Goal: Information Seeking & Learning: Learn about a topic

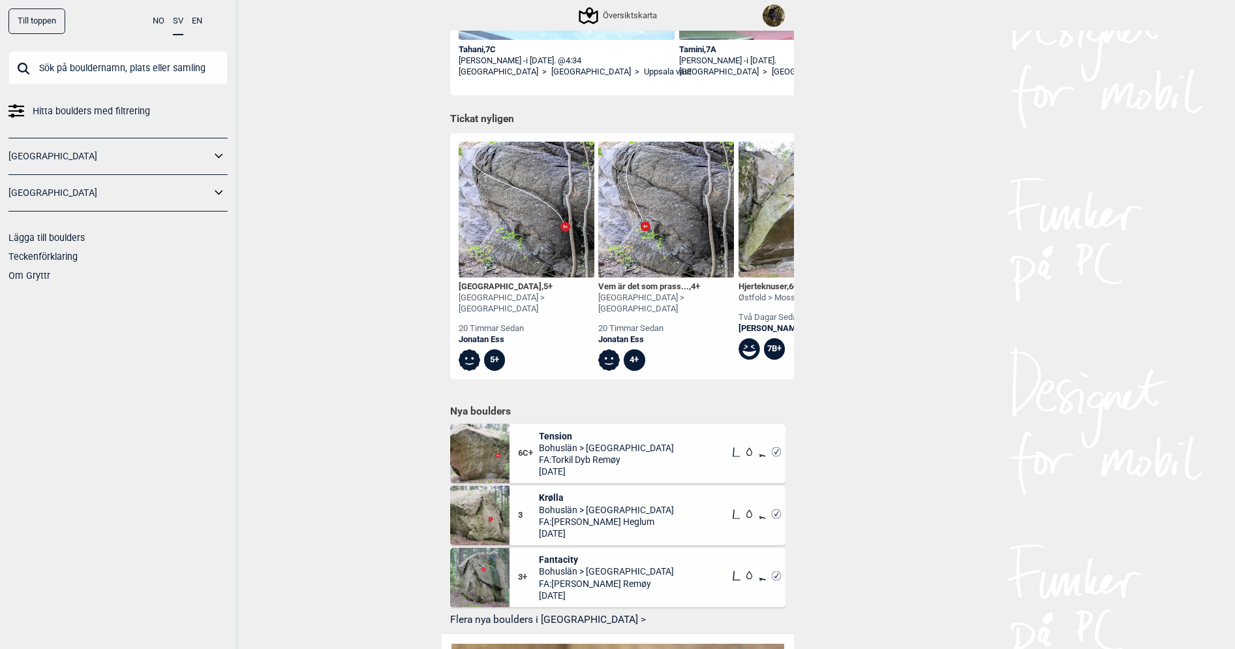
click at [493, 284] on div "[GEOGRAPHIC_DATA] , 5+" at bounding box center [527, 286] width 136 height 11
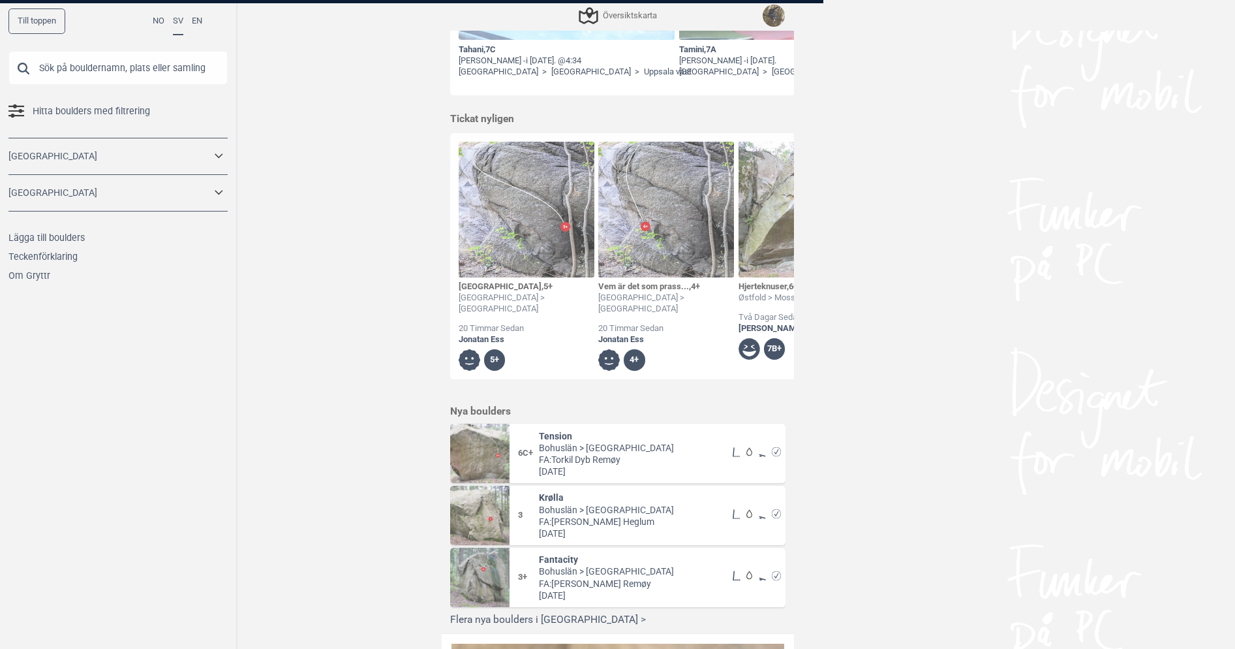
click at [490, 284] on div at bounding box center [617, 324] width 1235 height 649
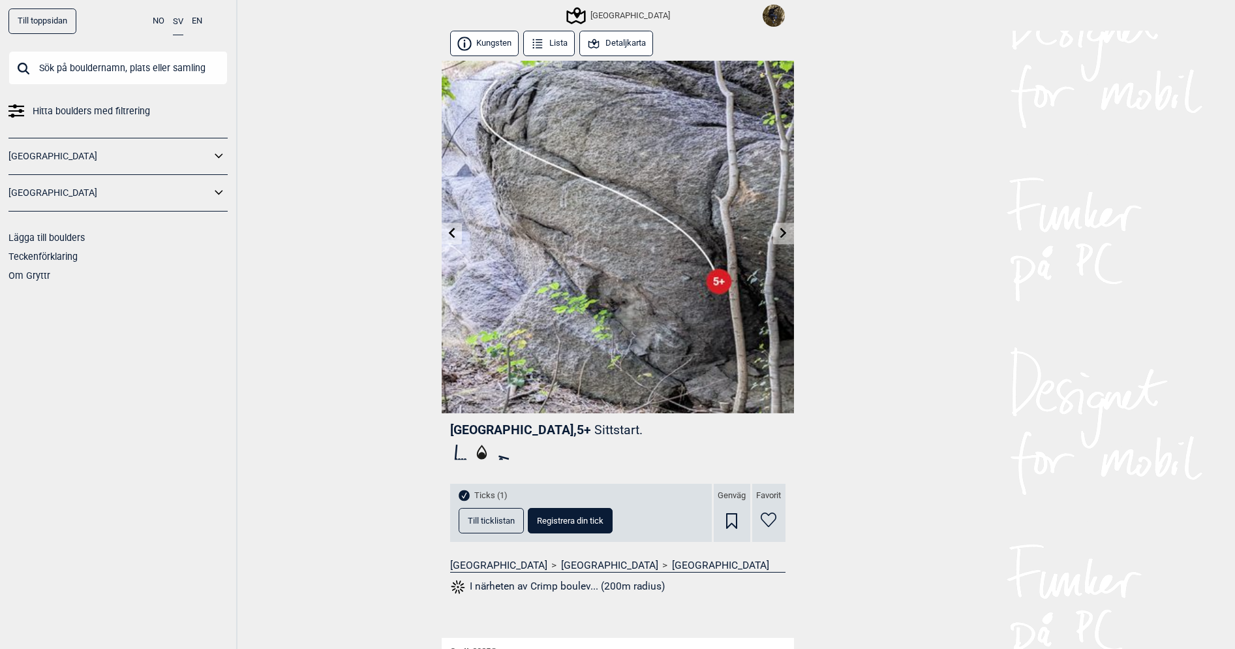
click at [515, 428] on span "Crimp boulevard , 5+" at bounding box center [520, 429] width 141 height 15
copy span "boulevard"
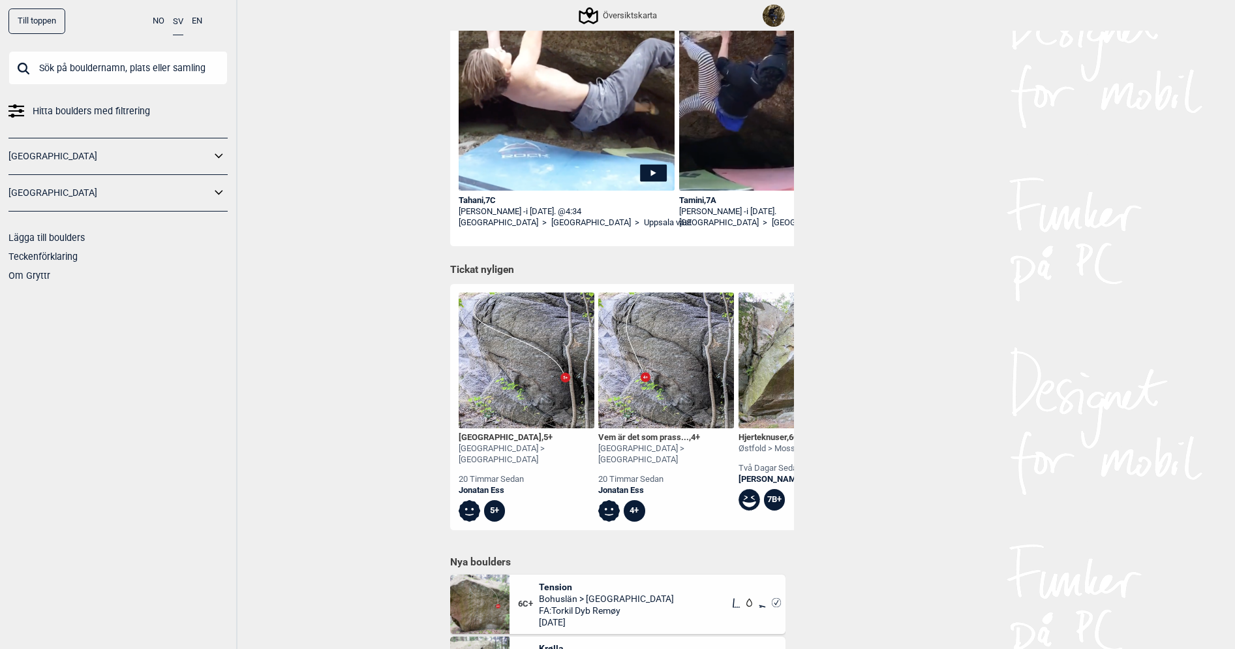
scroll to position [261, 0]
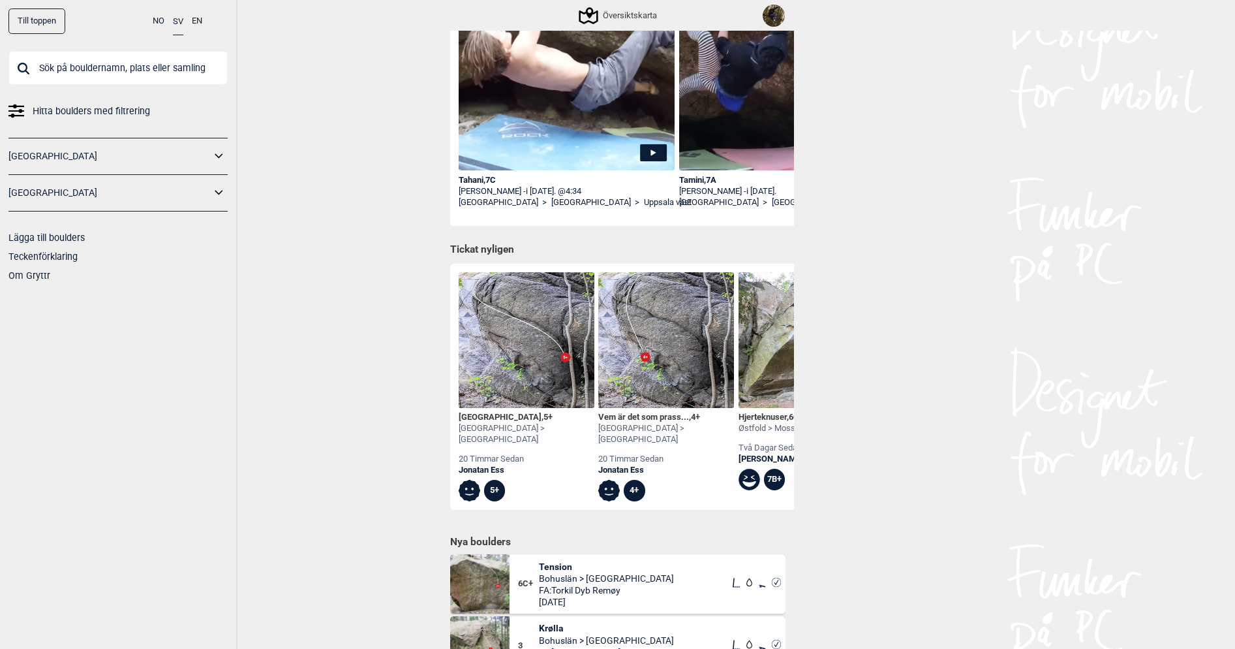
click at [624, 414] on div "Vem är det som prass... , 4+" at bounding box center [666, 417] width 136 height 11
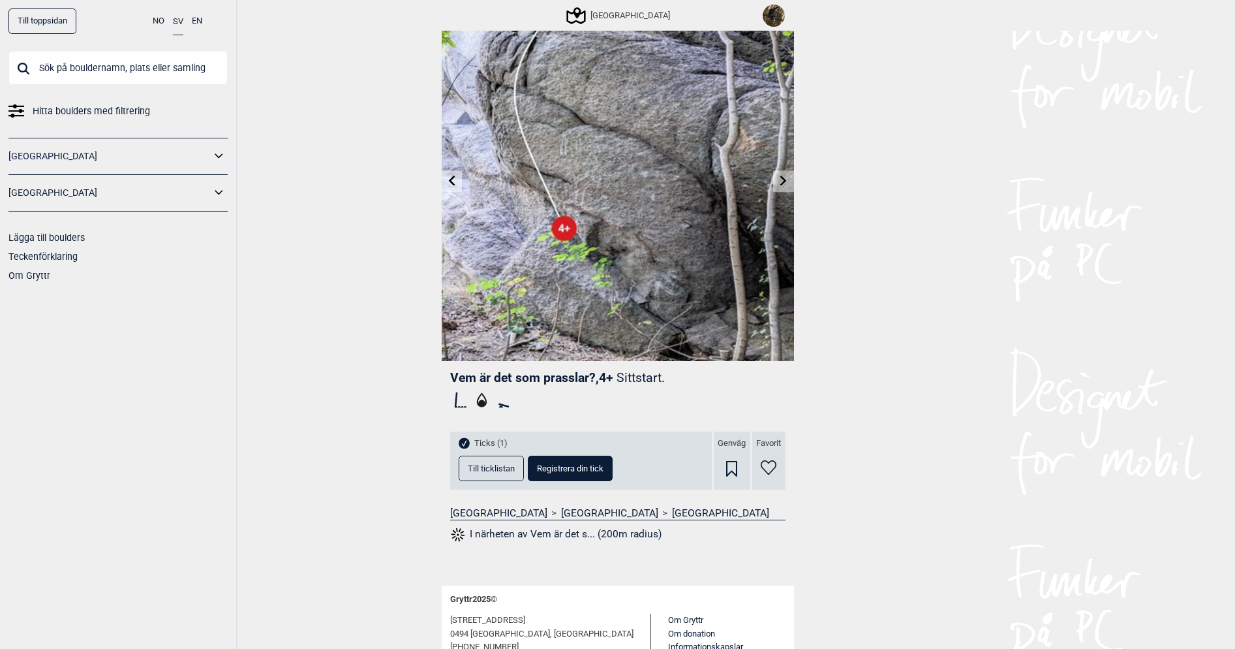
scroll to position [120, 0]
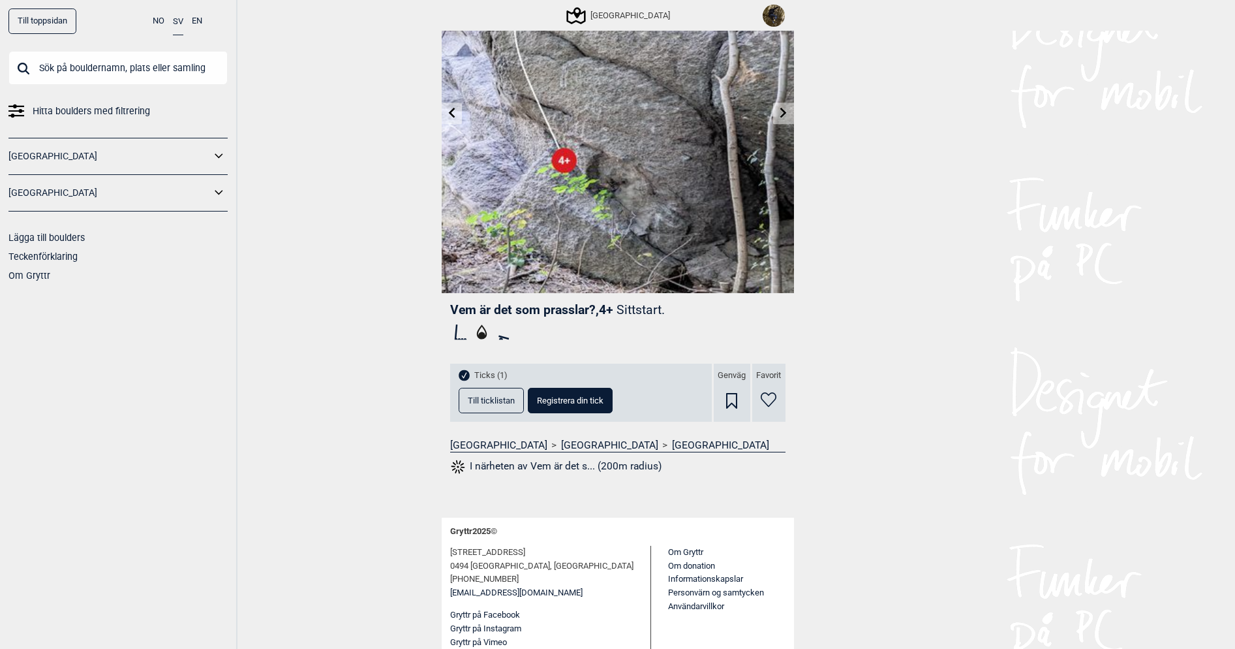
click at [528, 469] on button "I närheten av Vem är det s... (200m radius)" at bounding box center [556, 466] width 212 height 17
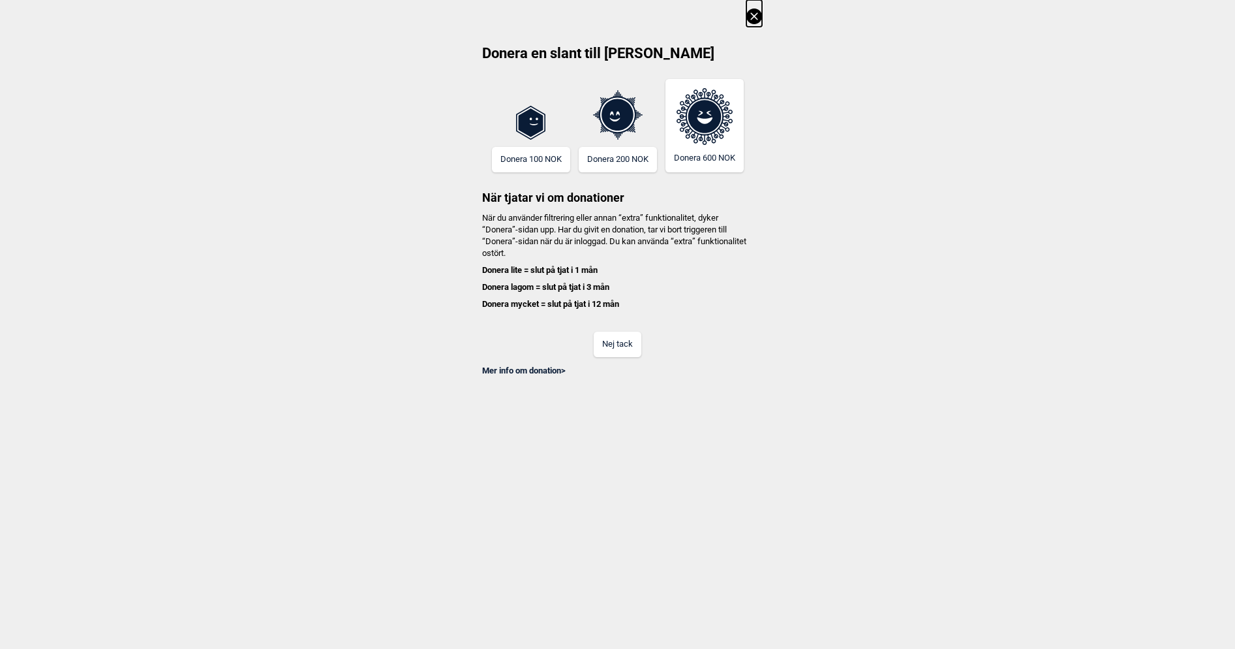
click at [609, 341] on button "Nej tack" at bounding box center [618, 343] width 48 height 25
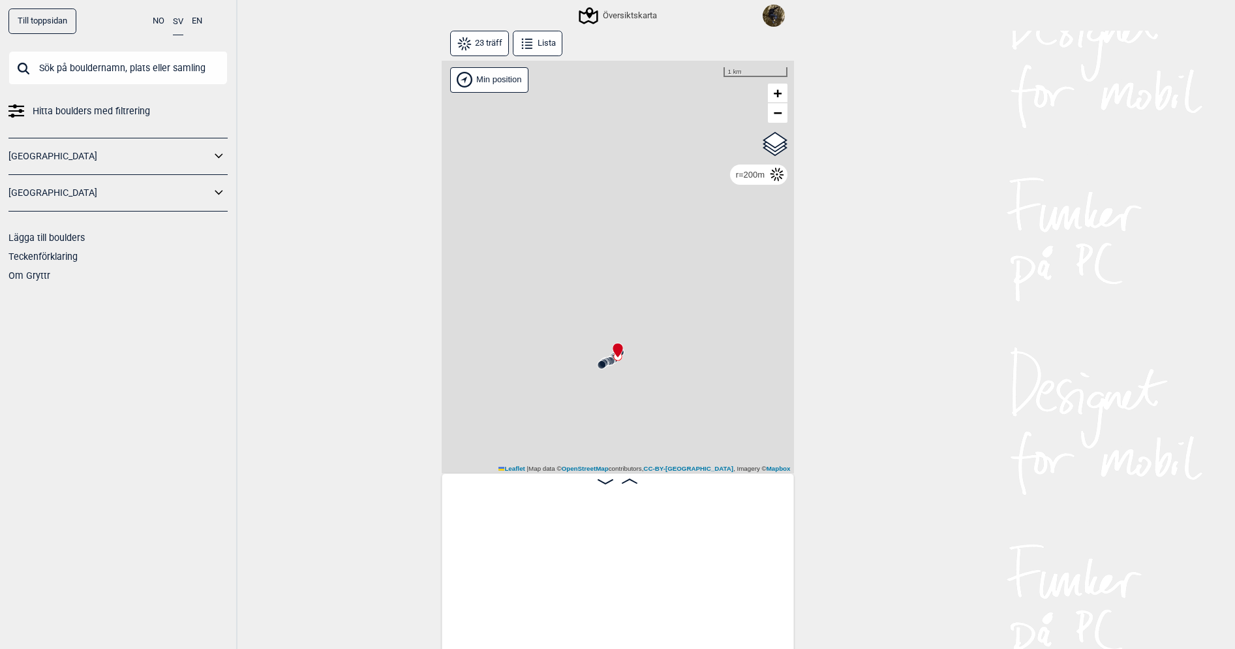
scroll to position [0, 441]
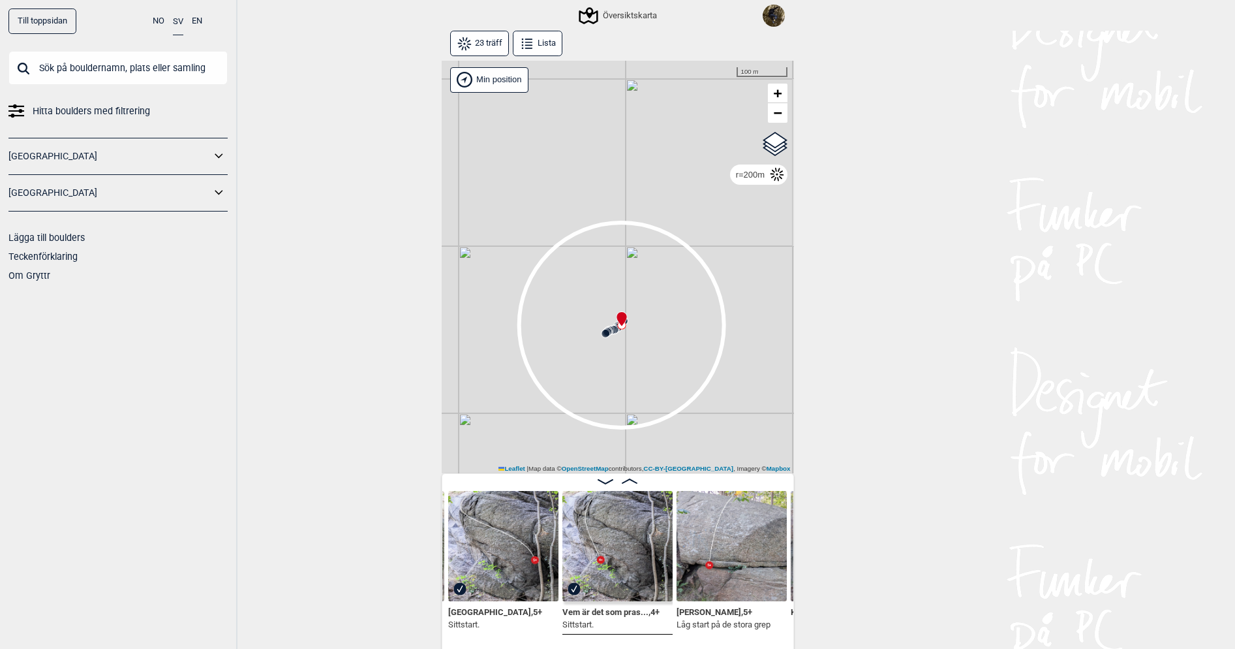
drag, startPoint x: 594, startPoint y: 386, endPoint x: 598, endPoint y: 355, distance: 31.6
click at [598, 355] on div "Gol [GEOGRAPHIC_DATA] Kolomoen [GEOGRAPHIC_DATA] [GEOGRAPHIC_DATA] [GEOGRAPHIC_…" at bounding box center [618, 267] width 352 height 413
drag, startPoint x: 623, startPoint y: 365, endPoint x: 628, endPoint y: 359, distance: 7.4
click at [628, 359] on div "Gol [GEOGRAPHIC_DATA] Kolomoen [GEOGRAPHIC_DATA] [GEOGRAPHIC_DATA] [GEOGRAPHIC_…" at bounding box center [618, 267] width 352 height 413
drag, startPoint x: 622, startPoint y: 356, endPoint x: 489, endPoint y: 144, distance: 250.7
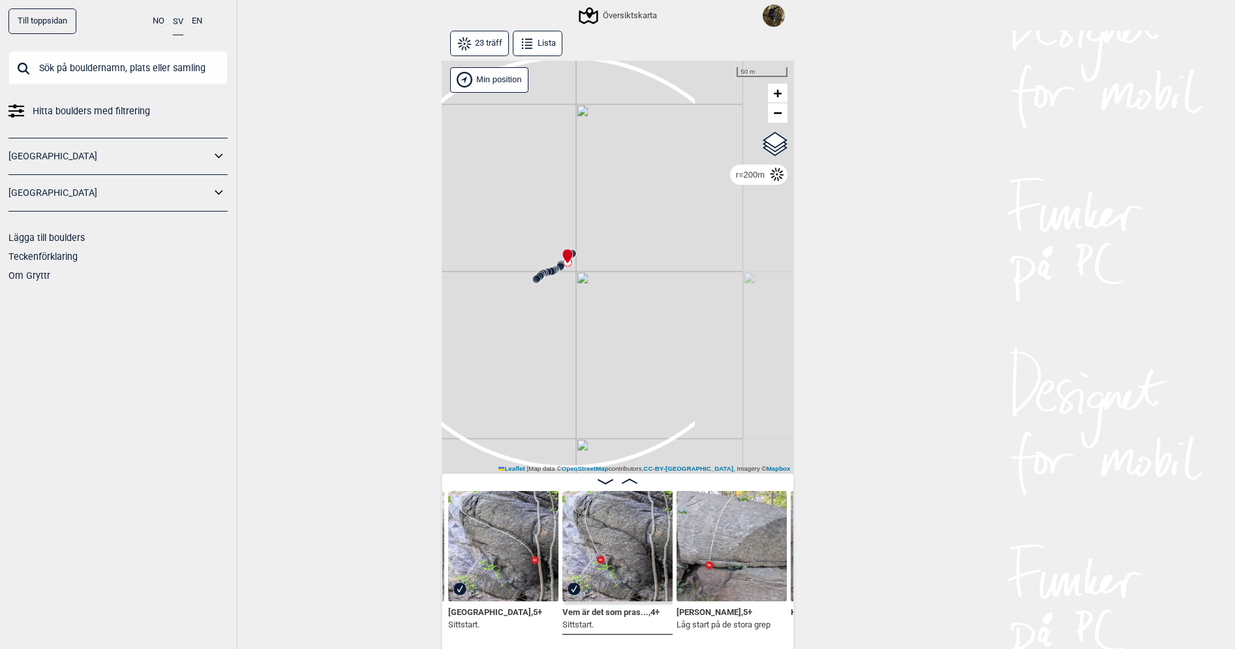
click at [489, 145] on div "Gol [GEOGRAPHIC_DATA] Kolomoen [GEOGRAPHIC_DATA] [GEOGRAPHIC_DATA] [GEOGRAPHIC_…" at bounding box center [618, 267] width 352 height 413
click at [726, 547] on img at bounding box center [732, 546] width 110 height 110
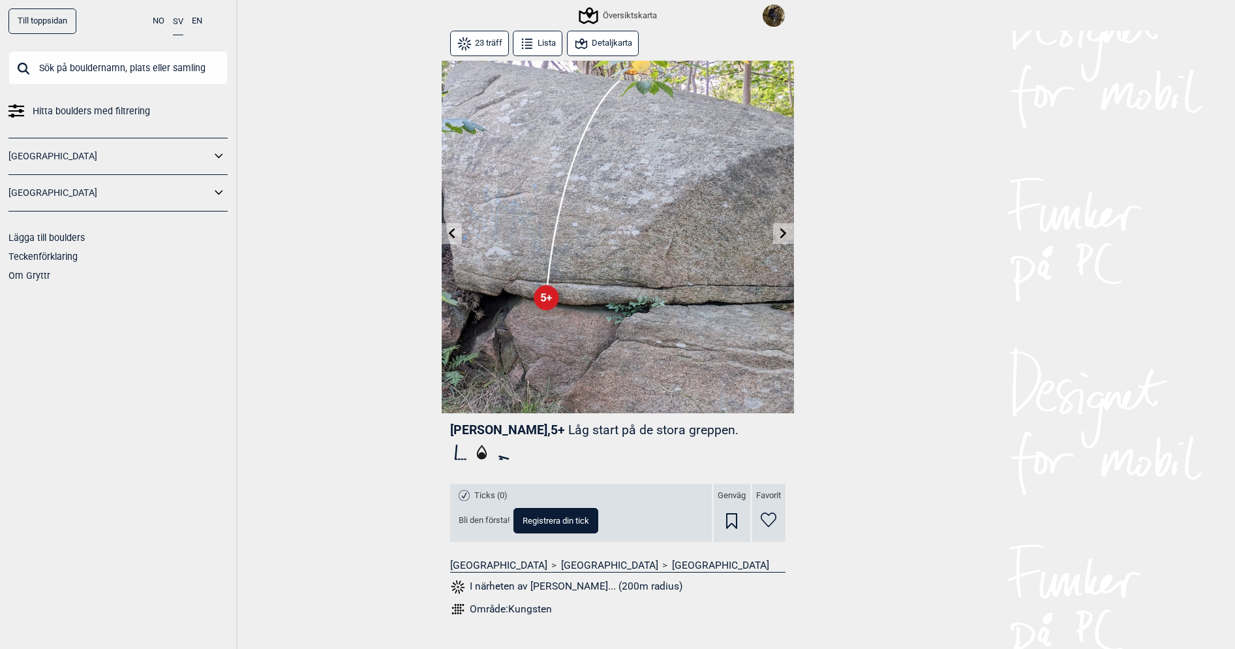
click at [599, 48] on button "Detaljkarta" at bounding box center [603, 43] width 72 height 25
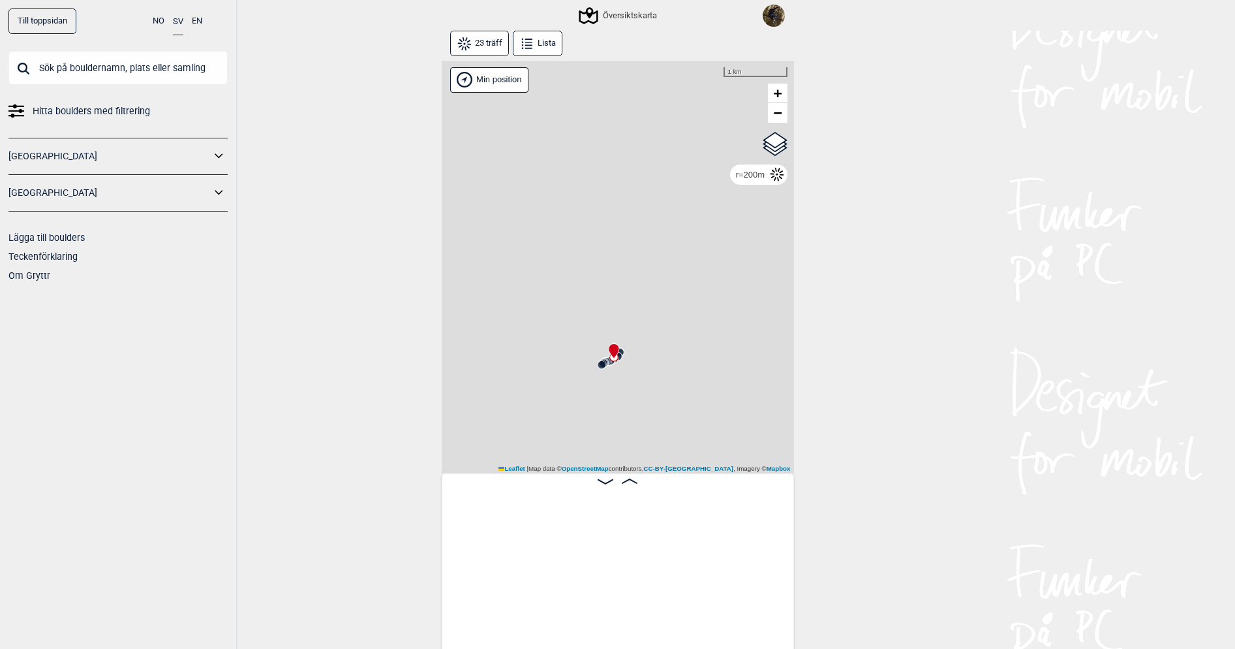
scroll to position [0, 551]
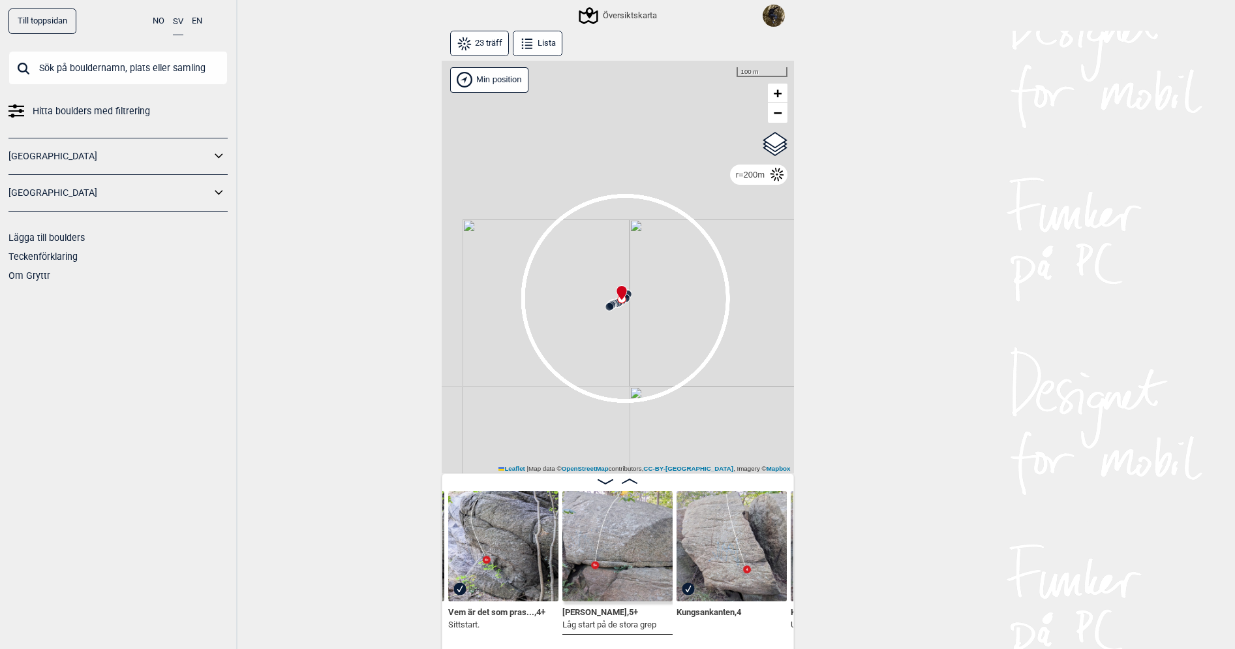
drag, startPoint x: 701, startPoint y: 401, endPoint x: 709, endPoint y: 342, distance: 59.2
click at [709, 342] on div "Gol [GEOGRAPHIC_DATA] Kolomoen [GEOGRAPHIC_DATA] [GEOGRAPHIC_DATA] [GEOGRAPHIC_…" at bounding box center [618, 267] width 352 height 413
click at [491, 575] on img at bounding box center [503, 546] width 110 height 110
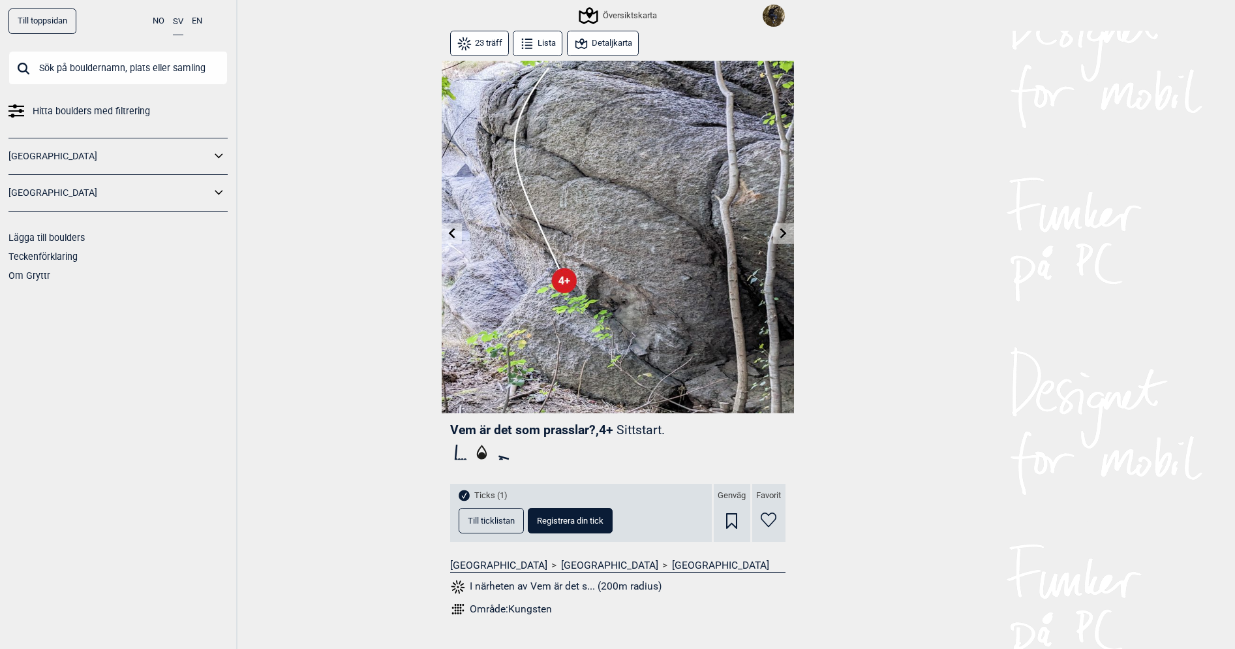
click at [617, 20] on div "Översiktskarta" at bounding box center [619, 16] width 76 height 16
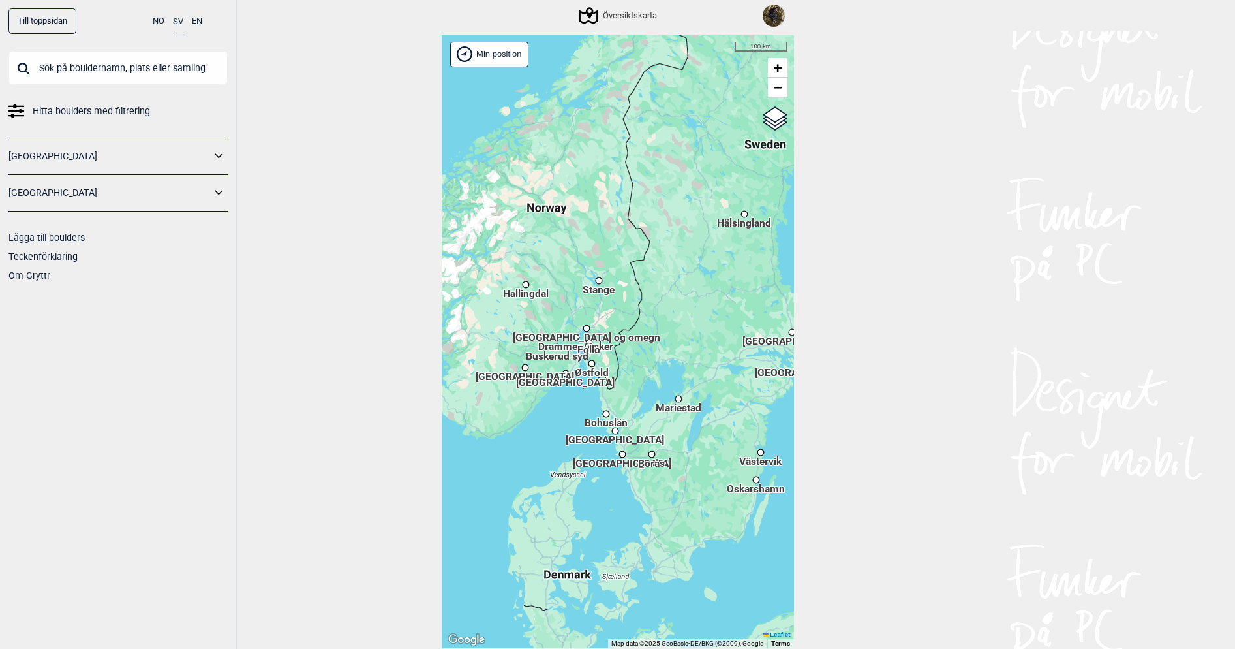
drag, startPoint x: 679, startPoint y: 464, endPoint x: 643, endPoint y: 429, distance: 50.3
click at [645, 431] on div "Hallingdal Stange Buskerud syd Oslo og omegn Follo Østfold Drammen/Asker Vestfo…" at bounding box center [618, 341] width 352 height 613
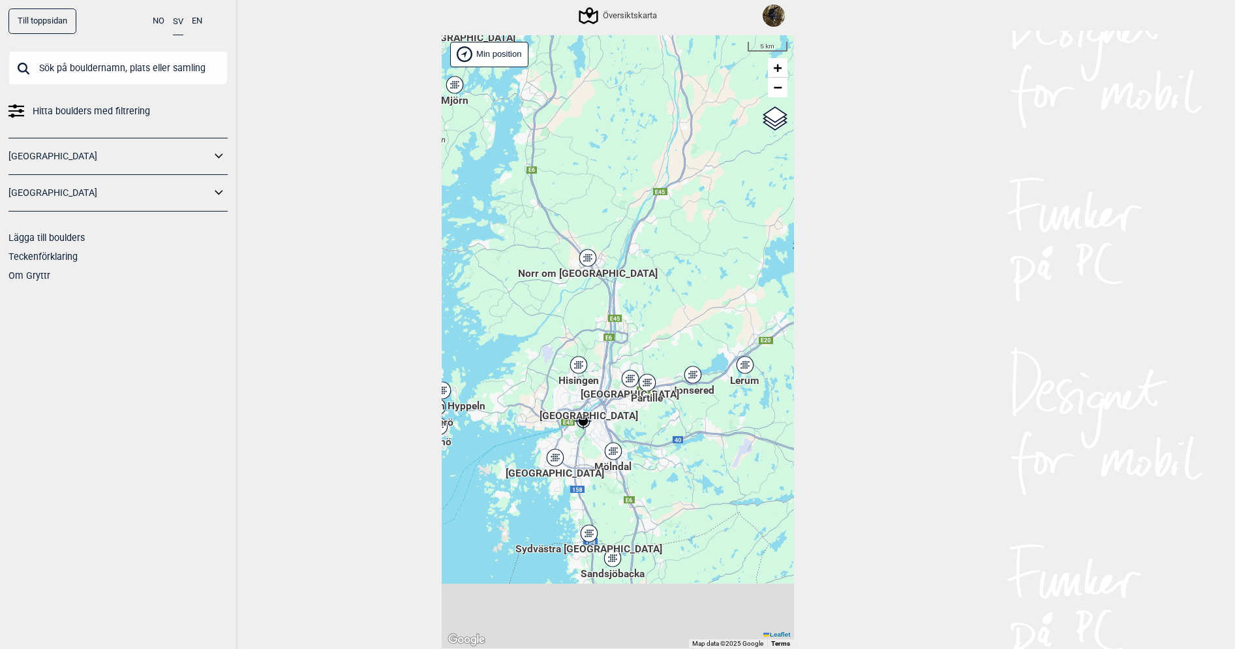
drag, startPoint x: 562, startPoint y: 410, endPoint x: 556, endPoint y: 357, distance: 53.9
click at [555, 359] on div "Hallingdal Stange Buskerud syd Oslo og omegn Follo Østfold Drammen/Asker" at bounding box center [618, 341] width 352 height 613
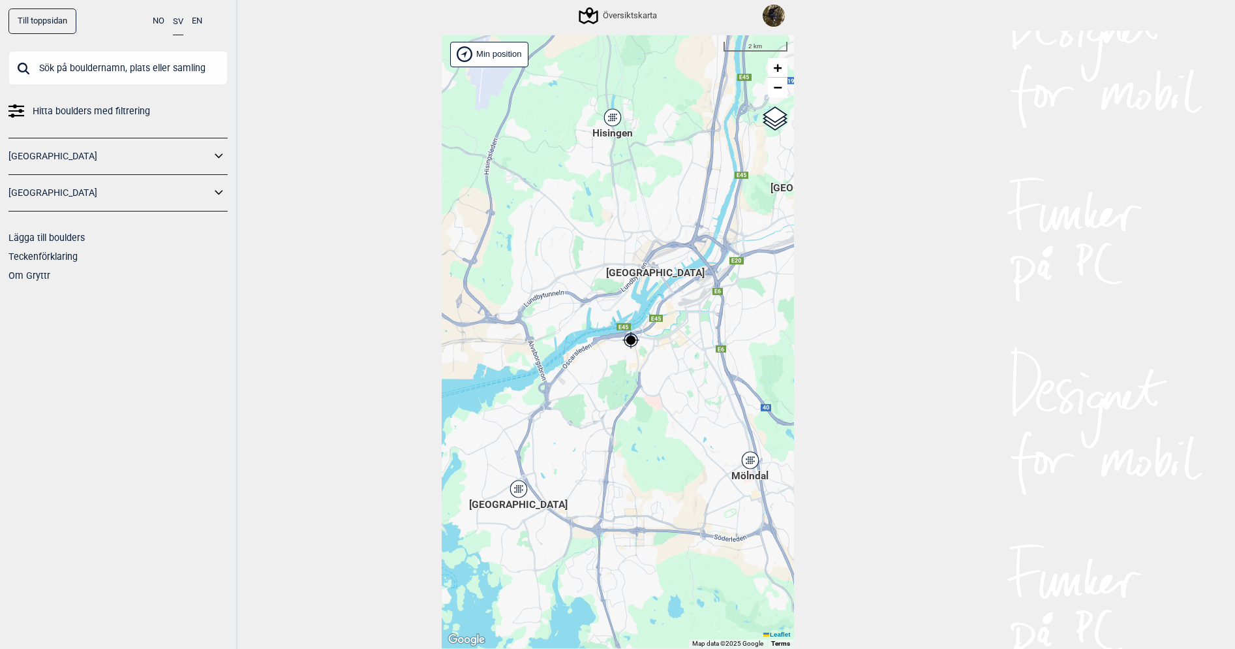
drag, startPoint x: 553, startPoint y: 433, endPoint x: 540, endPoint y: 323, distance: 111.1
click at [540, 323] on div "Hallingdal Stange Buskerud syd Oslo og omegn Follo Østfold Drammen/Asker" at bounding box center [618, 341] width 352 height 613
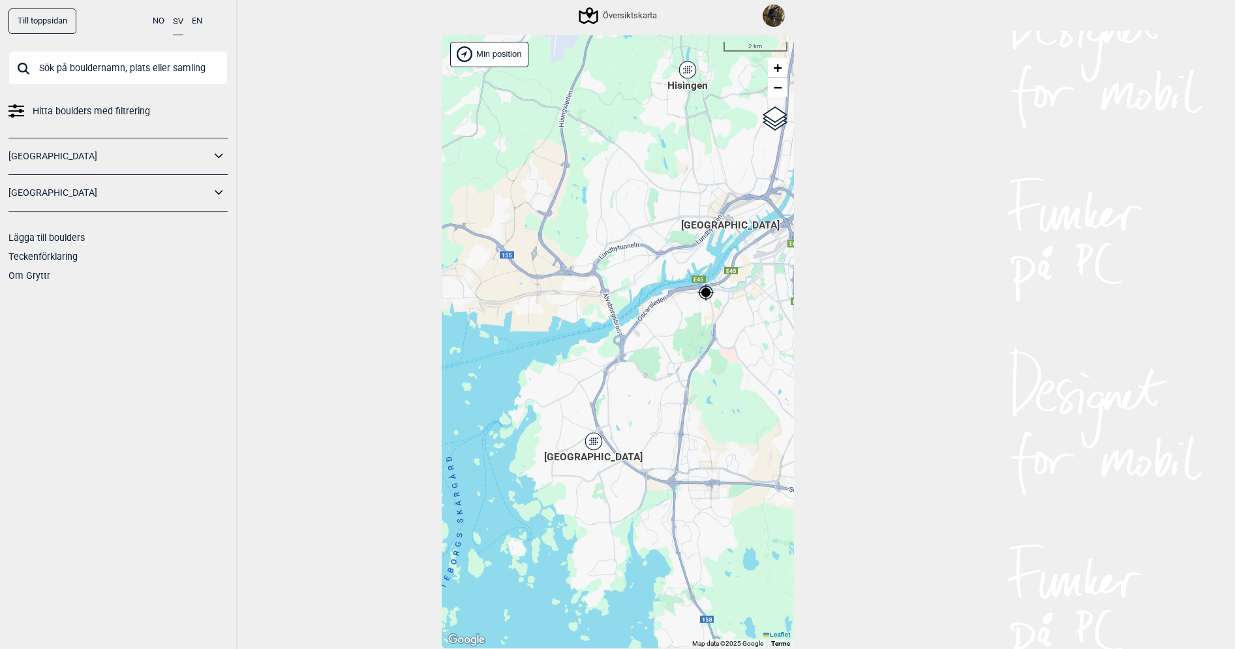
drag, startPoint x: 558, startPoint y: 407, endPoint x: 621, endPoint y: 410, distance: 63.4
click at [632, 374] on div "Hallingdal Stange Buskerud syd Oslo og omegn Follo Østfold Drammen/Asker" at bounding box center [618, 341] width 352 height 613
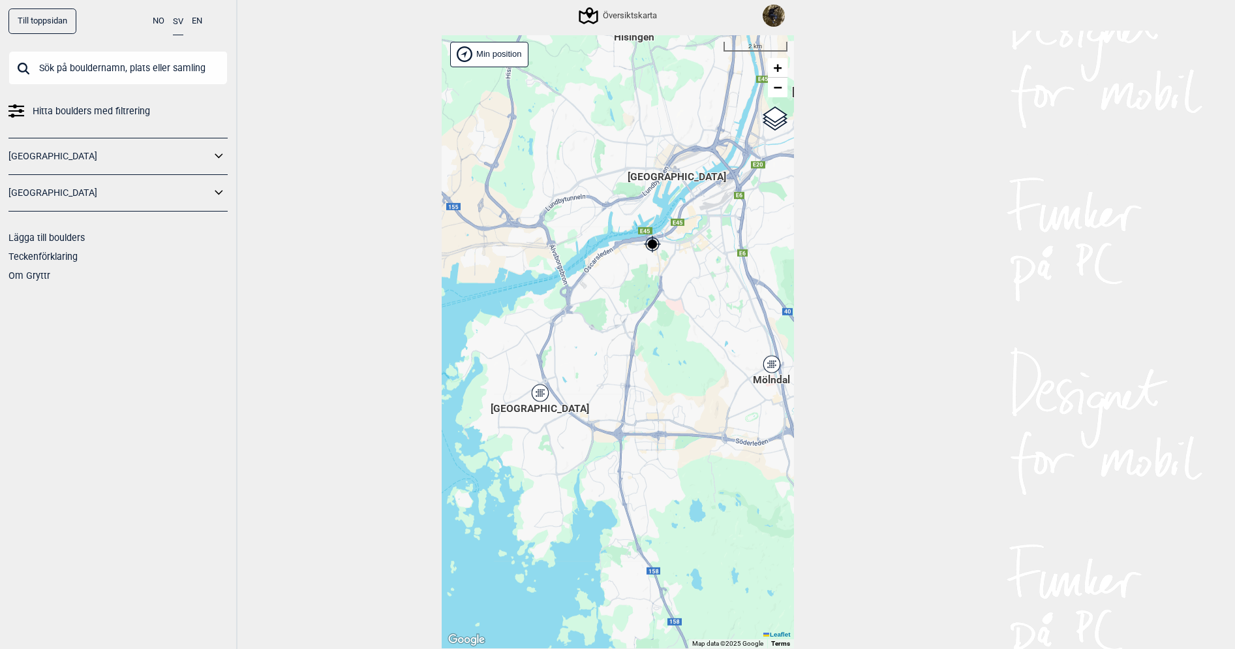
drag, startPoint x: 635, startPoint y: 423, endPoint x: 423, endPoint y: 21, distance: 454.7
click at [582, 381] on div "Hallingdal Stange Buskerud syd Oslo og omegn Follo Østfold Drammen/Asker" at bounding box center [618, 341] width 352 height 613
click at [67, 113] on span "Hitta boulders med filtrering" at bounding box center [91, 111] width 117 height 19
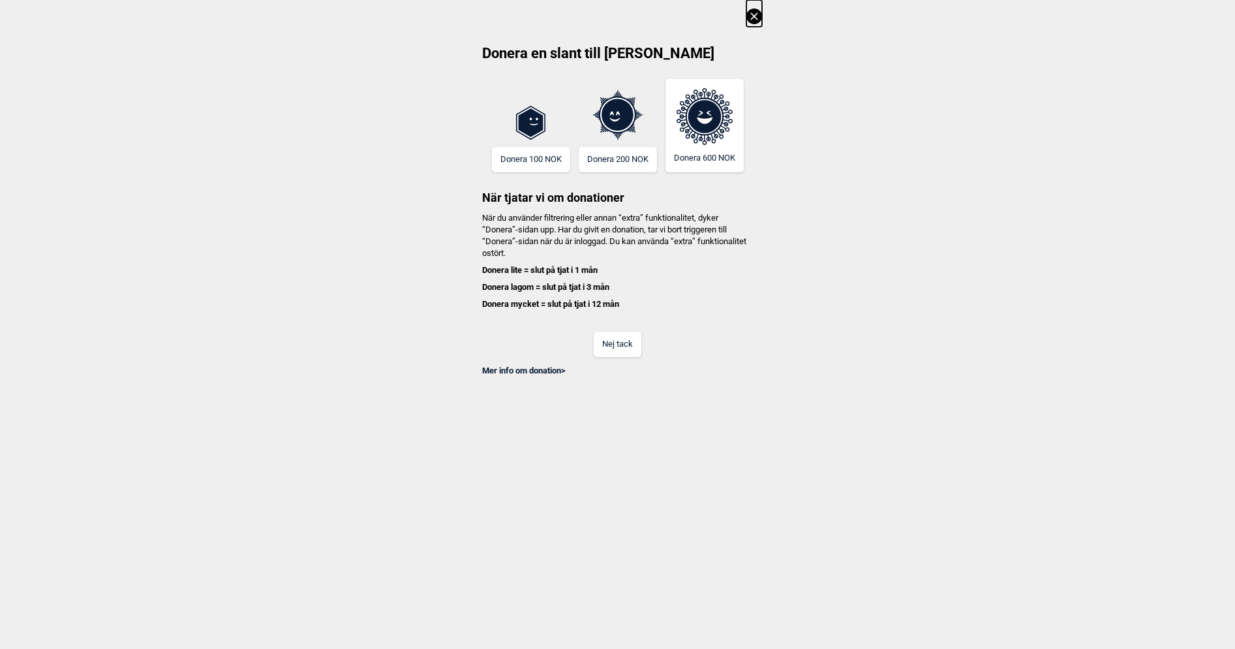
click at [629, 350] on button "Nej tack" at bounding box center [618, 343] width 48 height 25
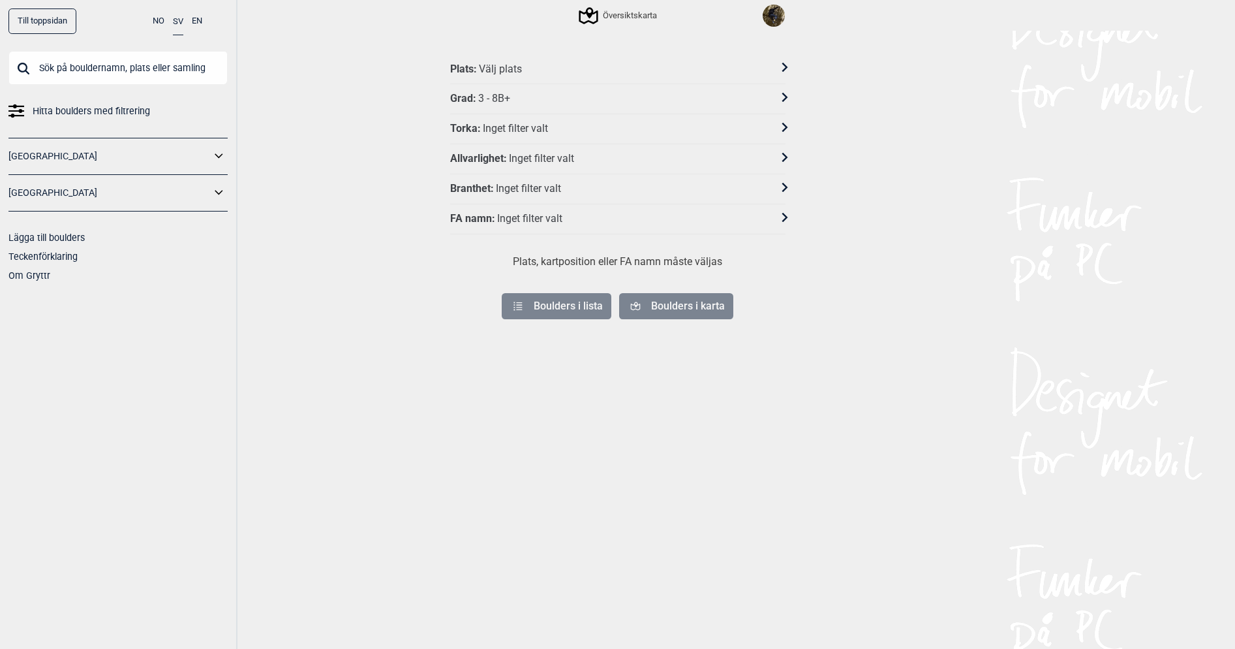
click at [511, 71] on div "Välj plats" at bounding box center [500, 70] width 43 height 14
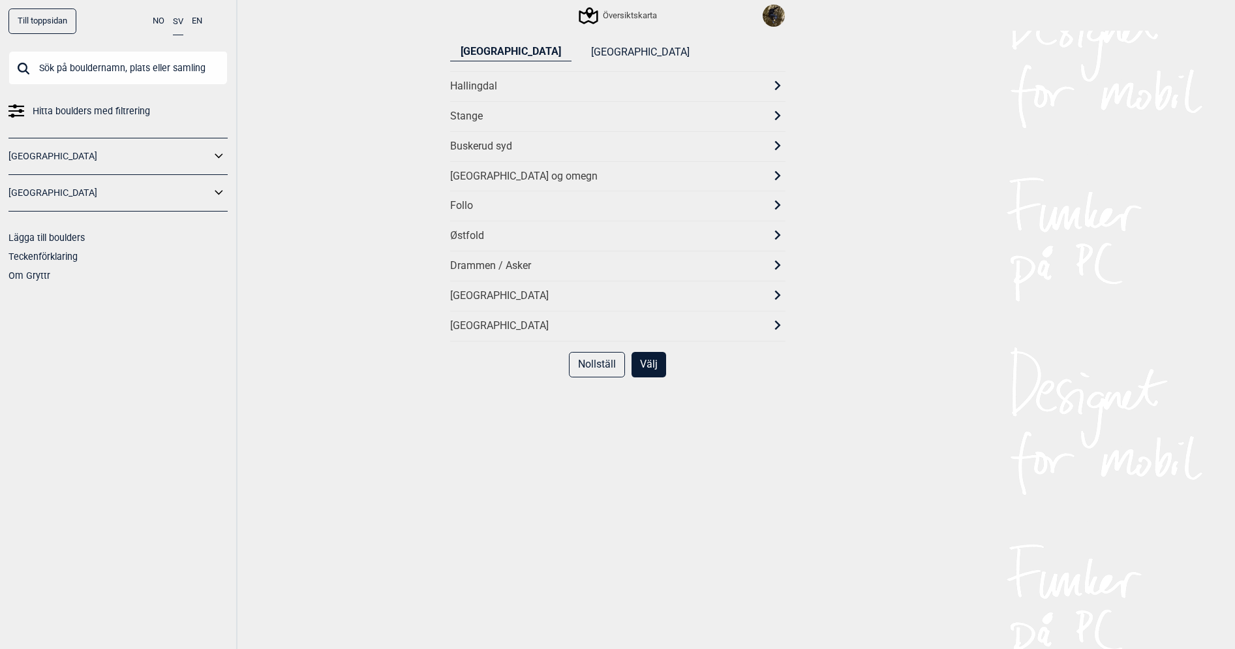
click at [581, 53] on button "[GEOGRAPHIC_DATA]" at bounding box center [640, 53] width 119 height 18
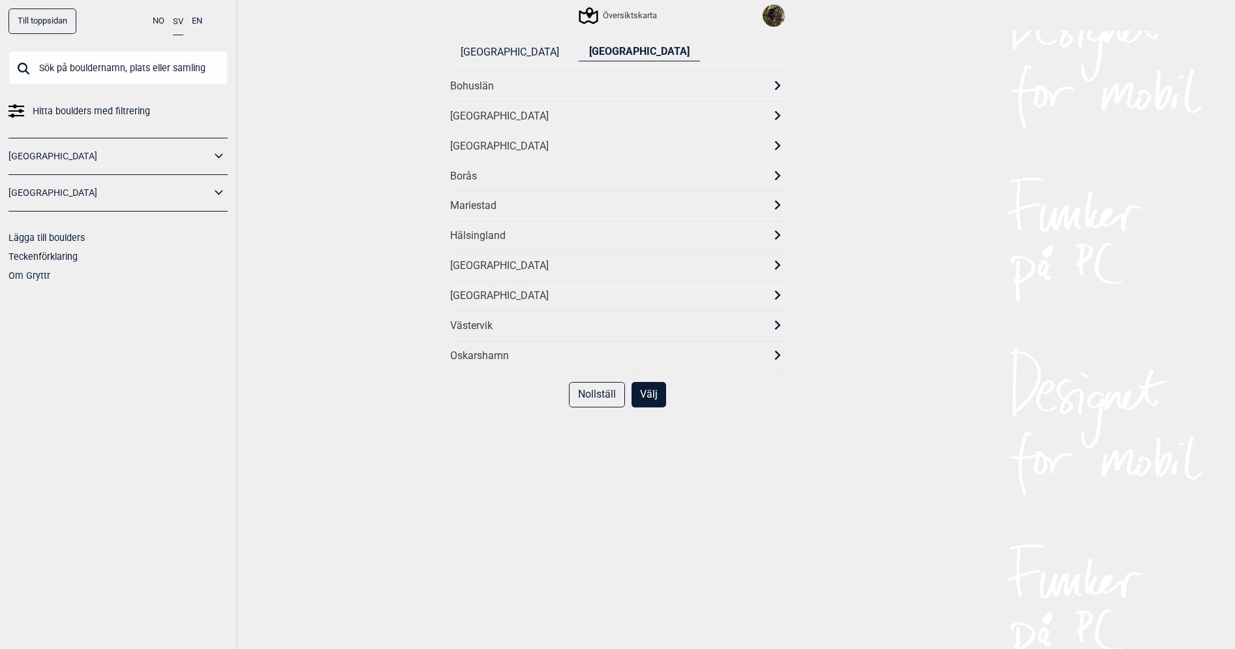
click at [737, 151] on div "[GEOGRAPHIC_DATA]" at bounding box center [606, 147] width 312 height 14
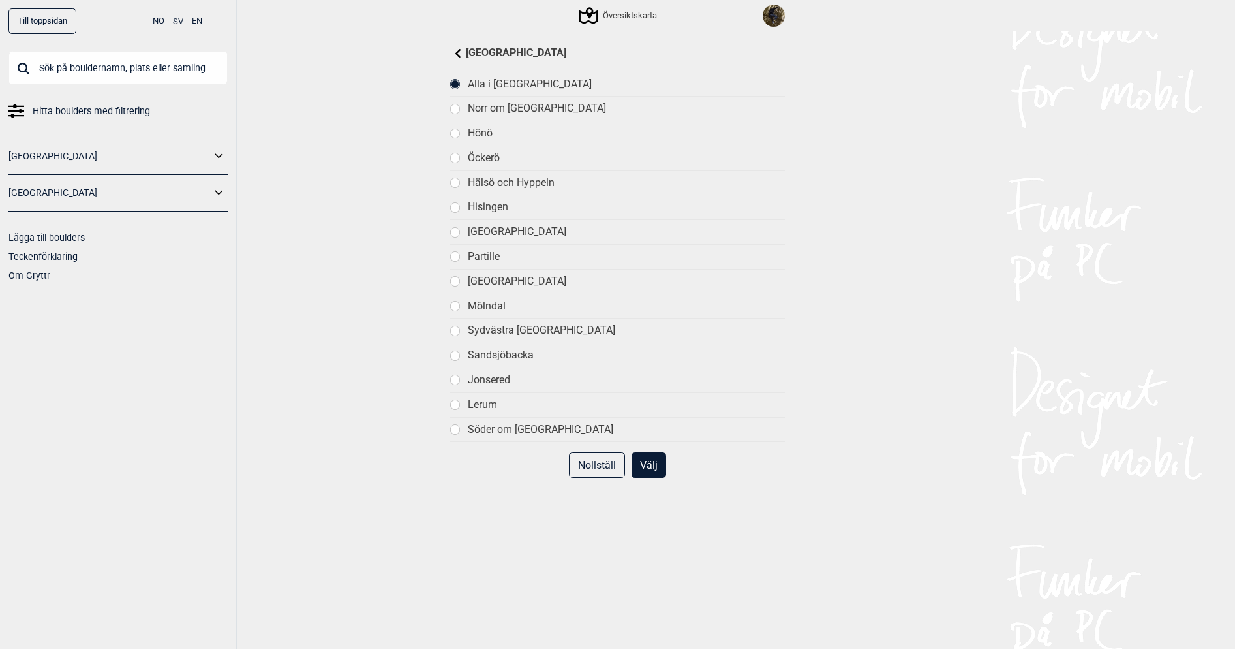
click at [510, 231] on div "[GEOGRAPHIC_DATA]" at bounding box center [626, 232] width 317 height 14
click at [650, 467] on button "Välj" at bounding box center [649, 464] width 35 height 25
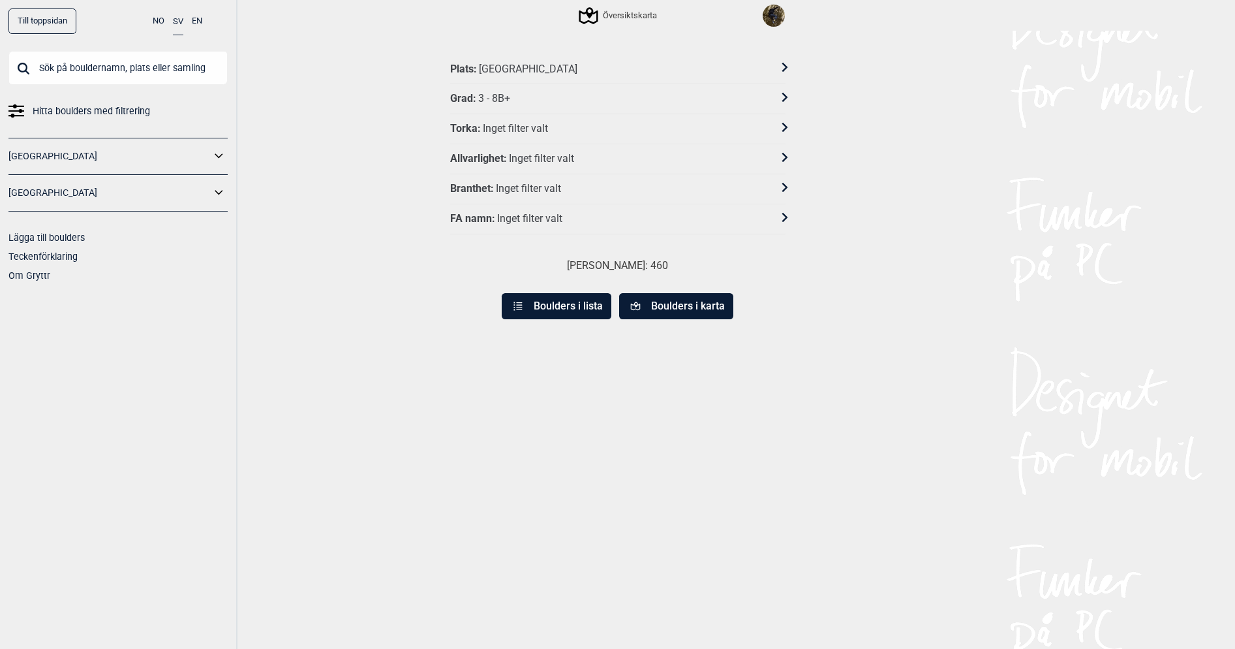
click at [617, 95] on div "Grad : 3 - 8B+" at bounding box center [609, 99] width 318 height 14
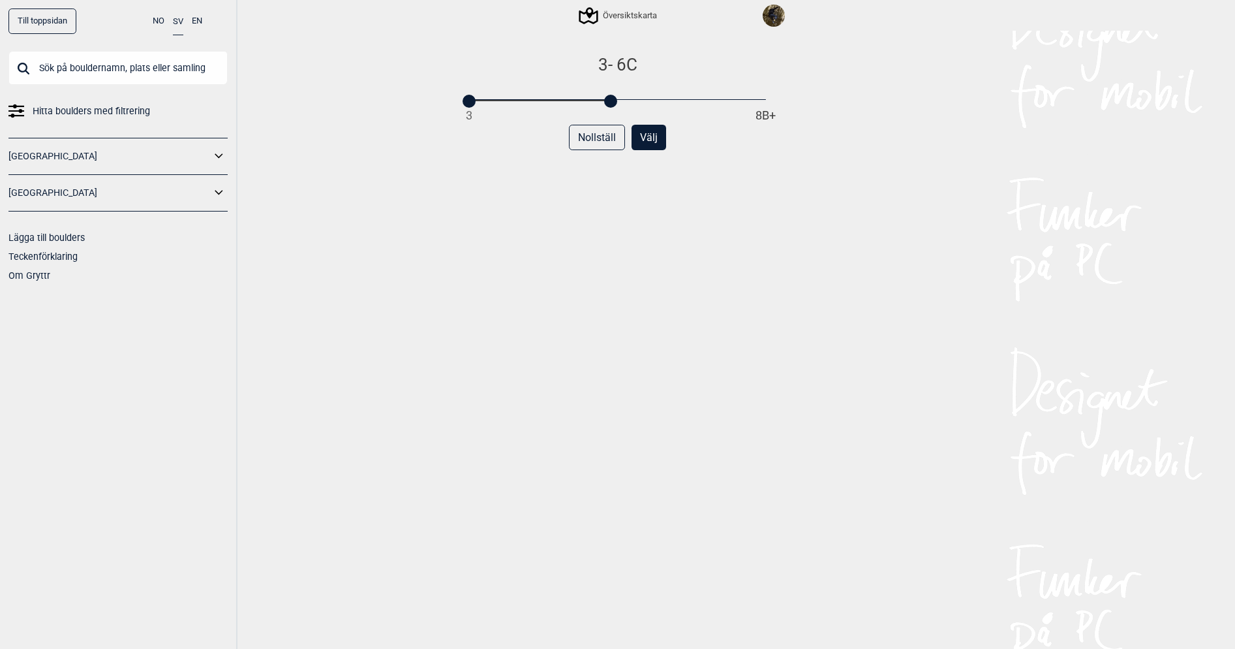
drag, startPoint x: 764, startPoint y: 101, endPoint x: 605, endPoint y: 99, distance: 159.2
click at [605, 99] on div at bounding box center [610, 101] width 13 height 13
drag, startPoint x: 468, startPoint y: 100, endPoint x: 577, endPoint y: 102, distance: 109.7
click at [577, 102] on div at bounding box center [582, 101] width 13 height 13
click at [651, 137] on button "Välj" at bounding box center [649, 137] width 35 height 25
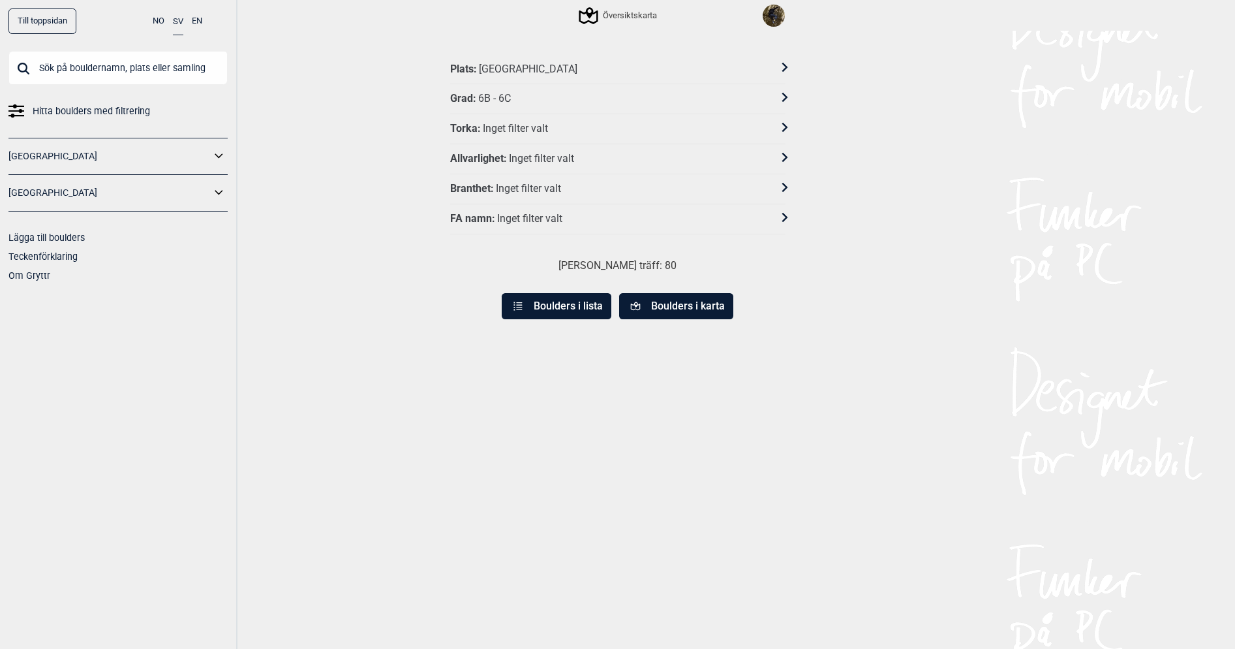
click at [553, 309] on button "Boulders i lista" at bounding box center [557, 306] width 110 height 26
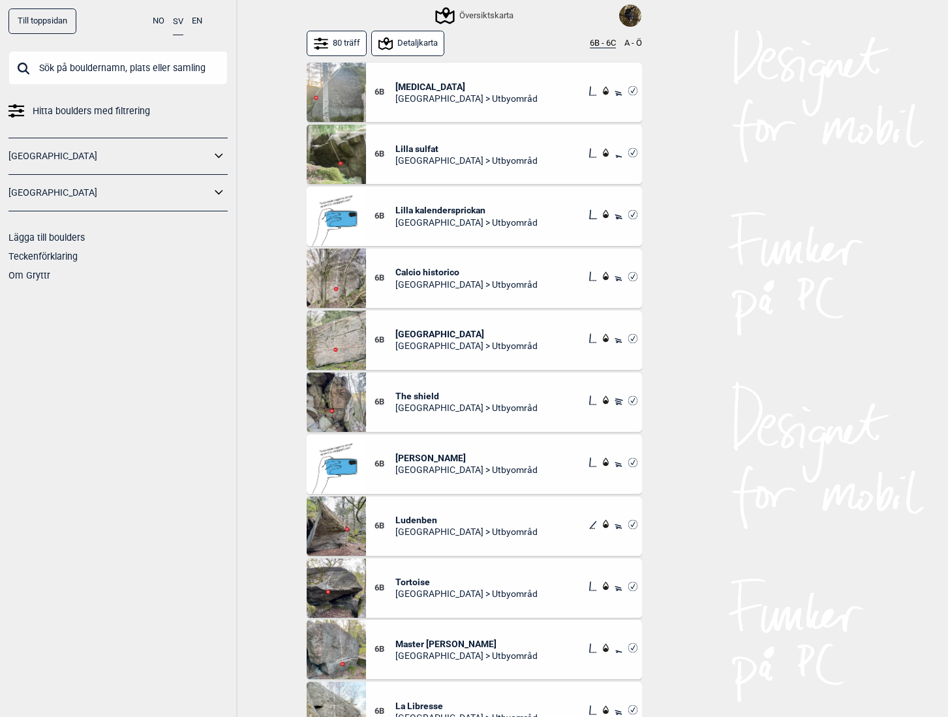
click at [330, 35] on button "80 träff" at bounding box center [337, 43] width 61 height 25
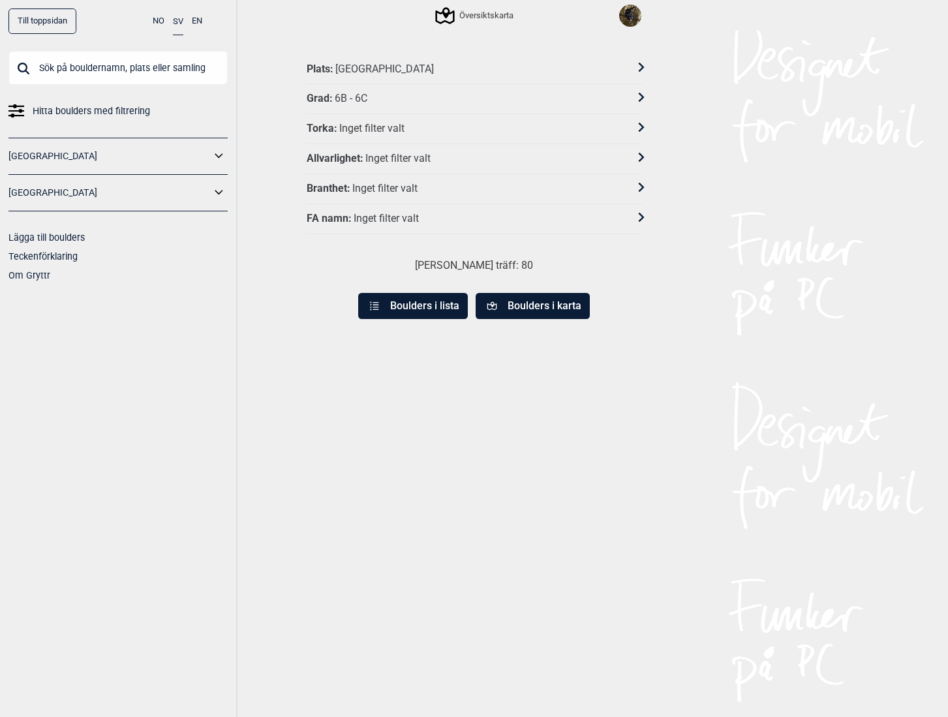
click at [477, 21] on div "Översiktskarta" at bounding box center [475, 16] width 76 height 16
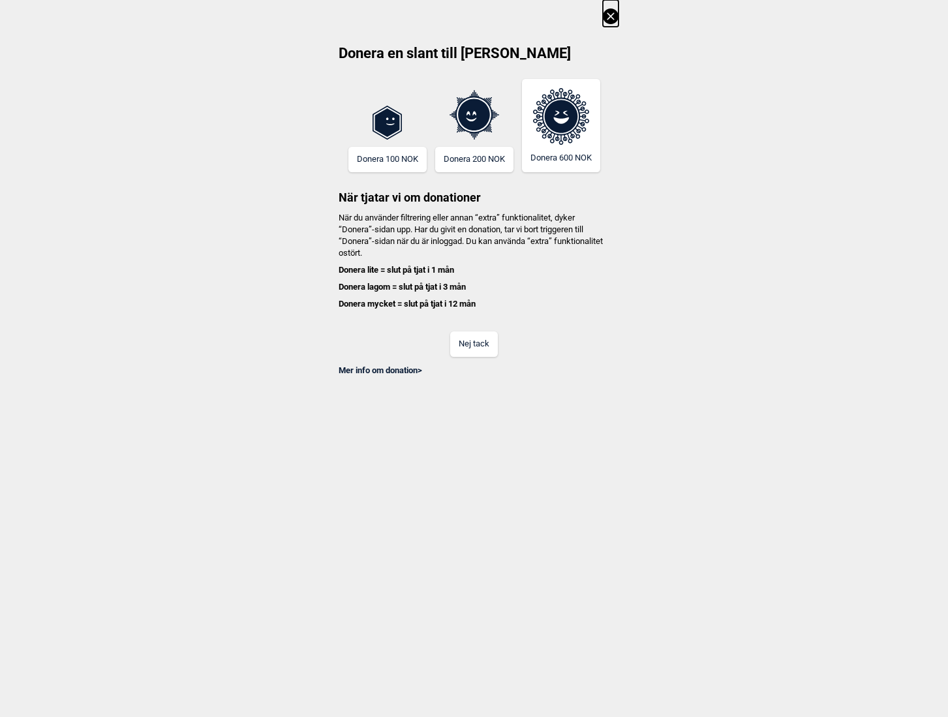
click at [474, 349] on button "Nej tack" at bounding box center [474, 343] width 48 height 25
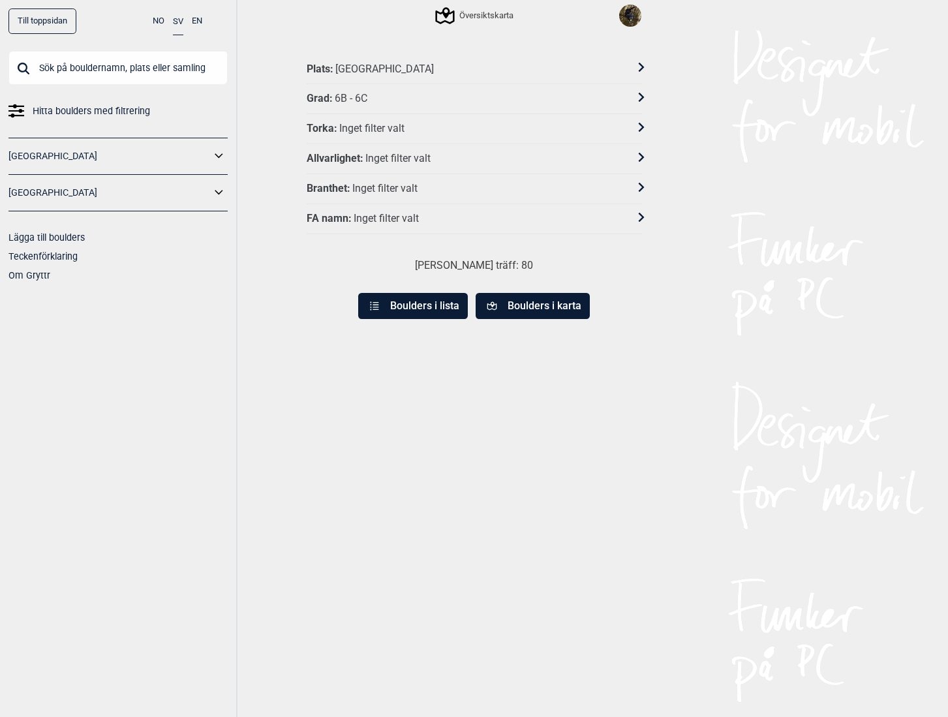
click at [407, 309] on button "Boulders i lista" at bounding box center [413, 306] width 110 height 26
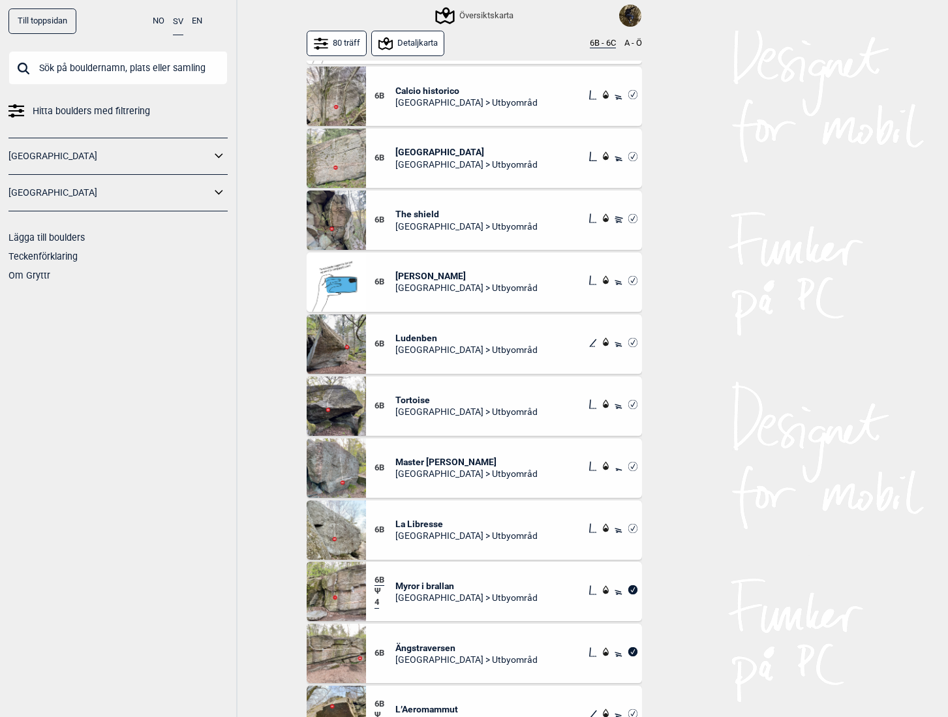
scroll to position [196, 0]
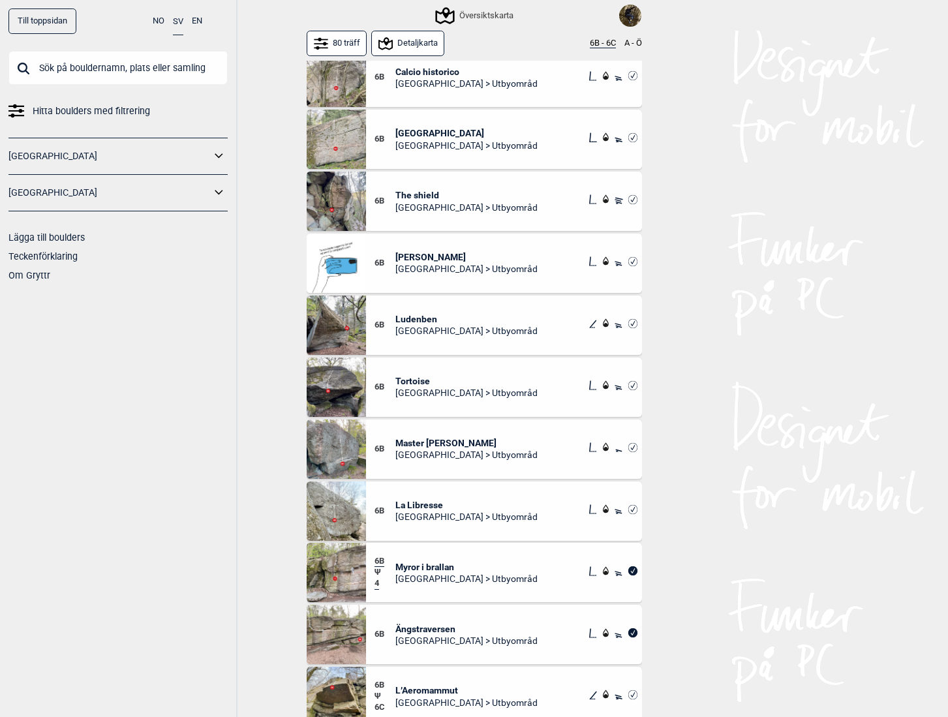
click at [421, 629] on span "Ängstraversen" at bounding box center [466, 629] width 142 height 12
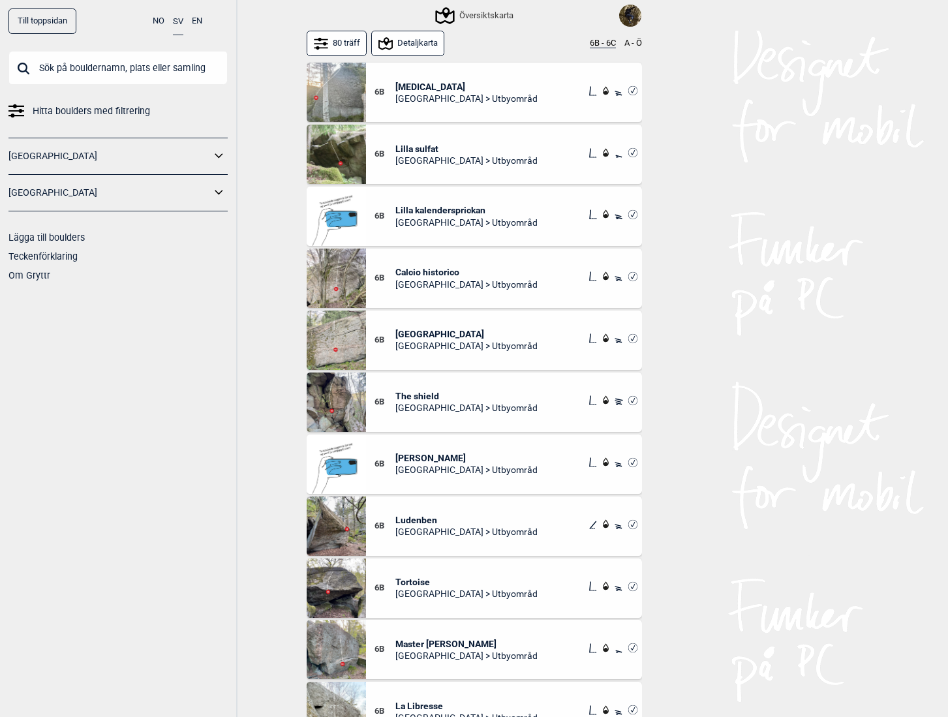
click at [437, 268] on span "Calcio historico" at bounding box center [466, 272] width 142 height 12
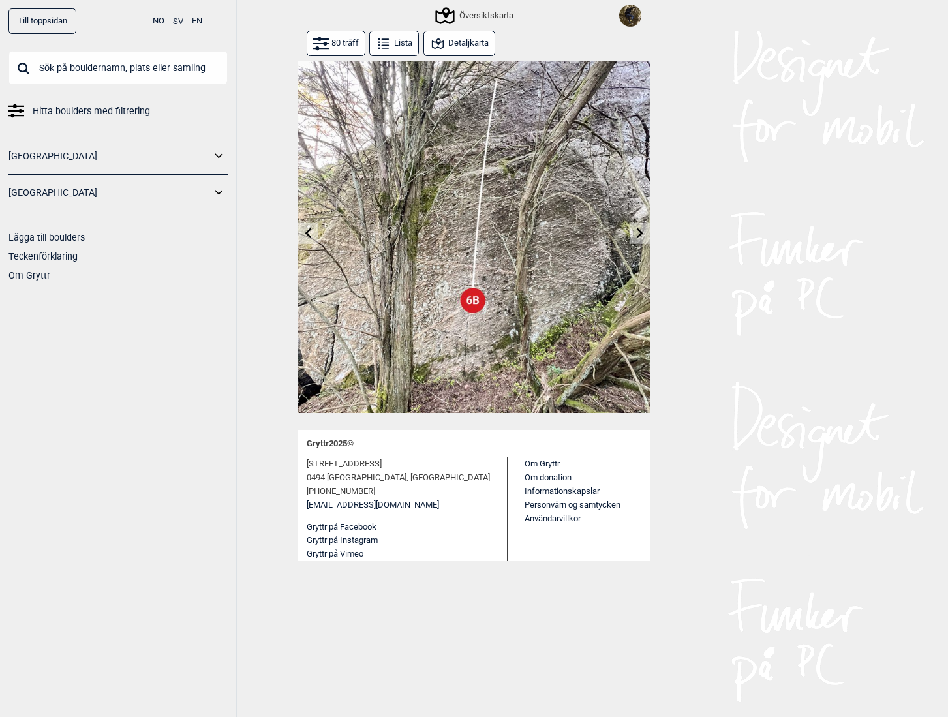
click at [452, 41] on button "Detaljkarta" at bounding box center [459, 43] width 72 height 25
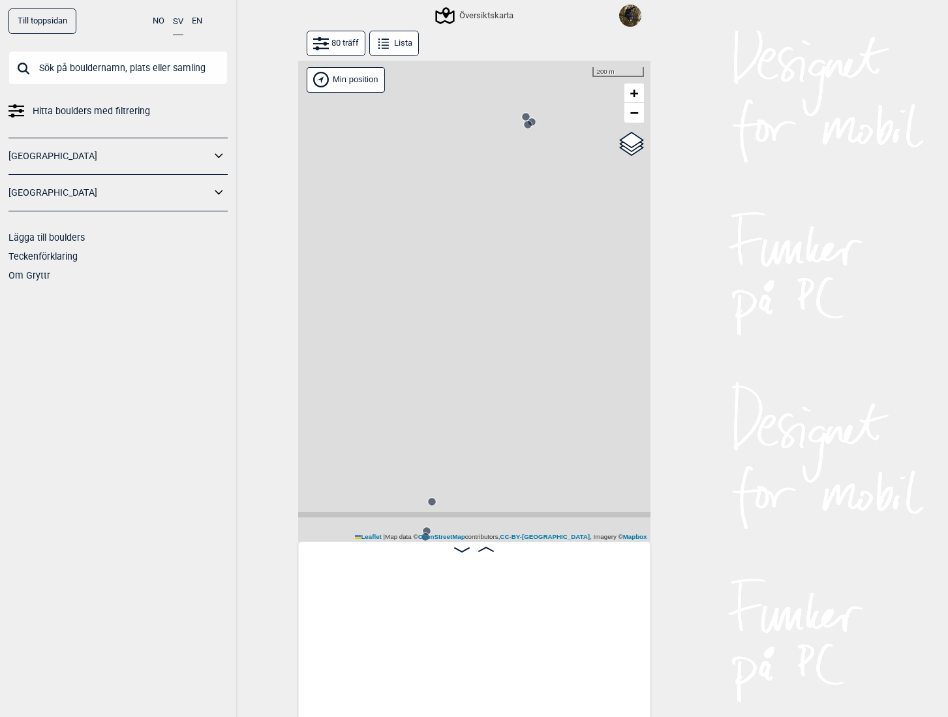
scroll to position [0, 1764]
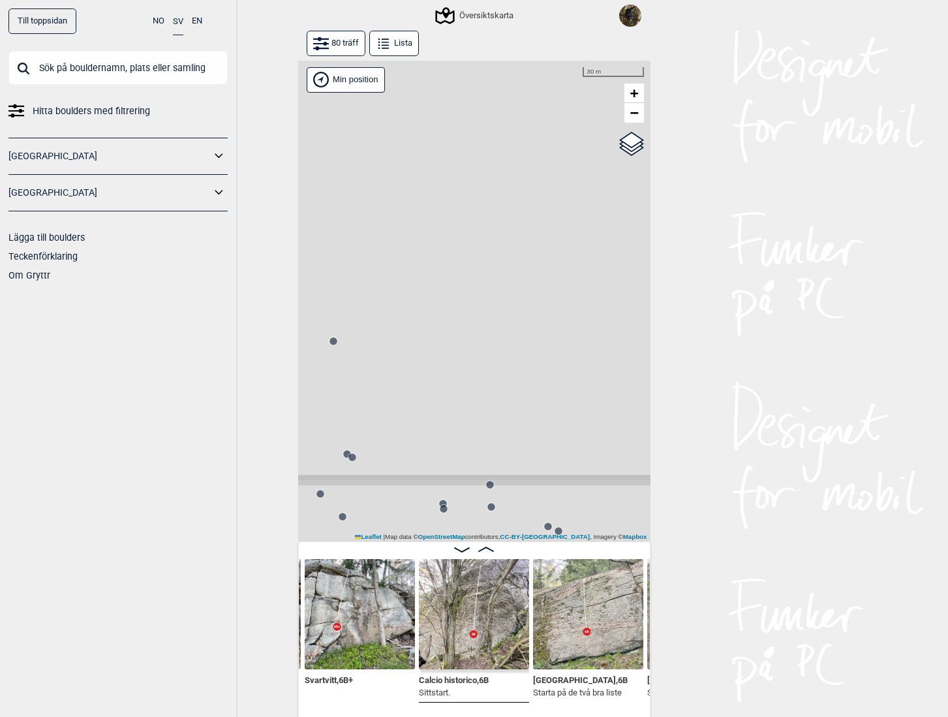
drag, startPoint x: 361, startPoint y: 179, endPoint x: 523, endPoint y: 461, distance: 324.7
click at [526, 483] on div "Gol [GEOGRAPHIC_DATA] Kolomoen [GEOGRAPHIC_DATA] [GEOGRAPHIC_DATA] [GEOGRAPHIC_…" at bounding box center [474, 302] width 352 height 482
drag, startPoint x: 516, startPoint y: 389, endPoint x: 467, endPoint y: 405, distance: 51.4
click at [497, 489] on div "Gol [GEOGRAPHIC_DATA] Kolomoen [GEOGRAPHIC_DATA] [GEOGRAPHIC_DATA] [GEOGRAPHIC_…" at bounding box center [474, 302] width 352 height 482
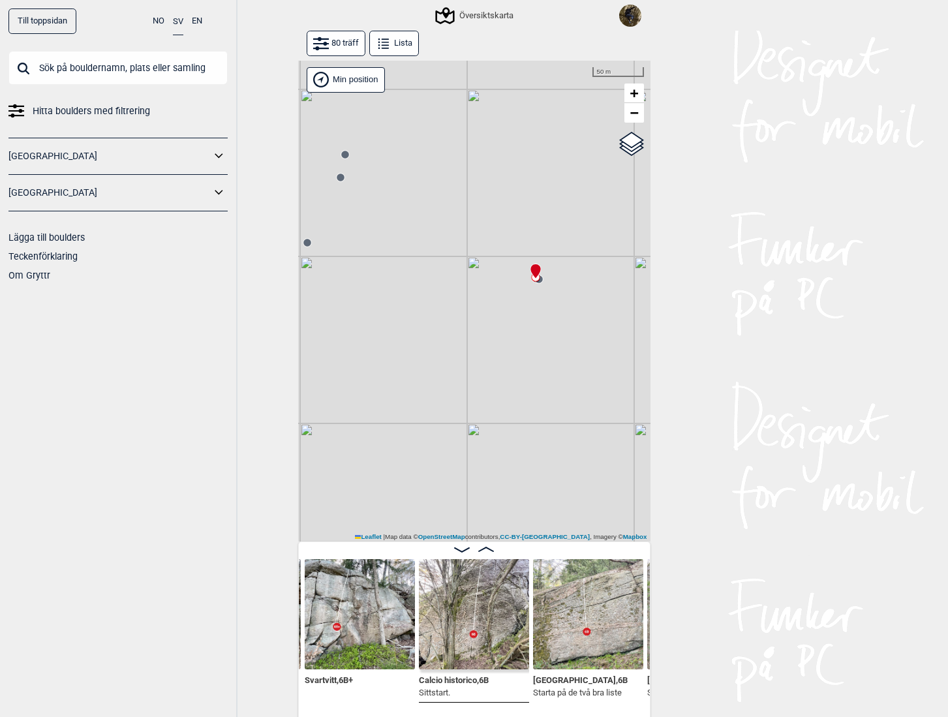
click at [537, 281] on circle at bounding box center [539, 279] width 8 height 8
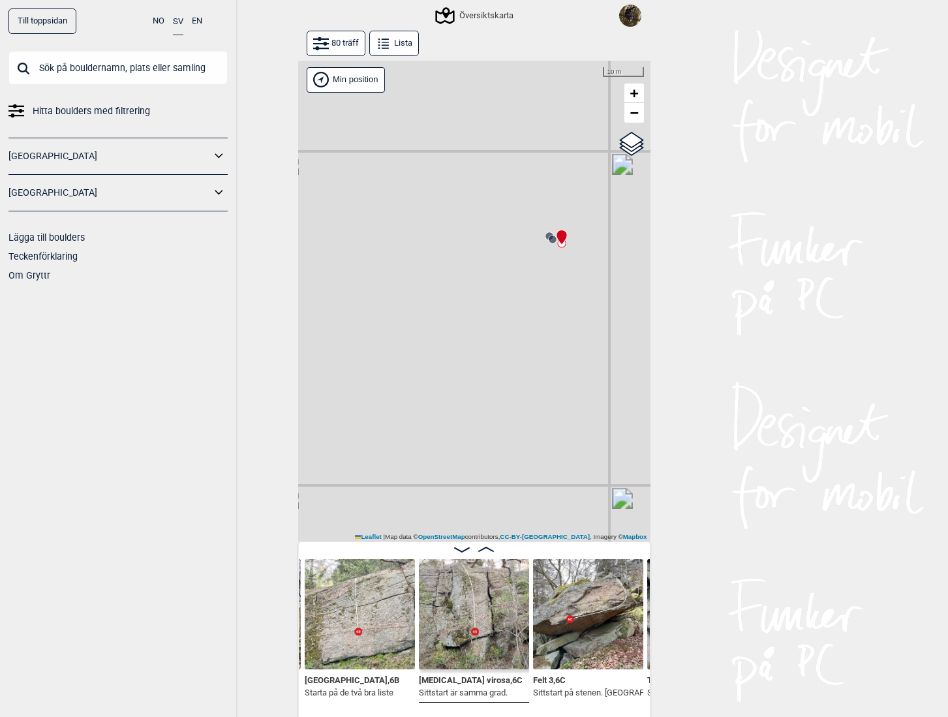
click at [544, 232] on icon at bounding box center [549, 236] width 10 height 10
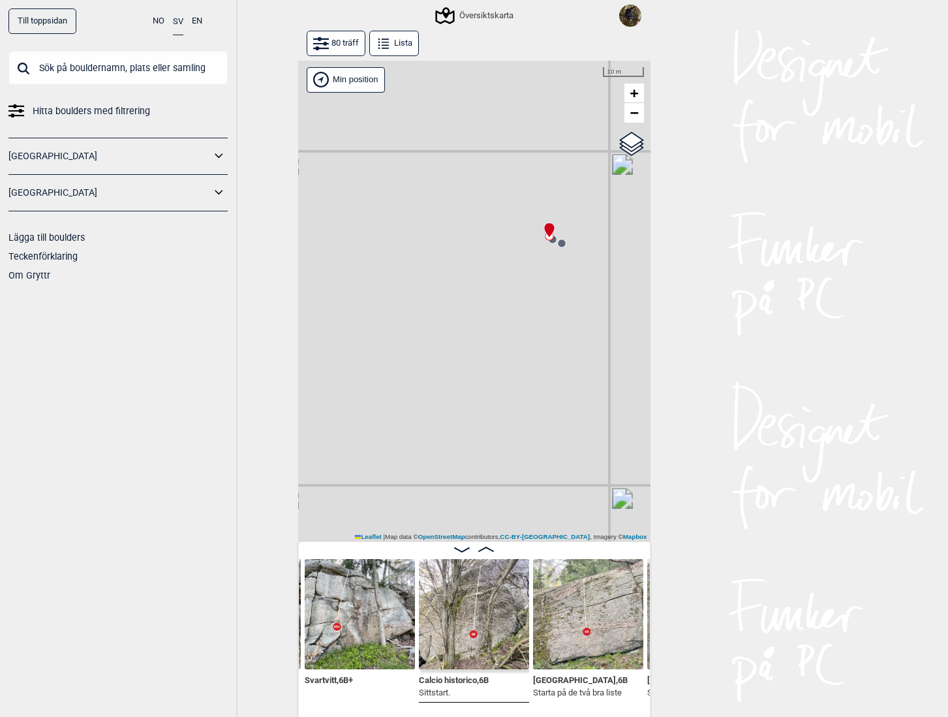
click at [547, 239] on icon at bounding box center [549, 236] width 10 height 10
click at [549, 243] on circle at bounding box center [553, 240] width 8 height 8
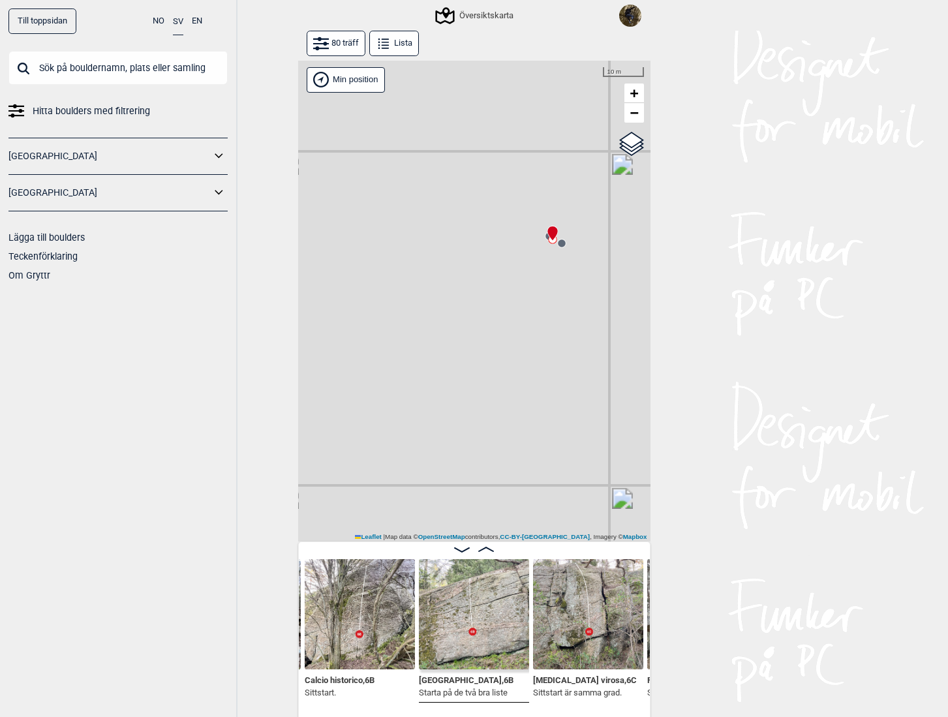
click at [329, 33] on button "80 träff" at bounding box center [336, 43] width 59 height 25
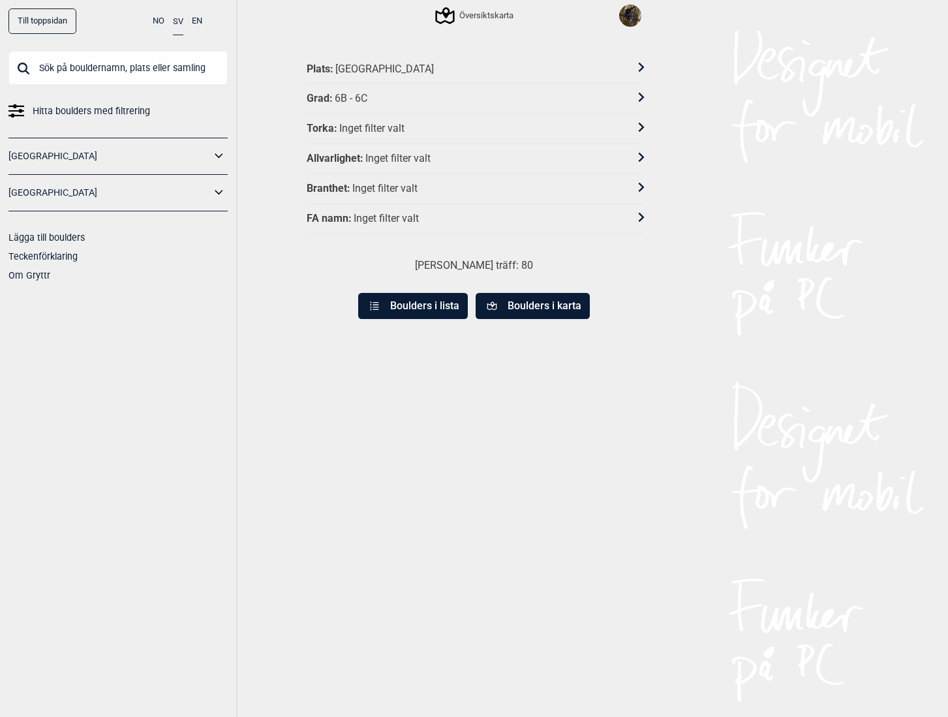
click at [397, 303] on button "Boulders i lista" at bounding box center [413, 306] width 110 height 26
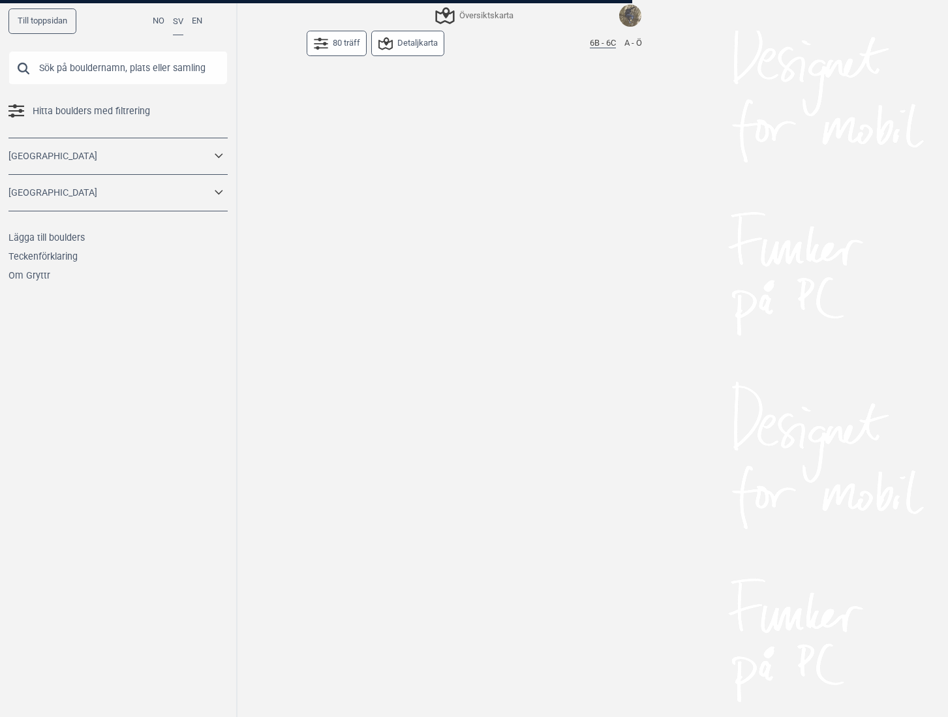
scroll to position [178, 0]
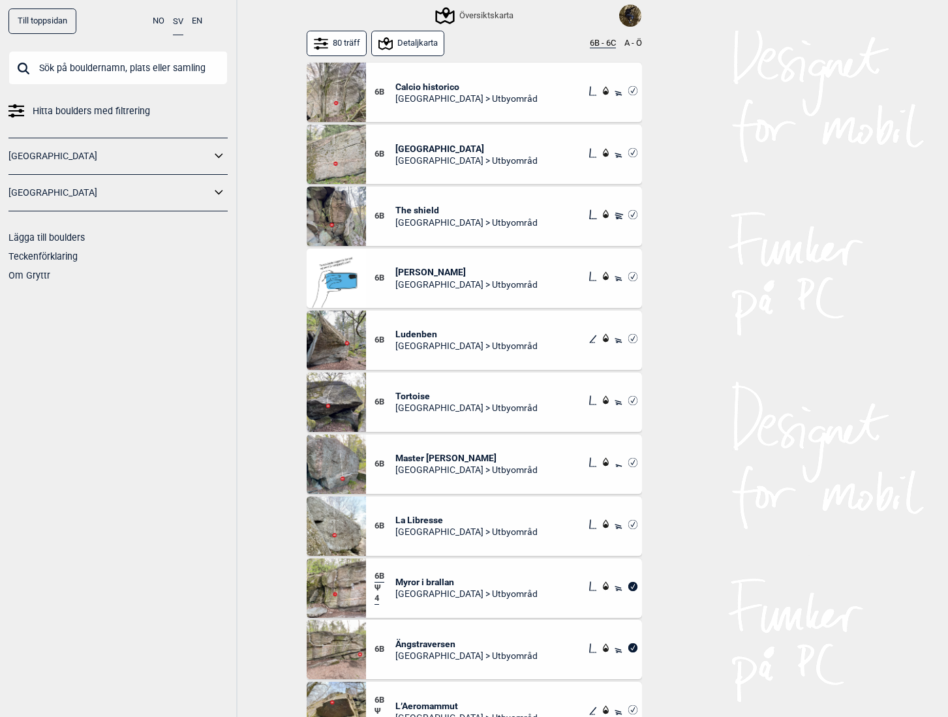
click at [414, 203] on div "6B The shield Göteborg > Utbyområd" at bounding box center [504, 216] width 276 height 59
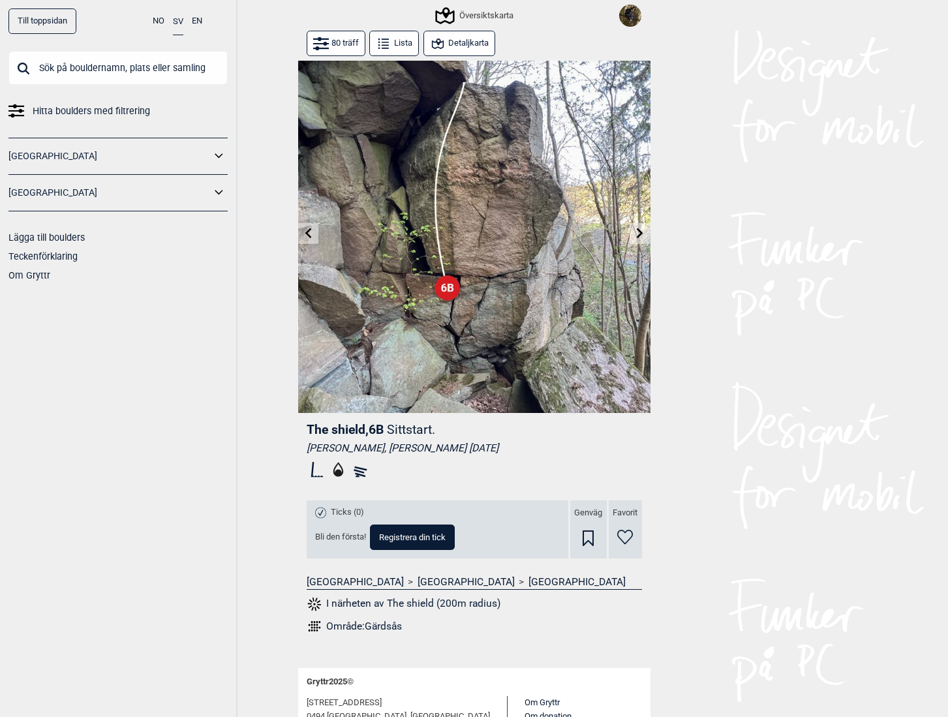
click at [358, 451] on div "Martin Wiklander, Daniel Dalevi 2019.04.09" at bounding box center [474, 448] width 335 height 13
drag, startPoint x: 358, startPoint y: 450, endPoint x: 313, endPoint y: 453, distance: 44.5
click at [313, 453] on div "Martin Wiklander, Daniel Dalevi 2019.04.09" at bounding box center [474, 448] width 335 height 13
click at [313, 450] on div "Martin Wiklander, Daniel Dalevi 2019.04.09" at bounding box center [474, 448] width 335 height 13
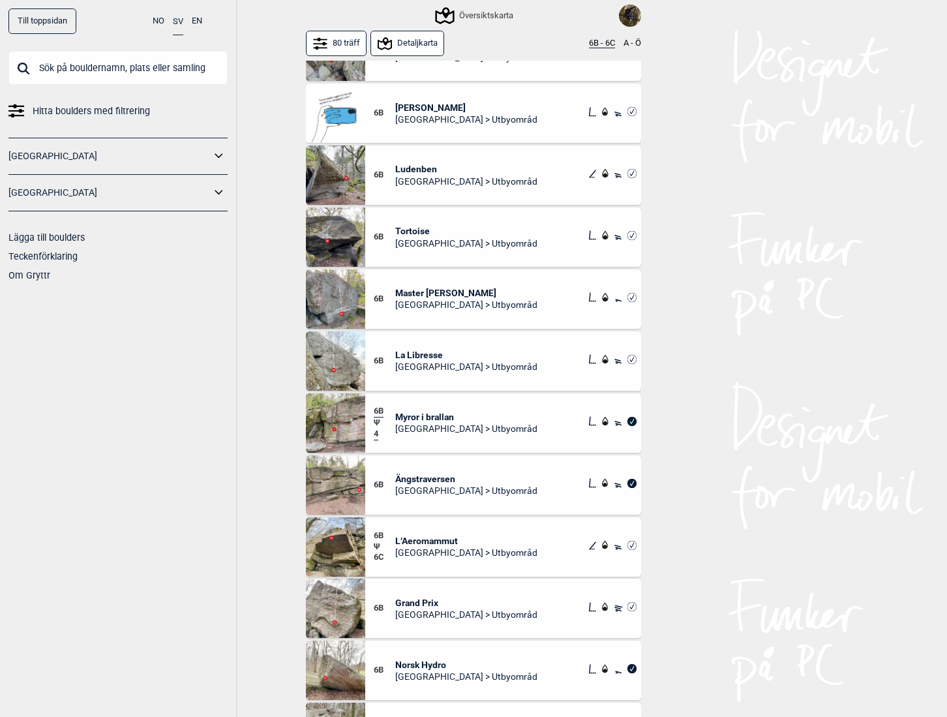
scroll to position [391, 0]
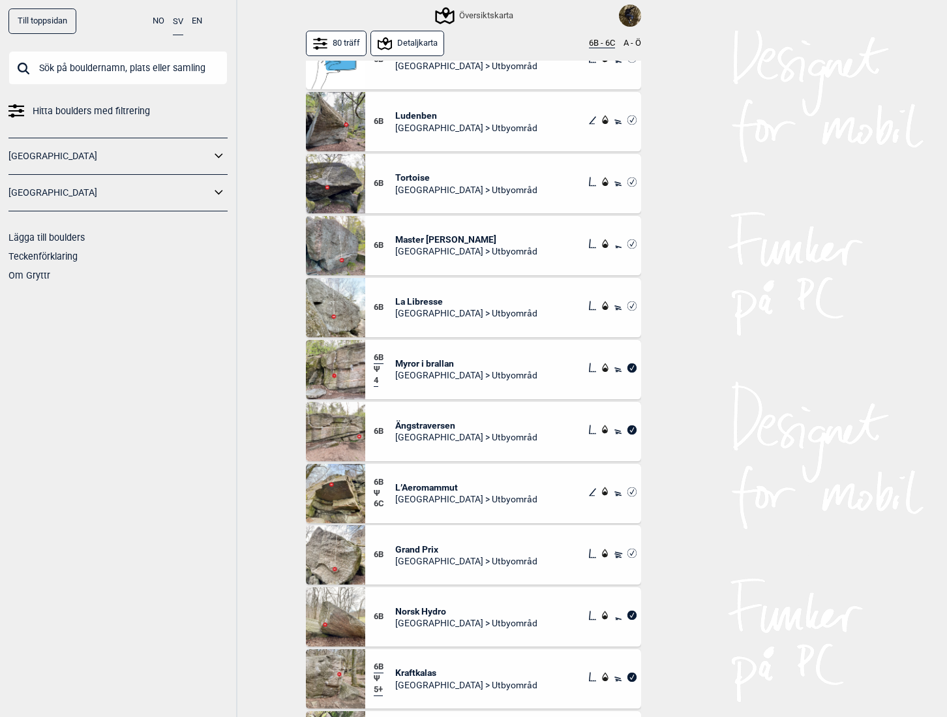
click at [414, 111] on span "Ludenben" at bounding box center [466, 116] width 142 height 12
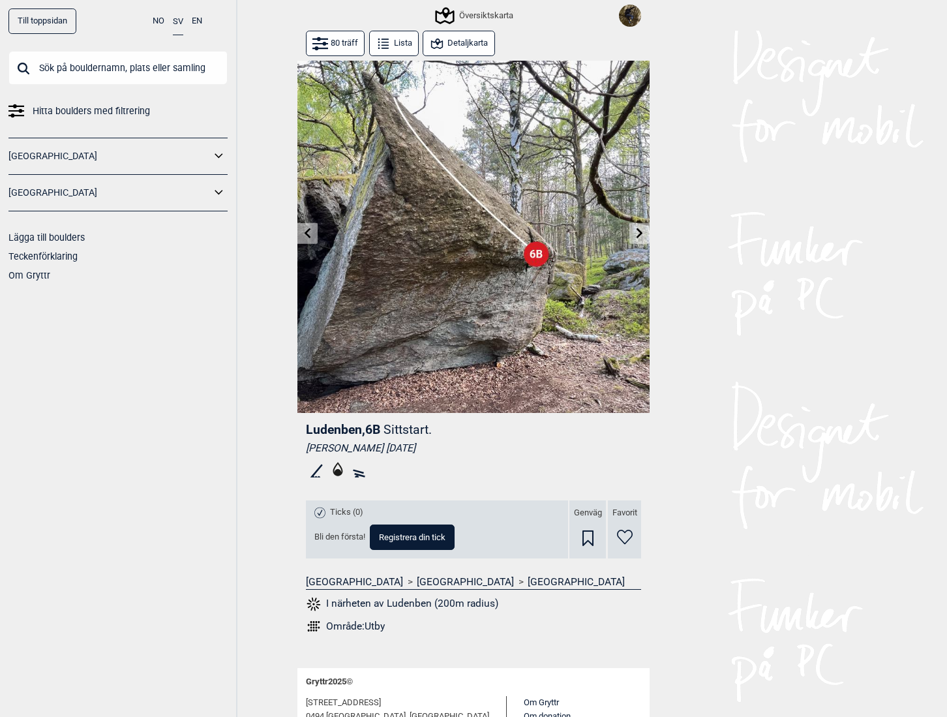
click at [456, 48] on button "Detaljkarta" at bounding box center [459, 43] width 72 height 25
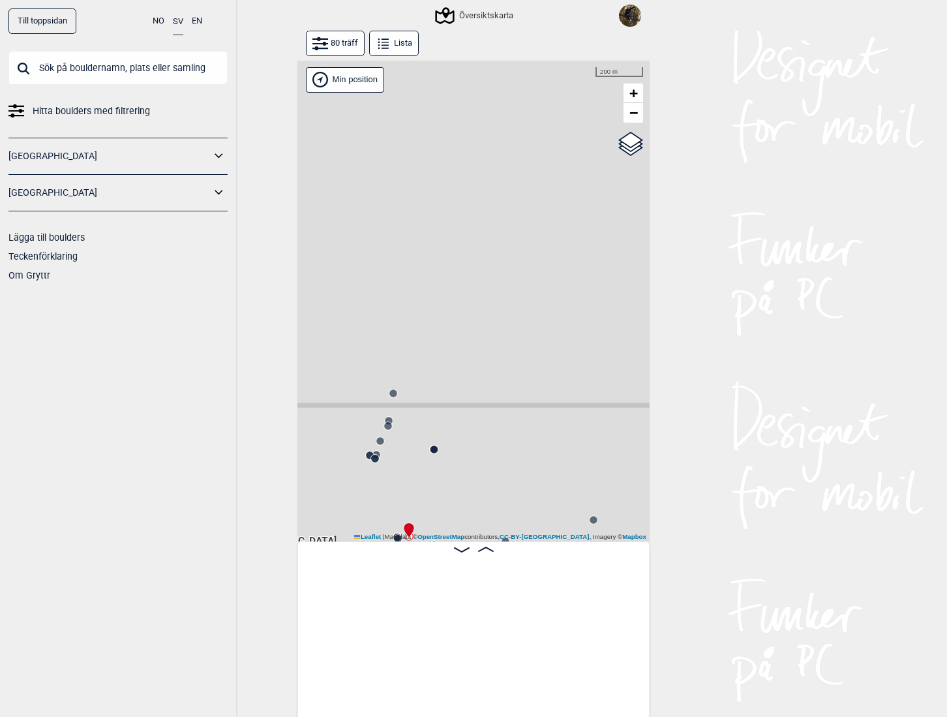
scroll to position [0, 2867]
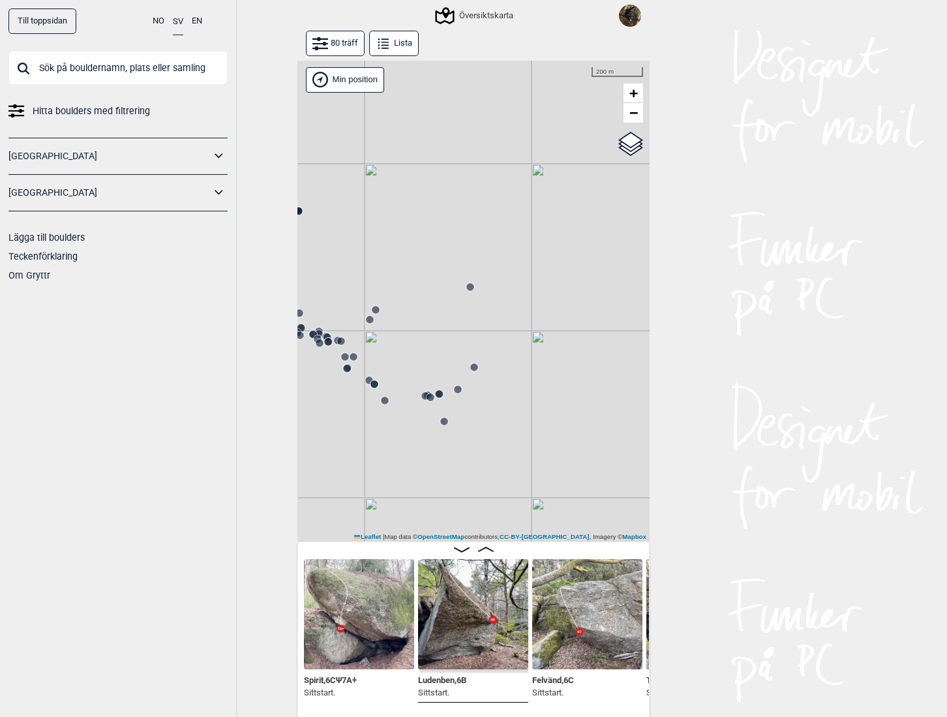
drag, startPoint x: 528, startPoint y: 459, endPoint x: 627, endPoint y: 360, distance: 140.3
click at [630, 355] on div "Gol Ål Kolomoen Vallset Tangen Sørli Åsbygda Kongsberg Efteløt Østmarka nord Se…" at bounding box center [474, 302] width 352 height 482
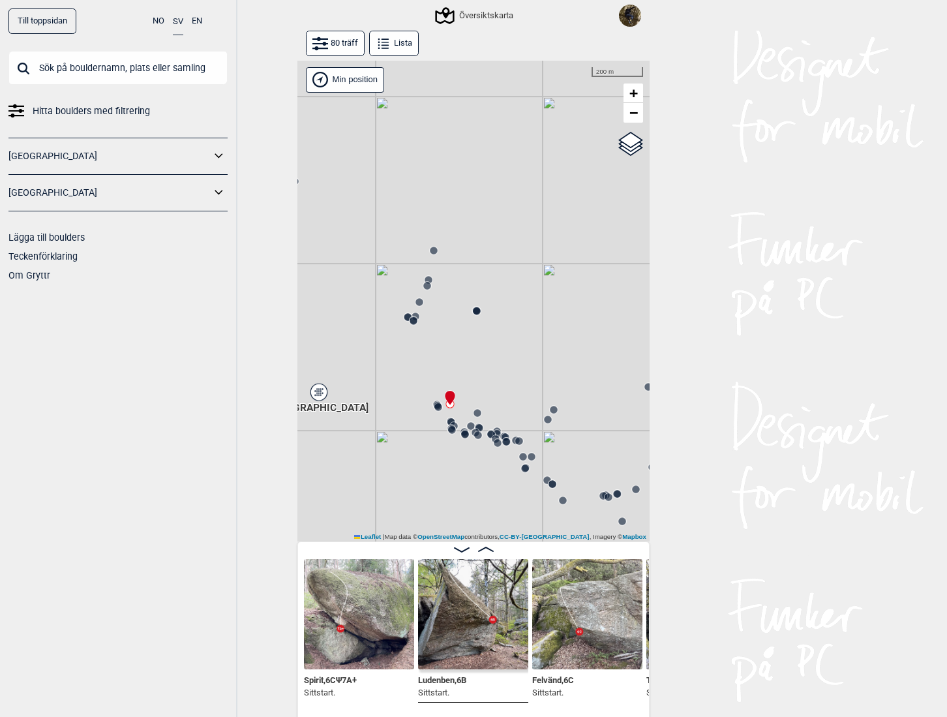
drag, startPoint x: 403, startPoint y: 367, endPoint x: 474, endPoint y: 468, distance: 123.6
click at [474, 468] on div "Gol Ål Kolomoen Vallset Tangen Sørli Åsbygda Kongsberg Efteløt Østmarka nord Se…" at bounding box center [474, 302] width 352 height 482
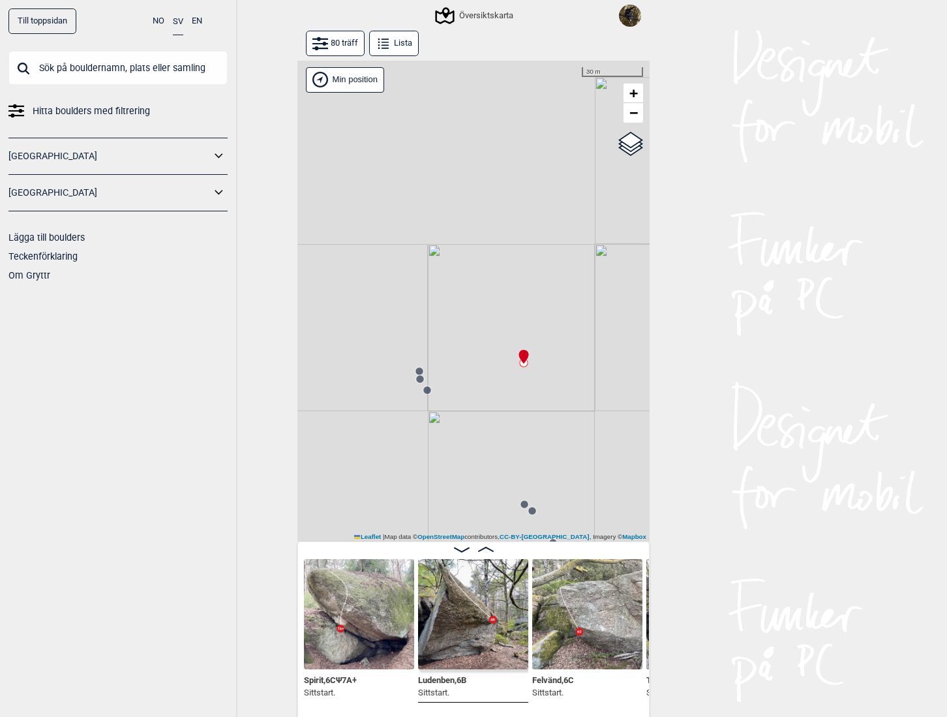
drag, startPoint x: 423, startPoint y: 382, endPoint x: 516, endPoint y: 408, distance: 97.1
click at [516, 408] on div "Gol Ål Kolomoen Vallset Tangen Sørli Åsbygda Kongsberg Efteløt Østmarka nord Se…" at bounding box center [474, 302] width 352 height 482
click at [423, 393] on circle at bounding box center [427, 390] width 8 height 8
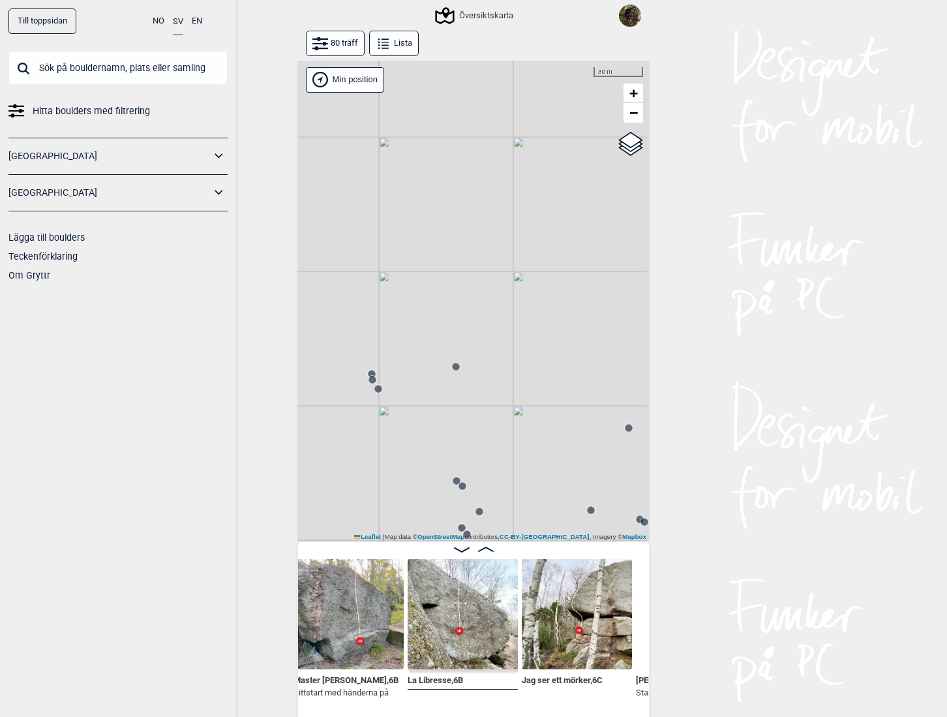
scroll to position [0, 3340]
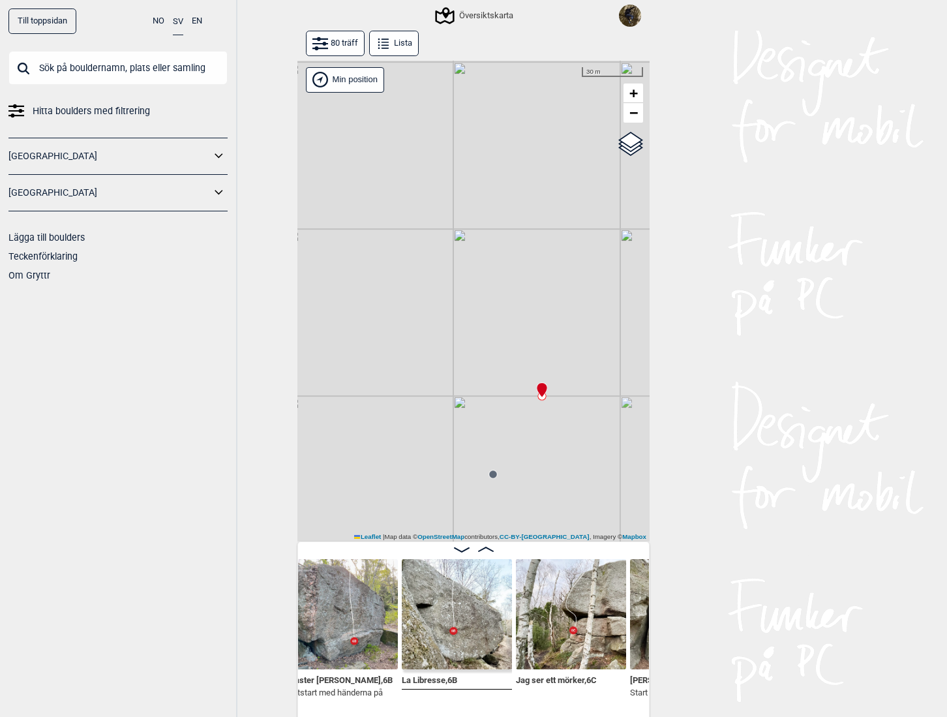
drag, startPoint x: 404, startPoint y: 454, endPoint x: 748, endPoint y: 470, distance: 344.2
click at [715, 468] on div "Till toppsidan NO SV EN Hitta boulders med filtrering Norge Sverige Lägga till …" at bounding box center [473, 358] width 947 height 717
drag, startPoint x: 589, startPoint y: 453, endPoint x: 467, endPoint y: 443, distance: 121.8
click at [467, 443] on div "Gol [GEOGRAPHIC_DATA] Kolomoen [GEOGRAPHIC_DATA] [GEOGRAPHIC_DATA] [GEOGRAPHIC_…" at bounding box center [474, 302] width 352 height 482
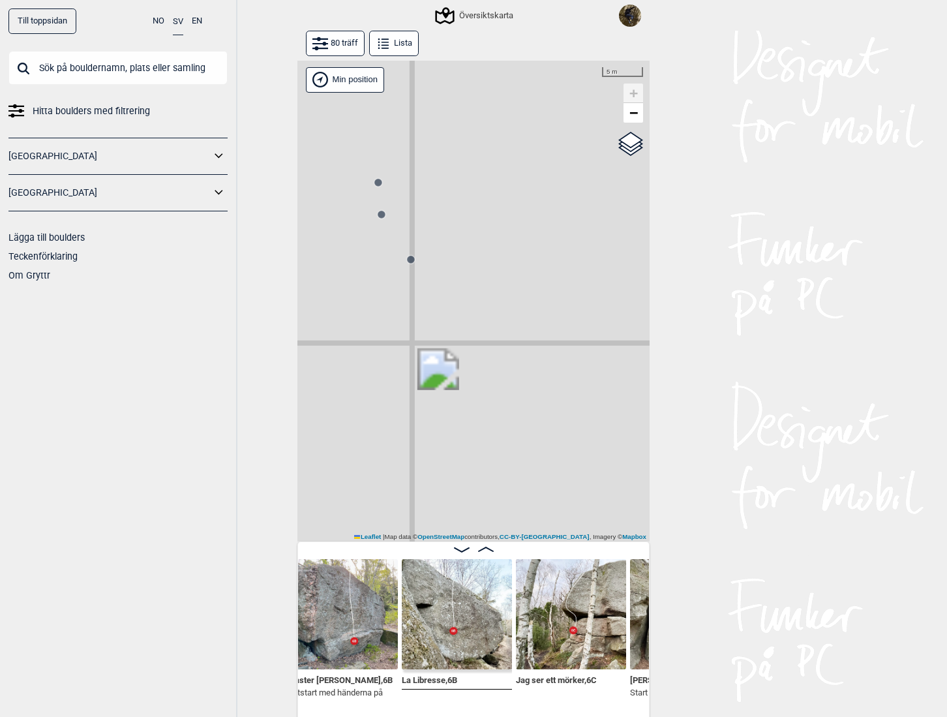
click at [378, 217] on circle at bounding box center [382, 214] width 8 height 8
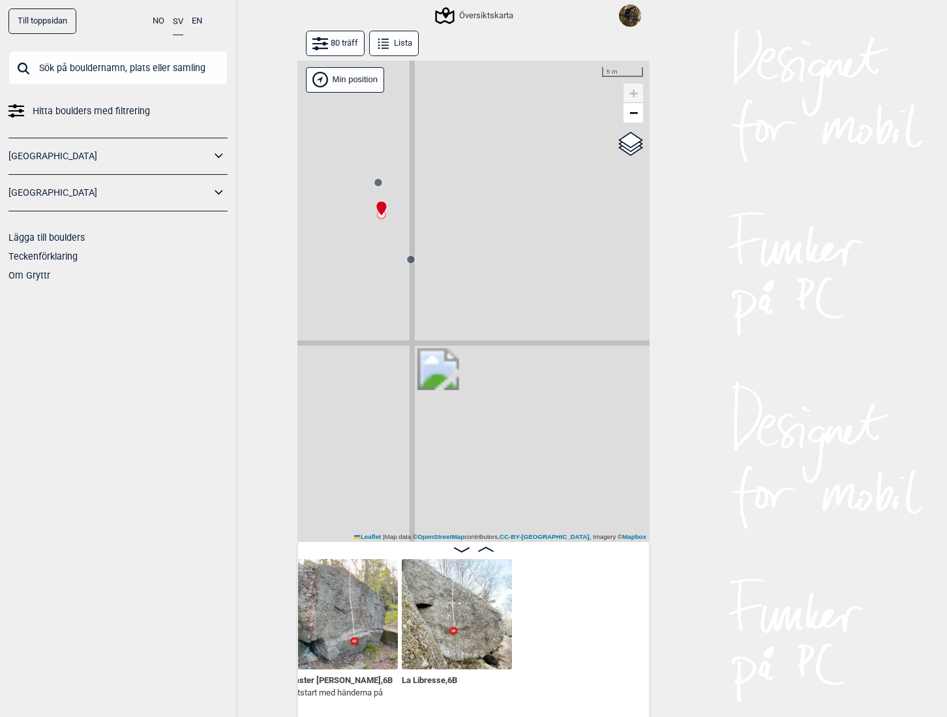
scroll to position [0, 3095]
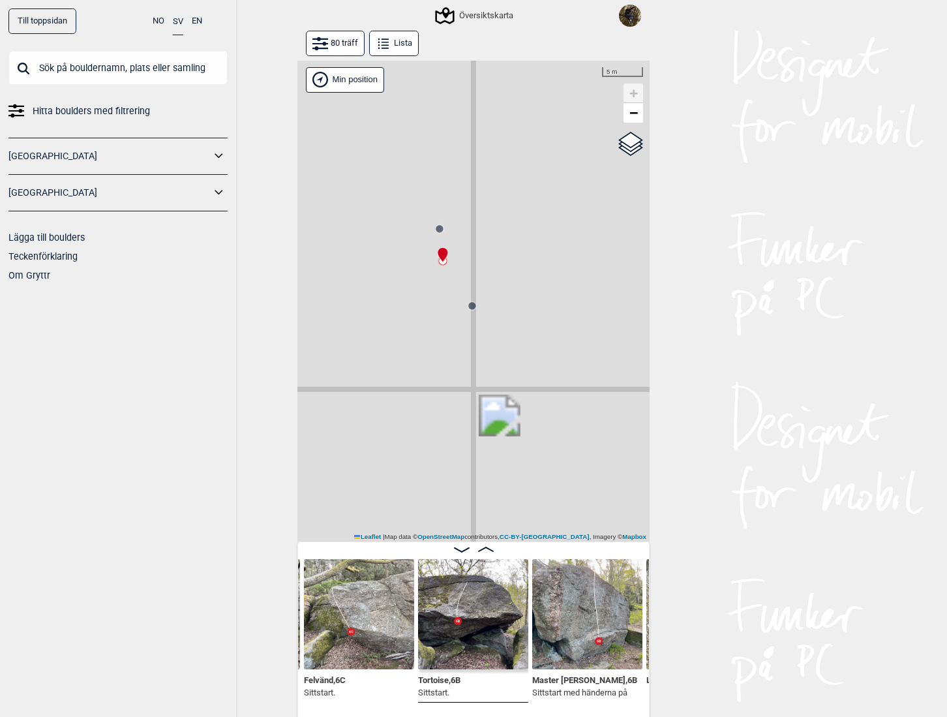
drag, startPoint x: 495, startPoint y: 273, endPoint x: 573, endPoint y: 337, distance: 101.1
click at [573, 337] on div "Gol [GEOGRAPHIC_DATA] Kolomoen [GEOGRAPHIC_DATA] [GEOGRAPHIC_DATA] [GEOGRAPHIC_…" at bounding box center [474, 302] width 352 height 482
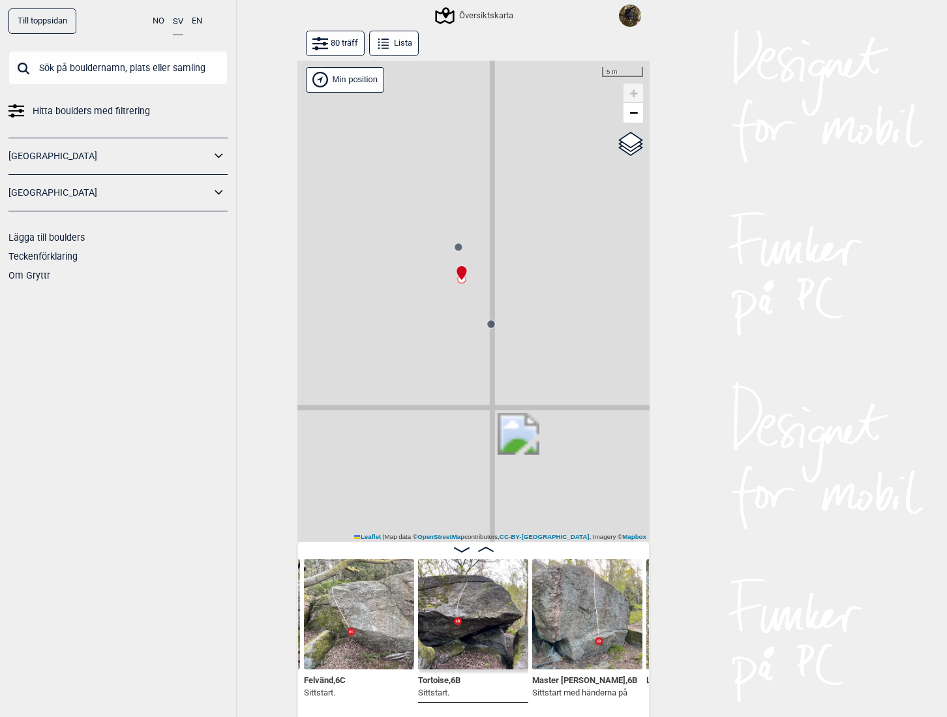
click at [457, 249] on circle at bounding box center [458, 247] width 8 height 8
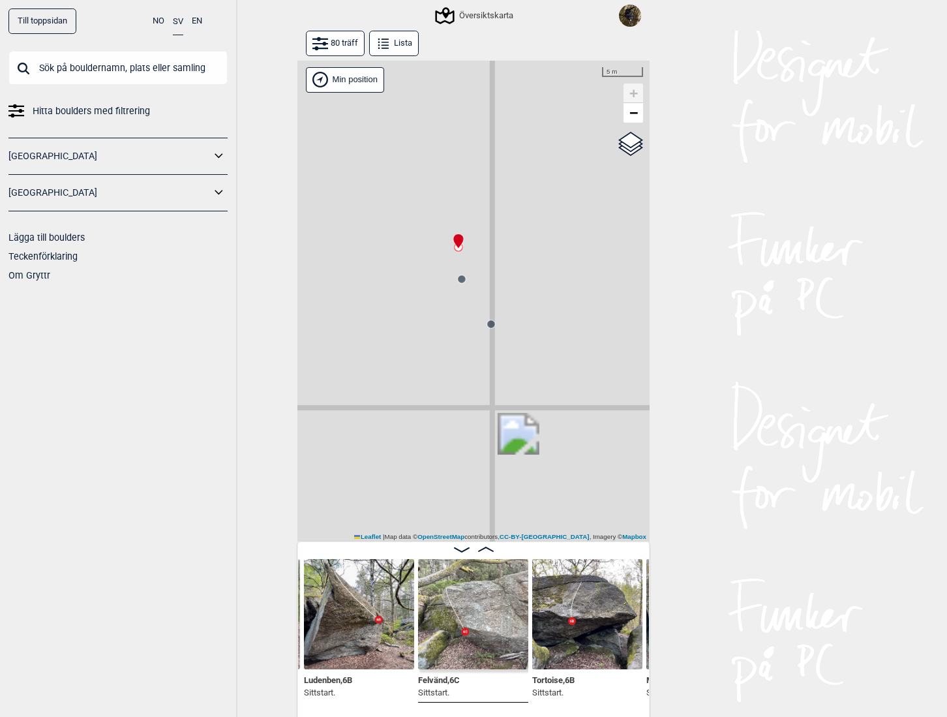
click at [328, 38] on button "80 träff" at bounding box center [335, 43] width 59 height 25
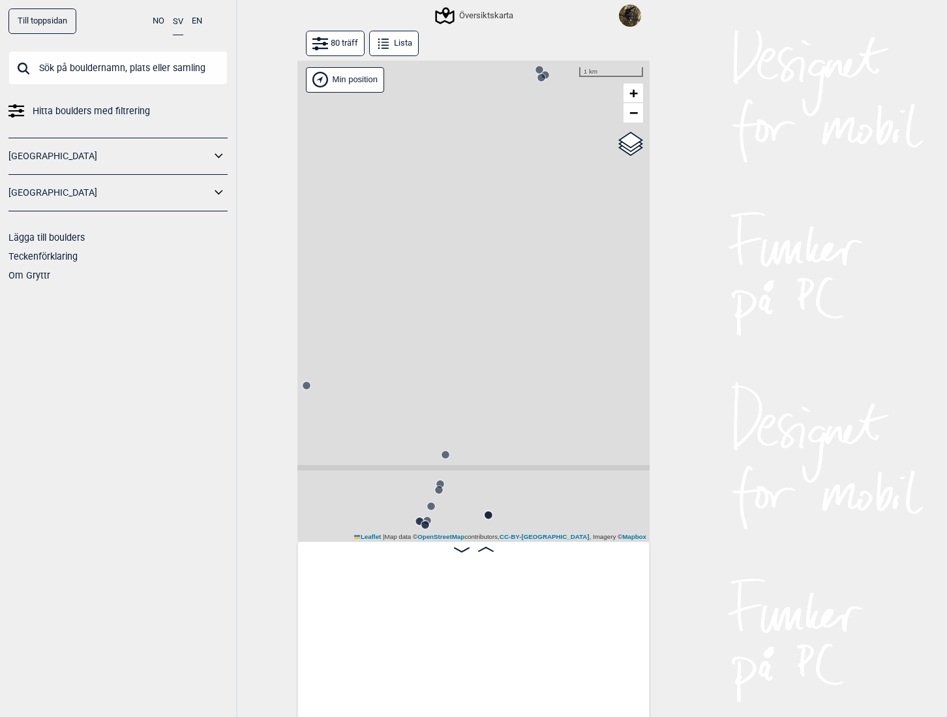
scroll to position [0, 2867]
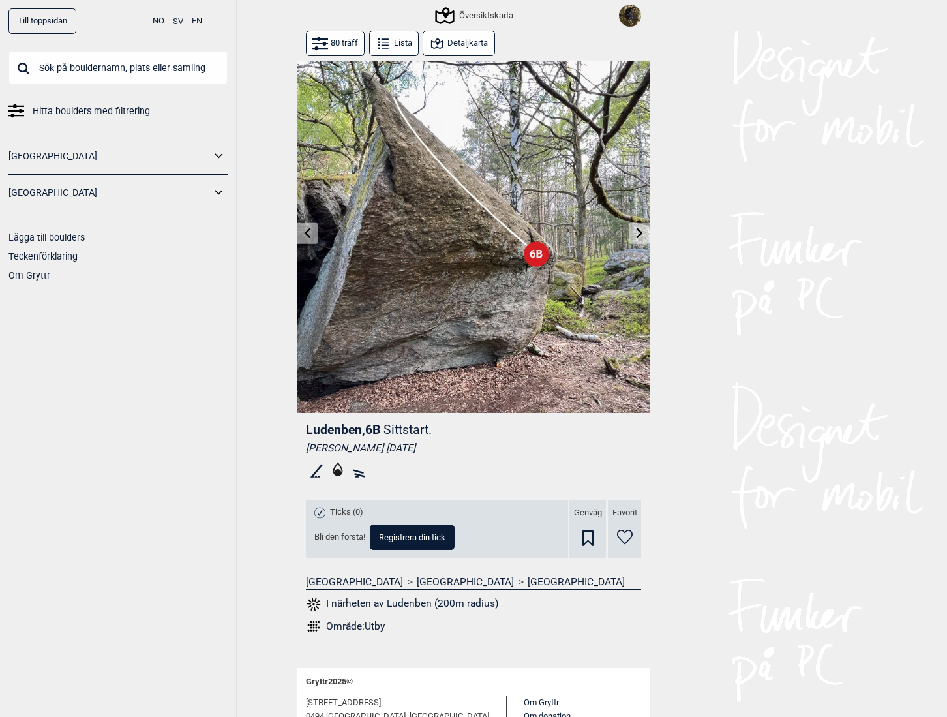
drag, startPoint x: 604, startPoint y: 397, endPoint x: 604, endPoint y: 388, distance: 9.2
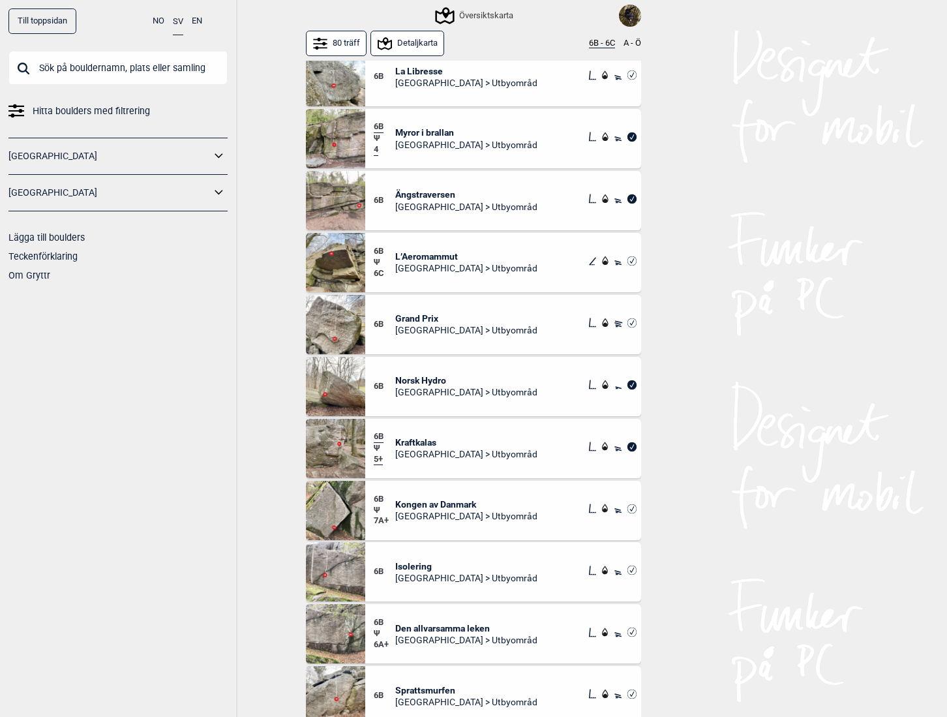
scroll to position [635, 0]
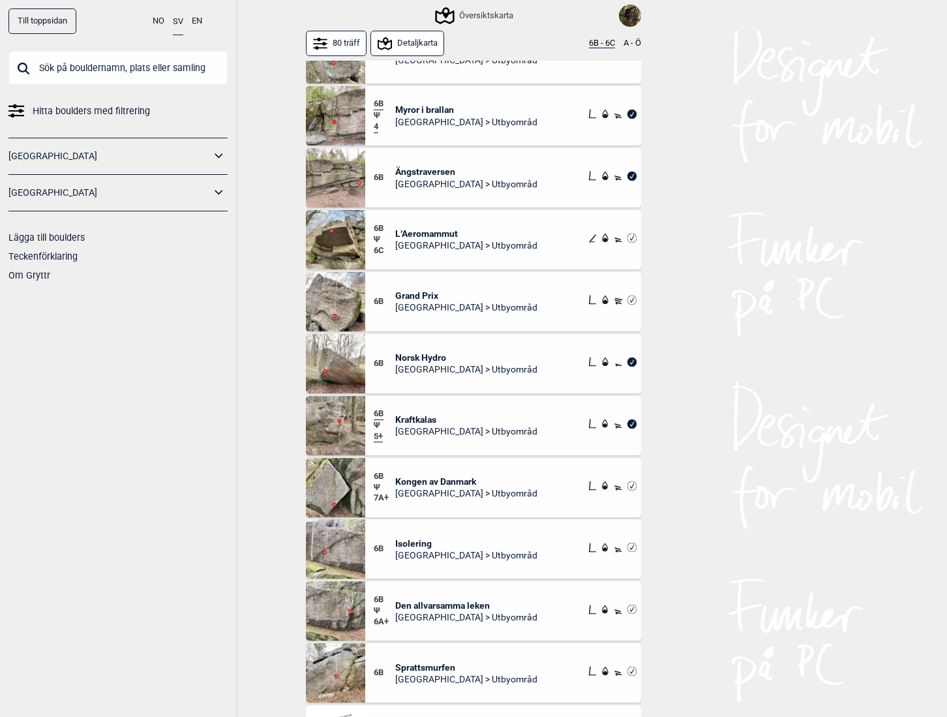
drag, startPoint x: 459, startPoint y: 273, endPoint x: 733, endPoint y: 258, distance: 274.5
click at [733, 258] on div "Till toppsidan NO SV EN Hitta boulders med filtrering Norge Sverige Lägga till …" at bounding box center [473, 358] width 947 height 717
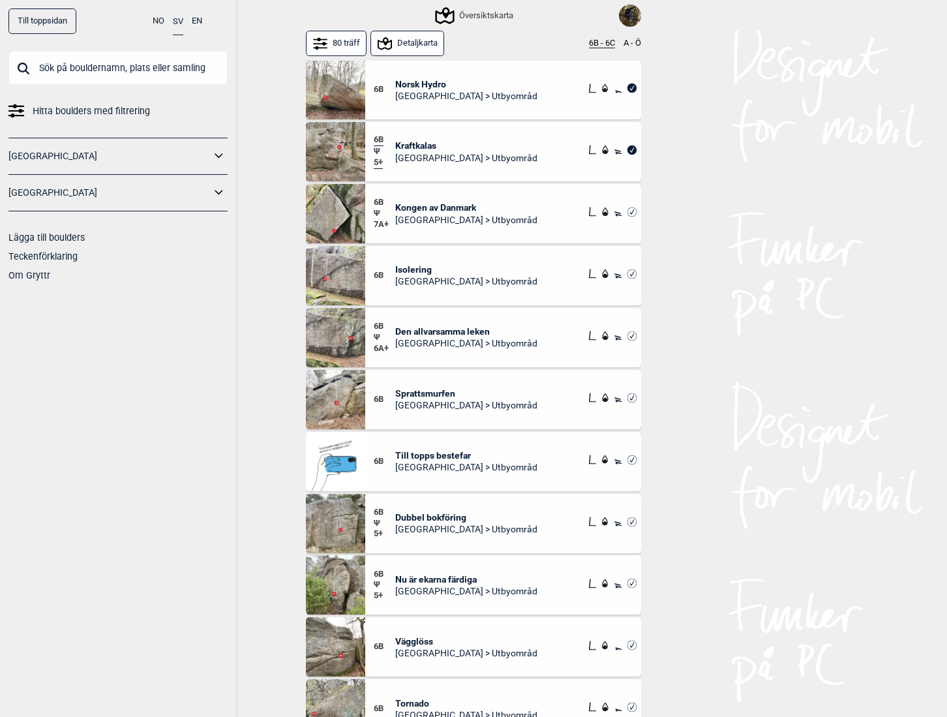
scroll to position [961, 0]
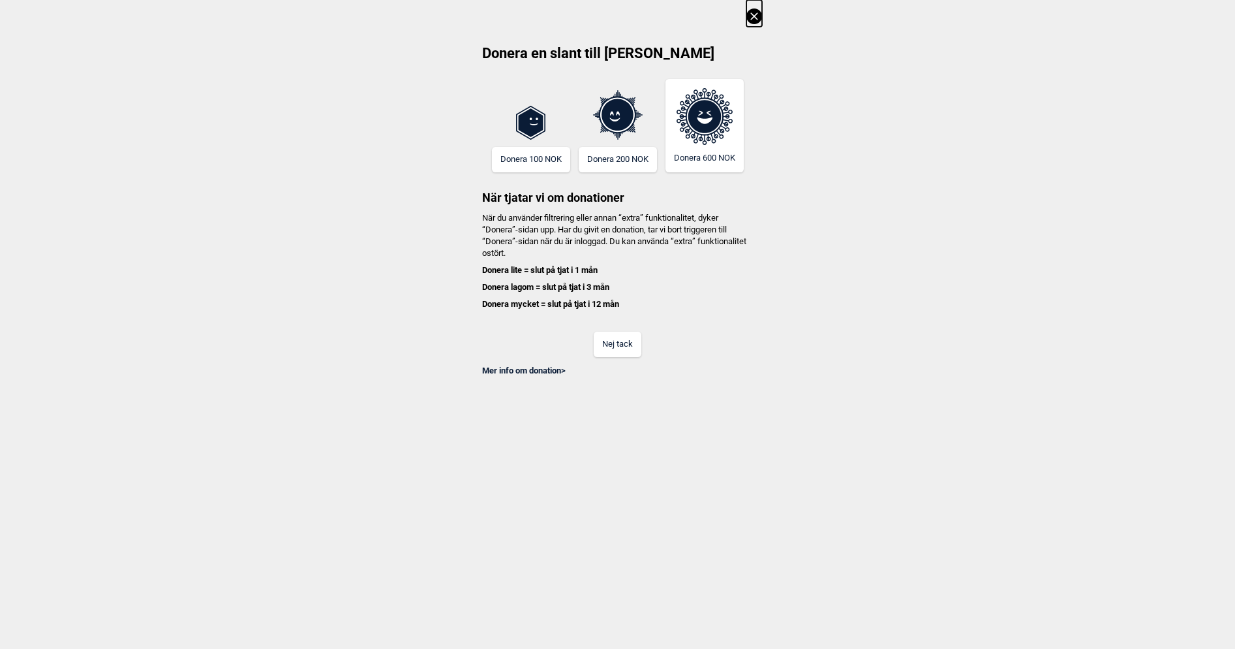
click at [617, 345] on button "Nej tack" at bounding box center [618, 343] width 48 height 25
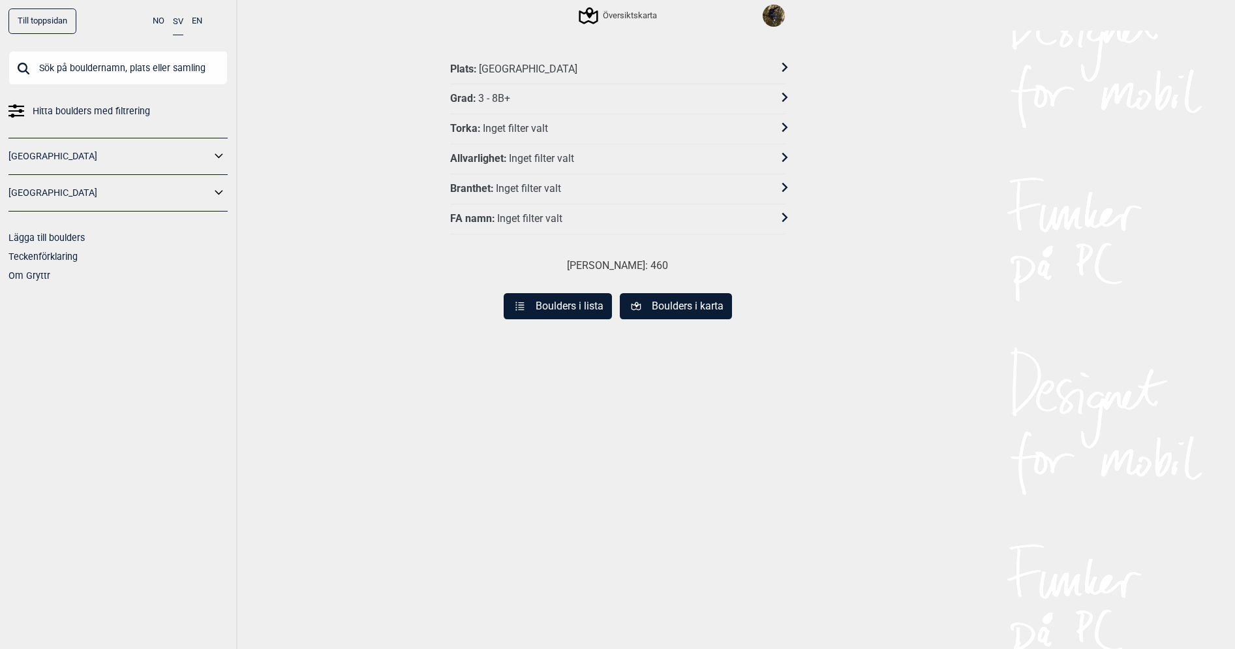
click at [508, 63] on div "[GEOGRAPHIC_DATA]" at bounding box center [528, 70] width 99 height 14
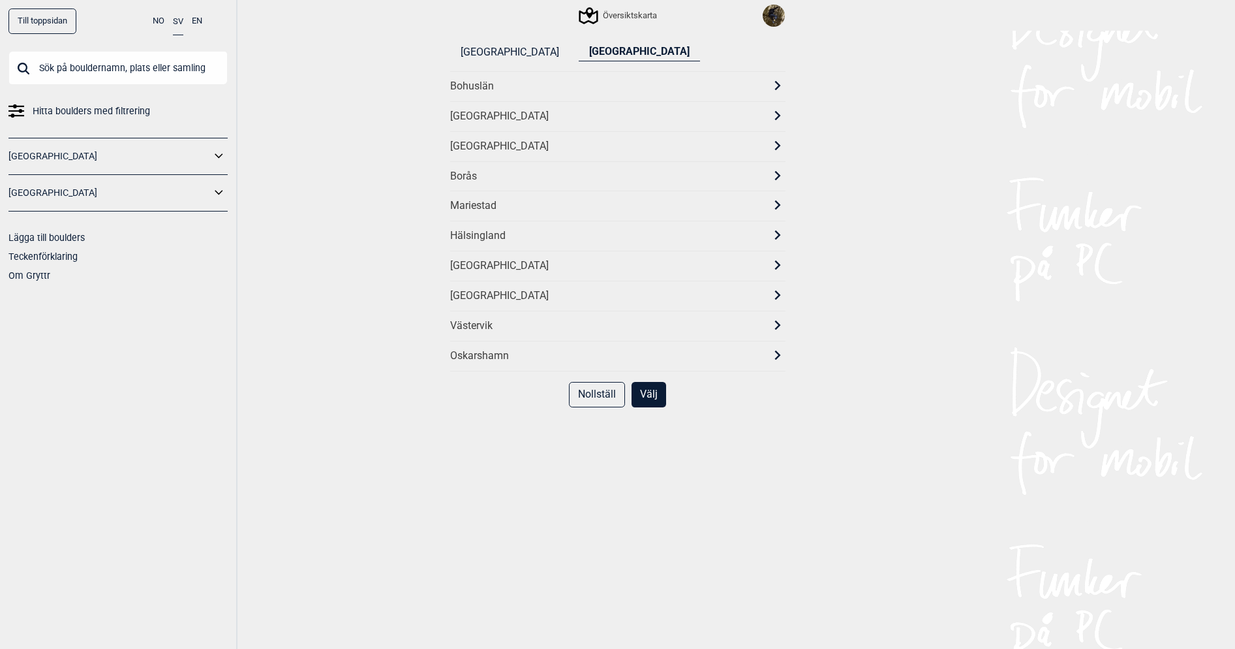
click at [491, 149] on div "[GEOGRAPHIC_DATA]" at bounding box center [606, 147] width 312 height 14
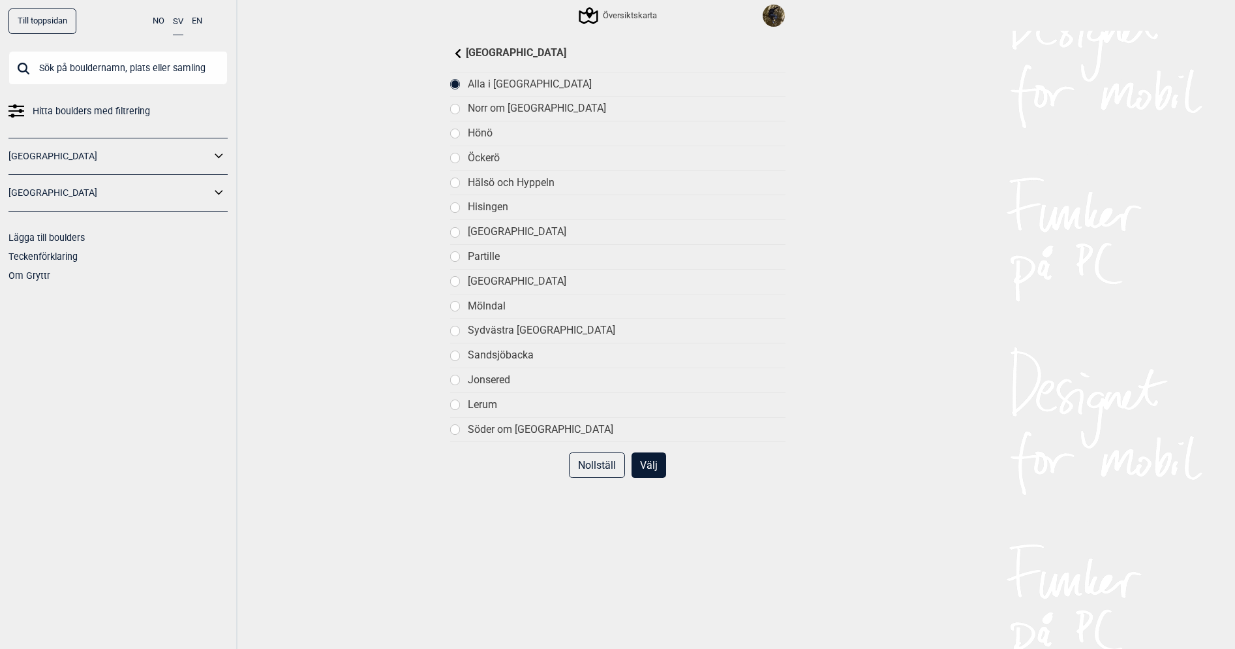
click at [488, 430] on div "Söder om [GEOGRAPHIC_DATA]" at bounding box center [626, 430] width 317 height 14
click at [652, 471] on button "Välj" at bounding box center [649, 464] width 35 height 25
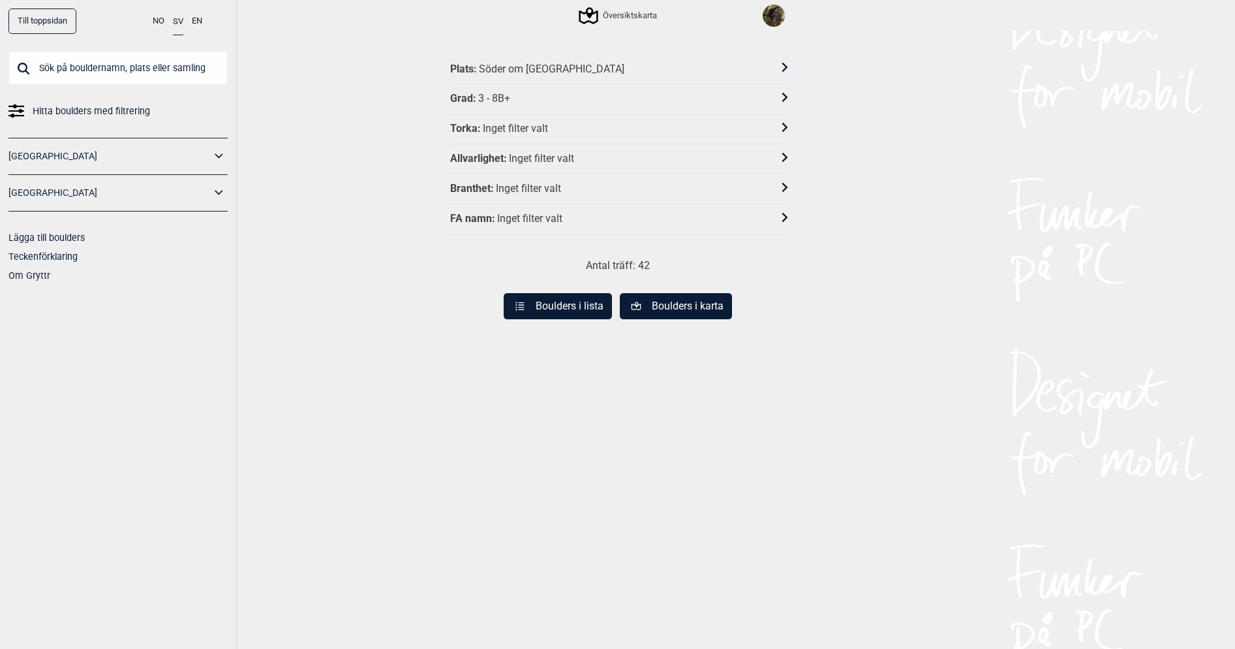
click at [519, 100] on div "Grad : 3 - 8B+" at bounding box center [609, 99] width 318 height 14
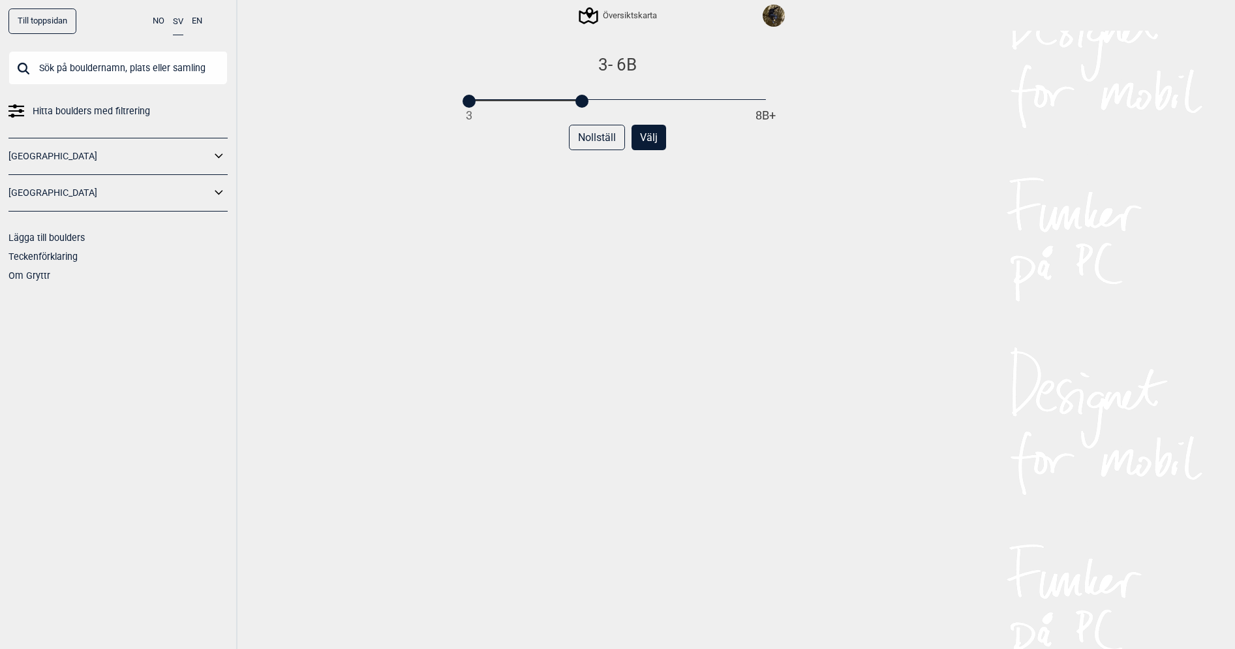
drag, startPoint x: 767, startPoint y: 102, endPoint x: 580, endPoint y: 101, distance: 186.6
click at [580, 101] on div at bounding box center [582, 101] width 13 height 13
click at [650, 137] on button "Välj" at bounding box center [649, 137] width 35 height 25
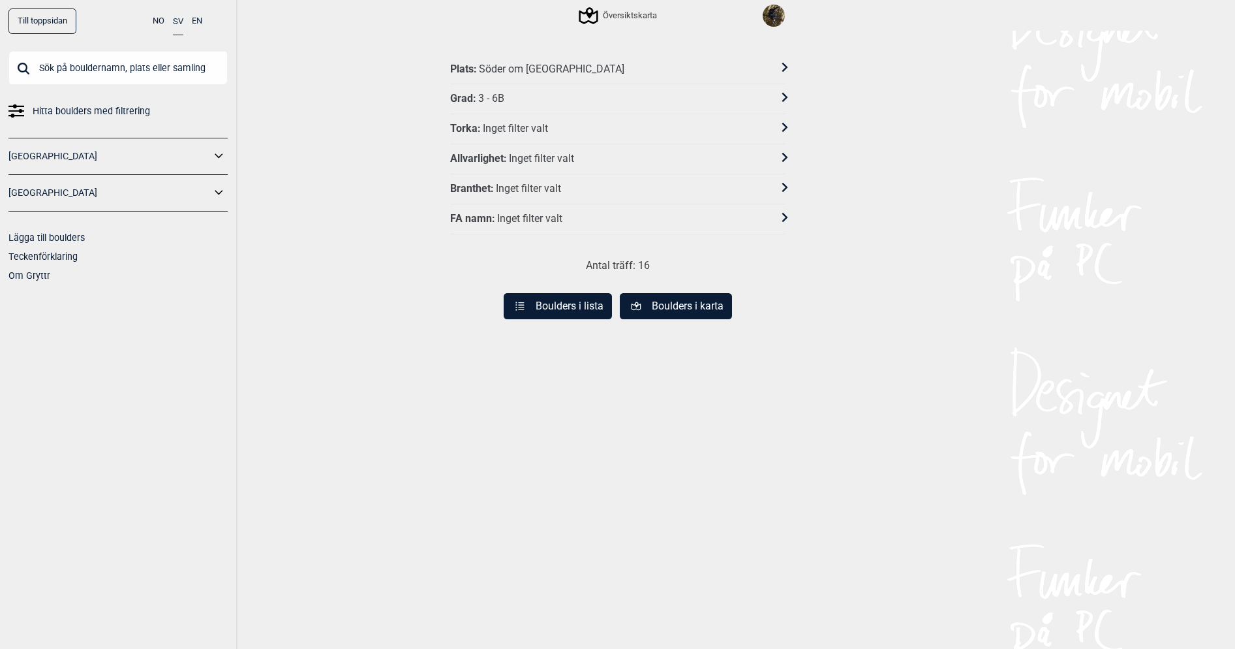
click at [569, 309] on button "Boulders i lista" at bounding box center [558, 306] width 108 height 26
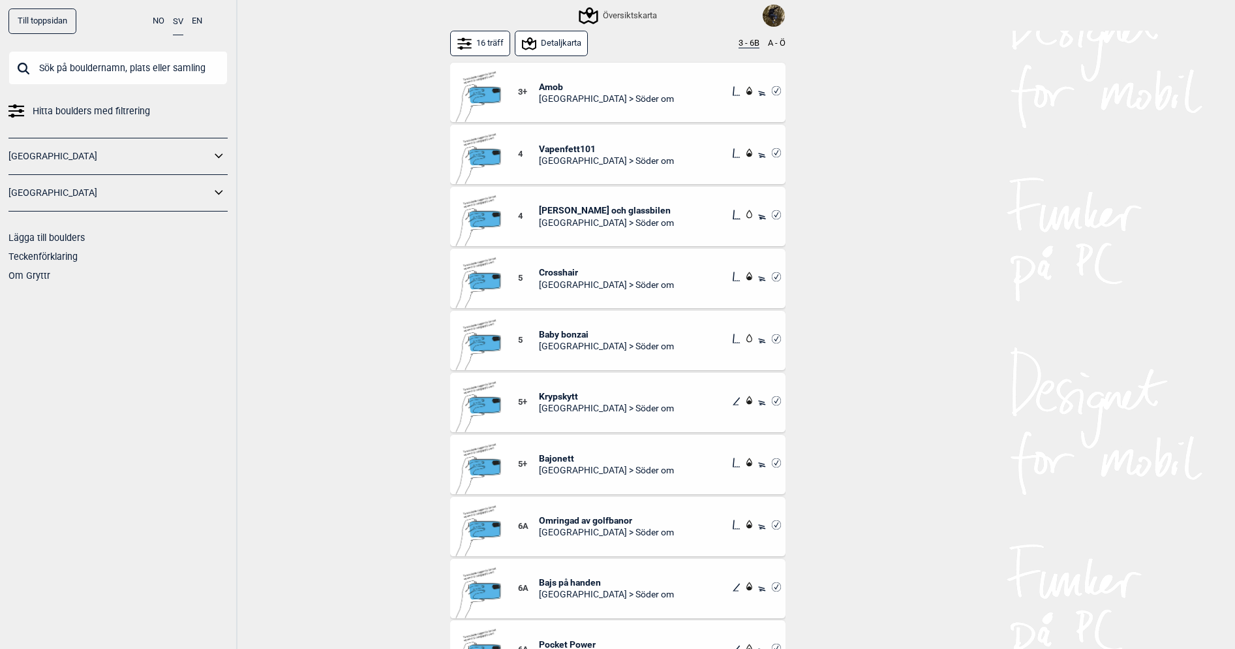
scroll to position [380, 0]
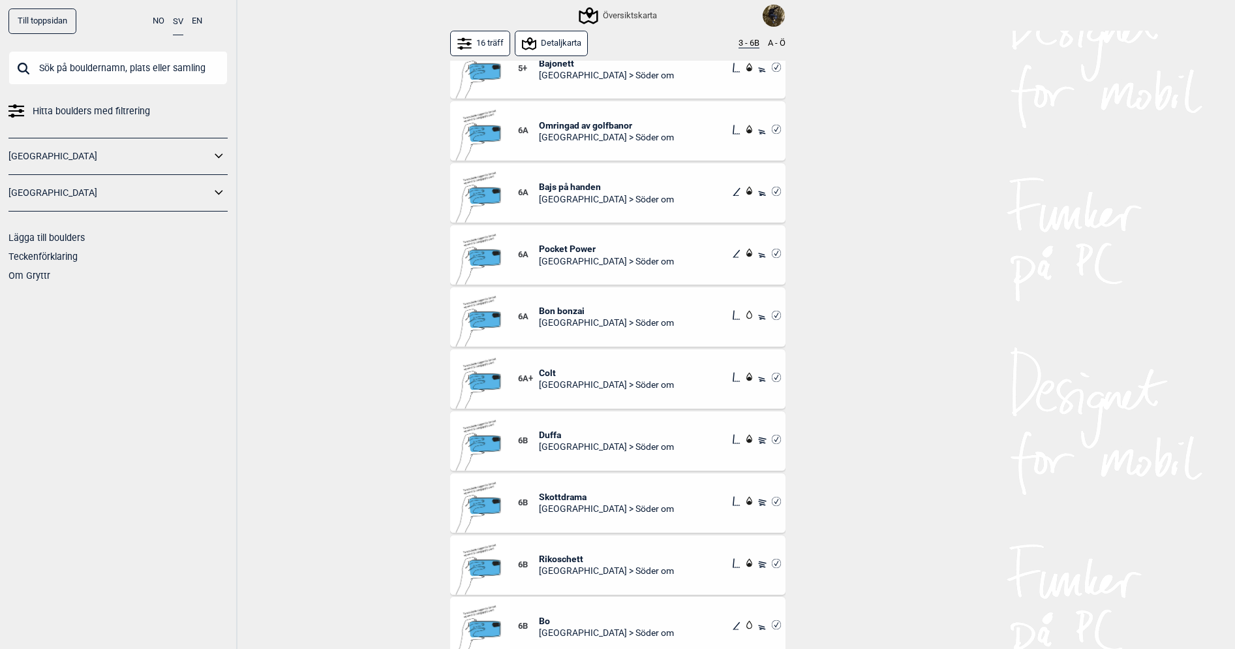
click at [486, 48] on button "16 träff" at bounding box center [480, 43] width 61 height 25
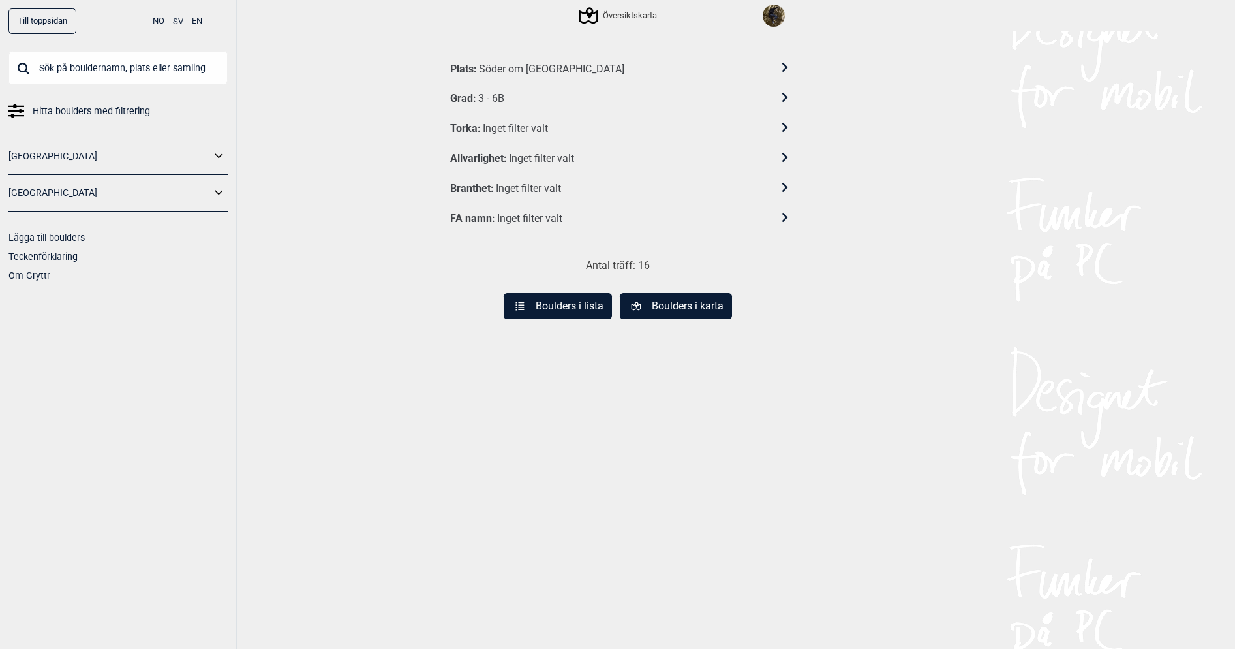
click at [515, 68] on div "Söder om [GEOGRAPHIC_DATA]" at bounding box center [552, 70] width 146 height 14
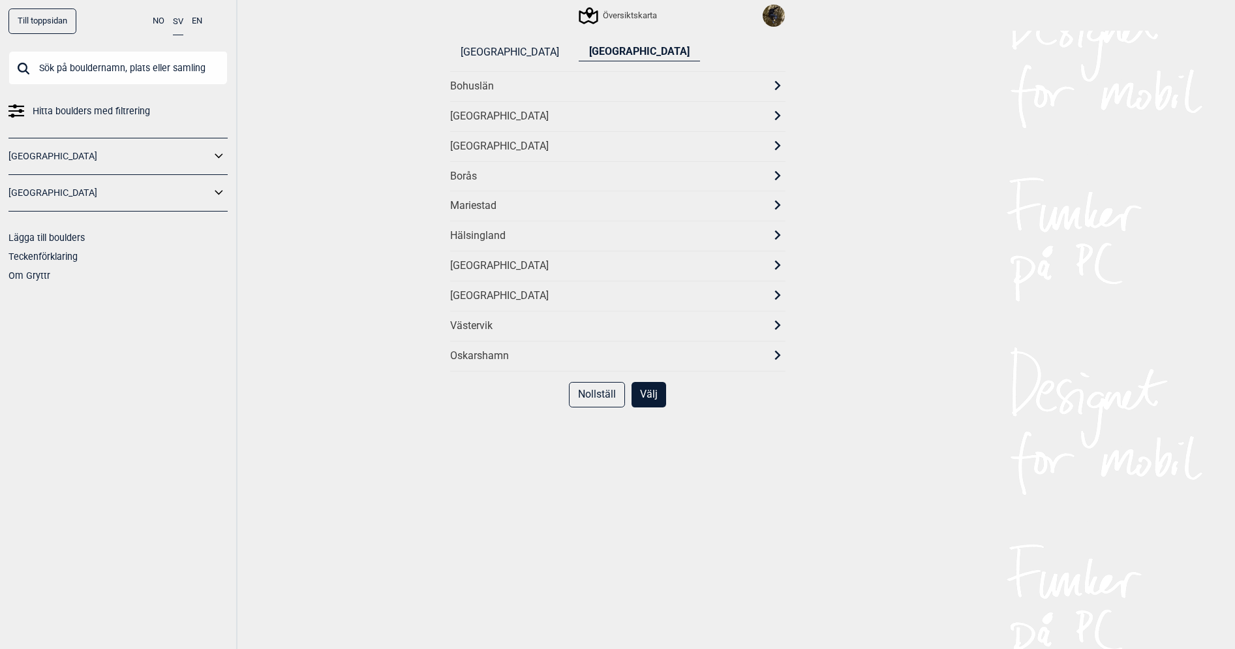
click at [489, 148] on div "Göteborg" at bounding box center [606, 147] width 312 height 14
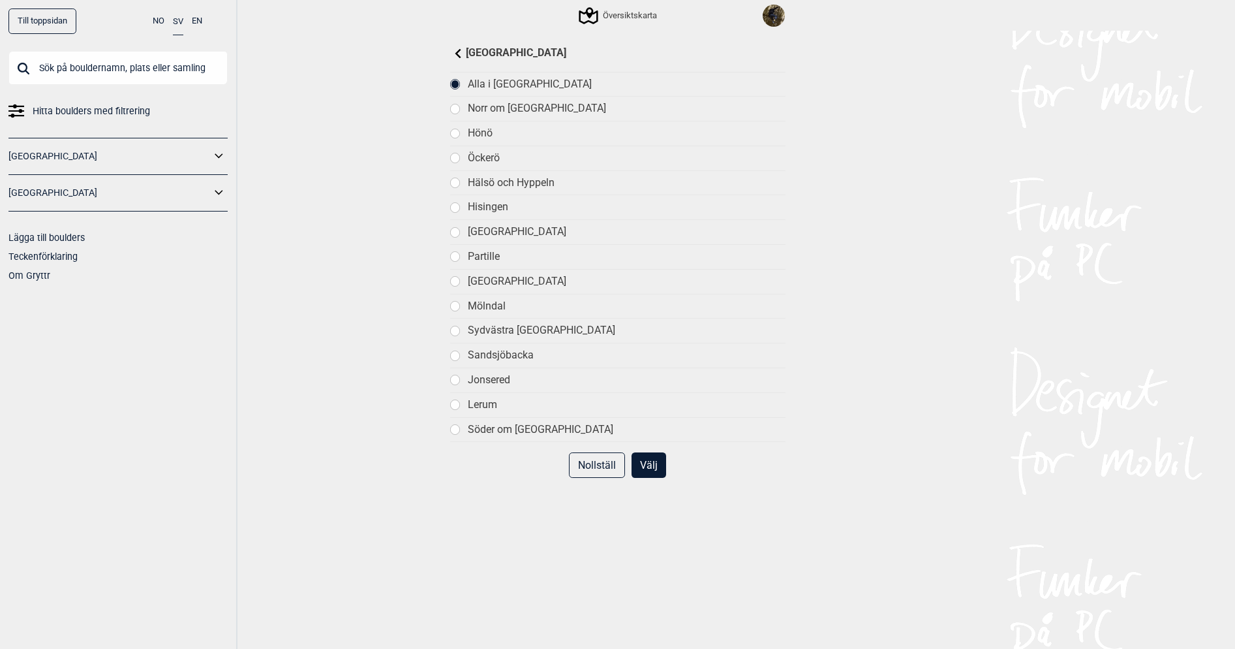
click at [502, 329] on div "Sydvästra [GEOGRAPHIC_DATA]" at bounding box center [626, 331] width 317 height 14
click at [638, 468] on button "Välj" at bounding box center [649, 464] width 35 height 25
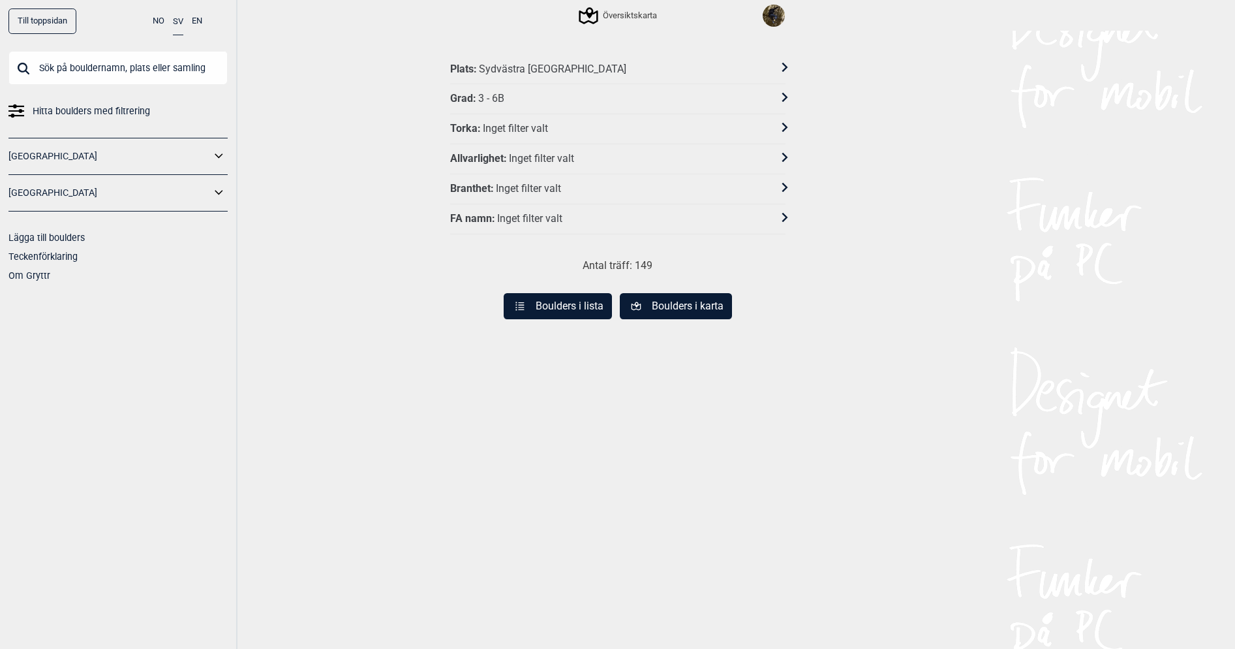
click at [556, 313] on button "Boulders i lista" at bounding box center [558, 306] width 108 height 26
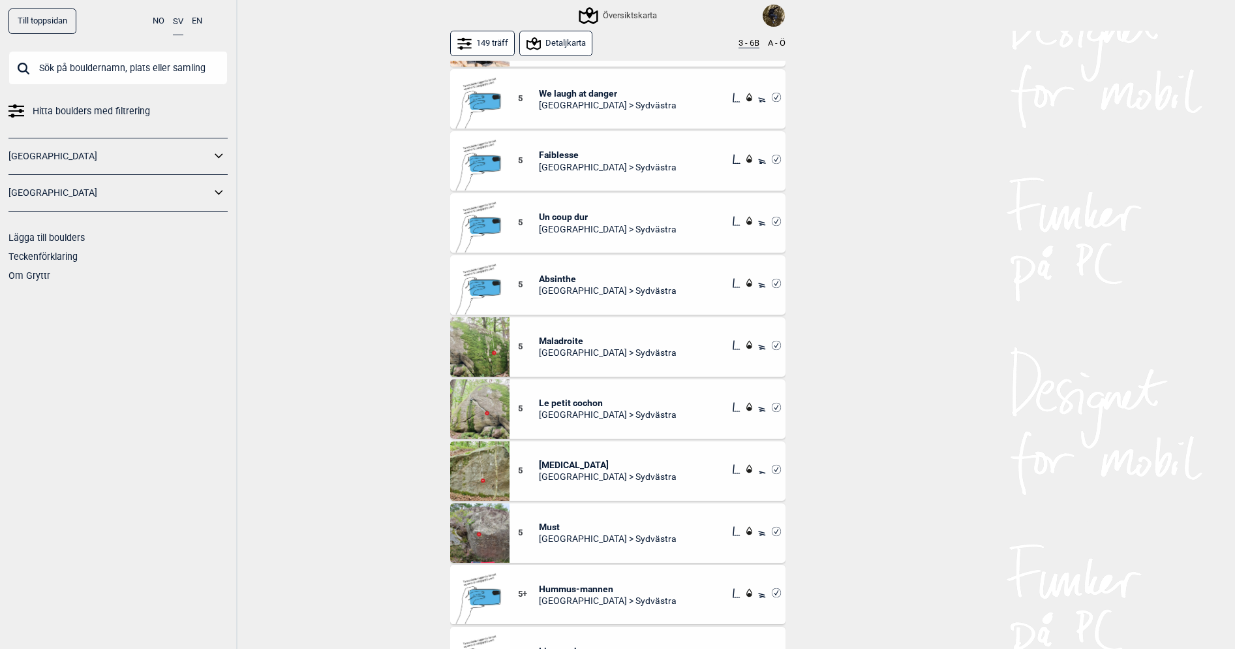
scroll to position [3719, 0]
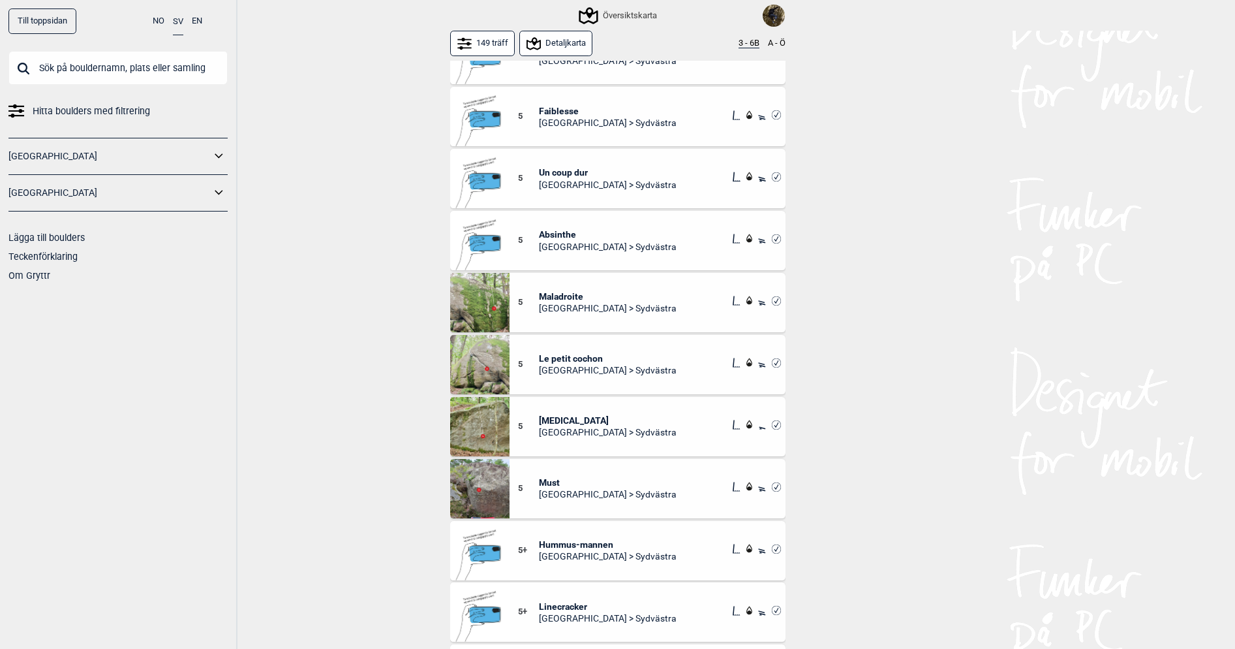
click at [496, 42] on button "149 träff" at bounding box center [482, 43] width 65 height 25
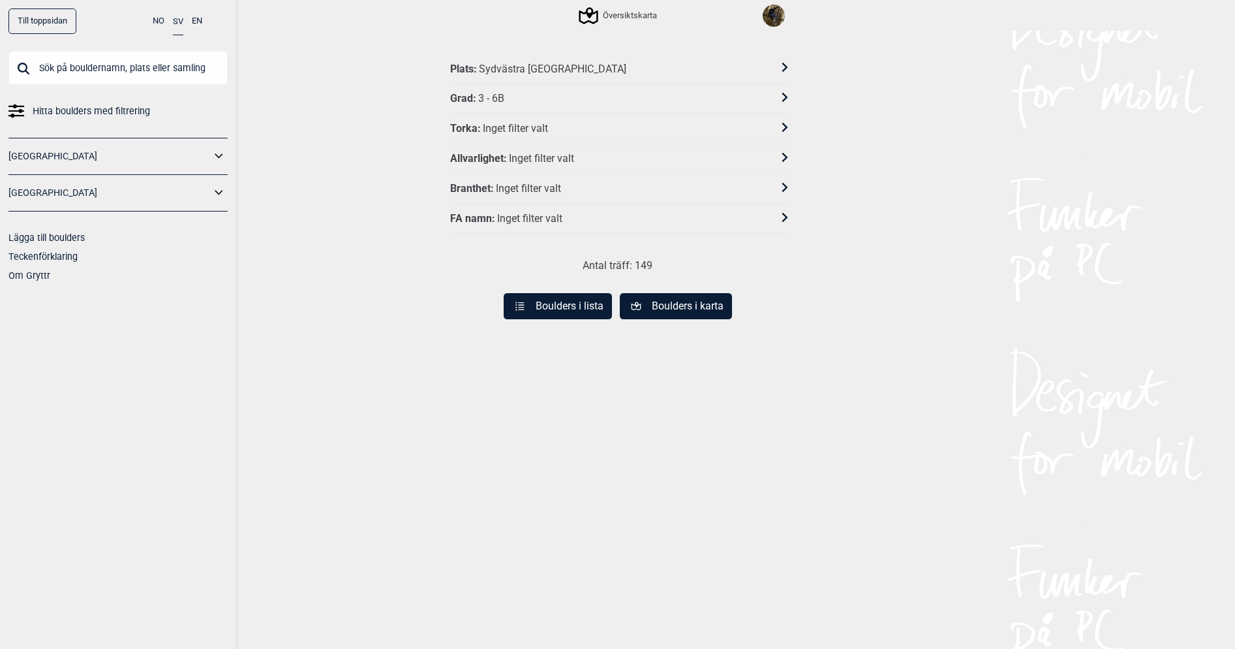
click at [520, 67] on div "Sydvästra [GEOGRAPHIC_DATA]" at bounding box center [552, 70] width 147 height 14
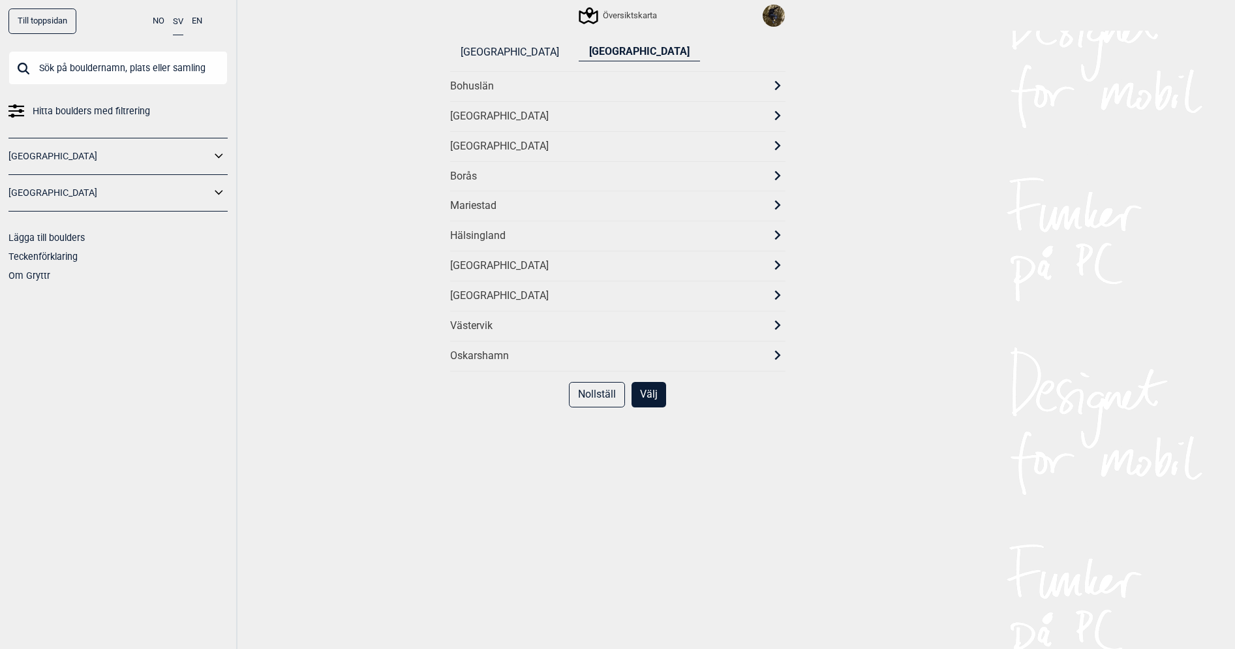
click at [503, 149] on div "Göteborg" at bounding box center [606, 147] width 312 height 14
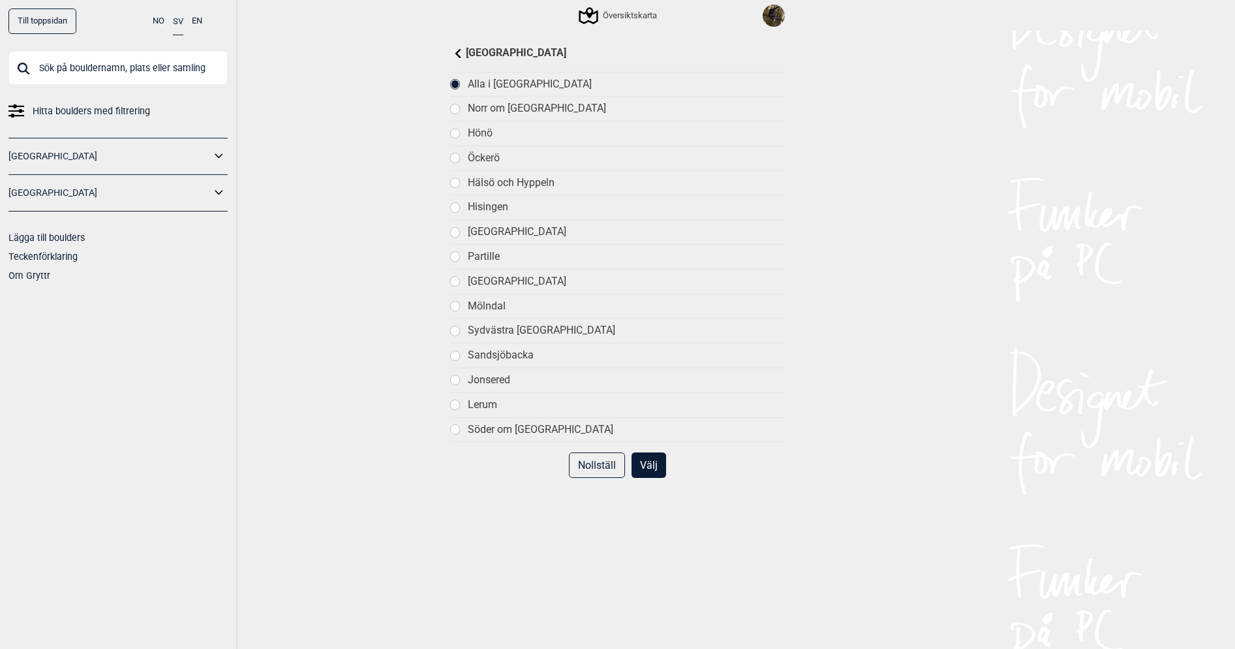
click at [496, 112] on div "Norr om [GEOGRAPHIC_DATA]" at bounding box center [626, 109] width 317 height 14
click at [650, 466] on button "Välj" at bounding box center [649, 464] width 35 height 25
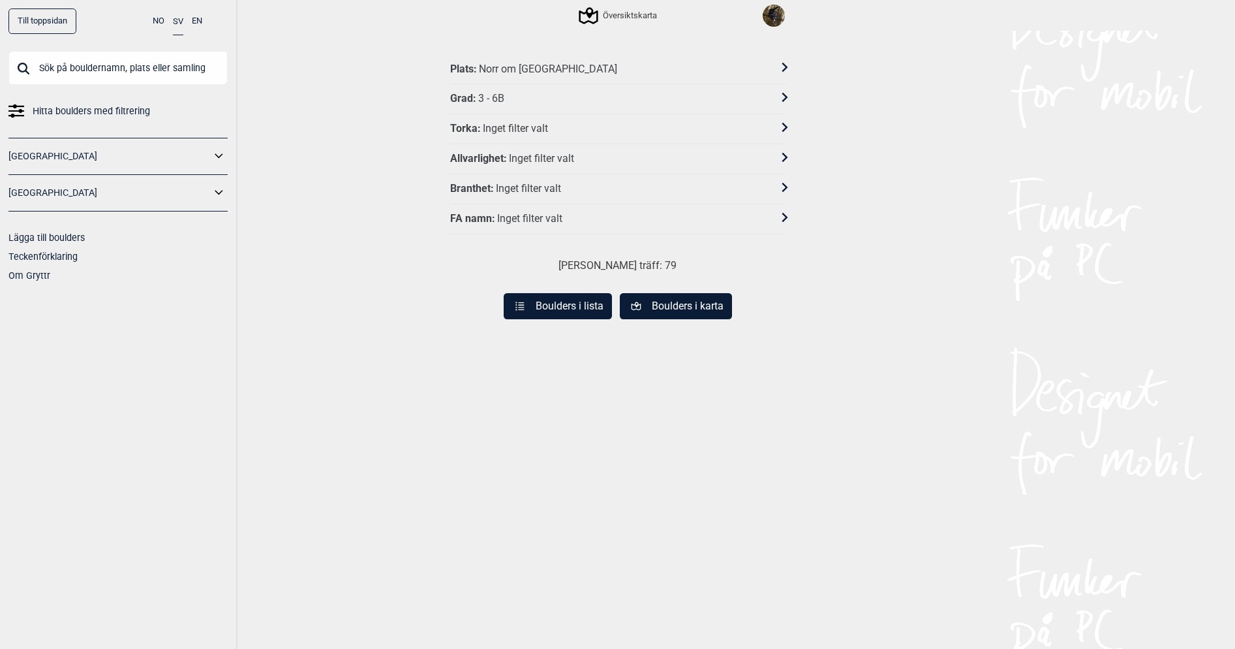
click at [563, 315] on button "Boulders i lista" at bounding box center [558, 306] width 108 height 26
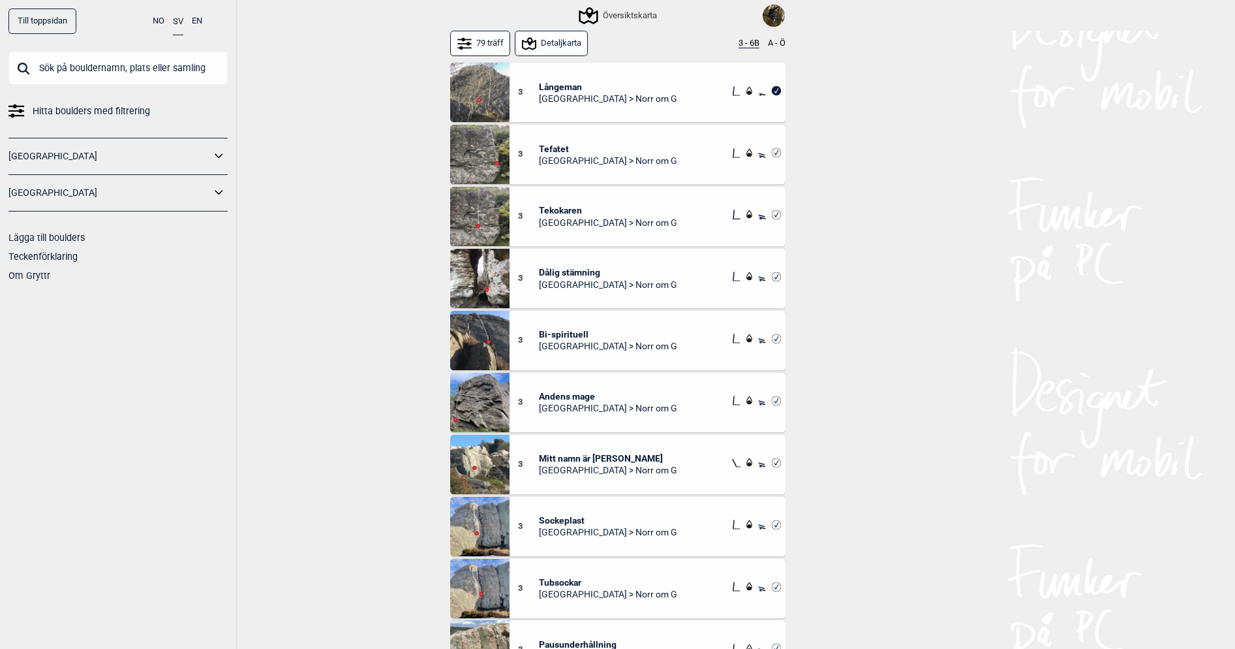
click at [564, 271] on span "Dålig stämning" at bounding box center [608, 272] width 138 height 12
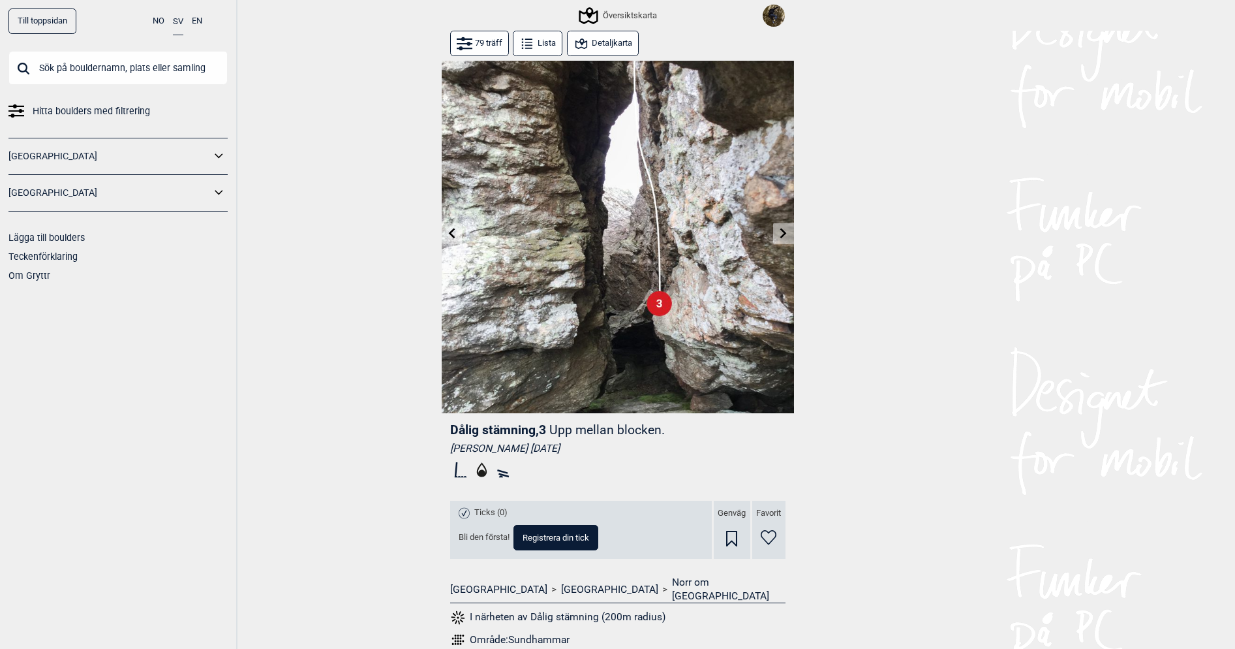
click at [448, 232] on icon at bounding box center [451, 233] width 10 height 10
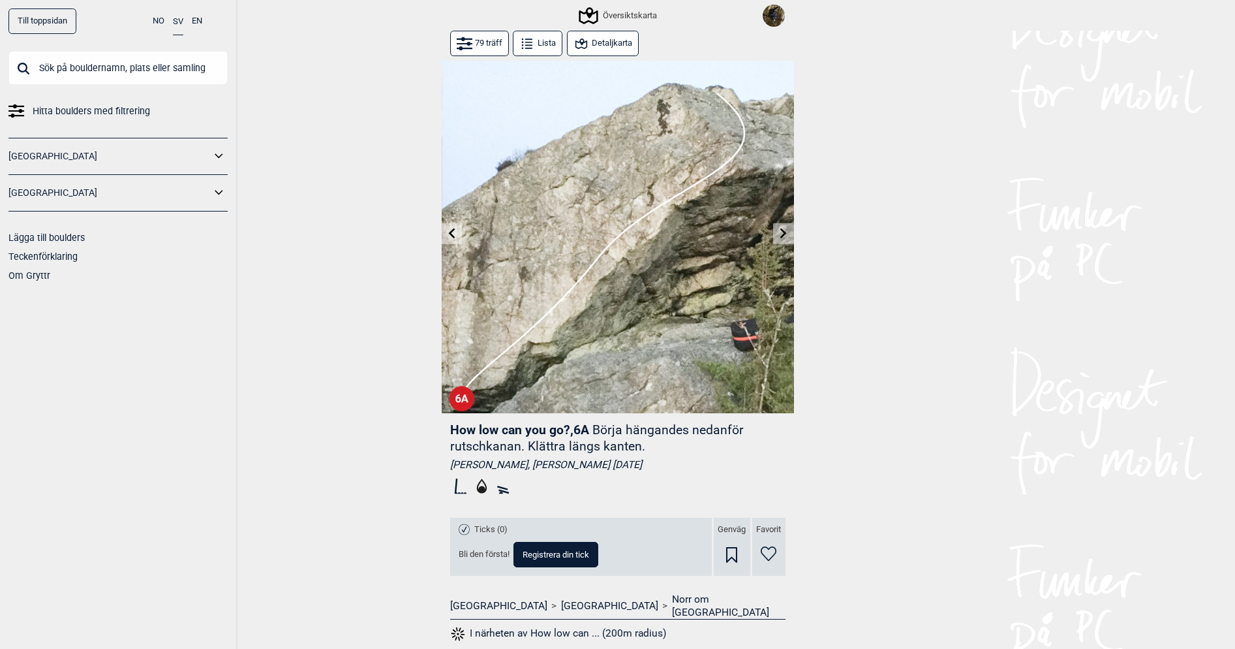
click at [781, 234] on icon at bounding box center [783, 233] width 10 height 10
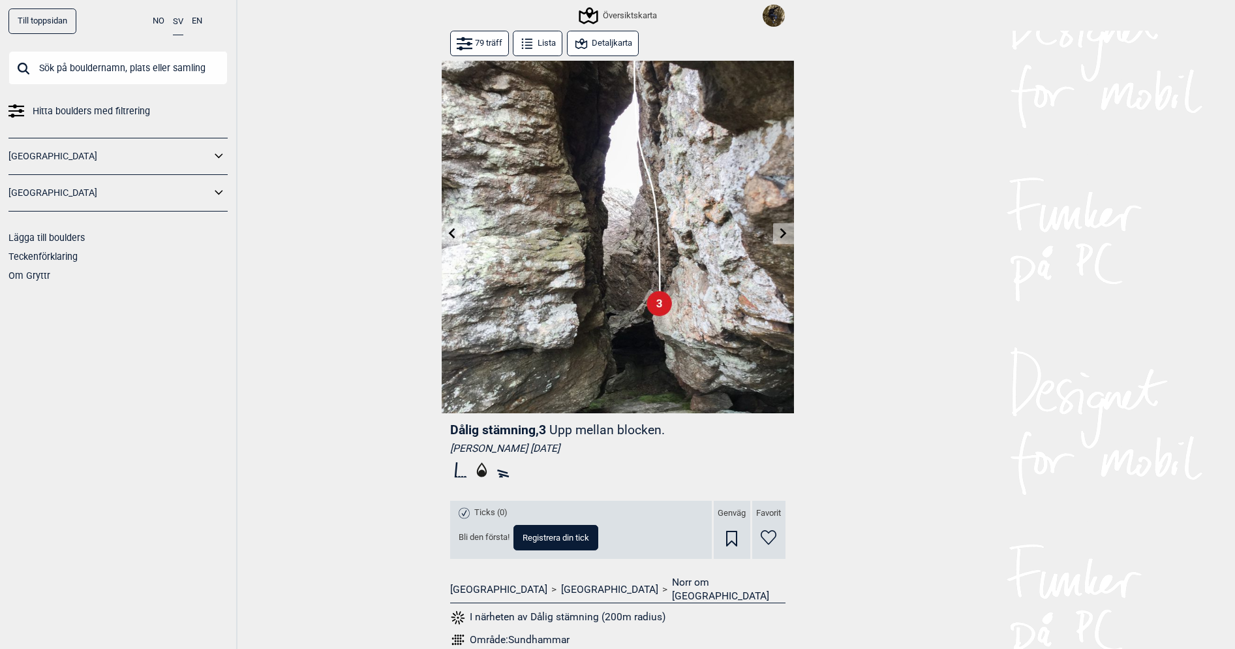
click at [781, 234] on icon at bounding box center [783, 233] width 10 height 10
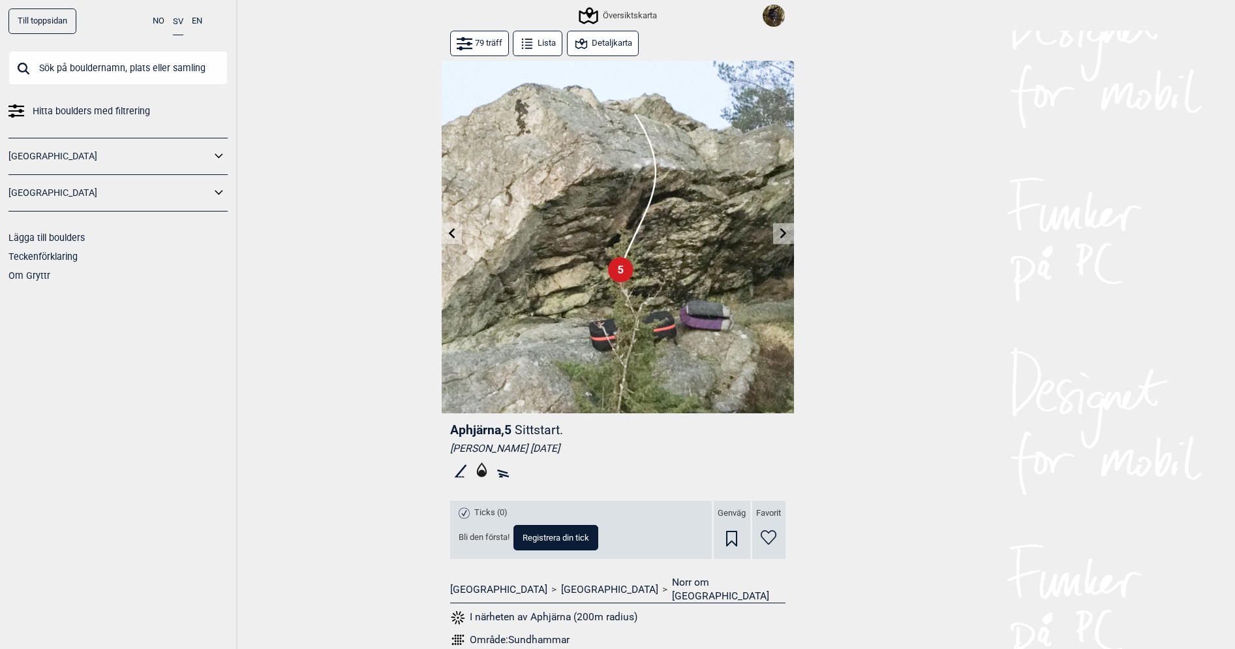
click at [781, 234] on icon at bounding box center [783, 233] width 10 height 10
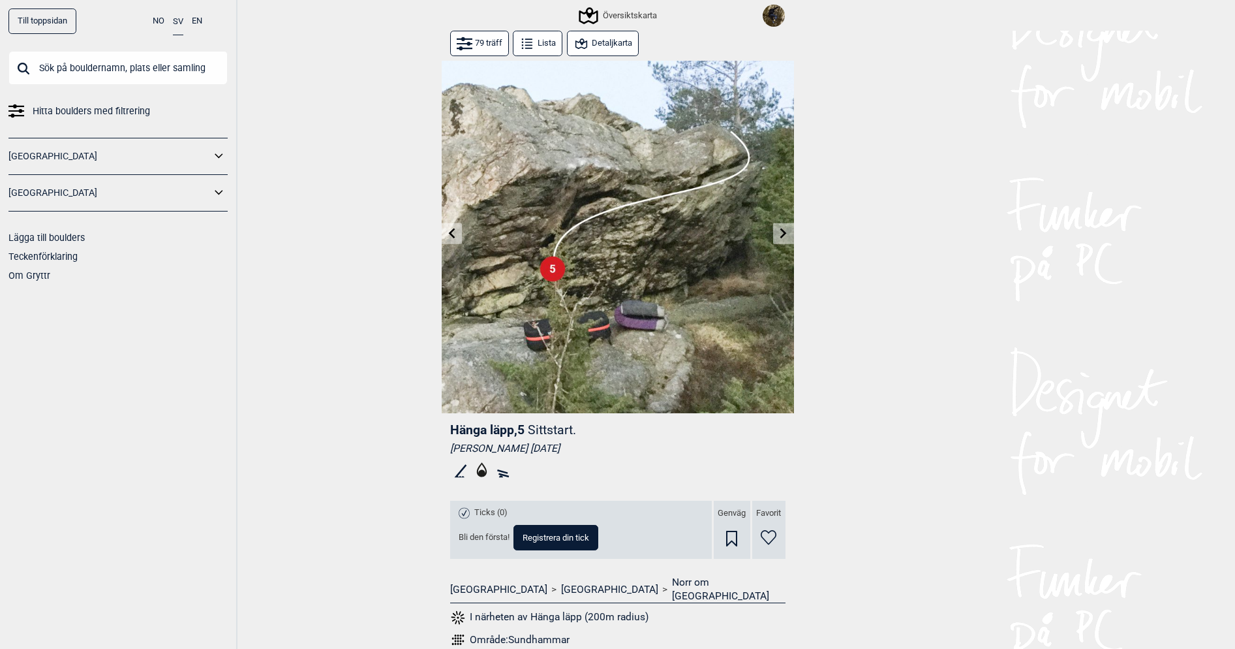
click at [780, 237] on icon at bounding box center [783, 233] width 10 height 10
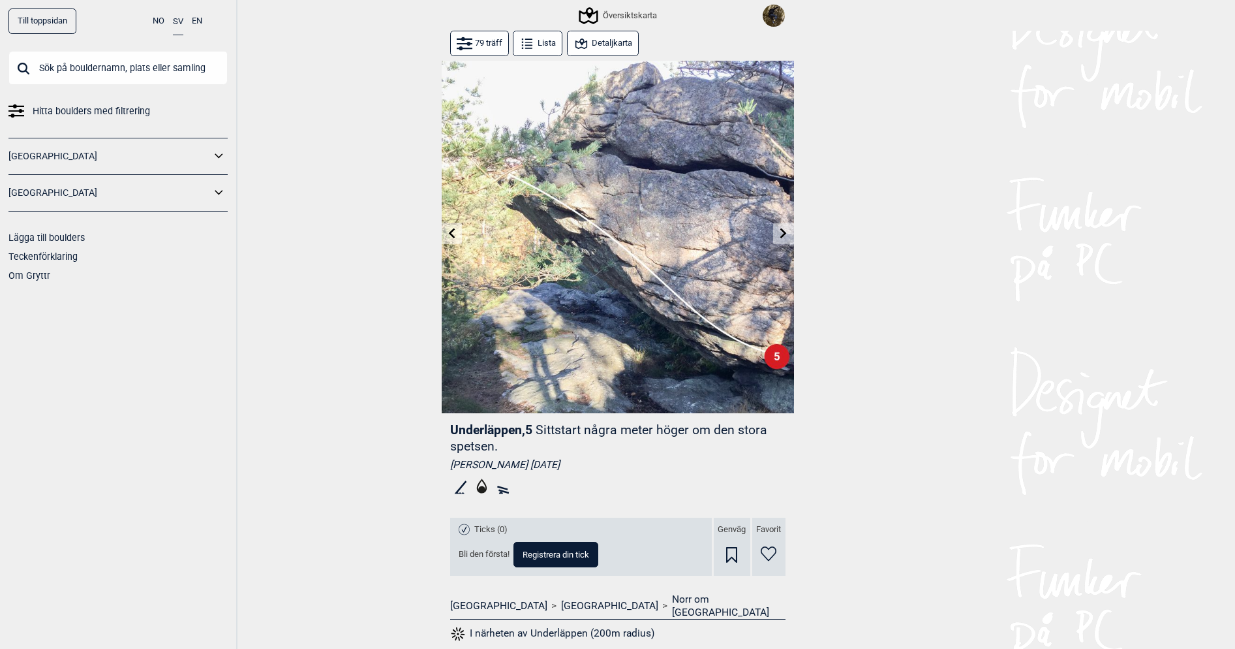
click at [780, 237] on icon at bounding box center [783, 233] width 10 height 10
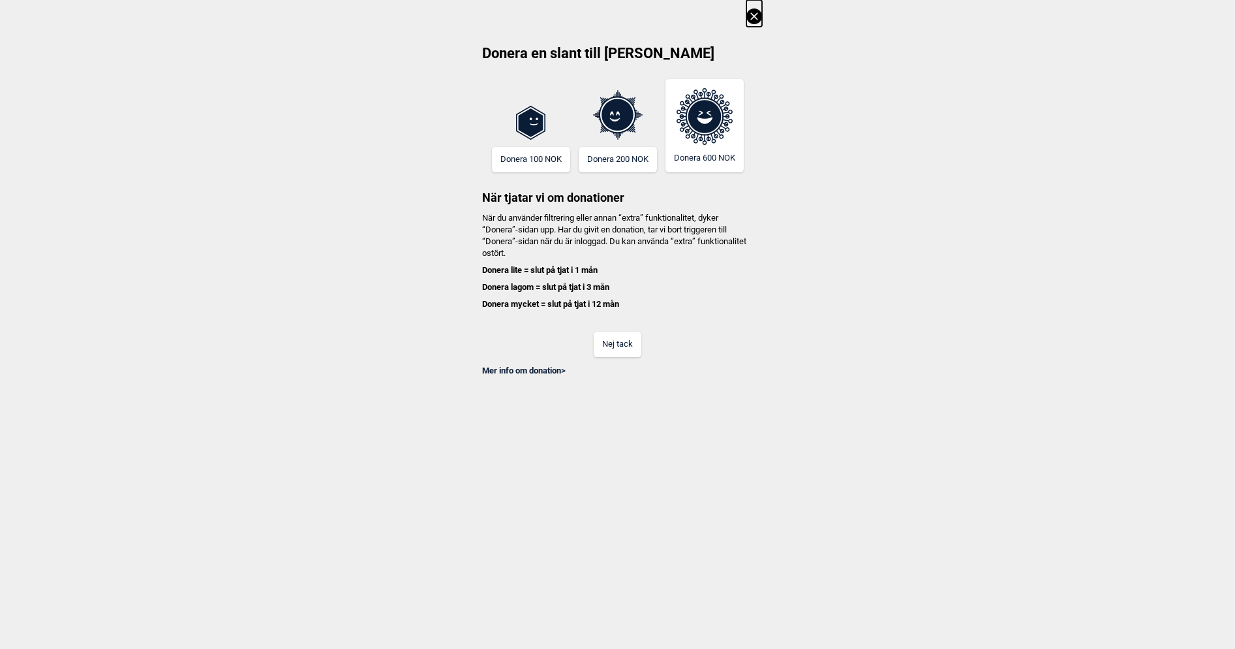
click at [619, 328] on div "Nej tack" at bounding box center [618, 336] width 288 height 42
click at [619, 345] on button "Nej tack" at bounding box center [618, 343] width 48 height 25
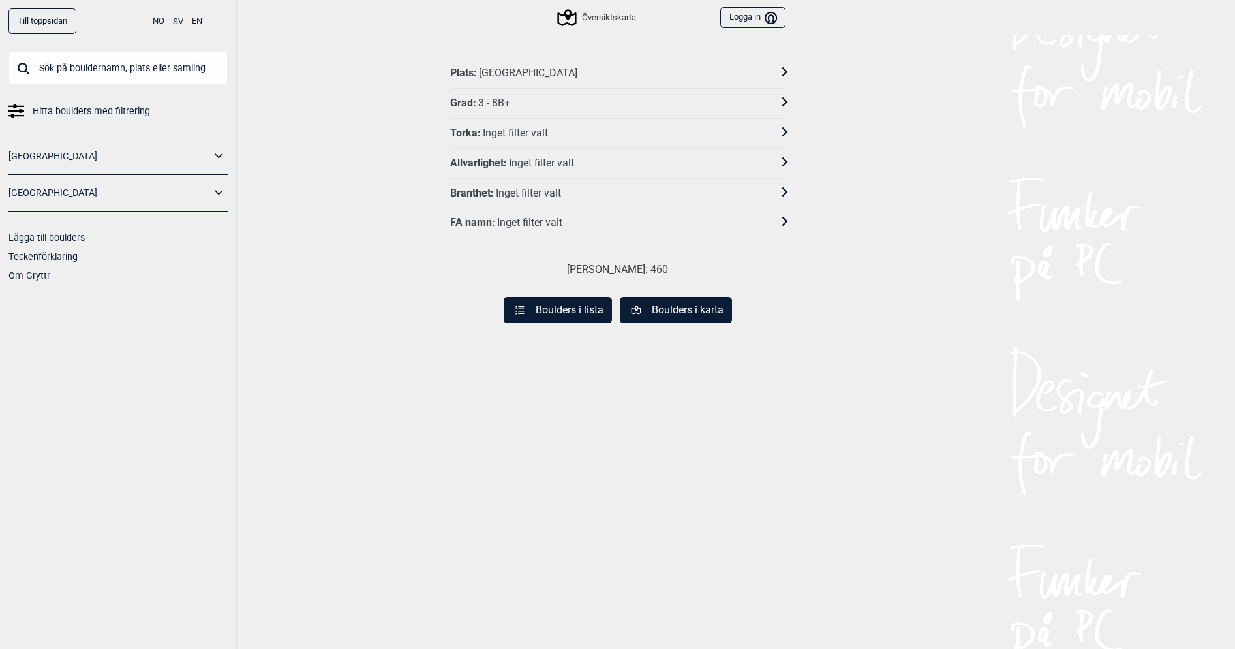
click at [589, 80] on div "Plats : Utbyområdet" at bounding box center [617, 74] width 335 height 30
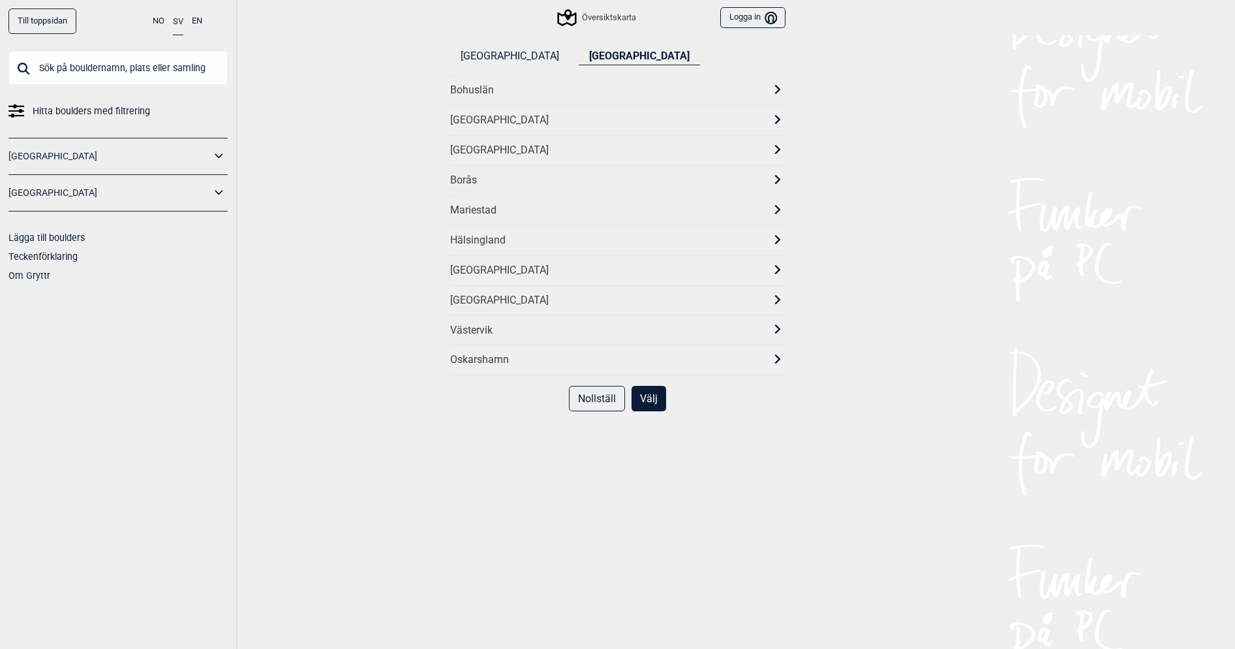
click at [476, 148] on div "[GEOGRAPHIC_DATA]" at bounding box center [606, 151] width 312 height 14
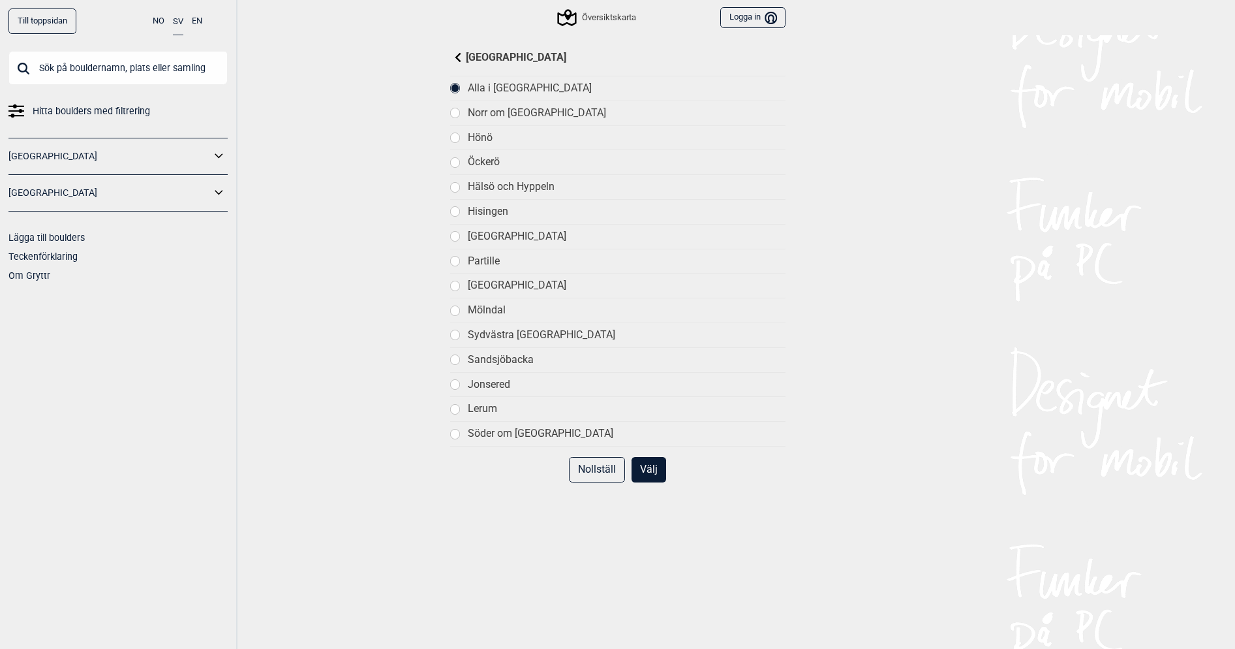
click at [487, 254] on div "Partille" at bounding box center [626, 261] width 317 height 14
click at [639, 465] on button "Välj" at bounding box center [649, 469] width 35 height 25
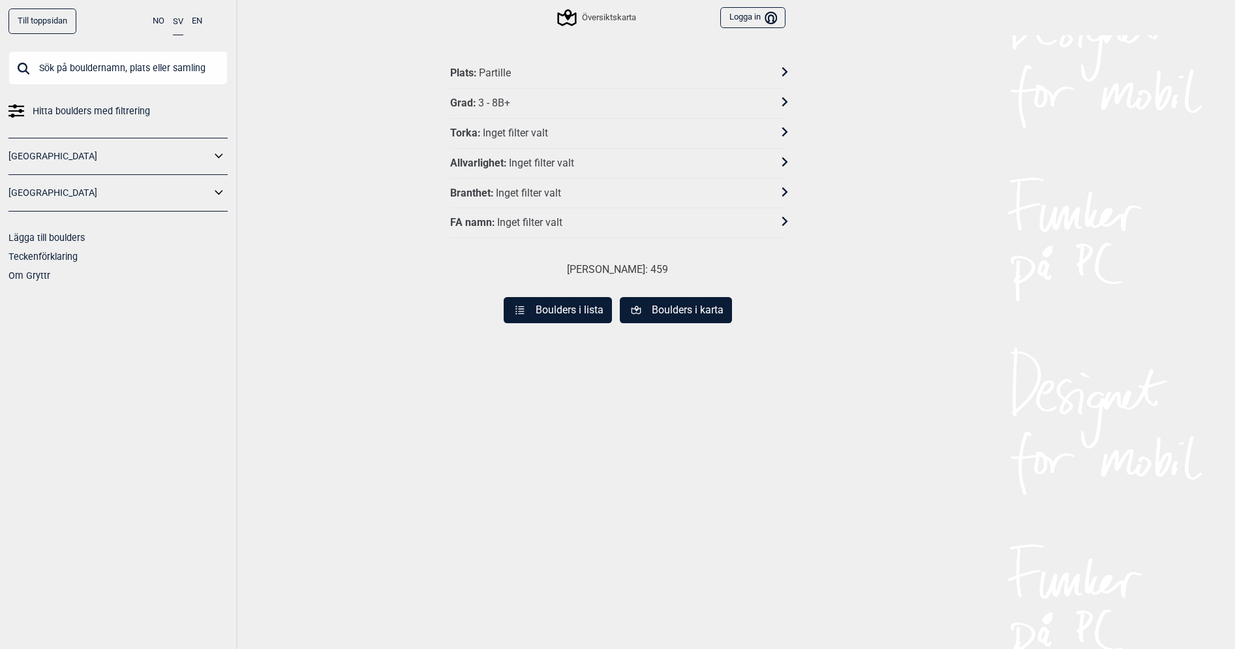
click at [596, 99] on div "Grad : 3 - 8B+" at bounding box center [609, 104] width 318 height 14
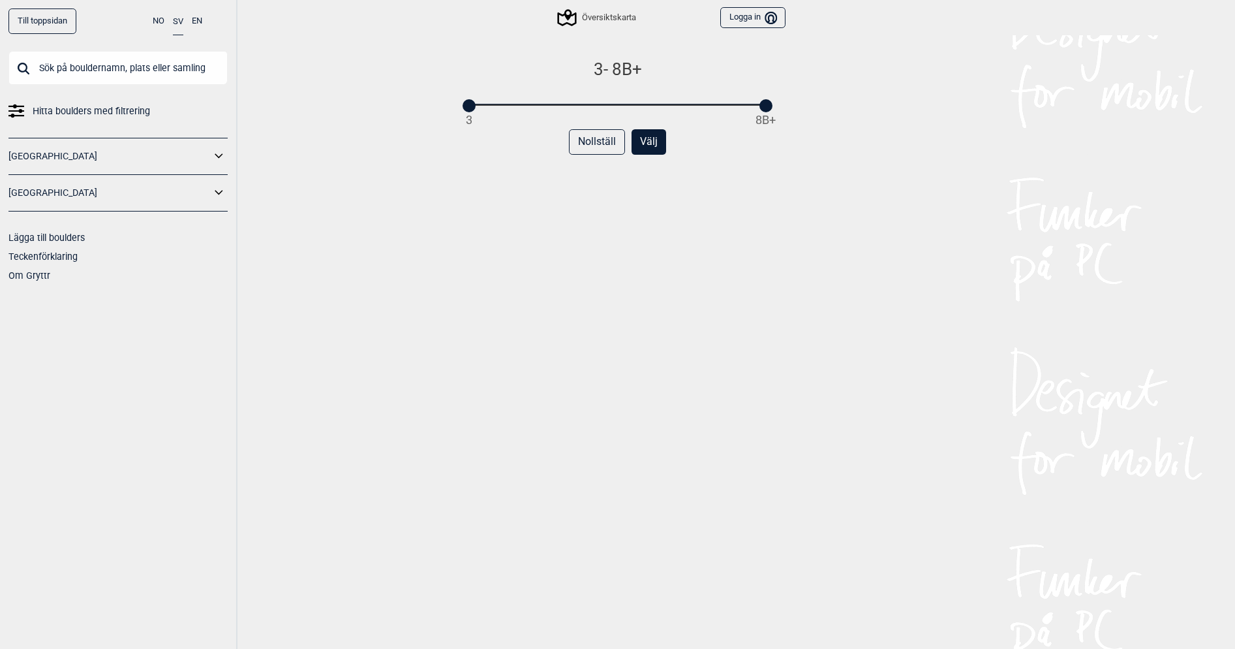
drag, startPoint x: 769, startPoint y: 109, endPoint x: 753, endPoint y: 112, distance: 15.9
click at [753, 110] on div "3 - 8B+ 3 8B+" at bounding box center [617, 84] width 335 height 51
click at [753, 147] on div "Nollställ Välj" at bounding box center [617, 147] width 335 height 36
drag, startPoint x: 760, startPoint y: 105, endPoint x: 610, endPoint y: 114, distance: 149.7
click at [609, 112] on div "3 - 6C 3 8B+ Nollställ Välj" at bounding box center [617, 367] width 335 height 617
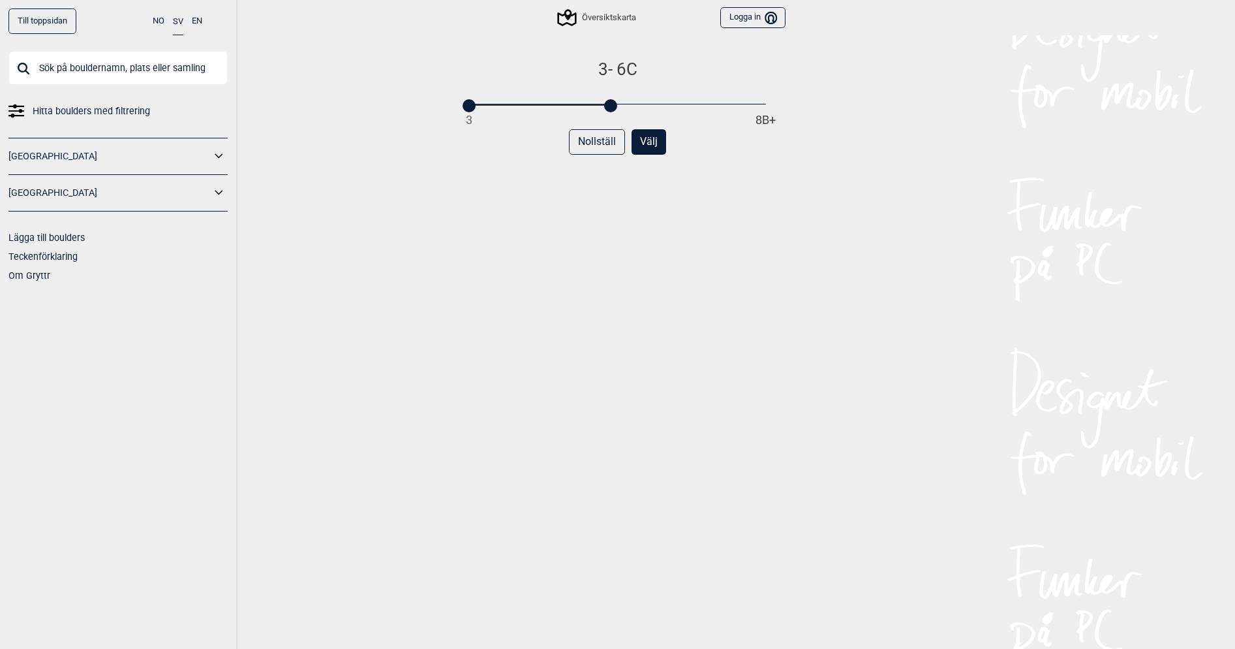
click at [647, 142] on button "Välj" at bounding box center [649, 141] width 35 height 25
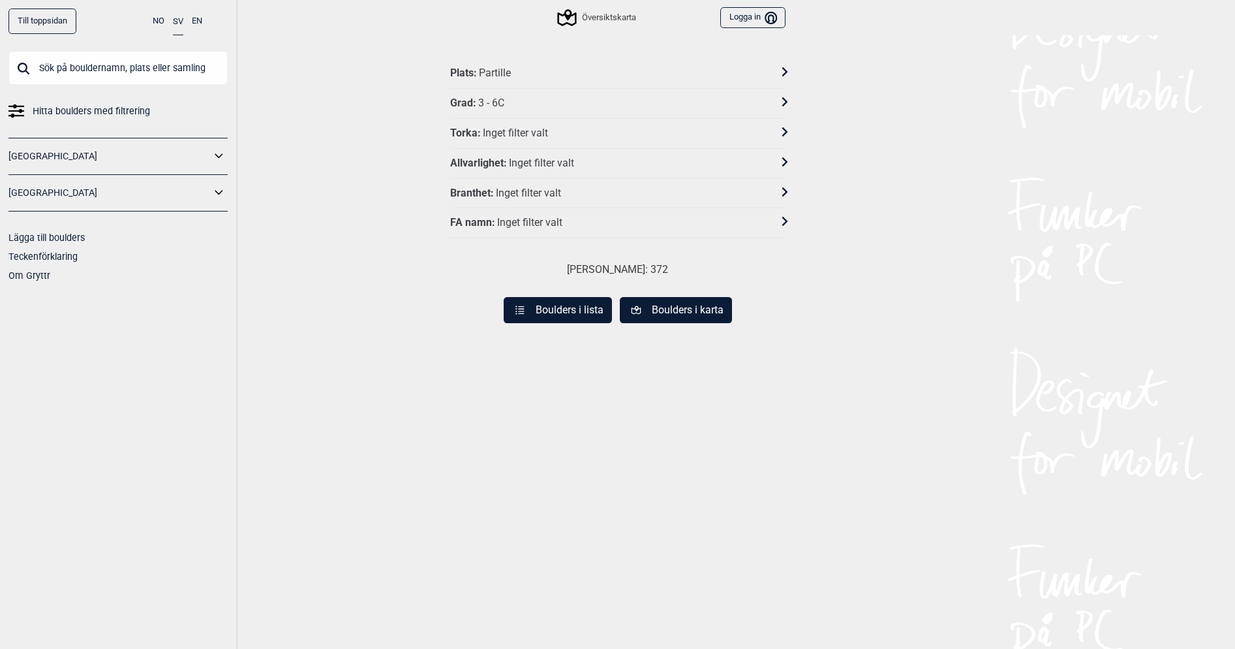
click at [511, 98] on div "Grad : 3 - 6C" at bounding box center [609, 104] width 318 height 14
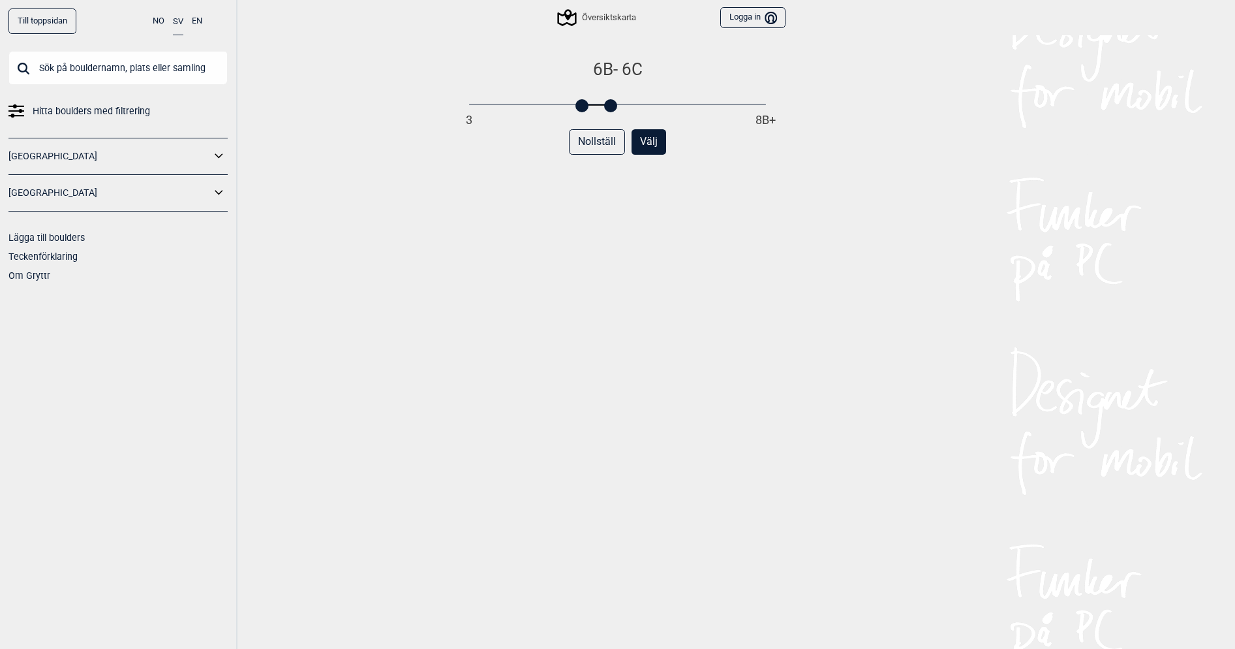
drag, startPoint x: 468, startPoint y: 105, endPoint x: 576, endPoint y: 108, distance: 107.7
click at [576, 108] on div at bounding box center [582, 105] width 13 height 13
click at [639, 146] on button "Välj" at bounding box center [649, 141] width 35 height 25
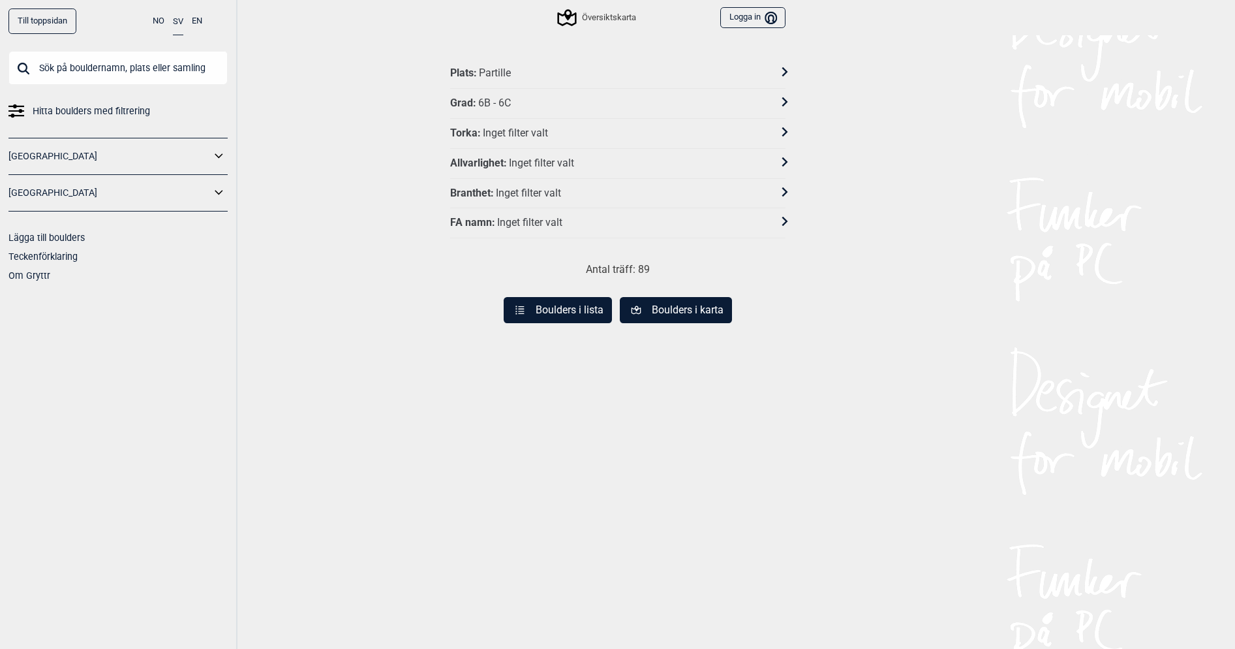
click at [560, 307] on button "Boulders i lista" at bounding box center [558, 310] width 108 height 26
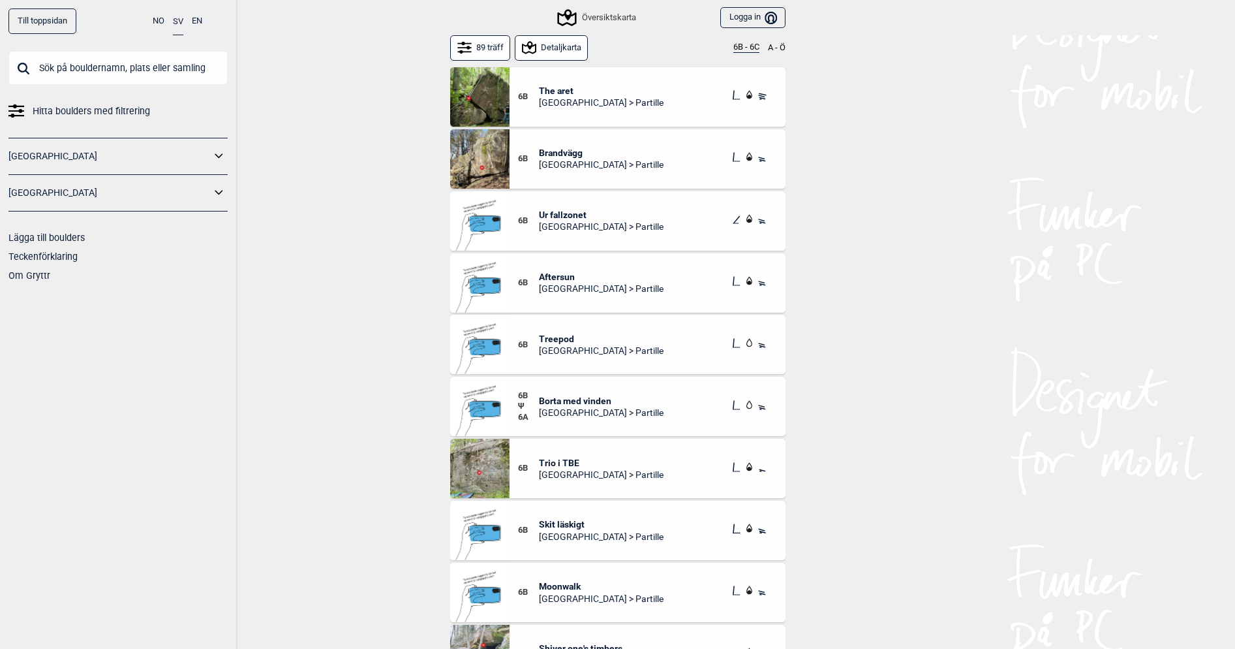
click at [615, 89] on div "6B The aret Göteborg > Partille" at bounding box center [595, 96] width 155 height 23
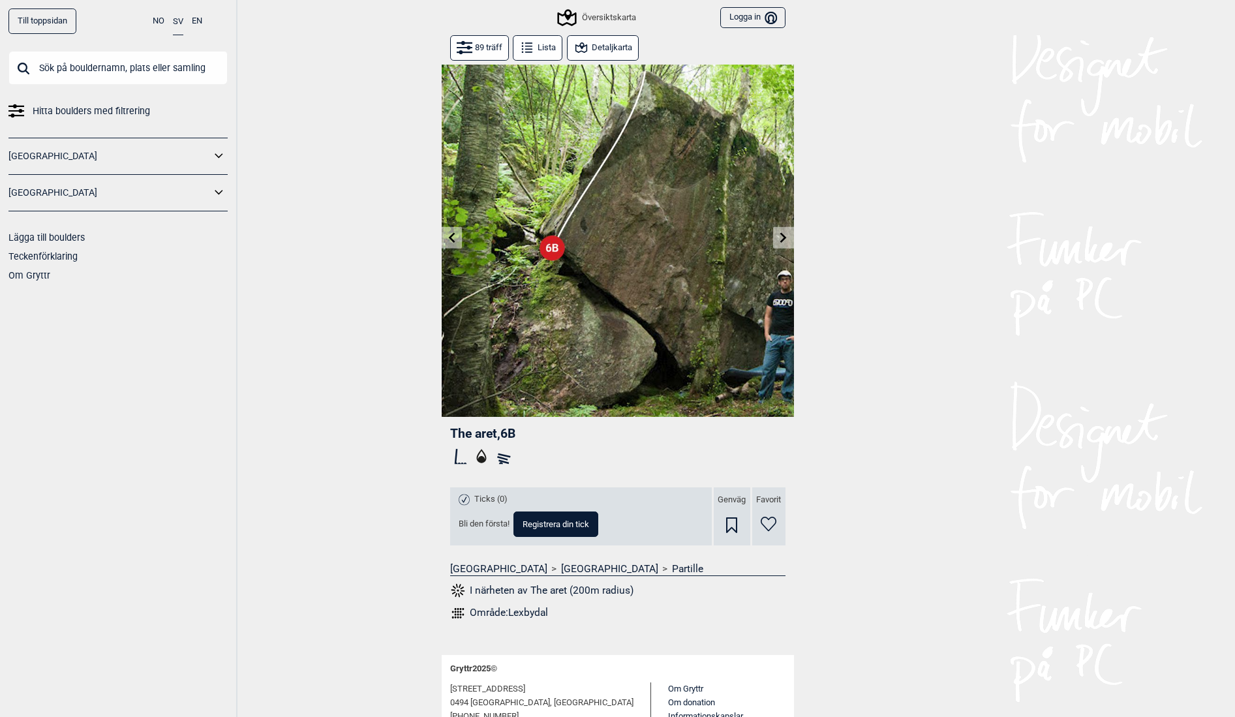
click at [540, 40] on button "Lista" at bounding box center [538, 47] width 50 height 25
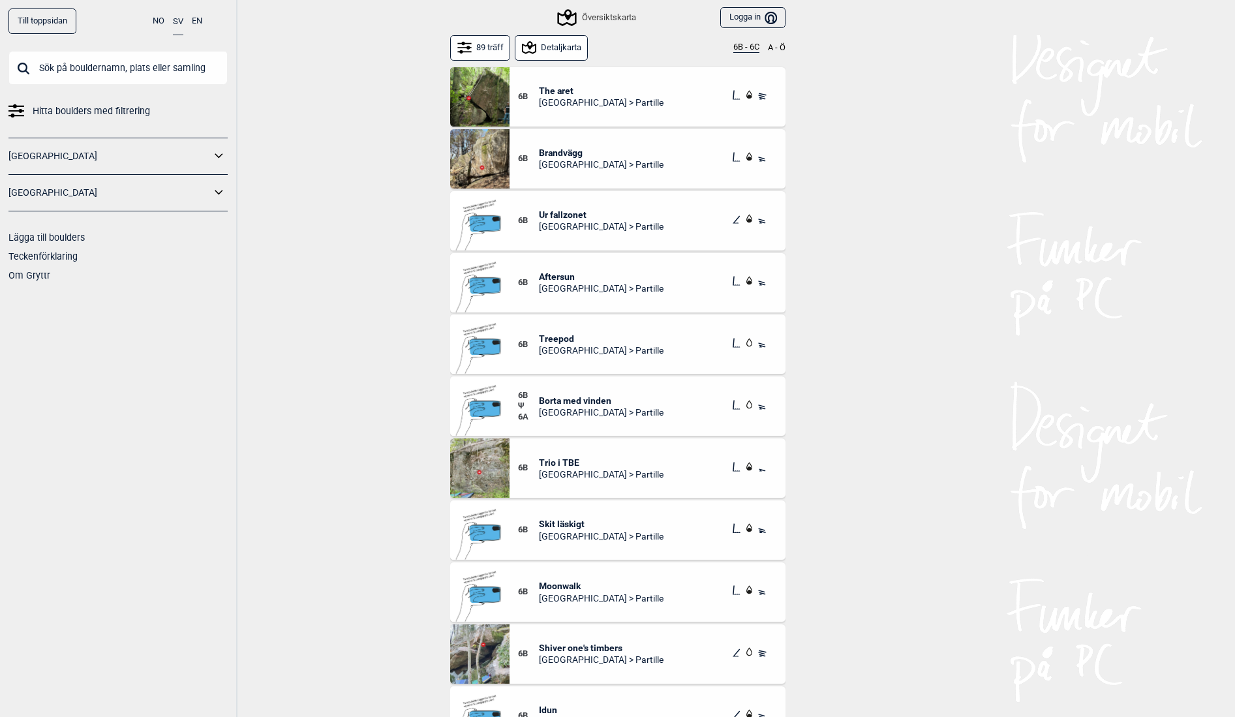
click at [573, 146] on div "6B Brandvägg Göteborg > Partille" at bounding box center [648, 158] width 276 height 59
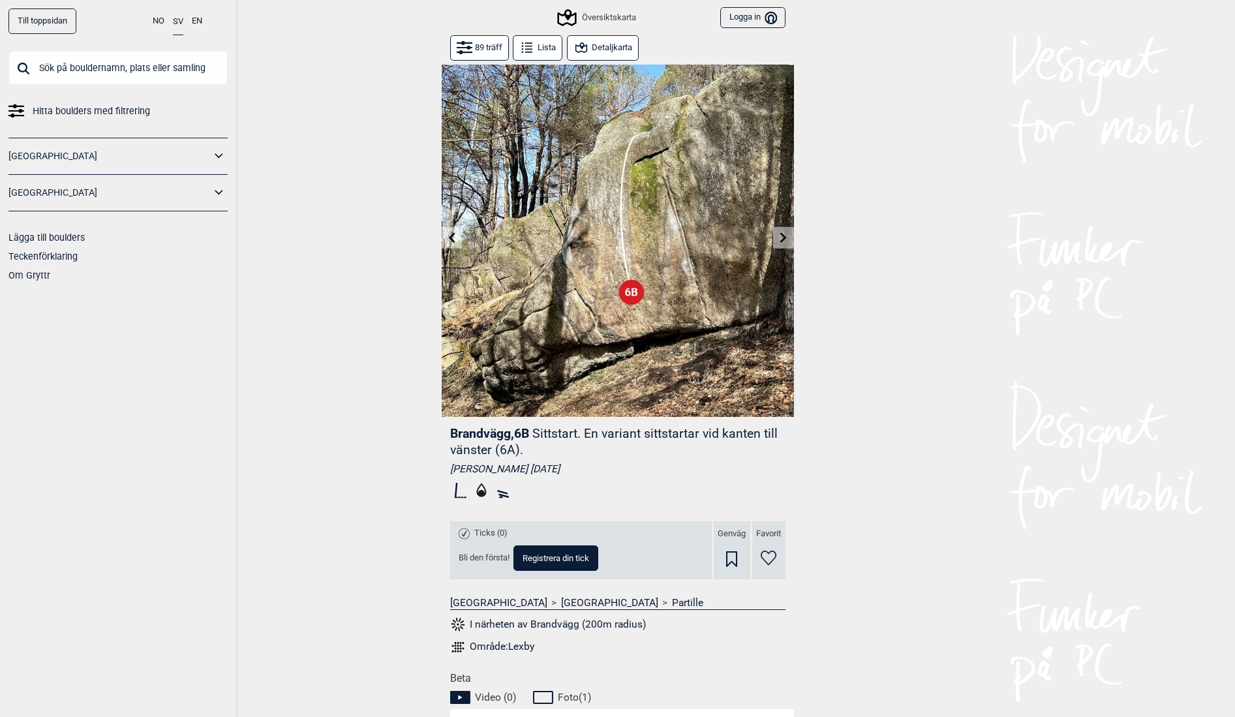
click at [778, 239] on icon at bounding box center [783, 237] width 10 height 10
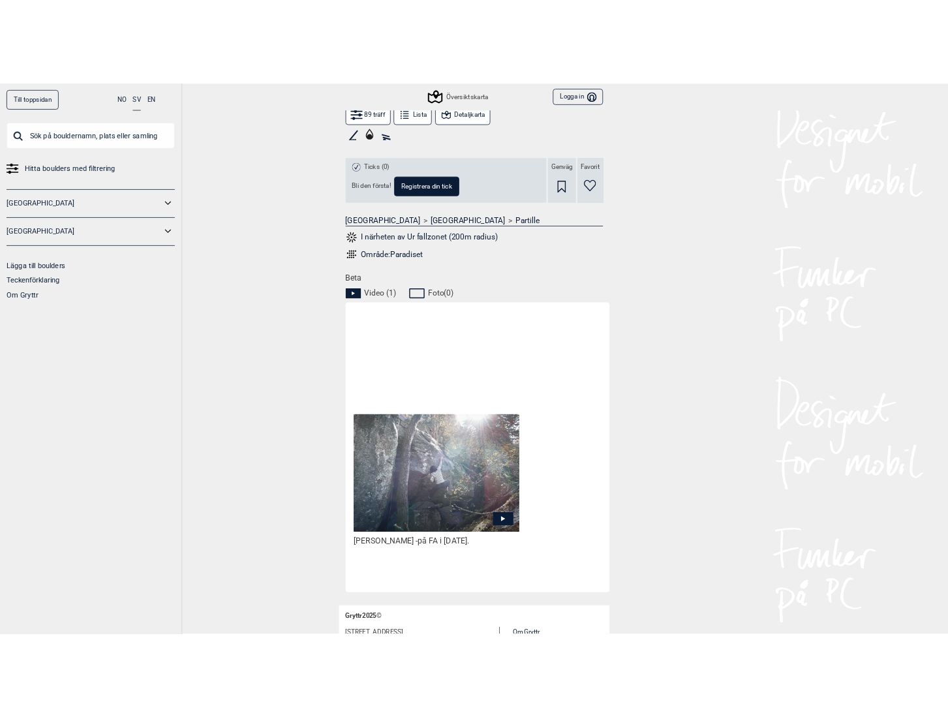
scroll to position [457, 0]
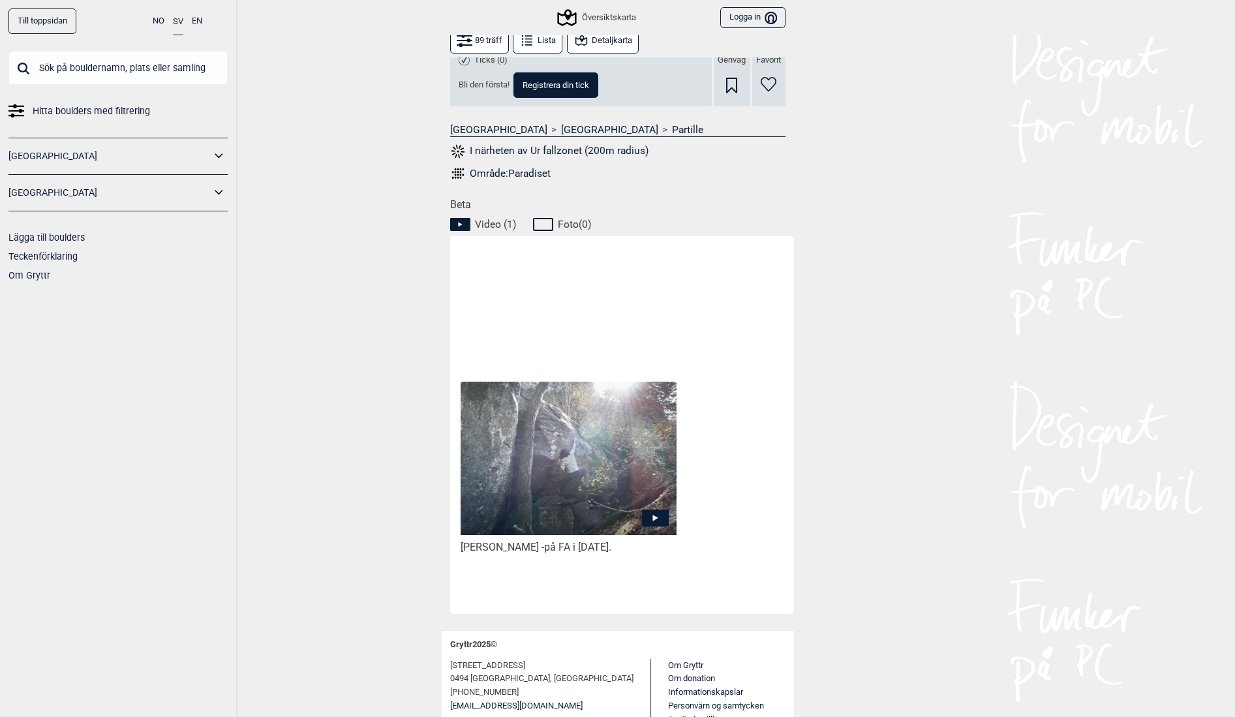
click at [652, 517] on icon at bounding box center [654, 518] width 5 height 7
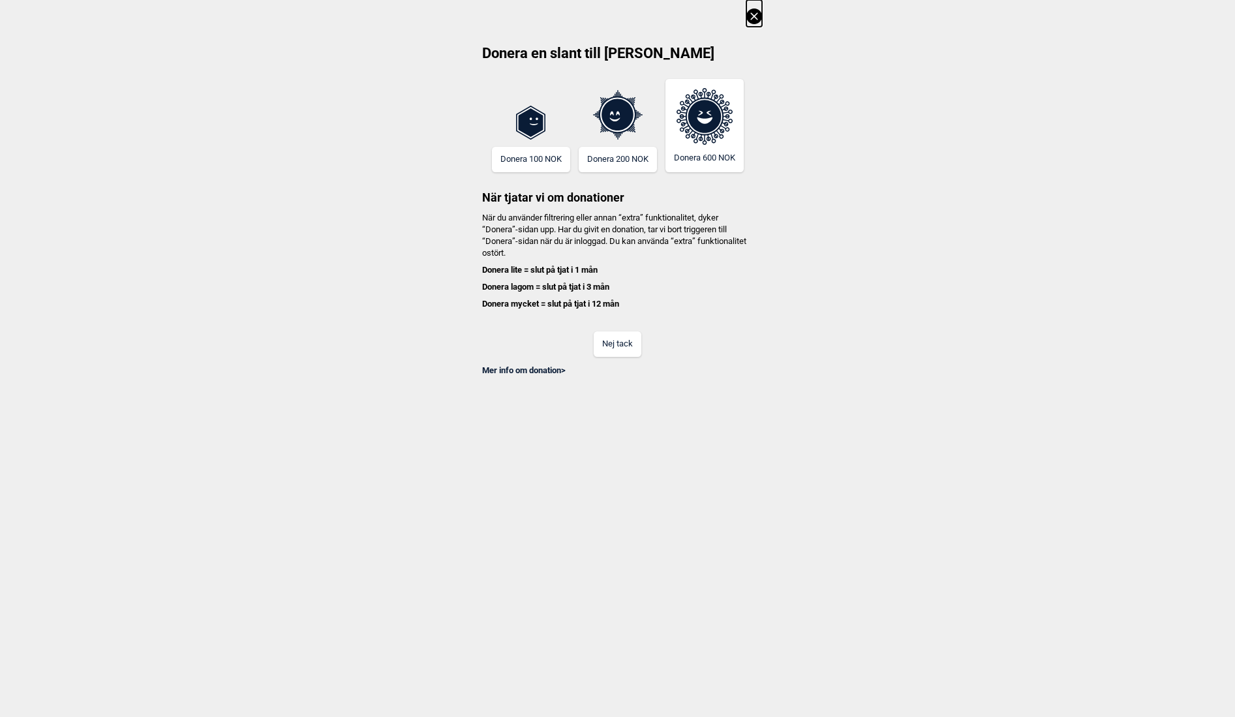
click at [626, 348] on button "Nej tack" at bounding box center [618, 343] width 48 height 25
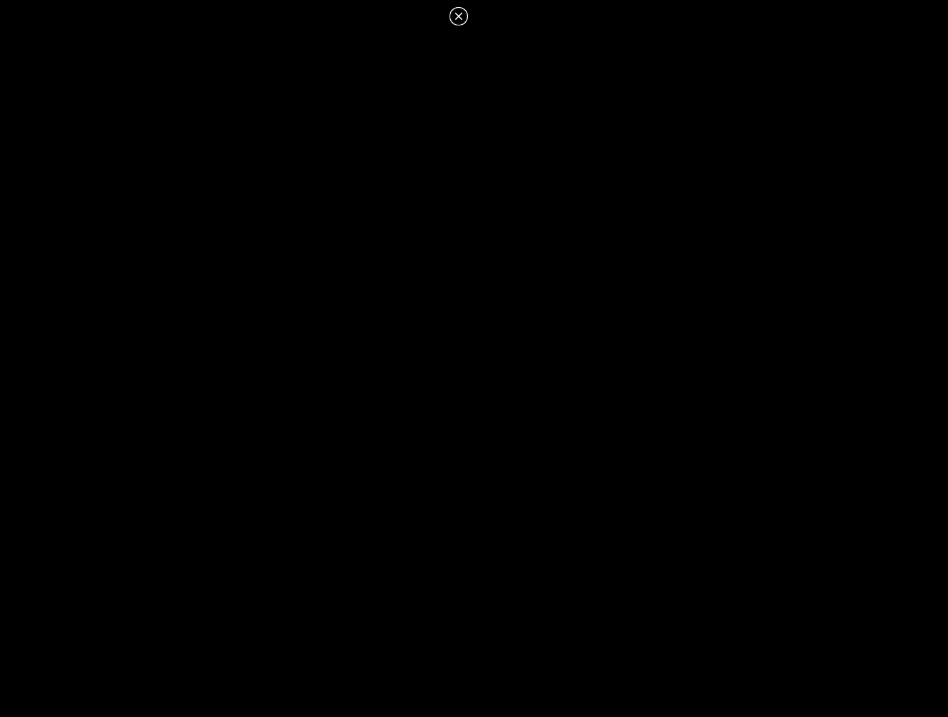
click at [456, 18] on icon at bounding box center [459, 16] width 16 height 16
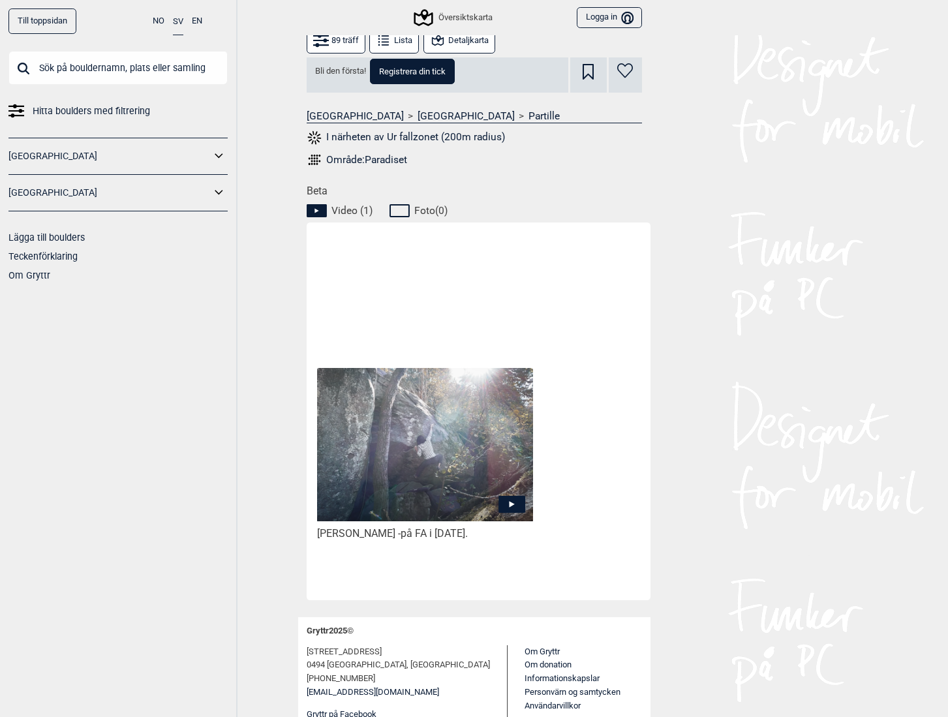
scroll to position [0, 0]
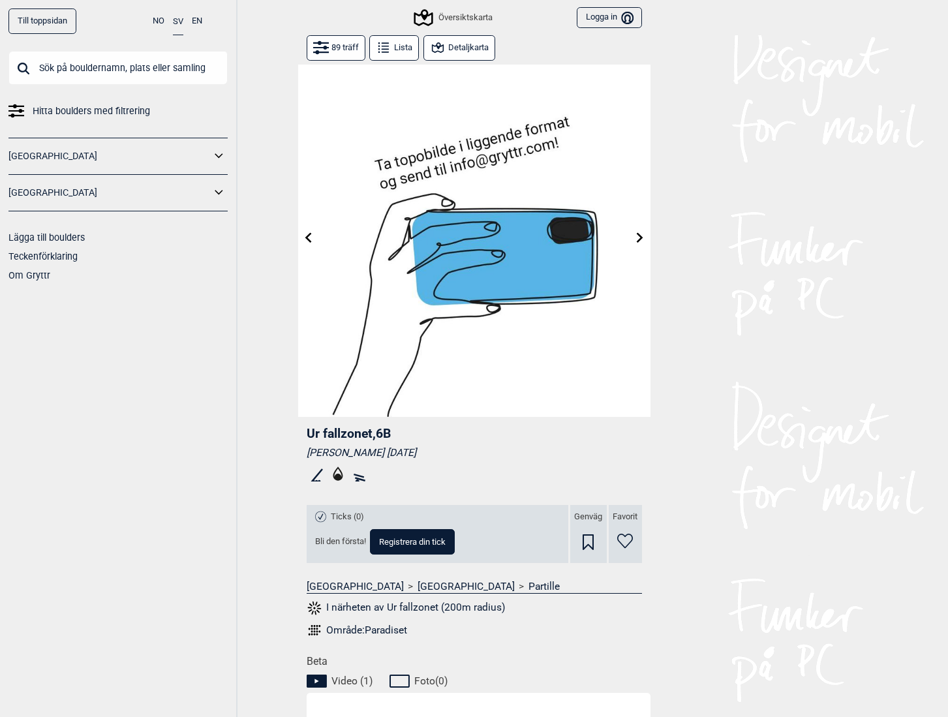
click at [395, 607] on button "I närheten av Ur fallzonet (200m radius)" at bounding box center [406, 608] width 199 height 17
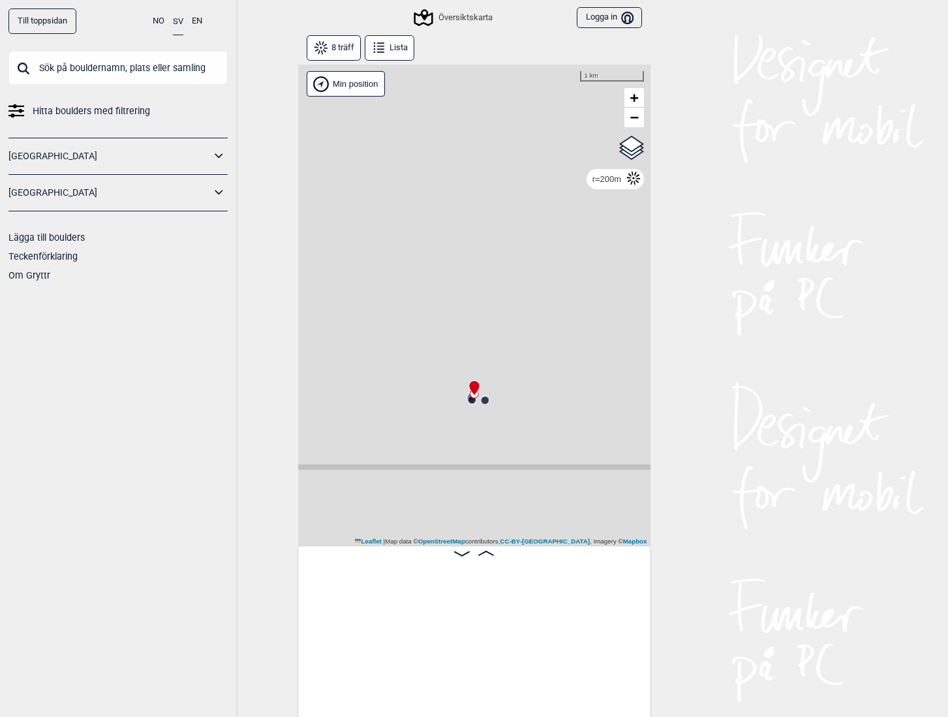
scroll to position [0, 217]
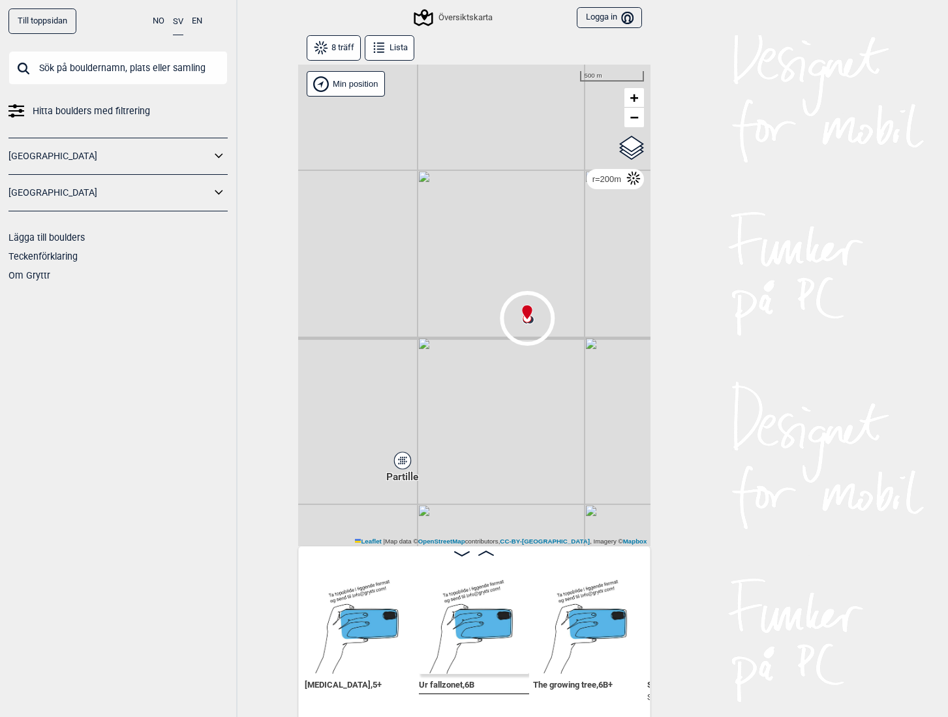
drag, startPoint x: 455, startPoint y: 473, endPoint x: 480, endPoint y: 378, distance: 98.3
click at [480, 378] on div "Gol [GEOGRAPHIC_DATA] Kolomoen [GEOGRAPHIC_DATA] [GEOGRAPHIC_DATA] [GEOGRAPHIC_…" at bounding box center [474, 306] width 352 height 482
drag, startPoint x: 506, startPoint y: 324, endPoint x: 431, endPoint y: 457, distance: 152.2
click at [431, 457] on div "Gol [GEOGRAPHIC_DATA] Kolomoen [GEOGRAPHIC_DATA] [GEOGRAPHIC_DATA] [GEOGRAPHIC_…" at bounding box center [474, 306] width 352 height 482
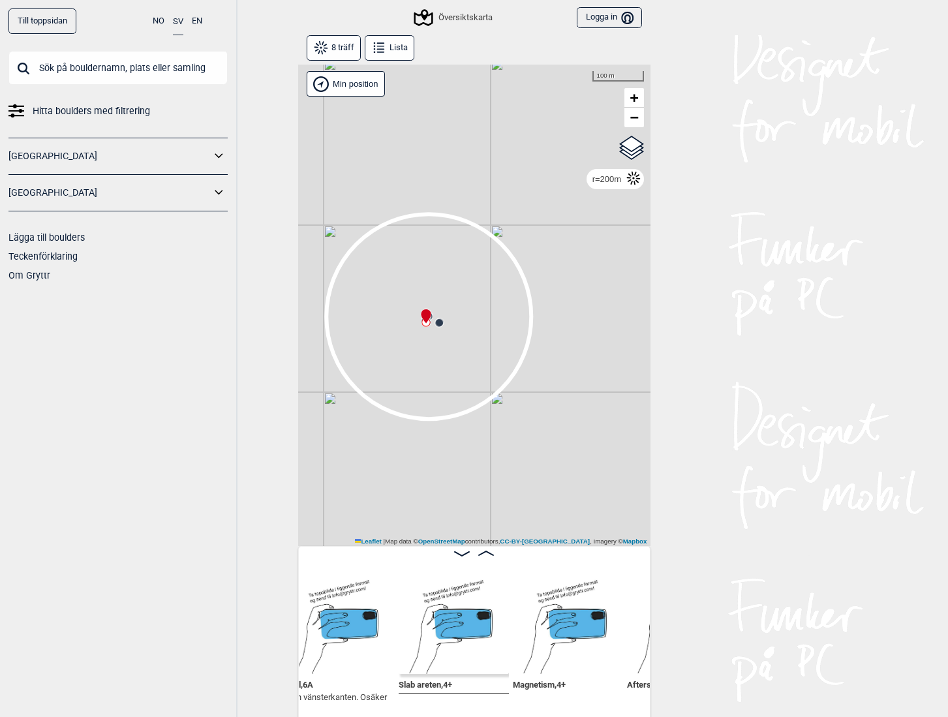
scroll to position [0, 696]
click at [440, 615] on img at bounding box center [451, 619] width 110 height 110
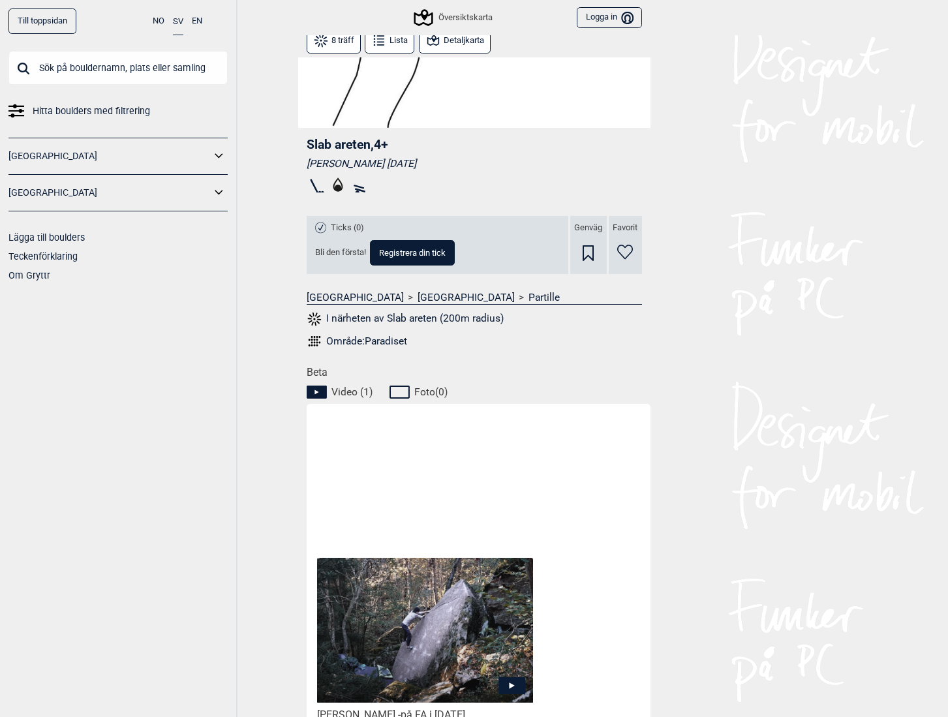
scroll to position [130, 0]
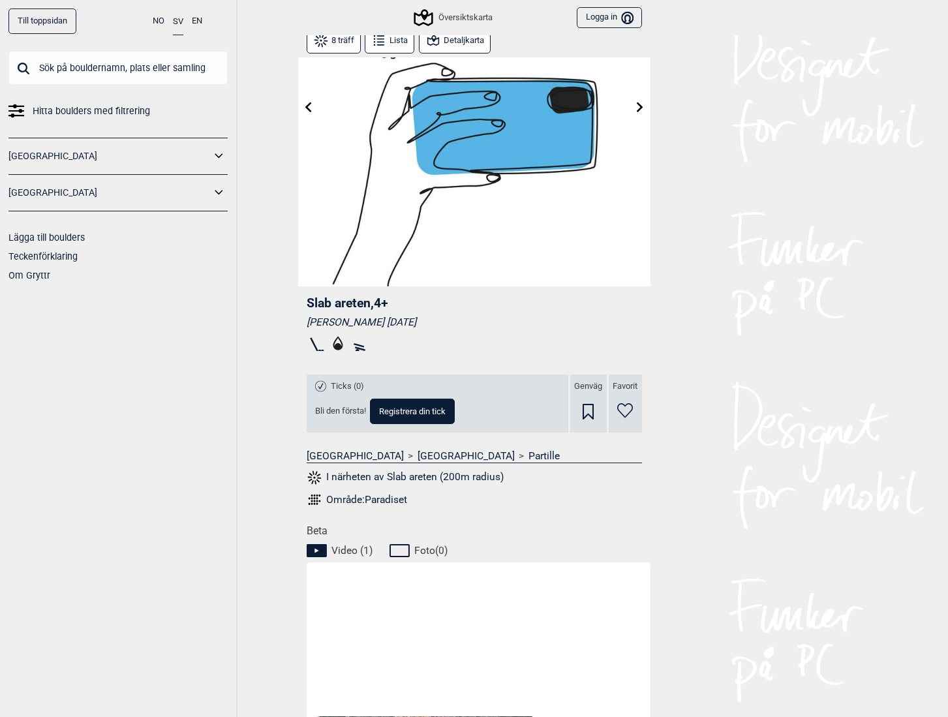
click at [303, 104] on icon at bounding box center [308, 107] width 10 height 10
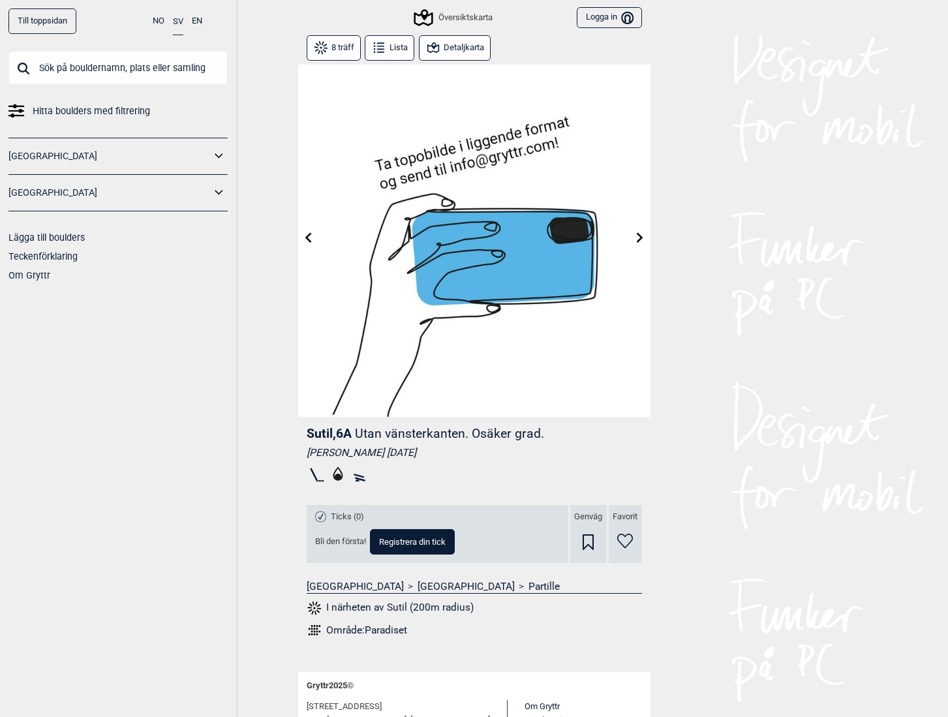
click at [305, 239] on icon at bounding box center [308, 237] width 10 height 10
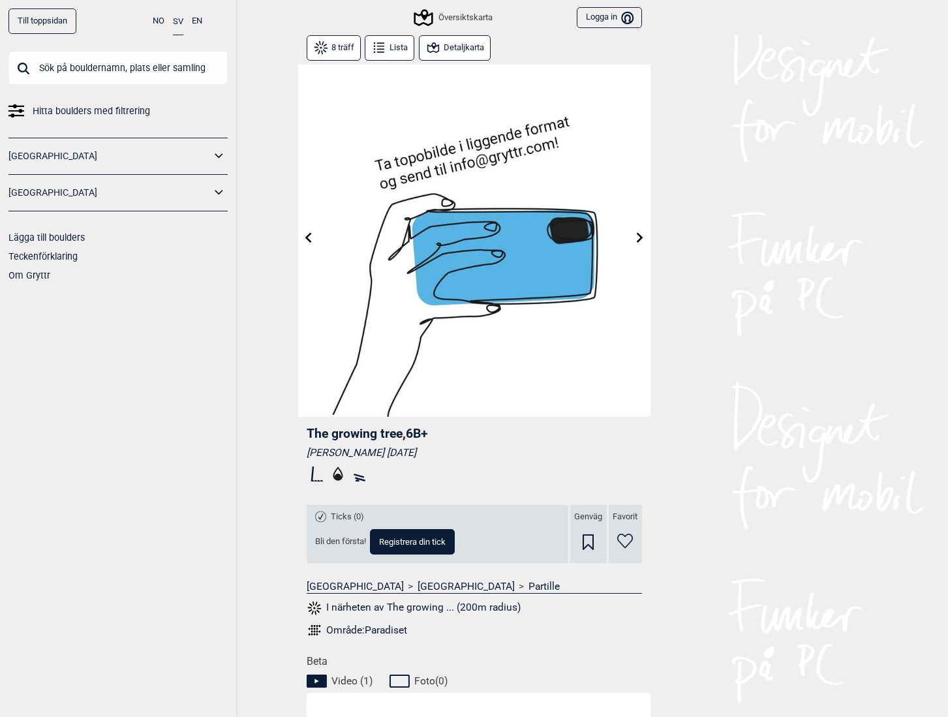
click at [641, 236] on button at bounding box center [640, 238] width 20 height 22
click at [640, 238] on icon at bounding box center [640, 237] width 10 height 10
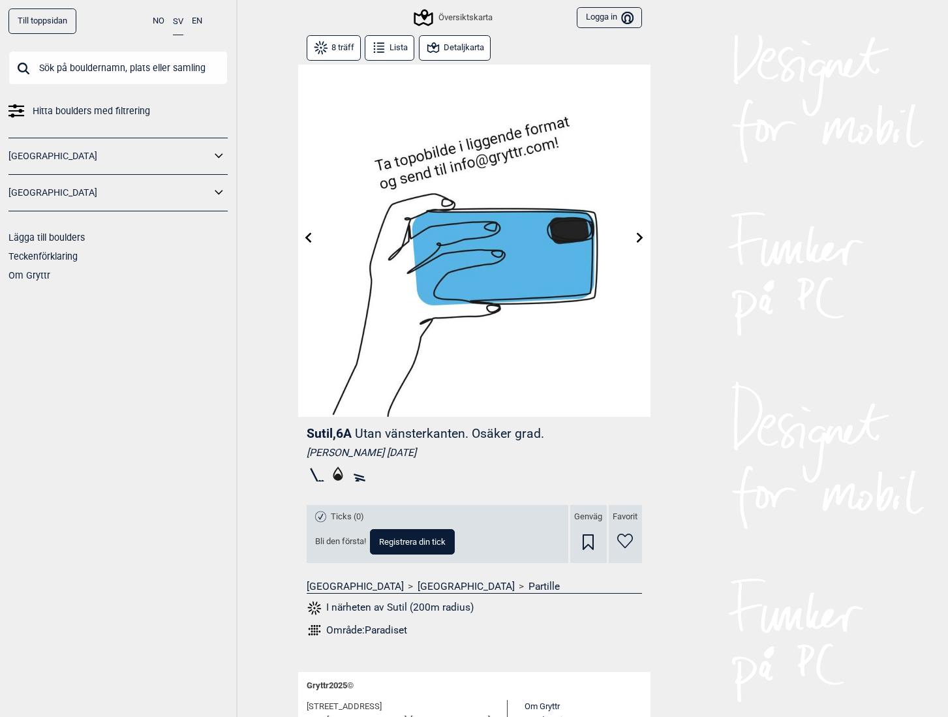
click at [375, 50] on icon at bounding box center [379, 48] width 16 height 16
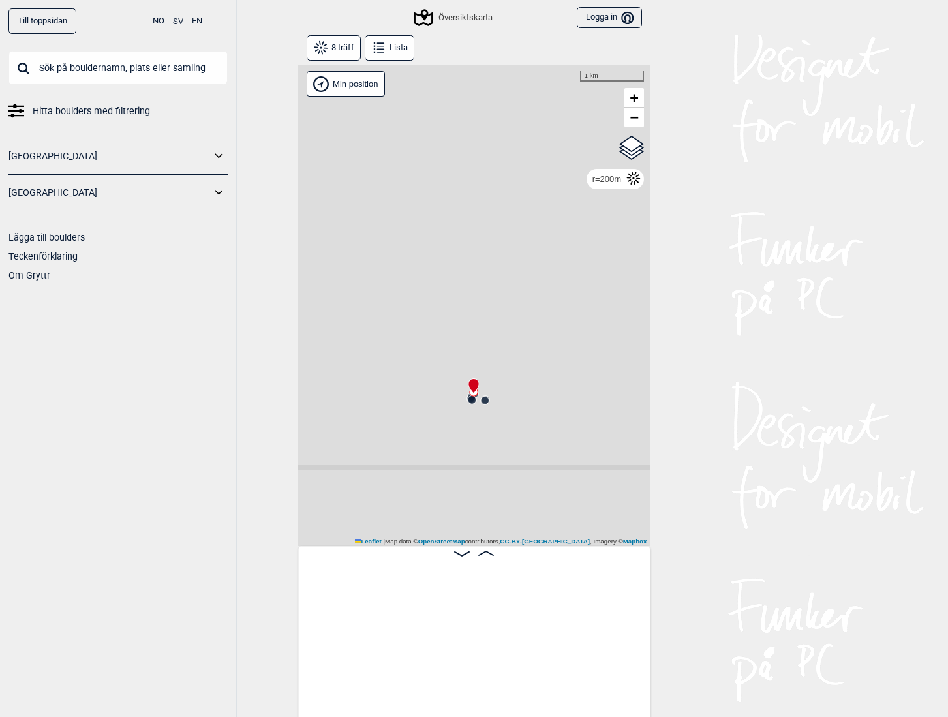
scroll to position [0, 217]
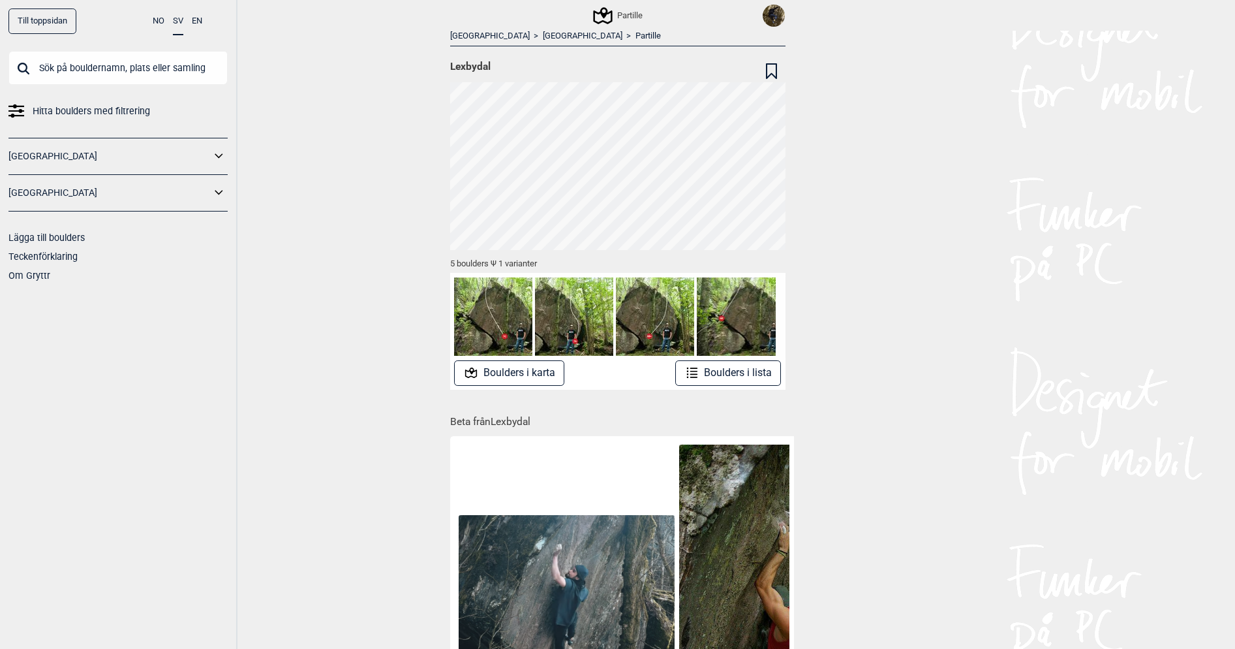
click at [514, 381] on button "Boulders i karta" at bounding box center [509, 372] width 110 height 25
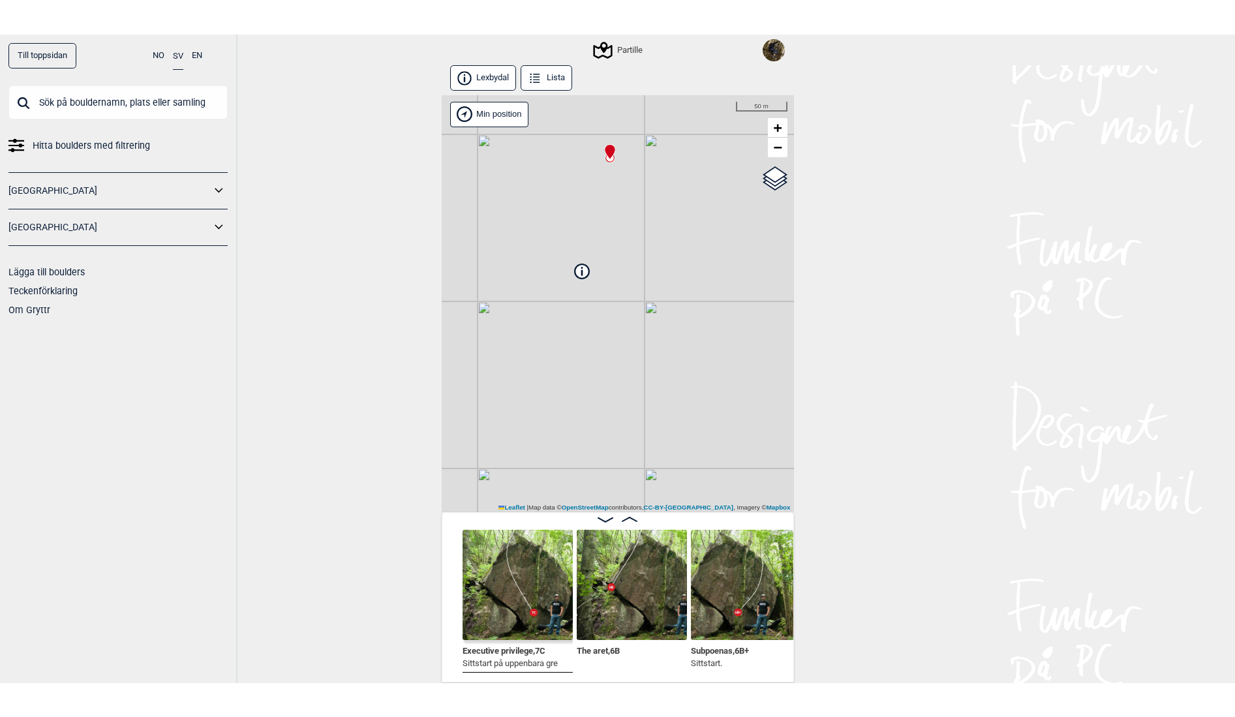
scroll to position [0, 208]
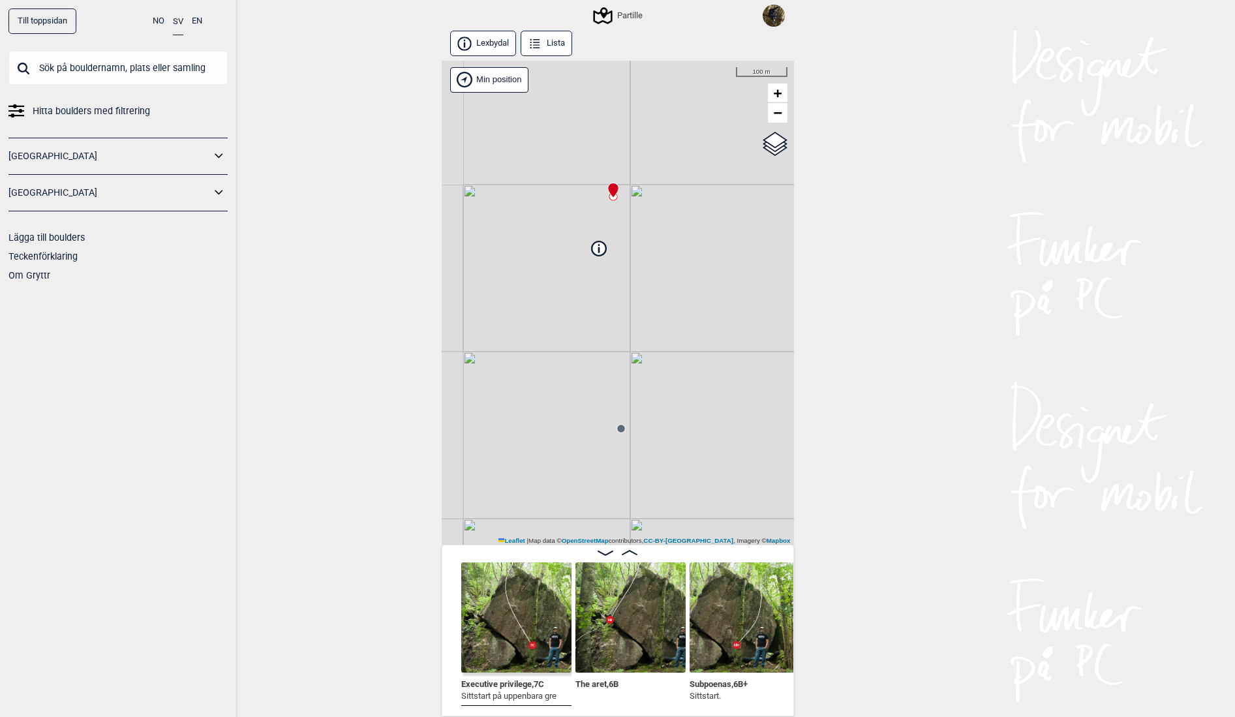
scroll to position [0, 206]
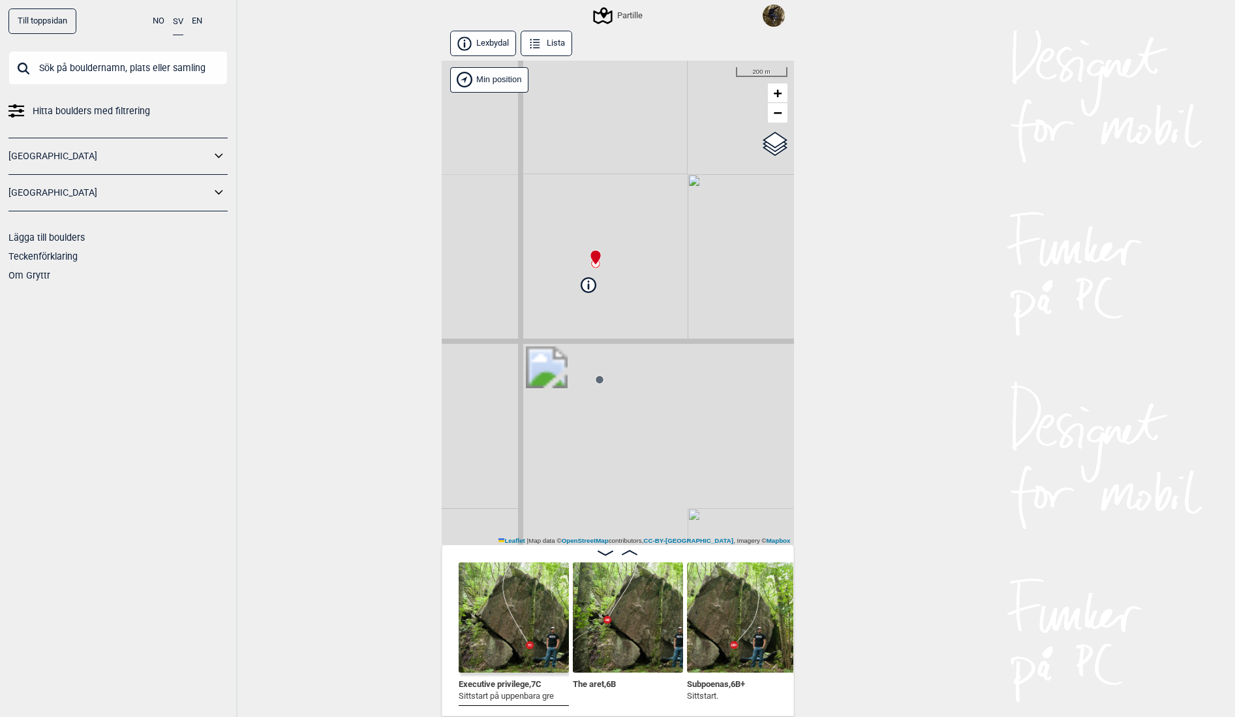
click at [596, 382] on circle at bounding box center [600, 380] width 8 height 8
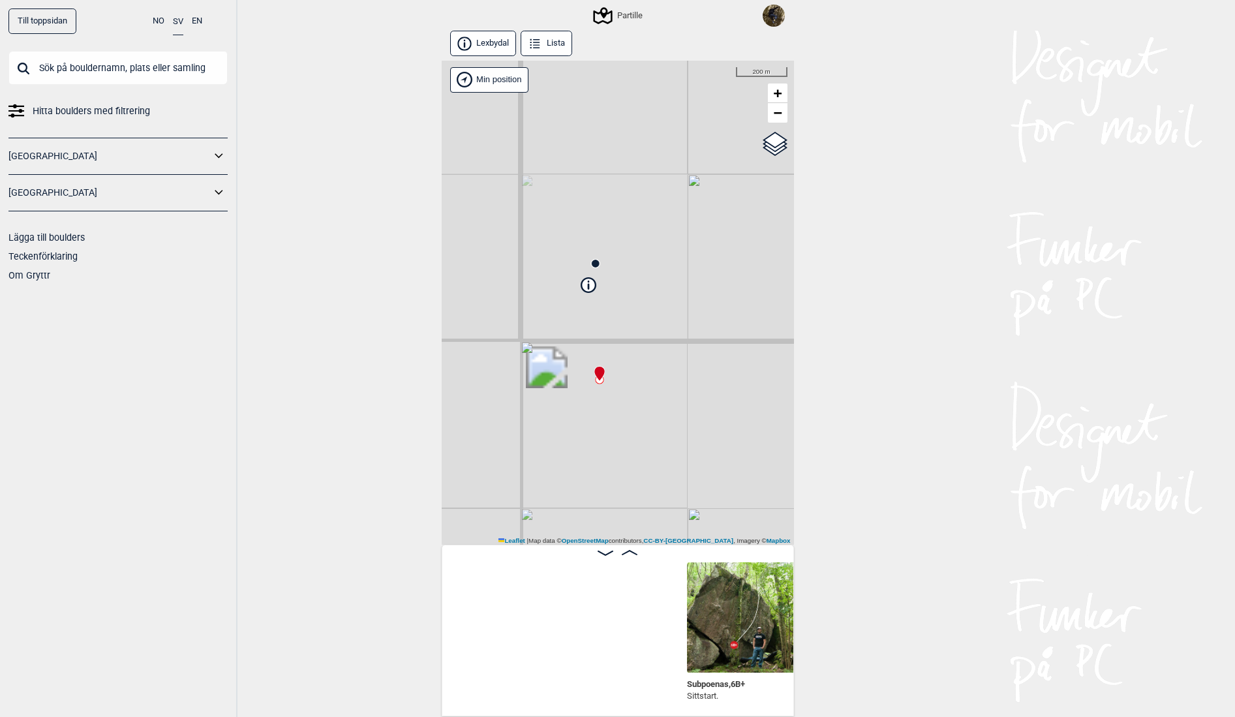
scroll to position [0, 559]
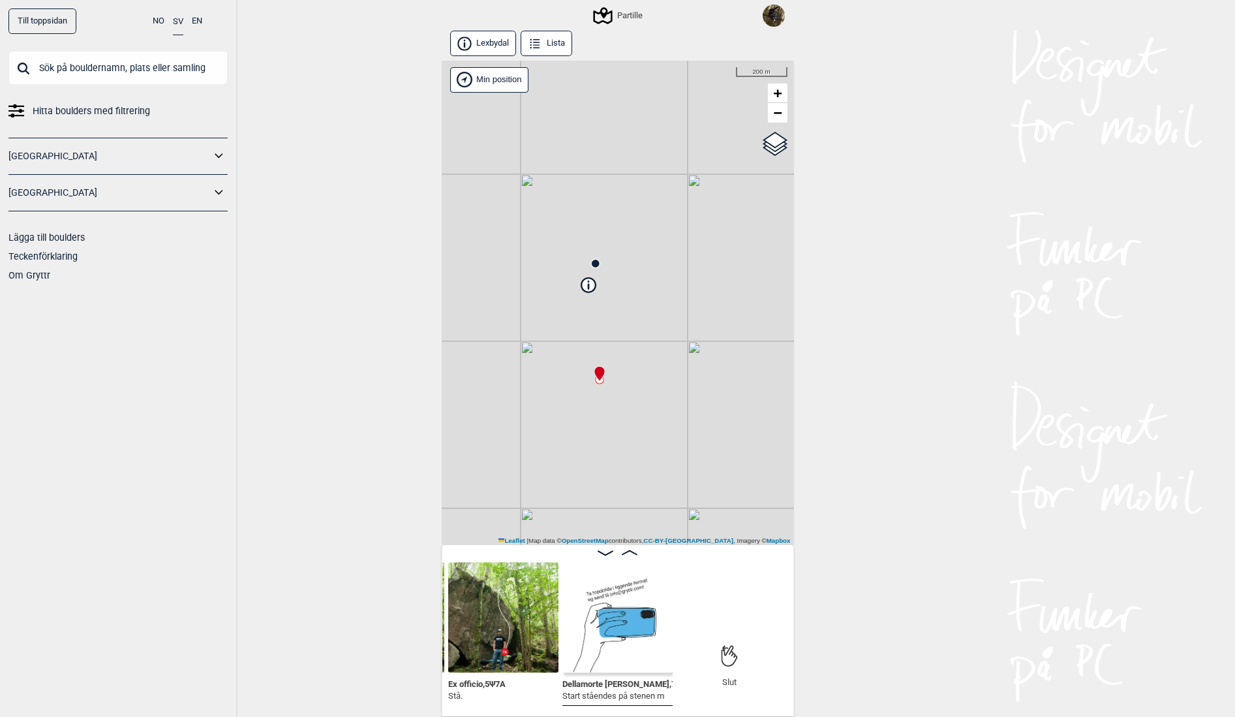
click at [592, 264] on circle at bounding box center [596, 264] width 8 height 8
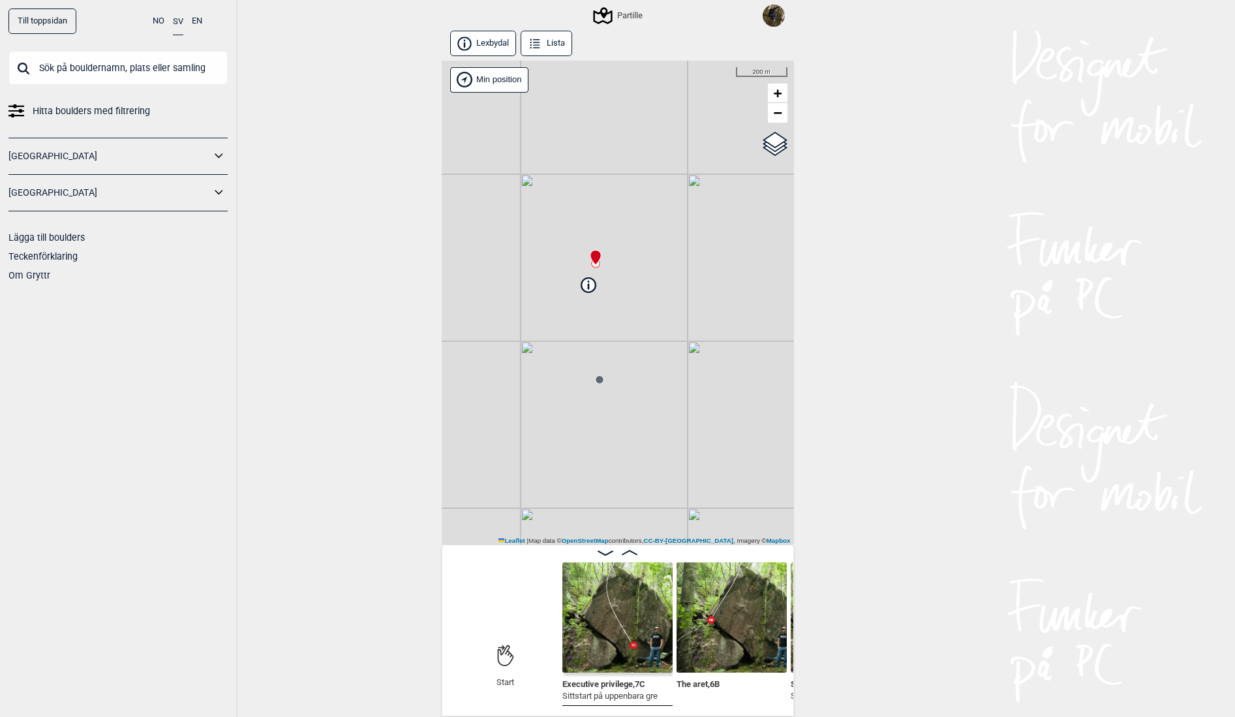
click at [624, 553] on icon at bounding box center [630, 552] width 16 height 5
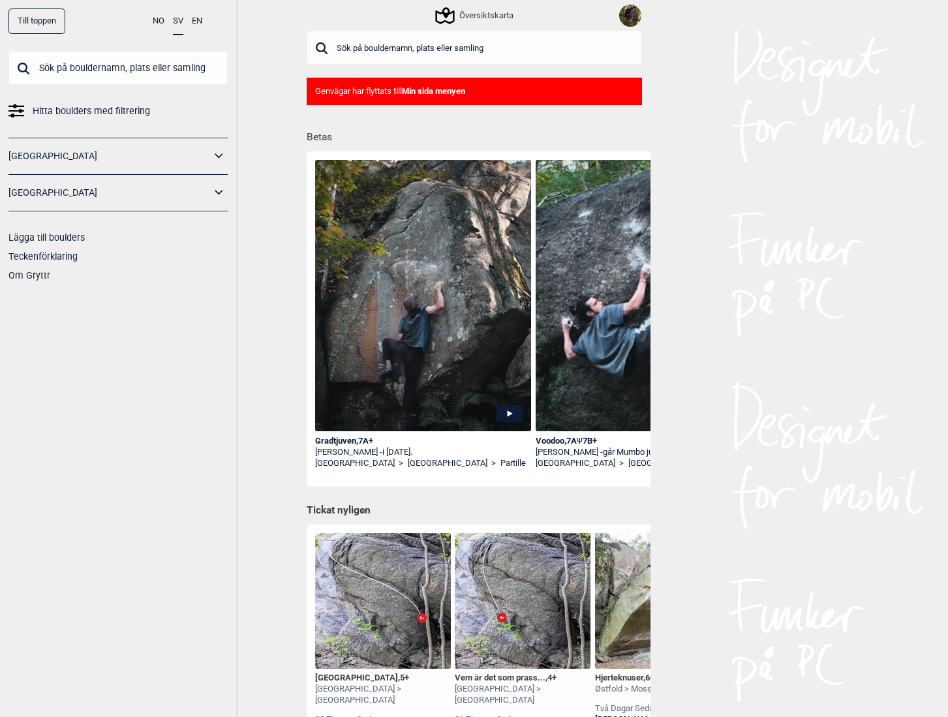
click at [140, 204] on div "[GEOGRAPHIC_DATA]" at bounding box center [117, 193] width 219 height 37
click at [110, 117] on span "Hitta boulders med filtrering" at bounding box center [91, 111] width 117 height 19
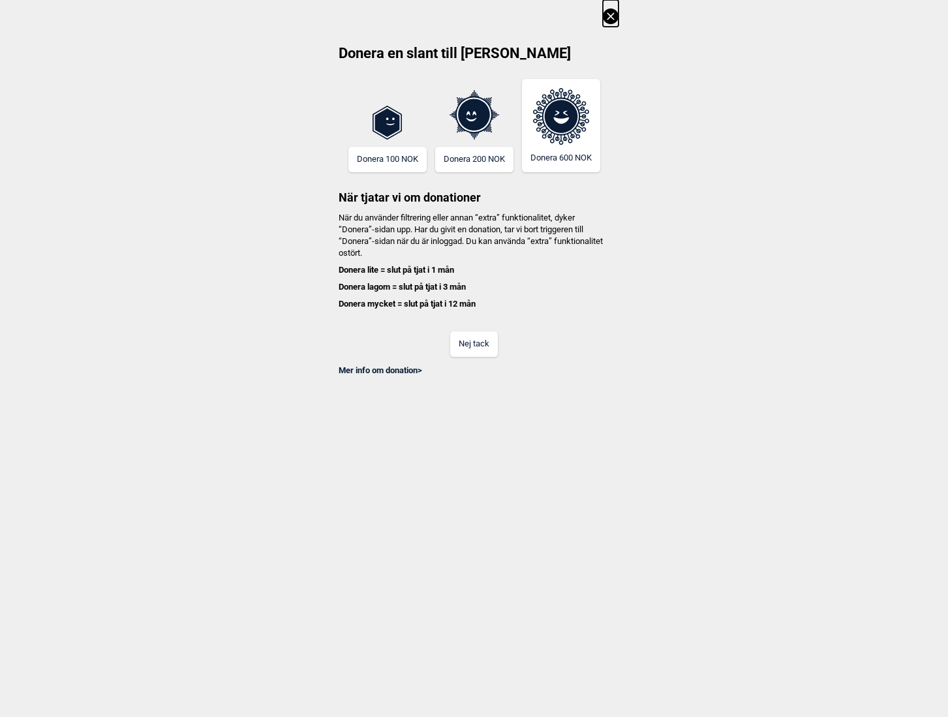
click at [476, 348] on button "Nej tack" at bounding box center [474, 343] width 48 height 25
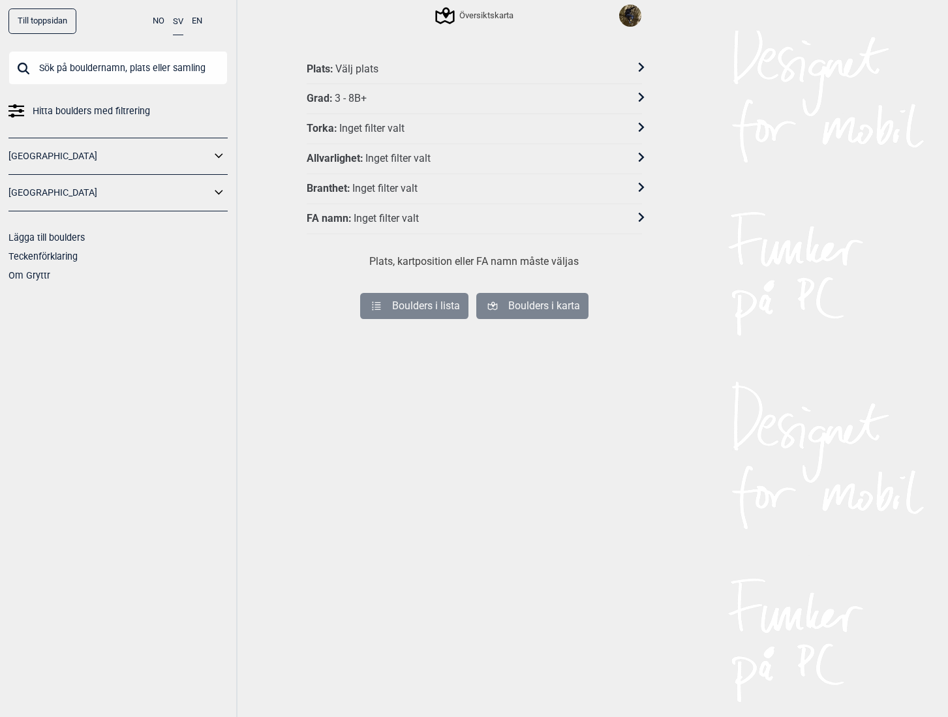
click at [380, 65] on div "Plats : Välj plats" at bounding box center [466, 70] width 318 height 14
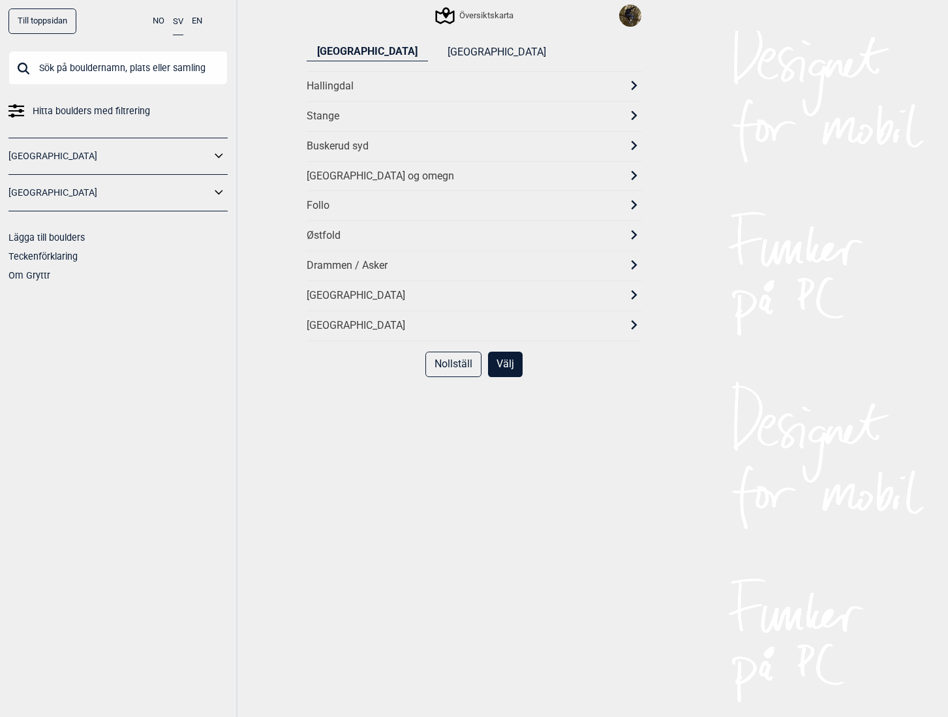
click at [437, 49] on button "[GEOGRAPHIC_DATA]" at bounding box center [496, 53] width 119 height 18
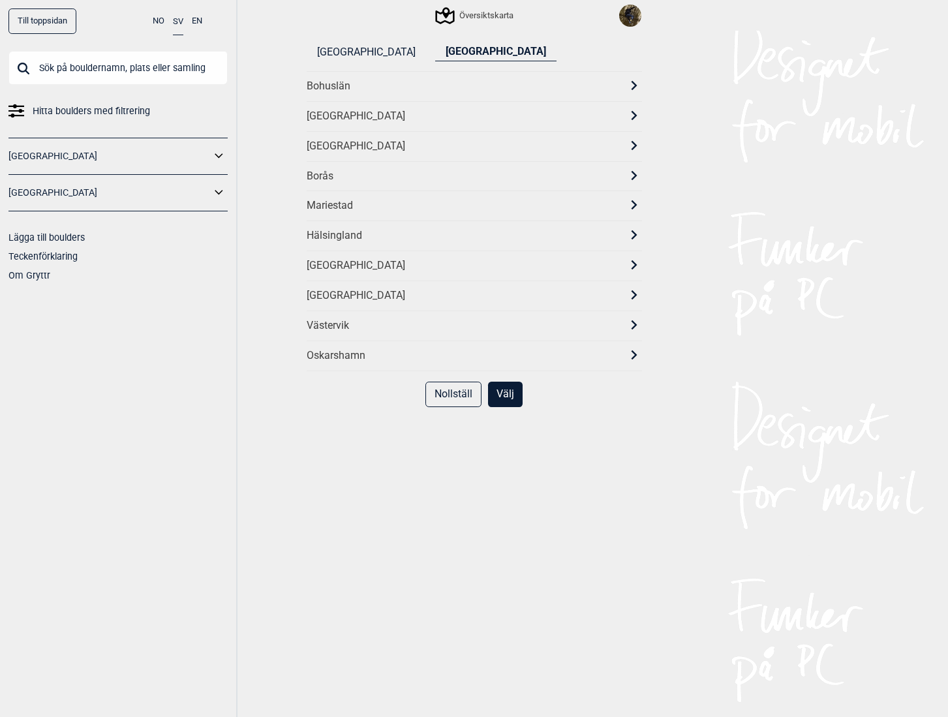
click at [335, 151] on div "[GEOGRAPHIC_DATA]" at bounding box center [463, 147] width 312 height 14
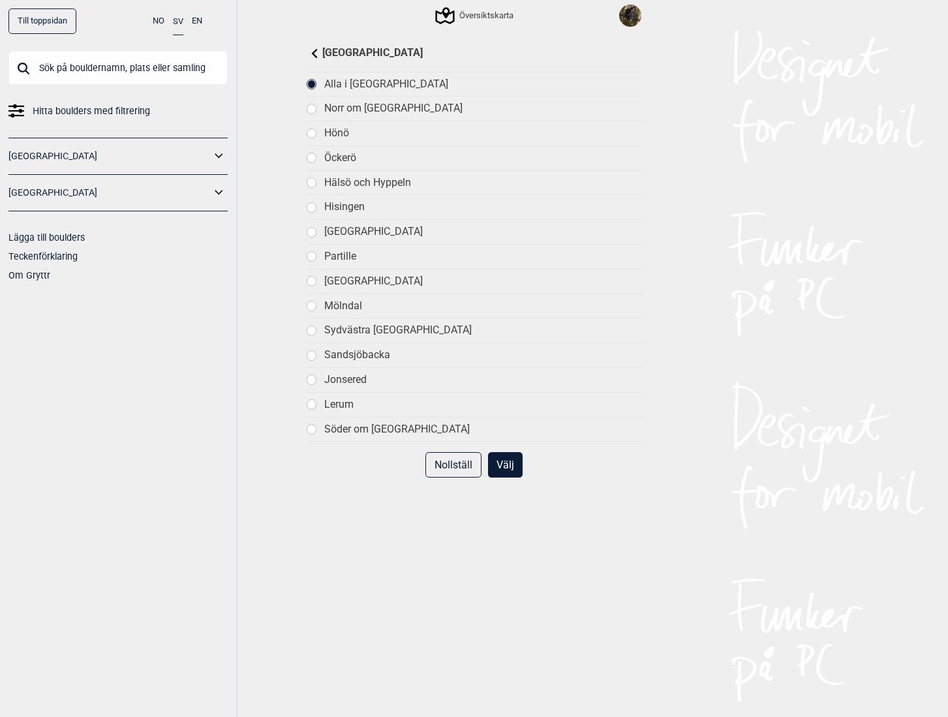
click at [336, 253] on div "Partille" at bounding box center [482, 257] width 317 height 14
drag, startPoint x: 500, startPoint y: 466, endPoint x: 500, endPoint y: 459, distance: 7.2
click at [500, 465] on button "Välj" at bounding box center [505, 464] width 35 height 25
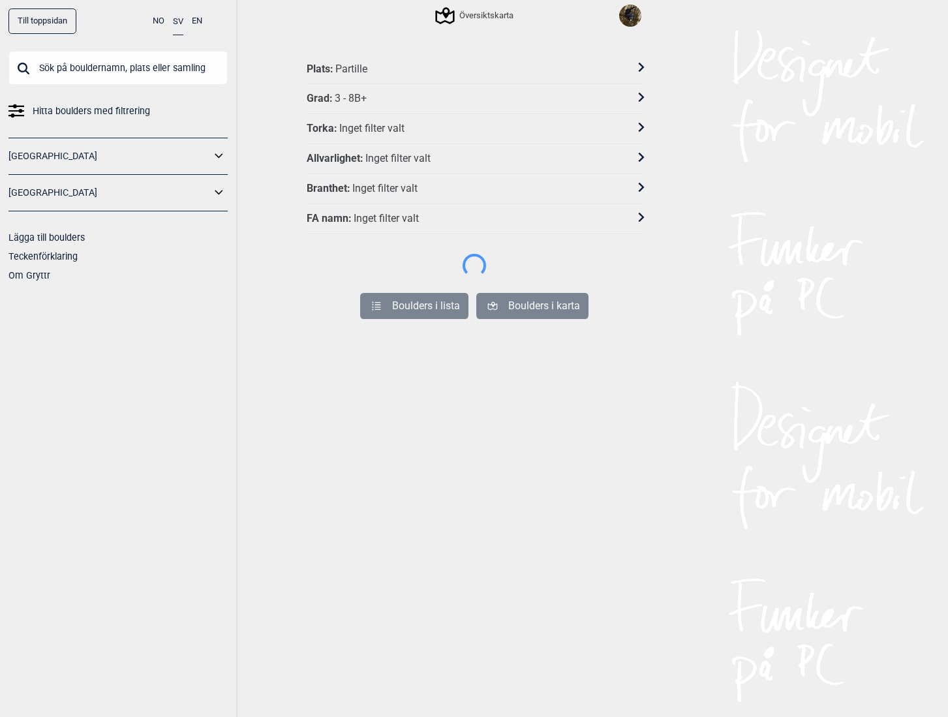
click at [353, 97] on div "3 - 8B+" at bounding box center [351, 99] width 32 height 14
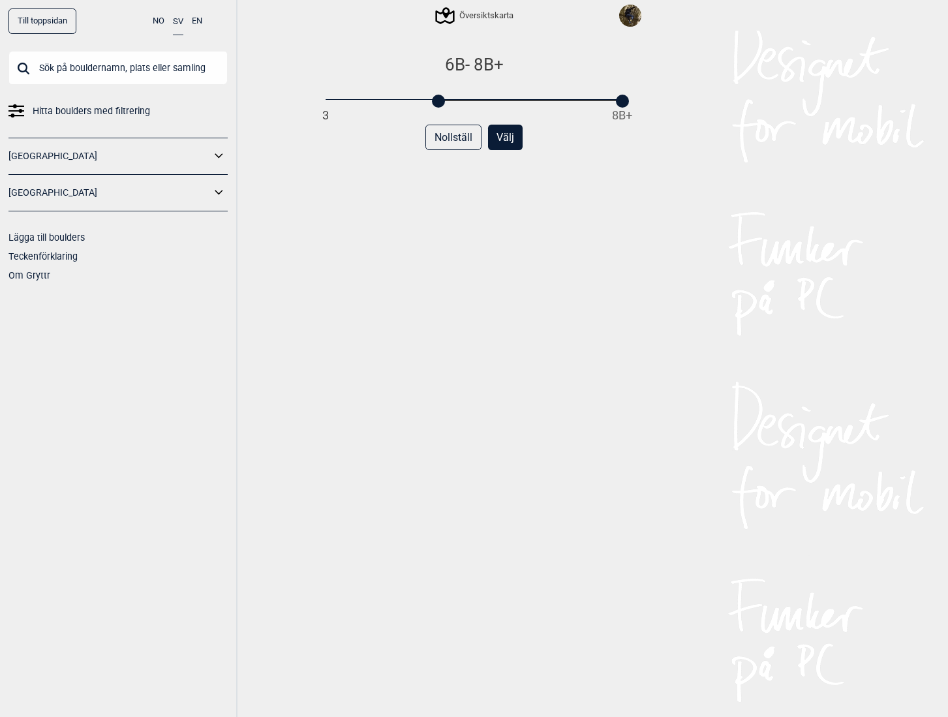
drag, startPoint x: 321, startPoint y: 101, endPoint x: 431, endPoint y: 105, distance: 110.3
click at [432, 105] on div at bounding box center [438, 101] width 13 height 13
drag, startPoint x: 616, startPoint y: 101, endPoint x: 466, endPoint y: 113, distance: 150.5
click at [466, 113] on div "6B - 6C 3 8B+ Nollställ Välj" at bounding box center [474, 396] width 335 height 685
click at [613, 151] on div "Nollställ Välj" at bounding box center [474, 143] width 335 height 36
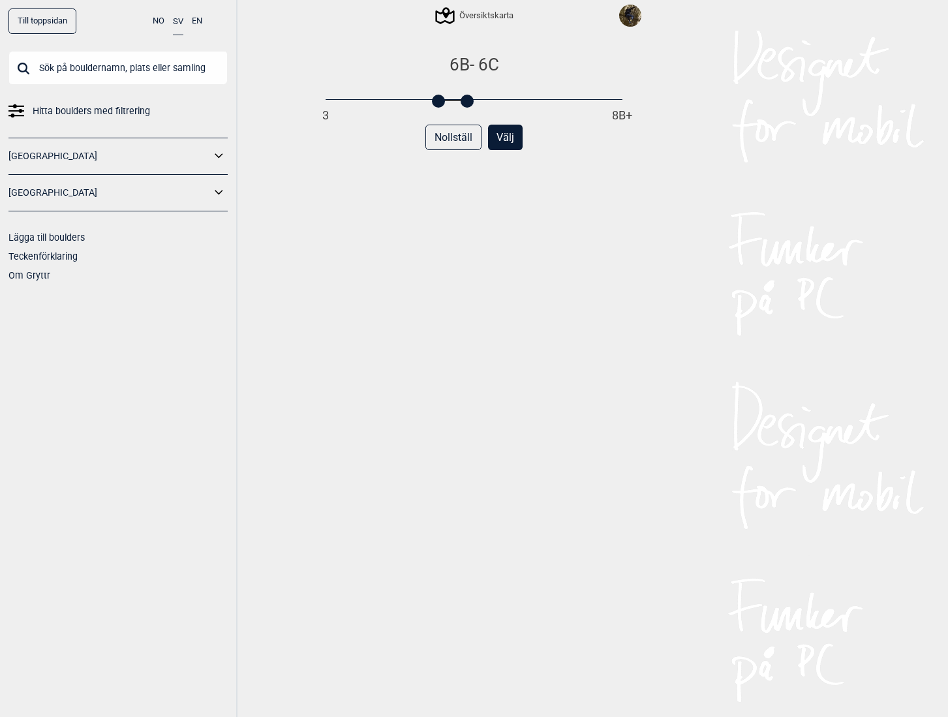
click at [506, 136] on button "Välj" at bounding box center [505, 137] width 35 height 25
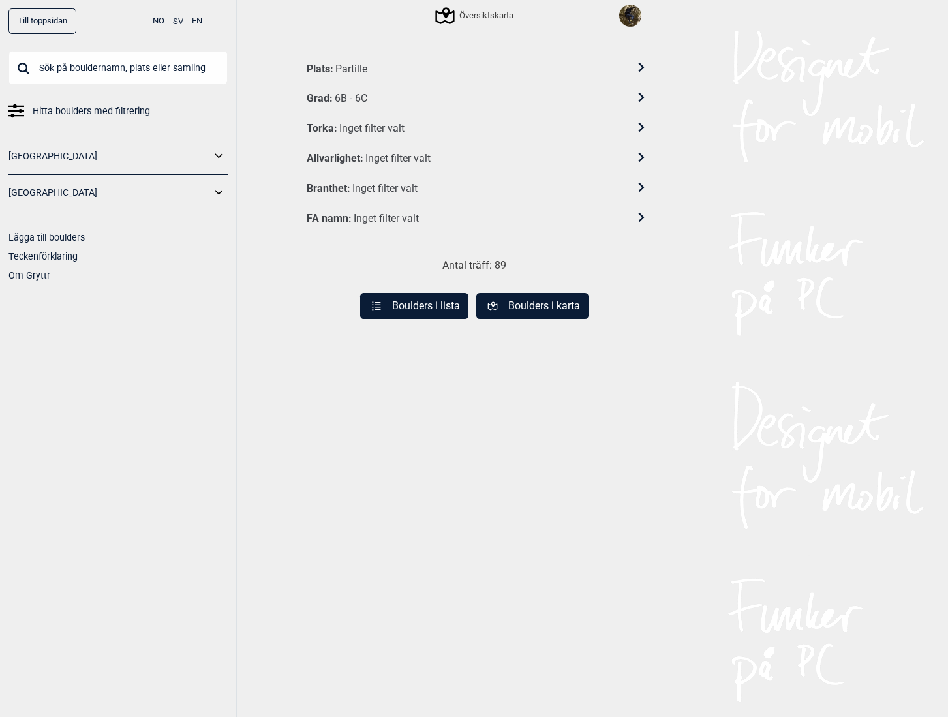
click at [528, 311] on button "Boulders i karta" at bounding box center [532, 306] width 112 height 26
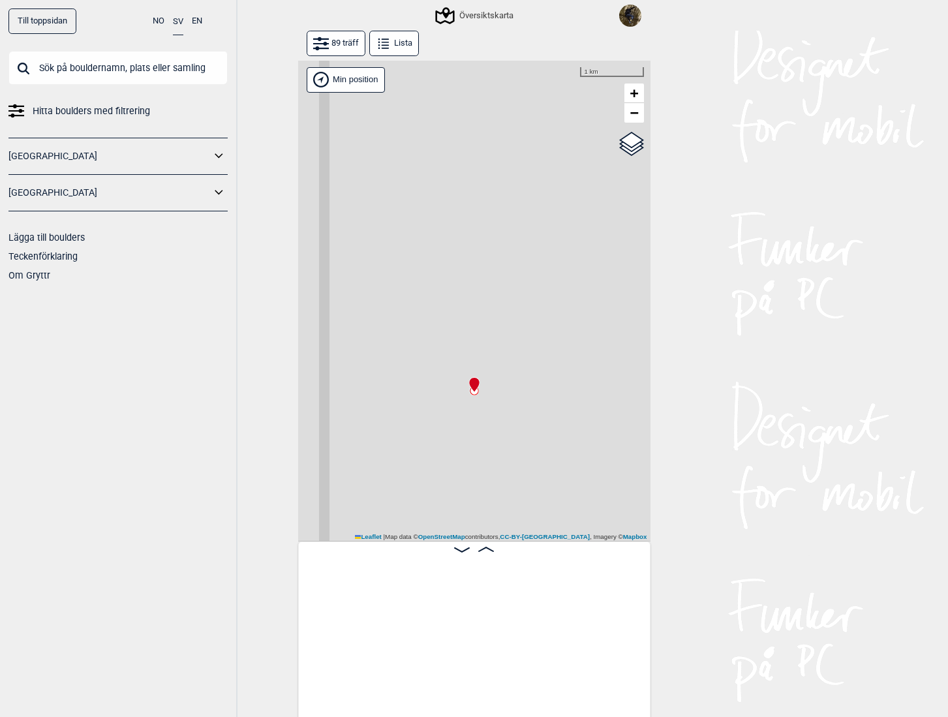
scroll to position [0, 102]
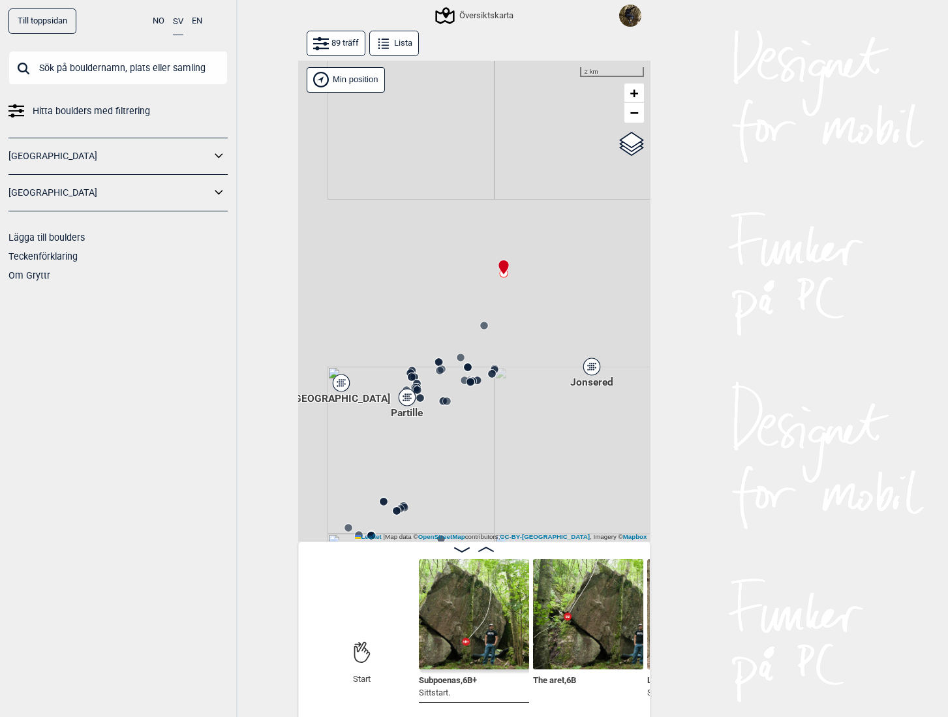
drag, startPoint x: 380, startPoint y: 286, endPoint x: 438, endPoint y: 280, distance: 58.4
click at [438, 280] on div "Gol [GEOGRAPHIC_DATA] Kolomoen [GEOGRAPHIC_DATA] [GEOGRAPHIC_DATA] [GEOGRAPHIC_…" at bounding box center [474, 302] width 352 height 482
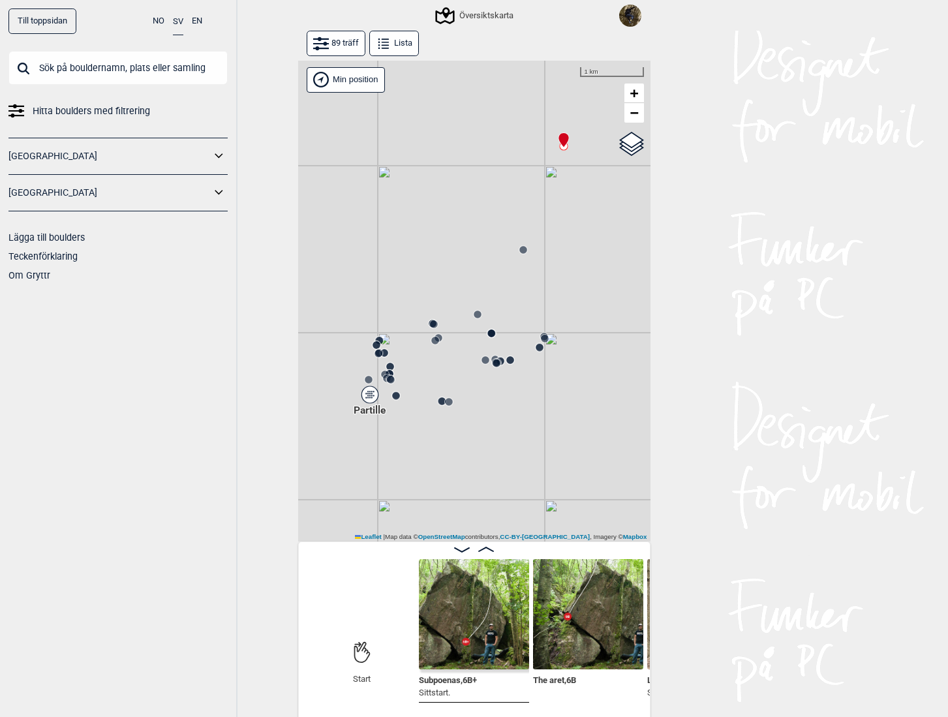
drag, startPoint x: 446, startPoint y: 318, endPoint x: 453, endPoint y: 208, distance: 110.5
click at [453, 208] on div "Gol [GEOGRAPHIC_DATA] Kolomoen [GEOGRAPHIC_DATA] [GEOGRAPHIC_DATA] [GEOGRAPHIC_…" at bounding box center [474, 302] width 352 height 482
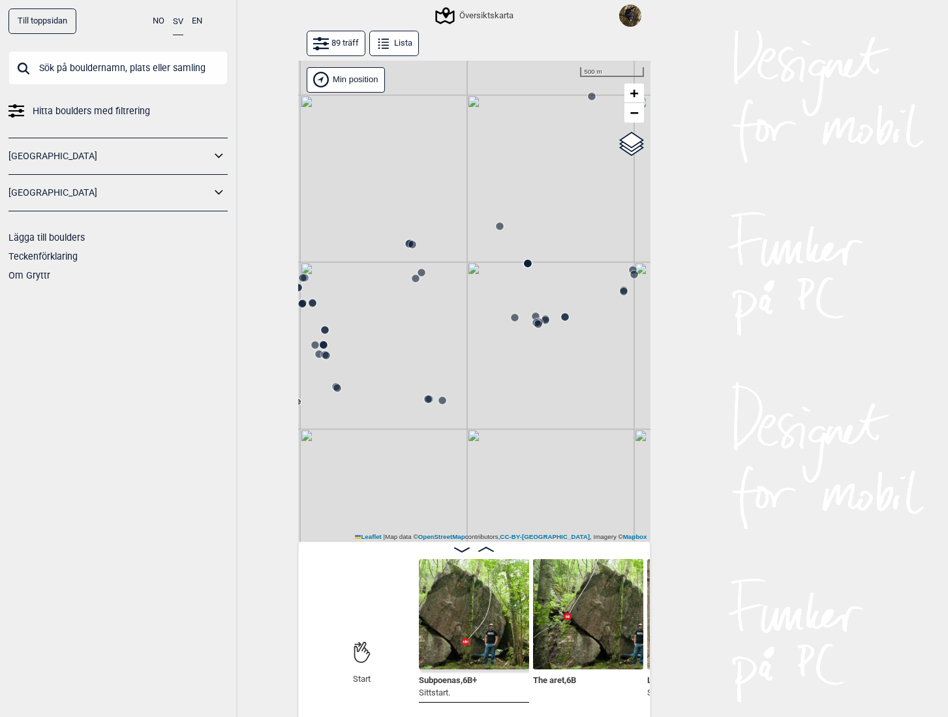
drag, startPoint x: 407, startPoint y: 294, endPoint x: 326, endPoint y: 183, distance: 137.8
click at [326, 183] on div "Gol [GEOGRAPHIC_DATA] Kolomoen [GEOGRAPHIC_DATA] [GEOGRAPHIC_DATA] [GEOGRAPHIC_…" at bounding box center [474, 302] width 352 height 482
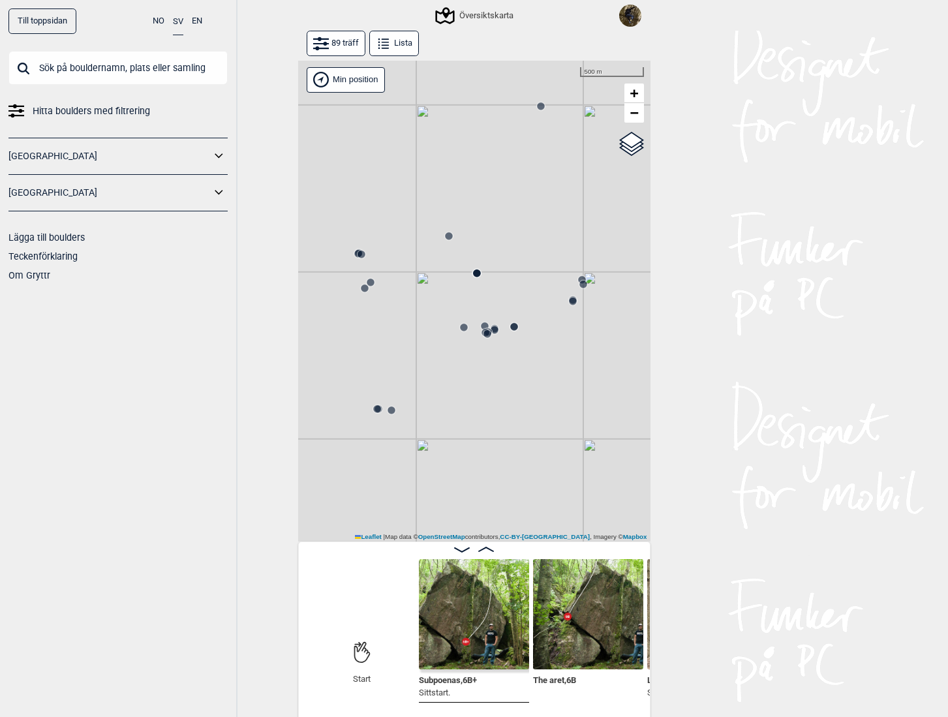
click at [579, 287] on circle at bounding box center [583, 285] width 8 height 8
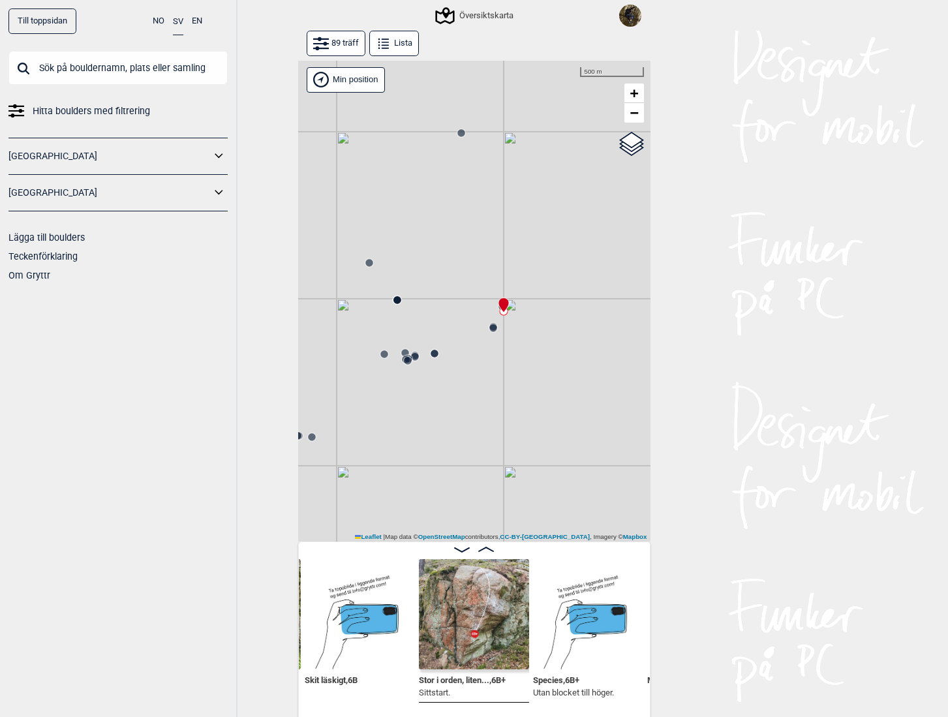
drag, startPoint x: 594, startPoint y: 302, endPoint x: 508, endPoint y: 327, distance: 90.3
click at [510, 328] on div "Gol [GEOGRAPHIC_DATA] Kolomoen [GEOGRAPHIC_DATA] [GEOGRAPHIC_DATA] [GEOGRAPHIC_…" at bounding box center [474, 302] width 352 height 482
click at [481, 550] on icon at bounding box center [486, 549] width 16 height 5
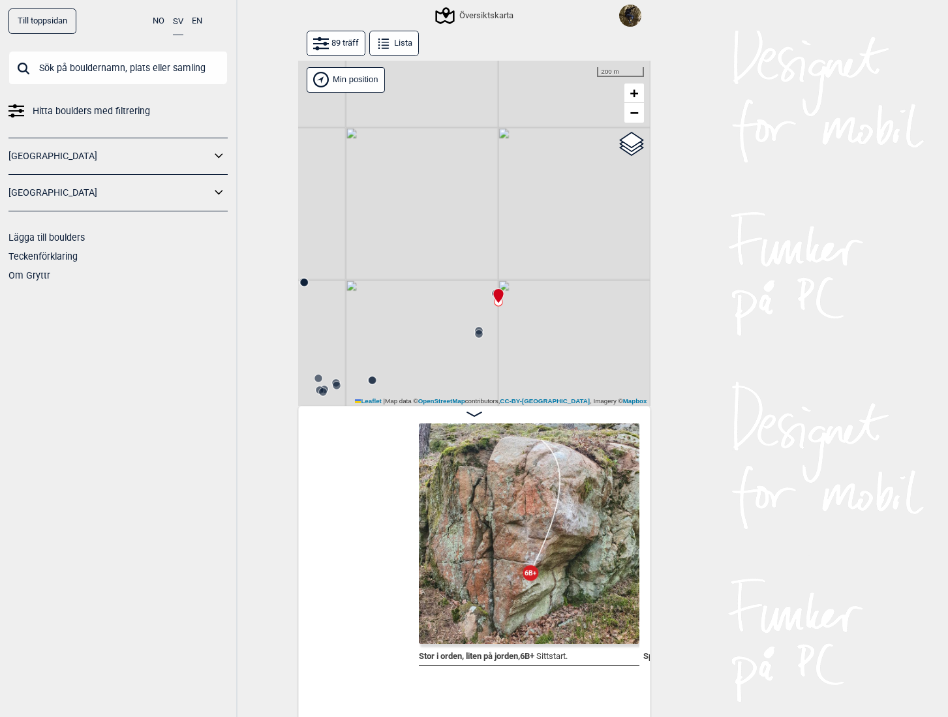
scroll to position [0, 1674]
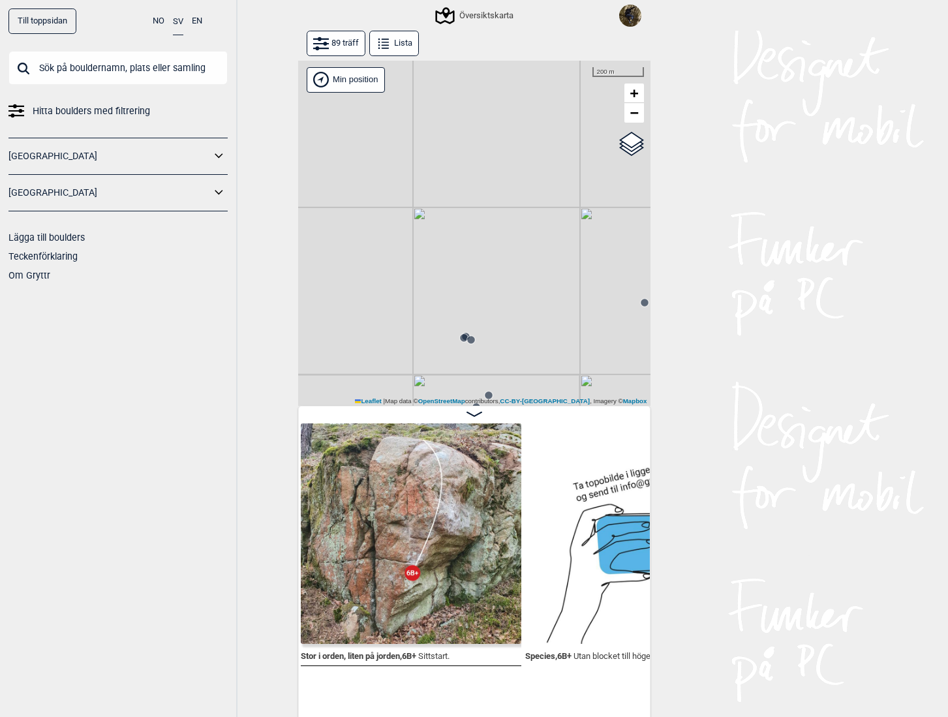
drag, startPoint x: 529, startPoint y: 327, endPoint x: 306, endPoint y: 345, distance: 223.2
click at [306, 345] on div "Gol [GEOGRAPHIC_DATA] Kolomoen [GEOGRAPHIC_DATA] [GEOGRAPHIC_DATA] [GEOGRAPHIC_…" at bounding box center [474, 234] width 352 height 346
click at [551, 334] on circle at bounding box center [555, 334] width 8 height 8
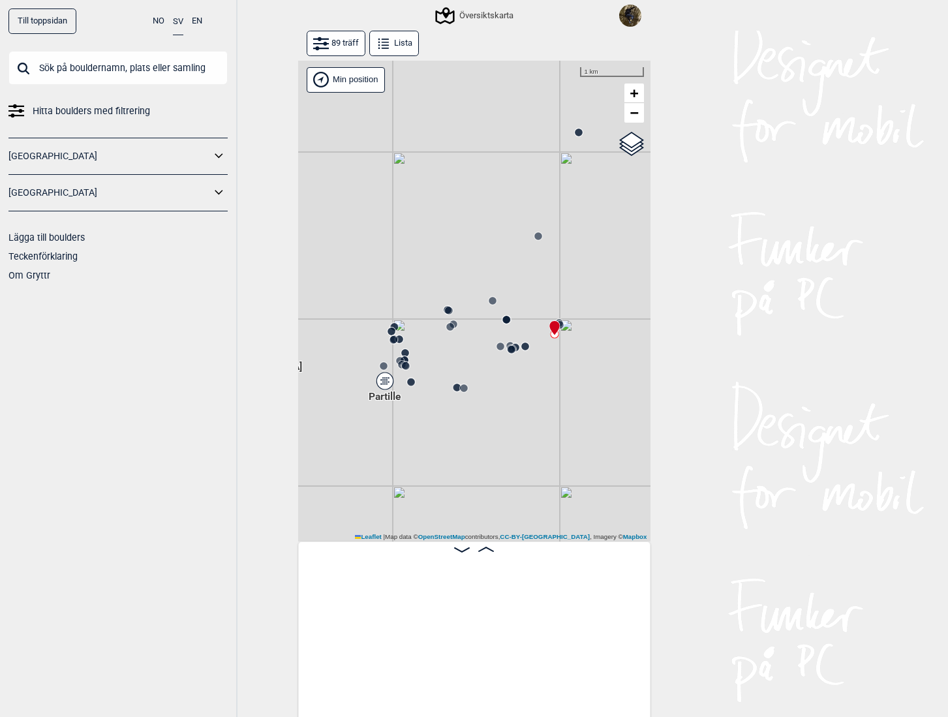
scroll to position [0, 2792]
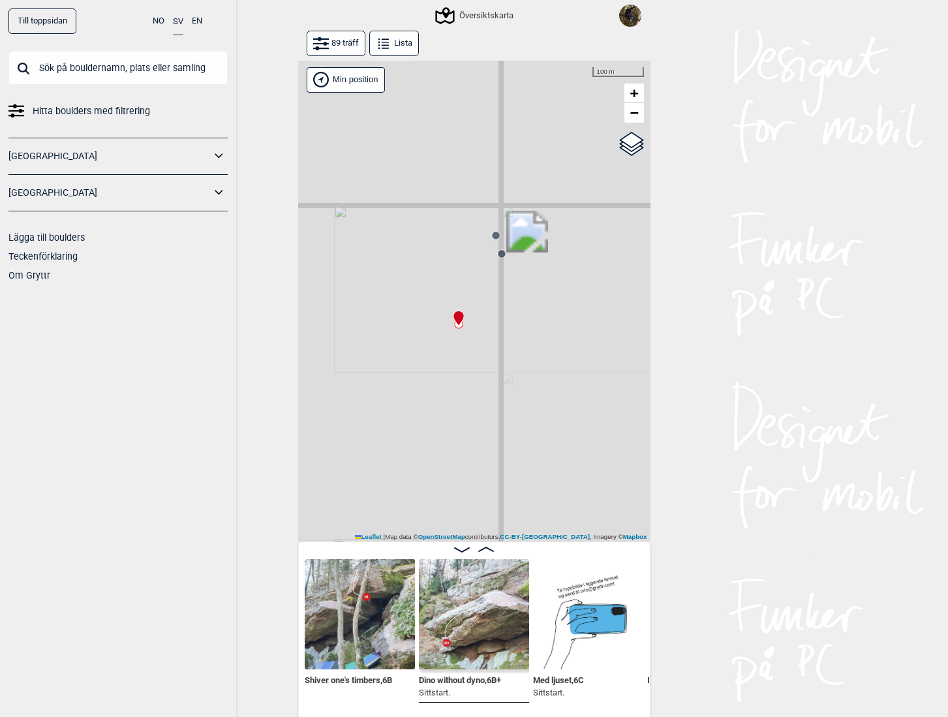
click at [499, 257] on circle at bounding box center [501, 253] width 8 height 8
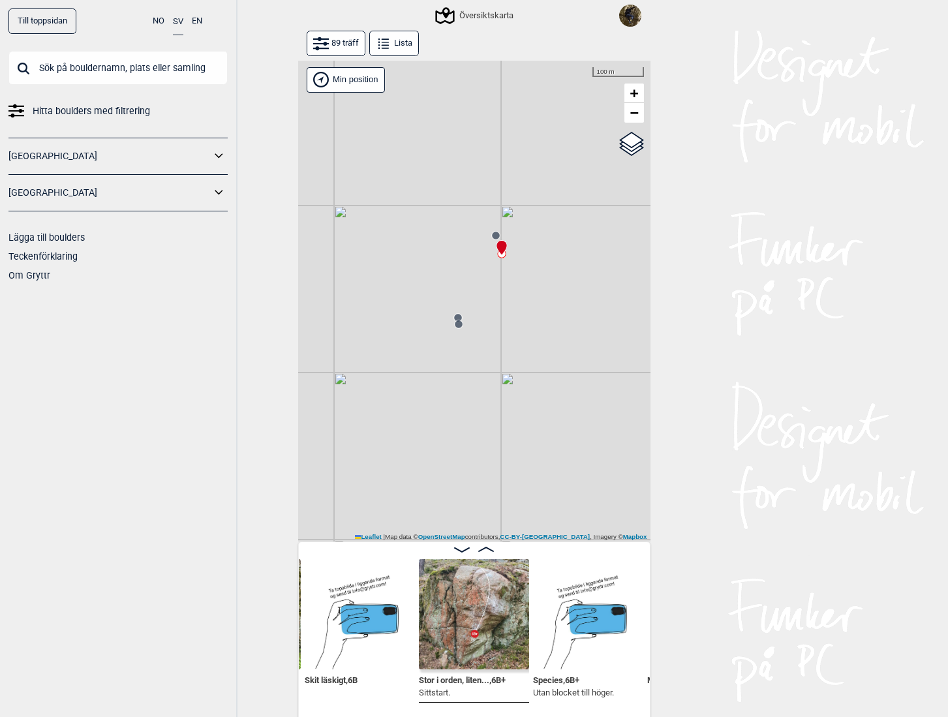
click at [483, 544] on span at bounding box center [486, 549] width 16 height 11
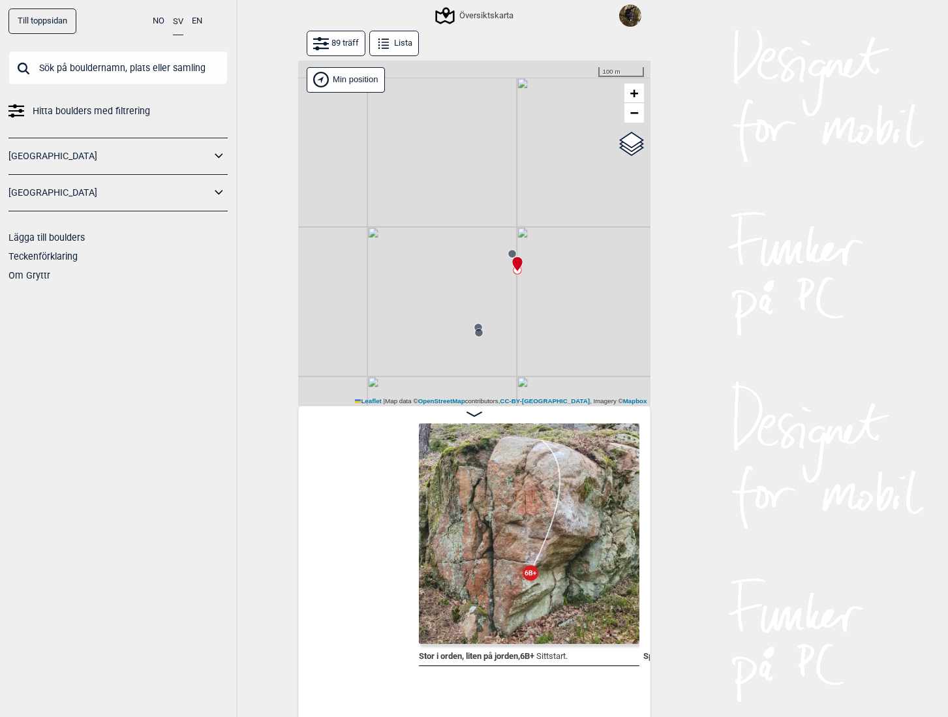
scroll to position [0, 1674]
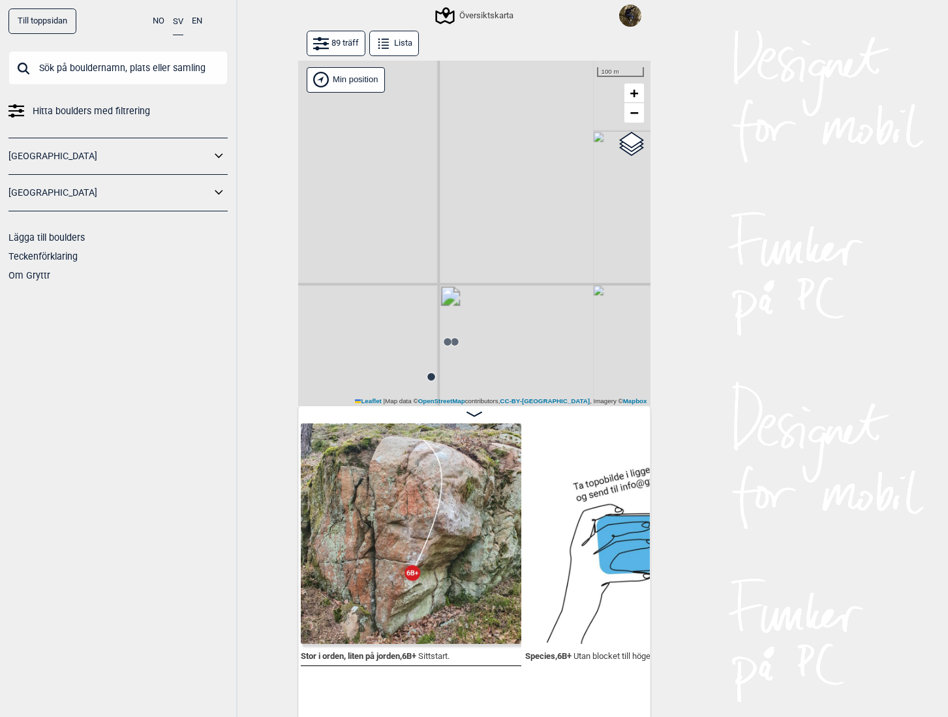
drag, startPoint x: 523, startPoint y: 355, endPoint x: 532, endPoint y: 124, distance: 231.1
click at [532, 124] on div "Gol [GEOGRAPHIC_DATA] Kolomoen [GEOGRAPHIC_DATA] [GEOGRAPHIC_DATA] [GEOGRAPHIC_…" at bounding box center [474, 234] width 352 height 346
drag, startPoint x: 565, startPoint y: 204, endPoint x: 281, endPoint y: 202, distance: 283.8
click at [286, 200] on div "Till toppsidan NO SV EN Hitta boulders med filtrering [GEOGRAPHIC_DATA] [GEOGRA…" at bounding box center [474, 358] width 948 height 717
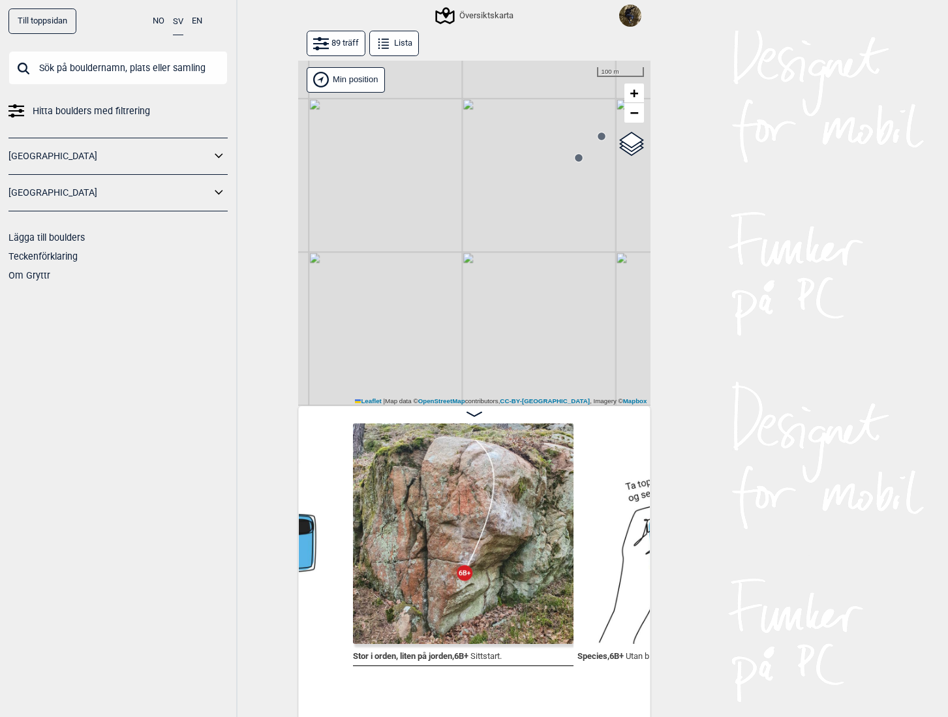
scroll to position [0, 1706]
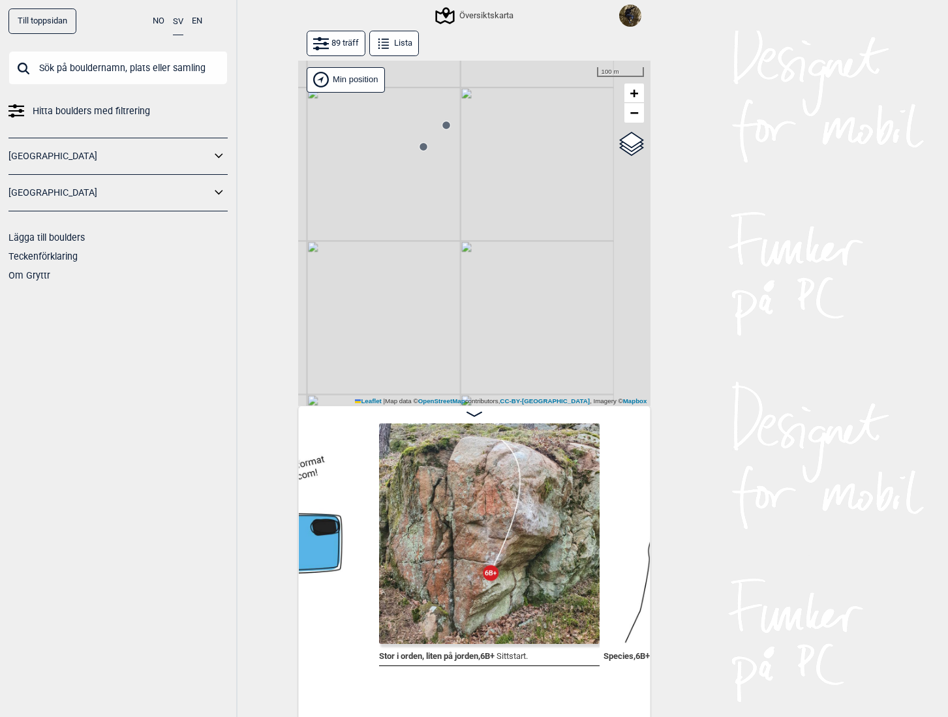
drag, startPoint x: 497, startPoint y: 316, endPoint x: 351, endPoint y: 309, distance: 145.7
click at [358, 309] on div "Gol [GEOGRAPHIC_DATA] Kolomoen [GEOGRAPHIC_DATA] [GEOGRAPHIC_DATA] [GEOGRAPHIC_…" at bounding box center [474, 234] width 352 height 346
drag, startPoint x: 560, startPoint y: 258, endPoint x: 402, endPoint y: 311, distance: 166.3
click at [402, 311] on div "Gol [GEOGRAPHIC_DATA] Kolomoen [GEOGRAPHIC_DATA] [GEOGRAPHIC_DATA] [GEOGRAPHIC_…" at bounding box center [474, 234] width 352 height 346
drag, startPoint x: 455, startPoint y: 294, endPoint x: 518, endPoint y: 302, distance: 63.9
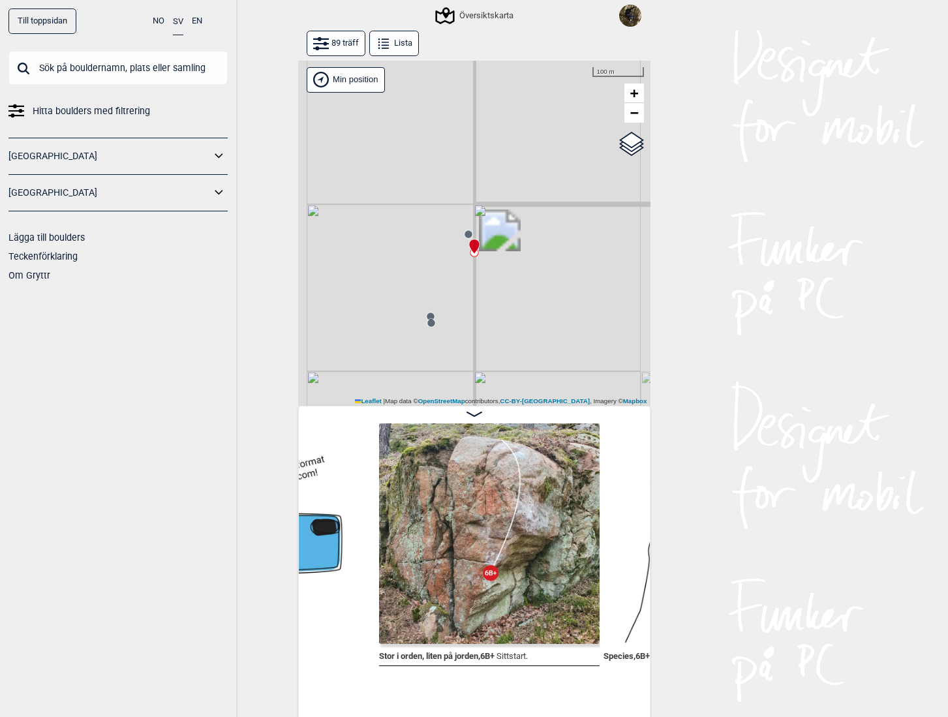
click at [518, 302] on div "Gol [GEOGRAPHIC_DATA] Kolomoen [GEOGRAPHIC_DATA] [GEOGRAPHIC_DATA] [GEOGRAPHIC_…" at bounding box center [474, 234] width 352 height 346
drag, startPoint x: 499, startPoint y: 323, endPoint x: 509, endPoint y: 339, distance: 19.0
click at [509, 339] on div "Gol [GEOGRAPHIC_DATA] Kolomoen [GEOGRAPHIC_DATA] [GEOGRAPHIC_DATA] [GEOGRAPHIC_…" at bounding box center [474, 234] width 352 height 346
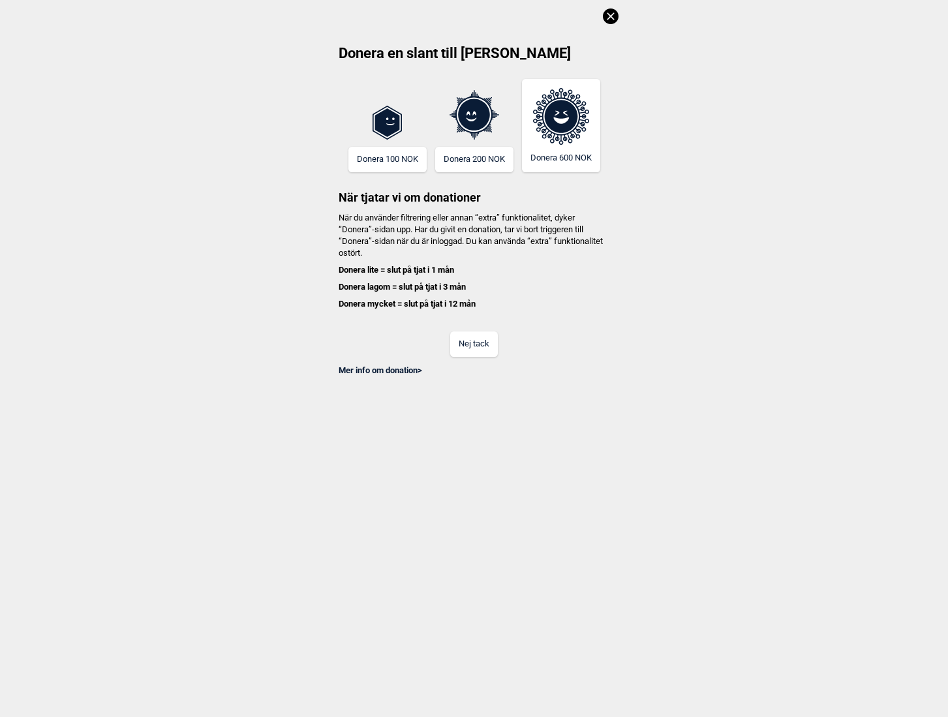
scroll to position [0, 102]
click at [486, 349] on button "Nej tack" at bounding box center [474, 343] width 48 height 25
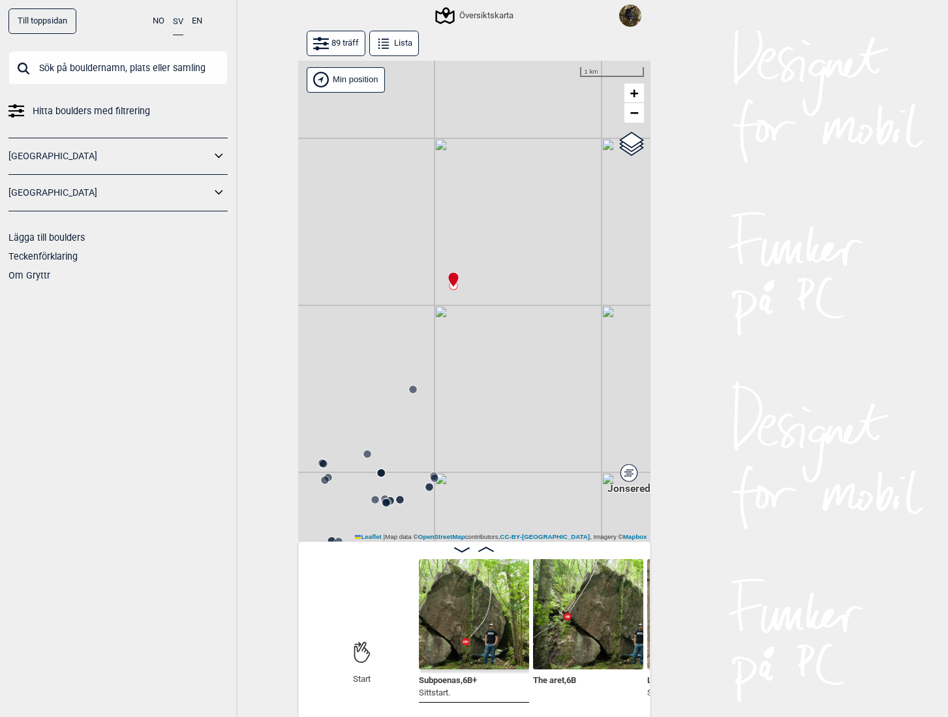
drag, startPoint x: 497, startPoint y: 448, endPoint x: 426, endPoint y: 89, distance: 365.7
click at [455, 318] on div "Gol [GEOGRAPHIC_DATA] Kolomoen [GEOGRAPHIC_DATA] [GEOGRAPHIC_DATA] [GEOGRAPHIC_…" at bounding box center [474, 302] width 352 height 482
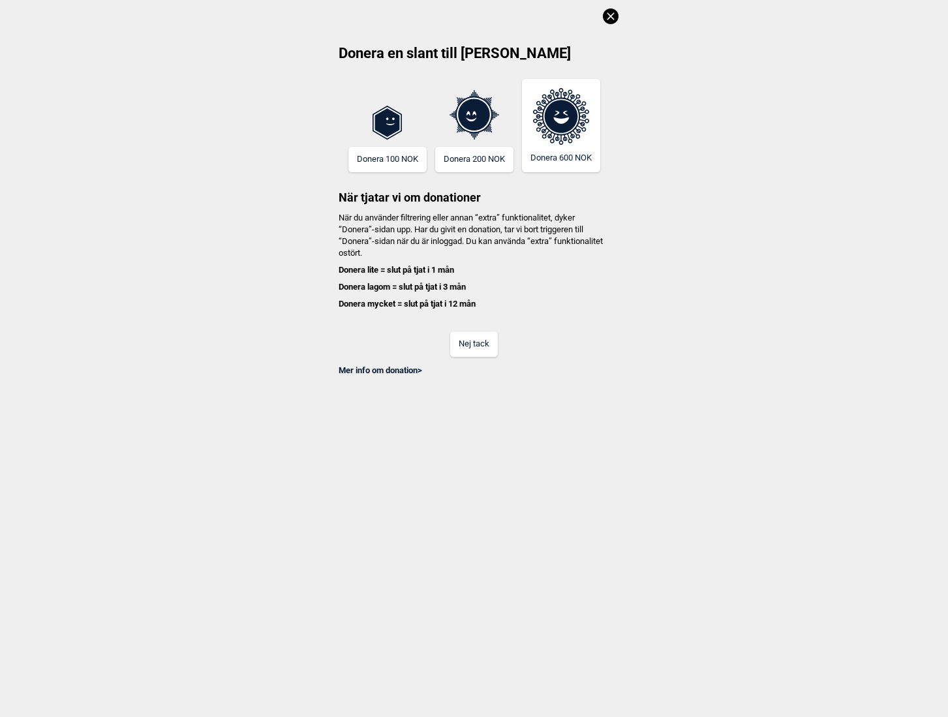
scroll to position [0, 102]
click at [486, 350] on button "Nej tack" at bounding box center [474, 343] width 48 height 25
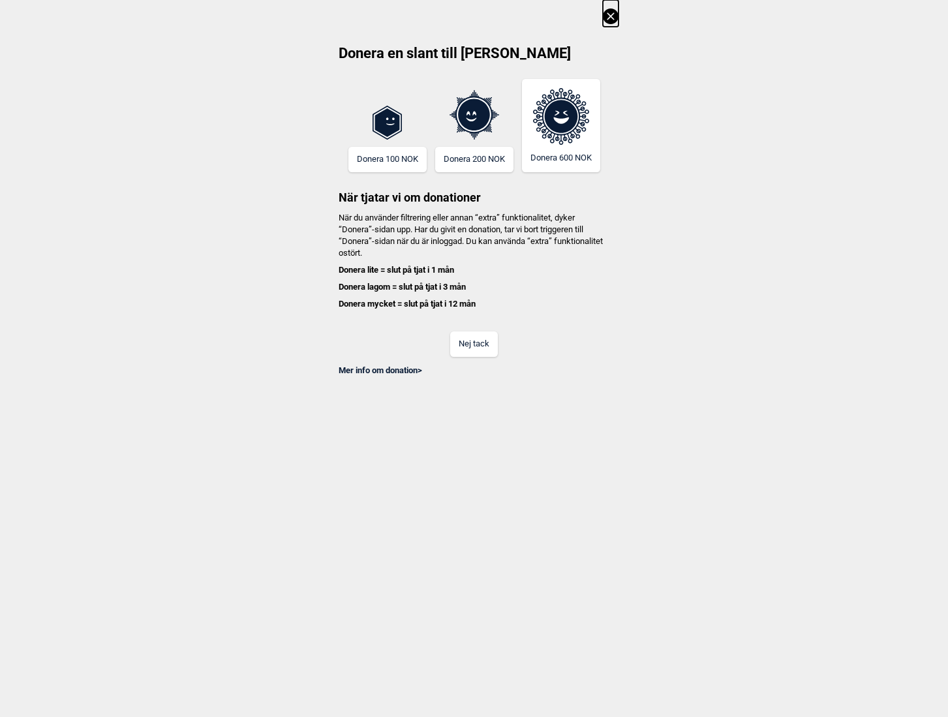
click at [486, 350] on button "Nej tack" at bounding box center [474, 343] width 48 height 25
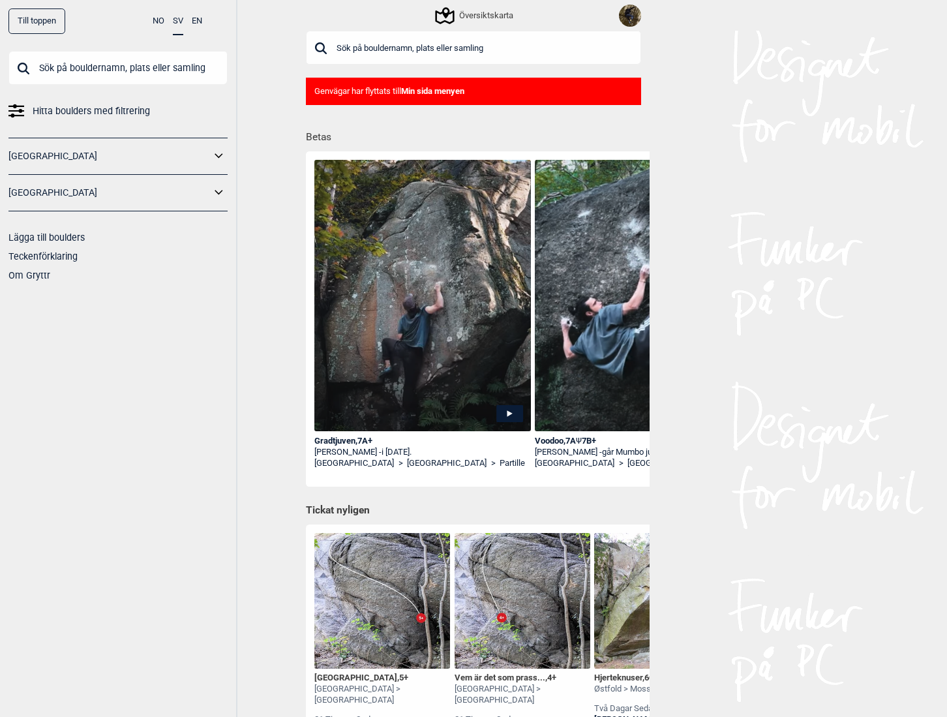
click at [408, 50] on input "text" at bounding box center [473, 48] width 335 height 34
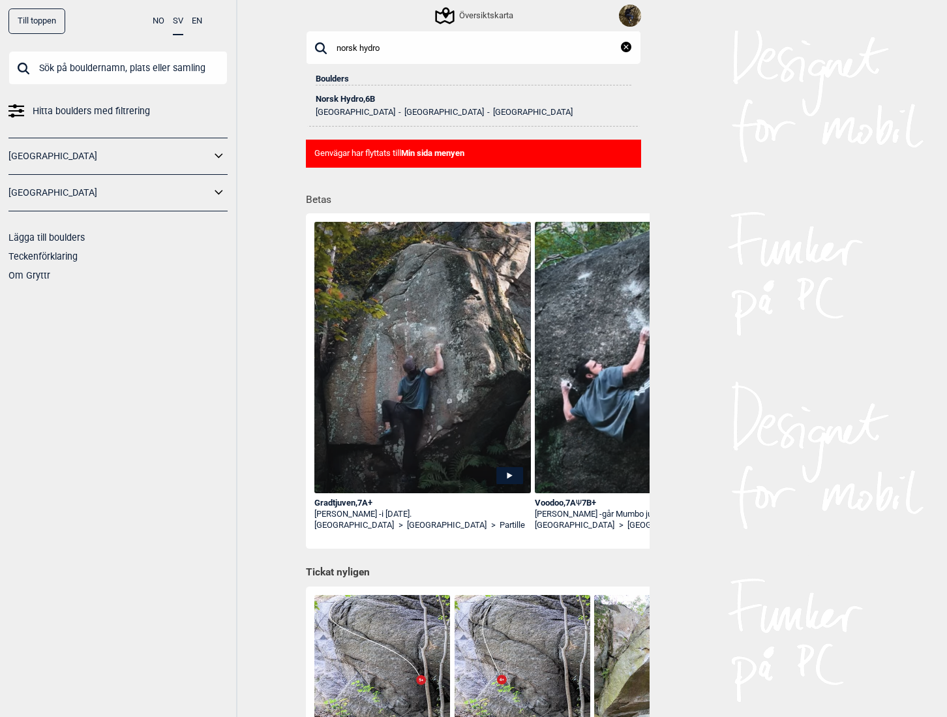
type input "norsk hydro"
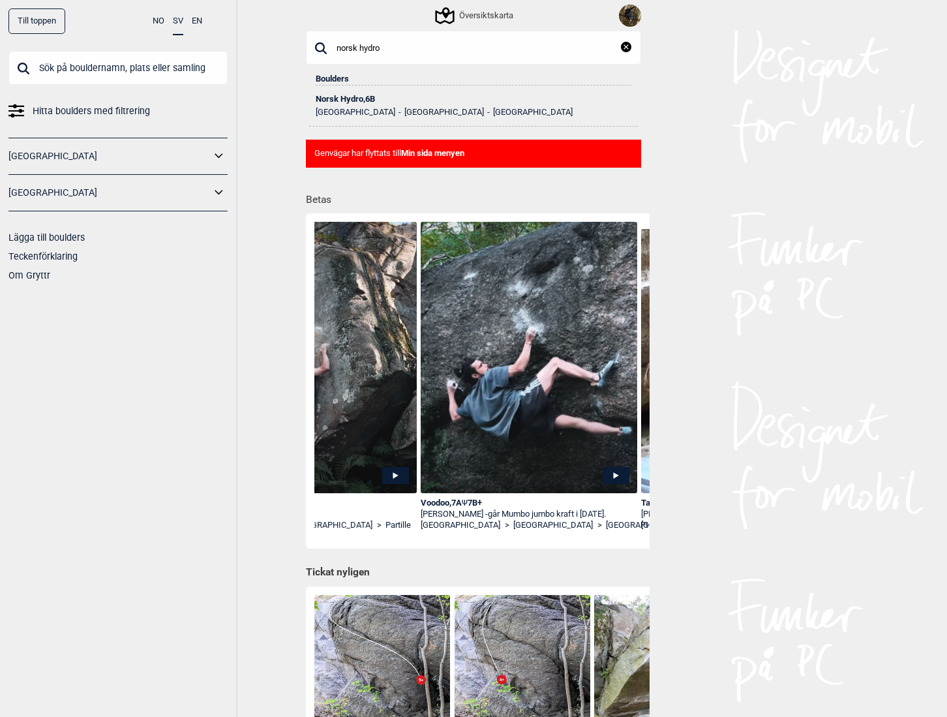
scroll to position [0, 123]
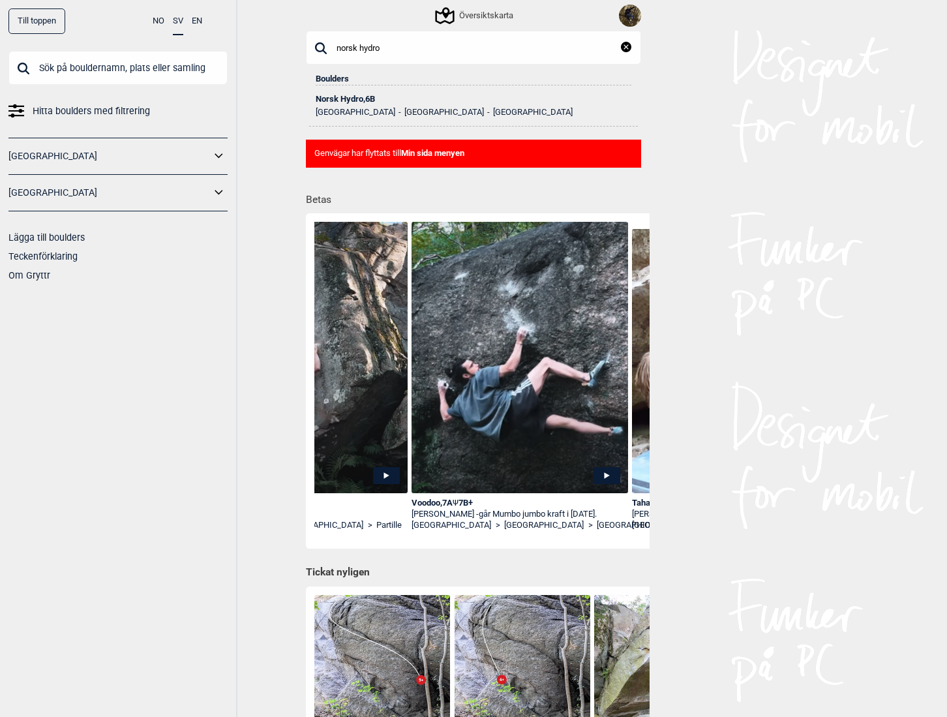
click at [360, 98] on div "Norsk Hydro , 6B" at bounding box center [474, 99] width 316 height 9
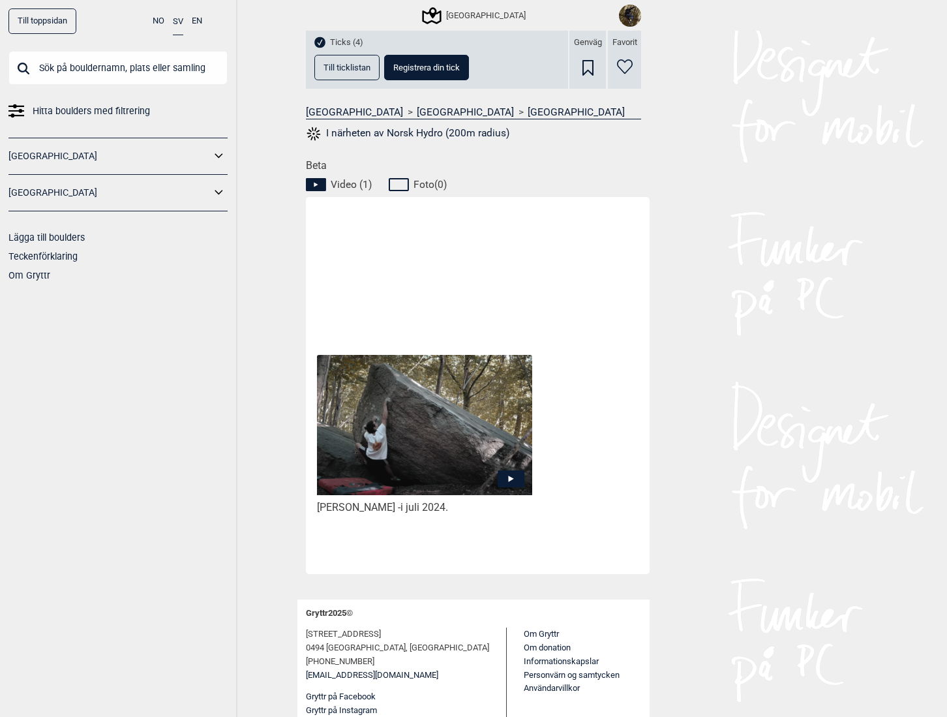
scroll to position [457, 0]
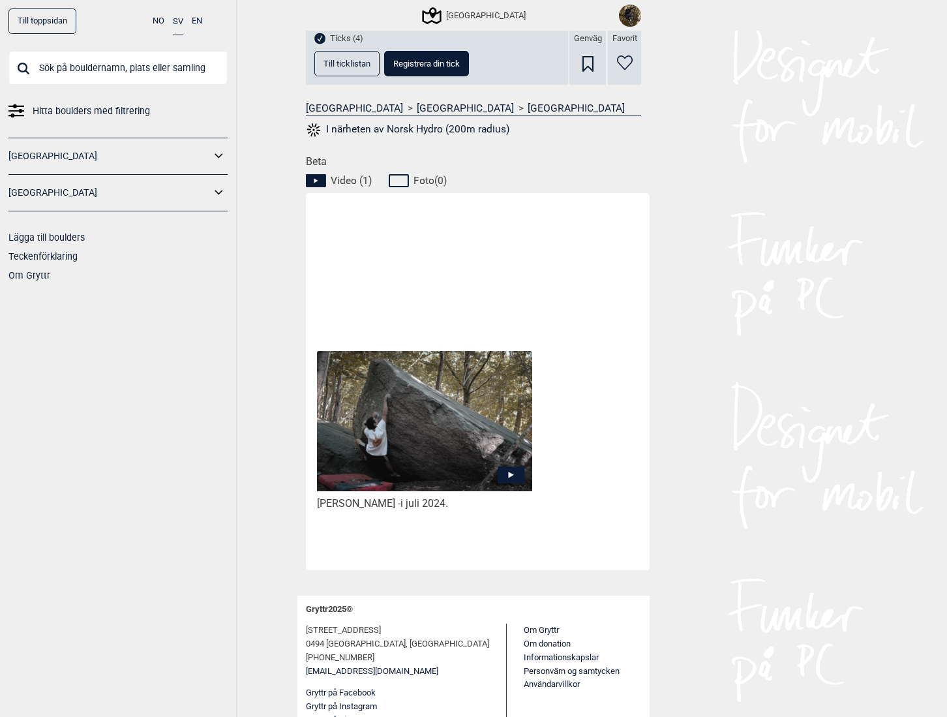
click at [509, 477] on icon at bounding box center [511, 475] width 27 height 17
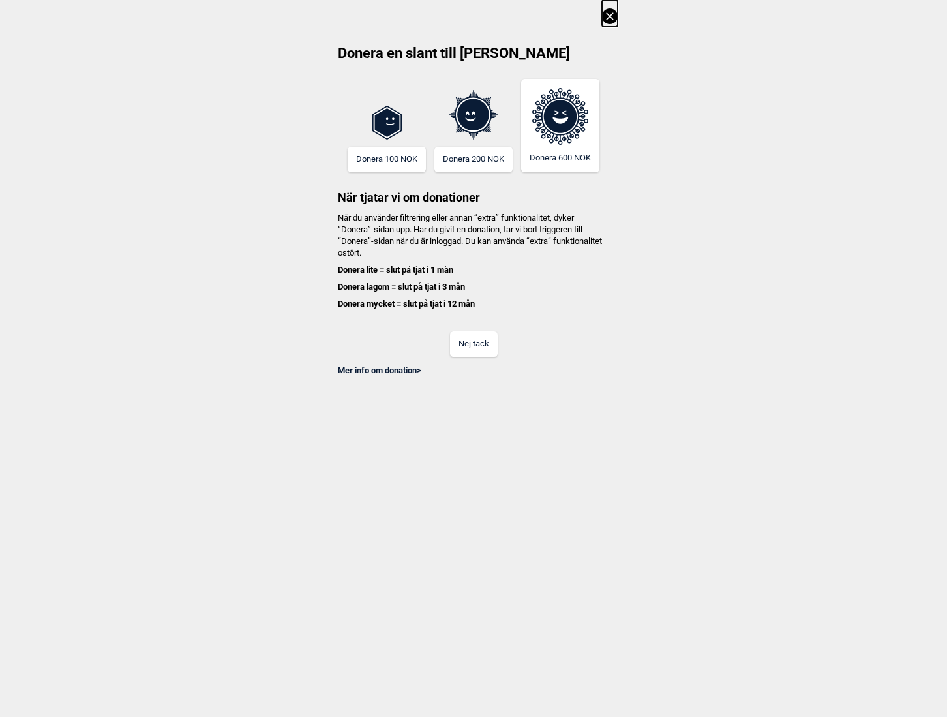
click at [478, 350] on button "Nej tack" at bounding box center [474, 343] width 48 height 25
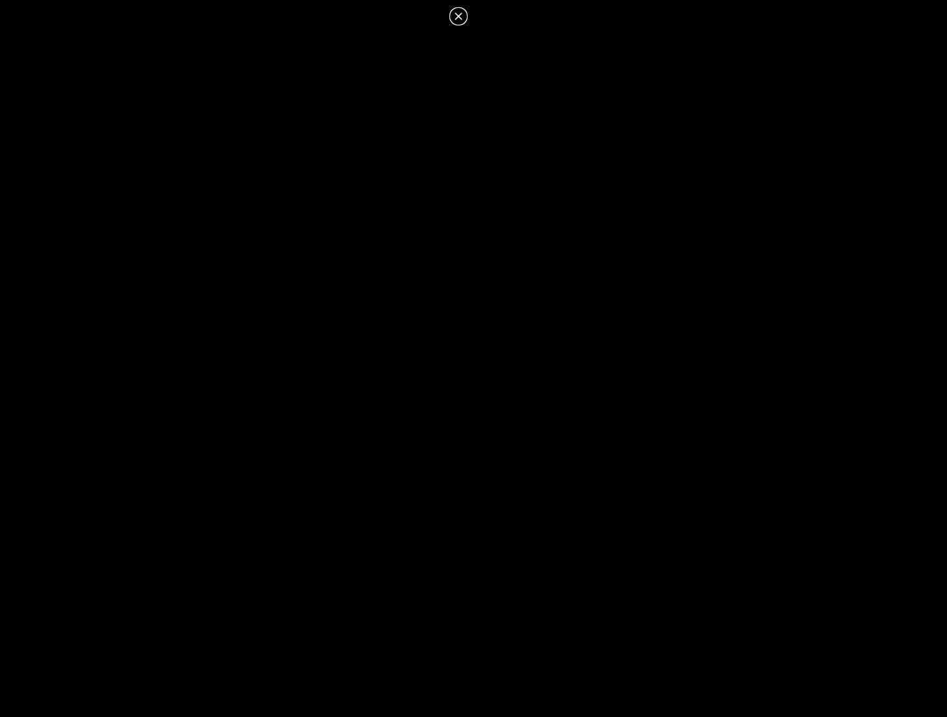
click at [463, 22] on icon at bounding box center [459, 16] width 16 height 16
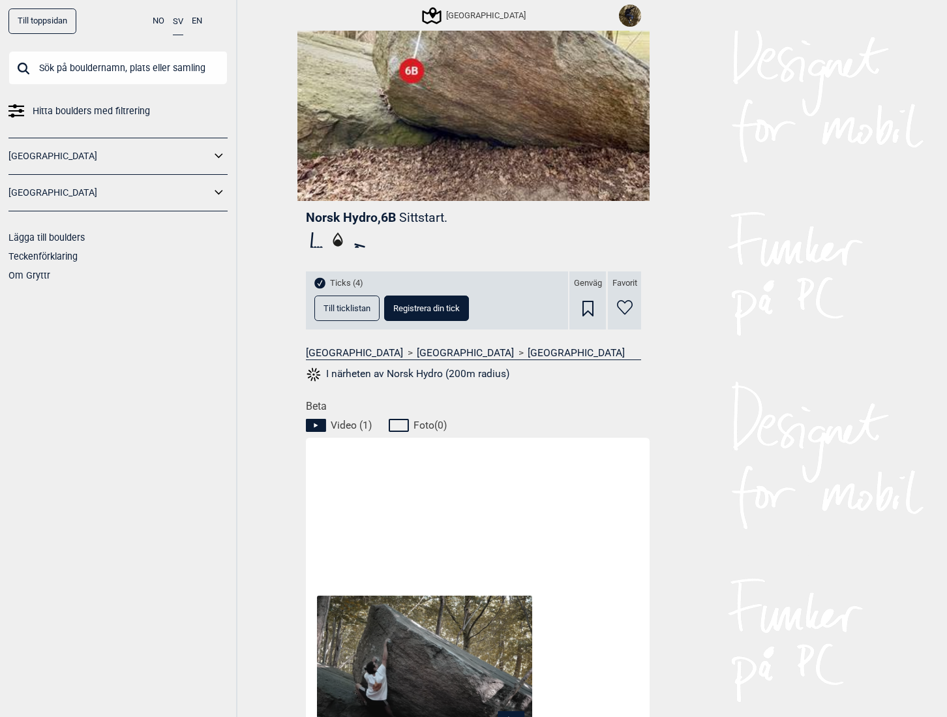
scroll to position [65, 0]
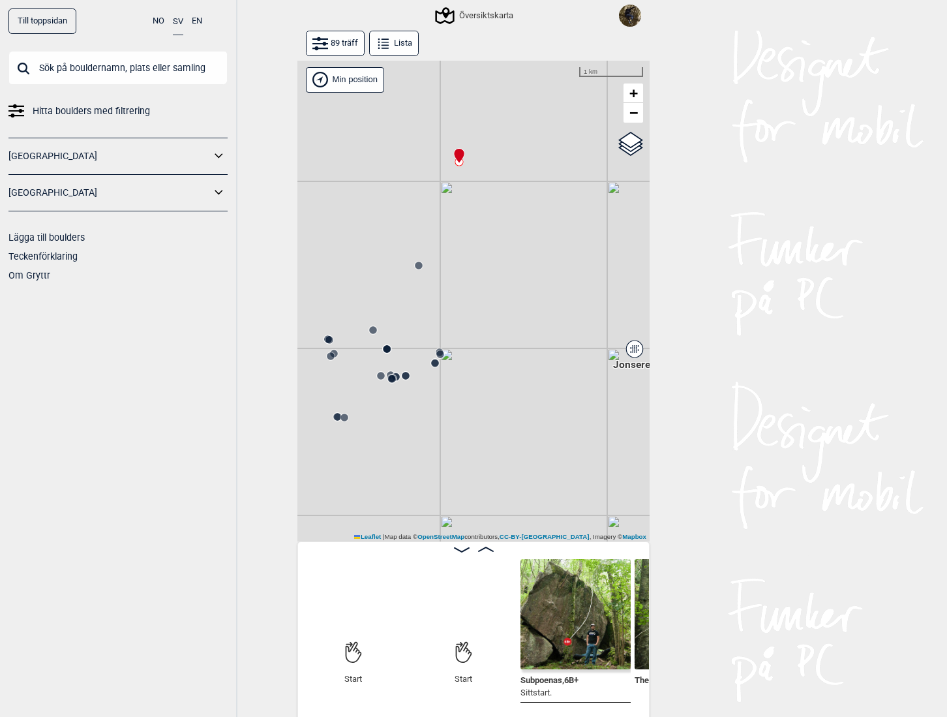
scroll to position [0, 102]
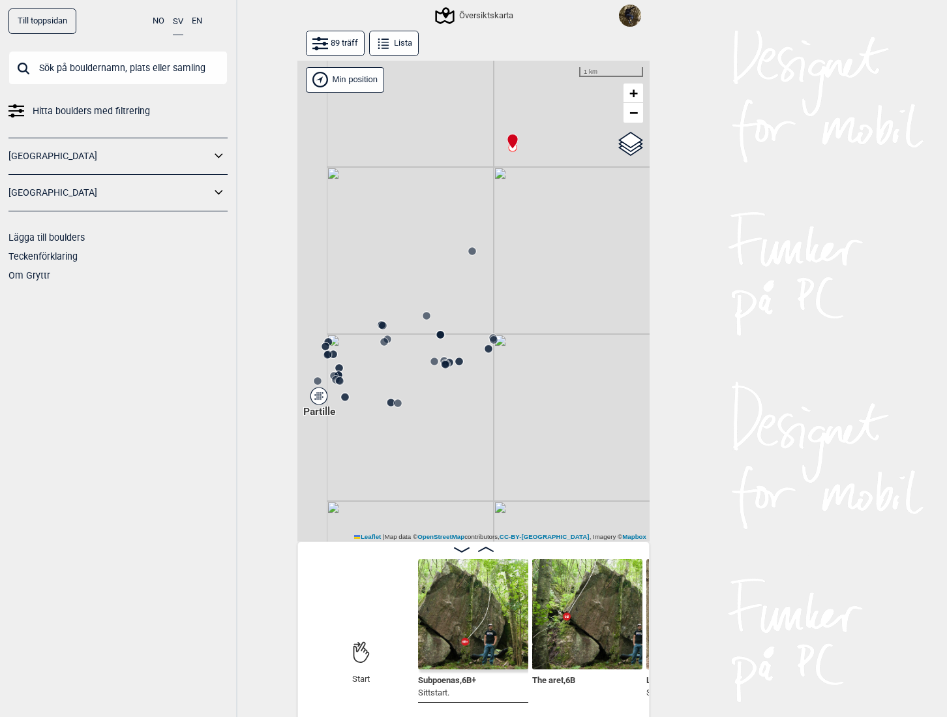
drag, startPoint x: 441, startPoint y: 257, endPoint x: 506, endPoint y: 268, distance: 65.4
click at [506, 268] on div "Gol [GEOGRAPHIC_DATA] Kolomoen [GEOGRAPHIC_DATA] [GEOGRAPHIC_DATA] [GEOGRAPHIC_…" at bounding box center [474, 302] width 352 height 482
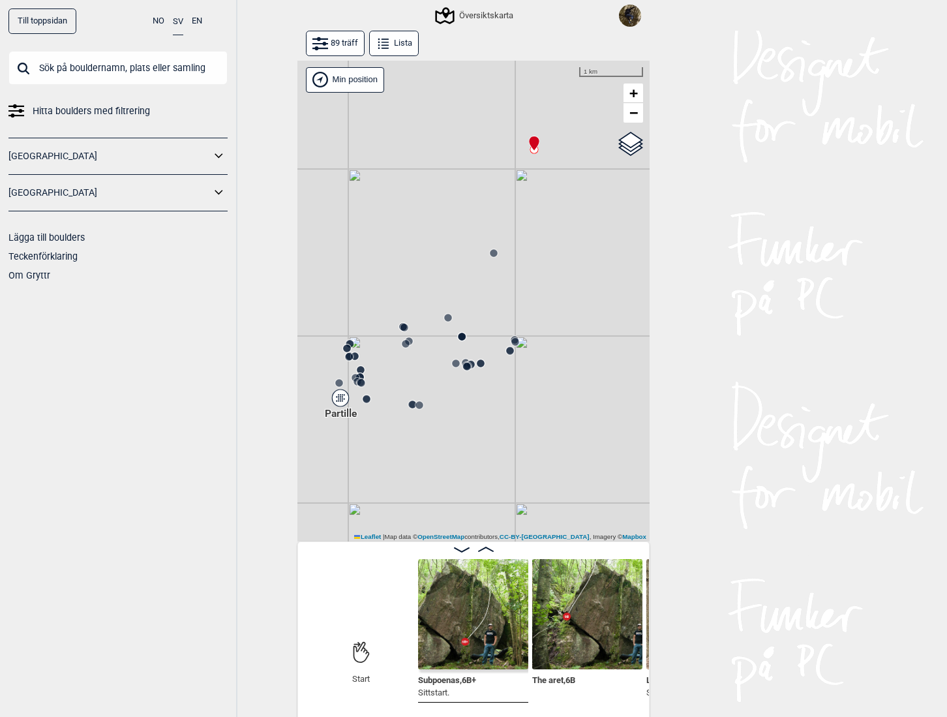
click at [514, 344] on circle at bounding box center [516, 342] width 8 height 8
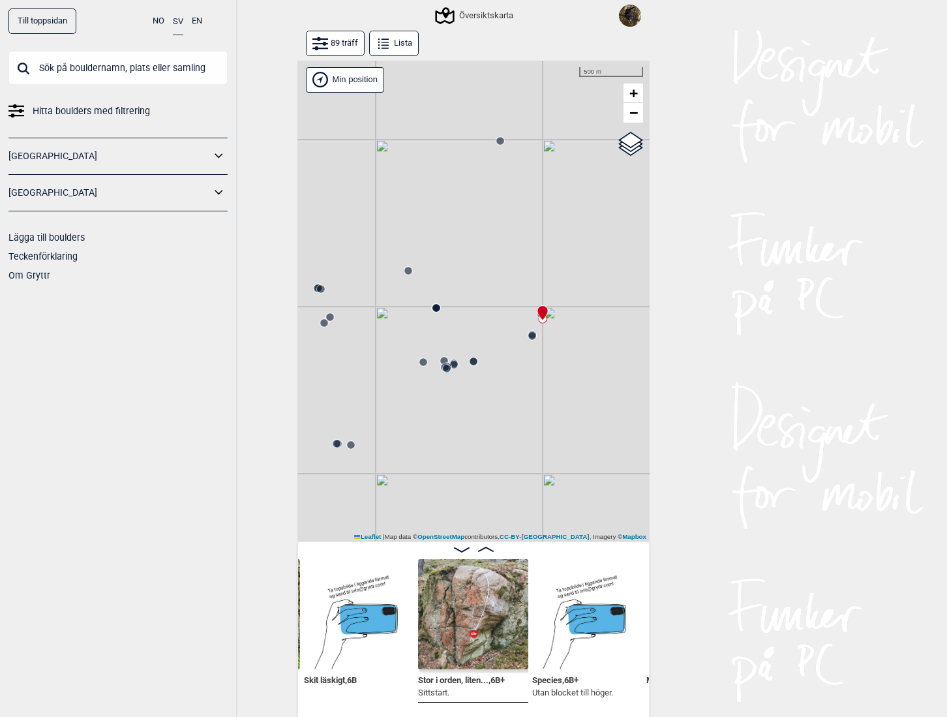
click at [443, 367] on circle at bounding box center [447, 369] width 8 height 8
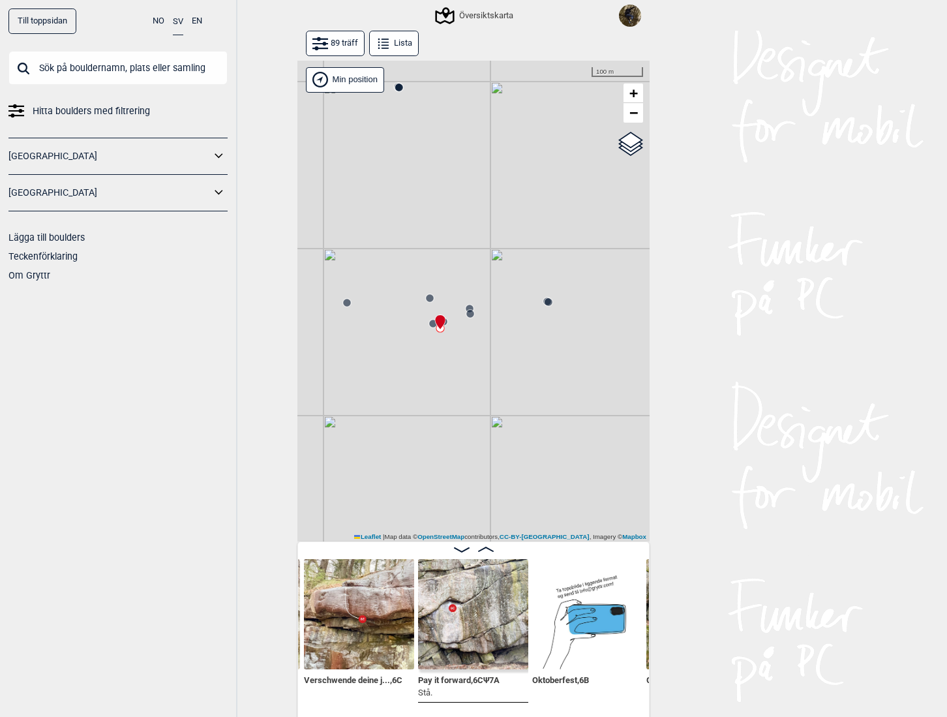
scroll to position [0, 3900]
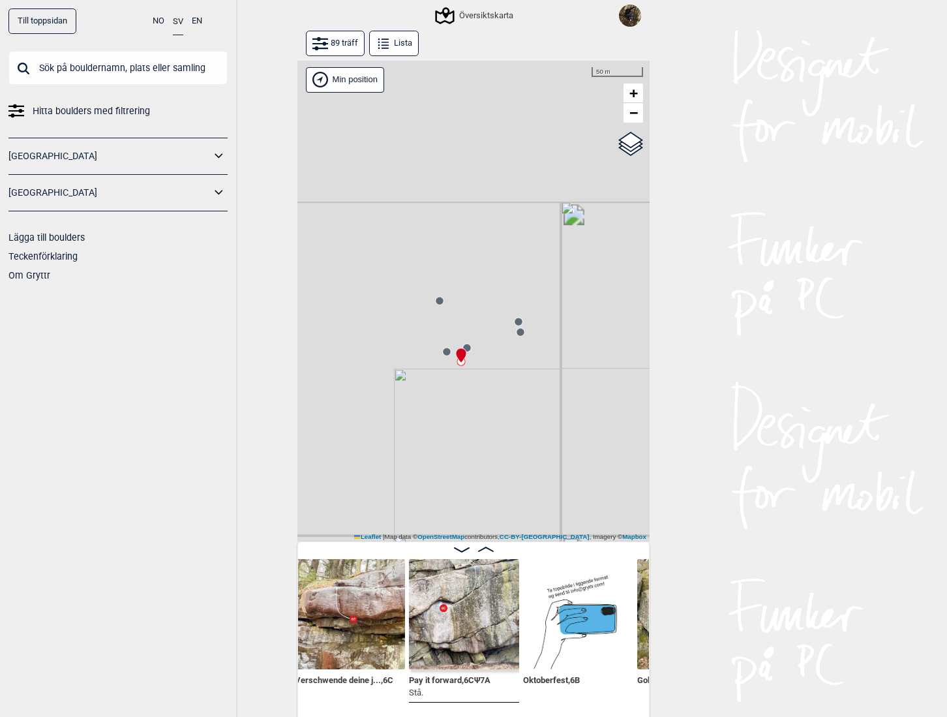
drag, startPoint x: 445, startPoint y: 271, endPoint x: 524, endPoint y: 426, distance: 173.6
click at [524, 426] on div "Gol [GEOGRAPHIC_DATA] Kolomoen [GEOGRAPHIC_DATA] [GEOGRAPHIC_DATA][PERSON_NAME]…" at bounding box center [474, 302] width 352 height 482
click at [519, 335] on circle at bounding box center [520, 332] width 8 height 8
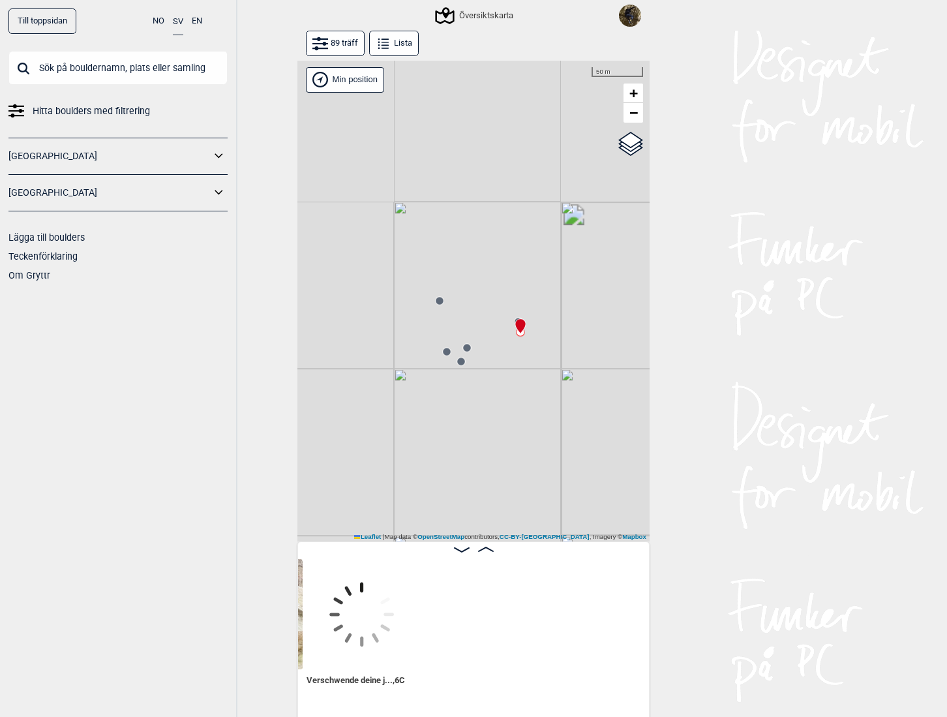
scroll to position [0, 3560]
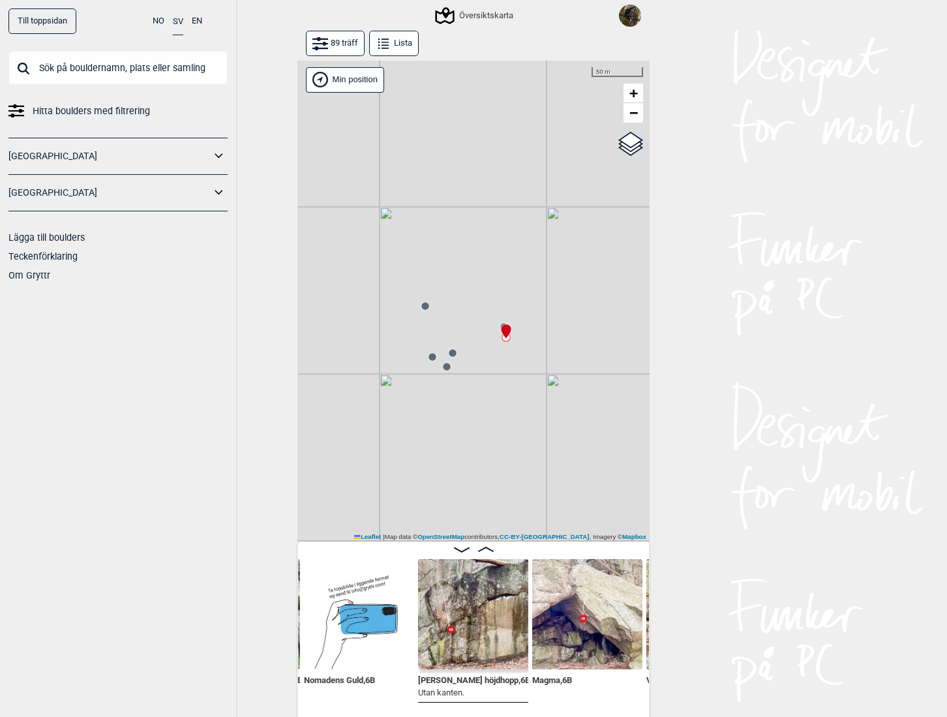
drag, startPoint x: 538, startPoint y: 387, endPoint x: 512, endPoint y: 394, distance: 27.1
click at [512, 394] on div "Gol [GEOGRAPHIC_DATA] Kolomoen [GEOGRAPHIC_DATA] [GEOGRAPHIC_DATA][PERSON_NAME]…" at bounding box center [474, 302] width 352 height 482
click at [407, 311] on circle at bounding box center [411, 309] width 8 height 8
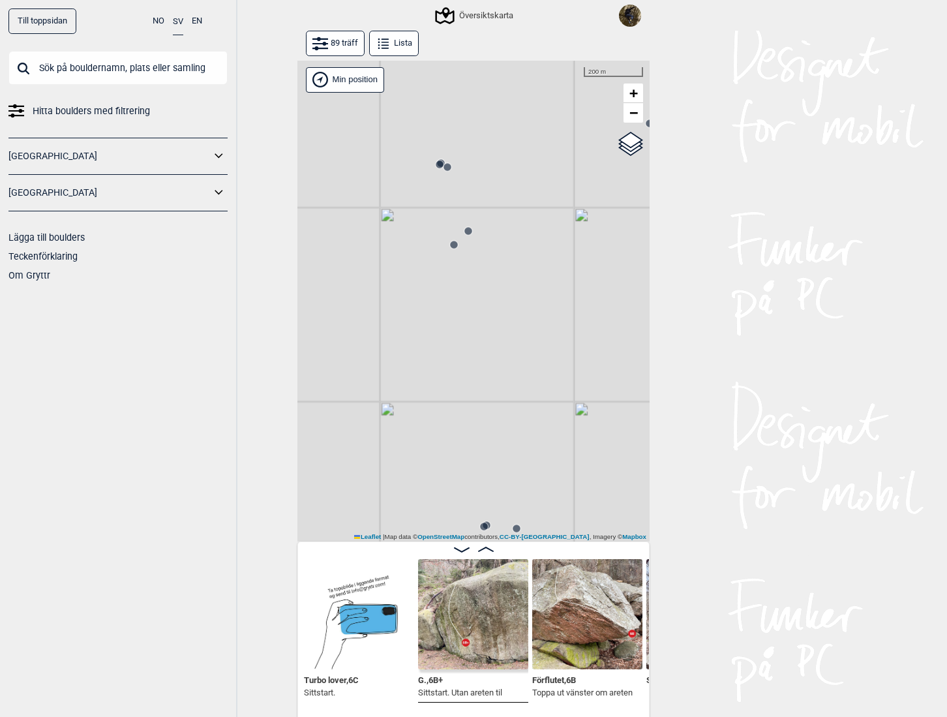
drag, startPoint x: 579, startPoint y: 320, endPoint x: 314, endPoint y: 324, distance: 265.6
click at [314, 324] on div "Gol [GEOGRAPHIC_DATA] Kolomoen [GEOGRAPHIC_DATA] [GEOGRAPHIC_DATA][PERSON_NAME]…" at bounding box center [474, 302] width 352 height 482
drag, startPoint x: 560, startPoint y: 356, endPoint x: 382, endPoint y: 343, distance: 178.6
click at [363, 354] on div "Gol [GEOGRAPHIC_DATA] Kolomoen [GEOGRAPHIC_DATA] [GEOGRAPHIC_DATA] [GEOGRAPHIC_…" at bounding box center [474, 302] width 352 height 482
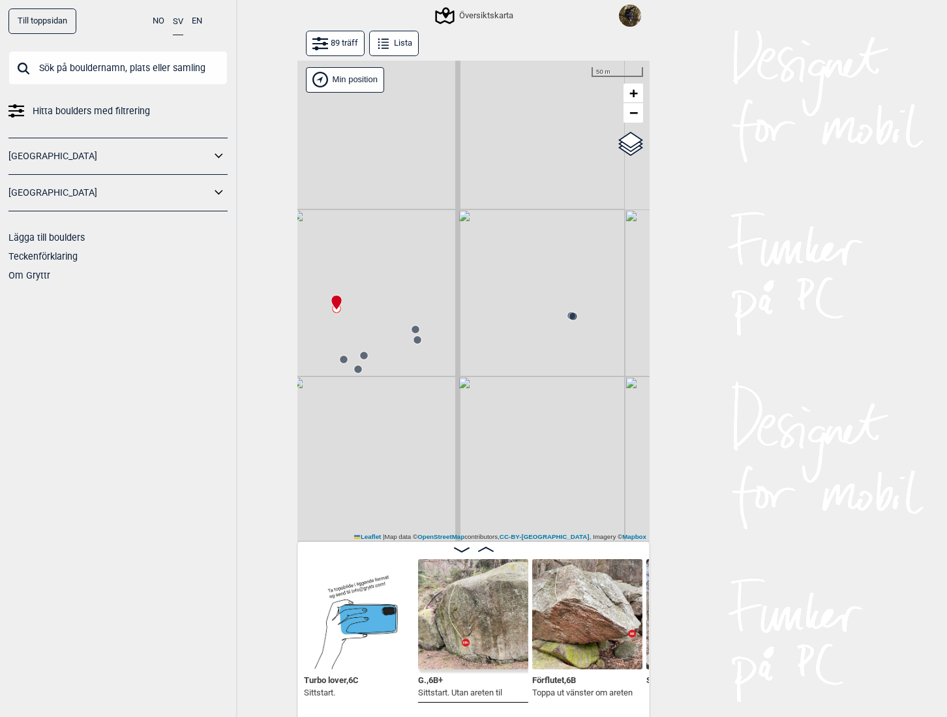
click at [413, 328] on circle at bounding box center [416, 330] width 8 height 8
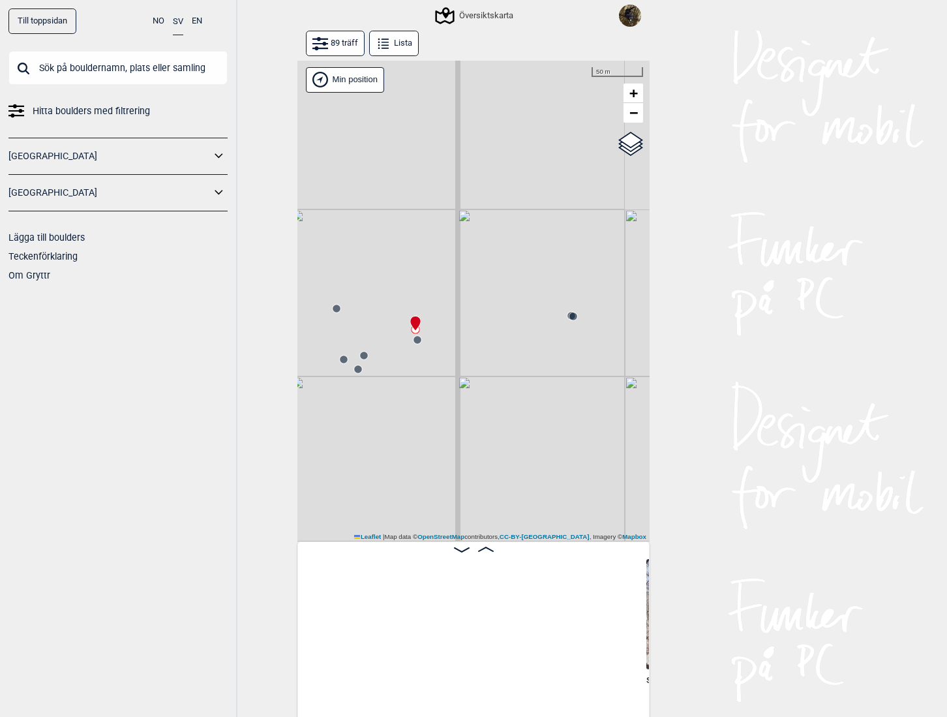
scroll to position [0, 3465]
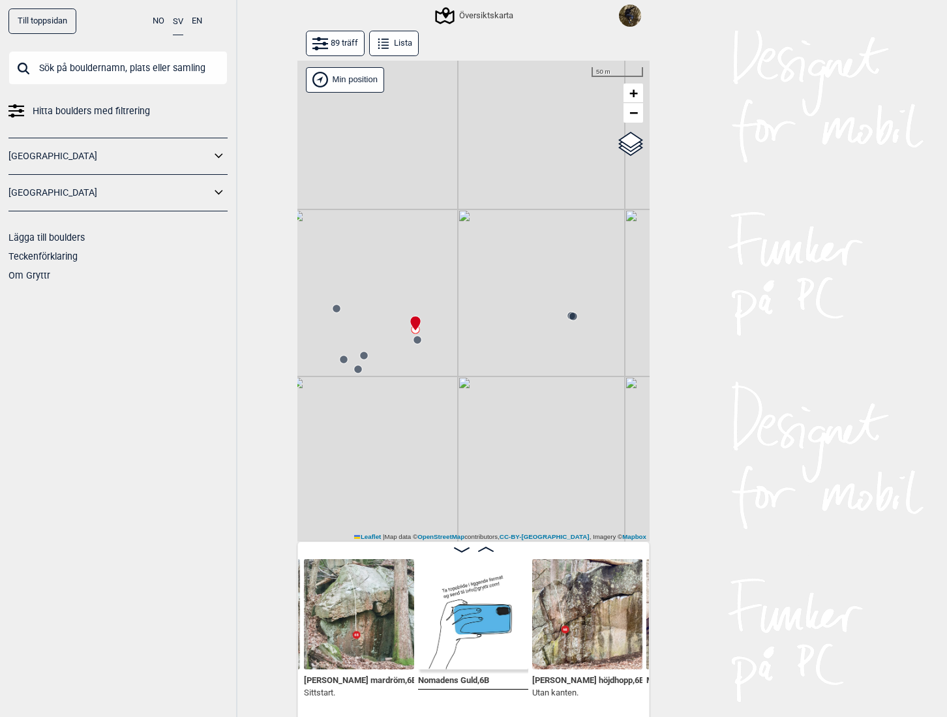
click at [363, 356] on circle at bounding box center [364, 355] width 8 height 8
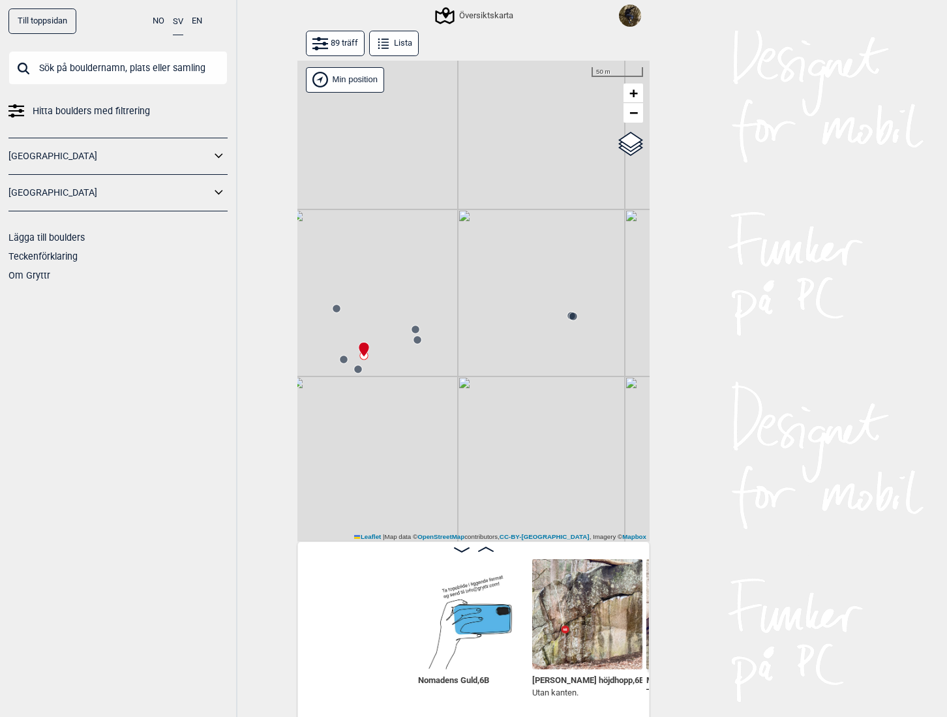
scroll to position [0, 3694]
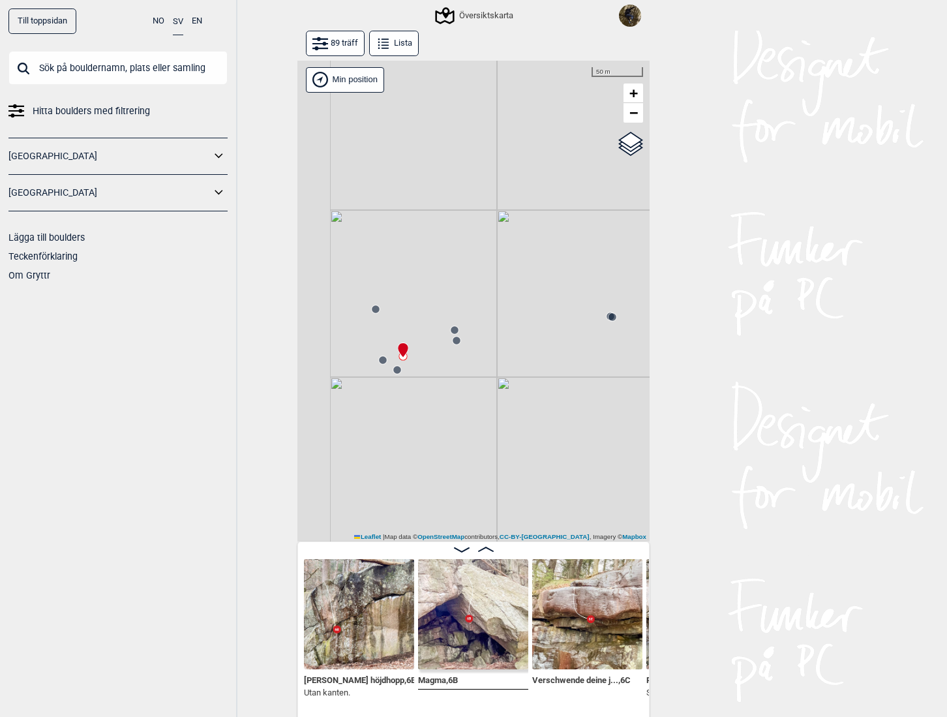
drag, startPoint x: 482, startPoint y: 382, endPoint x: 499, endPoint y: 382, distance: 17.0
click at [499, 382] on div "Gol [GEOGRAPHIC_DATA] Kolomoen [GEOGRAPHIC_DATA] [GEOGRAPHIC_DATA] [GEOGRAPHIC_…" at bounding box center [474, 302] width 352 height 482
click at [408, 373] on circle at bounding box center [411, 370] width 8 height 8
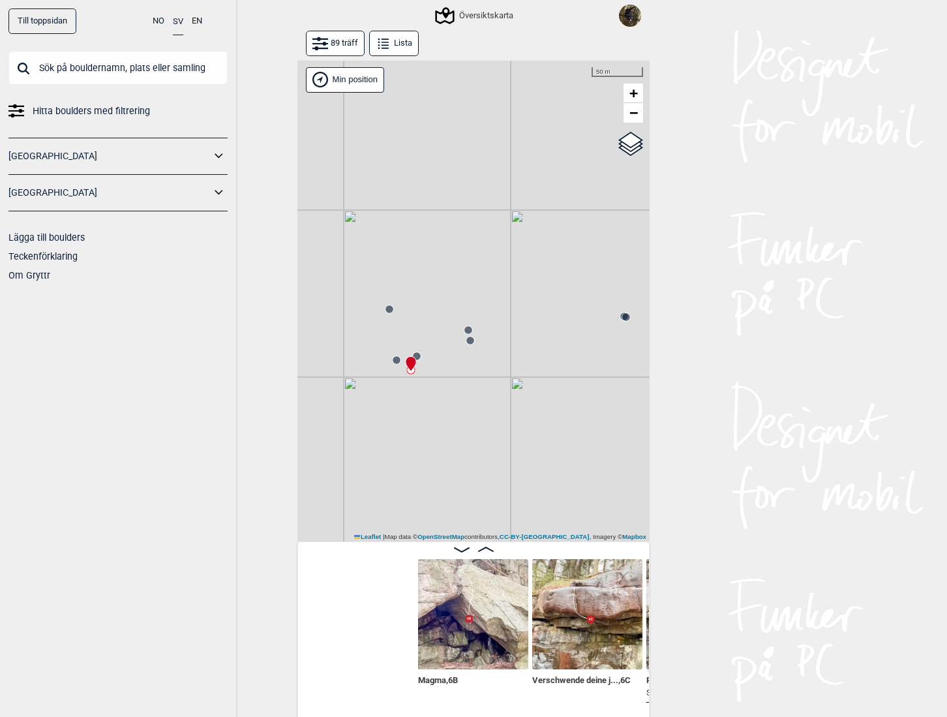
scroll to position [0, 3922]
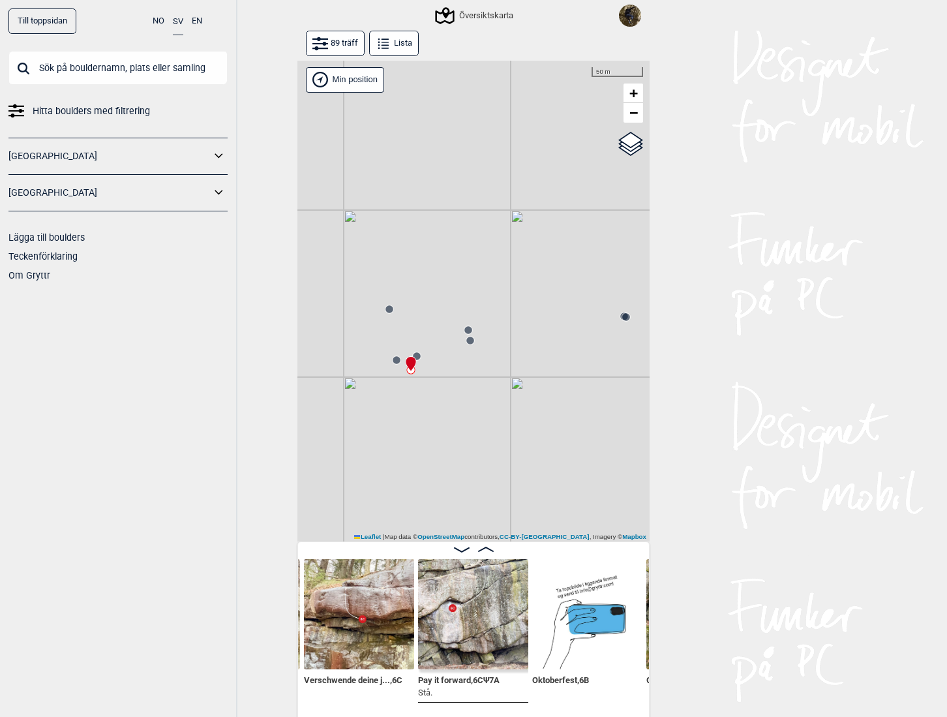
click at [393, 361] on circle at bounding box center [397, 360] width 8 height 8
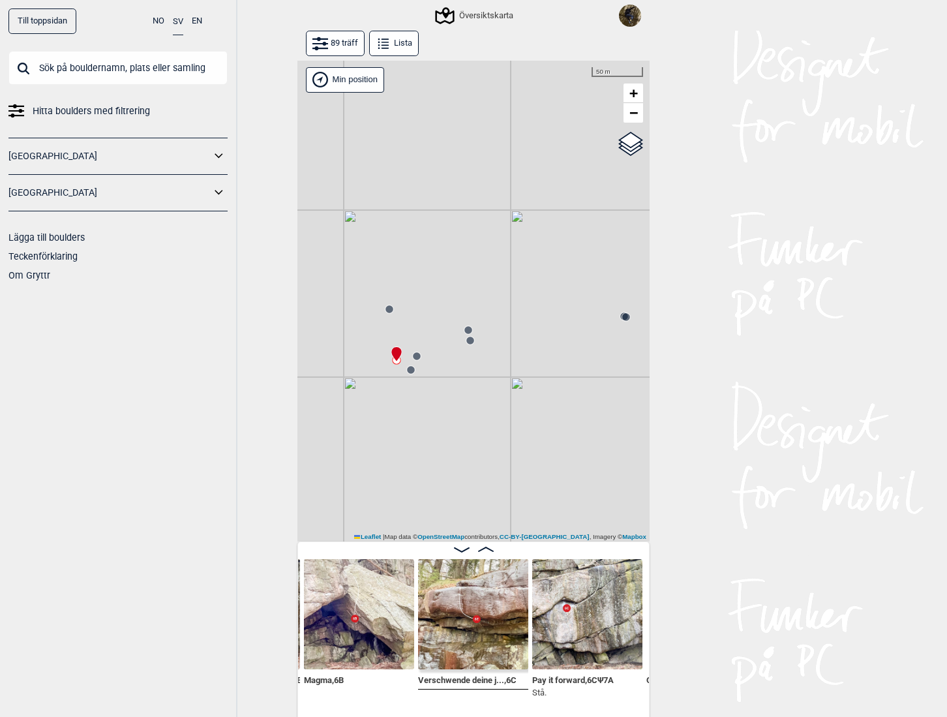
click at [413, 354] on circle at bounding box center [417, 356] width 8 height 8
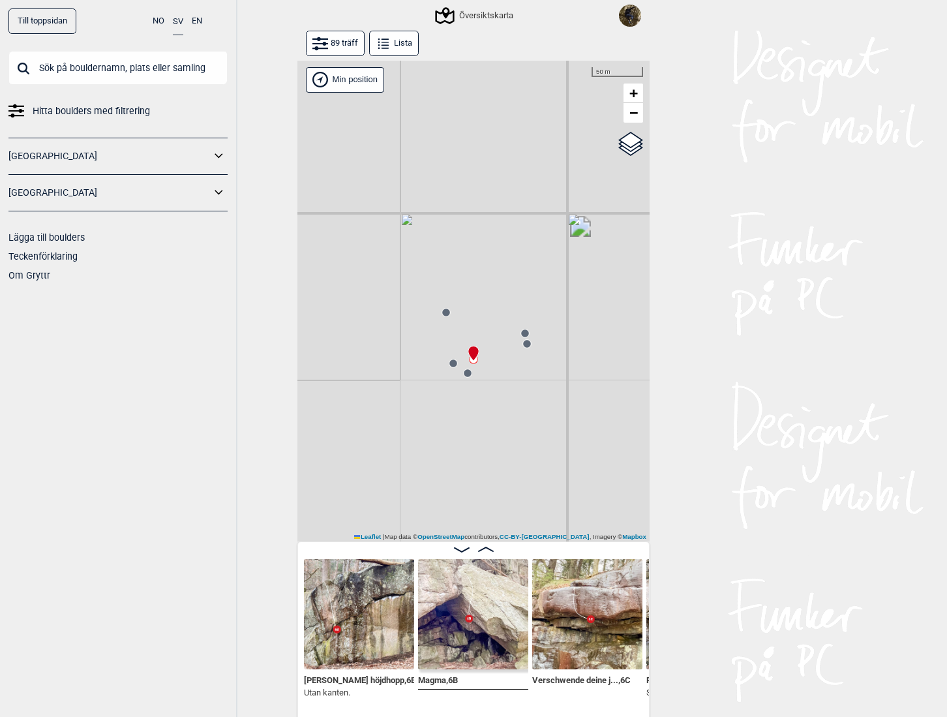
drag, startPoint x: 441, startPoint y: 440, endPoint x: 491, endPoint y: 444, distance: 49.7
click at [491, 444] on div "Gol [GEOGRAPHIC_DATA] Kolomoen [GEOGRAPHIC_DATA] [GEOGRAPHIC_DATA] [GEOGRAPHIC_…" at bounding box center [474, 302] width 352 height 482
drag, startPoint x: 473, startPoint y: 405, endPoint x: 538, endPoint y: 418, distance: 66.5
click at [538, 418] on div "Gol [GEOGRAPHIC_DATA] Kolomoen [GEOGRAPHIC_DATA] [GEOGRAPHIC_DATA] [GEOGRAPHIC_…" at bounding box center [474, 302] width 352 height 482
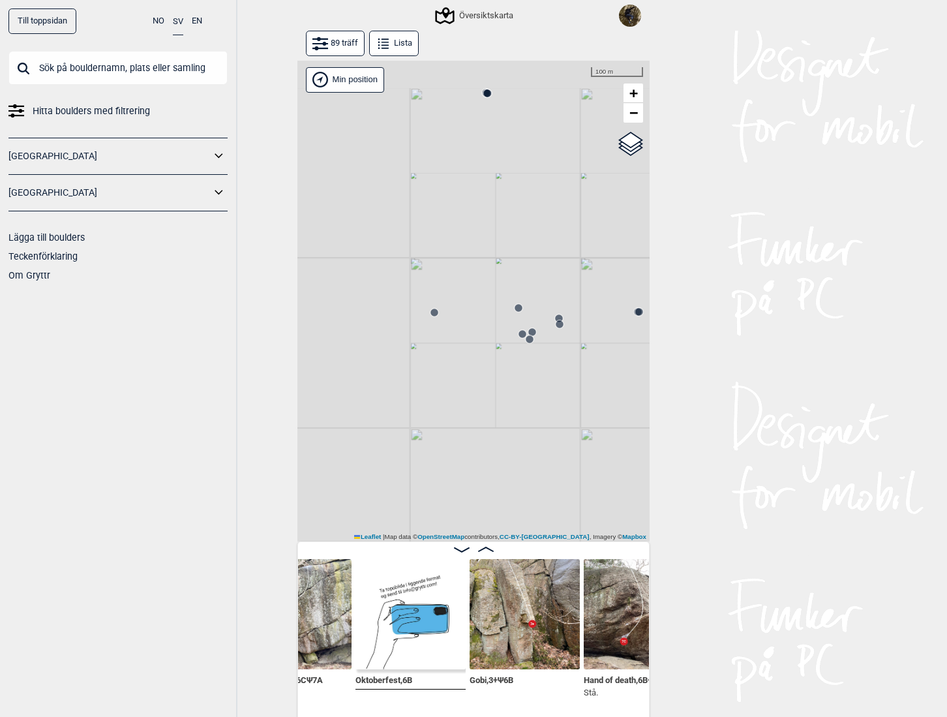
scroll to position [0, 4141]
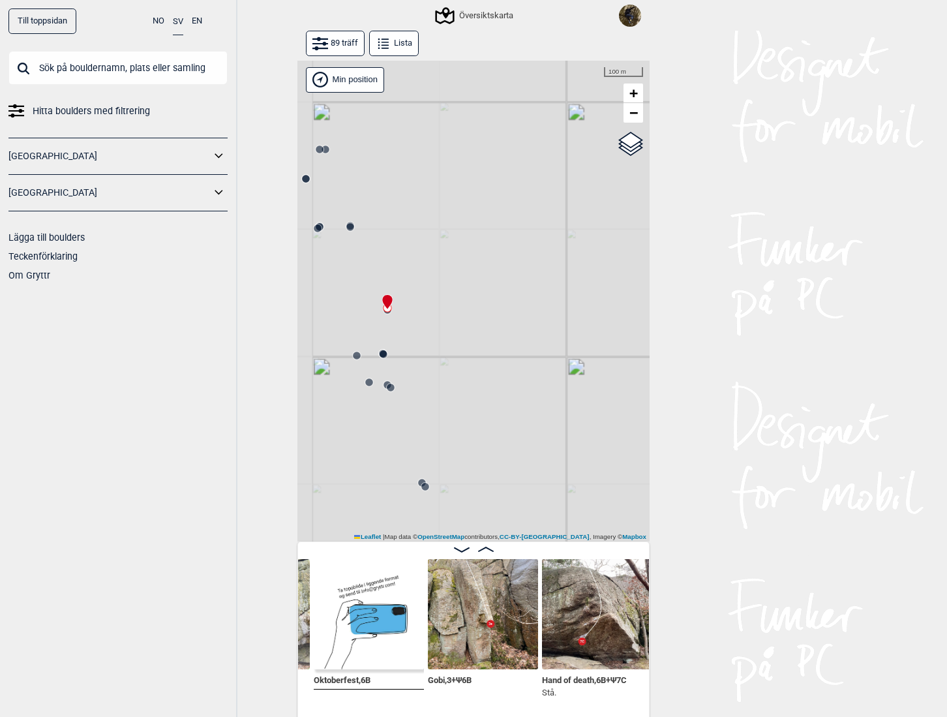
drag, startPoint x: 442, startPoint y: 711, endPoint x: 427, endPoint y: 710, distance: 15.0
click at [427, 710] on div "Pay it forward , 6C Ψ 7A Stå. Oktoberfest , 6B Gobi , 3+ Ψ 6B Hand of death , 6…" at bounding box center [473, 634] width 351 height 151
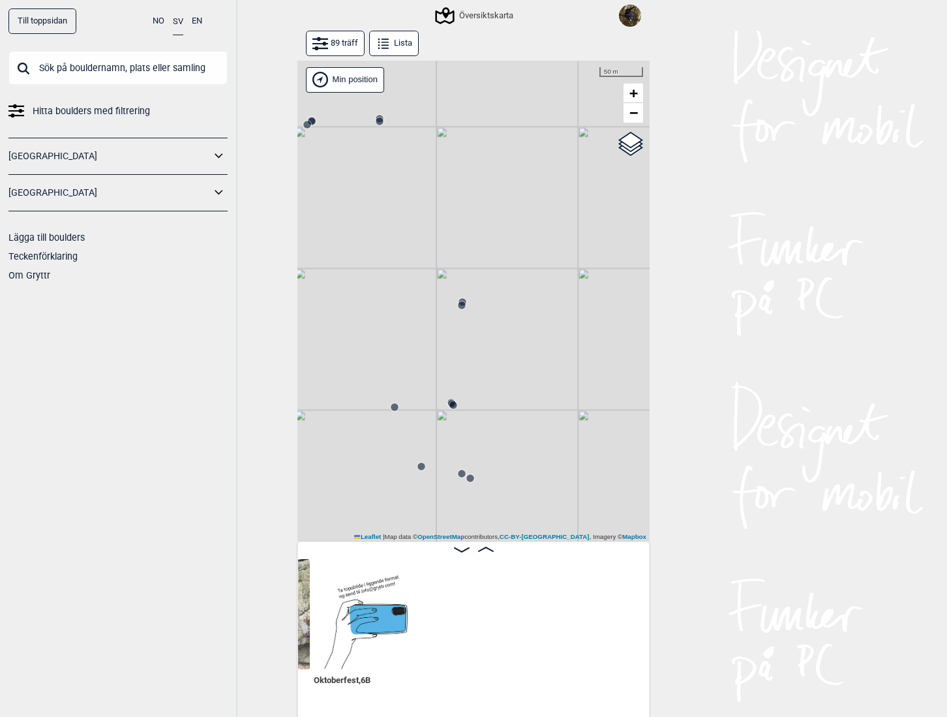
scroll to position [0, 3769]
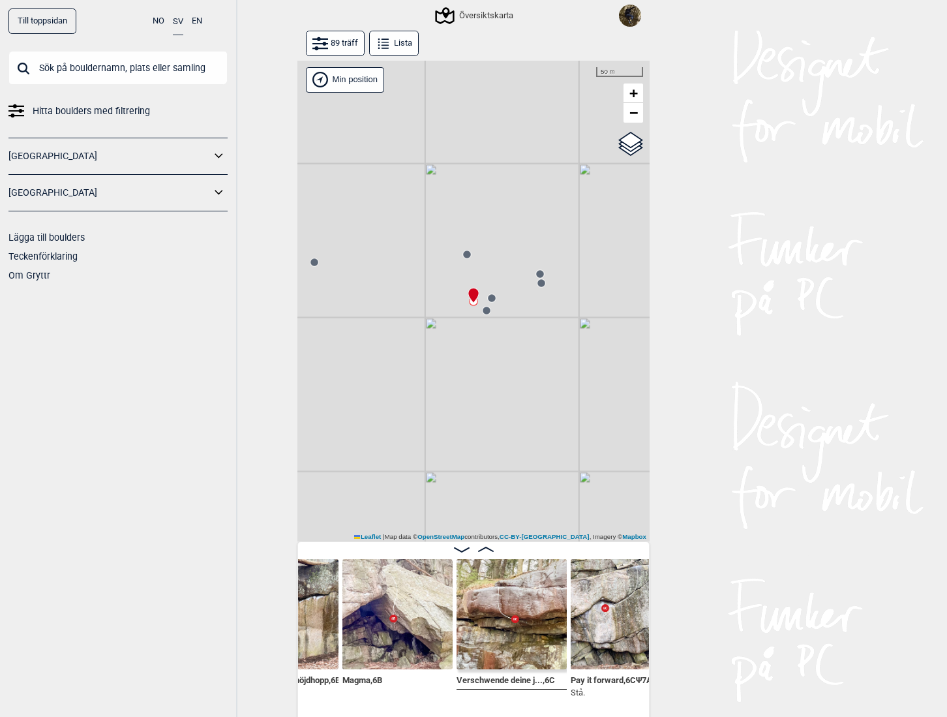
click at [539, 269] on icon at bounding box center [540, 274] width 10 height 10
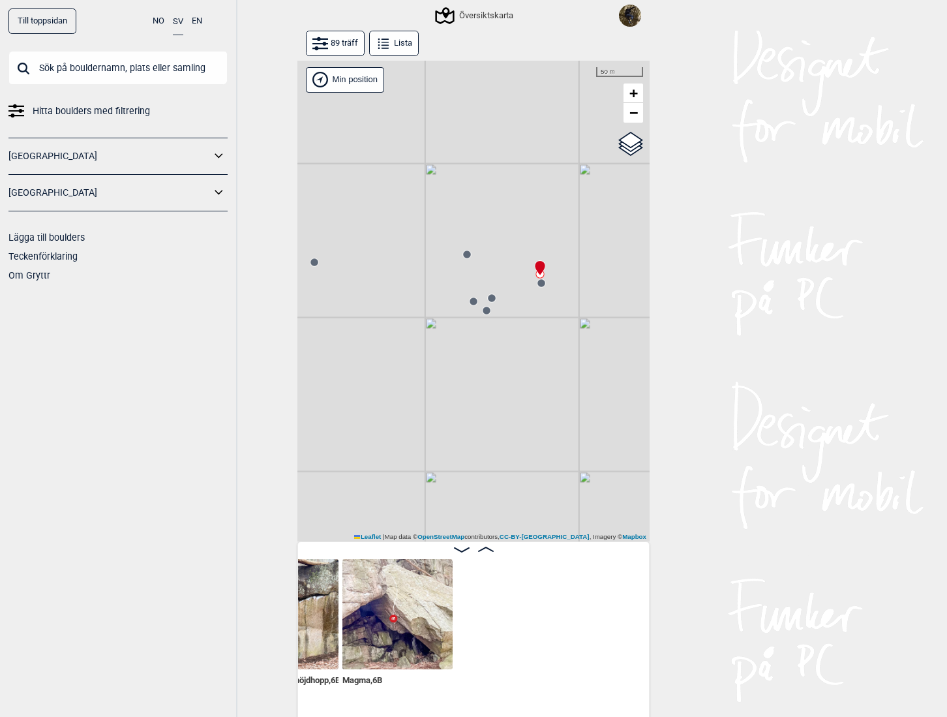
scroll to position [0, 3465]
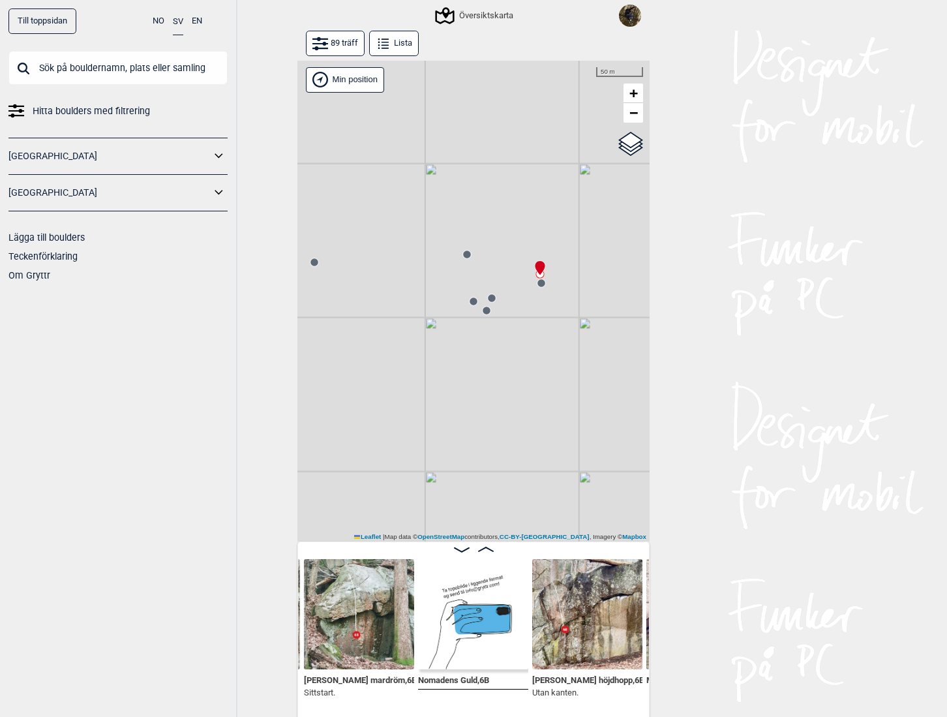
click at [538, 280] on circle at bounding box center [542, 283] width 8 height 8
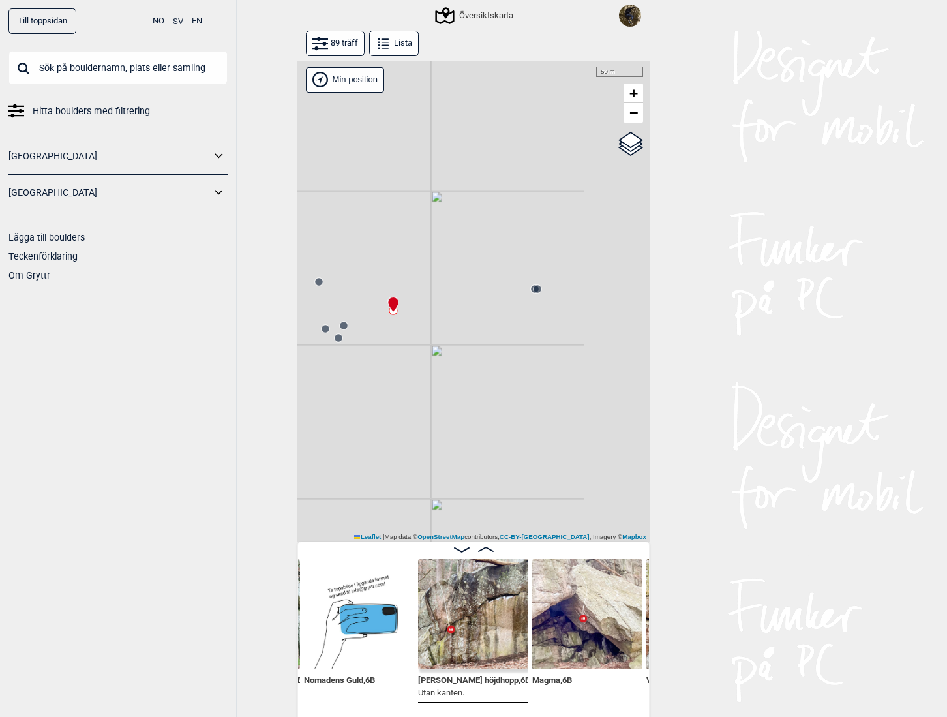
drag, startPoint x: 577, startPoint y: 262, endPoint x: 345, endPoint y: 292, distance: 234.3
click at [345, 292] on div "Gol [GEOGRAPHIC_DATA] Kolomoen [GEOGRAPHIC_DATA] [GEOGRAPHIC_DATA][PERSON_NAME]…" at bounding box center [474, 302] width 352 height 482
click at [450, 290] on circle at bounding box center [454, 292] width 8 height 8
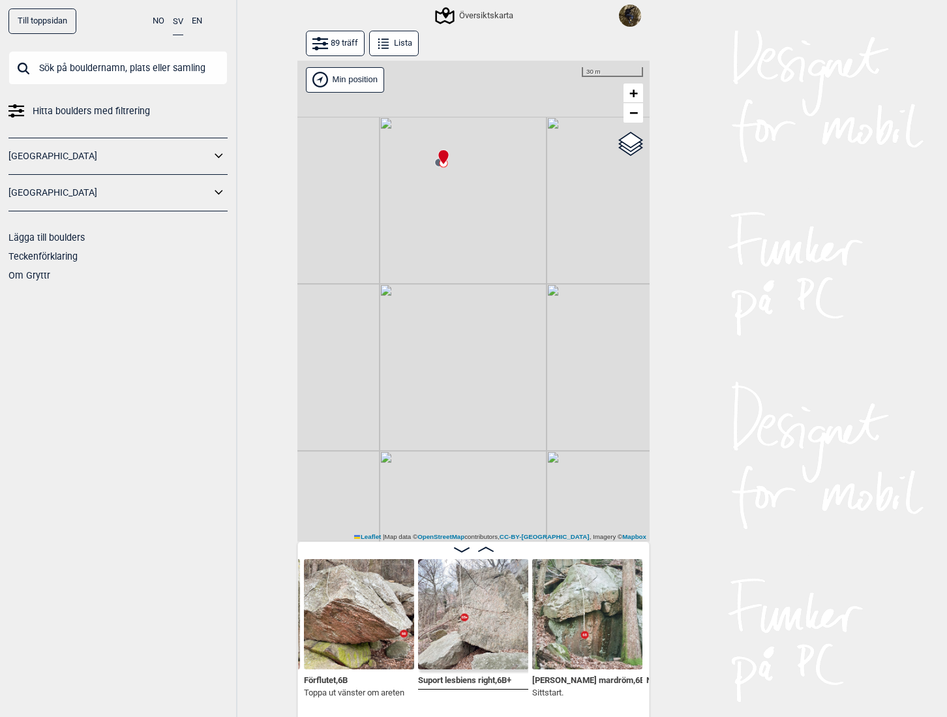
drag, startPoint x: 438, startPoint y: 181, endPoint x: 448, endPoint y: 319, distance: 138.7
click at [448, 322] on div "Gol [GEOGRAPHIC_DATA] Kolomoen [GEOGRAPHIC_DATA] [GEOGRAPHIC_DATA] [GEOGRAPHIC_…" at bounding box center [474, 302] width 352 height 482
click at [443, 211] on icon at bounding box center [448, 206] width 11 height 16
click at [438, 211] on icon at bounding box center [443, 211] width 10 height 10
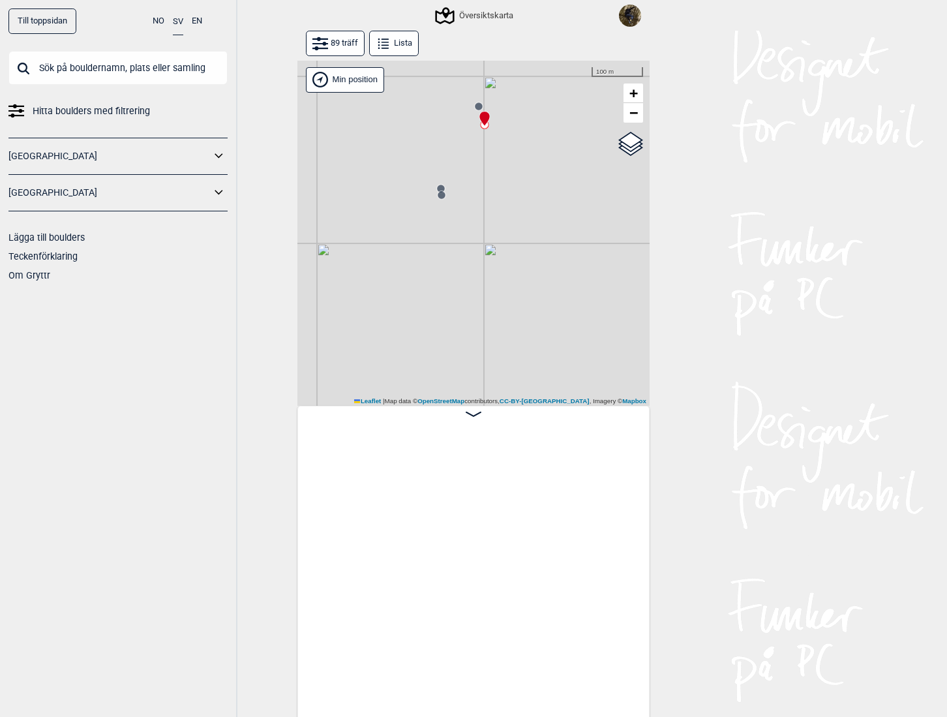
scroll to position [0, 1706]
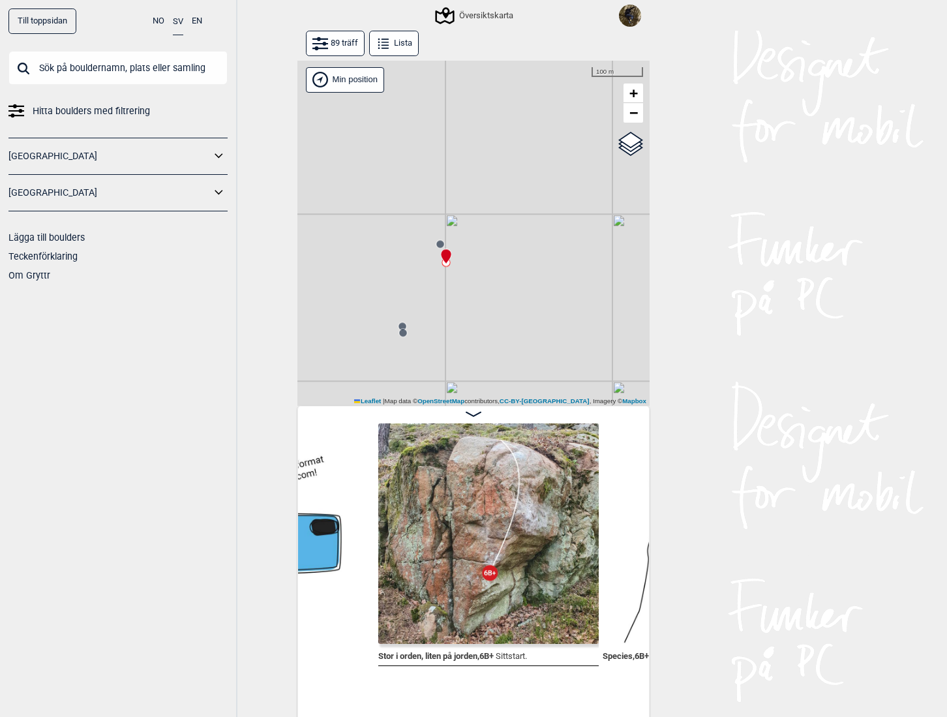
drag, startPoint x: 438, startPoint y: 268, endPoint x: 407, endPoint y: 346, distance: 83.7
click at [407, 346] on div "Gol [GEOGRAPHIC_DATA] Kolomoen [GEOGRAPHIC_DATA] [GEOGRAPHIC_DATA] [GEOGRAPHIC_…" at bounding box center [474, 234] width 352 height 346
drag, startPoint x: 436, startPoint y: 279, endPoint x: 360, endPoint y: 302, distance: 79.7
click at [360, 302] on div "Gol [GEOGRAPHIC_DATA] Kolomoen [GEOGRAPHIC_DATA] [GEOGRAPHIC_DATA] [GEOGRAPHIC_…" at bounding box center [474, 234] width 352 height 346
click at [453, 572] on img at bounding box center [488, 533] width 221 height 221
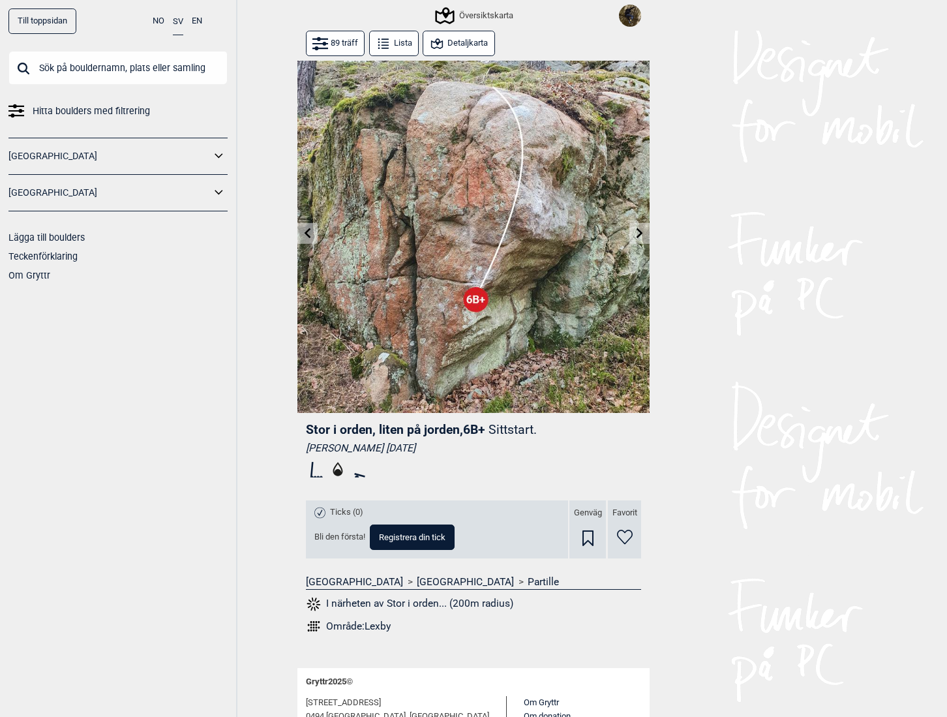
click at [469, 48] on button "Detaljkarta" at bounding box center [459, 43] width 72 height 25
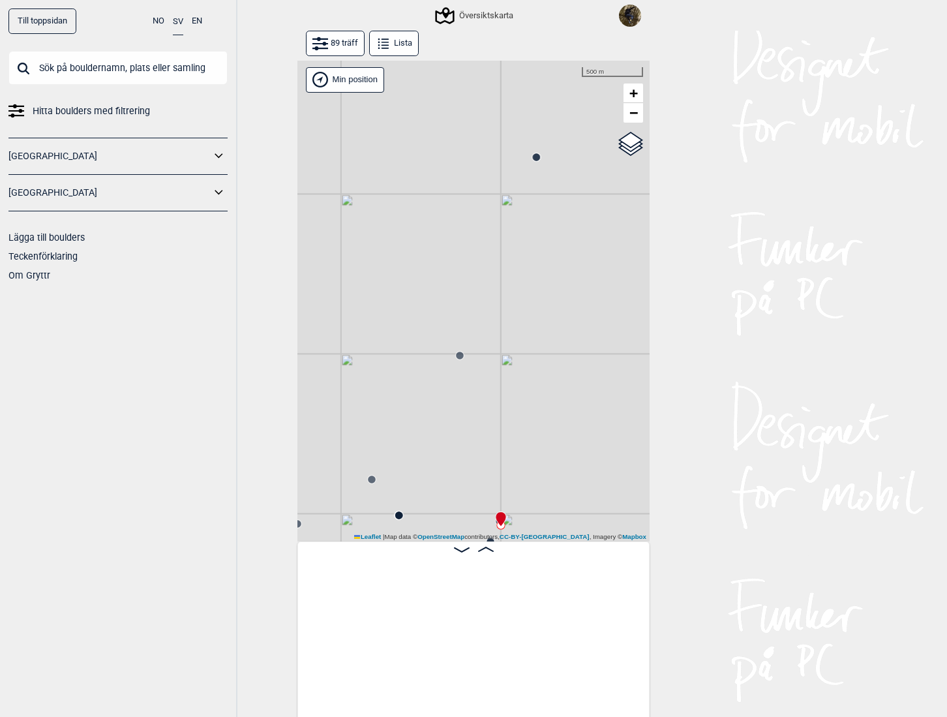
scroll to position [0, 1544]
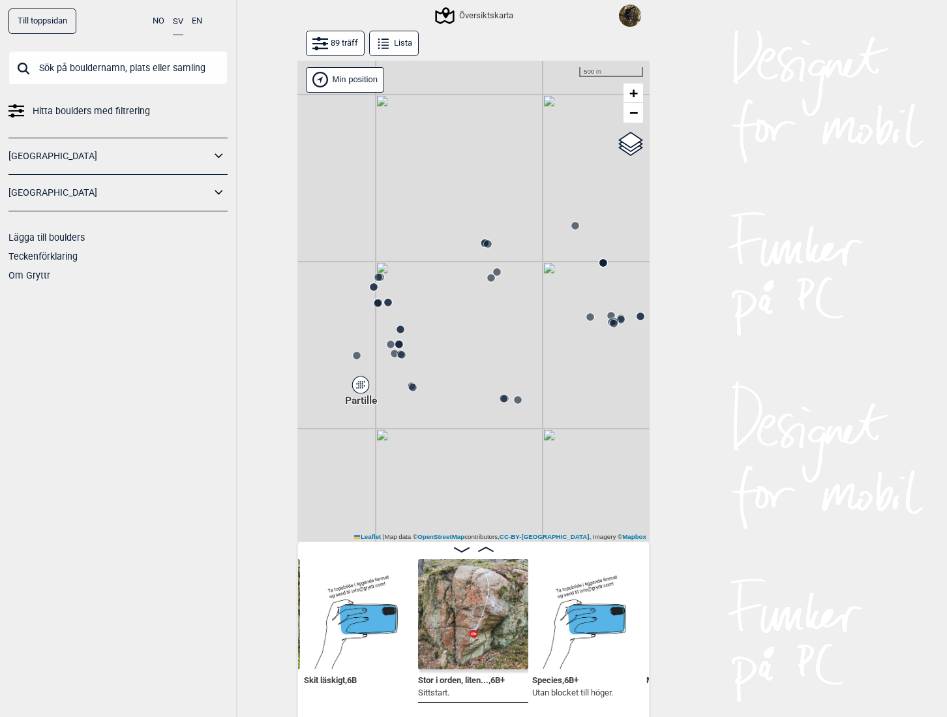
drag, startPoint x: 393, startPoint y: 372, endPoint x: 416, endPoint y: 258, distance: 115.7
click at [416, 258] on div "Gol [GEOGRAPHIC_DATA] Kolomoen [GEOGRAPHIC_DATA] [GEOGRAPHIC_DATA] [GEOGRAPHIC_…" at bounding box center [474, 302] width 352 height 482
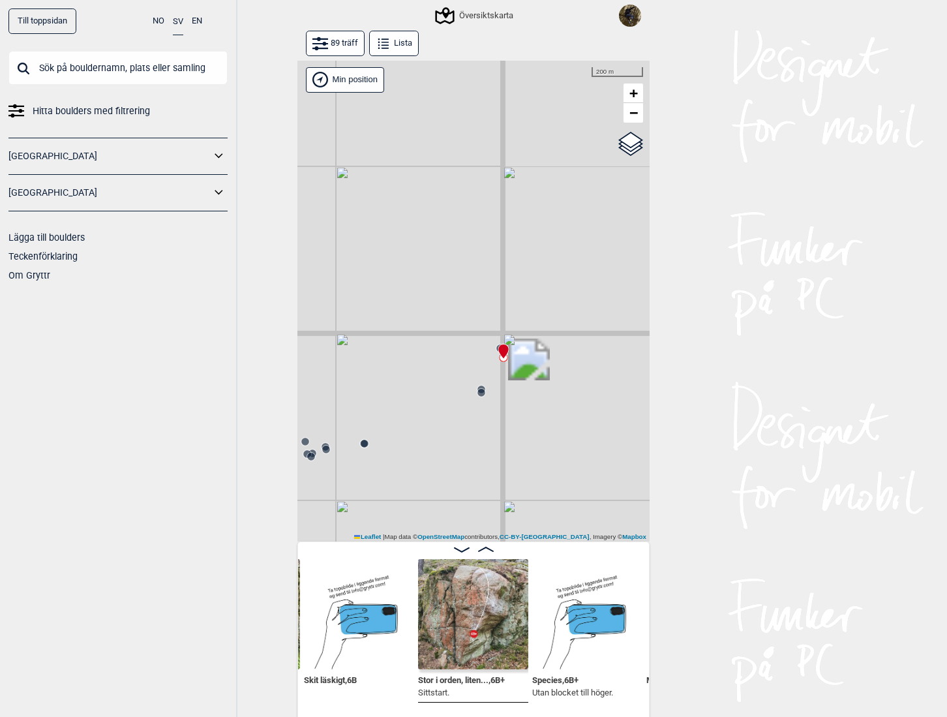
drag, startPoint x: 530, startPoint y: 330, endPoint x: 444, endPoint y: 356, distance: 90.0
click at [445, 356] on div "Gol [GEOGRAPHIC_DATA] Kolomoen [GEOGRAPHIC_DATA] [GEOGRAPHIC_DATA] [GEOGRAPHIC_…" at bounding box center [474, 302] width 352 height 482
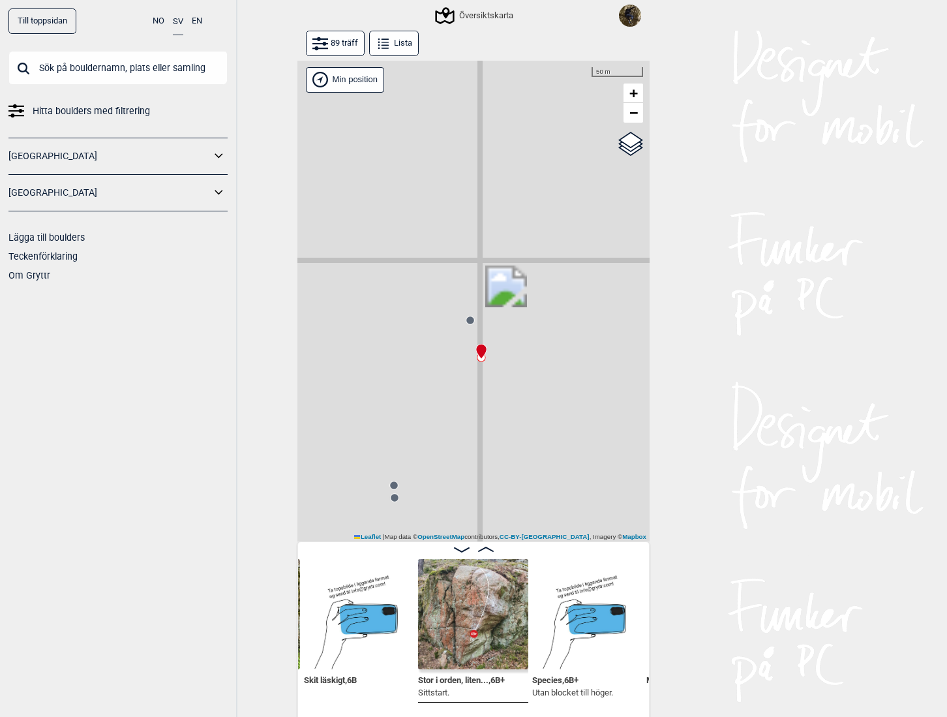
drag, startPoint x: 418, startPoint y: 344, endPoint x: 333, endPoint y: 328, distance: 86.3
click at [334, 331] on div "Gol [GEOGRAPHIC_DATA] Kolomoen [GEOGRAPHIC_DATA] [GEOGRAPHIC_DATA] [GEOGRAPHIC_…" at bounding box center [474, 302] width 352 height 482
click at [463, 317] on circle at bounding box center [467, 319] width 8 height 8
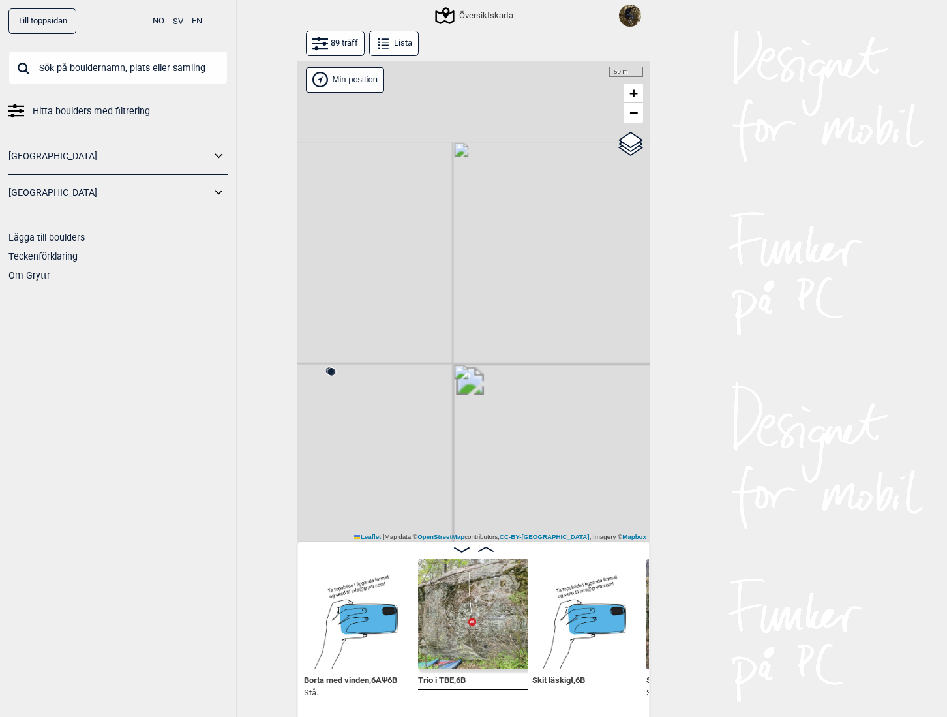
drag, startPoint x: 440, startPoint y: 337, endPoint x: -33, endPoint y: 177, distance: 499.1
click at [0, 177] on html "Till toppsidan NO SV EN Hitta boulders med filtrering [GEOGRAPHIC_DATA] [GEOGRA…" at bounding box center [473, 358] width 947 height 717
drag, startPoint x: 264, startPoint y: 265, endPoint x: 372, endPoint y: 285, distance: 109.5
click at [354, 284] on div "Till toppsidan NO SV EN Hitta boulders med filtrering Norge Sverige Lägga till …" at bounding box center [473, 358] width 947 height 717
drag, startPoint x: 373, startPoint y: 285, endPoint x: 675, endPoint y: 345, distance: 308.5
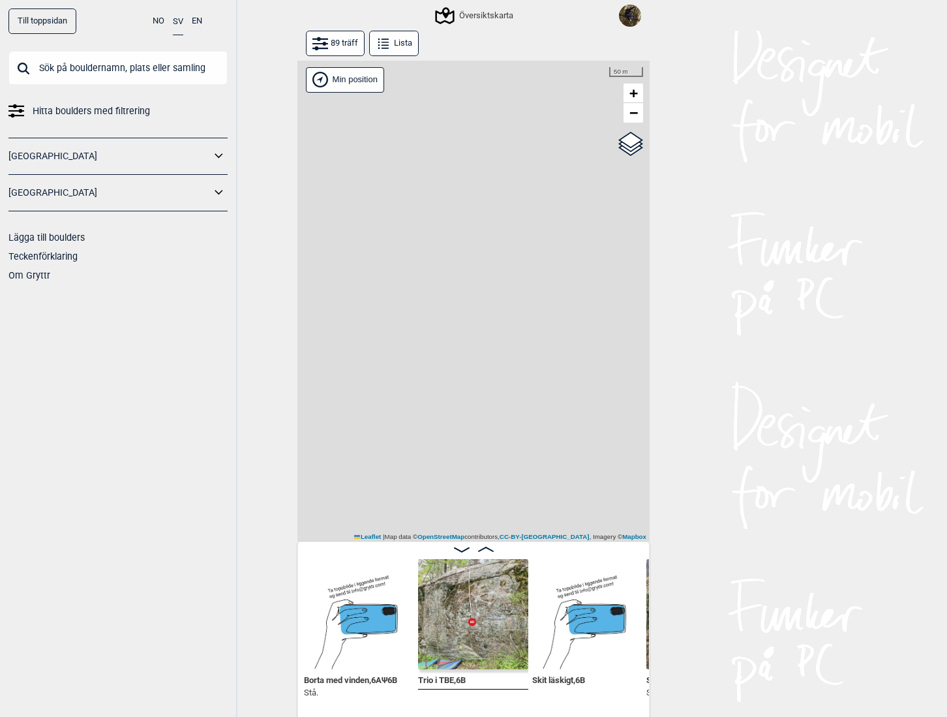
click at [654, 343] on div "Till toppsidan NO SV EN Hitta boulders med filtrering Norge Sverige Lägga till …" at bounding box center [473, 358] width 947 height 717
drag, startPoint x: 612, startPoint y: 333, endPoint x: 596, endPoint y: 332, distance: 16.4
click at [596, 332] on div "Gol [GEOGRAPHIC_DATA] Kolomoen [GEOGRAPHIC_DATA] [GEOGRAPHIC_DATA][PERSON_NAME]…" at bounding box center [474, 302] width 352 height 482
drag, startPoint x: 430, startPoint y: 287, endPoint x: 531, endPoint y: 356, distance: 122.5
click at [531, 356] on div "Gol [GEOGRAPHIC_DATA] Kolomoen [GEOGRAPHIC_DATA] [GEOGRAPHIC_DATA][PERSON_NAME]…" at bounding box center [474, 302] width 352 height 482
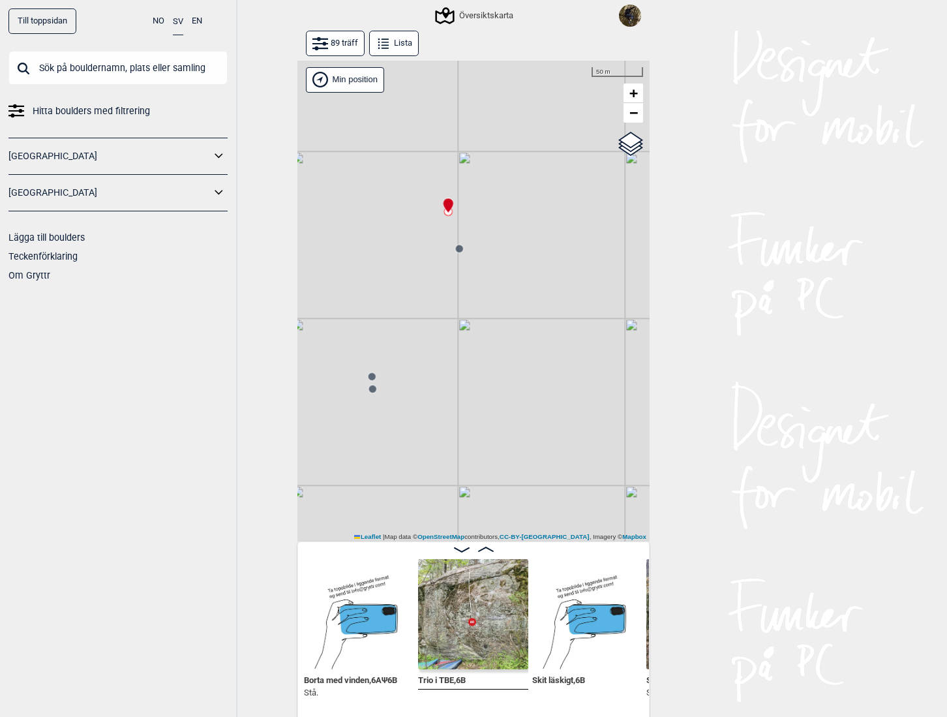
click at [371, 393] on icon at bounding box center [372, 389] width 10 height 10
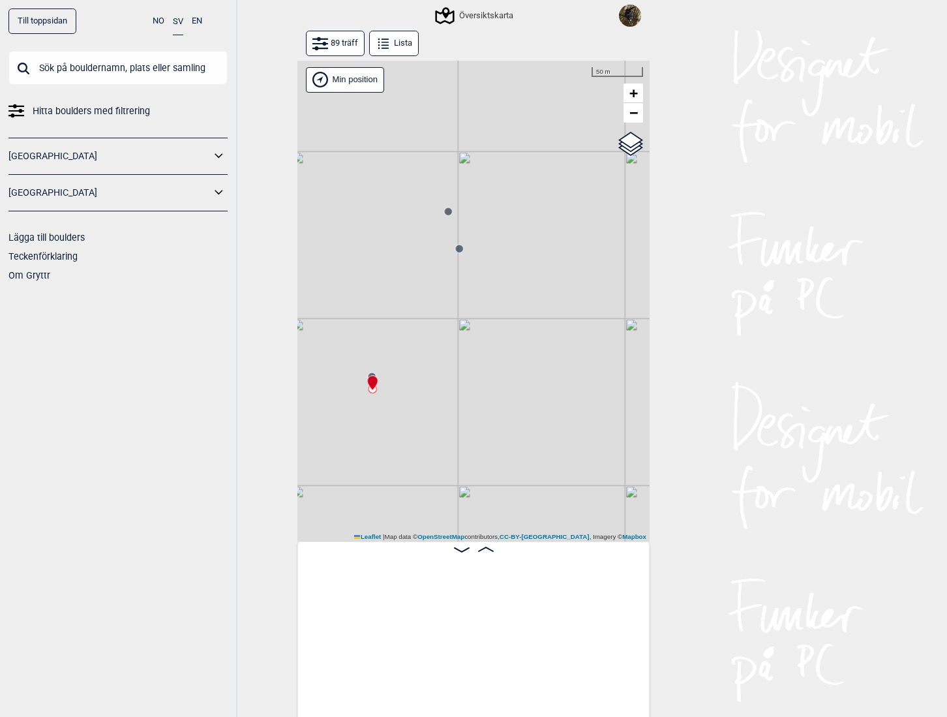
scroll to position [0, 2343]
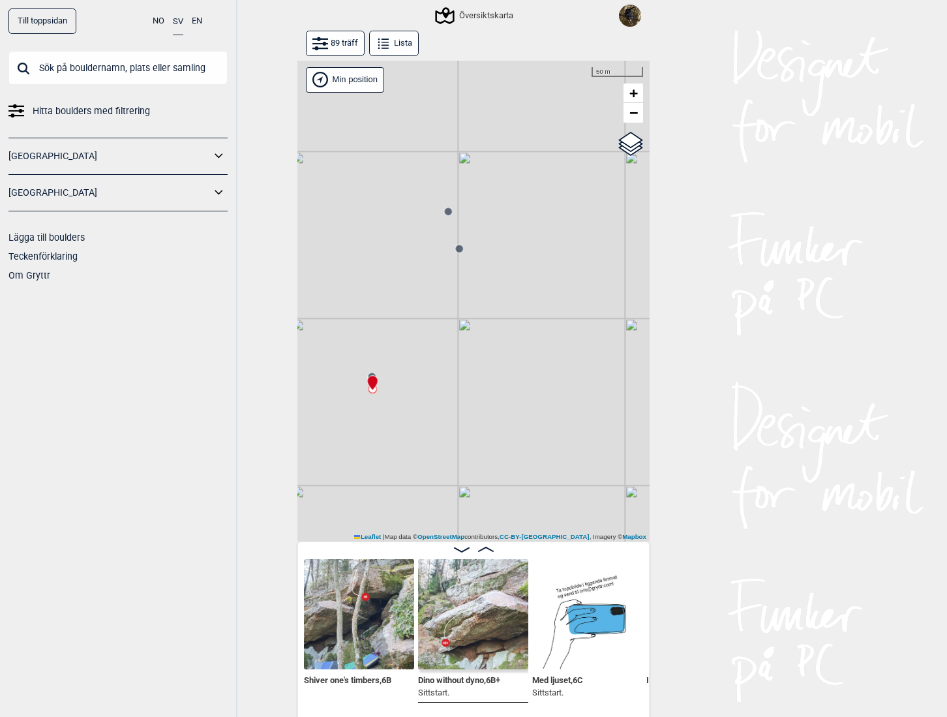
click at [367, 373] on div at bounding box center [370, 377] width 10 height 10
drag, startPoint x: 436, startPoint y: 379, endPoint x: 485, endPoint y: 393, distance: 51.4
click at [483, 393] on div "Gol [GEOGRAPHIC_DATA] Kolomoen [GEOGRAPHIC_DATA] [GEOGRAPHIC_DATA][PERSON_NAME]…" at bounding box center [474, 302] width 352 height 482
click at [519, 232] on icon at bounding box center [520, 236] width 10 height 10
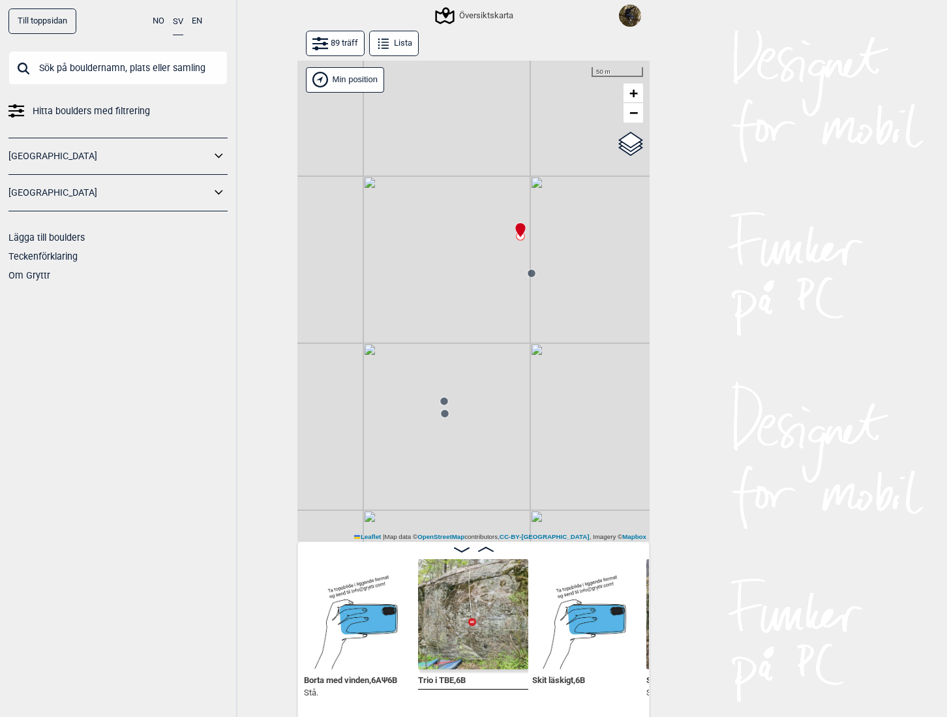
click at [440, 402] on circle at bounding box center [444, 401] width 8 height 8
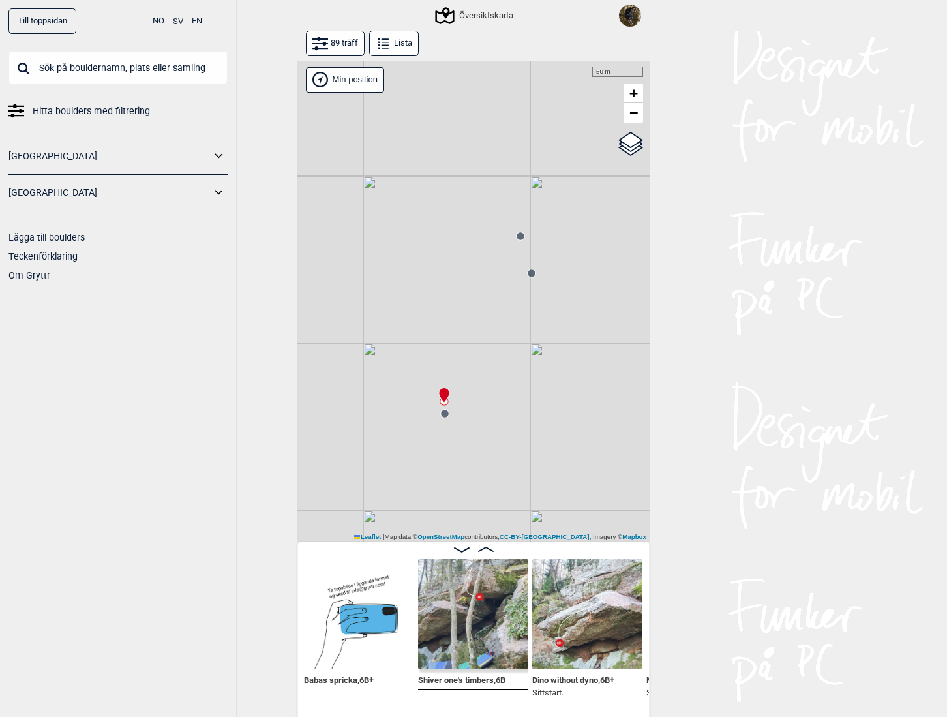
click at [442, 415] on circle at bounding box center [445, 414] width 8 height 8
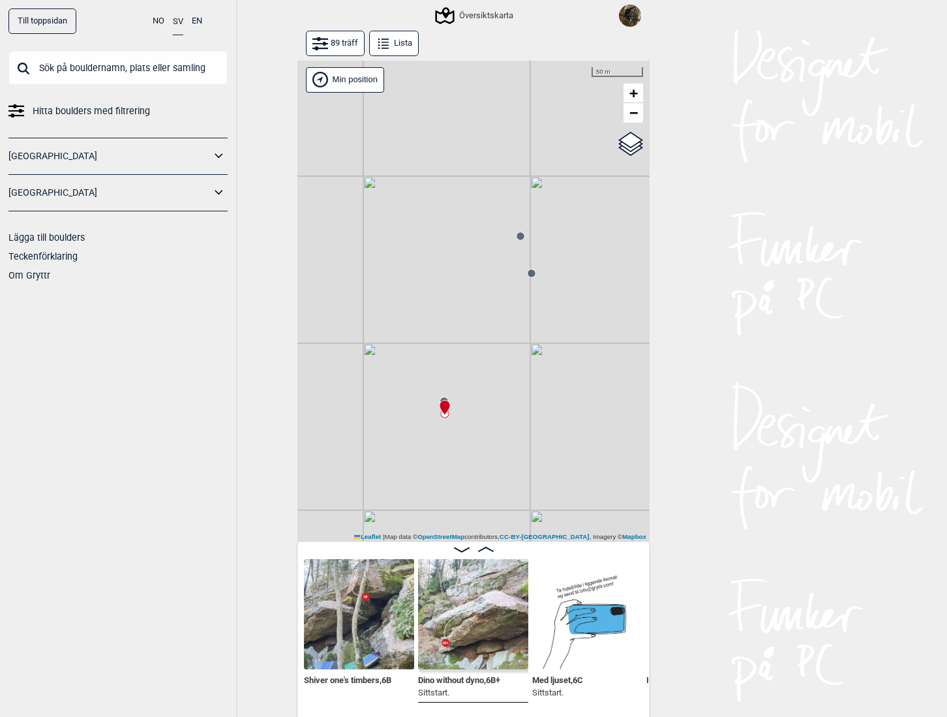
click at [517, 236] on circle at bounding box center [521, 236] width 8 height 8
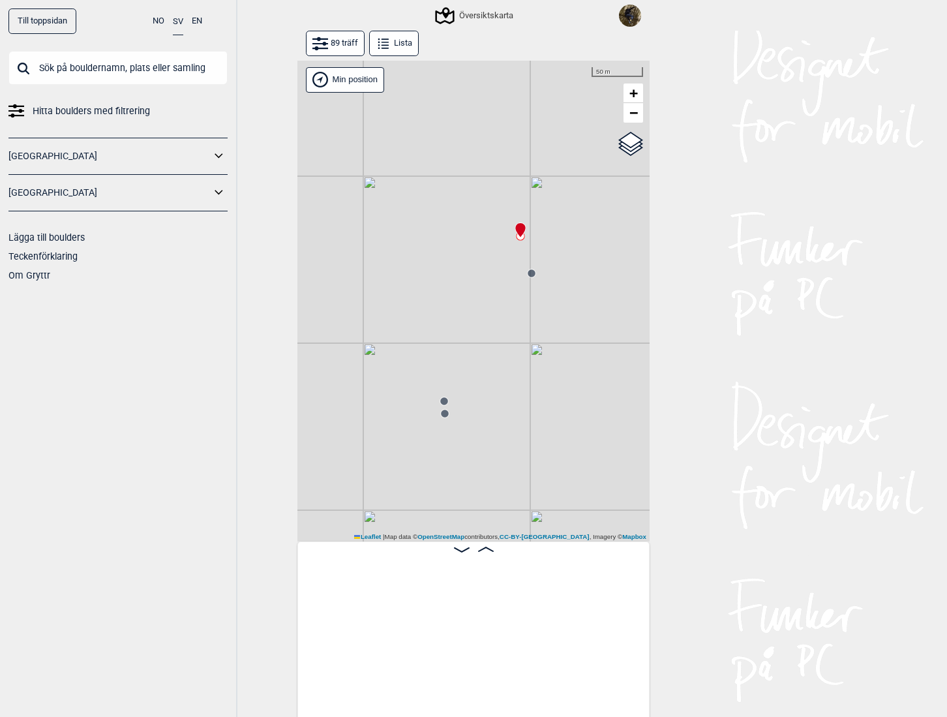
scroll to position [0, 1323]
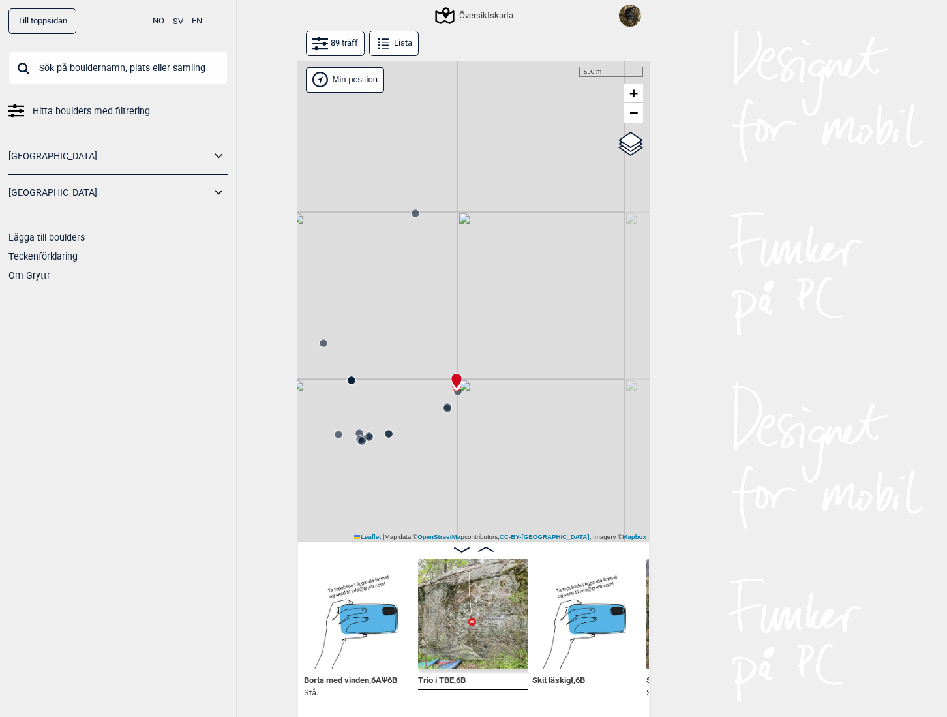
drag, startPoint x: 452, startPoint y: 305, endPoint x: 424, endPoint y: 401, distance: 99.3
click at [424, 401] on div "Gol [GEOGRAPHIC_DATA] Kolomoen [GEOGRAPHIC_DATA] [GEOGRAPHIC_DATA][PERSON_NAME]…" at bounding box center [474, 302] width 352 height 482
drag, startPoint x: 476, startPoint y: 375, endPoint x: 501, endPoint y: 371, distance: 25.7
click at [500, 371] on div "Gol [GEOGRAPHIC_DATA] Kolomoen [GEOGRAPHIC_DATA] [GEOGRAPHIC_DATA][PERSON_NAME]…" at bounding box center [474, 302] width 352 height 482
drag, startPoint x: 480, startPoint y: 337, endPoint x: 466, endPoint y: 329, distance: 16.1
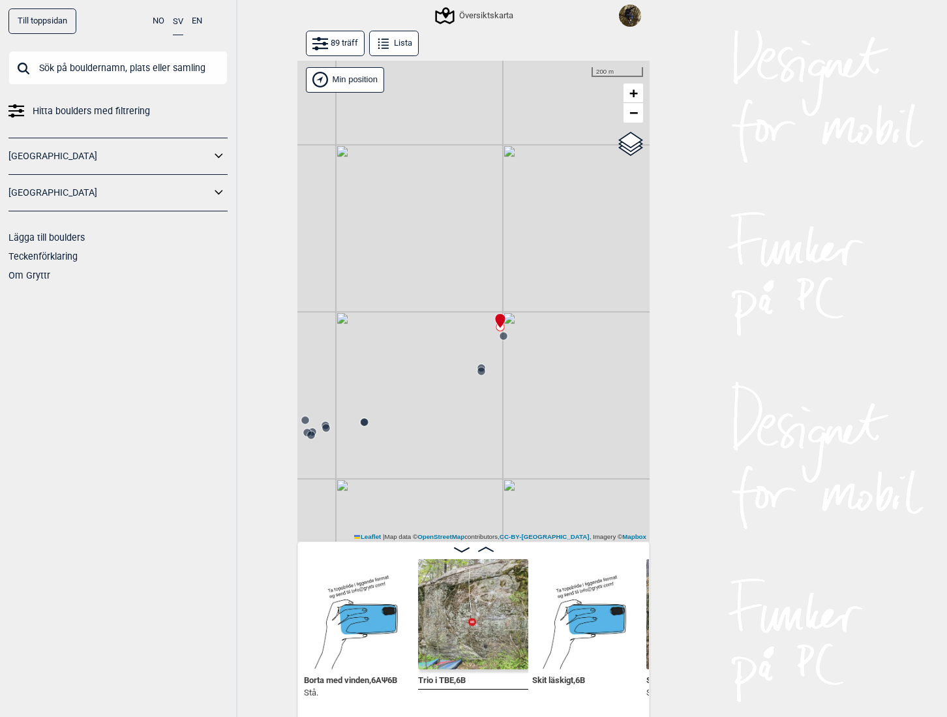
click at [466, 330] on div "Gol [GEOGRAPHIC_DATA] Kolomoen [GEOGRAPHIC_DATA] [GEOGRAPHIC_DATA][PERSON_NAME]…" at bounding box center [474, 302] width 352 height 482
drag, startPoint x: 476, startPoint y: 370, endPoint x: 408, endPoint y: 348, distance: 71.8
click at [408, 348] on div "Gol [GEOGRAPHIC_DATA] Kolomoen [GEOGRAPHIC_DATA] [GEOGRAPHIC_DATA][PERSON_NAME]…" at bounding box center [474, 302] width 352 height 482
click at [502, 386] on icon at bounding box center [505, 383] width 10 height 10
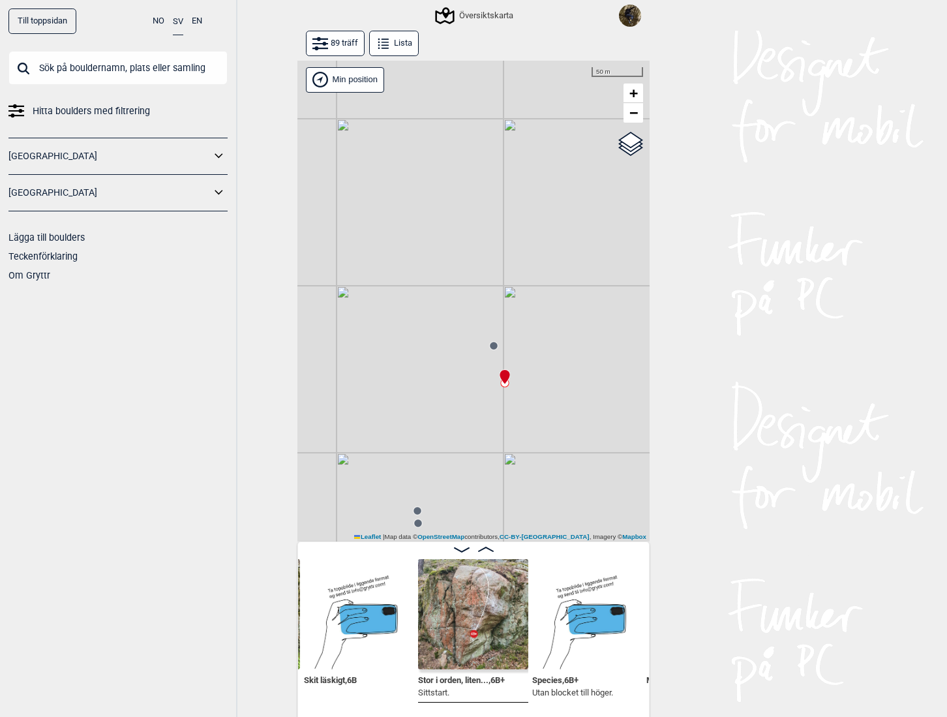
click at [489, 343] on circle at bounding box center [493, 345] width 8 height 8
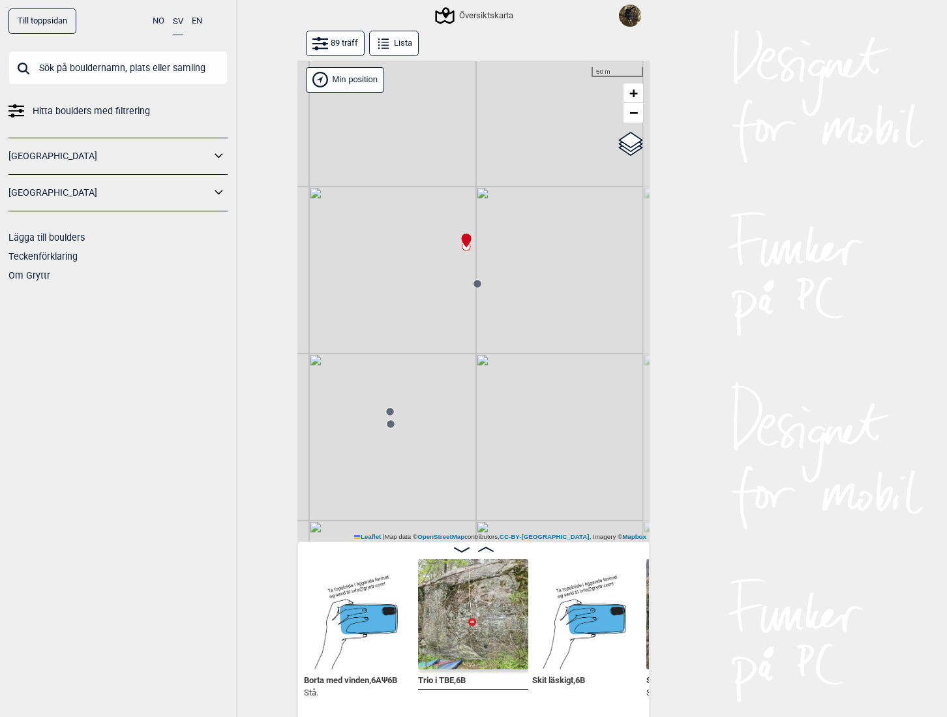
drag, startPoint x: 520, startPoint y: 422, endPoint x: 497, endPoint y: 333, distance: 91.6
click at [497, 333] on div "Gol [GEOGRAPHIC_DATA] Kolomoen [GEOGRAPHIC_DATA] [GEOGRAPHIC_DATA][PERSON_NAME]…" at bounding box center [474, 302] width 352 height 482
click at [475, 282] on circle at bounding box center [478, 284] width 8 height 8
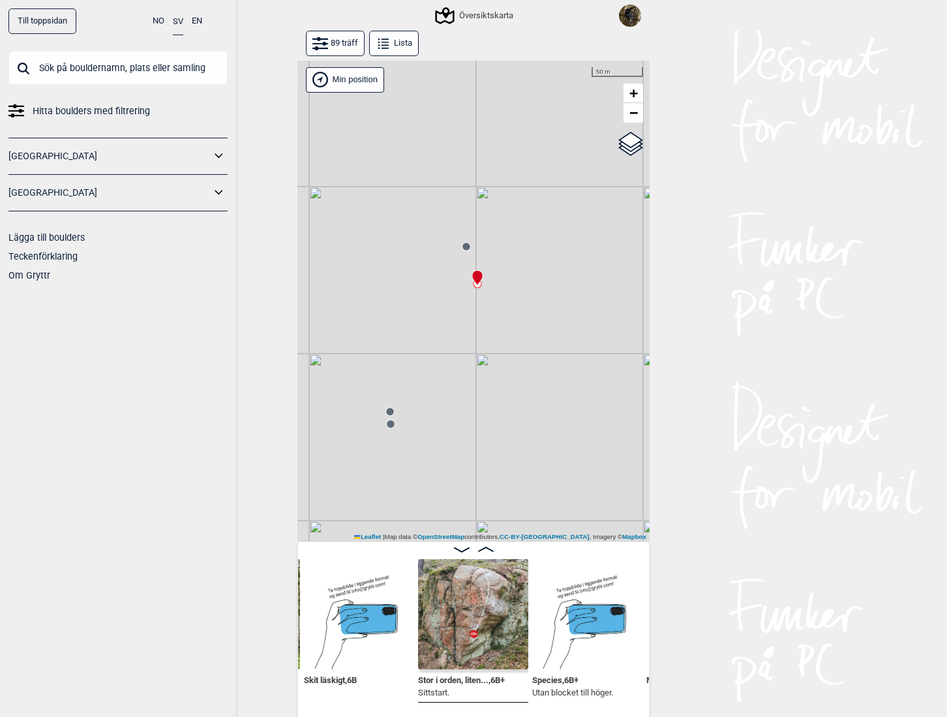
click at [467, 633] on img at bounding box center [473, 614] width 110 height 110
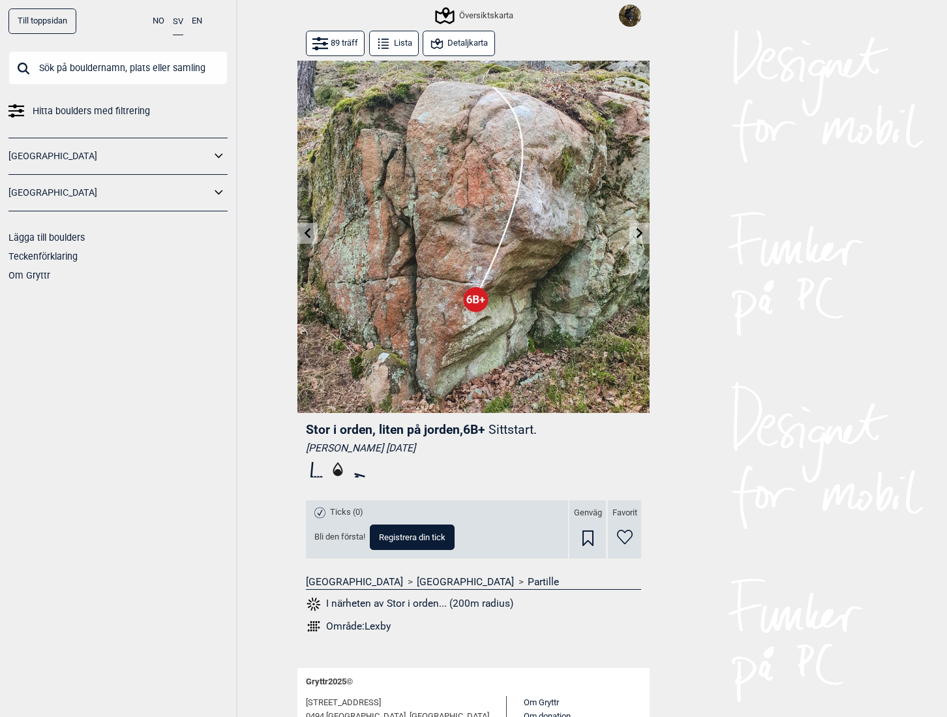
click at [739, 457] on div "Till toppsidan NO SV EN Hitta boulders med filtrering Norge Sverige Lägga till …" at bounding box center [473, 358] width 947 height 717
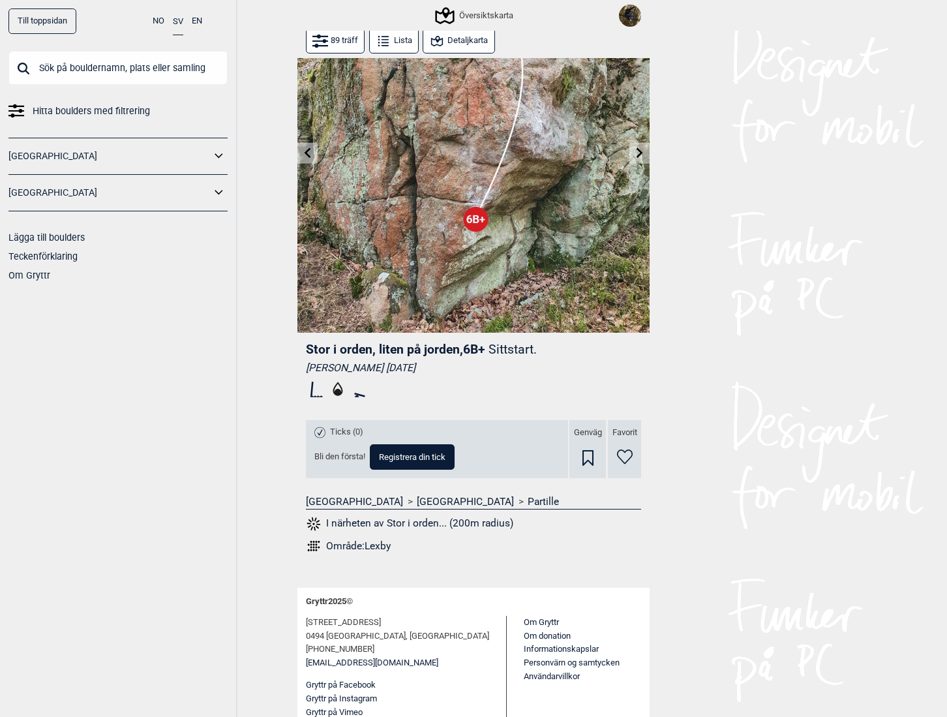
scroll to position [82, 0]
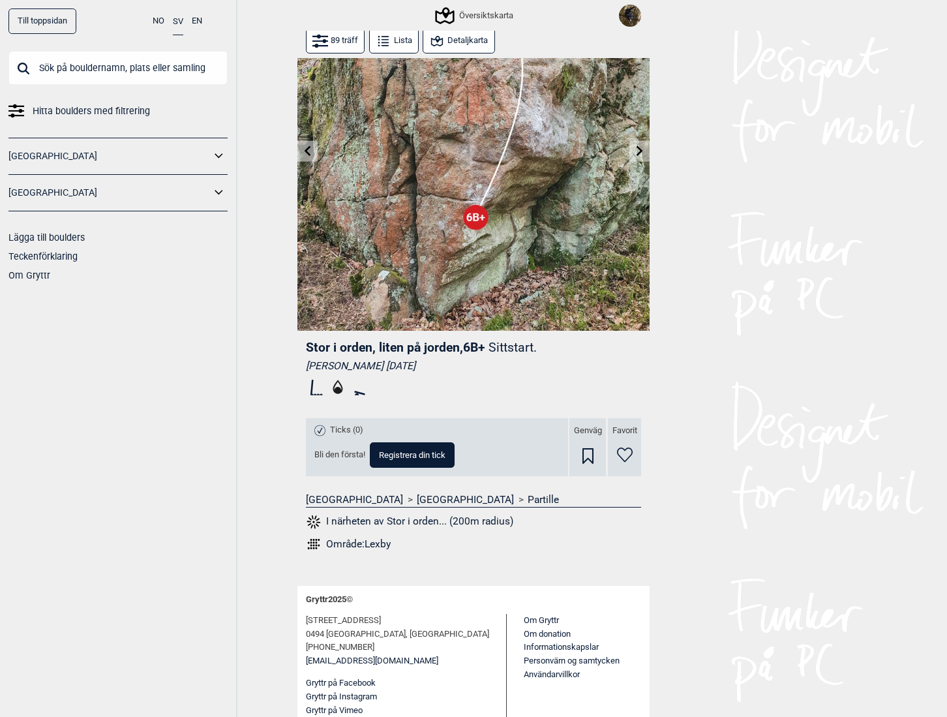
click at [360, 522] on button "I närheten av Stor i orden... (200m radius)" at bounding box center [409, 522] width 207 height 17
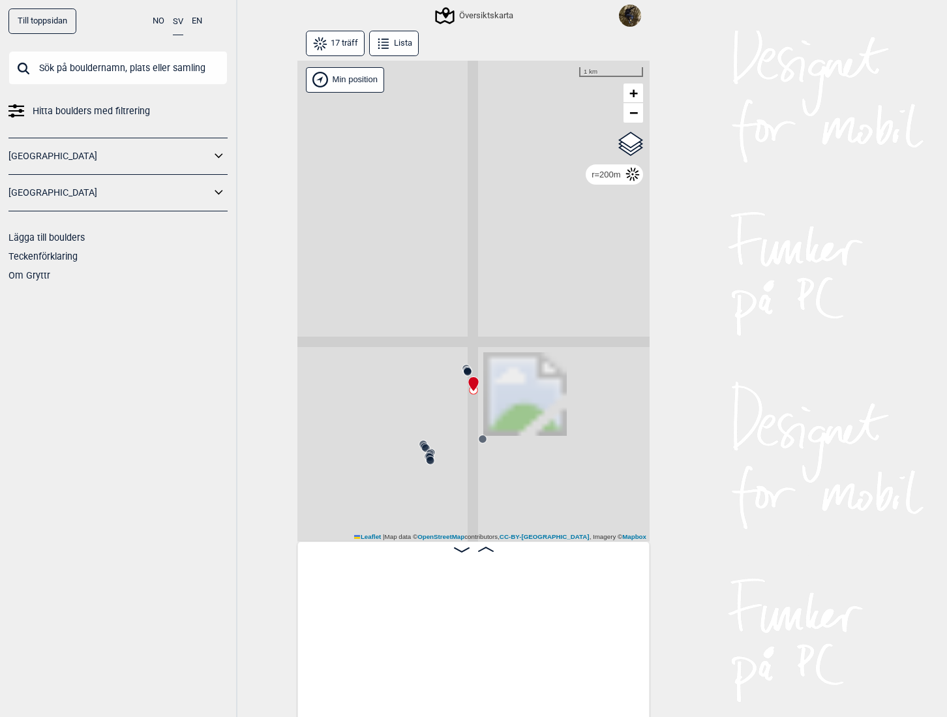
scroll to position [0, 662]
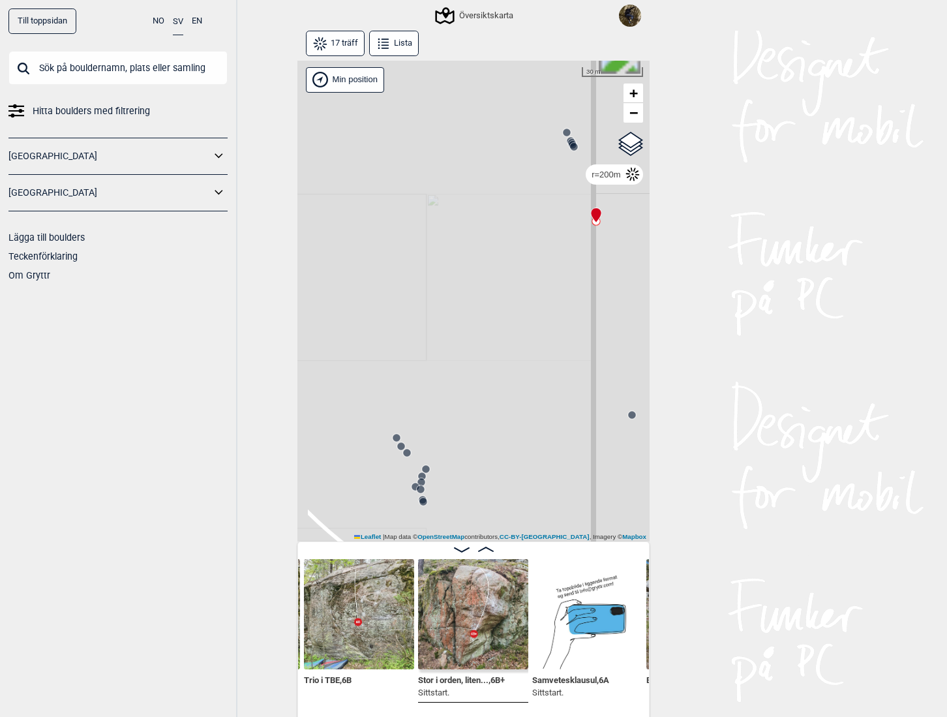
drag, startPoint x: 458, startPoint y: 369, endPoint x: 503, endPoint y: 454, distance: 96.6
click at [503, 454] on div "Gol [GEOGRAPHIC_DATA] Kolomoen [GEOGRAPHIC_DATA] [GEOGRAPHIC_DATA][PERSON_NAME]…" at bounding box center [474, 302] width 352 height 482
click at [568, 141] on circle at bounding box center [572, 145] width 8 height 8
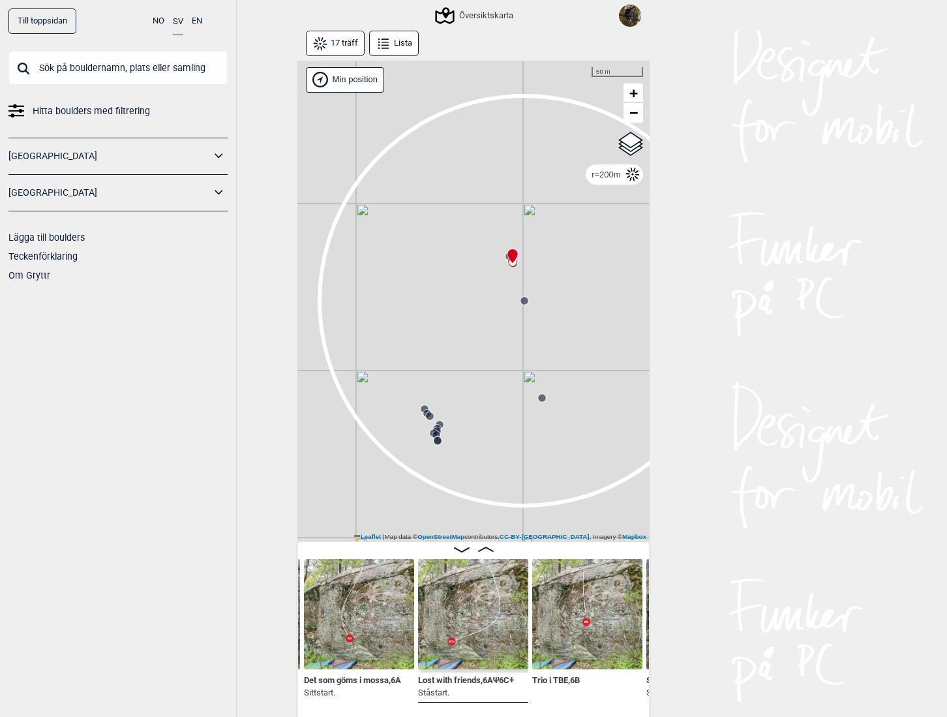
drag, startPoint x: 464, startPoint y: 365, endPoint x: 430, endPoint y: 343, distance: 40.5
click at [435, 350] on div "Gol [GEOGRAPHIC_DATA] Kolomoen [GEOGRAPHIC_DATA] [GEOGRAPHIC_DATA][PERSON_NAME]…" at bounding box center [474, 302] width 352 height 482
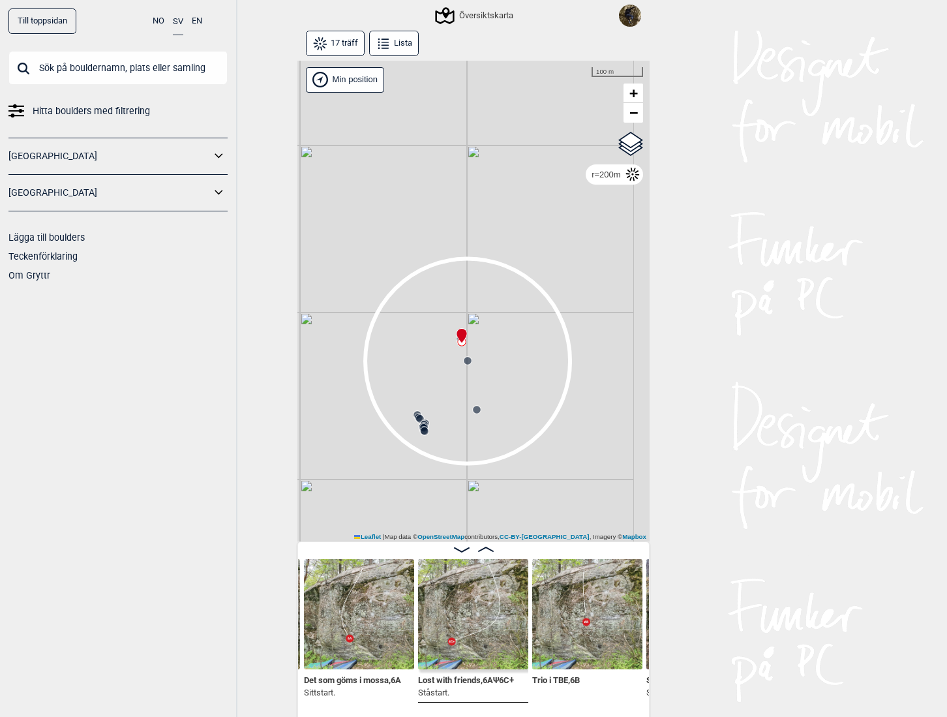
drag, startPoint x: 495, startPoint y: 427, endPoint x: 446, endPoint y: 423, distance: 48.4
click at [449, 426] on div "Gol [GEOGRAPHIC_DATA] Kolomoen [GEOGRAPHIC_DATA] [GEOGRAPHIC_DATA][PERSON_NAME]…" at bounding box center [474, 302] width 352 height 482
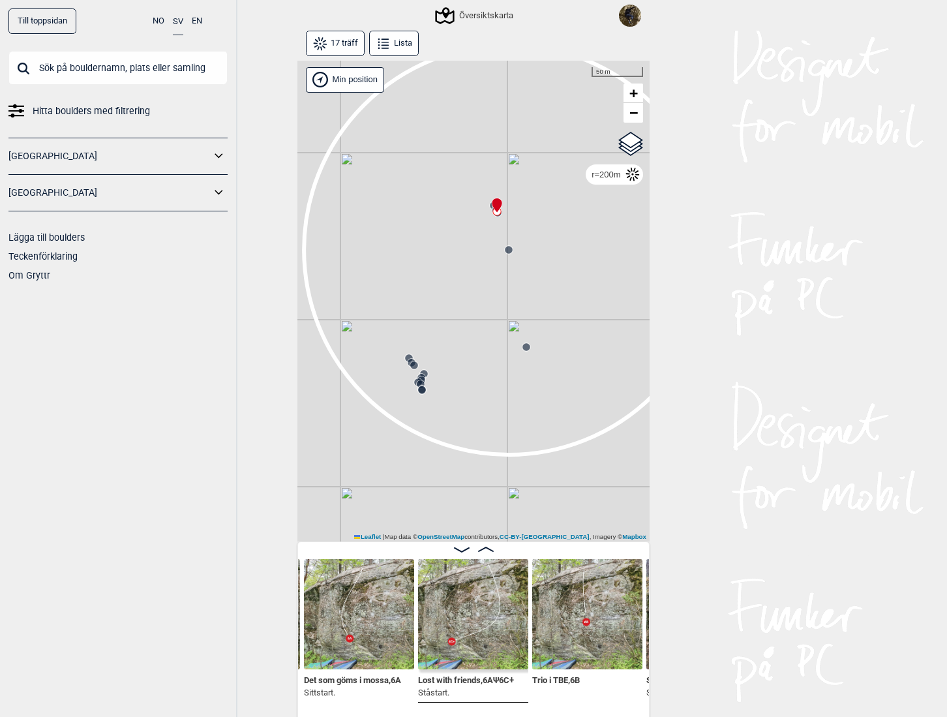
drag, startPoint x: 382, startPoint y: 295, endPoint x: 454, endPoint y: 166, distance: 147.8
click at [454, 166] on div "Gol [GEOGRAPHIC_DATA] Kolomoen [GEOGRAPHIC_DATA] [GEOGRAPHIC_DATA][PERSON_NAME]…" at bounding box center [474, 302] width 352 height 482
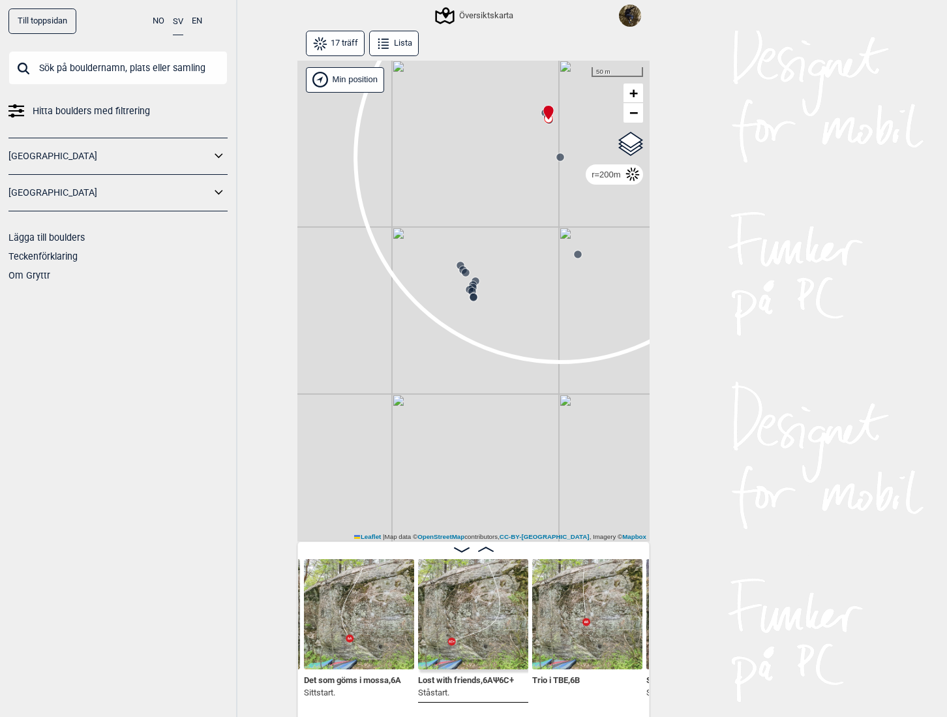
click at [471, 300] on icon at bounding box center [473, 297] width 10 height 10
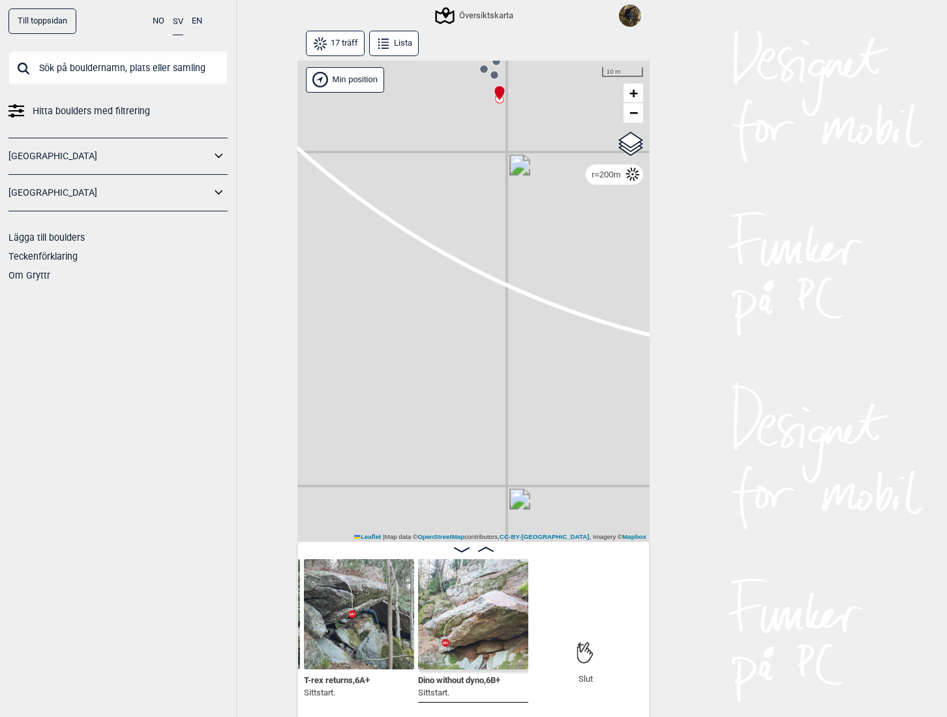
drag, startPoint x: 441, startPoint y: 285, endPoint x: 389, endPoint y: 511, distance: 231.7
click at [389, 511] on div "Gol [GEOGRAPHIC_DATA] Kolomoen [GEOGRAPHIC_DATA] [GEOGRAPHIC_DATA][PERSON_NAME]…" at bounding box center [474, 302] width 352 height 482
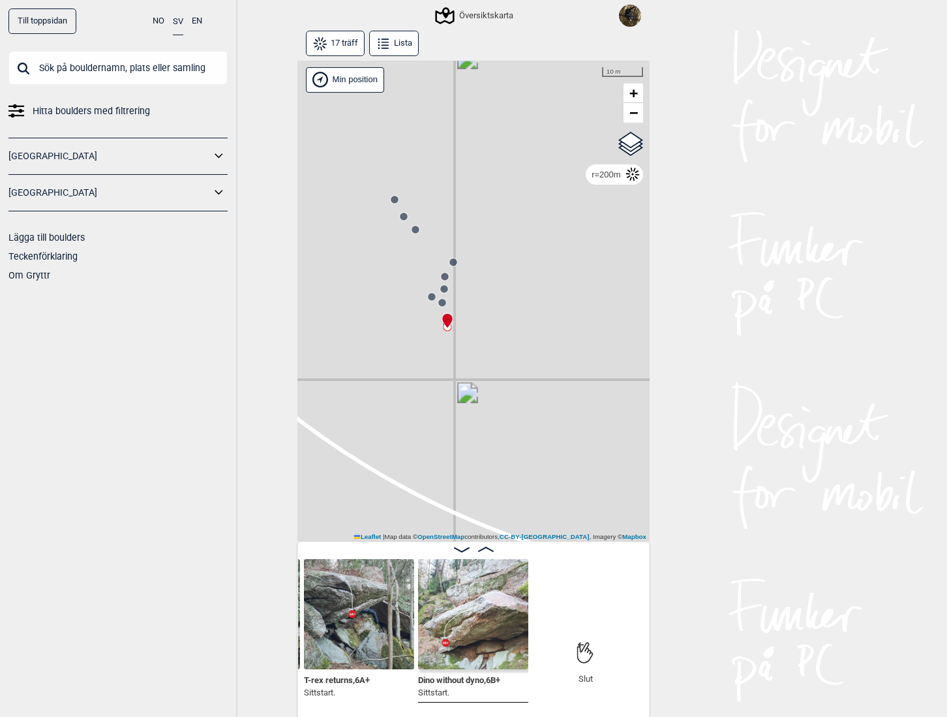
click at [391, 199] on circle at bounding box center [395, 200] width 8 height 8
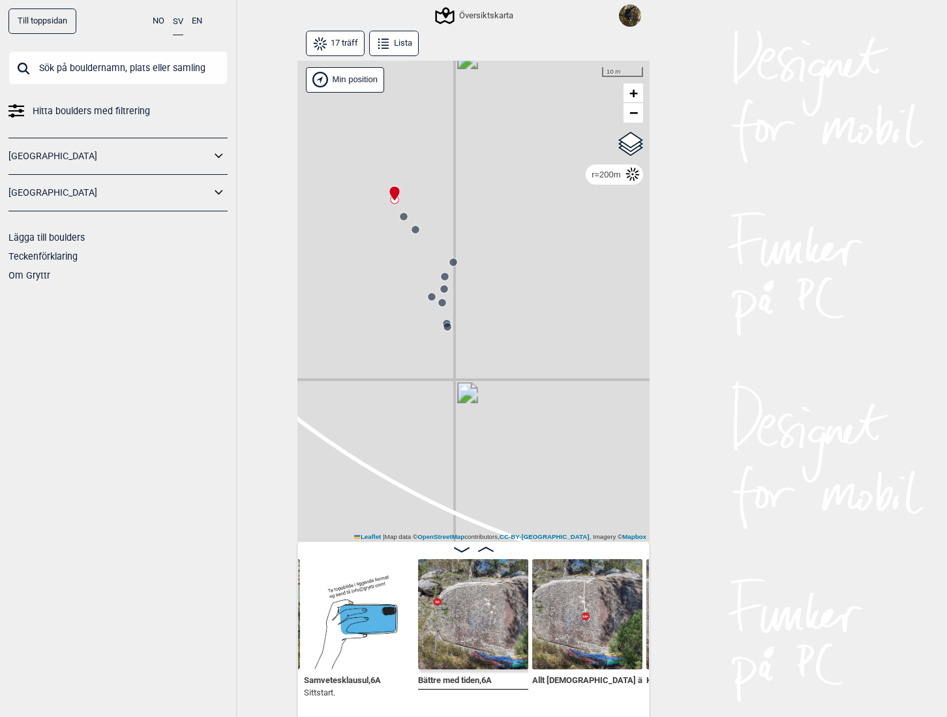
click at [400, 220] on circle at bounding box center [404, 217] width 8 height 8
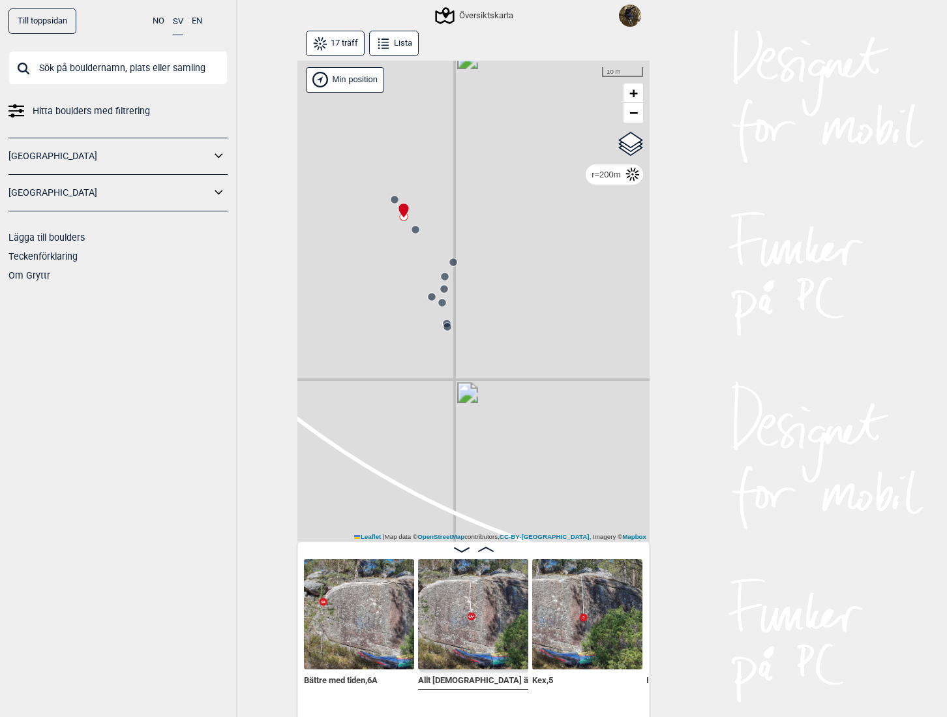
click at [412, 228] on circle at bounding box center [416, 230] width 8 height 8
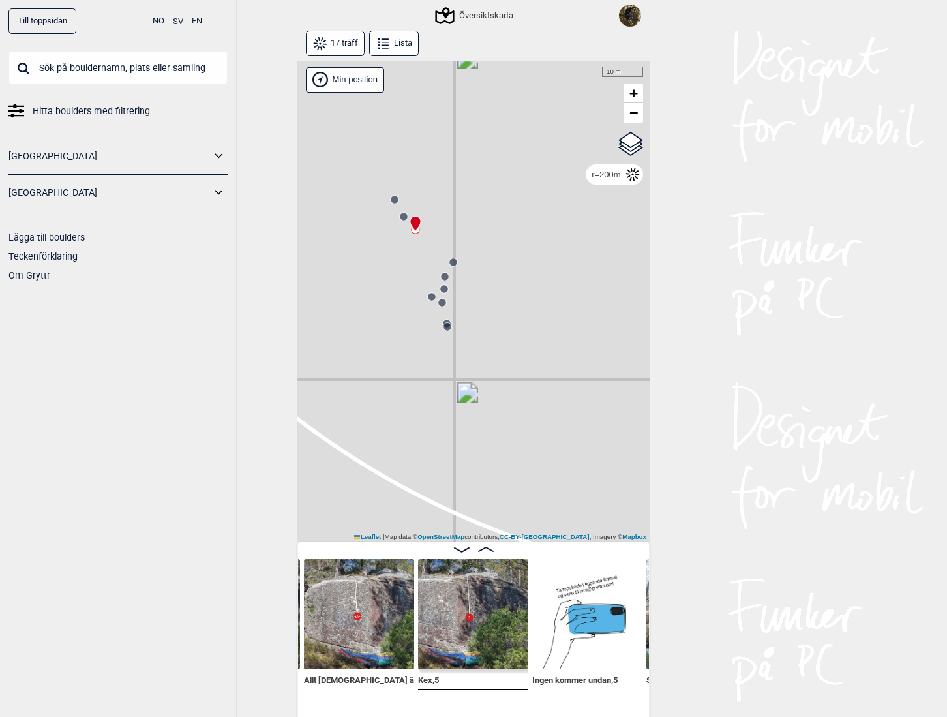
click at [450, 259] on circle at bounding box center [454, 262] width 8 height 8
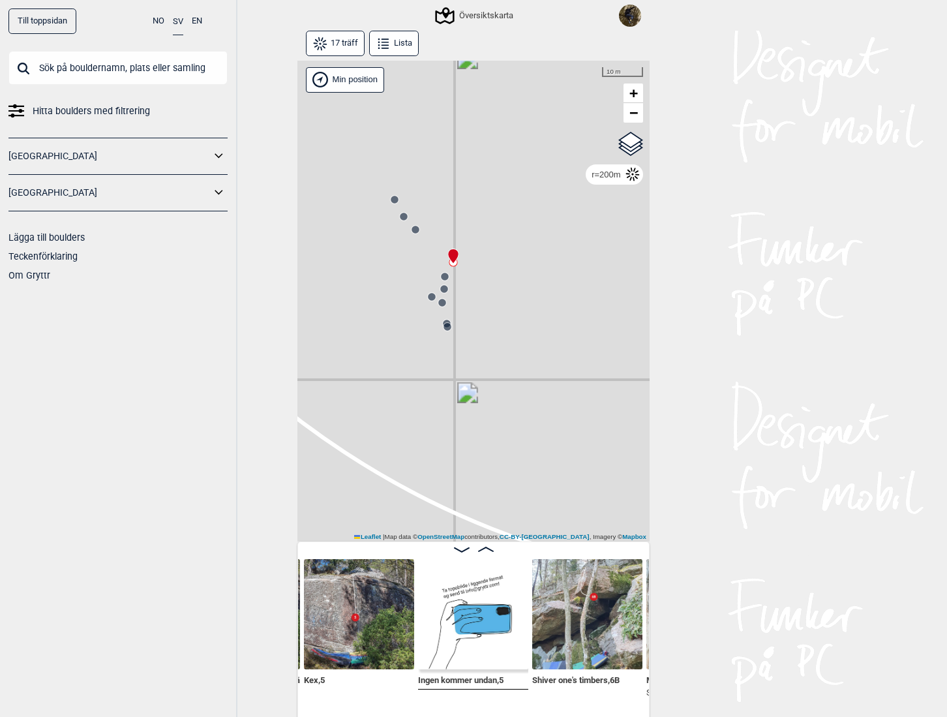
click at [442, 273] on icon at bounding box center [445, 276] width 10 height 10
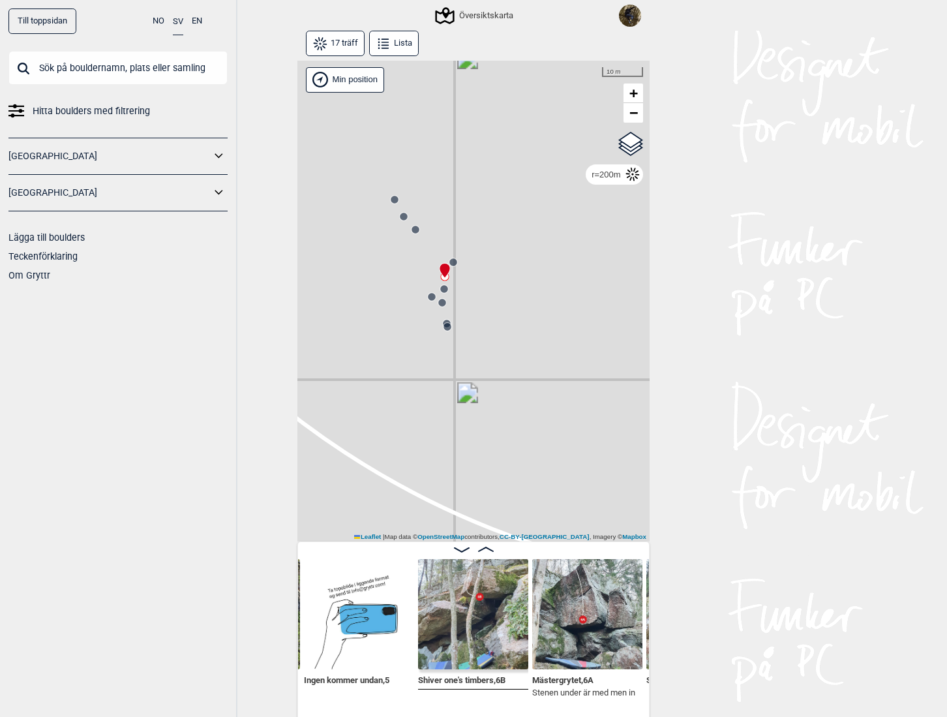
click at [443, 292] on icon at bounding box center [444, 289] width 10 height 10
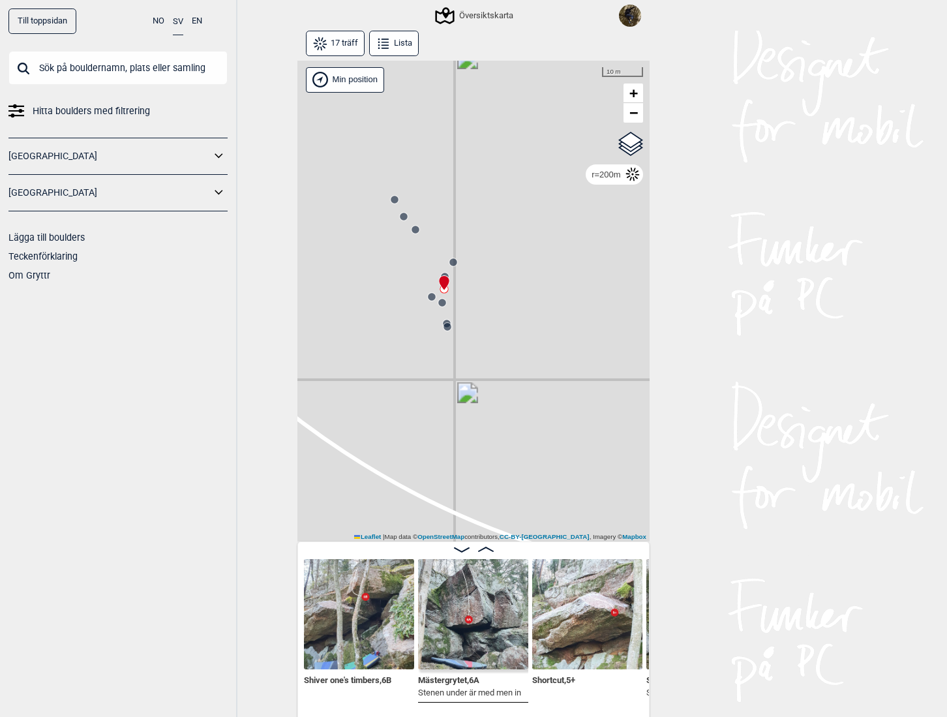
click at [428, 295] on circle at bounding box center [432, 297] width 8 height 8
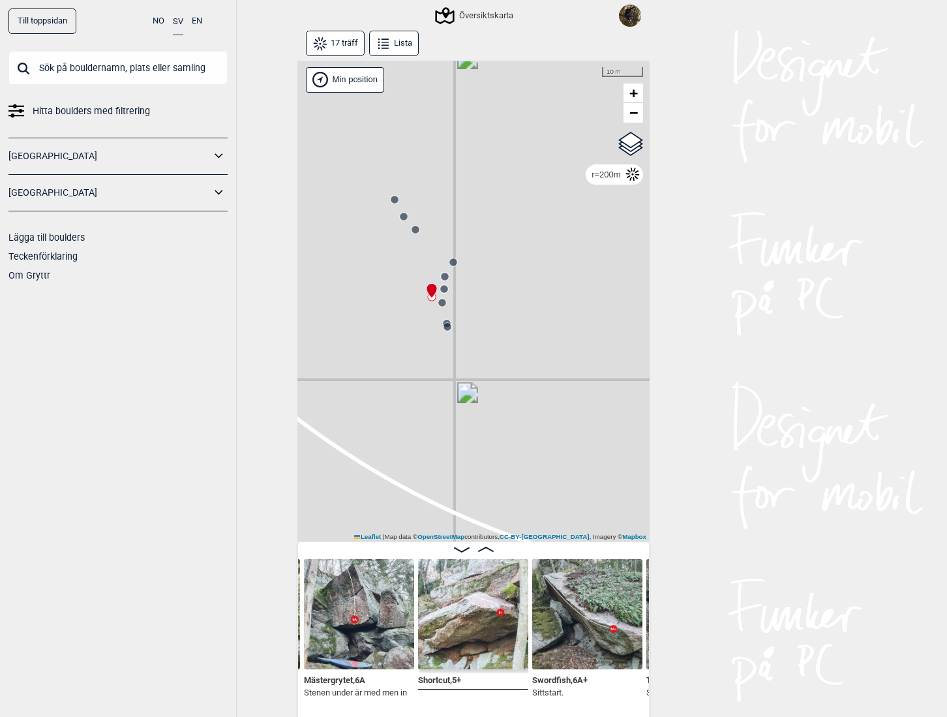
click at [438, 301] on circle at bounding box center [442, 303] width 8 height 8
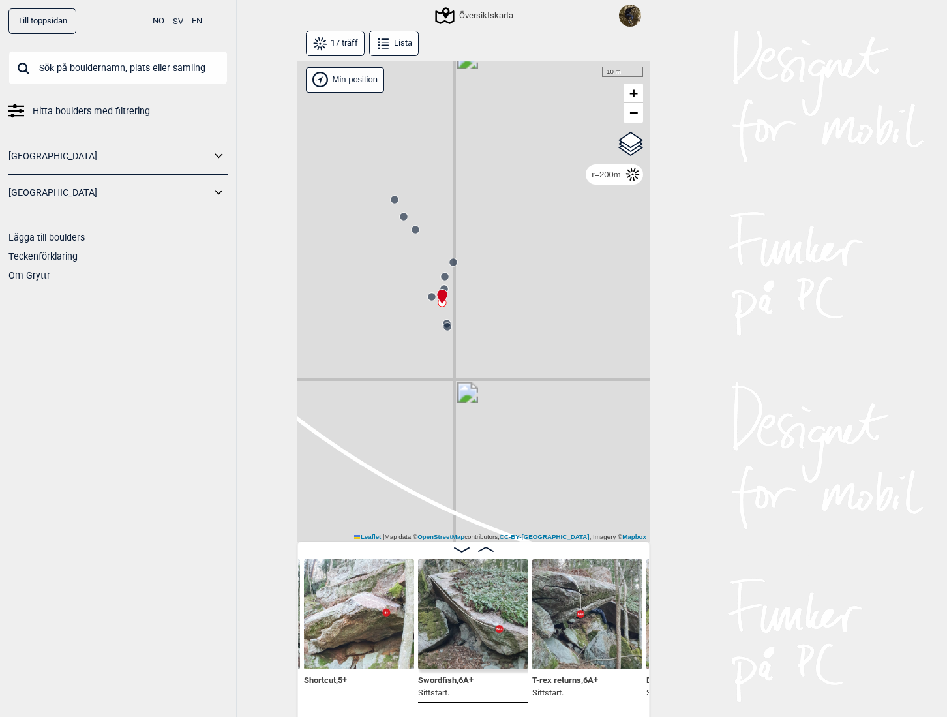
click at [444, 323] on circle at bounding box center [448, 327] width 8 height 8
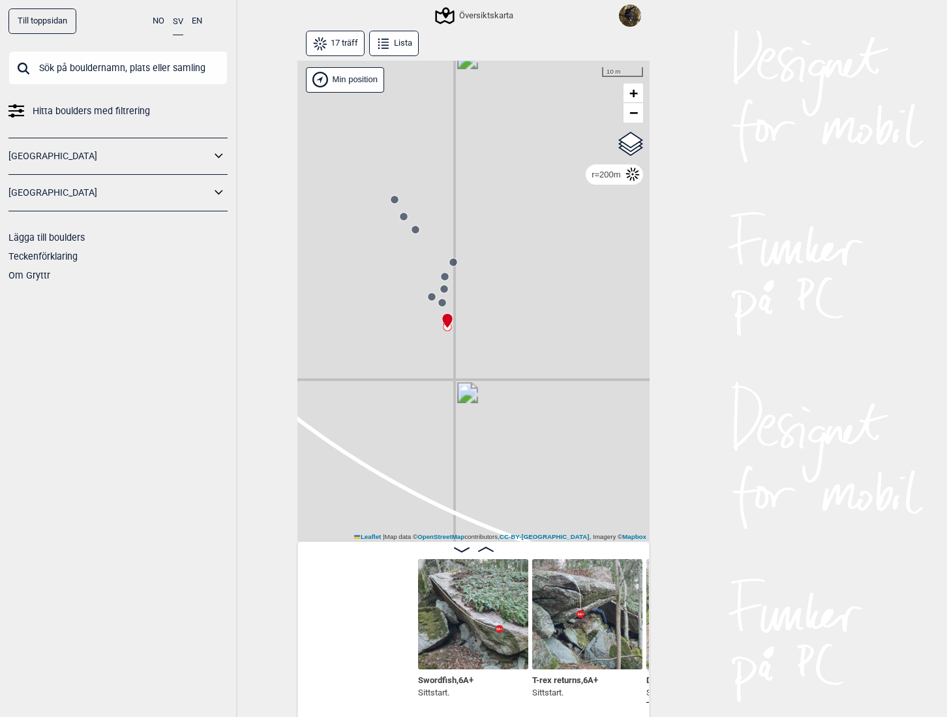
scroll to position [0, 1926]
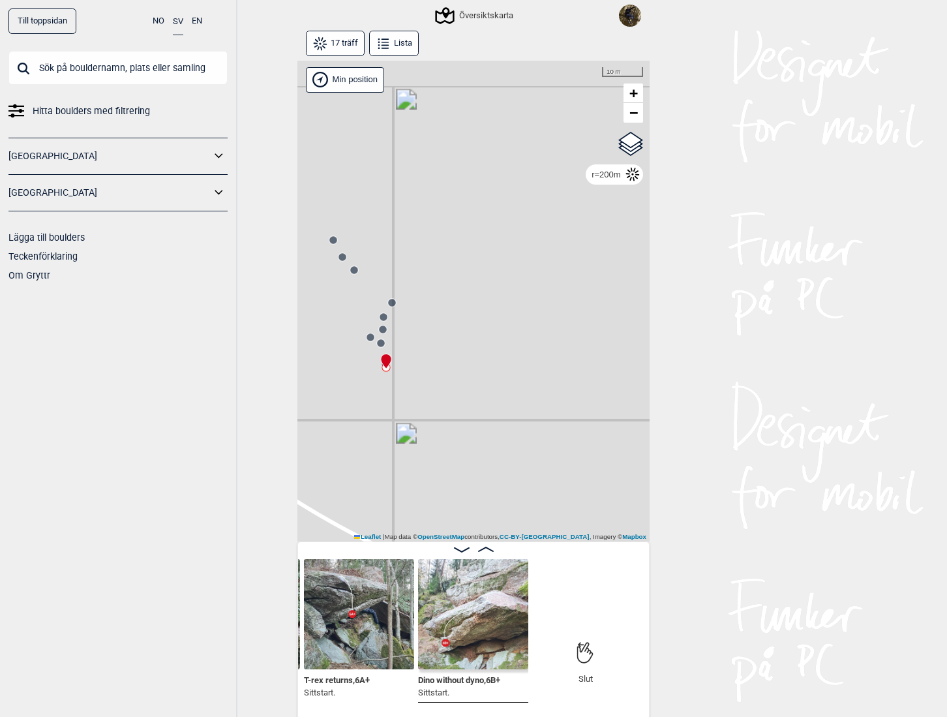
drag, startPoint x: 543, startPoint y: 258, endPoint x: 427, endPoint y: 329, distance: 136.2
click at [428, 328] on div "Gol Ål Kolomoen Vallset Tangen Sørli Åsbygda Kongsberg Efteløt Østmarka nord Se…" at bounding box center [474, 302] width 352 height 482
drag, startPoint x: 450, startPoint y: 240, endPoint x: 374, endPoint y: 347, distance: 131.4
click at [374, 347] on div "Gol Ål Kolomoen Vallset Tangen Sørli Åsbygda Kongsberg Efteløt Østmarka nord Se…" at bounding box center [474, 302] width 352 height 482
click at [508, 389] on circle at bounding box center [512, 384] width 8 height 8
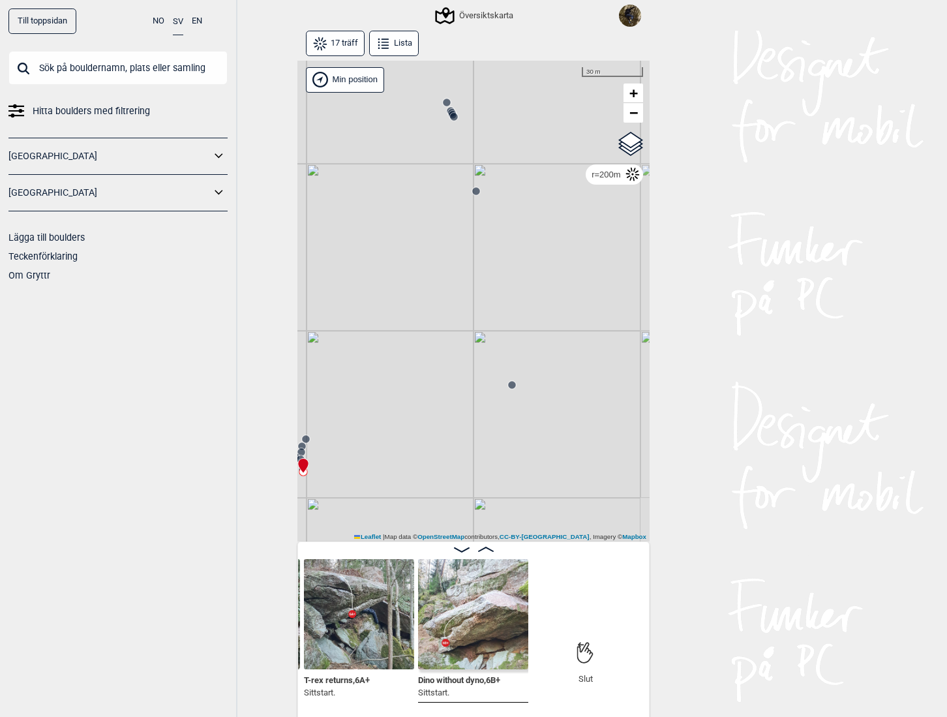
scroll to position [0, 784]
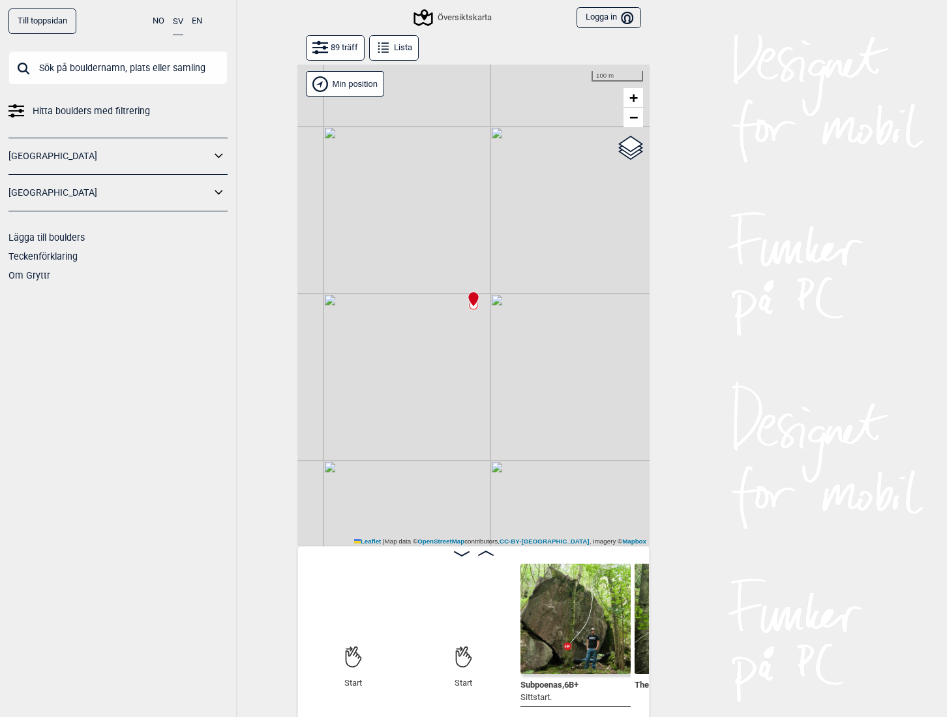
scroll to position [0, 102]
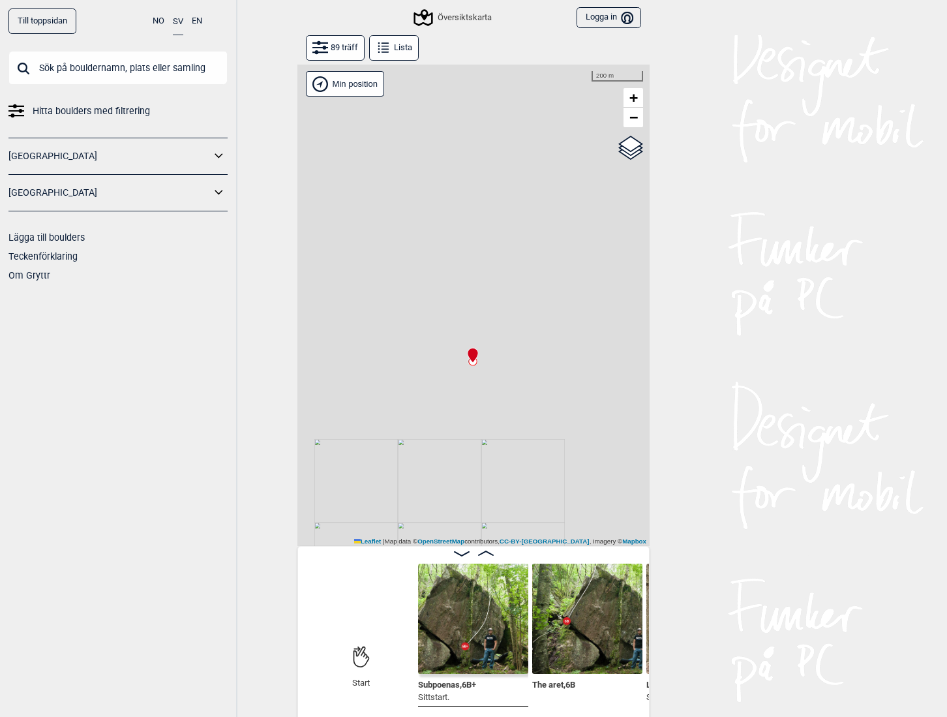
drag, startPoint x: 459, startPoint y: 426, endPoint x: 426, endPoint y: 157, distance: 271.5
click at [426, 160] on div "Gol [GEOGRAPHIC_DATA] Kolomoen [GEOGRAPHIC_DATA] [GEOGRAPHIC_DATA][PERSON_NAME]…" at bounding box center [474, 306] width 352 height 482
drag, startPoint x: 417, startPoint y: 384, endPoint x: 550, endPoint y: 133, distance: 284.3
click at [550, 133] on div "Gol [GEOGRAPHIC_DATA] Kolomoen [GEOGRAPHIC_DATA] [GEOGRAPHIC_DATA][PERSON_NAME]…" at bounding box center [474, 306] width 352 height 482
drag, startPoint x: 441, startPoint y: 340, endPoint x: 589, endPoint y: 324, distance: 149.0
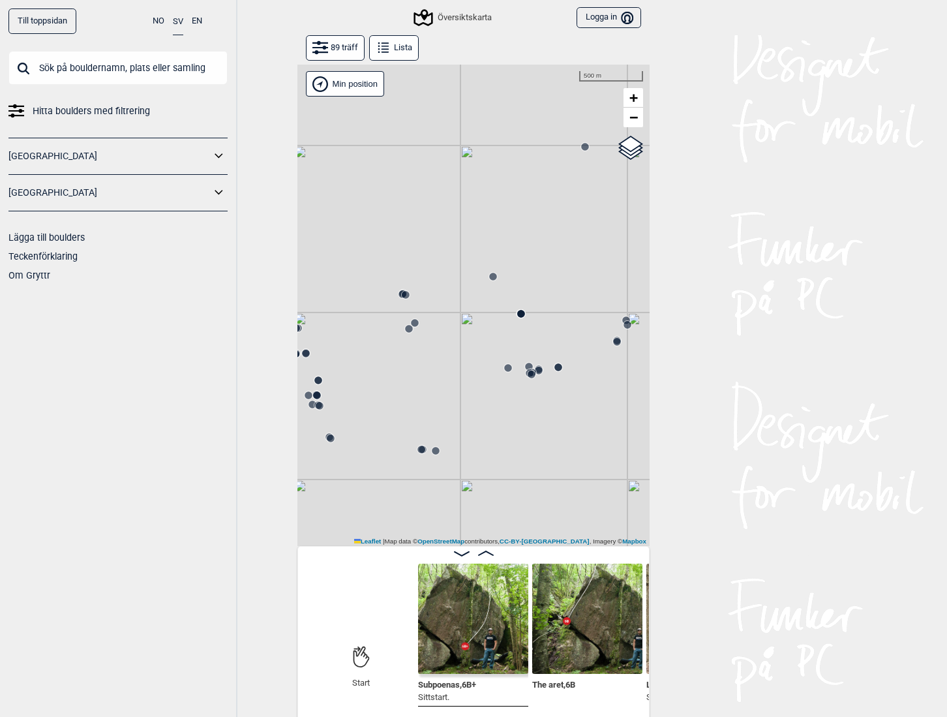
click at [589, 324] on div "Gol [GEOGRAPHIC_DATA] Kolomoen [GEOGRAPHIC_DATA] [GEOGRAPHIC_DATA][PERSON_NAME]…" at bounding box center [474, 306] width 352 height 482
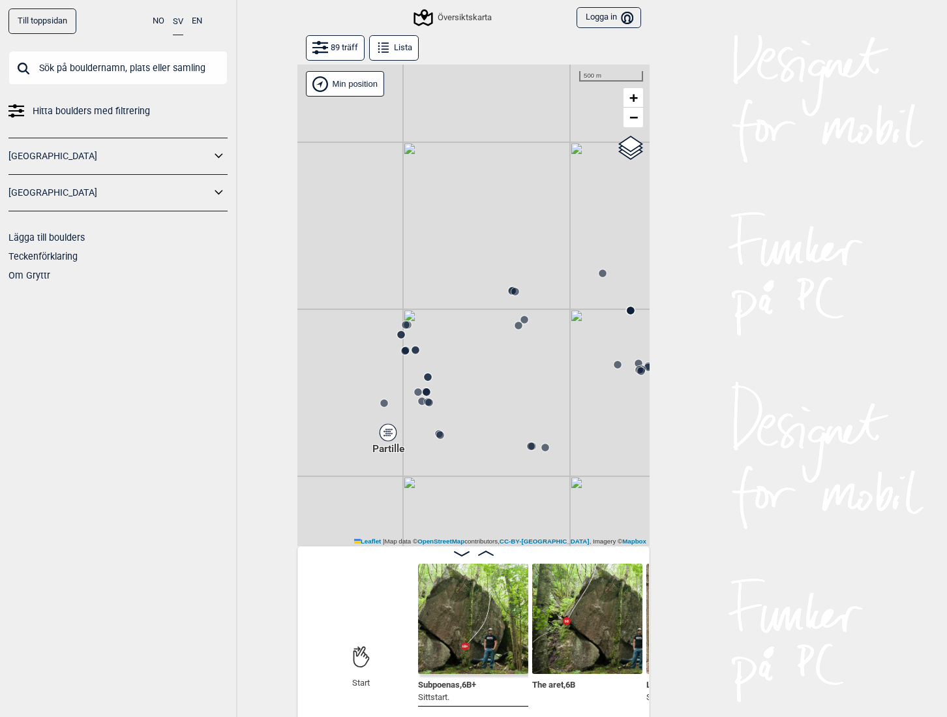
drag, startPoint x: 476, startPoint y: 322, endPoint x: 543, endPoint y: 322, distance: 66.6
click at [543, 322] on div "Gol [GEOGRAPHIC_DATA] Kolomoen [GEOGRAPHIC_DATA] [GEOGRAPHIC_DATA][PERSON_NAME]…" at bounding box center [474, 306] width 352 height 482
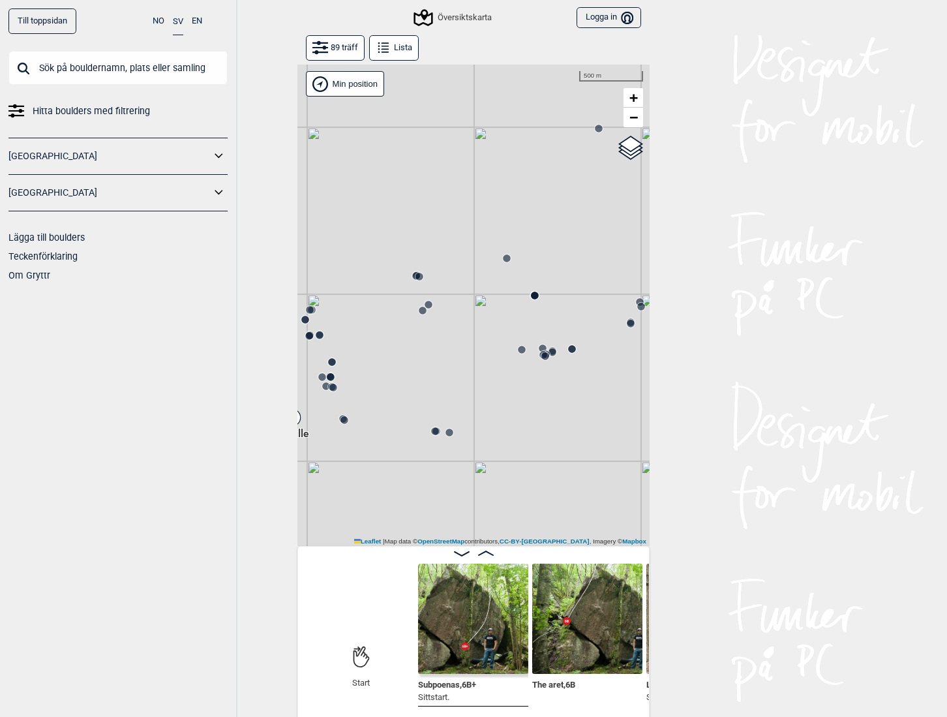
drag, startPoint x: 474, startPoint y: 367, endPoint x: 378, endPoint y: 352, distance: 97.1
click at [378, 352] on div "Gol [GEOGRAPHIC_DATA] Kolomoen [GEOGRAPHIC_DATA] [GEOGRAPHIC_DATA][PERSON_NAME]…" at bounding box center [474, 306] width 352 height 482
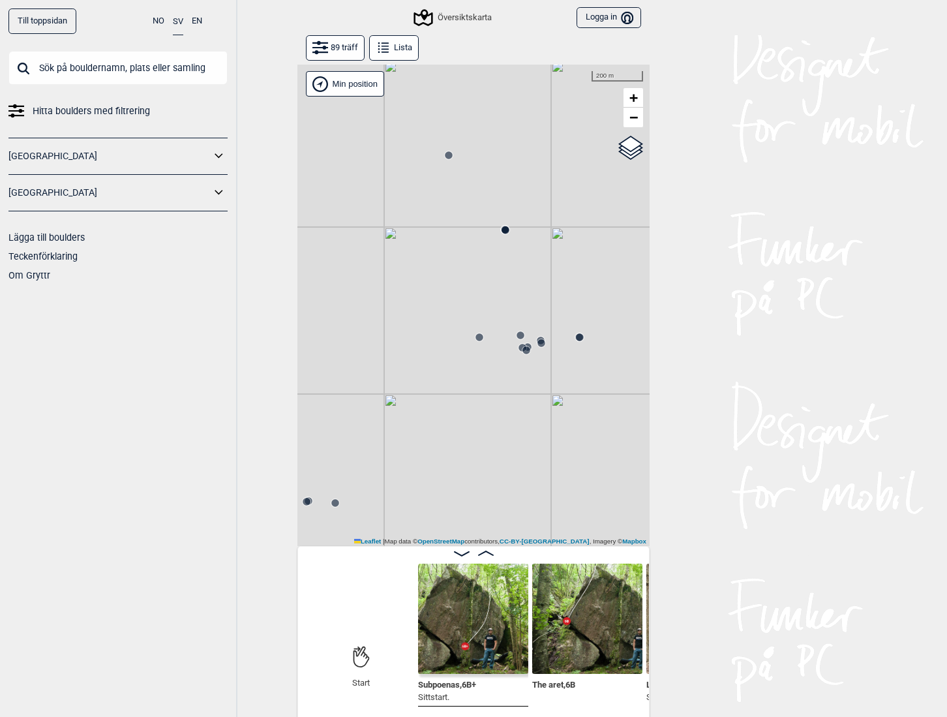
click at [524, 352] on circle at bounding box center [527, 350] width 8 height 8
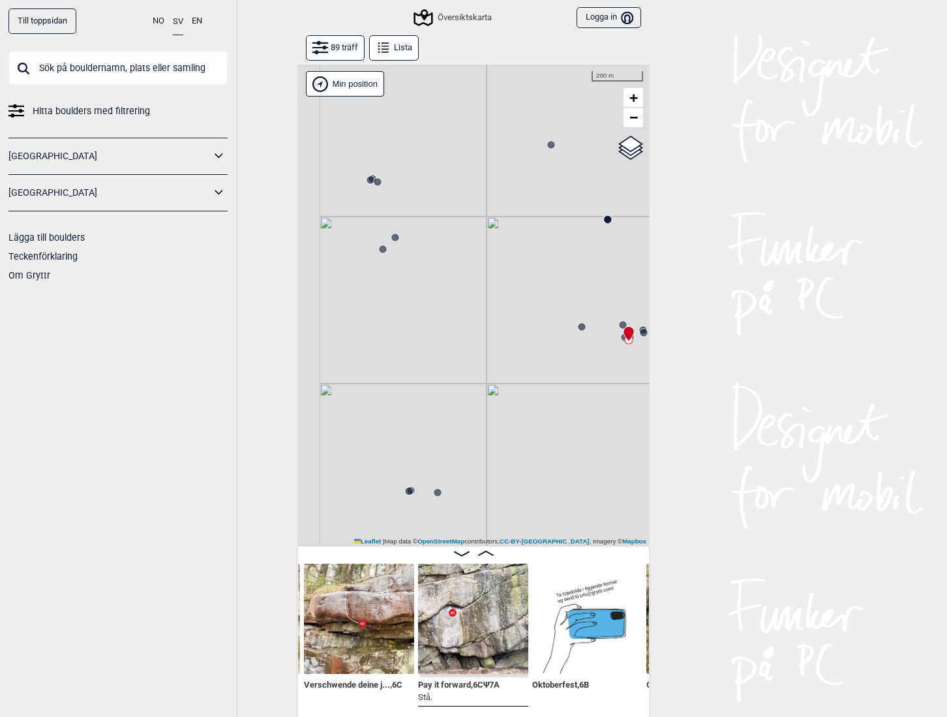
drag, startPoint x: 392, startPoint y: 359, endPoint x: 514, endPoint y: 354, distance: 122.1
click at [513, 348] on div "Gol [GEOGRAPHIC_DATA] Kolomoen [GEOGRAPHIC_DATA] [GEOGRAPHIC_DATA][PERSON_NAME]…" at bounding box center [474, 306] width 352 height 482
click at [425, 489] on circle at bounding box center [429, 491] width 8 height 8
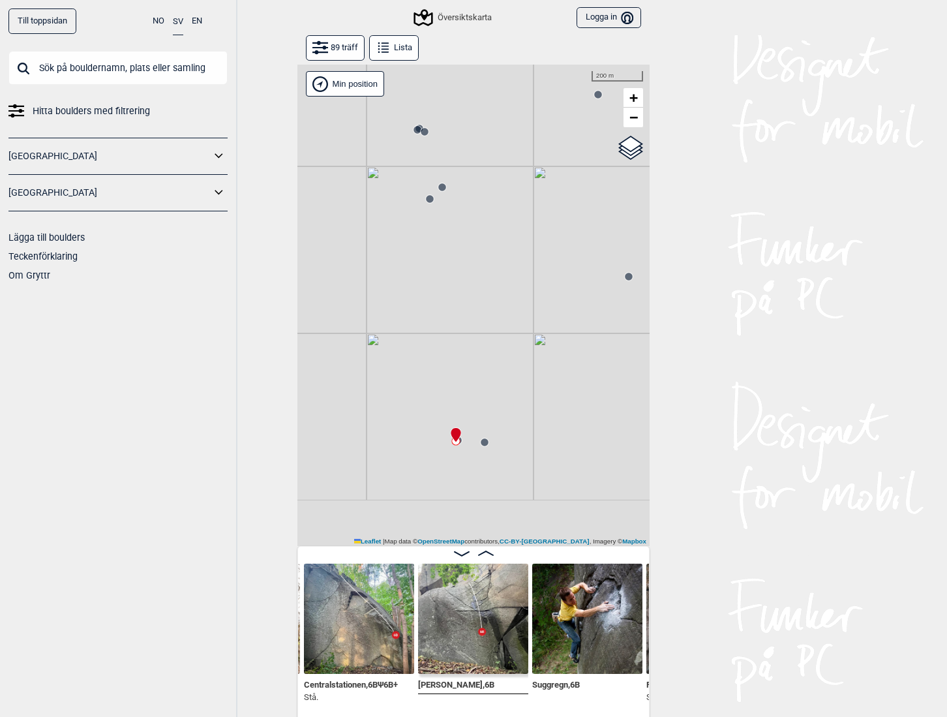
drag, startPoint x: 397, startPoint y: 455, endPoint x: 425, endPoint y: 413, distance: 50.5
click at [425, 403] on div "Gol [GEOGRAPHIC_DATA] Kolomoen [GEOGRAPHIC_DATA] [GEOGRAPHIC_DATA][PERSON_NAME]…" at bounding box center [474, 306] width 352 height 482
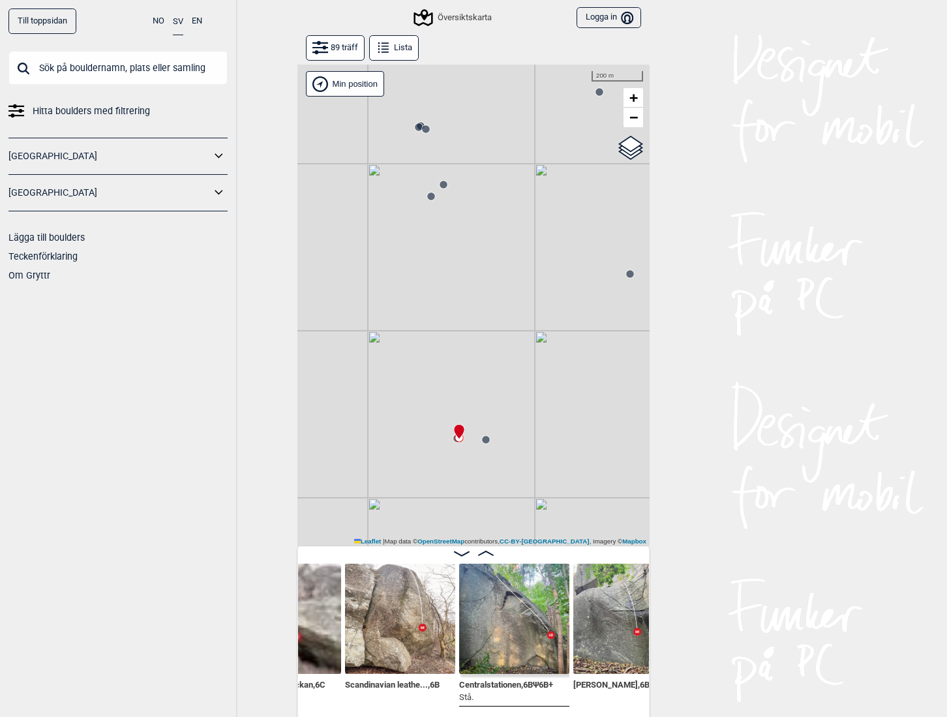
scroll to position [0, 5256]
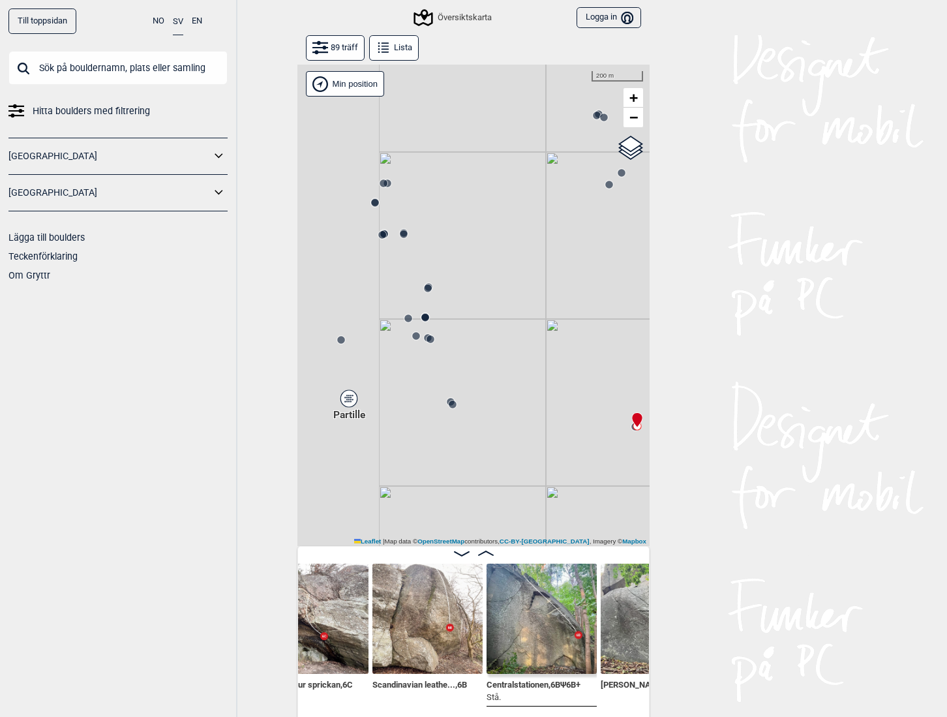
drag, startPoint x: 390, startPoint y: 444, endPoint x: 571, endPoint y: 436, distance: 181.6
click at [571, 436] on div "Gol [GEOGRAPHIC_DATA] Kolomoen [GEOGRAPHIC_DATA] [GEOGRAPHIC_DATA][PERSON_NAME]…" at bounding box center [474, 306] width 352 height 482
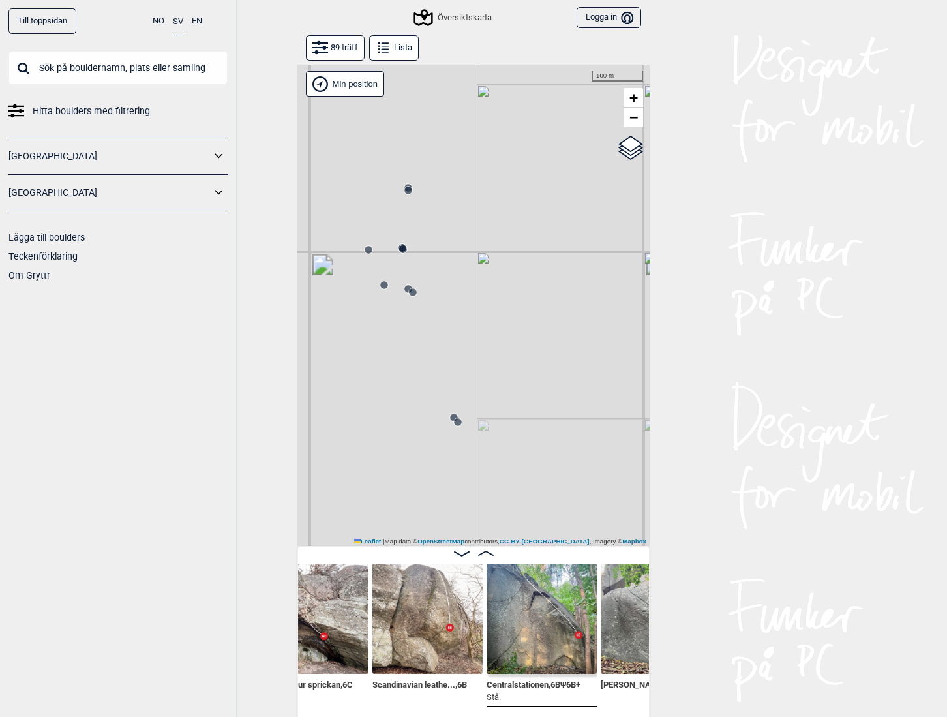
click at [453, 422] on icon at bounding box center [458, 422] width 10 height 10
click at [454, 425] on circle at bounding box center [458, 427] width 8 height 8
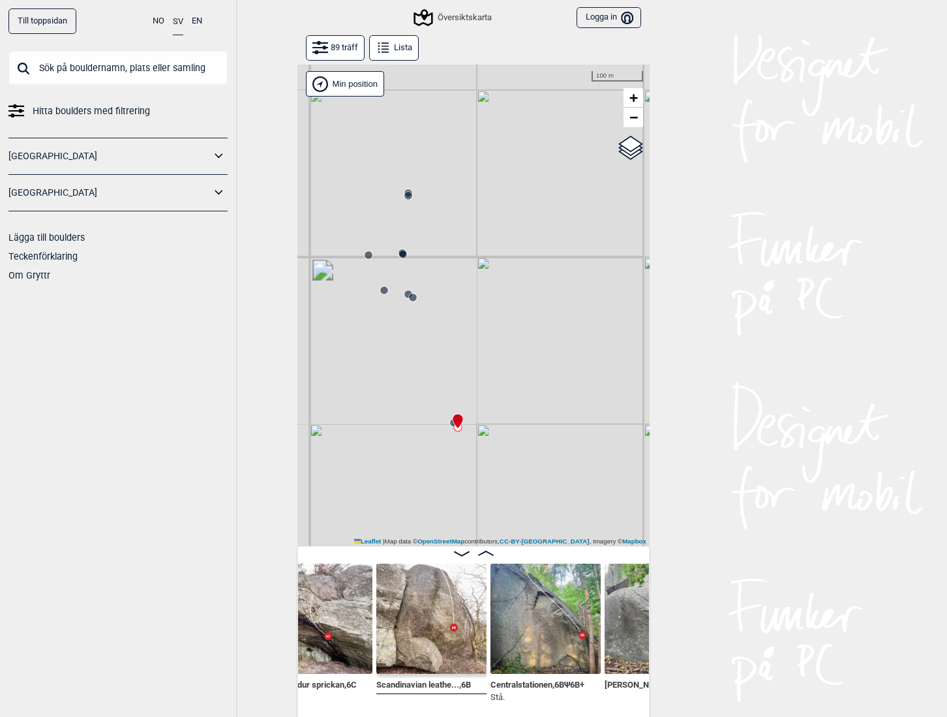
scroll to position [0, 5214]
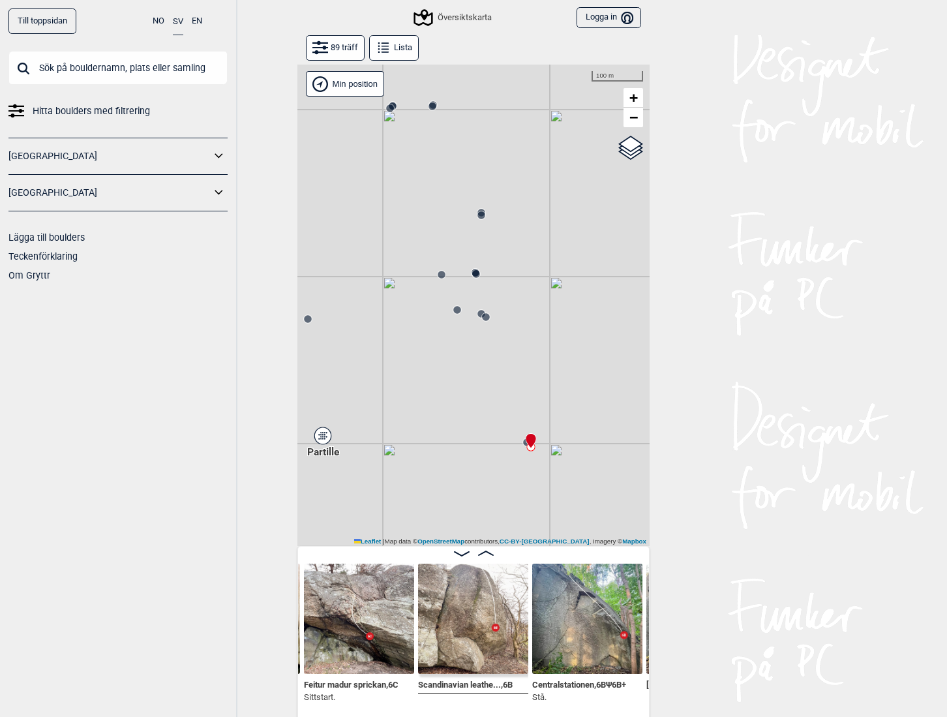
drag, startPoint x: 422, startPoint y: 339, endPoint x: 495, endPoint y: 358, distance: 75.7
click at [495, 358] on div "Gol [GEOGRAPHIC_DATA] Kolomoen [GEOGRAPHIC_DATA] [GEOGRAPHIC_DATA][PERSON_NAME]…" at bounding box center [474, 306] width 352 height 482
click at [484, 319] on circle at bounding box center [486, 317] width 8 height 8
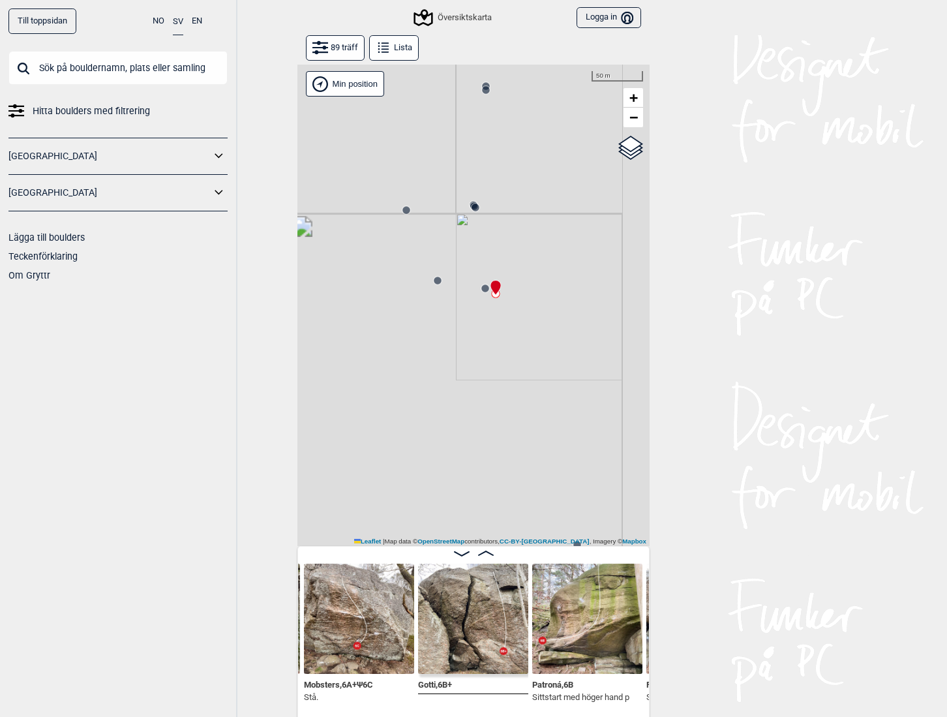
drag, startPoint x: 455, startPoint y: 345, endPoint x: 423, endPoint y: 468, distance: 128.0
click at [423, 468] on div "Gol [GEOGRAPHIC_DATA] Kolomoen [GEOGRAPHIC_DATA] [GEOGRAPHIC_DATA][PERSON_NAME]…" at bounding box center [474, 306] width 352 height 482
click at [488, 292] on div at bounding box center [493, 287] width 10 height 10
click at [434, 288] on circle at bounding box center [438, 286] width 8 height 8
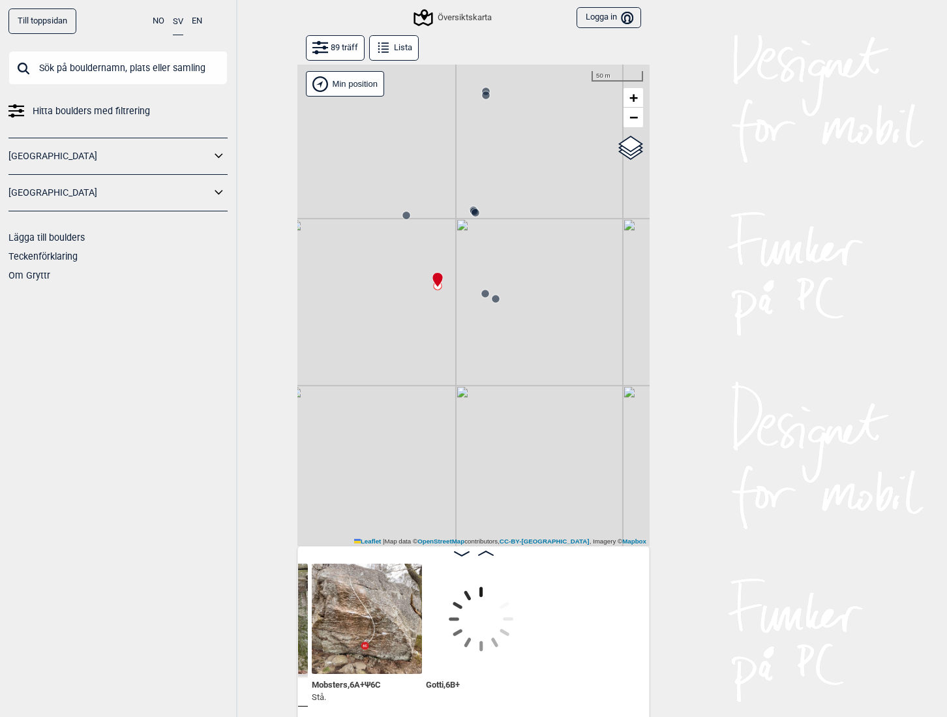
scroll to position [0, 4663]
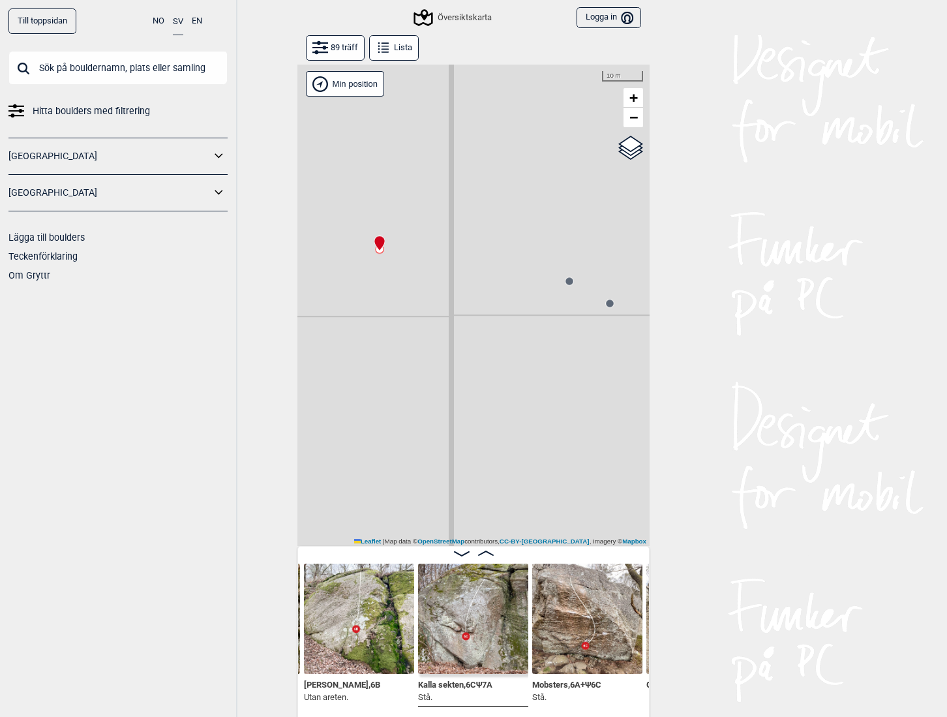
drag, startPoint x: 443, startPoint y: 293, endPoint x: 498, endPoint y: 388, distance: 109.3
click at [497, 388] on div "Gol [GEOGRAPHIC_DATA] Kolomoen [GEOGRAPHIC_DATA] [GEOGRAPHIC_DATA][PERSON_NAME]…" at bounding box center [474, 306] width 352 height 482
click at [513, 171] on circle at bounding box center [515, 170] width 8 height 8
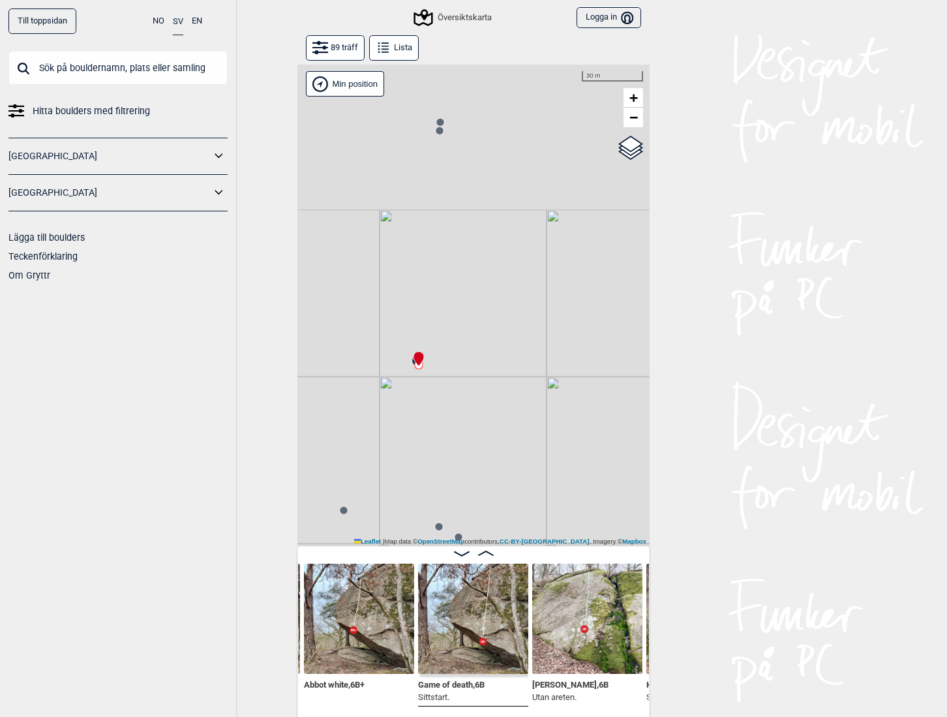
drag, startPoint x: 497, startPoint y: 266, endPoint x: 399, endPoint y: 480, distance: 235.3
click at [399, 480] on div "Gol [GEOGRAPHIC_DATA] Kolomoen [GEOGRAPHIC_DATA] [GEOGRAPHIC_DATA][PERSON_NAME]…" at bounding box center [474, 306] width 352 height 482
drag, startPoint x: 394, startPoint y: 375, endPoint x: 405, endPoint y: 398, distance: 25.7
click at [405, 398] on div "Gol [GEOGRAPHIC_DATA] Kolomoen [GEOGRAPHIC_DATA] [GEOGRAPHIC_DATA][PERSON_NAME]…" at bounding box center [474, 306] width 352 height 482
click at [478, 555] on icon at bounding box center [486, 553] width 16 height 5
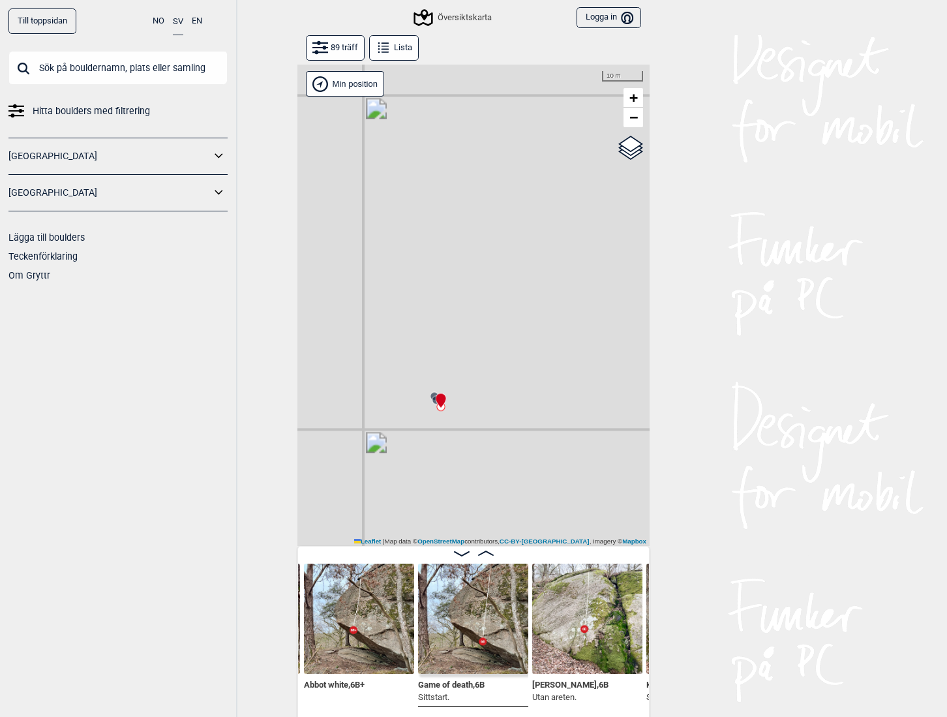
scroll to position [0, 4560]
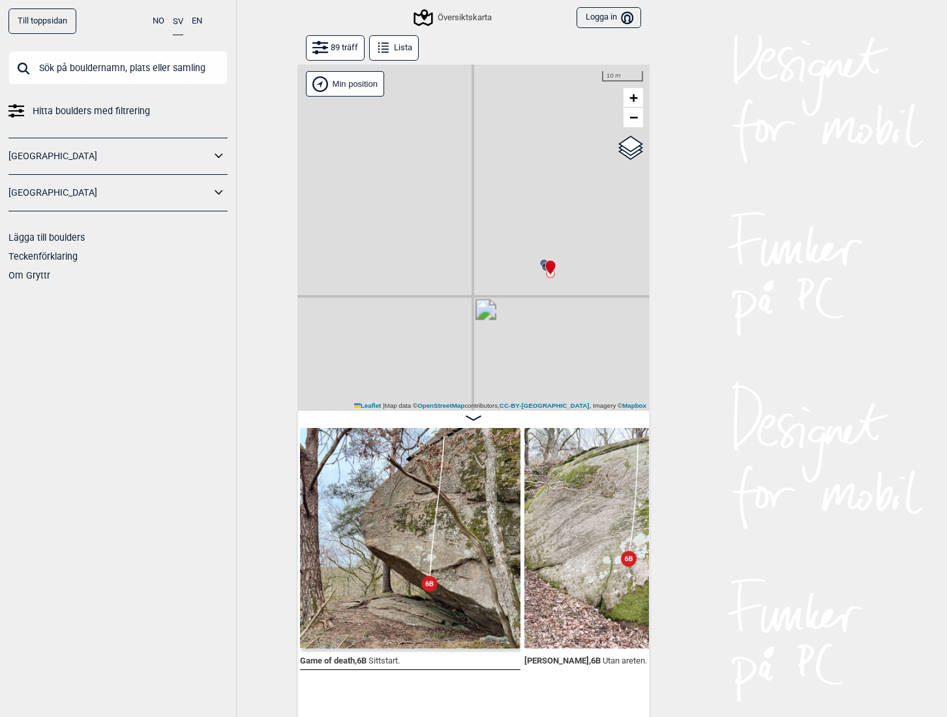
drag, startPoint x: 538, startPoint y: 339, endPoint x: 340, endPoint y: 316, distance: 198.9
click at [340, 316] on div "Gol [GEOGRAPHIC_DATA] Kolomoen [GEOGRAPHIC_DATA] [GEOGRAPHIC_DATA][PERSON_NAME]…" at bounding box center [474, 238] width 352 height 346
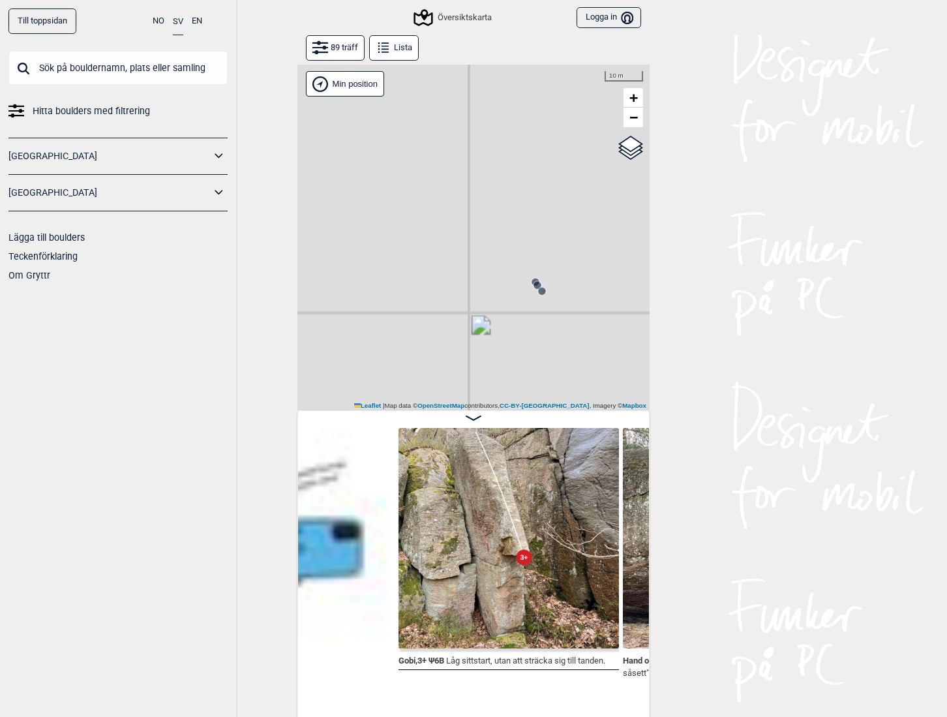
scroll to position [0, 4314]
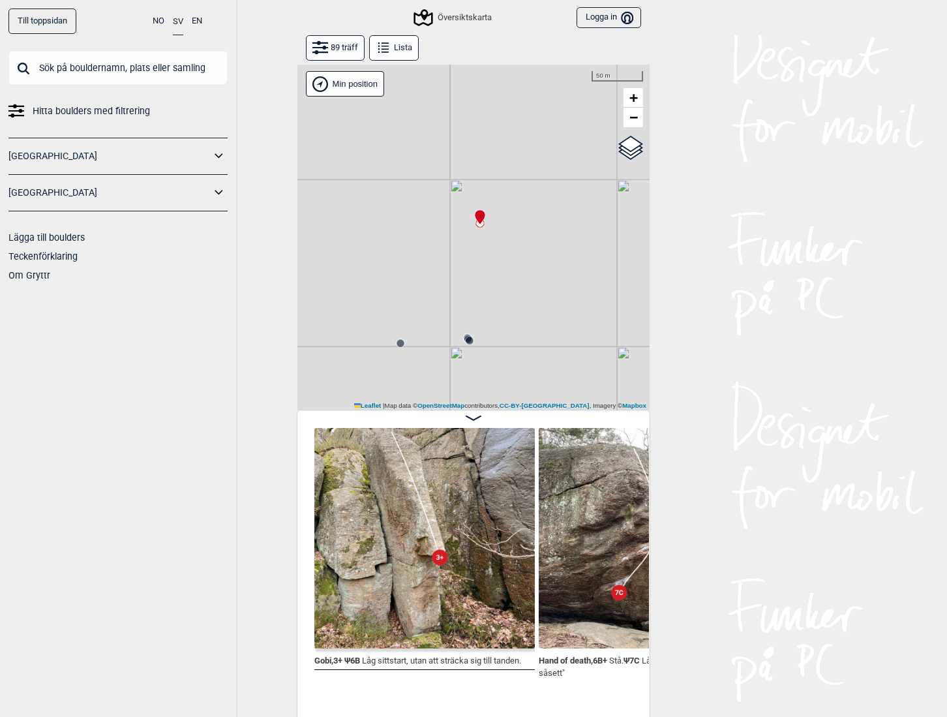
drag, startPoint x: 472, startPoint y: 366, endPoint x: 468, endPoint y: 243, distance: 122.7
click at [468, 243] on div "Gol [GEOGRAPHIC_DATA] Kolomoen [GEOGRAPHIC_DATA] [GEOGRAPHIC_DATA][PERSON_NAME]…" at bounding box center [474, 238] width 352 height 346
drag, startPoint x: 499, startPoint y: 337, endPoint x: 616, endPoint y: 254, distance: 143.2
click at [616, 254] on div "Gol [GEOGRAPHIC_DATA] Kolomoen [GEOGRAPHIC_DATA] [GEOGRAPHIC_DATA][PERSON_NAME]…" at bounding box center [474, 238] width 352 height 346
drag, startPoint x: 485, startPoint y: 228, endPoint x: 422, endPoint y: 351, distance: 138.6
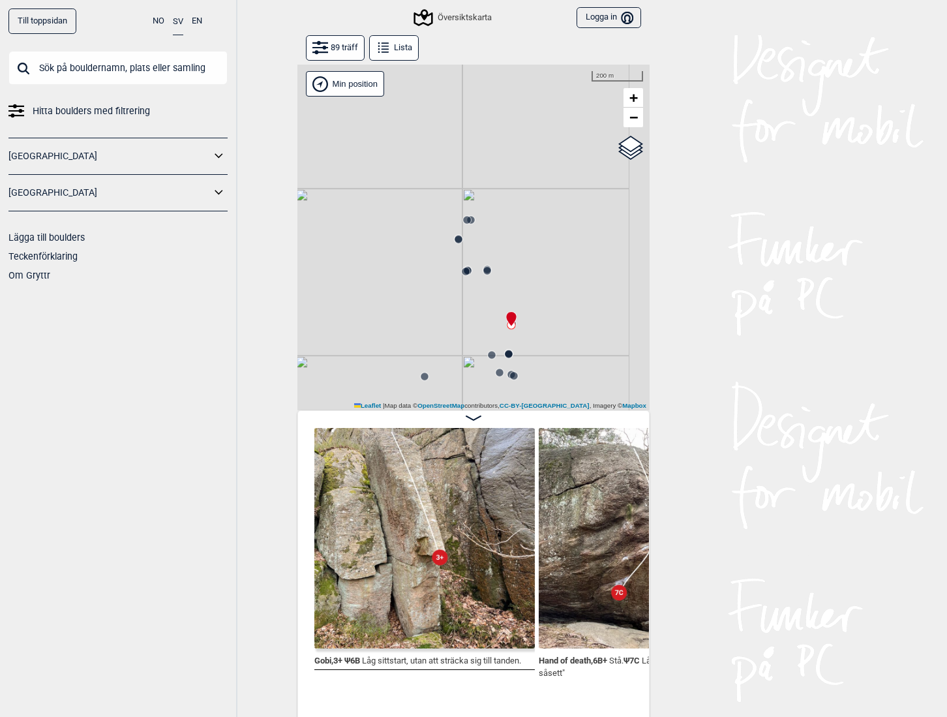
click at [422, 351] on div "Gol [GEOGRAPHIC_DATA] Kolomoen [GEOGRAPHIC_DATA] [GEOGRAPHIC_DATA][PERSON_NAME]…" at bounding box center [474, 238] width 352 height 346
click at [441, 289] on circle at bounding box center [445, 290] width 8 height 8
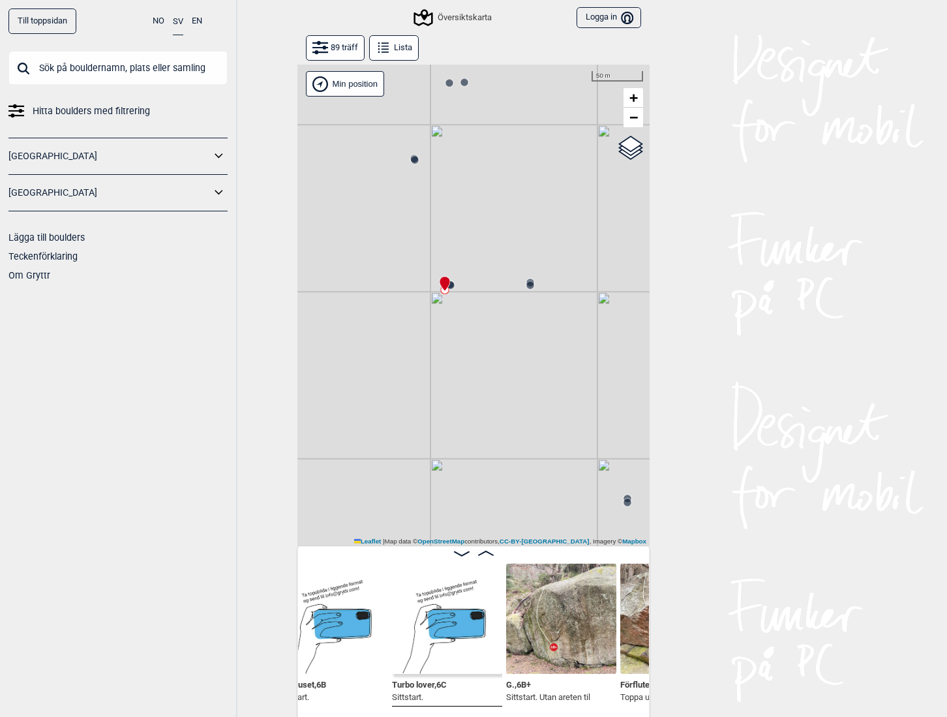
scroll to position [0, 3009]
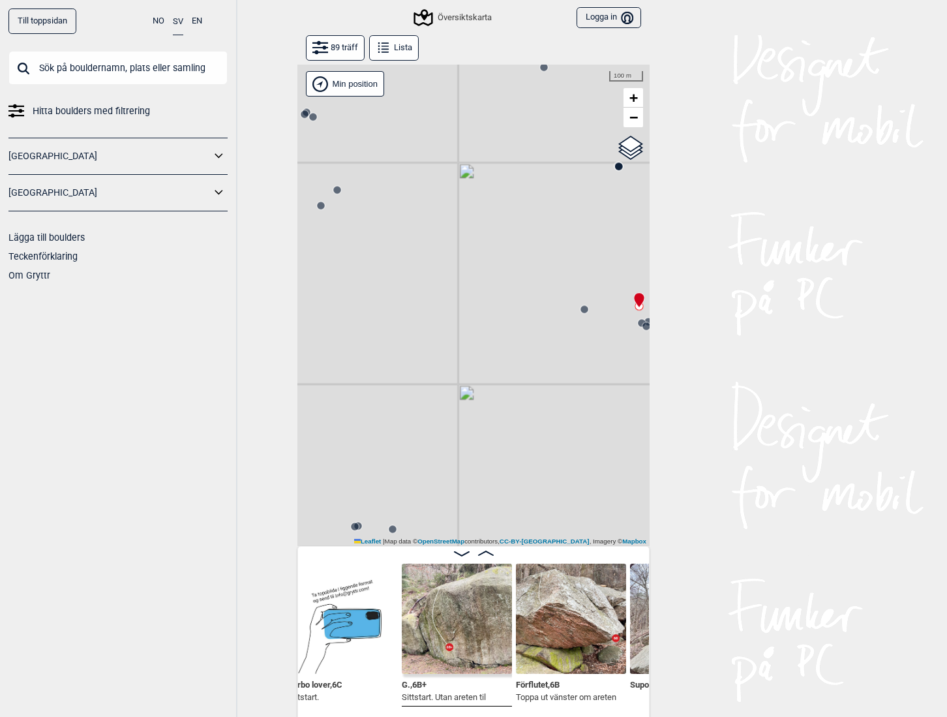
drag, startPoint x: 427, startPoint y: 402, endPoint x: 738, endPoint y: 407, distance: 310.6
click at [731, 406] on div "Till toppsidan NO SV EN Hitta boulders med filtrering Norge Sverige Lägga till …" at bounding box center [473, 358] width 947 height 717
drag, startPoint x: 501, startPoint y: 390, endPoint x: 498, endPoint y: 440, distance: 50.3
click at [498, 397] on icon at bounding box center [501, 391] width 10 height 10
drag, startPoint x: 439, startPoint y: 407, endPoint x: 441, endPoint y: 418, distance: 11.3
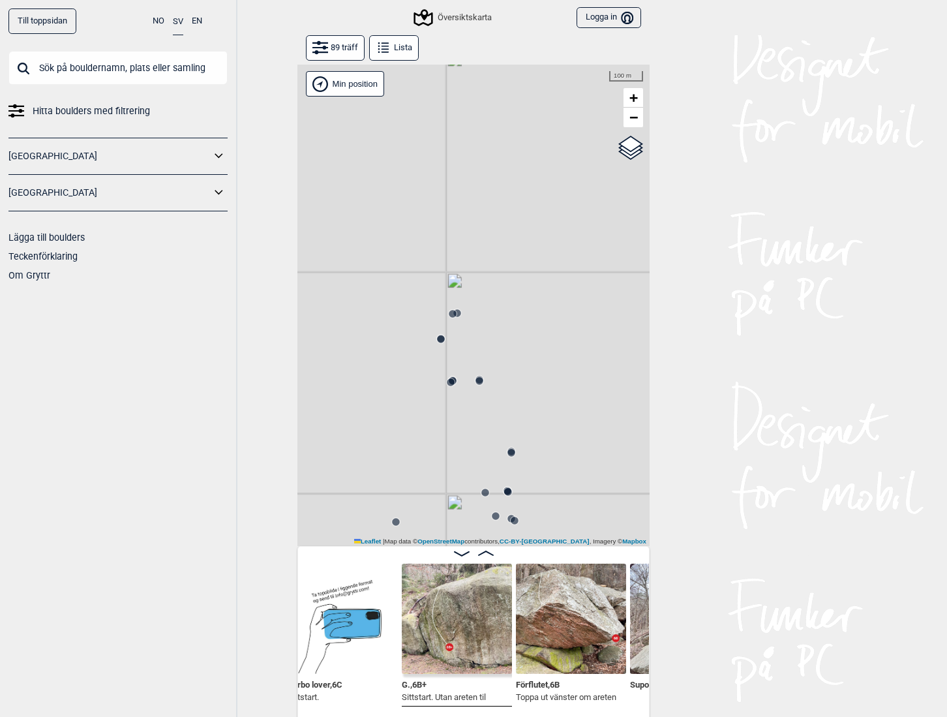
click at [441, 418] on div "Gol [GEOGRAPHIC_DATA] Kolomoen [GEOGRAPHIC_DATA] [GEOGRAPHIC_DATA][PERSON_NAME]…" at bounding box center [474, 306] width 352 height 482
click at [456, 315] on circle at bounding box center [460, 317] width 8 height 8
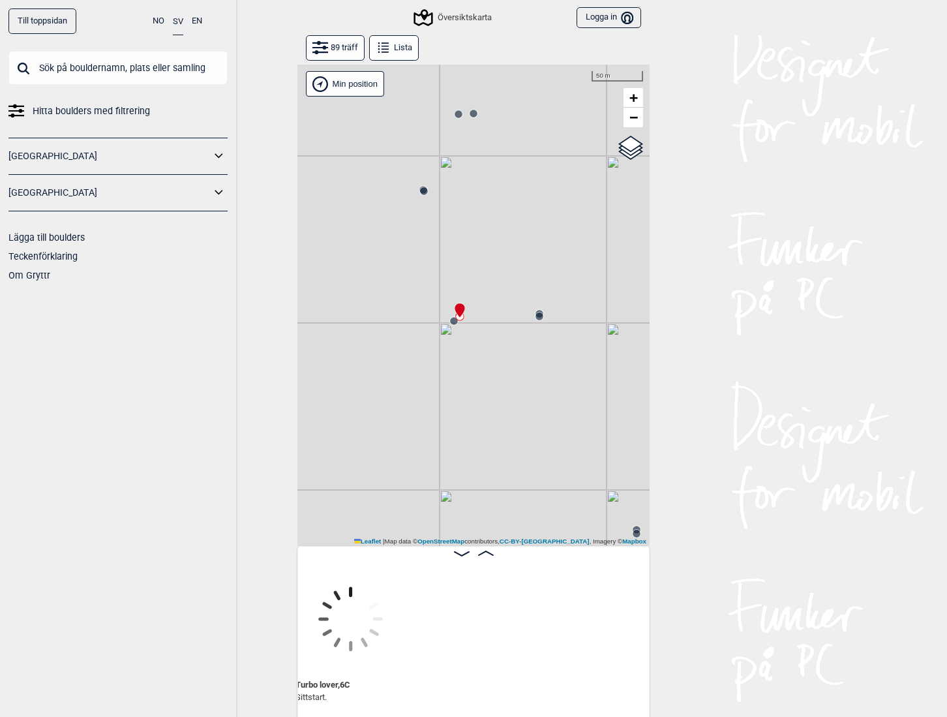
scroll to position [0, 2658]
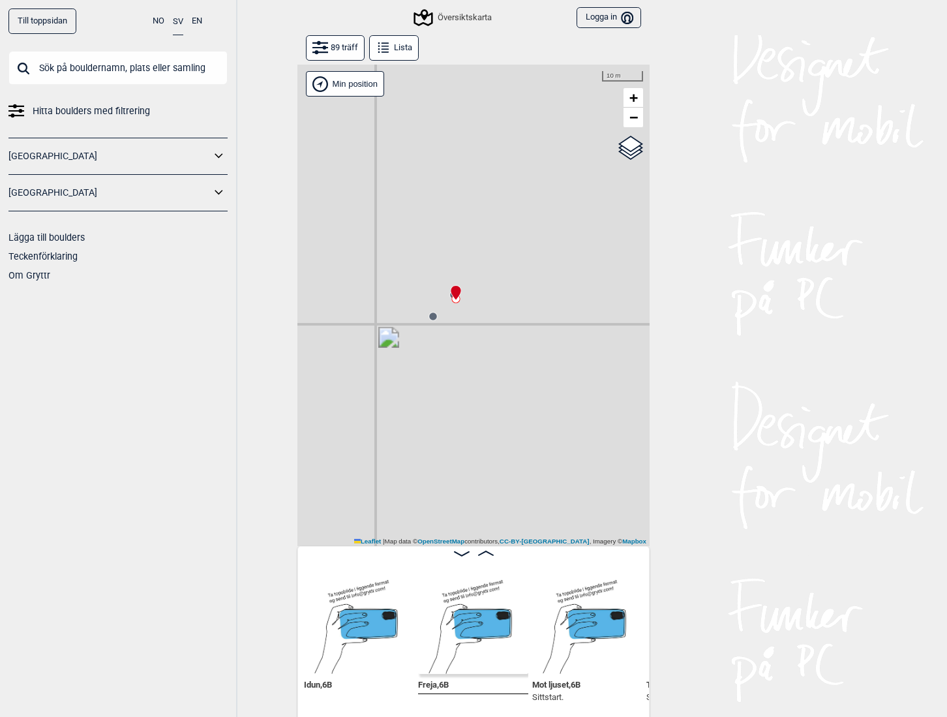
click at [431, 322] on div "Gol [GEOGRAPHIC_DATA] Kolomoen [GEOGRAPHIC_DATA] [GEOGRAPHIC_DATA][PERSON_NAME]…" at bounding box center [474, 306] width 352 height 482
click at [433, 317] on circle at bounding box center [433, 316] width 8 height 8
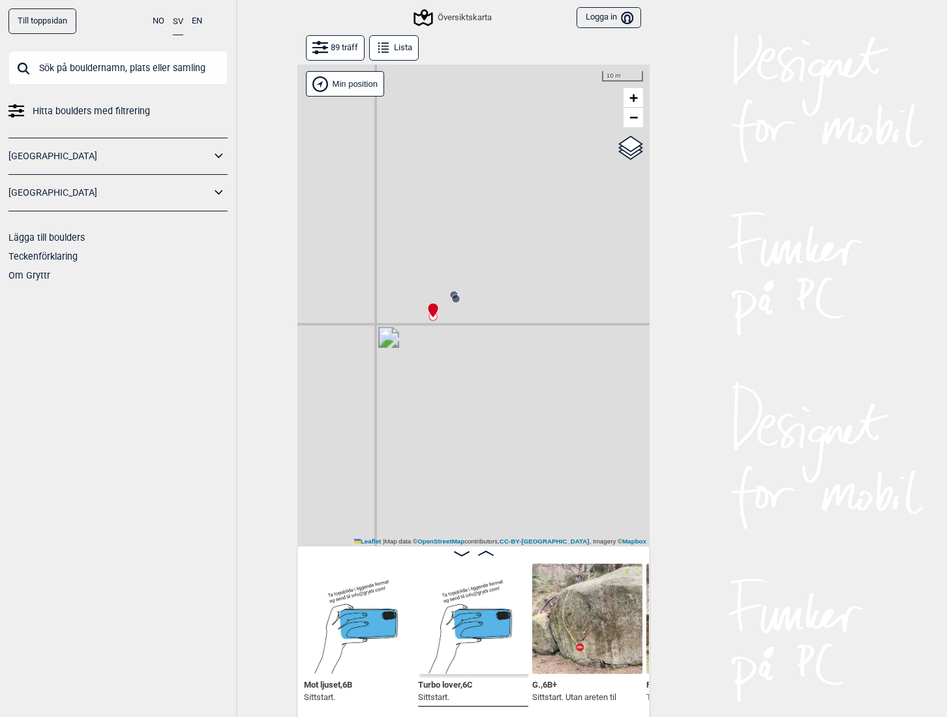
click at [449, 290] on icon at bounding box center [454, 295] width 10 height 10
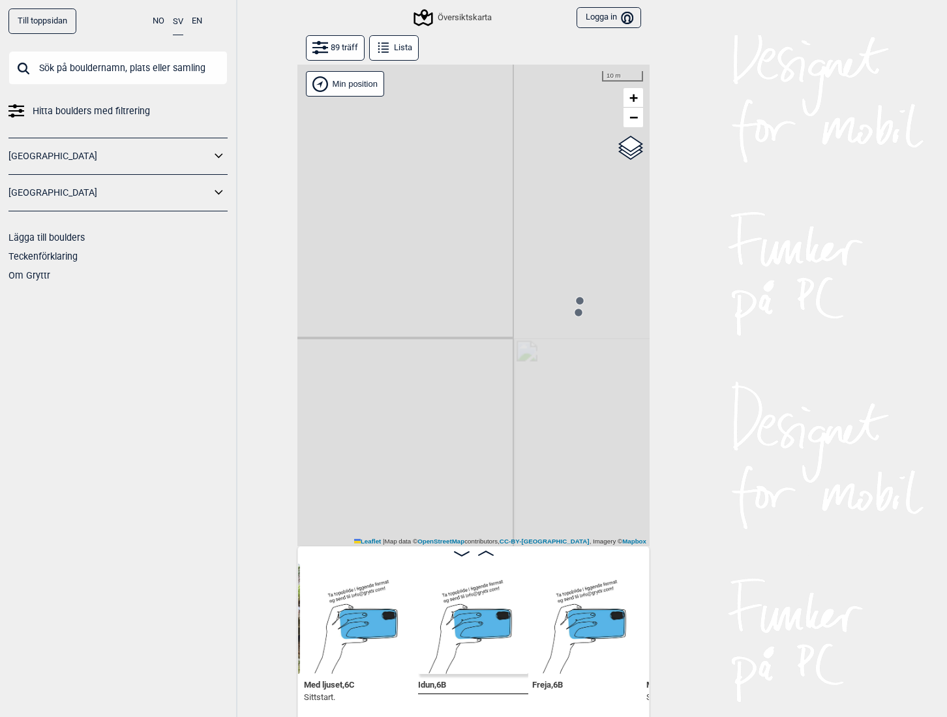
drag, startPoint x: 534, startPoint y: 348, endPoint x: 338, endPoint y: 362, distance: 196.2
click at [338, 362] on div "Gol [GEOGRAPHIC_DATA] Kolomoen [GEOGRAPHIC_DATA] [GEOGRAPHIC_DATA][PERSON_NAME]…" at bounding box center [474, 306] width 352 height 482
click at [575, 313] on circle at bounding box center [579, 313] width 8 height 8
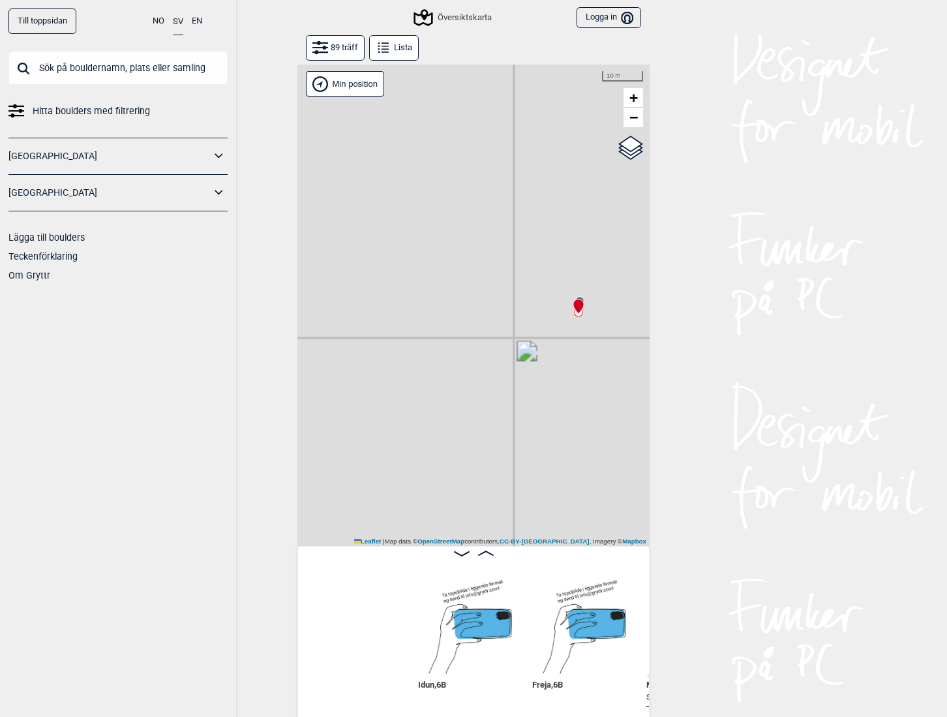
scroll to position [0, 2776]
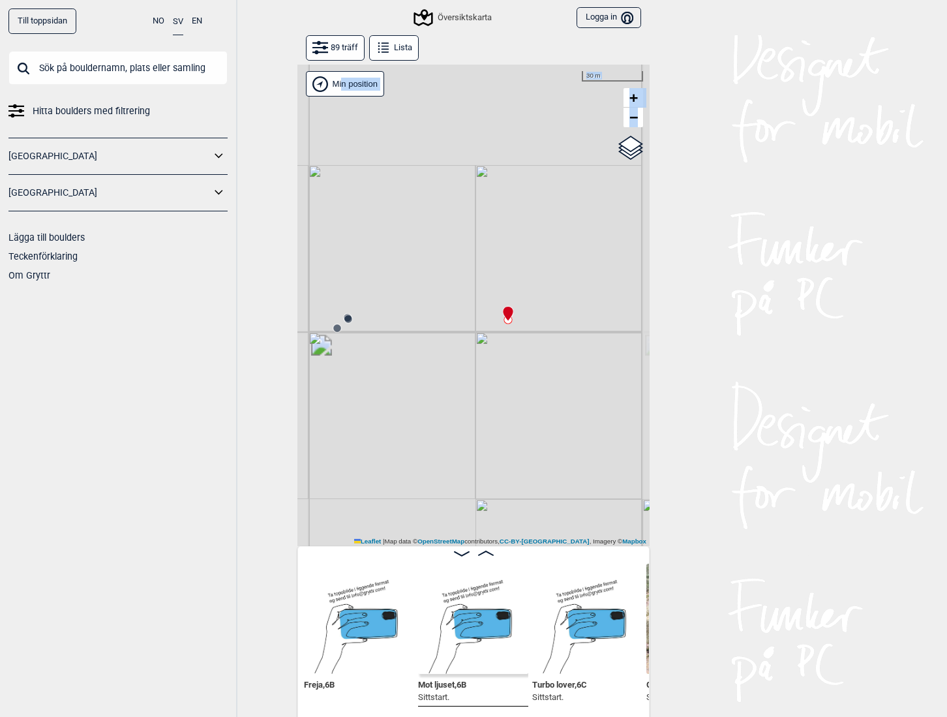
drag, startPoint x: 412, startPoint y: 301, endPoint x: 525, endPoint y: 390, distance: 143.6
click at [525, 391] on div "Gol [GEOGRAPHIC_DATA] Kolomoen [GEOGRAPHIC_DATA] [GEOGRAPHIC_DATA][PERSON_NAME]…" at bounding box center [474, 306] width 352 height 482
click at [416, 307] on div "Gol [GEOGRAPHIC_DATA] Kolomoen [GEOGRAPHIC_DATA] [GEOGRAPHIC_DATA] [GEOGRAPHIC_…" at bounding box center [474, 306] width 352 height 482
drag, startPoint x: 409, startPoint y: 280, endPoint x: 540, endPoint y: 451, distance: 215.5
click at [540, 451] on div "Gol [GEOGRAPHIC_DATA] Kolomoen [GEOGRAPHIC_DATA] [GEOGRAPHIC_DATA] [GEOGRAPHIC_…" at bounding box center [474, 306] width 352 height 482
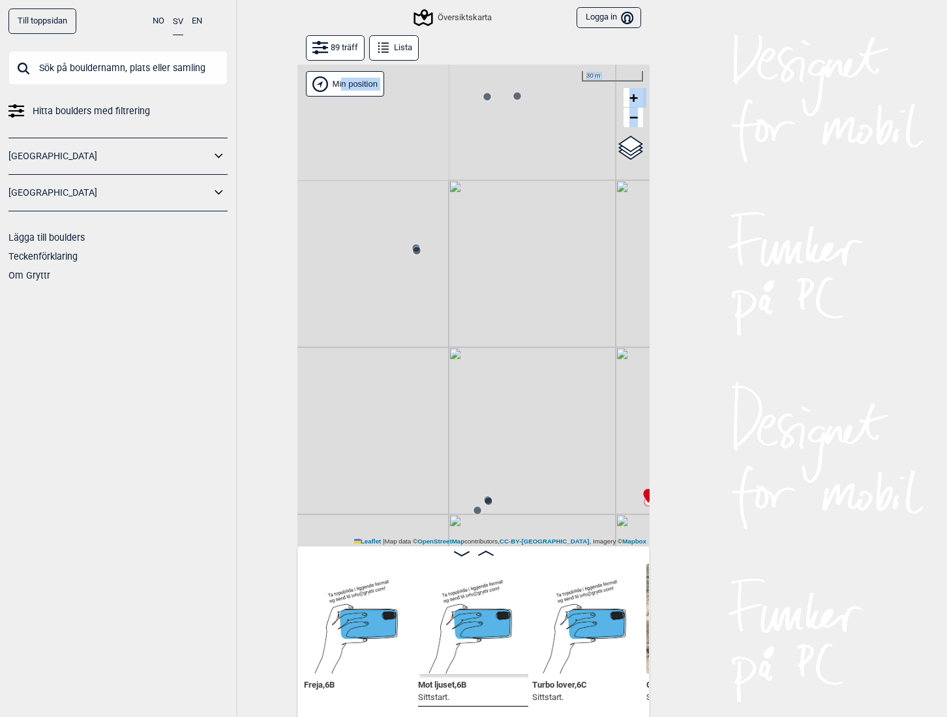
click at [413, 252] on circle at bounding box center [417, 251] width 8 height 8
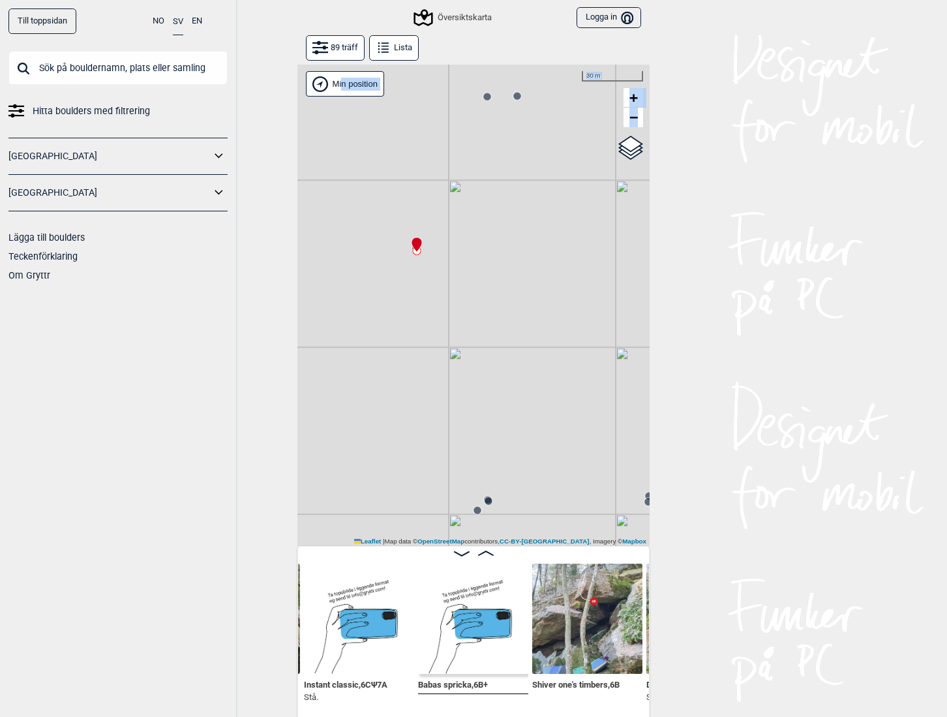
drag, startPoint x: 459, startPoint y: 324, endPoint x: 446, endPoint y: 200, distance: 124.7
click at [446, 200] on div "Gol [GEOGRAPHIC_DATA] Kolomoen [GEOGRAPHIC_DATA] [GEOGRAPHIC_DATA] [GEOGRAPHIC_…" at bounding box center [474, 306] width 352 height 482
click at [483, 97] on circle at bounding box center [487, 97] width 8 height 8
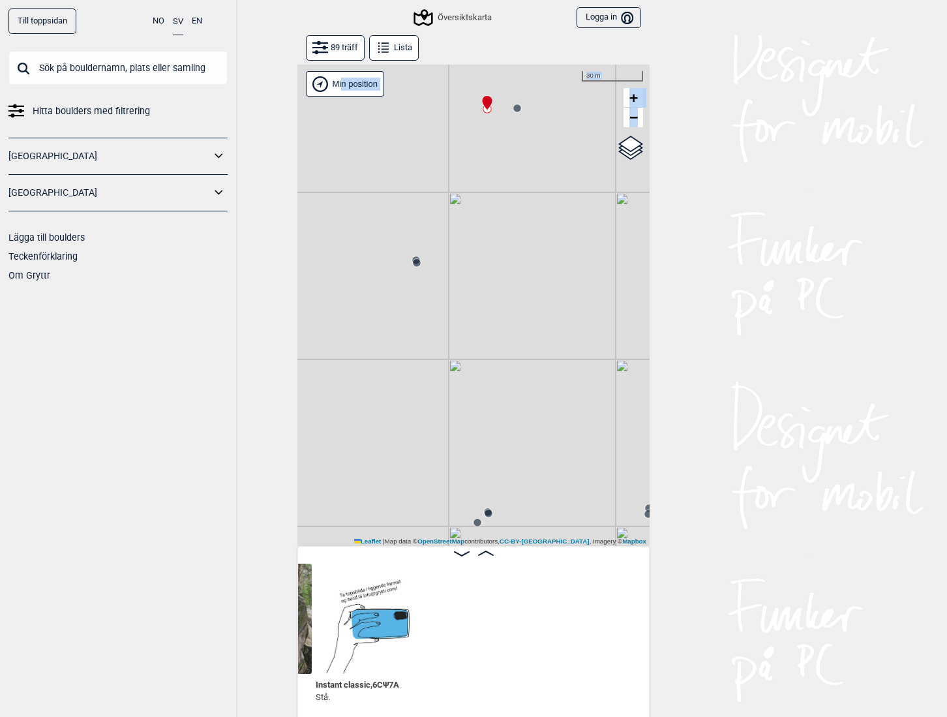
scroll to position [0, 1776]
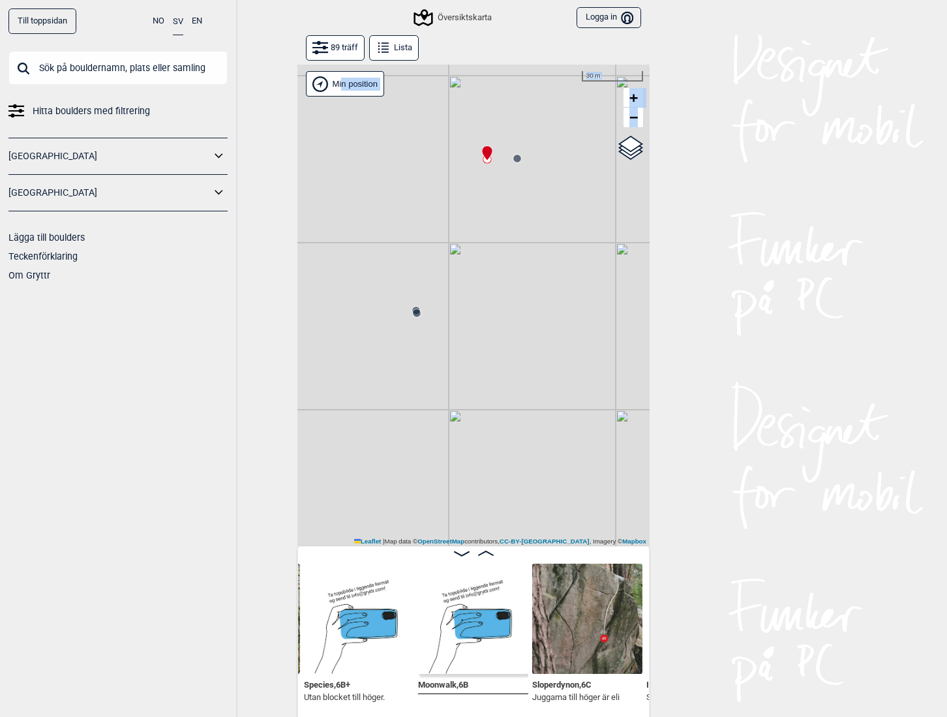
click at [514, 157] on circle at bounding box center [518, 159] width 8 height 8
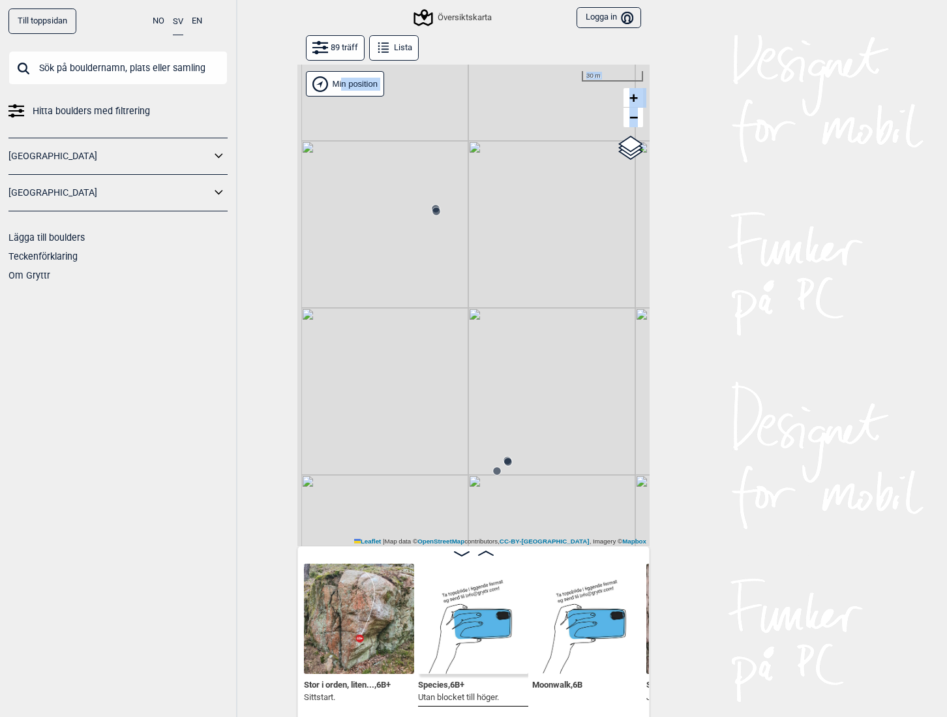
drag, startPoint x: 455, startPoint y: 363, endPoint x: 472, endPoint y: 134, distance: 229.0
click at [472, 138] on div "Gol [GEOGRAPHIC_DATA] Kolomoen [GEOGRAPHIC_DATA] [GEOGRAPHIC_DATA] [GEOGRAPHIC_…" at bounding box center [474, 306] width 352 height 482
click at [489, 341] on circle at bounding box center [493, 341] width 8 height 8
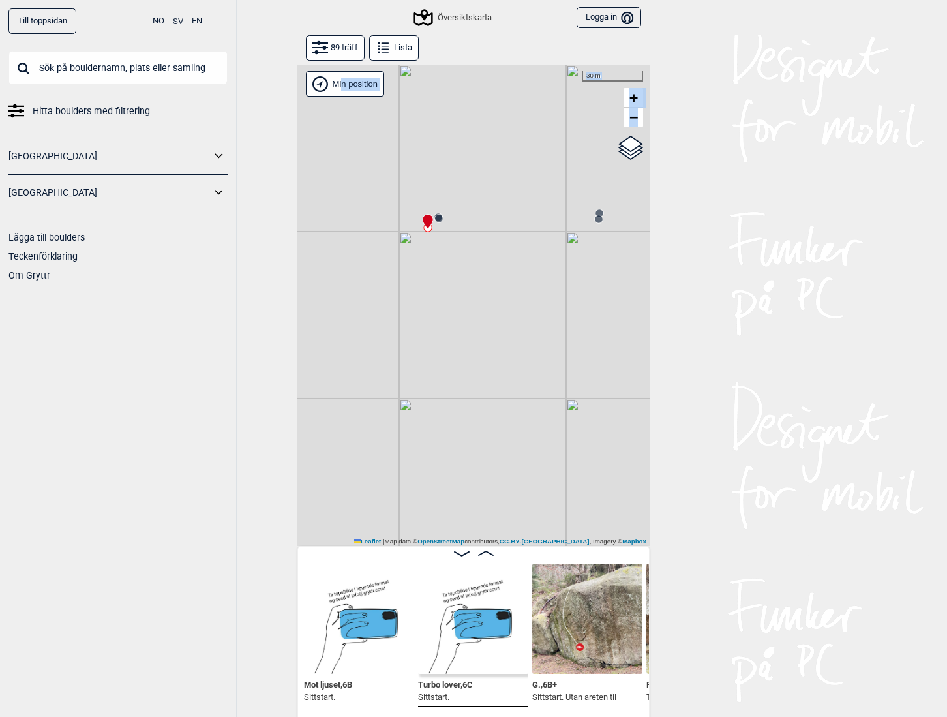
drag, startPoint x: 467, startPoint y: 403, endPoint x: 329, endPoint y: 162, distance: 277.4
click at [329, 162] on div "Gol [GEOGRAPHIC_DATA] Kolomoen [GEOGRAPHIC_DATA] [GEOGRAPHIC_DATA] [GEOGRAPHIC_…" at bounding box center [474, 306] width 352 height 482
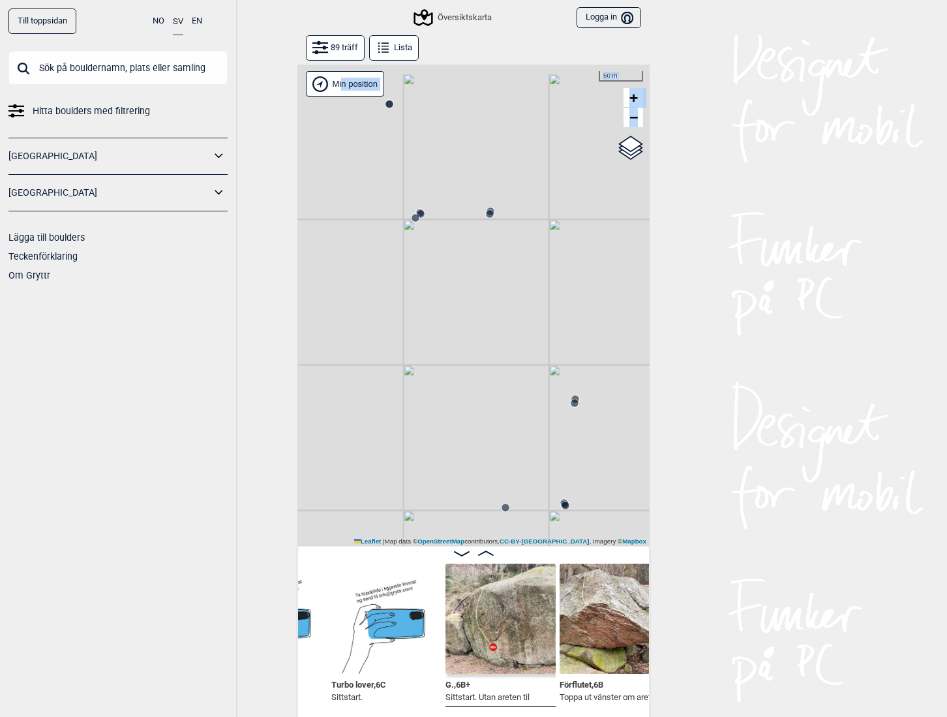
scroll to position [0, 3061]
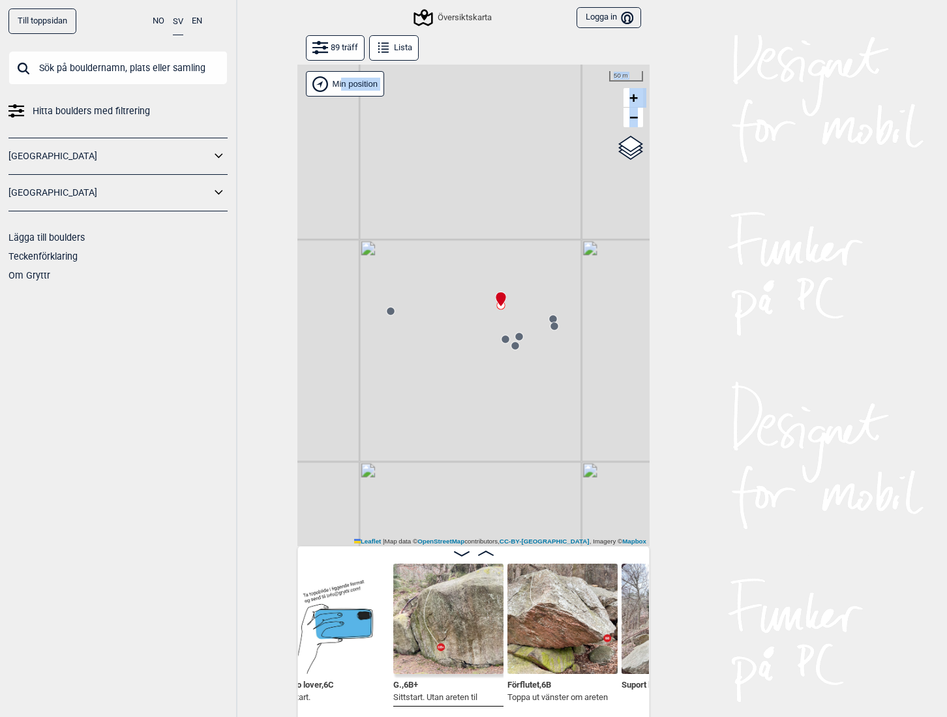
click at [557, 631] on img at bounding box center [563, 619] width 110 height 110
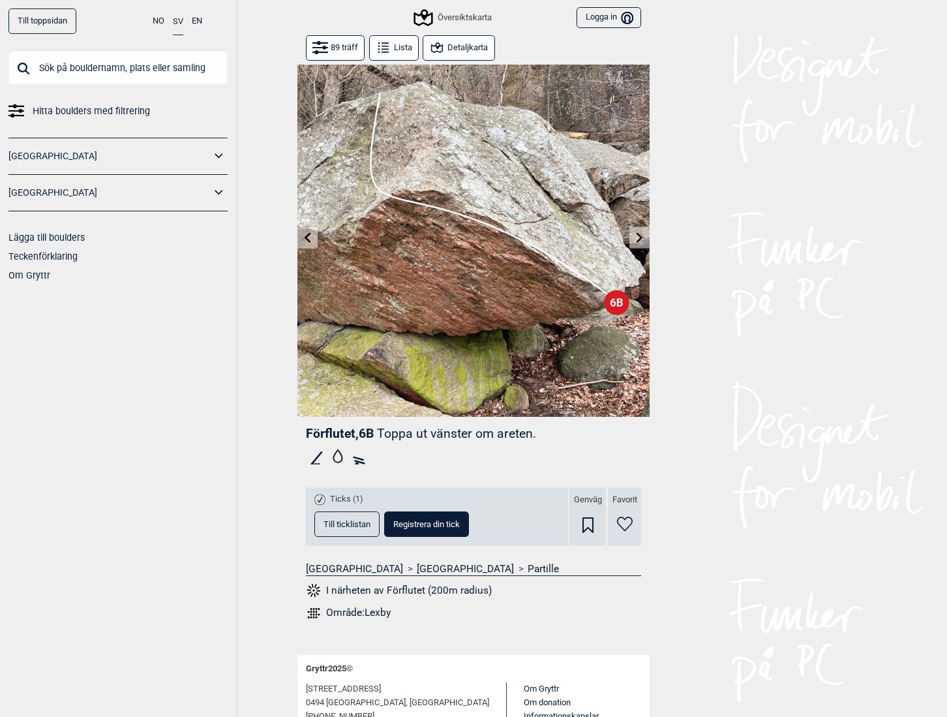
click at [340, 520] on span "Till ticklistan" at bounding box center [347, 524] width 47 height 8
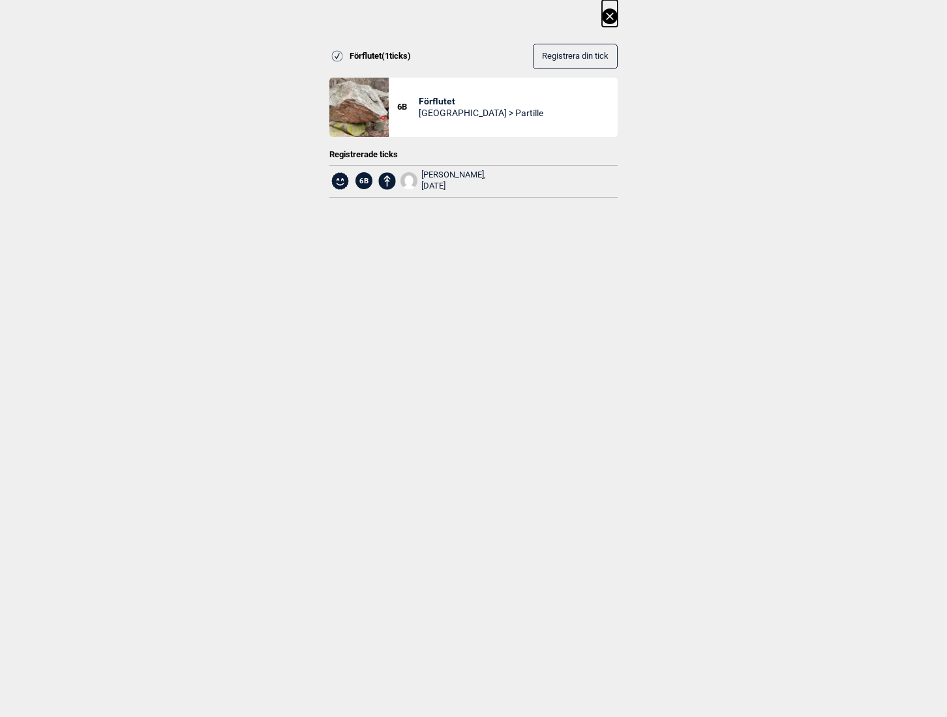
click at [606, 19] on icon at bounding box center [610, 16] width 16 height 16
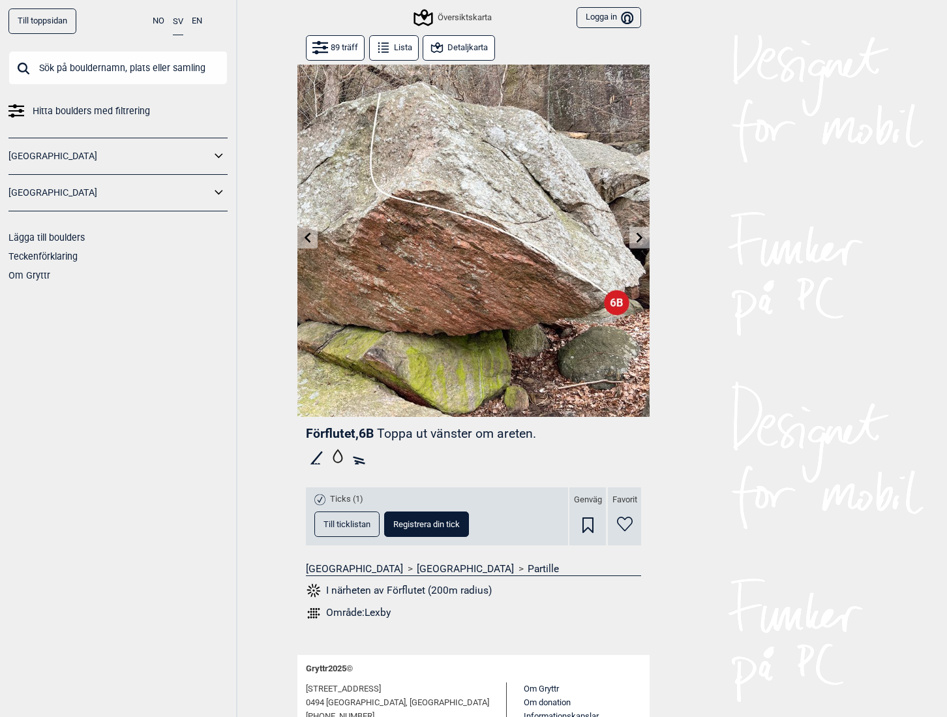
click at [459, 48] on button "Detaljkarta" at bounding box center [459, 47] width 72 height 25
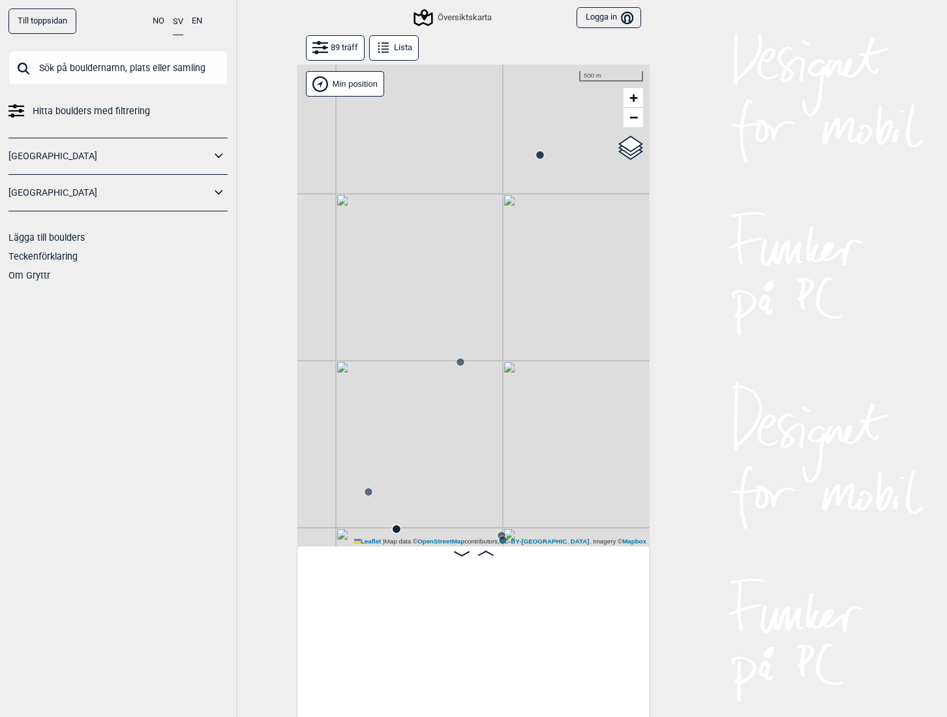
scroll to position [0, 3088]
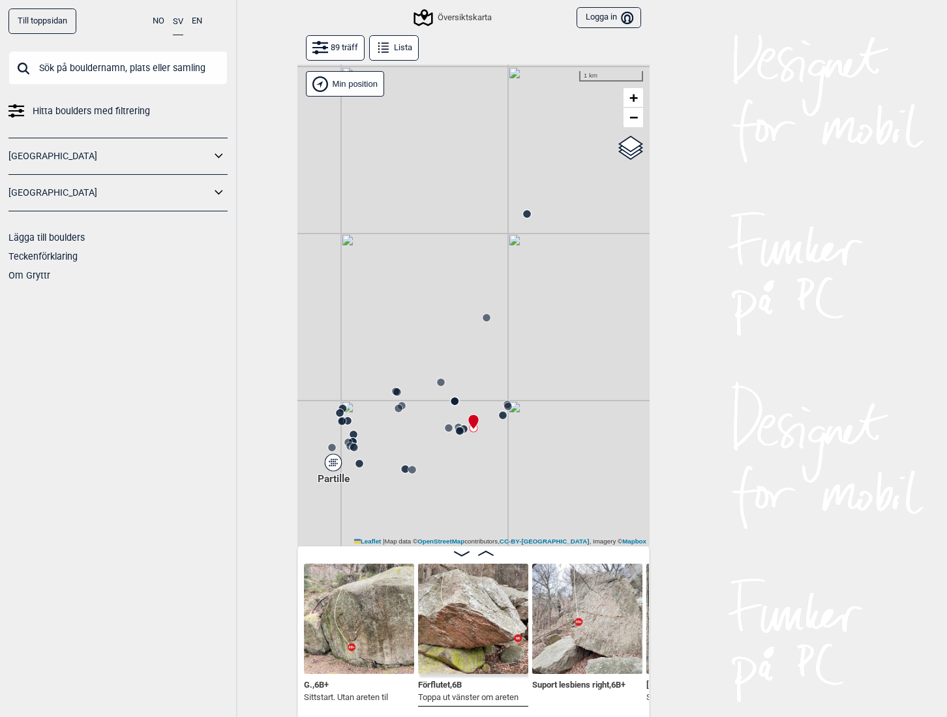
drag, startPoint x: 489, startPoint y: 405, endPoint x: 514, endPoint y: 279, distance: 128.3
click at [514, 279] on div "Gol Ål Kolomoen Vallset Tangen Sørli Åsbygda Kongsberg Efteløt Østmarka nord Se…" at bounding box center [474, 306] width 352 height 482
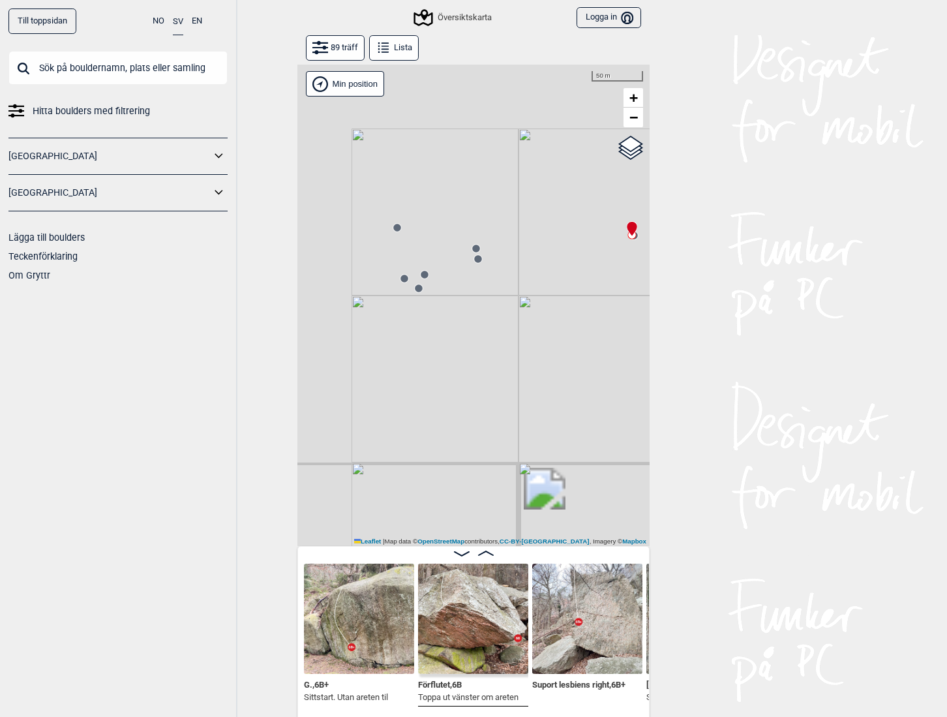
drag, startPoint x: 424, startPoint y: 240, endPoint x: 628, endPoint y: 361, distance: 236.7
click at [628, 361] on div "Gol Ål Kolomoen Vallset Tangen Sørli Åsbygda Kongsberg Efteløt Østmarka nord Se…" at bounding box center [474, 306] width 352 height 482
drag, startPoint x: 525, startPoint y: 324, endPoint x: 426, endPoint y: 352, distance: 102.9
click at [426, 352] on div "Gol Ål Kolomoen Vallset Tangen Sørli Åsbygda Kongsberg Efteløt Østmarka nord Se…" at bounding box center [474, 306] width 352 height 482
click at [530, 241] on icon at bounding box center [530, 242] width 10 height 10
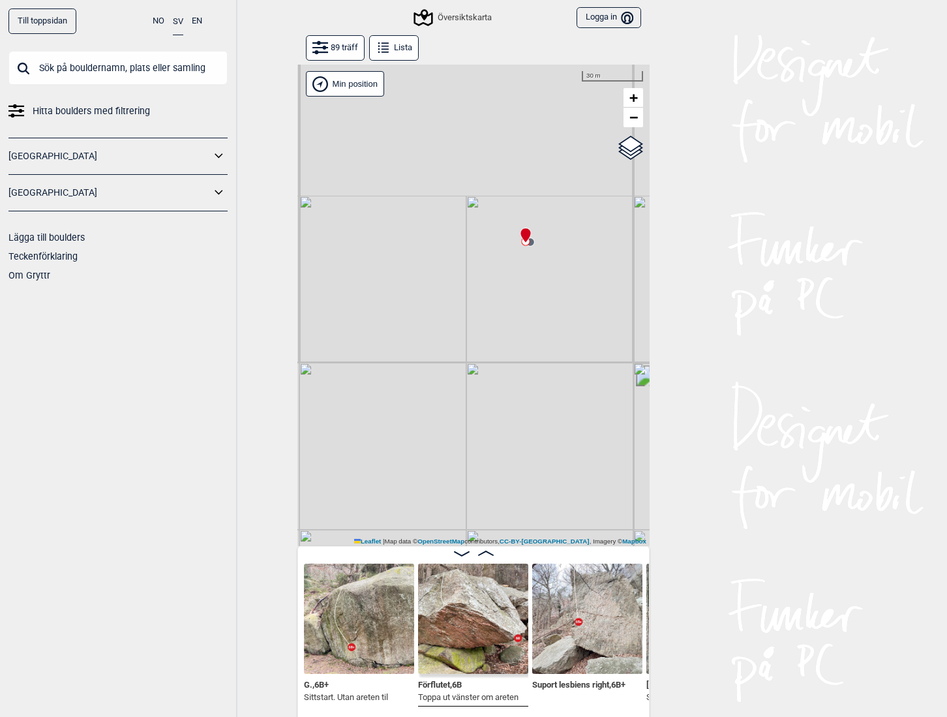
scroll to position [0, 3202]
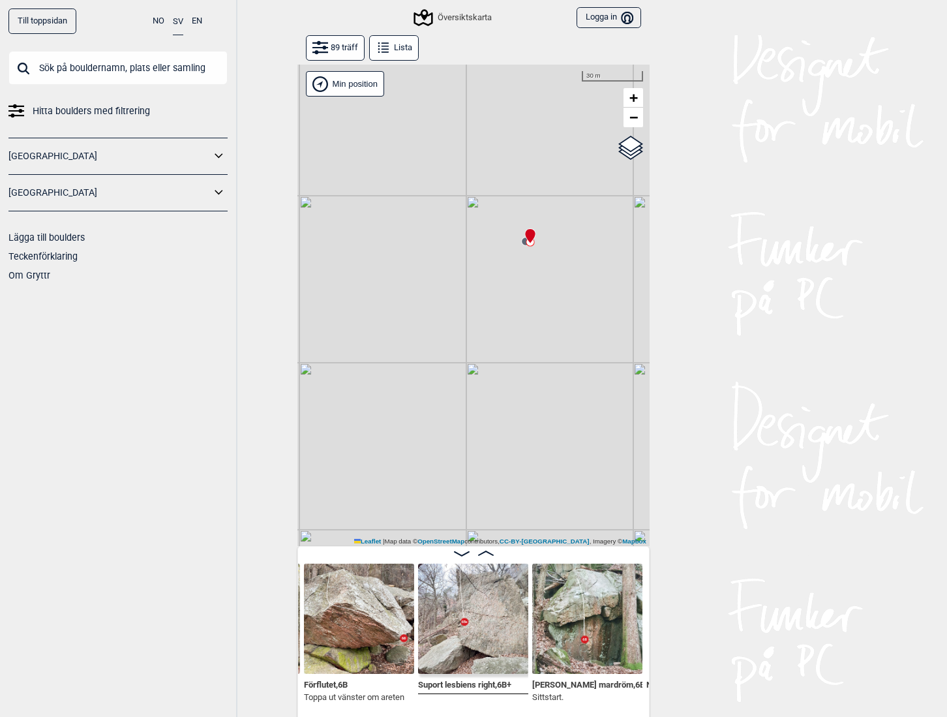
click at [482, 555] on icon at bounding box center [486, 553] width 16 height 5
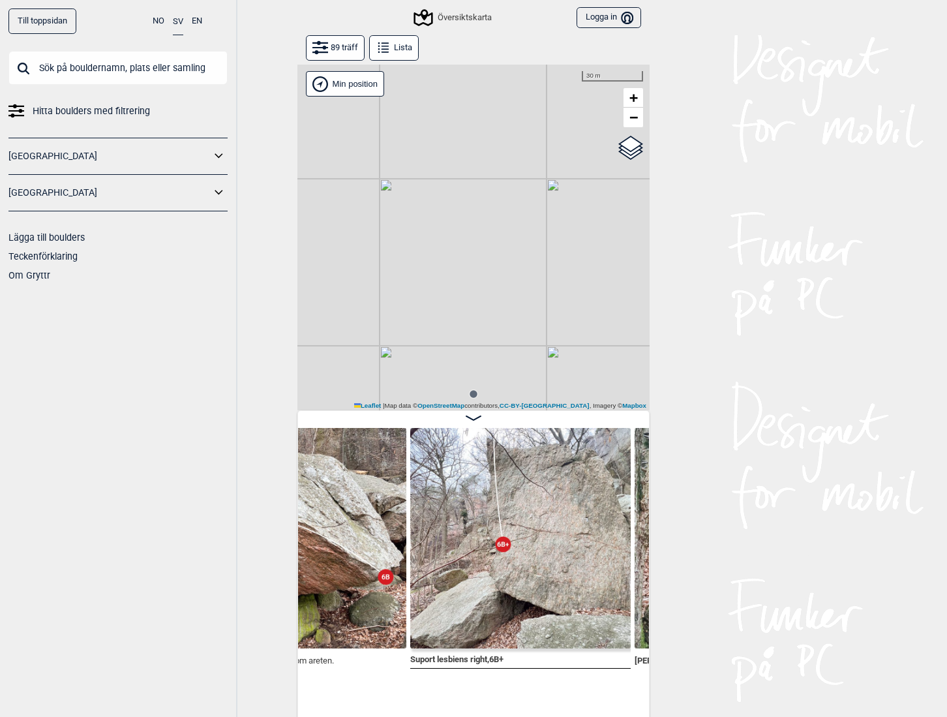
scroll to position [0, 3404]
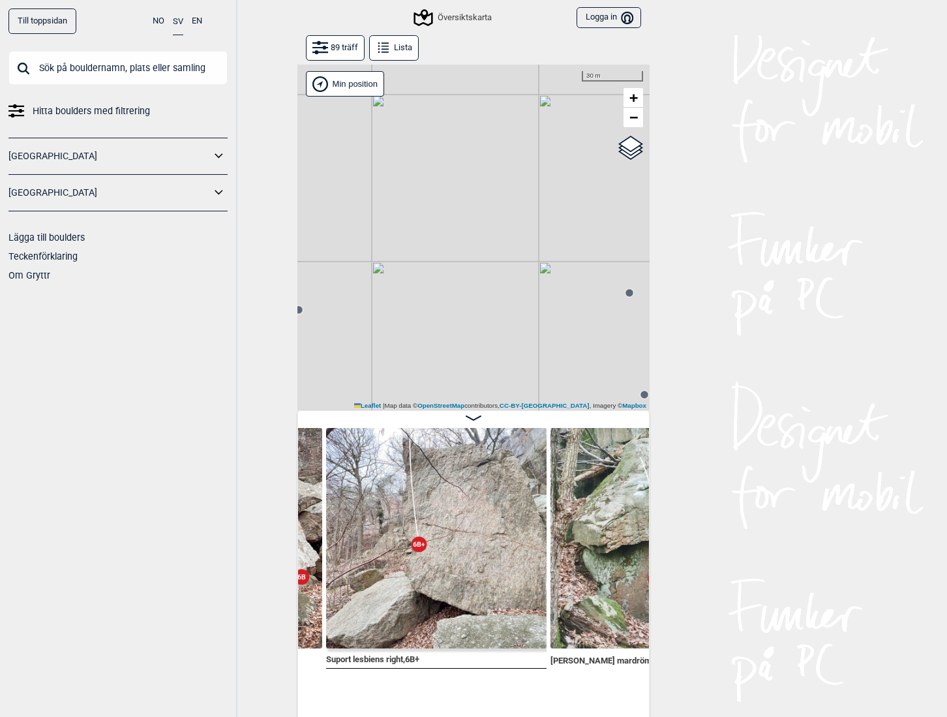
drag, startPoint x: 515, startPoint y: 307, endPoint x: 352, endPoint y: 258, distance: 170.1
click at [352, 258] on div "Gol Ål Kolomoen Vallset Tangen Sørli Åsbygda Kongsberg Efteløt Østmarka nord Se…" at bounding box center [474, 238] width 352 height 346
drag, startPoint x: 496, startPoint y: 274, endPoint x: 309, endPoint y: 241, distance: 190.2
click at [314, 241] on div "Gol Ål Kolomoen Vallset Tangen Sørli Åsbygda Kongsberg Efteløt Østmarka nord Se…" at bounding box center [474, 238] width 352 height 346
drag, startPoint x: 497, startPoint y: 330, endPoint x: 610, endPoint y: 239, distance: 145.7
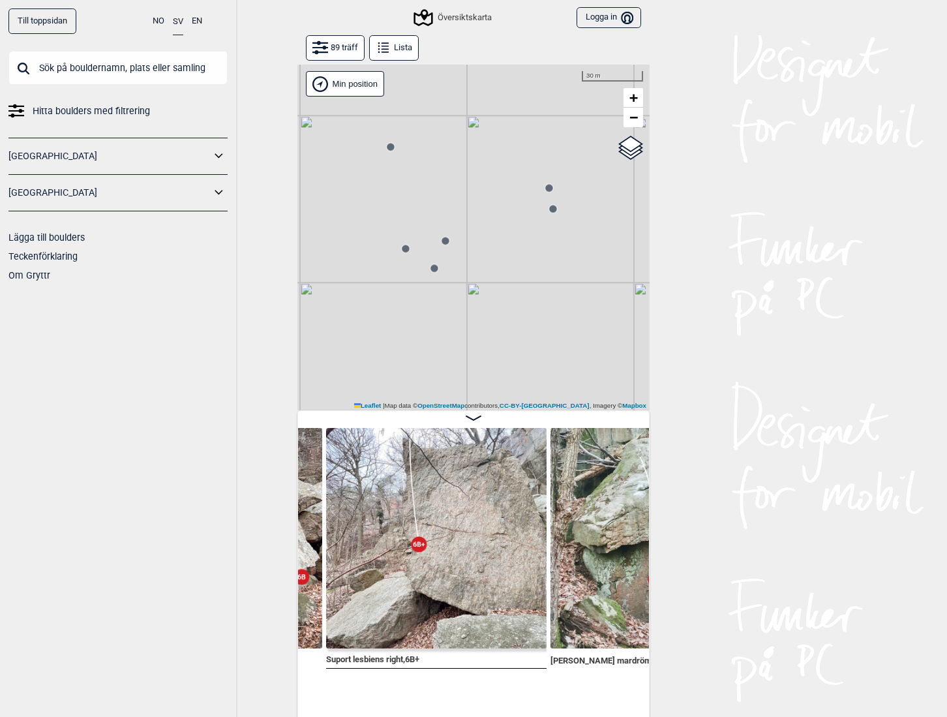
click at [610, 239] on div "Gol Ål Kolomoen Vallset Tangen Sørli Åsbygda Kongsberg Efteløt Østmarka nord Se…" at bounding box center [474, 238] width 352 height 346
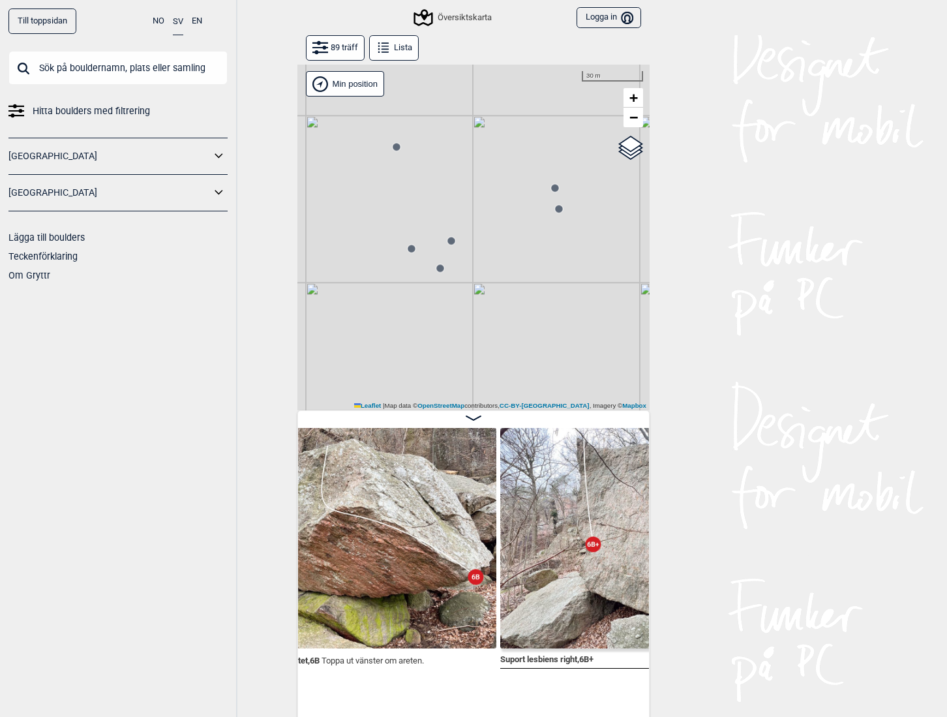
scroll to position [0, 3288]
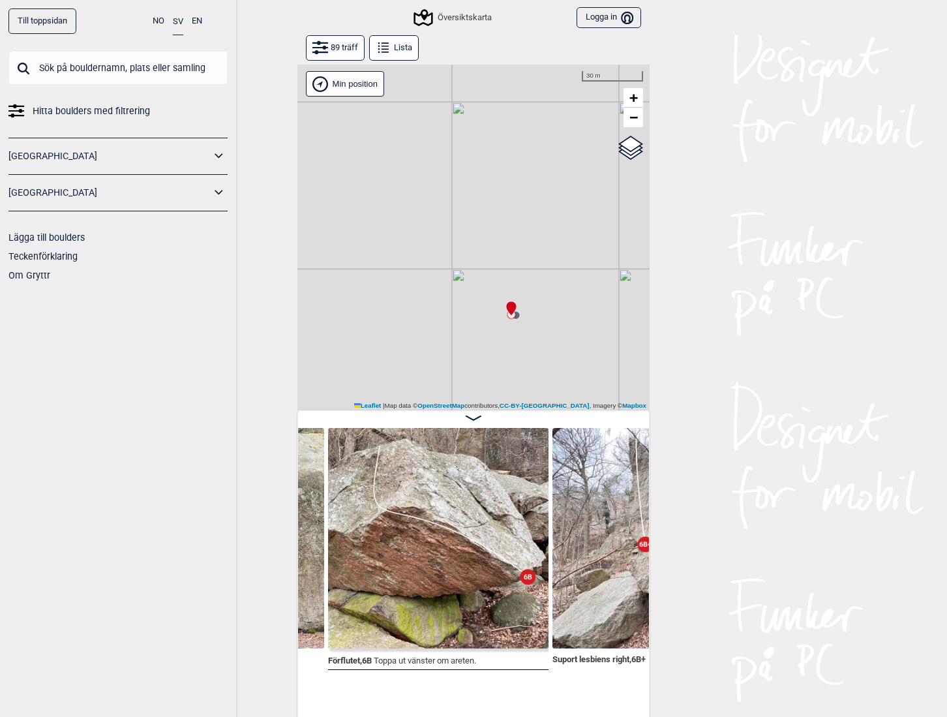
drag, startPoint x: 438, startPoint y: 288, endPoint x: 491, endPoint y: 193, distance: 108.9
click at [490, 195] on div "Gol [GEOGRAPHIC_DATA] Kolomoen [GEOGRAPHIC_DATA] [GEOGRAPHIC_DATA] [GEOGRAPHIC_…" at bounding box center [474, 238] width 352 height 346
drag, startPoint x: 404, startPoint y: 299, endPoint x: 450, endPoint y: 299, distance: 45.7
click at [450, 299] on div "Gol Ål Kolomoen Vallset Tangen Sørli Åsbygda Kongsberg Efteløt Østmarka nord Se…" at bounding box center [474, 238] width 352 height 346
drag, startPoint x: 431, startPoint y: 335, endPoint x: 435, endPoint y: 286, distance: 49.1
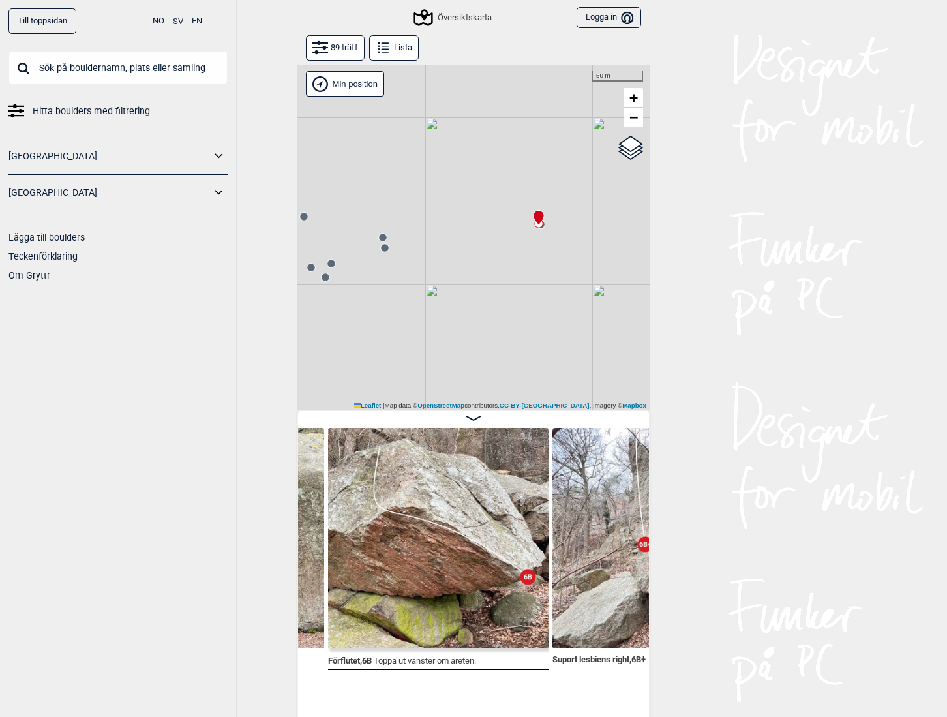
click at [435, 286] on div "Gol [GEOGRAPHIC_DATA] Kolomoen [GEOGRAPHIC_DATA] [GEOGRAPHIC_DATA][PERSON_NAME]…" at bounding box center [474, 238] width 352 height 346
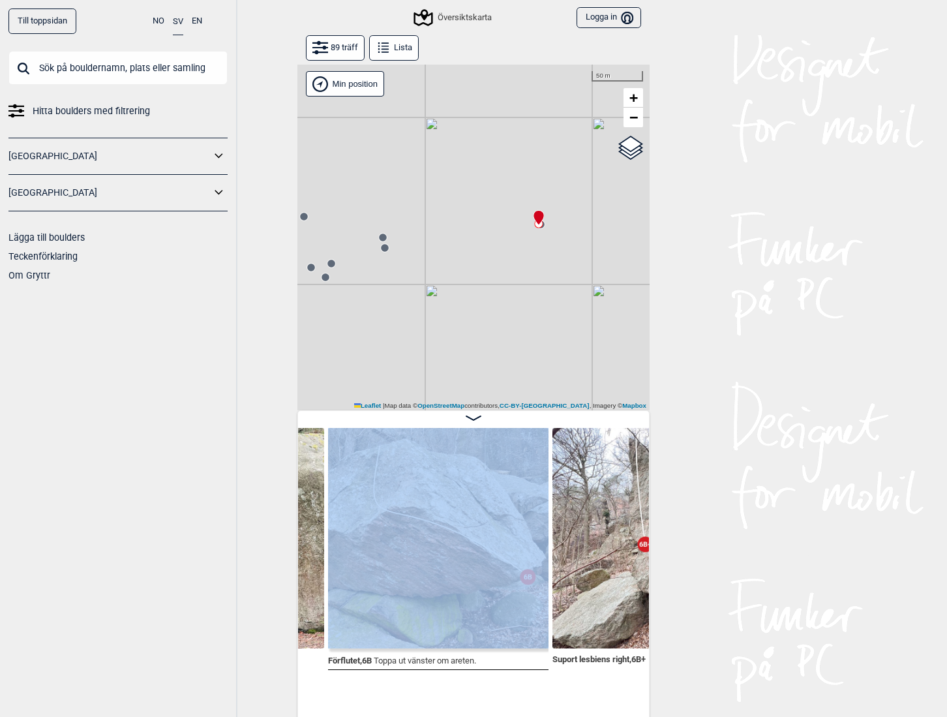
drag, startPoint x: 444, startPoint y: 426, endPoint x: 483, endPoint y: 519, distance: 101.2
click at [471, 506] on div "G. , 6B+ Sittstart. Utan areten till vänster. Förflutet , 6B Toppa ut vänster o…" at bounding box center [474, 567] width 352 height 314
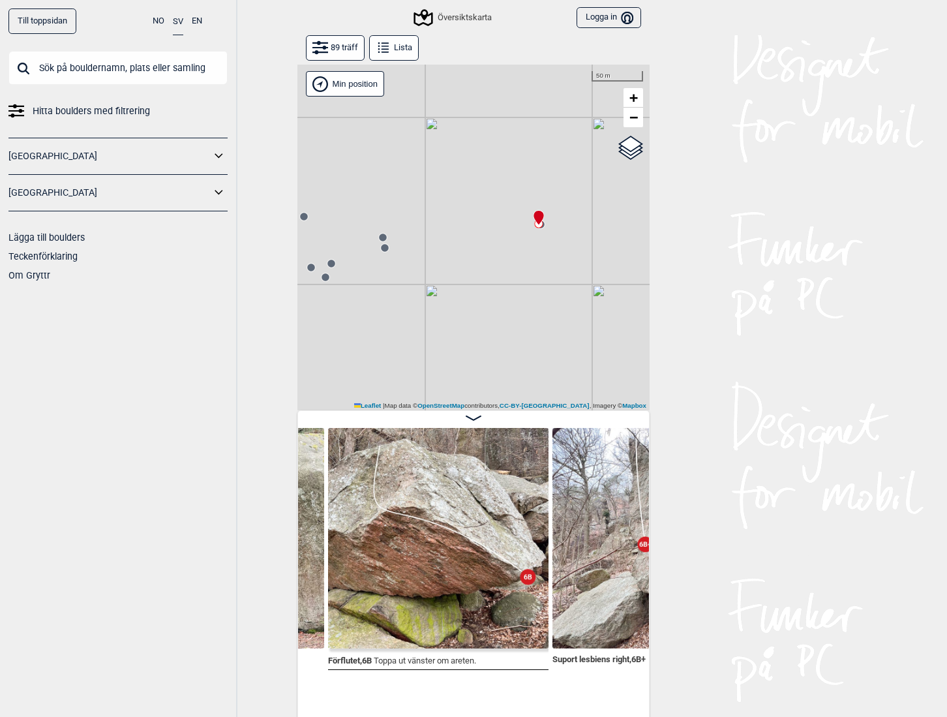
click at [391, 688] on div "Förflutet , 6B Toppa ut vänster om areten." at bounding box center [438, 571] width 224 height 287
click at [330, 264] on circle at bounding box center [332, 264] width 8 height 8
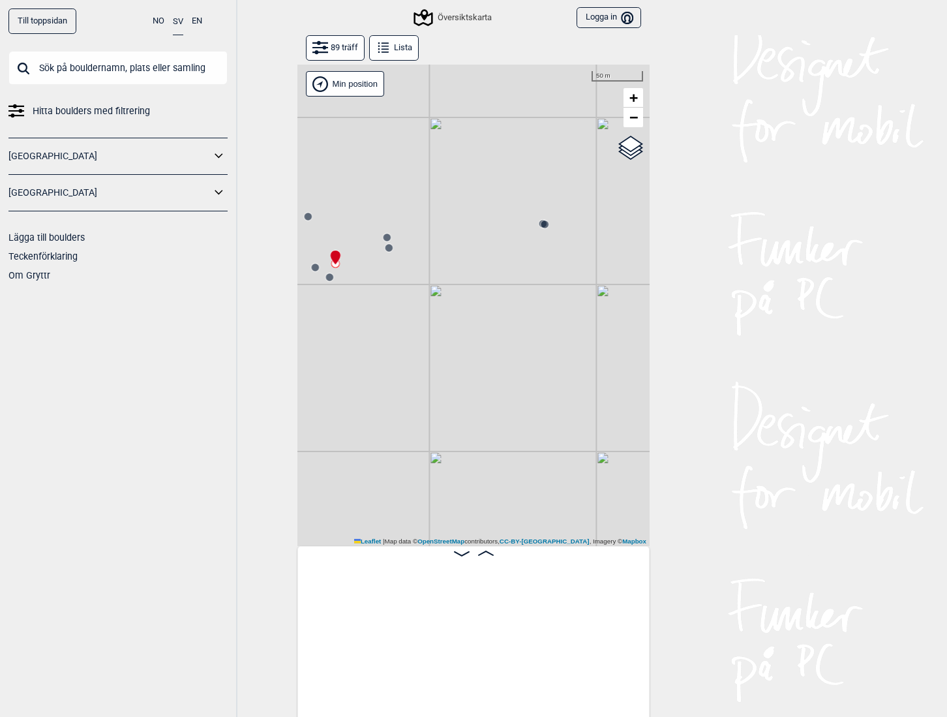
scroll to position [0, 4100]
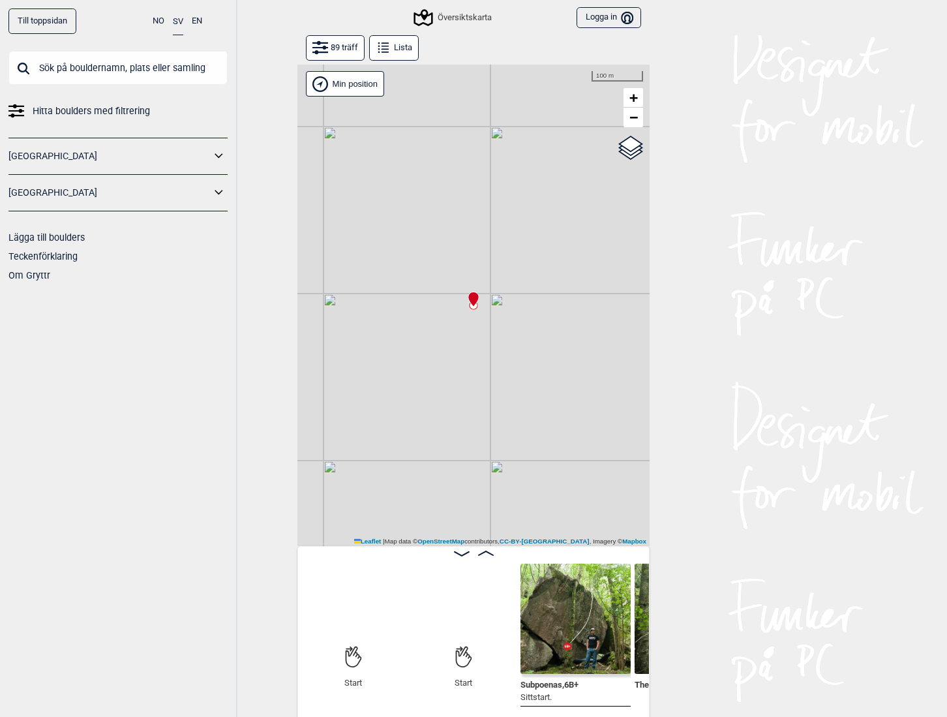
scroll to position [0, 102]
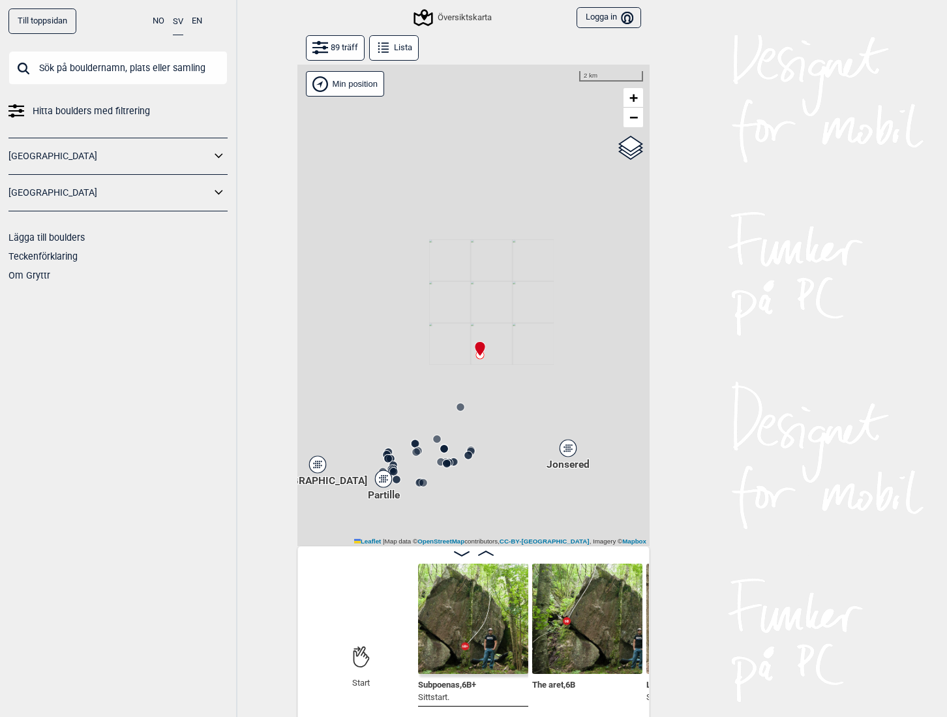
drag, startPoint x: 499, startPoint y: 443, endPoint x: 576, endPoint y: 297, distance: 165.2
click at [576, 297] on div "Gol [GEOGRAPHIC_DATA] Kolomoen [GEOGRAPHIC_DATA] [GEOGRAPHIC_DATA][PERSON_NAME]…" at bounding box center [474, 306] width 352 height 482
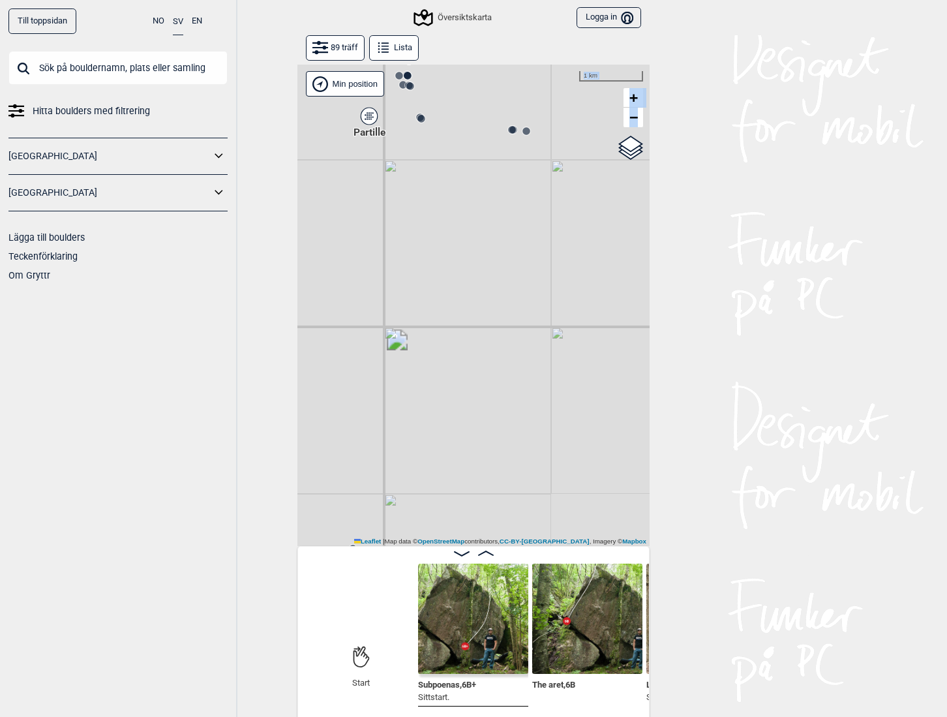
drag, startPoint x: 493, startPoint y: 412, endPoint x: 535, endPoint y: 365, distance: 63.3
click at [562, 340] on div "Gol [GEOGRAPHIC_DATA] Kolomoen [GEOGRAPHIC_DATA] [GEOGRAPHIC_DATA][PERSON_NAME]…" at bounding box center [474, 306] width 352 height 482
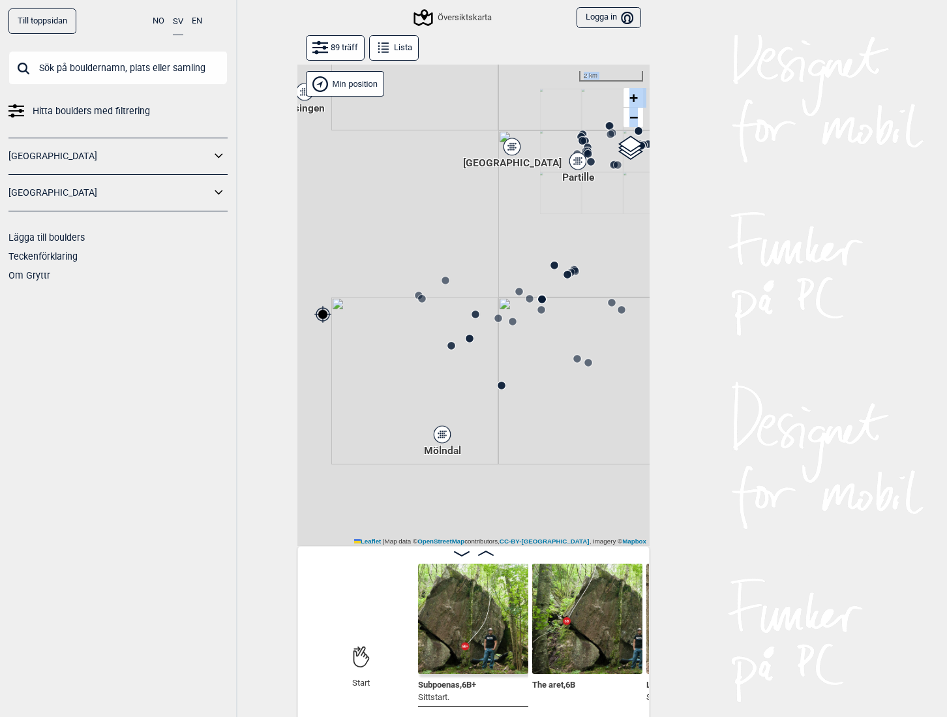
drag, startPoint x: 435, startPoint y: 397, endPoint x: 572, endPoint y: 241, distance: 206.7
click at [572, 241] on div "Gol [GEOGRAPHIC_DATA] Kolomoen [GEOGRAPHIC_DATA] [GEOGRAPHIC_DATA][PERSON_NAME]…" at bounding box center [474, 306] width 352 height 482
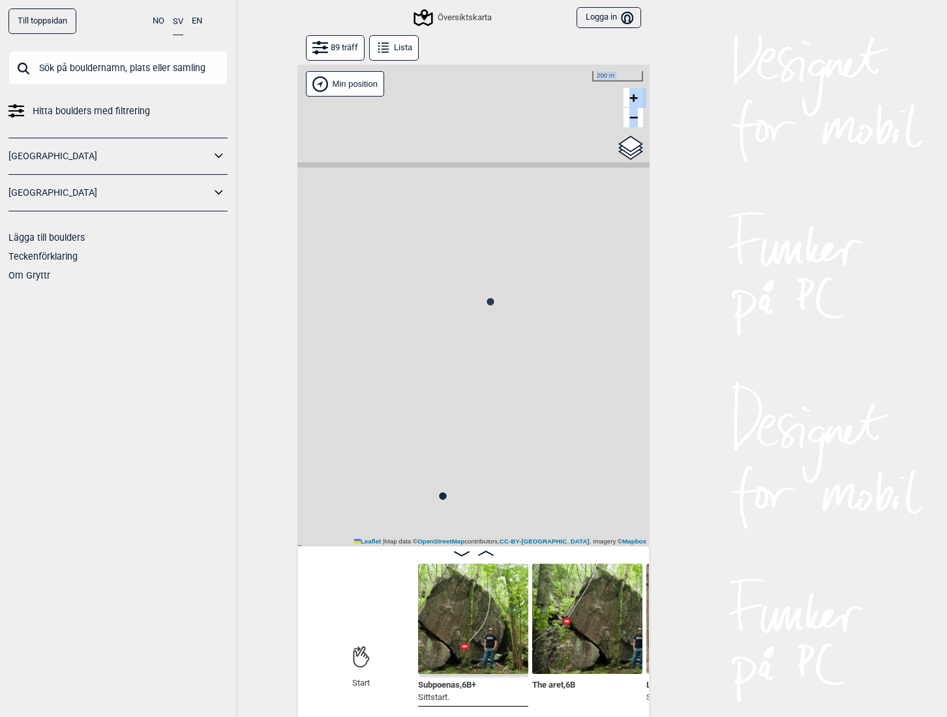
click at [480, 302] on div "Gol [GEOGRAPHIC_DATA] Kolomoen [GEOGRAPHIC_DATA] [GEOGRAPHIC_DATA][PERSON_NAME]…" at bounding box center [474, 306] width 352 height 482
click at [487, 303] on circle at bounding box center [491, 302] width 8 height 8
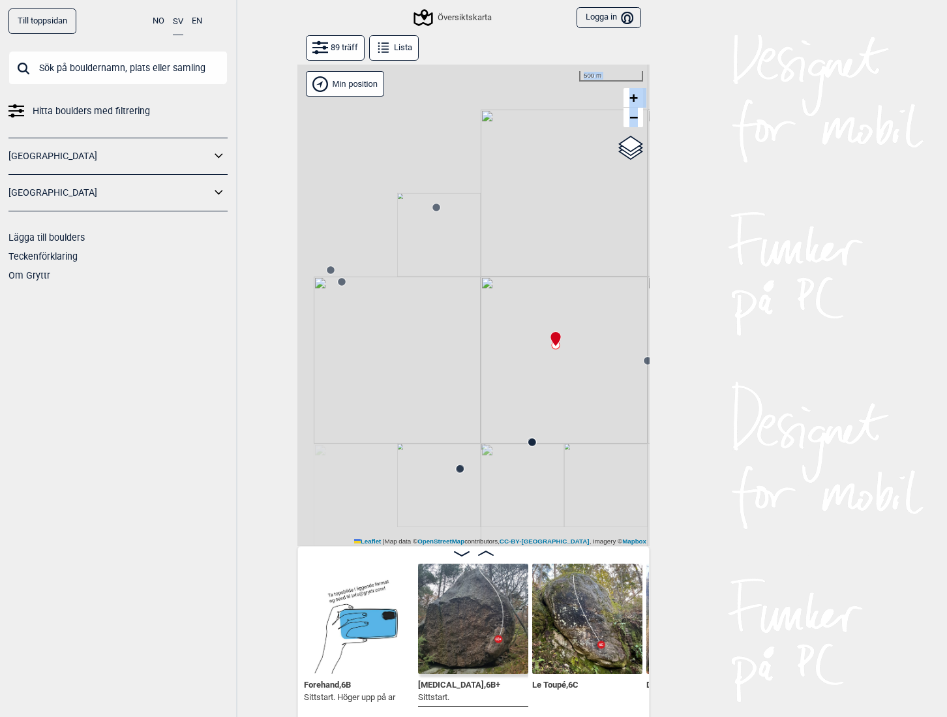
drag, startPoint x: 391, startPoint y: 358, endPoint x: 501, endPoint y: 375, distance: 110.9
click at [501, 375] on div "Gol [GEOGRAPHIC_DATA] Kolomoen [GEOGRAPHIC_DATA] [GEOGRAPHIC_DATA][PERSON_NAME]…" at bounding box center [474, 306] width 352 height 482
drag, startPoint x: 519, startPoint y: 381, endPoint x: 398, endPoint y: 393, distance: 121.3
click at [398, 393] on div "Gol [GEOGRAPHIC_DATA] Kolomoen [GEOGRAPHIC_DATA] [GEOGRAPHIC_DATA][PERSON_NAME]…" at bounding box center [474, 306] width 352 height 482
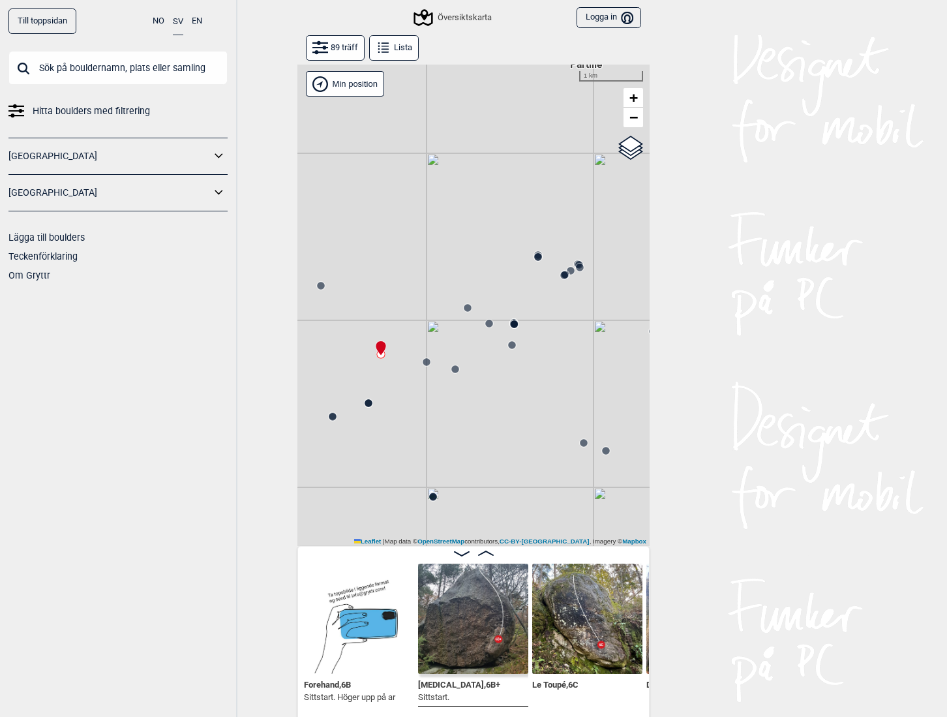
click at [511, 323] on circle at bounding box center [514, 324] width 8 height 8
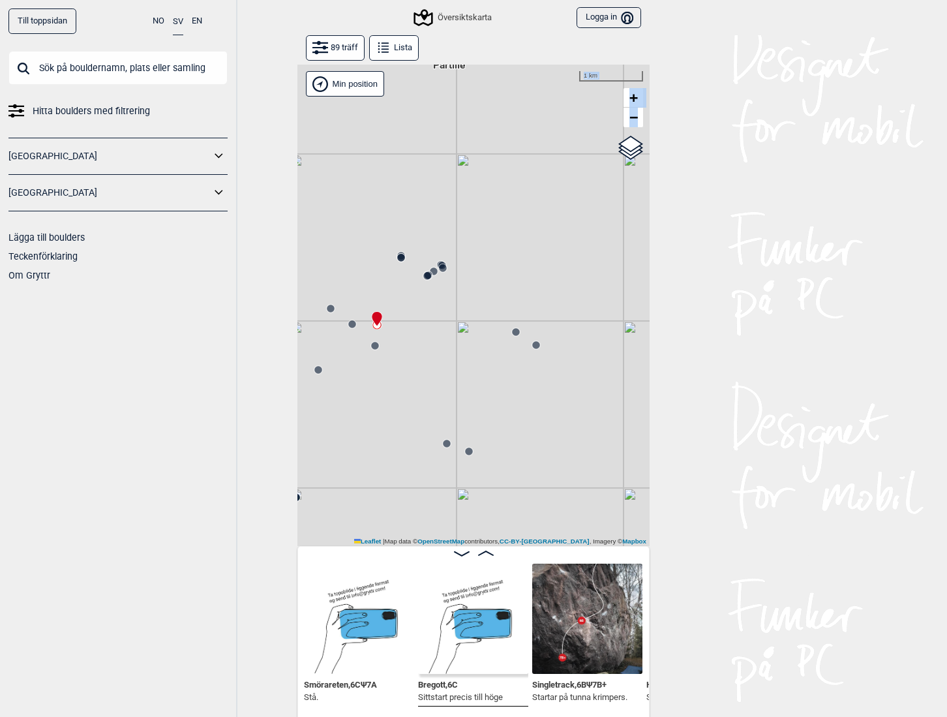
drag, startPoint x: 557, startPoint y: 326, endPoint x: 420, endPoint y: 326, distance: 137.0
click at [420, 326] on div "Gol [GEOGRAPHIC_DATA] Kolomoen [GEOGRAPHIC_DATA] [GEOGRAPHIC_DATA][PERSON_NAME]…" at bounding box center [474, 306] width 352 height 482
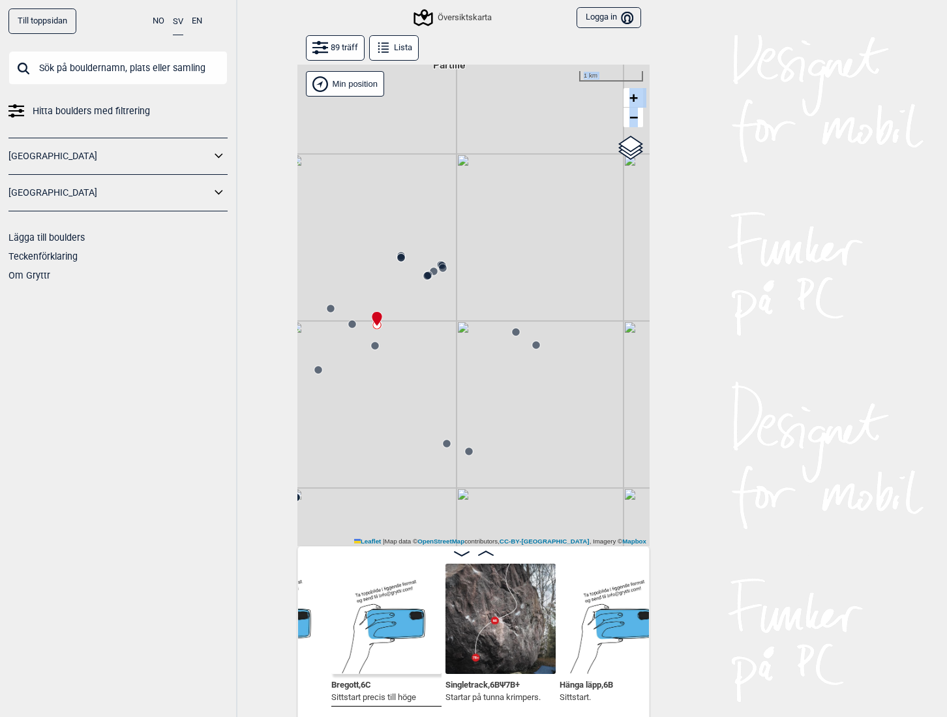
scroll to position [0, 8120]
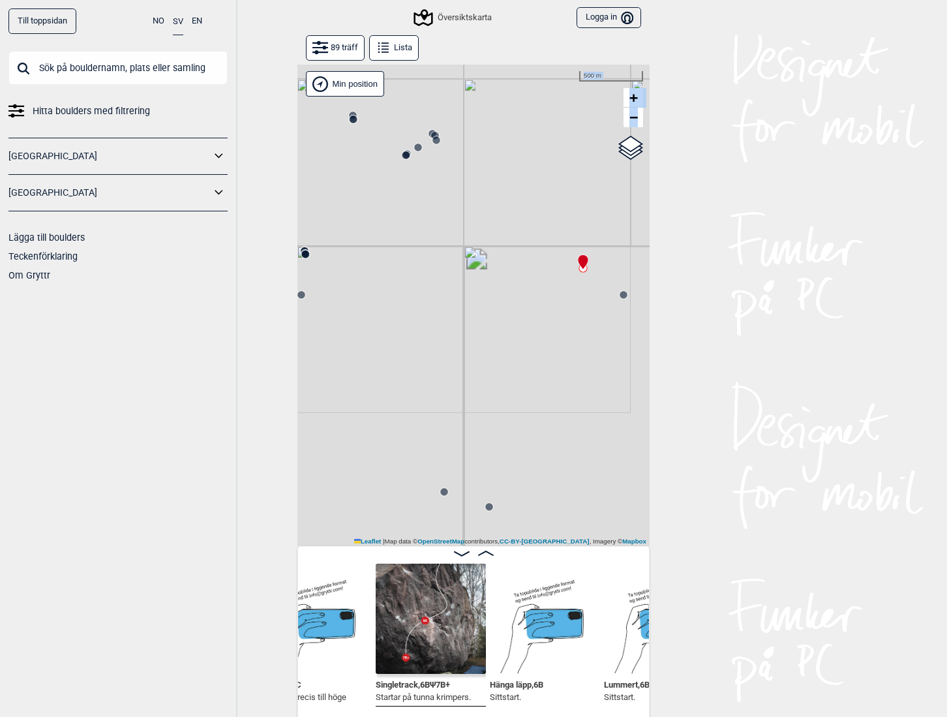
drag, startPoint x: 401, startPoint y: 313, endPoint x: 390, endPoint y: 429, distance: 116.0
click at [390, 431] on div "Gol [GEOGRAPHIC_DATA] Kolomoen [GEOGRAPHIC_DATA] [GEOGRAPHIC_DATA][PERSON_NAME]…" at bounding box center [474, 306] width 352 height 482
click at [422, 253] on icon at bounding box center [425, 258] width 10 height 10
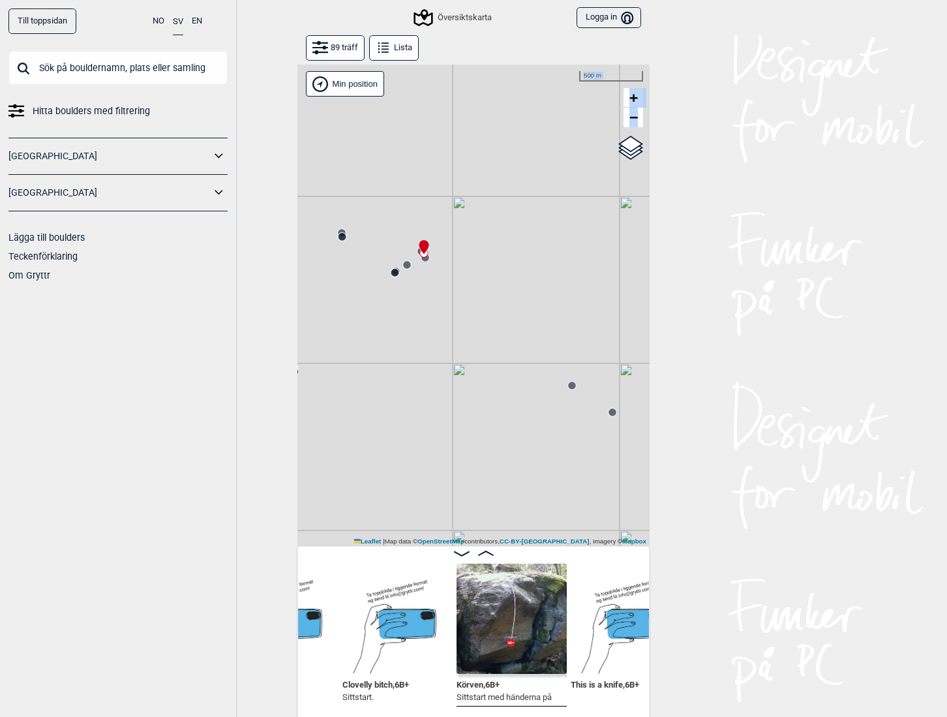
scroll to position [0, 6034]
click at [486, 622] on img at bounding box center [516, 619] width 110 height 110
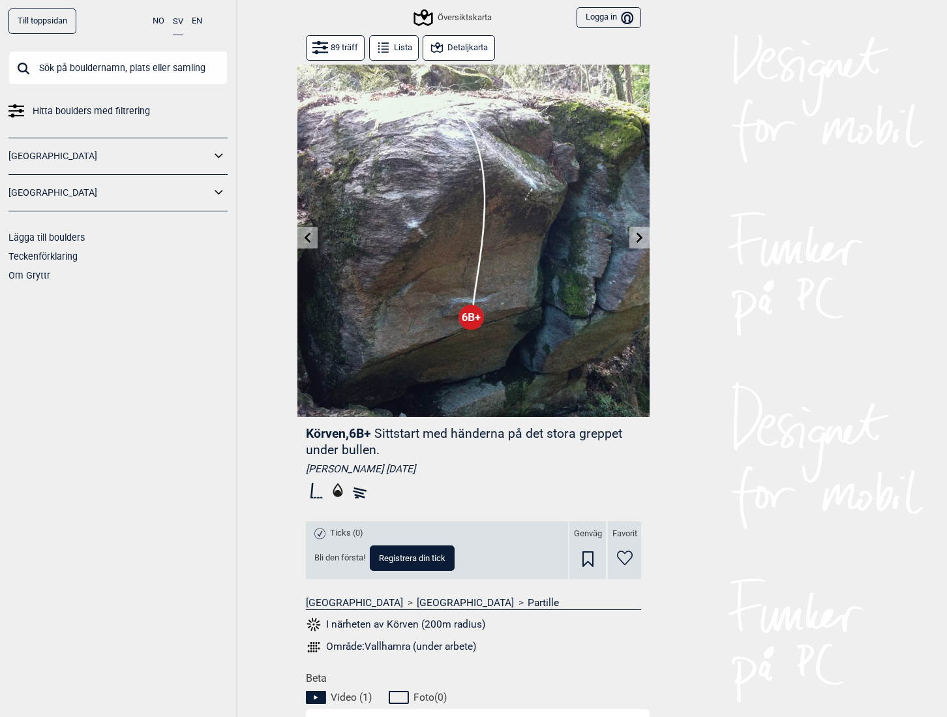
click at [162, 61] on input "text" at bounding box center [117, 68] width 219 height 34
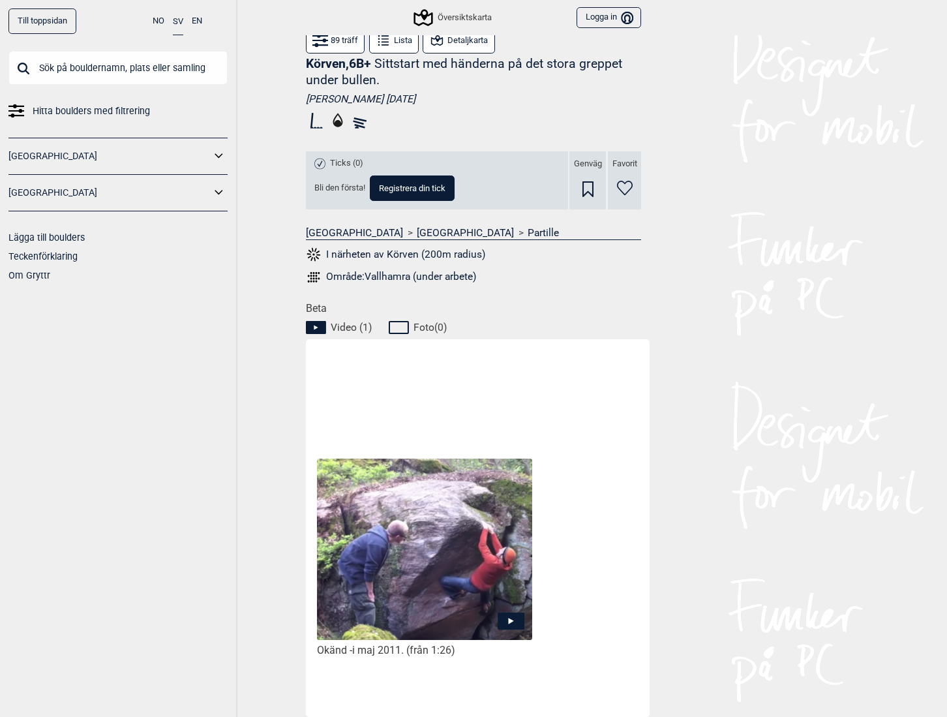
scroll to position [518, 0]
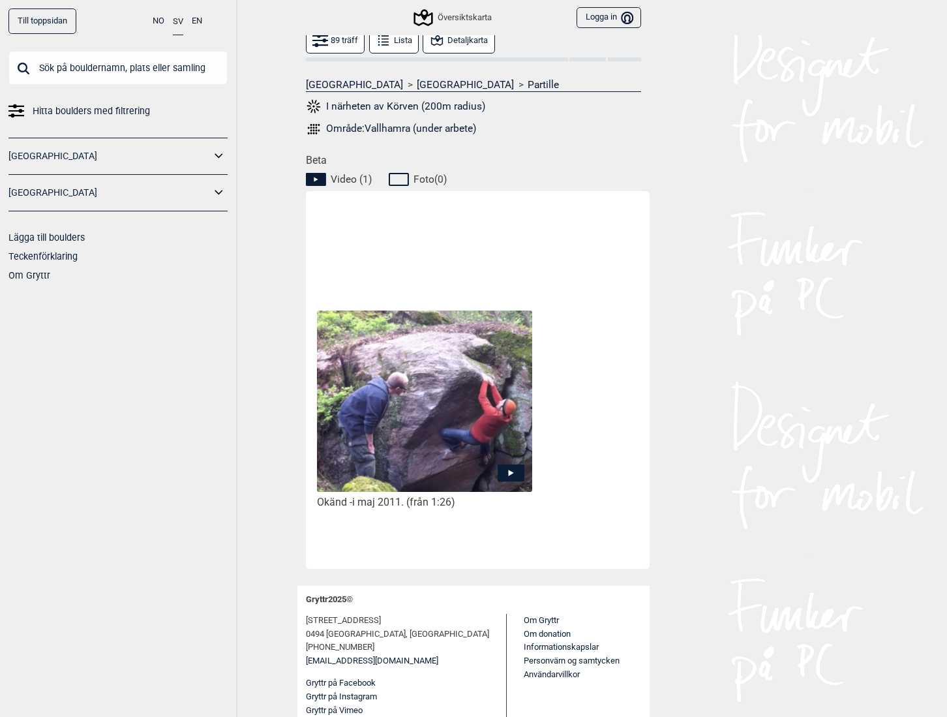
click at [511, 470] on icon at bounding box center [511, 473] width 27 height 17
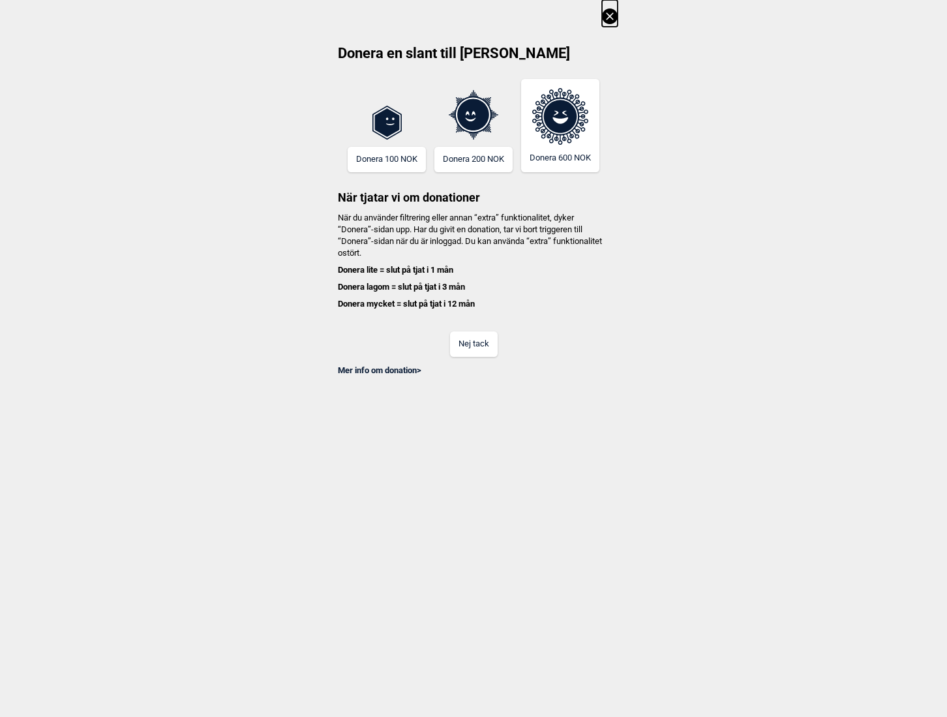
click at [477, 345] on button "Nej tack" at bounding box center [474, 343] width 48 height 25
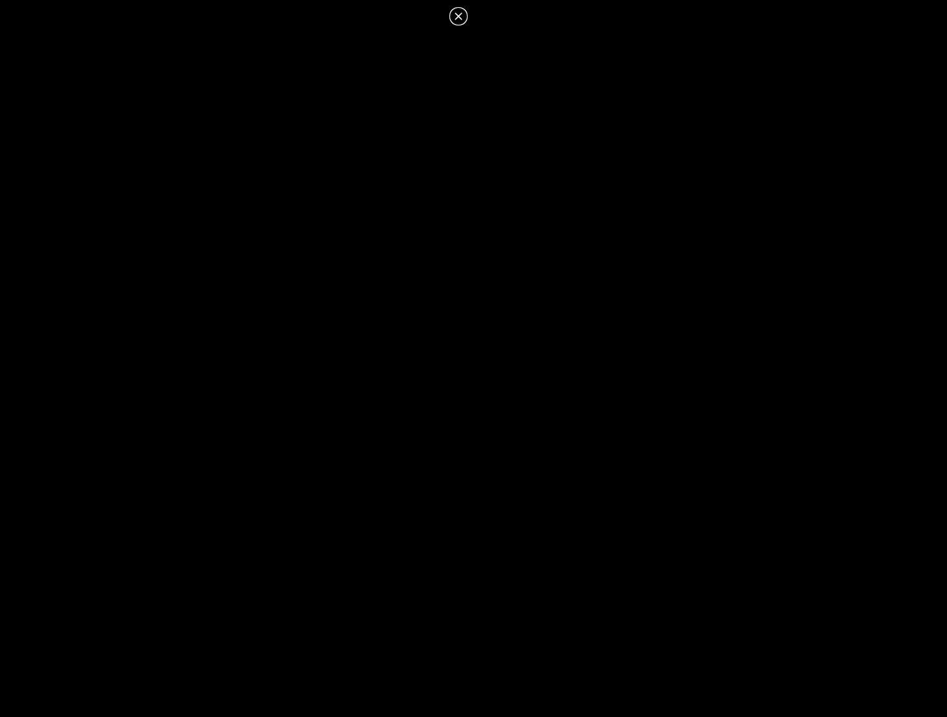
click at [462, 16] on icon at bounding box center [459, 16] width 16 height 16
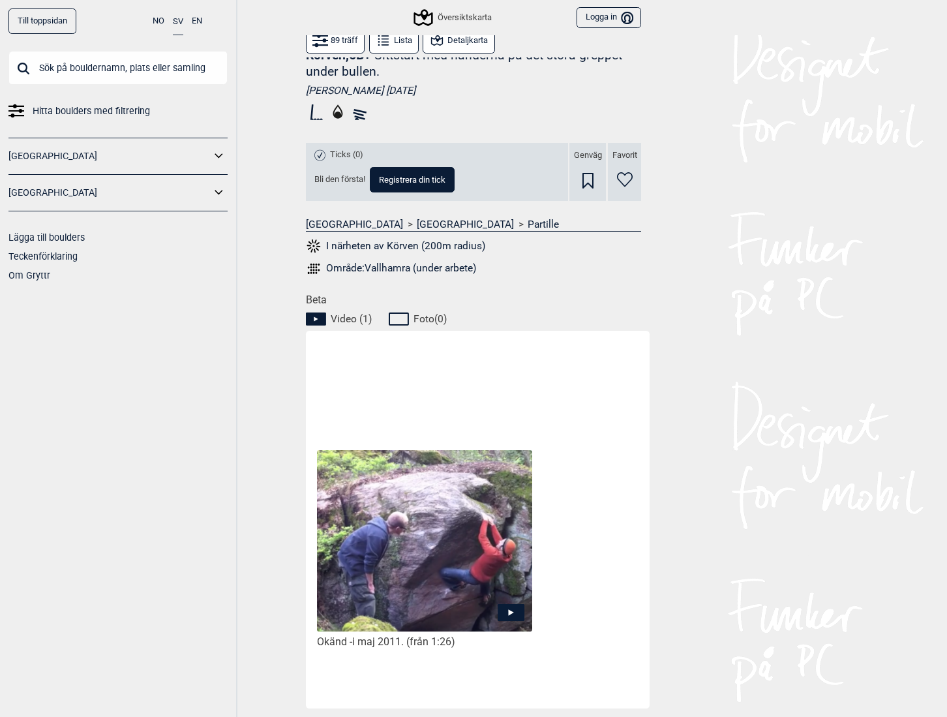
scroll to position [391, 0]
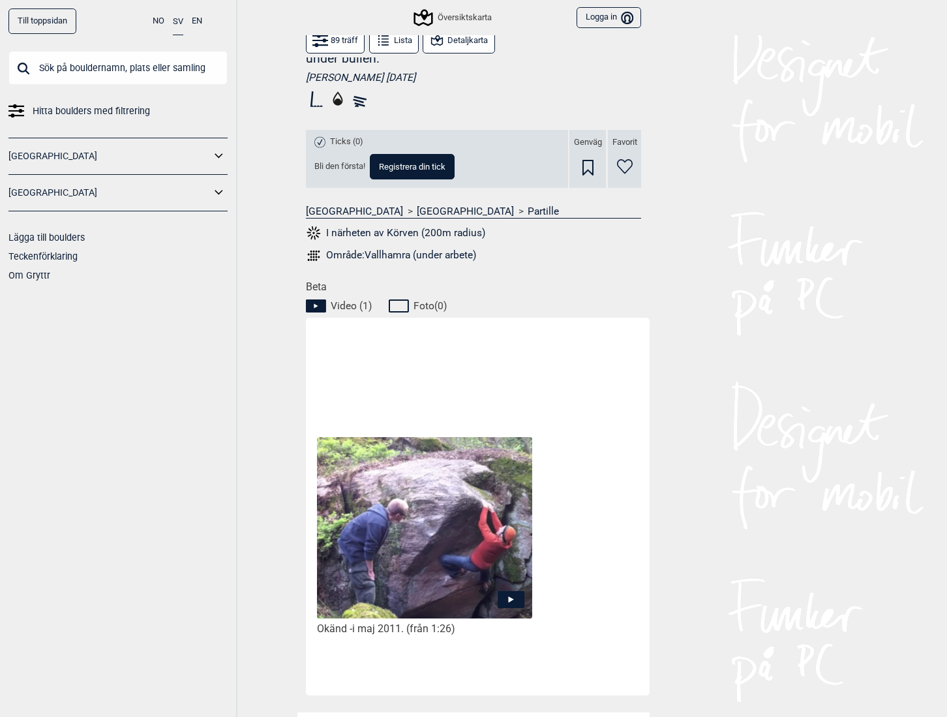
click at [478, 591] on img at bounding box center [424, 528] width 215 height 182
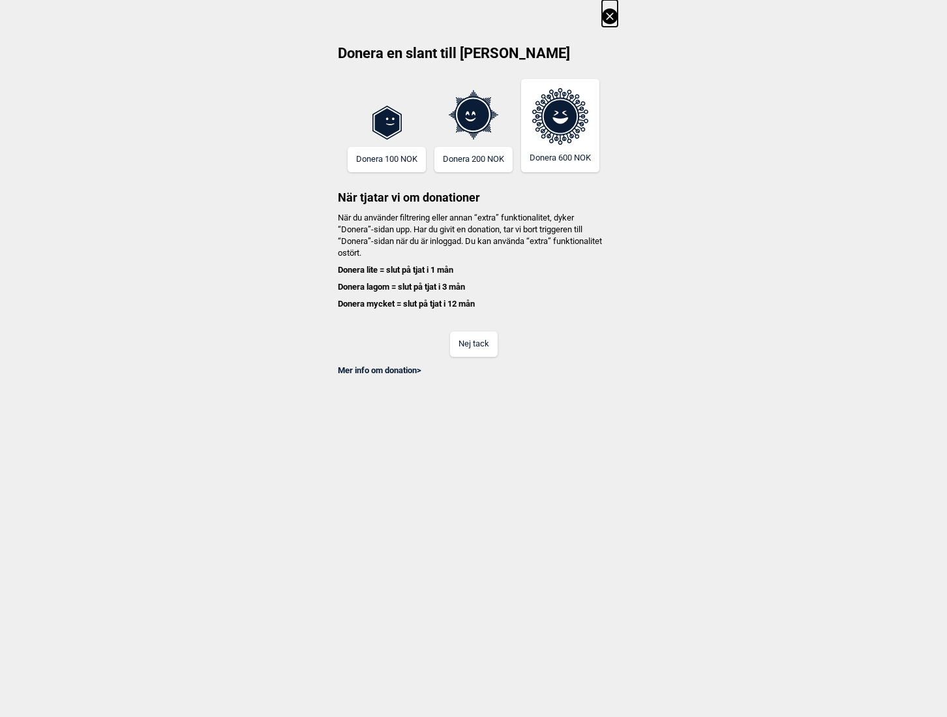
click at [474, 344] on button "Nej tack" at bounding box center [474, 343] width 48 height 25
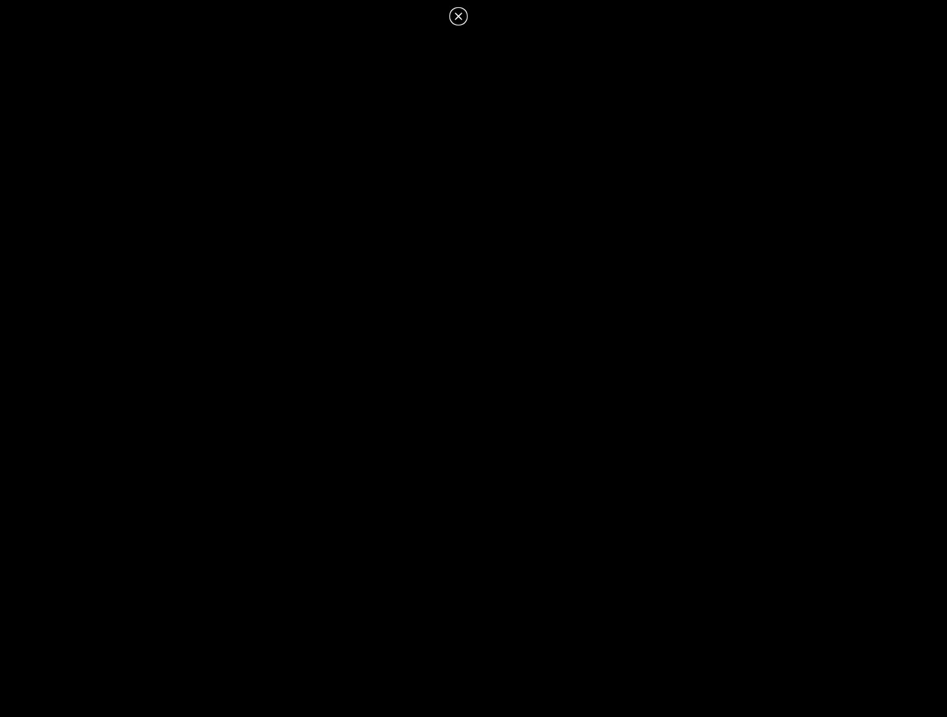
click at [460, 14] on icon at bounding box center [458, 15] width 7 height 7
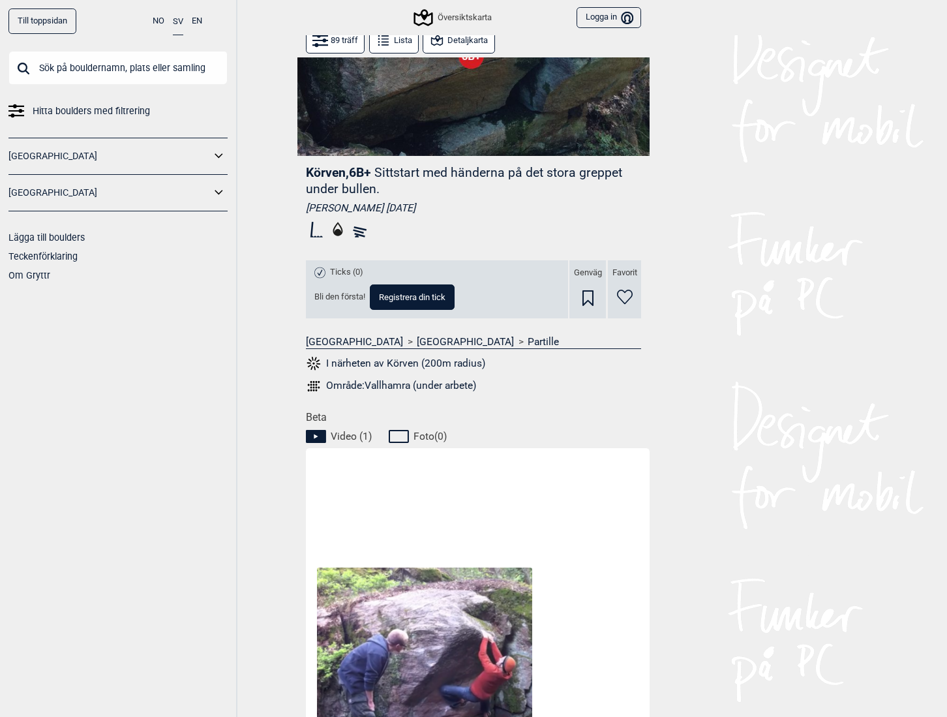
scroll to position [326, 0]
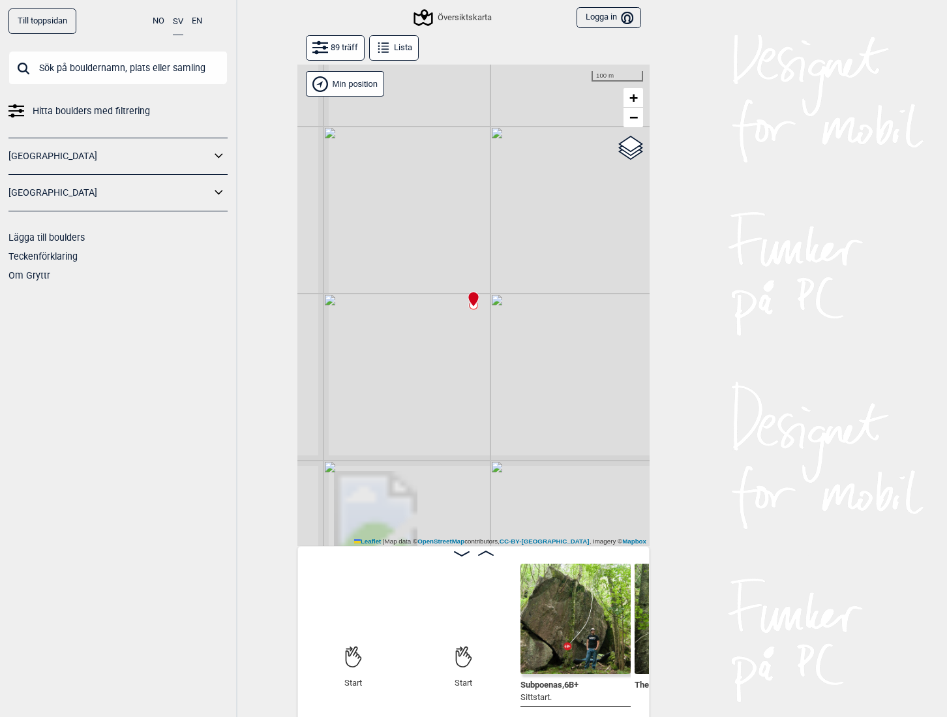
scroll to position [0, 102]
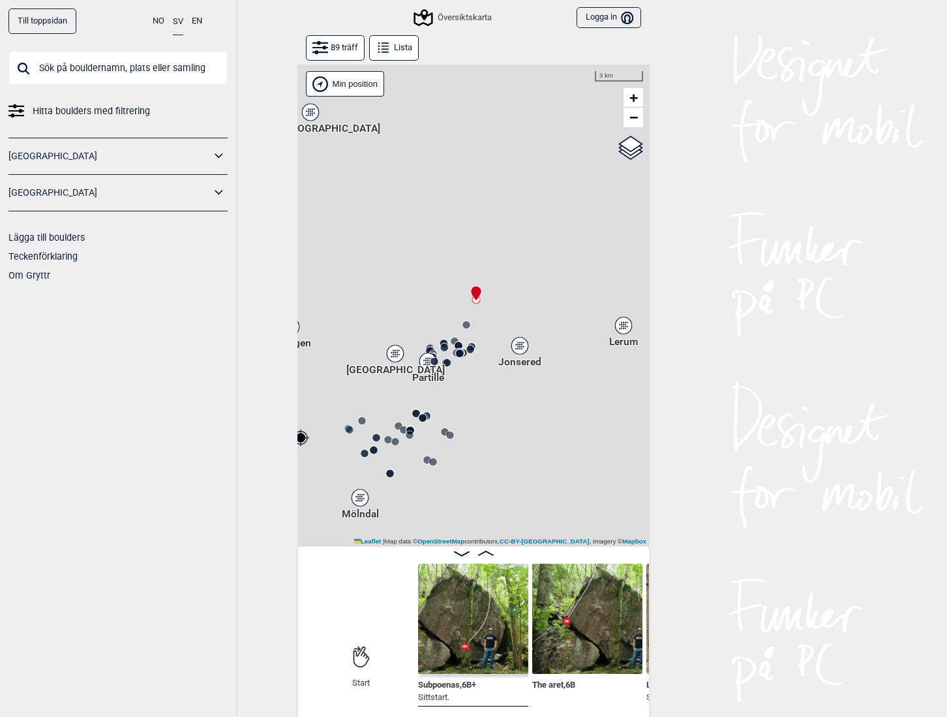
drag, startPoint x: 452, startPoint y: 420, endPoint x: 527, endPoint y: 289, distance: 150.2
click at [526, 290] on div "Gol [GEOGRAPHIC_DATA] Kolomoen [GEOGRAPHIC_DATA] [GEOGRAPHIC_DATA] [GEOGRAPHIC_…" at bounding box center [474, 306] width 352 height 482
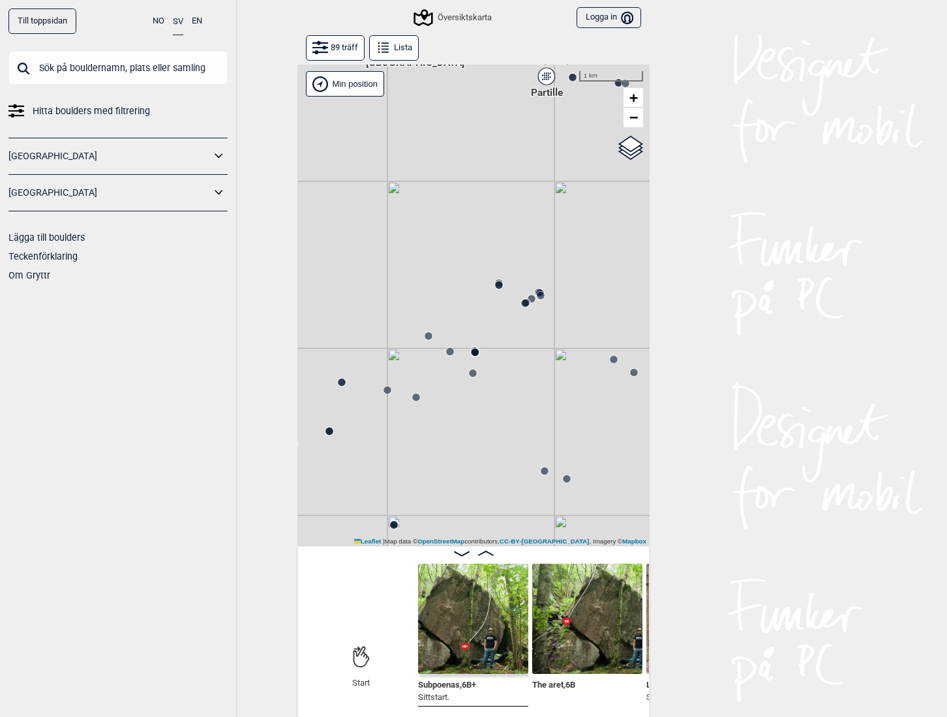
drag, startPoint x: 465, startPoint y: 353, endPoint x: 561, endPoint y: 306, distance: 106.8
click at [566, 306] on div "Gol [GEOGRAPHIC_DATA] Kolomoen [GEOGRAPHIC_DATA] [GEOGRAPHIC_DATA] [GEOGRAPHIC_…" at bounding box center [474, 306] width 352 height 482
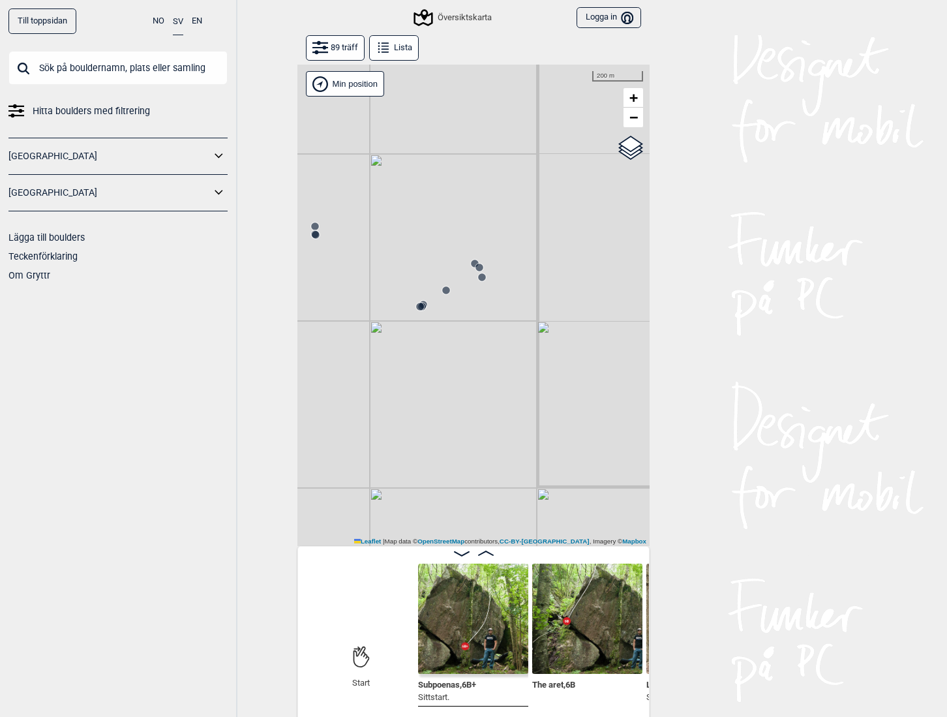
click at [415, 303] on icon at bounding box center [420, 306] width 10 height 10
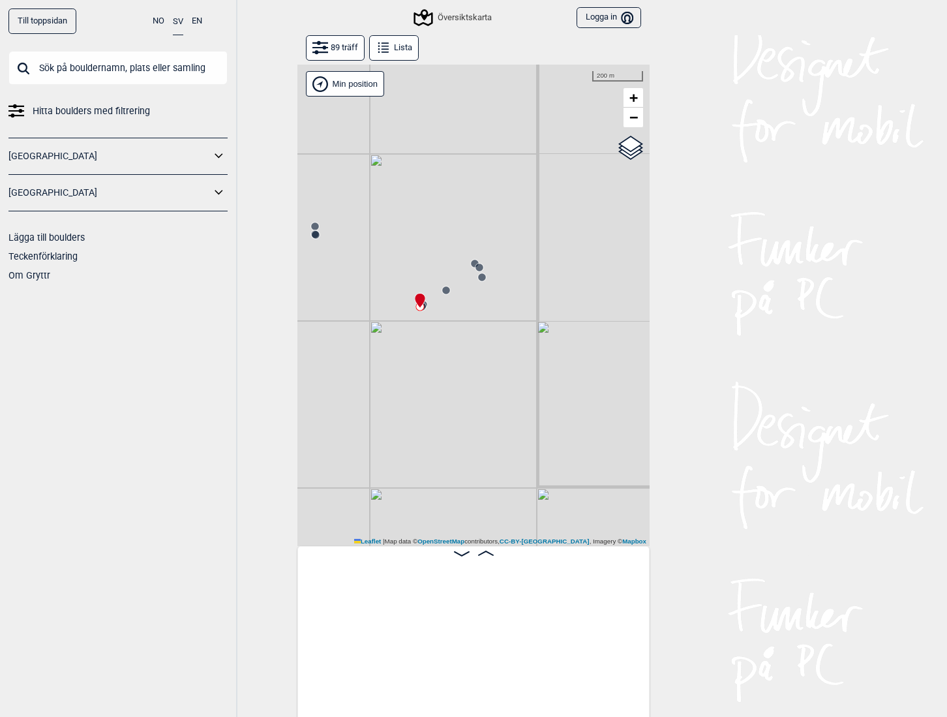
scroll to position [0, 6628]
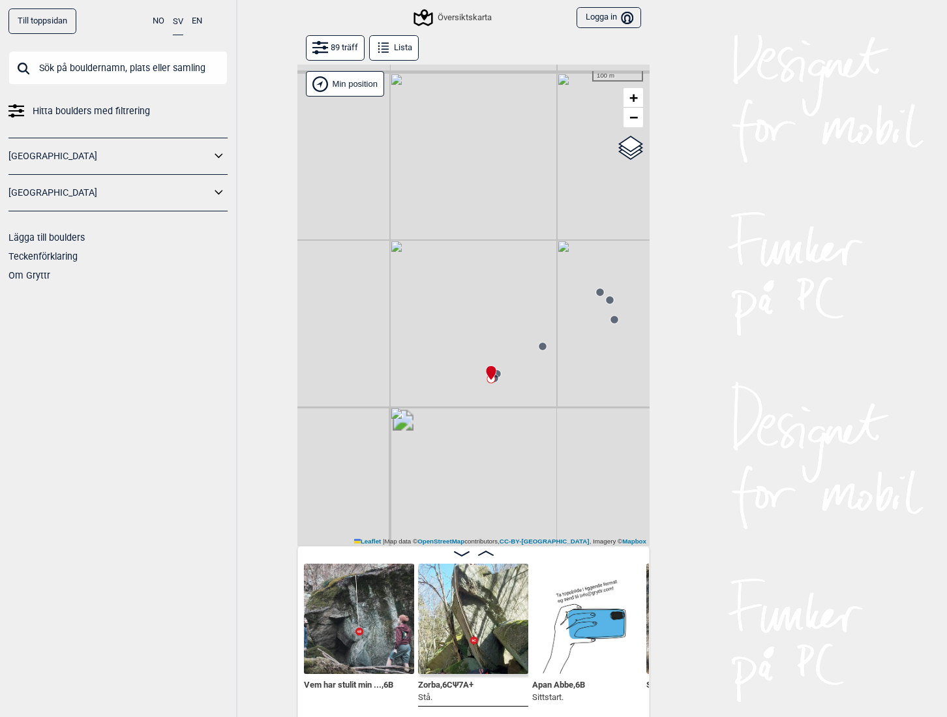
drag, startPoint x: 438, startPoint y: 424, endPoint x: 521, endPoint y: 390, distance: 90.4
click at [519, 391] on div "Gol [GEOGRAPHIC_DATA] Kolomoen [GEOGRAPHIC_DATA] [GEOGRAPHIC_DATA] [GEOGRAPHIC_…" at bounding box center [474, 306] width 352 height 482
click at [368, 643] on img at bounding box center [359, 619] width 110 height 110
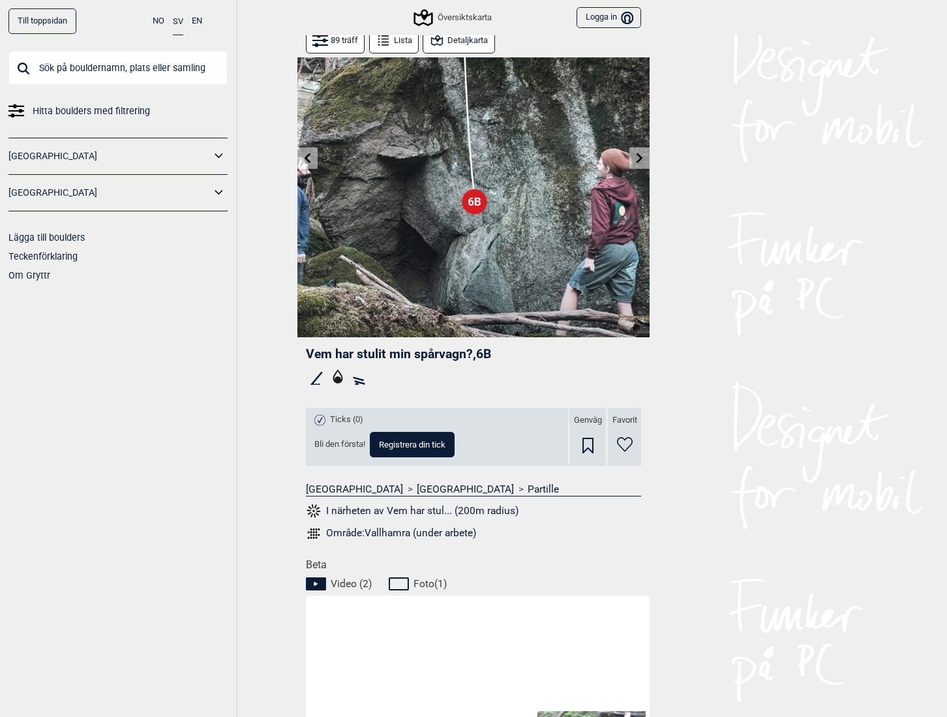
scroll to position [326, 0]
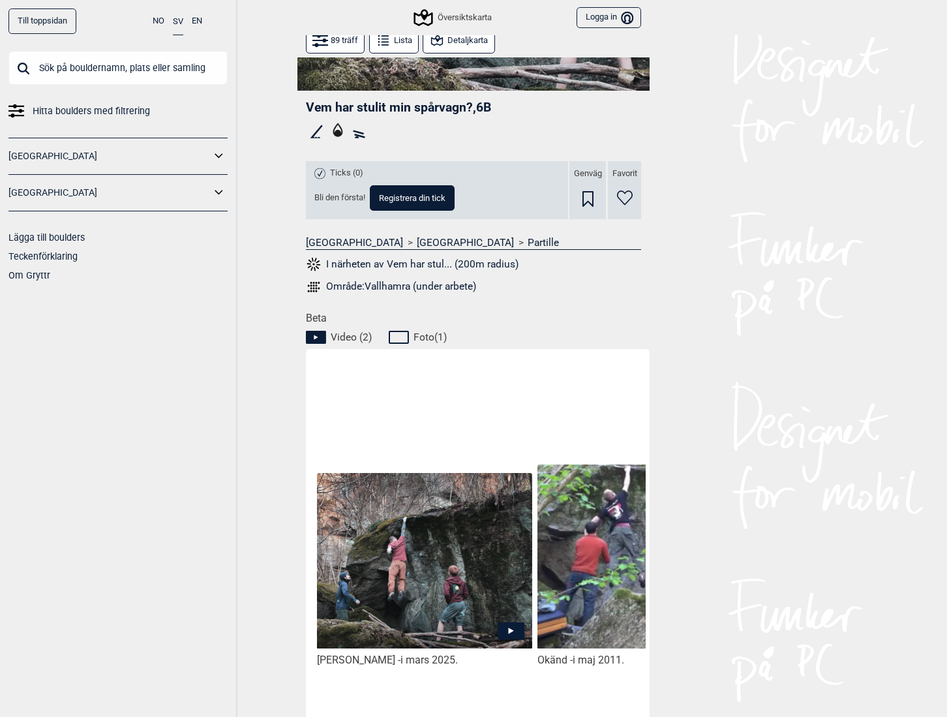
click at [502, 629] on icon at bounding box center [511, 630] width 27 height 17
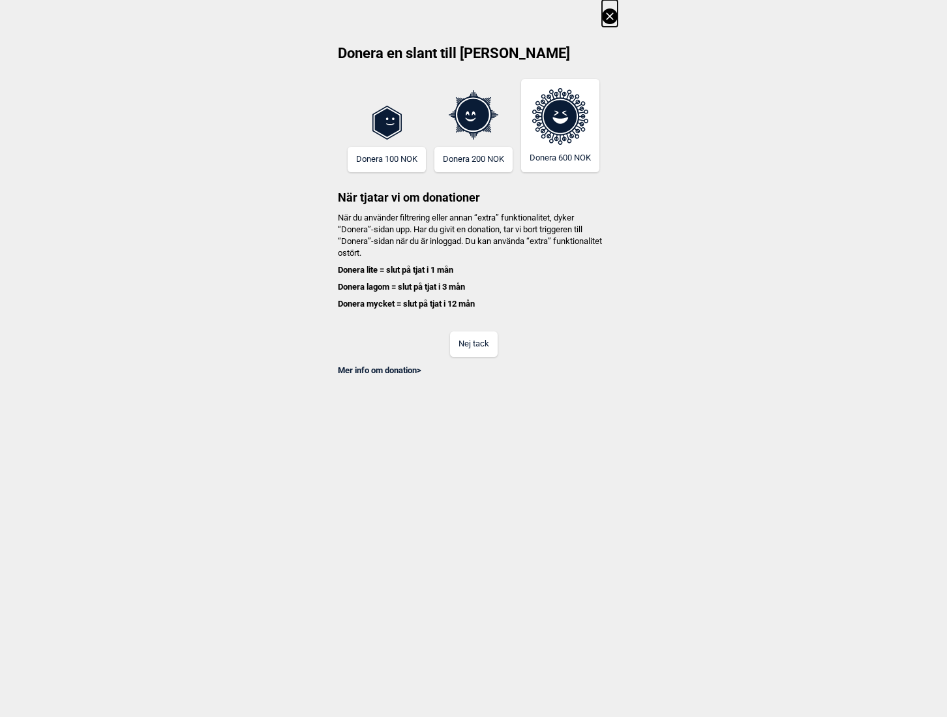
click at [472, 347] on button "Nej tack" at bounding box center [474, 343] width 48 height 25
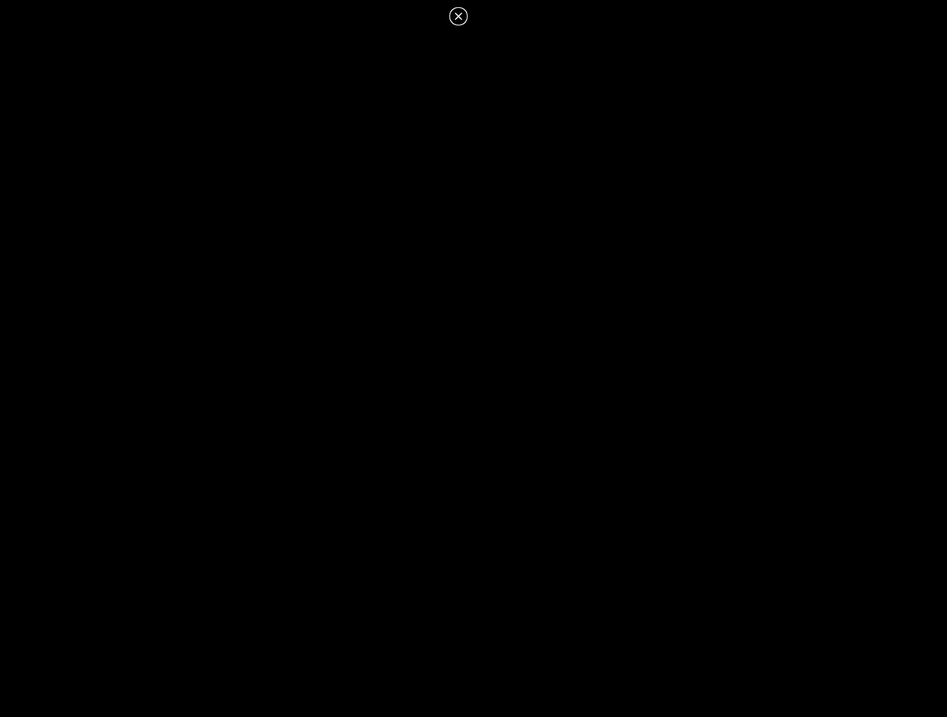
click at [461, 16] on icon at bounding box center [459, 16] width 16 height 16
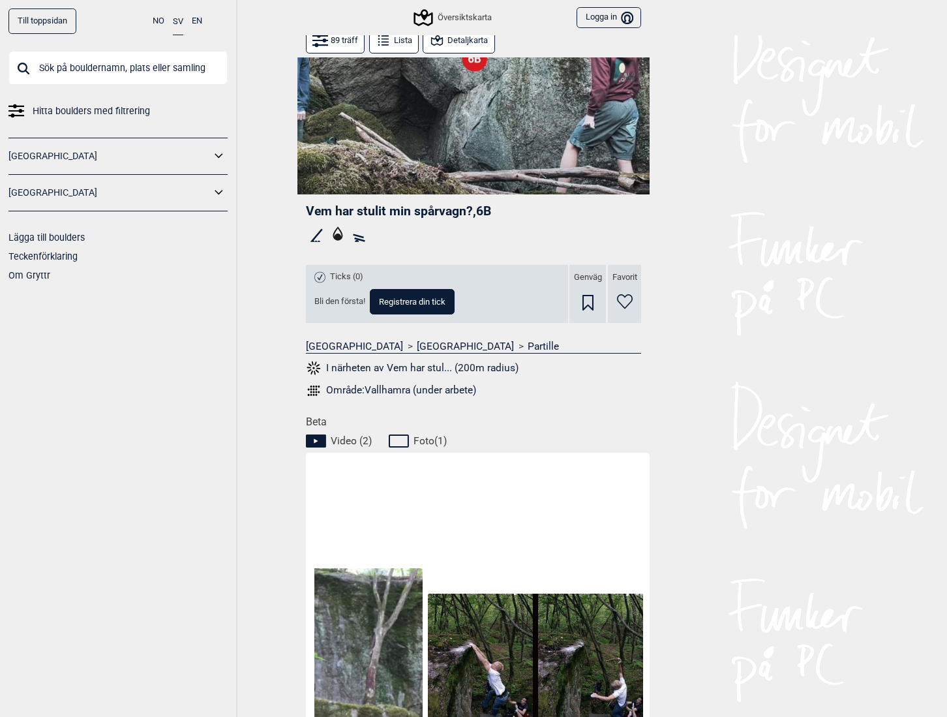
scroll to position [0, 0]
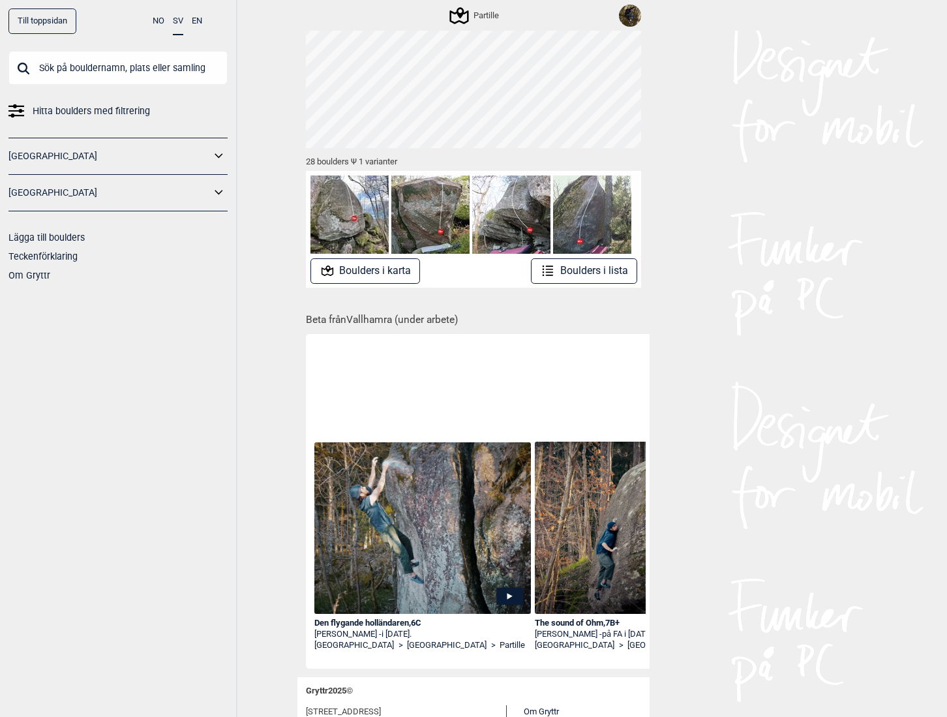
scroll to position [194, 0]
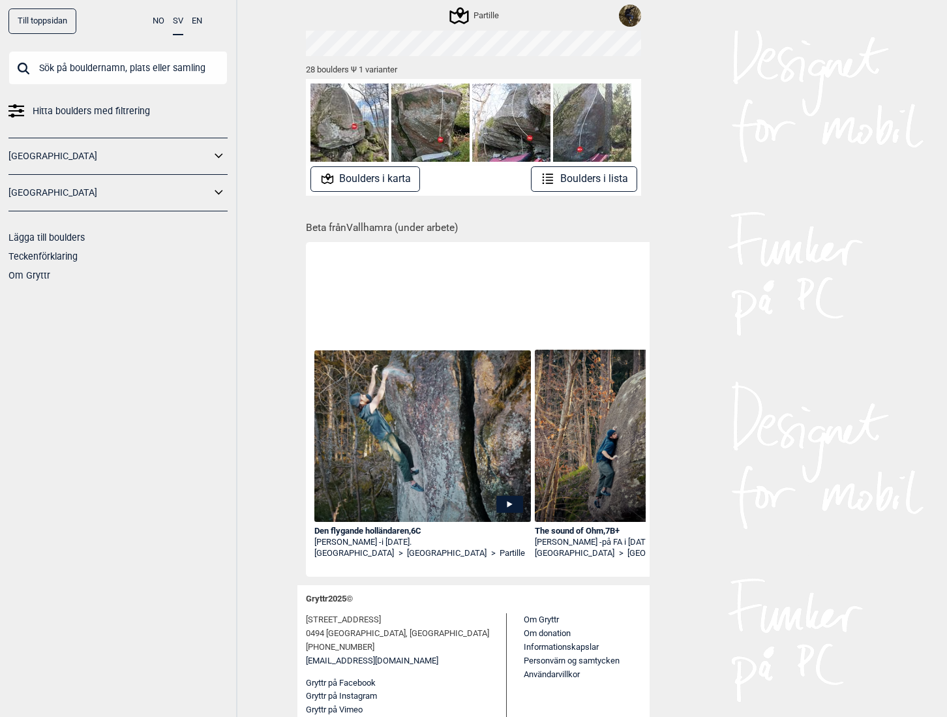
click at [379, 179] on button "Boulders i karta" at bounding box center [366, 178] width 110 height 25
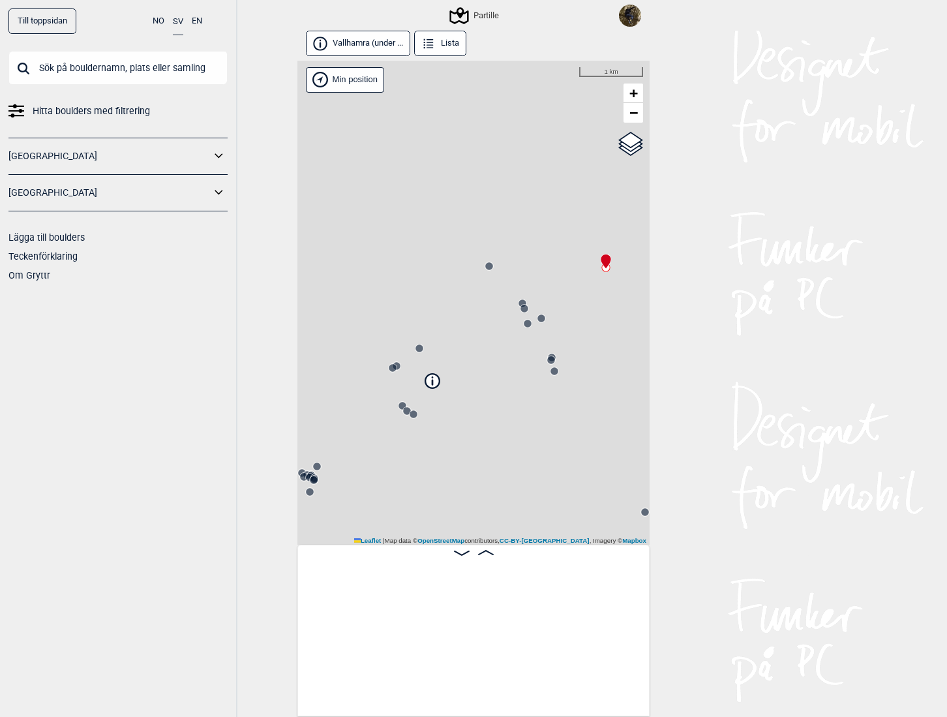
scroll to position [0, 102]
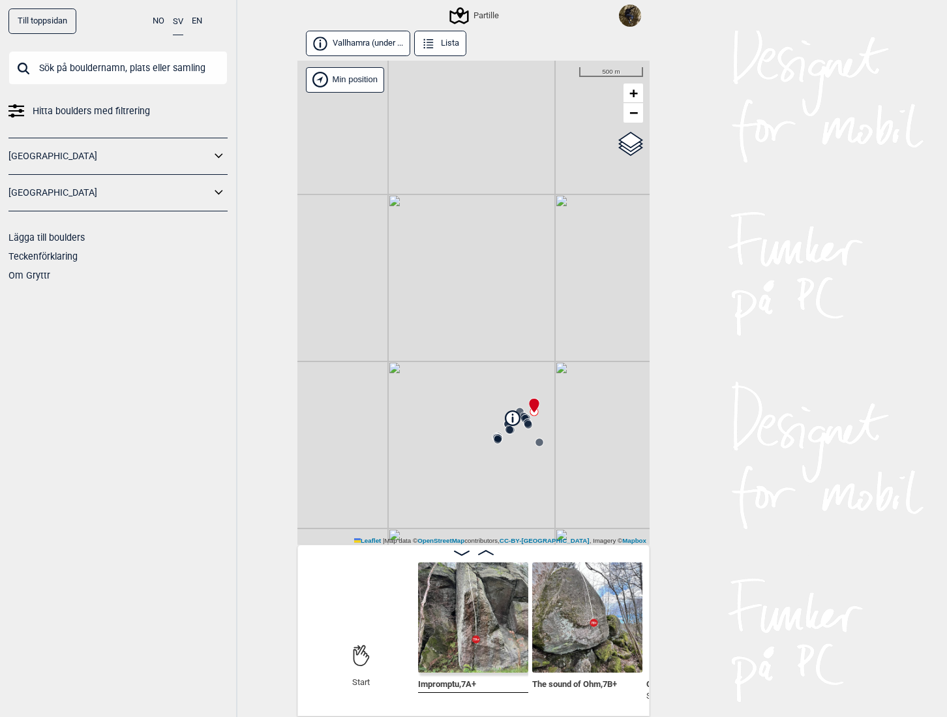
drag, startPoint x: 518, startPoint y: 469, endPoint x: 474, endPoint y: 453, distance: 46.7
click at [474, 453] on div "Partille Brukerens posisjon Min position 500 m + − OpenStreetMap Google satelli…" at bounding box center [474, 303] width 352 height 485
click at [506, 312] on circle at bounding box center [510, 316] width 8 height 8
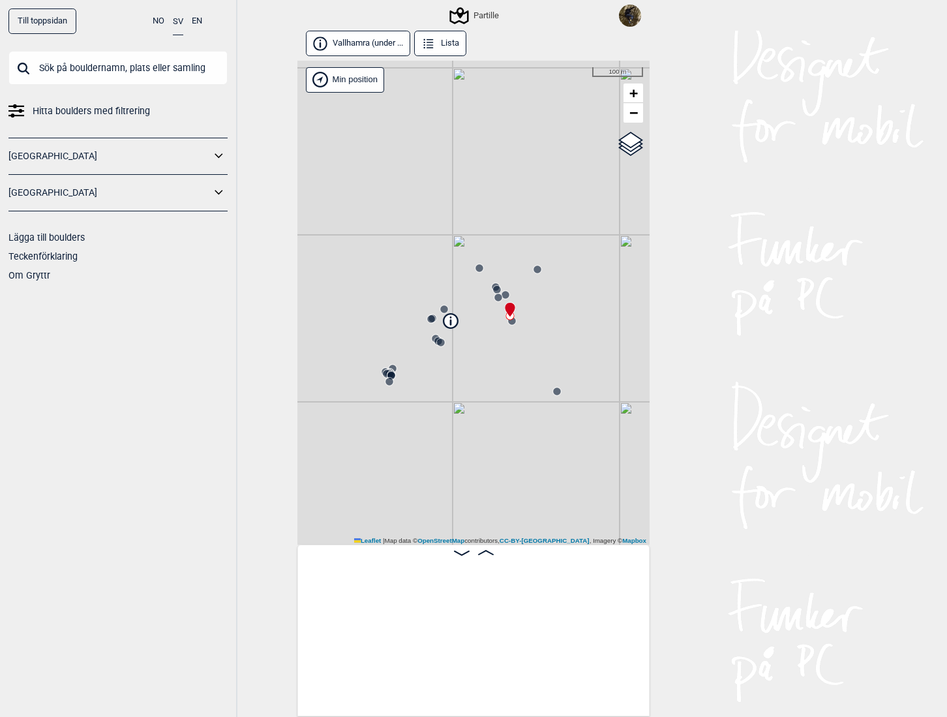
scroll to position [0, 784]
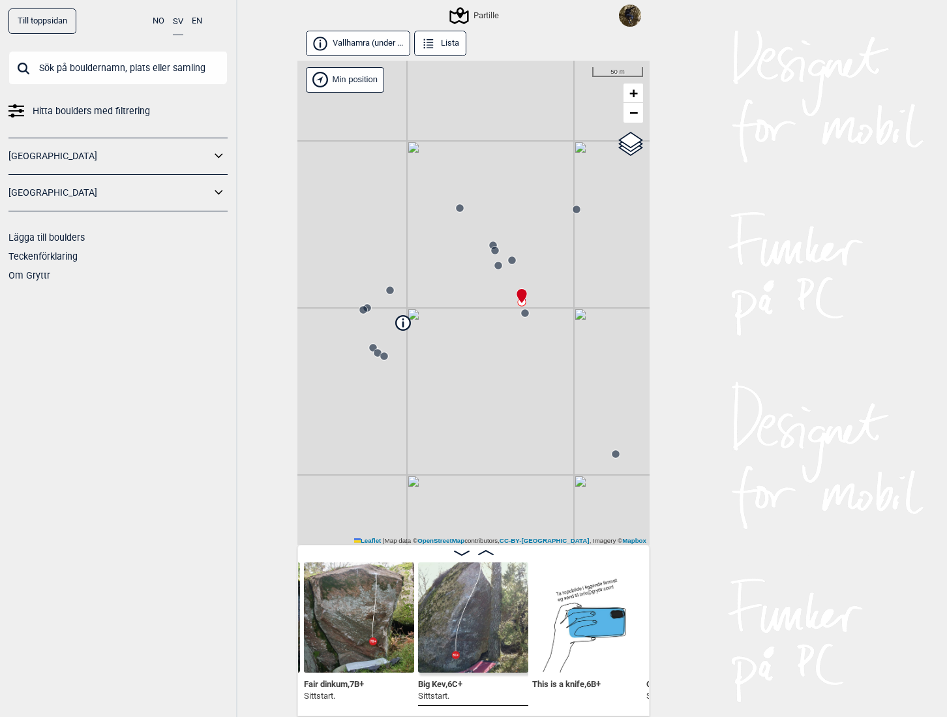
click at [521, 316] on circle at bounding box center [525, 313] width 8 height 8
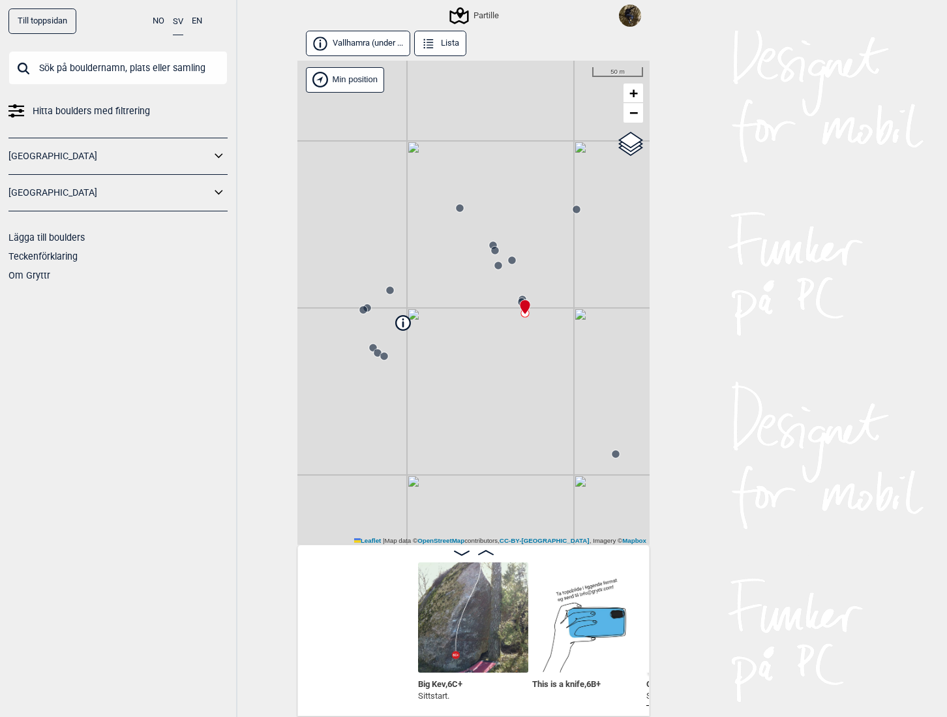
scroll to position [0, 1012]
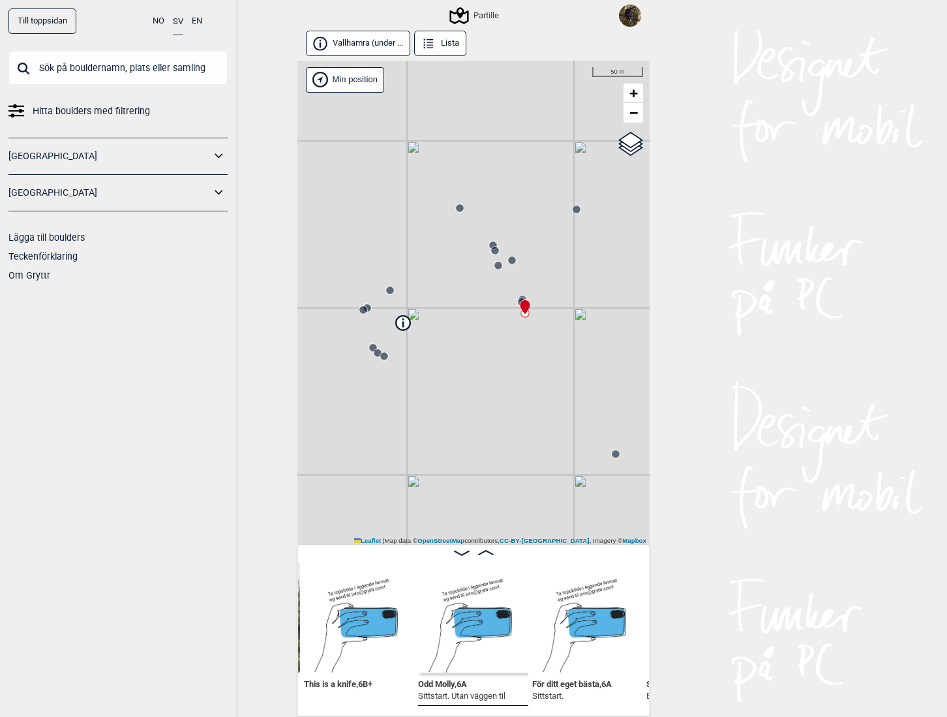
click at [492, 250] on circle at bounding box center [495, 251] width 8 height 8
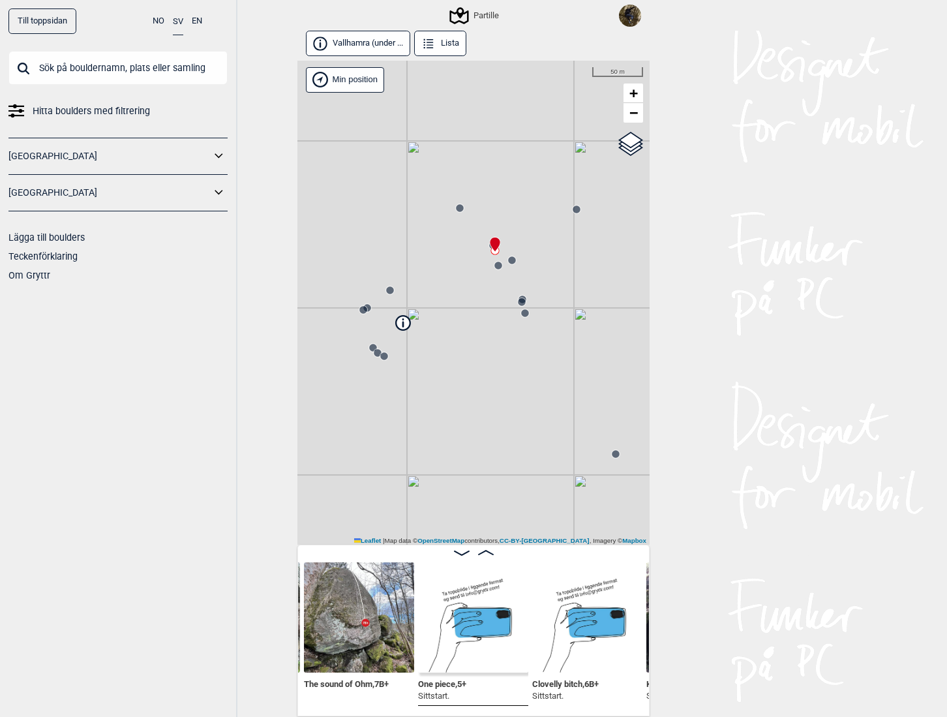
click at [512, 261] on circle at bounding box center [512, 260] width 8 height 8
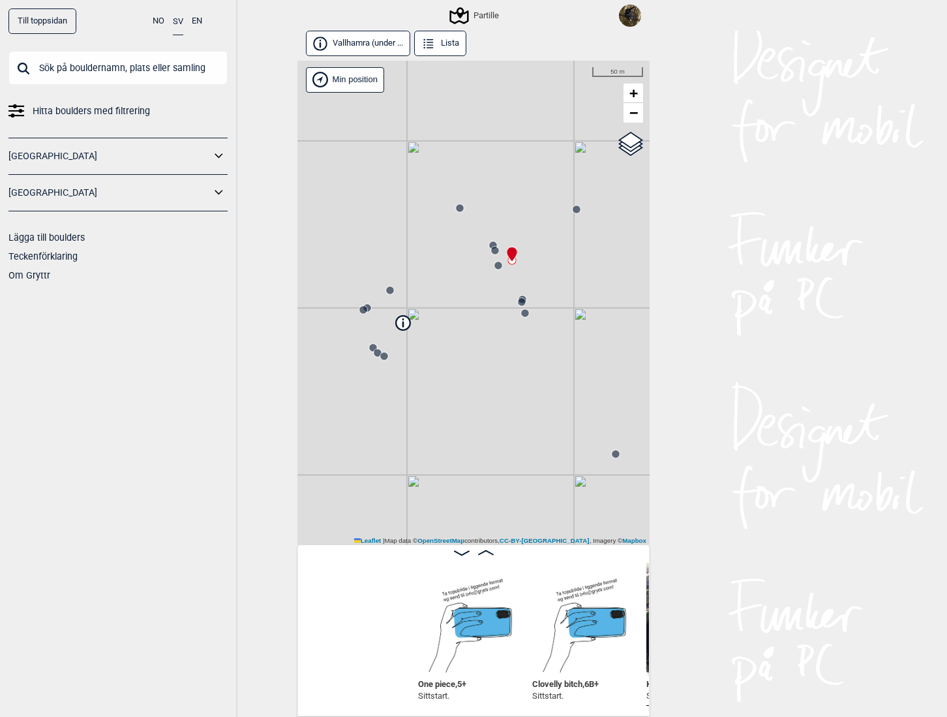
scroll to position [0, 559]
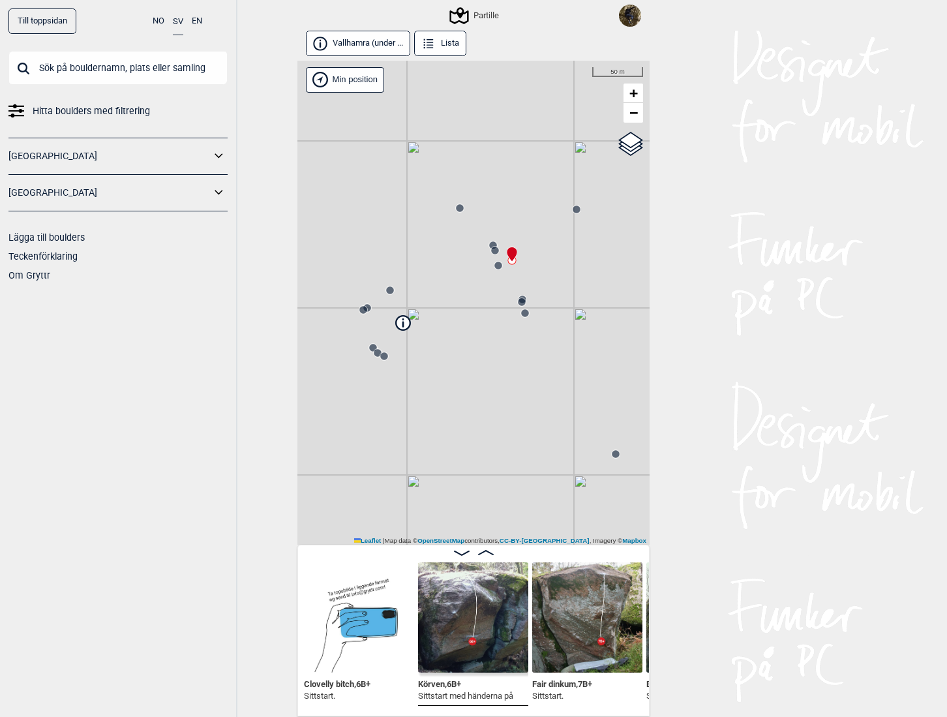
click at [496, 267] on circle at bounding box center [499, 266] width 8 height 8
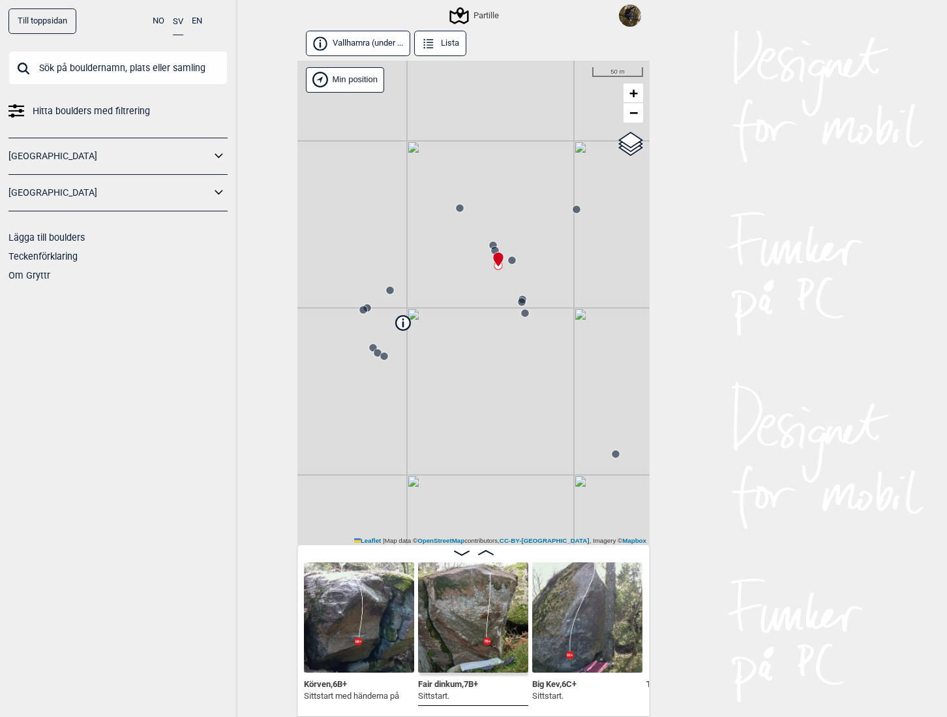
click at [386, 294] on circle at bounding box center [390, 290] width 8 height 8
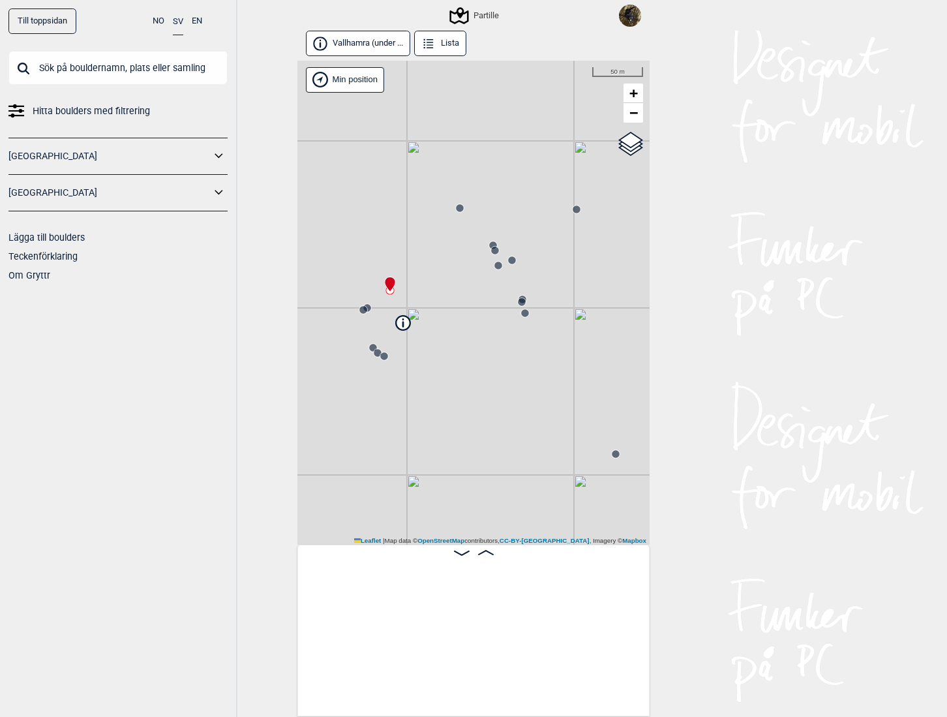
scroll to position [0, 1244]
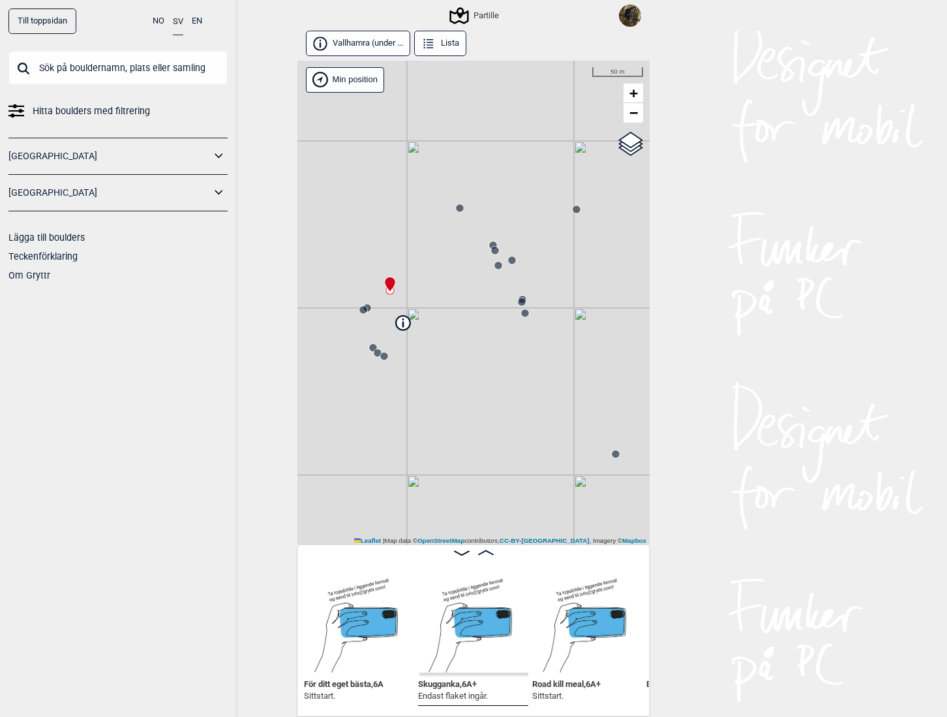
click at [510, 264] on icon at bounding box center [512, 260] width 10 height 10
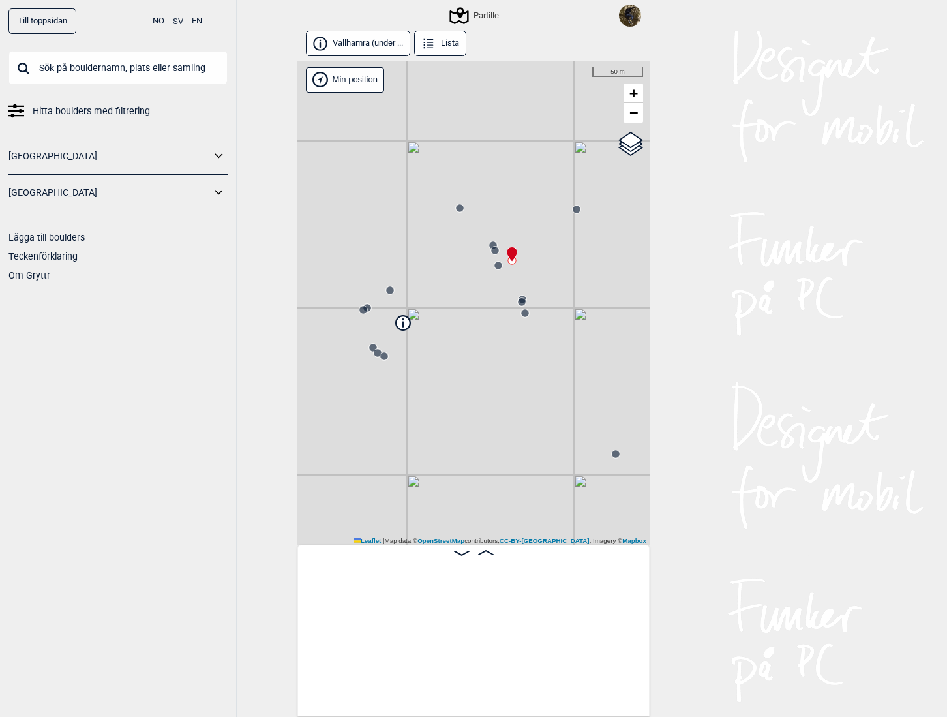
scroll to position [0, 559]
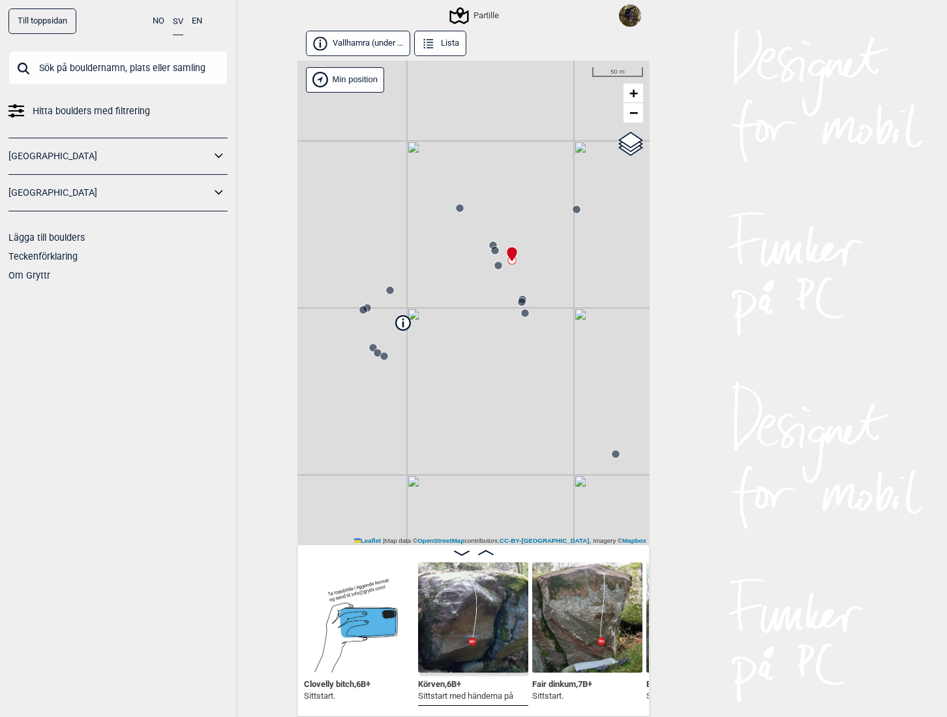
click at [360, 311] on circle at bounding box center [364, 310] width 8 height 8
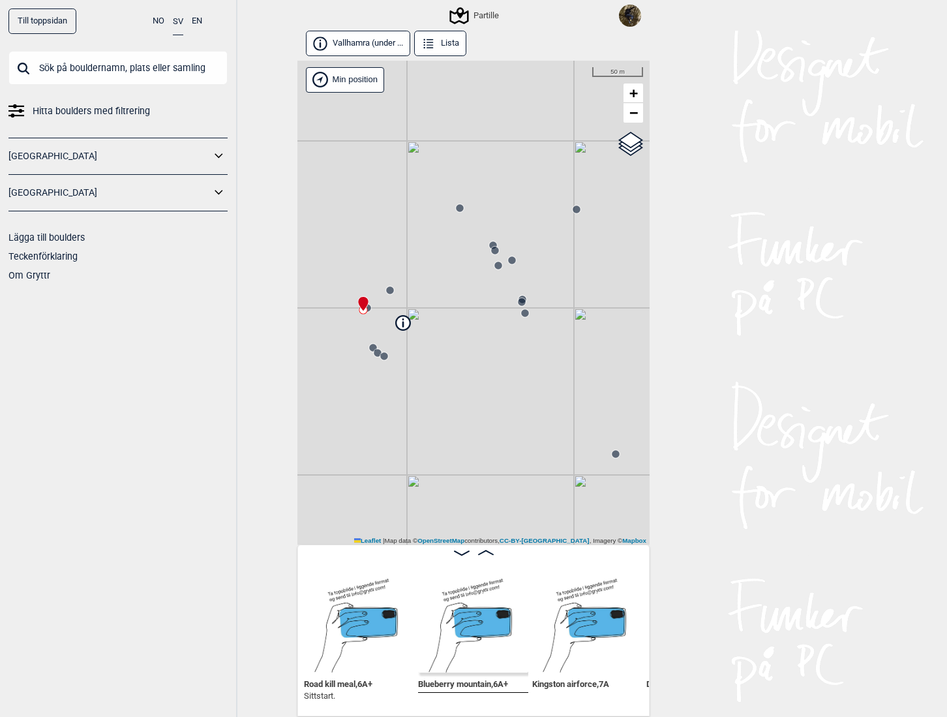
click at [367, 303] on icon at bounding box center [367, 308] width 10 height 10
click at [369, 344] on circle at bounding box center [373, 347] width 8 height 8
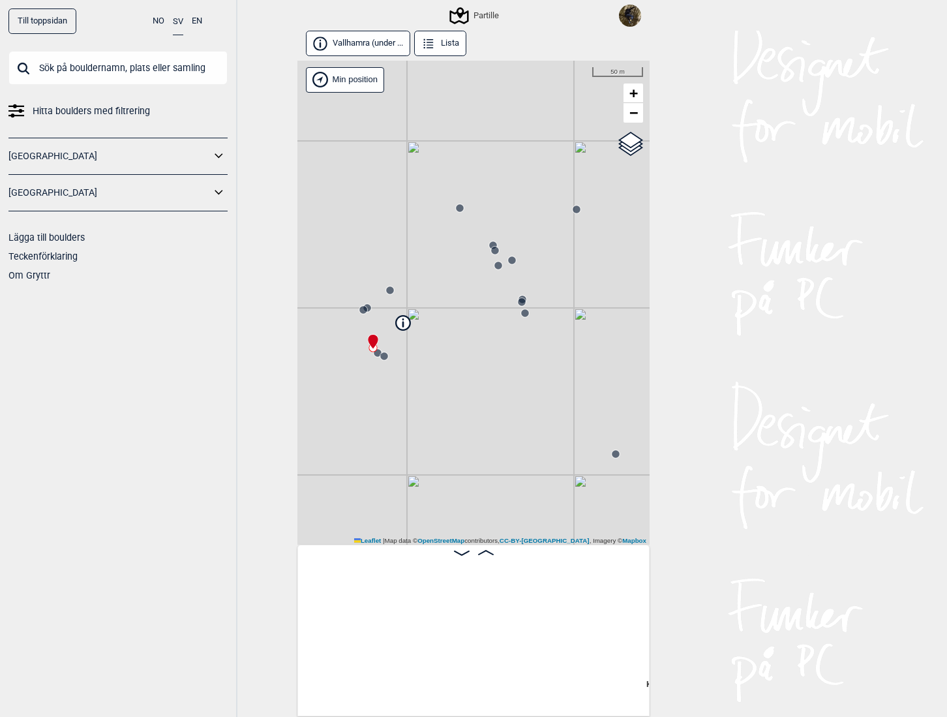
scroll to position [0, 1815]
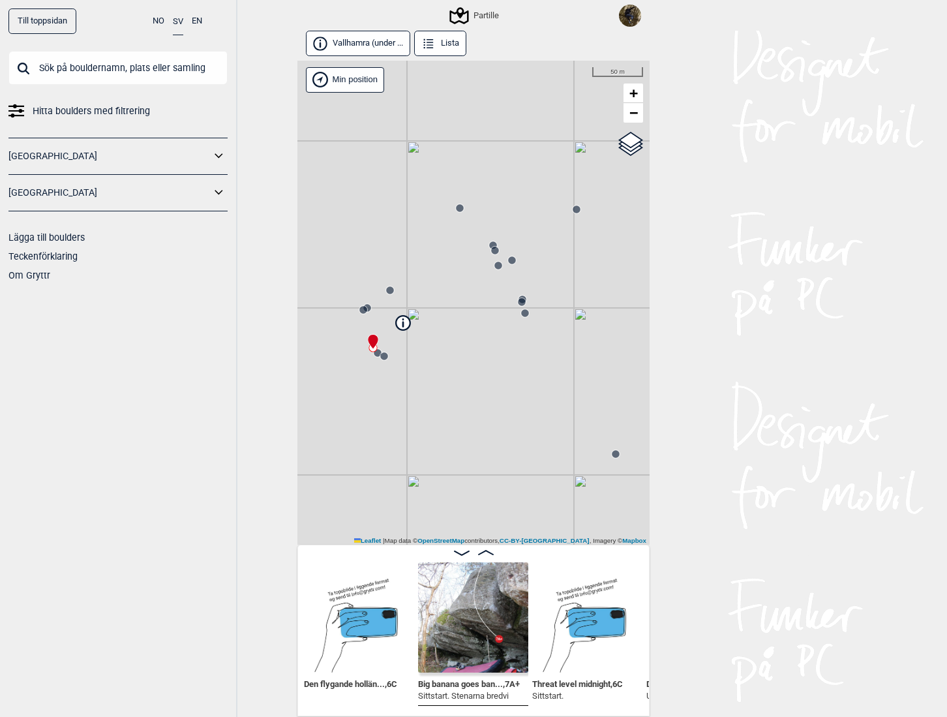
click at [374, 354] on circle at bounding box center [378, 353] width 8 height 8
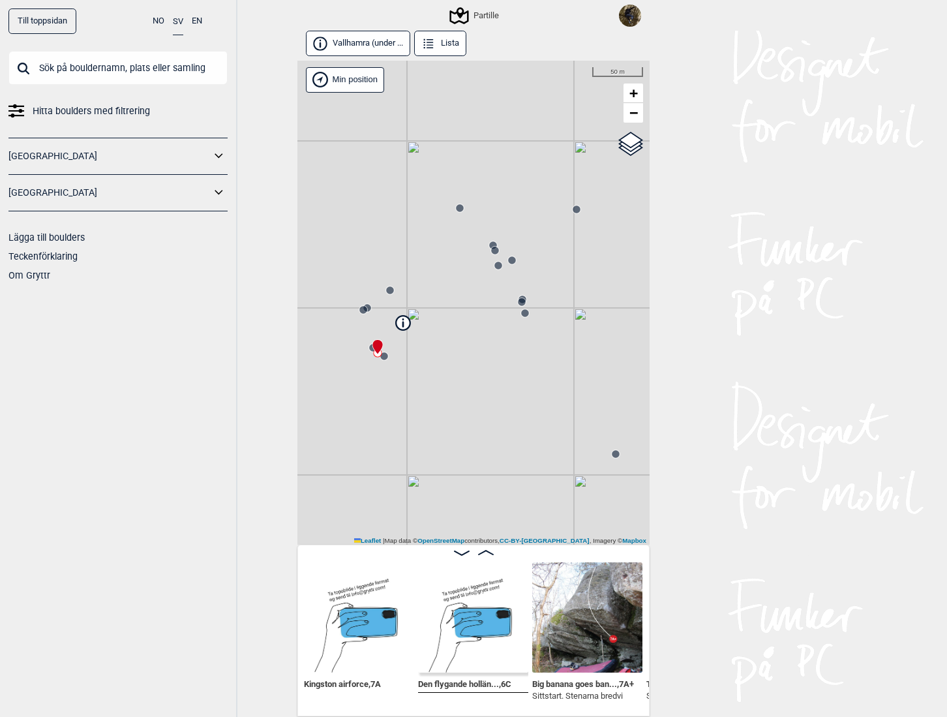
click at [382, 363] on div "Partille Brukerens posisjon Min position 50 m + − OpenStreetMap Google satellit…" at bounding box center [474, 303] width 352 height 485
click at [382, 358] on circle at bounding box center [384, 356] width 8 height 8
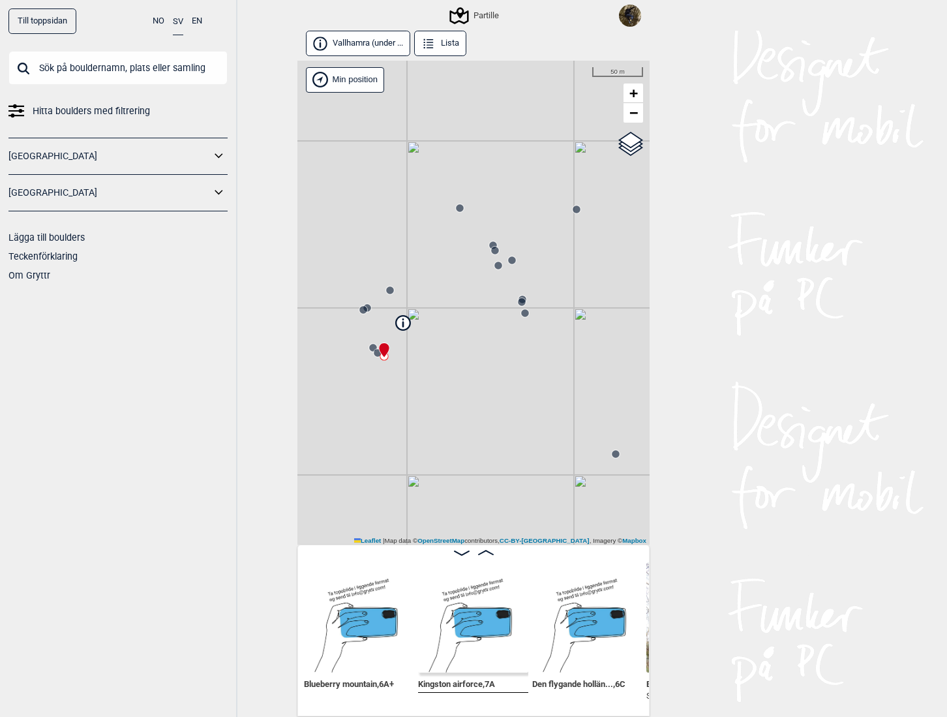
click at [508, 262] on circle at bounding box center [512, 260] width 8 height 8
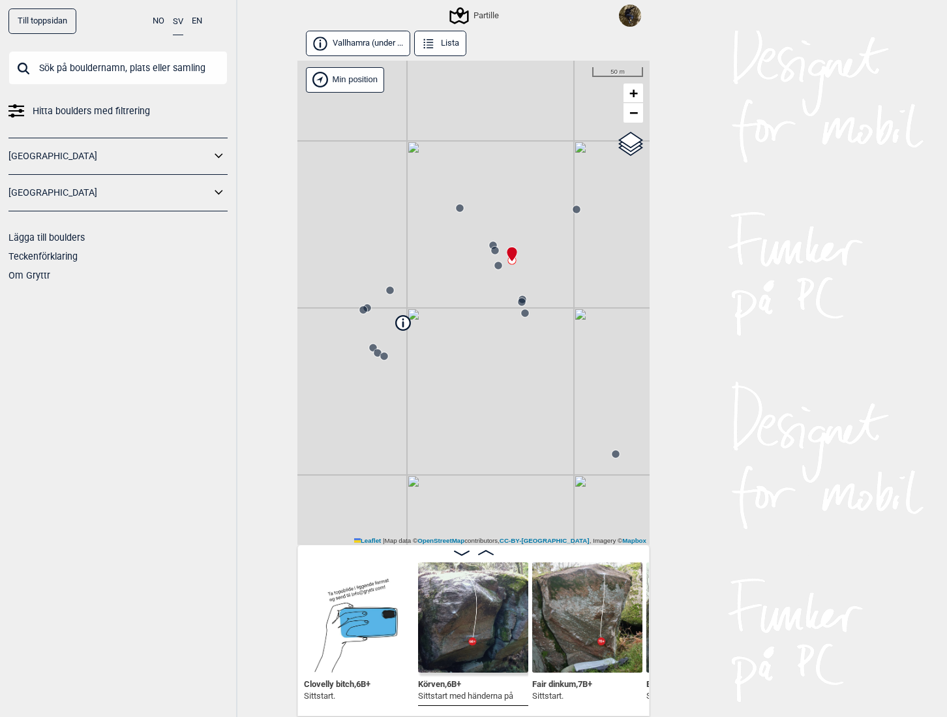
click at [573, 211] on circle at bounding box center [577, 210] width 8 height 8
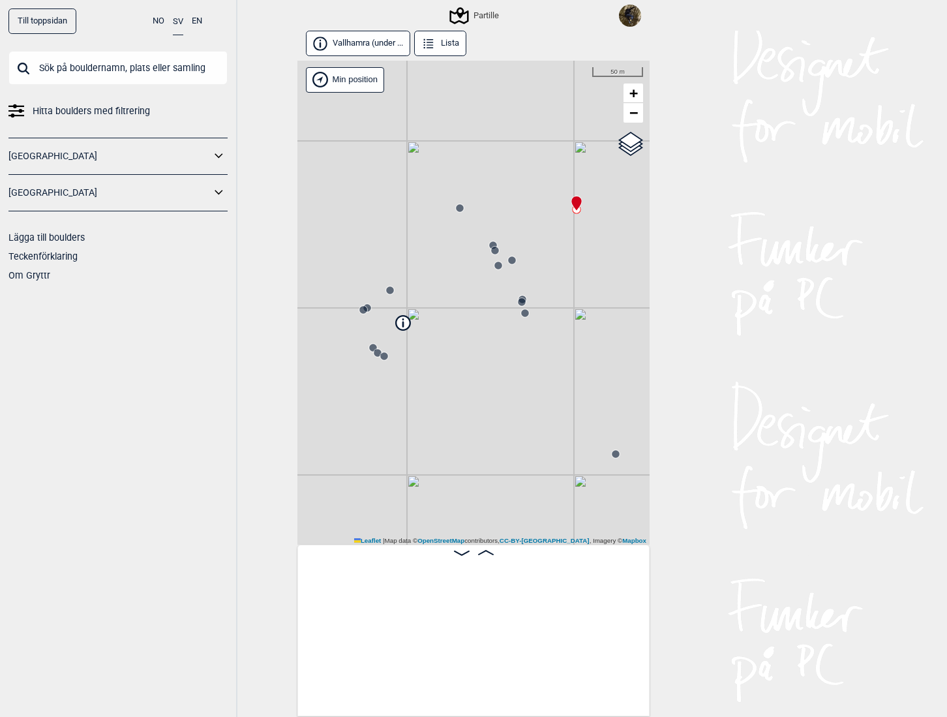
scroll to position [0, 102]
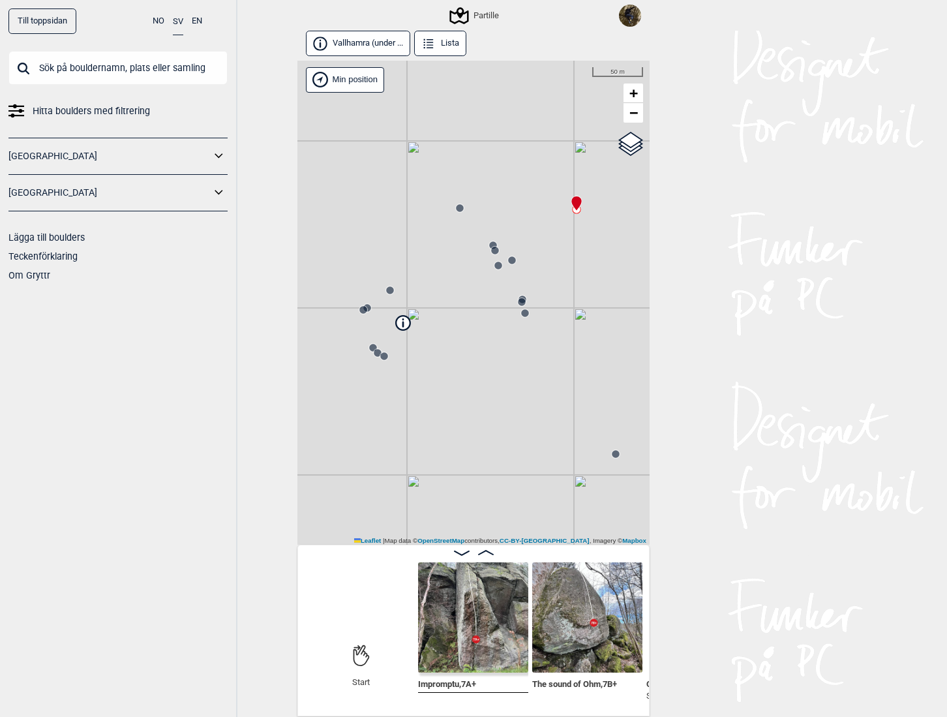
click at [518, 298] on circle at bounding box center [522, 302] width 8 height 8
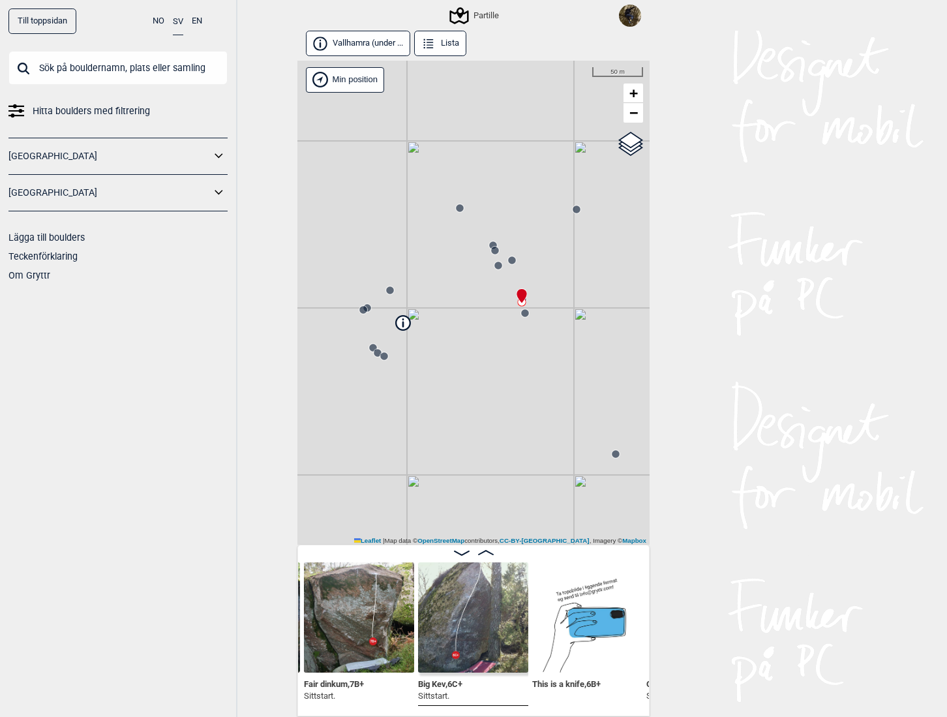
click at [519, 302] on icon at bounding box center [522, 296] width 11 height 16
click at [254, 44] on div "Partille Brukerens posisjon" at bounding box center [254, 44] width 0 height 0
click at [514, 331] on circle at bounding box center [518, 328] width 8 height 8
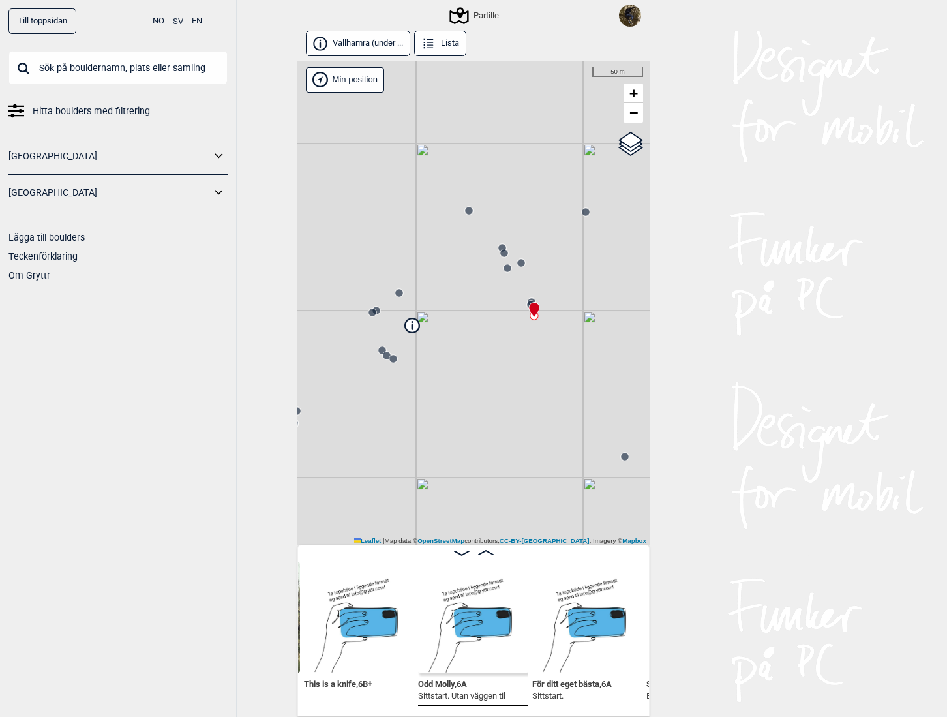
drag, startPoint x: 431, startPoint y: 279, endPoint x: 506, endPoint y: 330, distance: 89.8
click at [506, 330] on div "Partille Brukerens posisjon Min position 50 m + − OpenStreetMap Google satellit…" at bounding box center [474, 303] width 352 height 485
click at [515, 266] on icon at bounding box center [517, 264] width 10 height 10
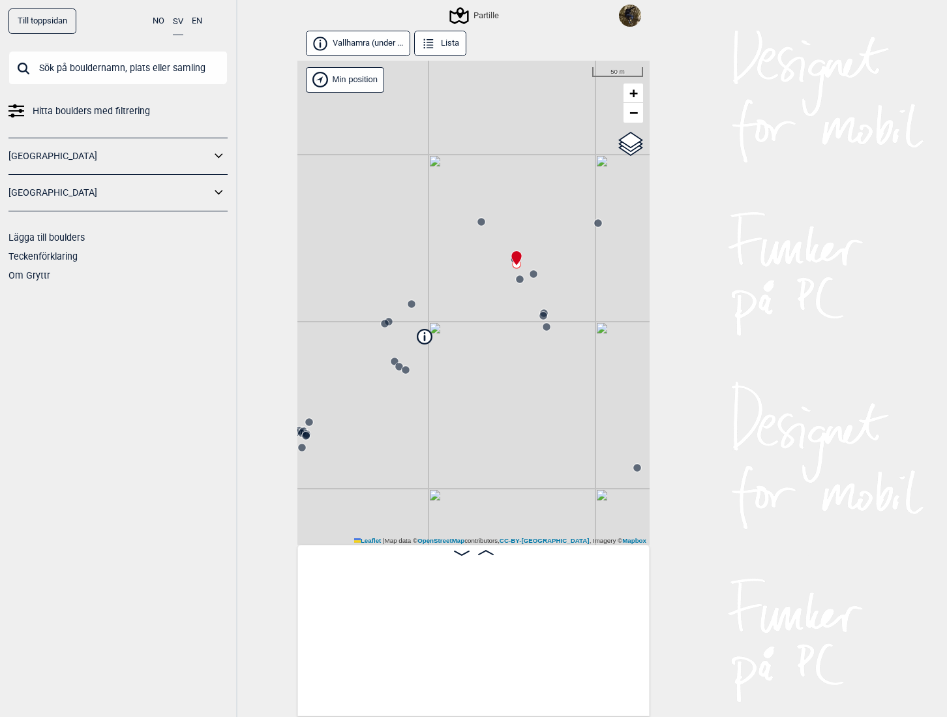
scroll to position [0, 331]
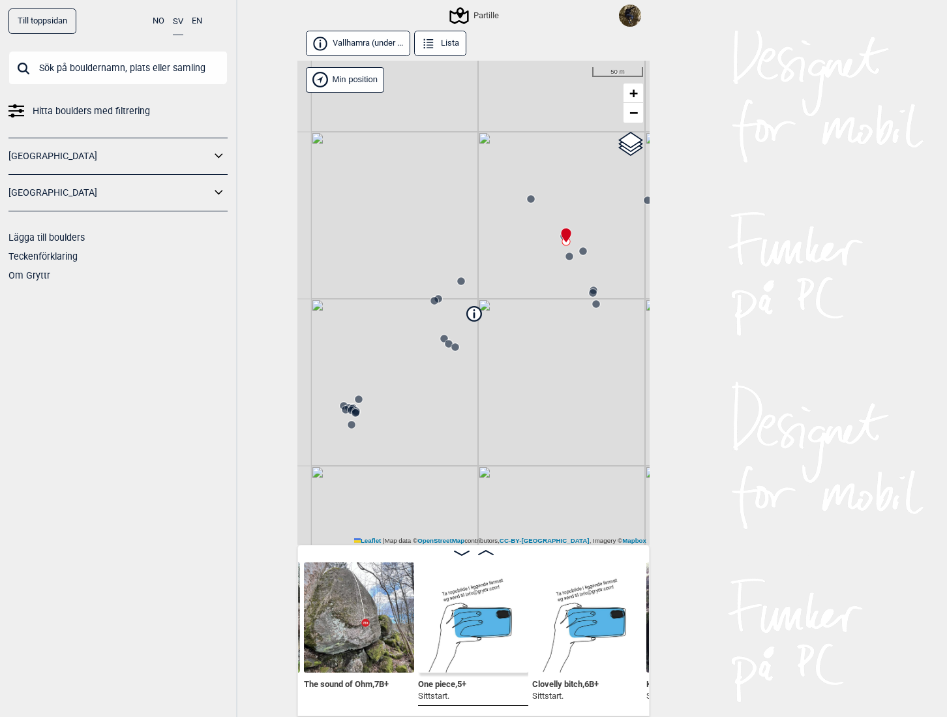
drag, startPoint x: 471, startPoint y: 322, endPoint x: 521, endPoint y: 299, distance: 54.6
click at [521, 299] on div "Partille Brukerens posisjon Min position 50 m + − OpenStreetMap Google satellit…" at bounding box center [474, 303] width 352 height 485
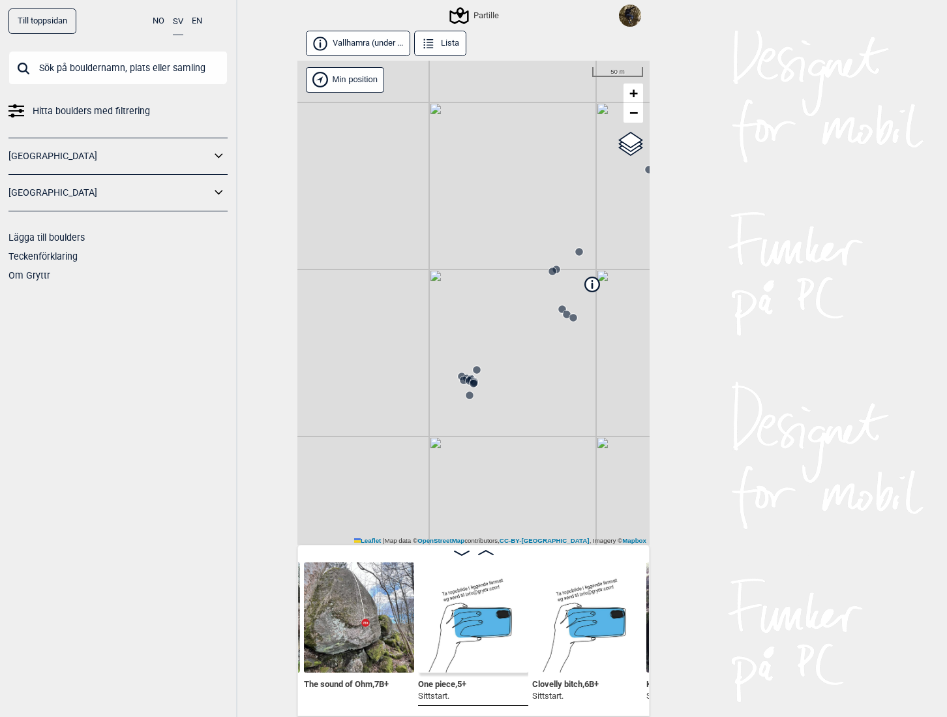
drag, startPoint x: 379, startPoint y: 406, endPoint x: 492, endPoint y: 376, distance: 116.6
click at [492, 376] on div "Partille Brukerens posisjon Min position 50 m + − OpenStreetMap Google satellit…" at bounding box center [474, 303] width 352 height 485
click at [438, 365] on circle at bounding box center [442, 363] width 8 height 8
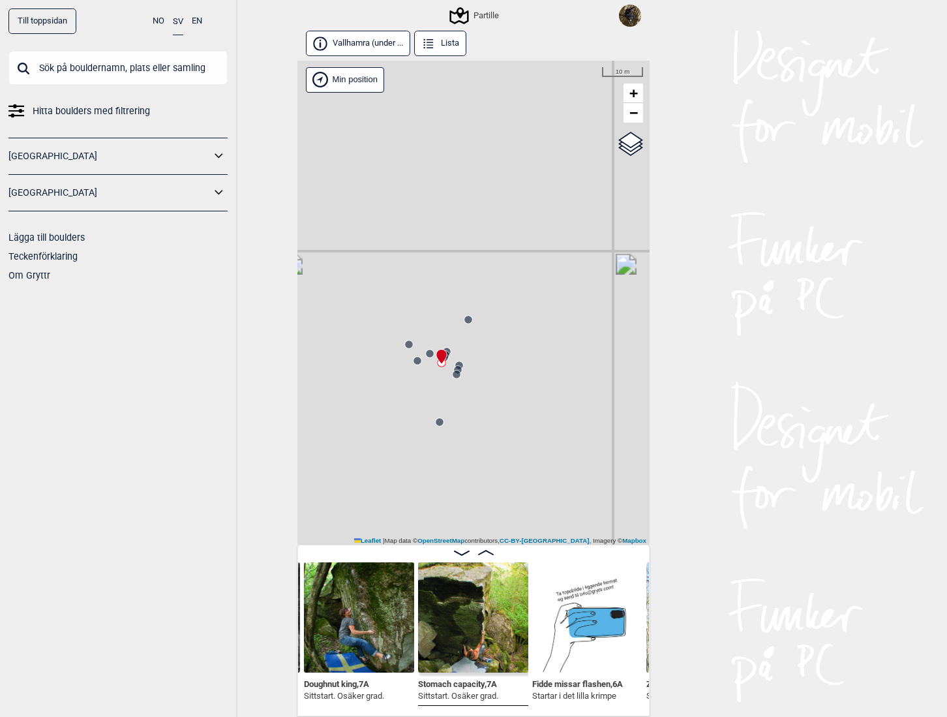
click at [467, 320] on circle at bounding box center [469, 320] width 8 height 8
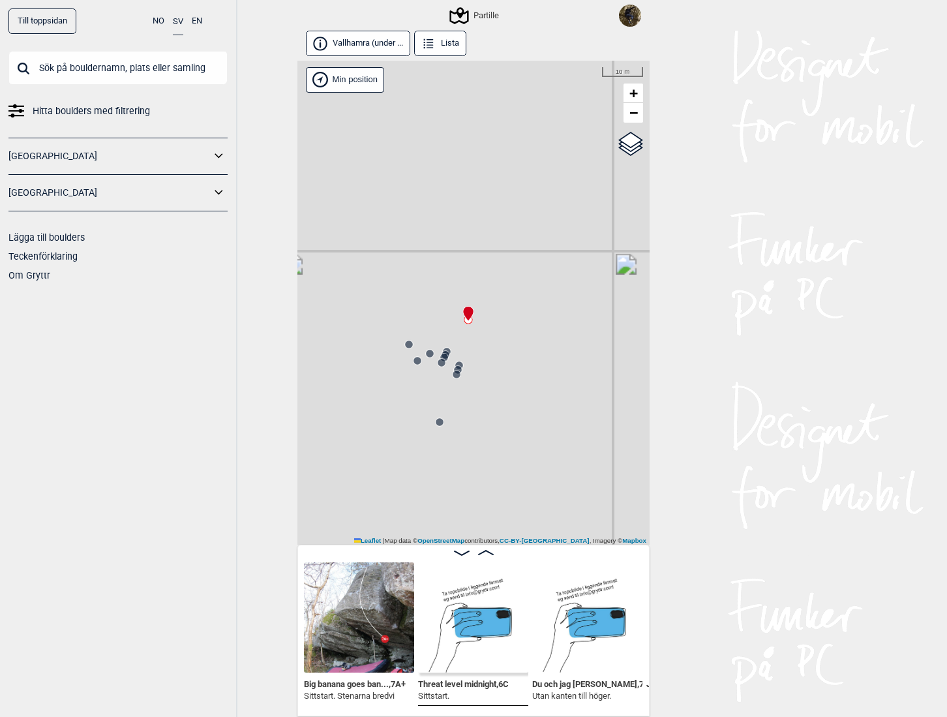
click at [404, 348] on icon at bounding box center [409, 344] width 10 height 10
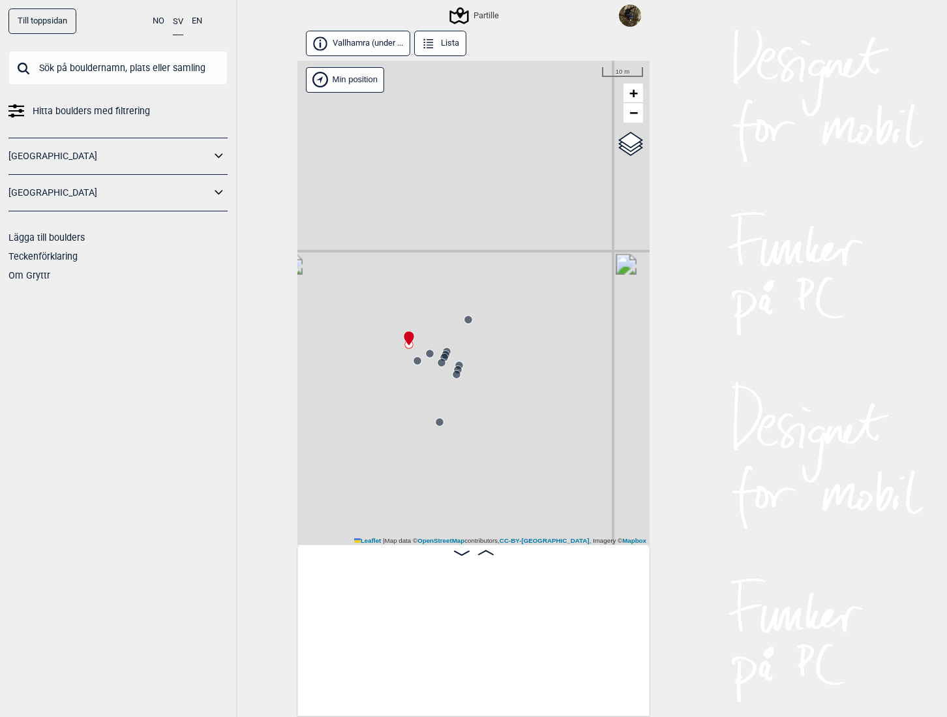
scroll to position [0, 3063]
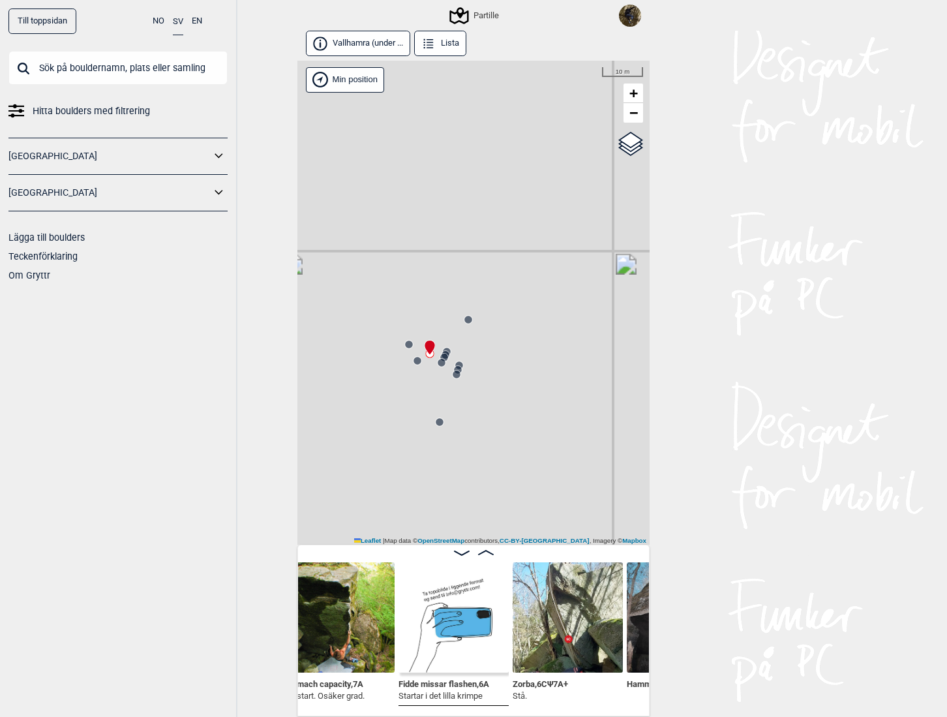
scroll to position [0, 2829]
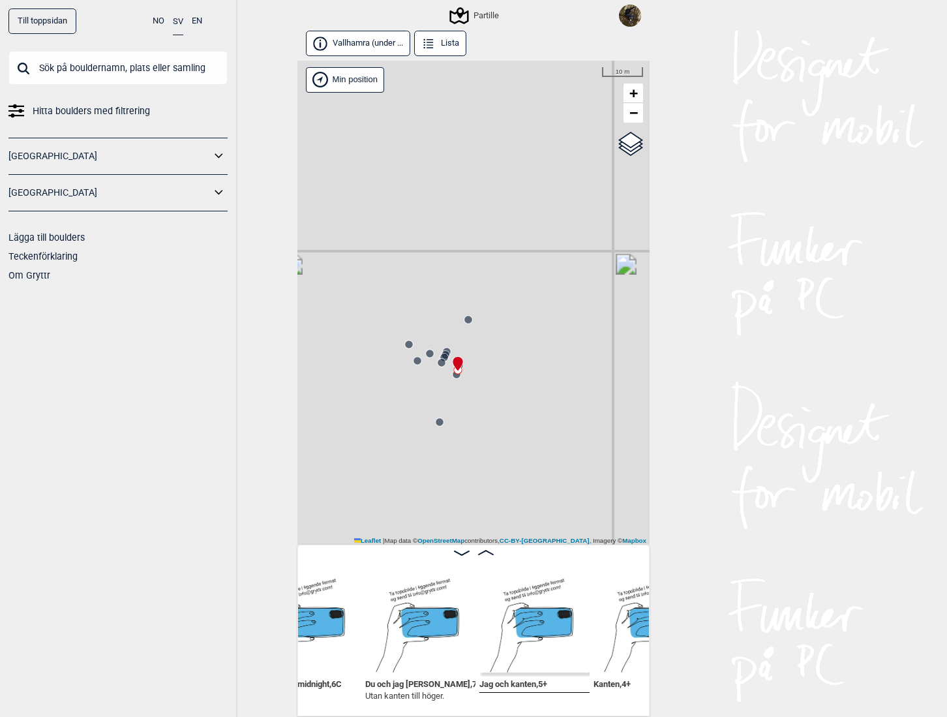
scroll to position [0, 2079]
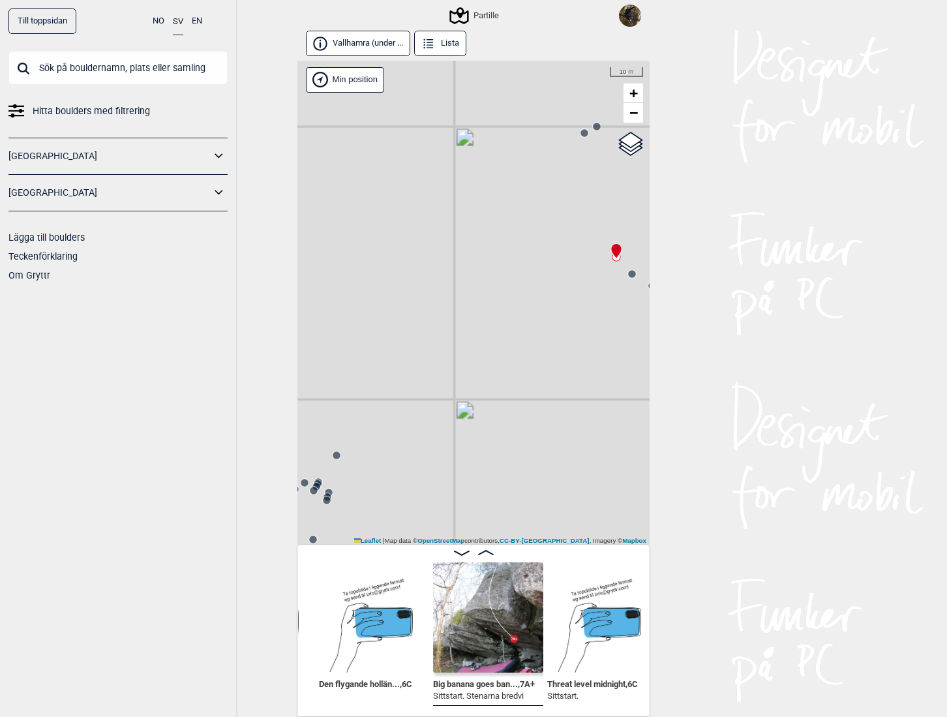
scroll to position [0, 1687]
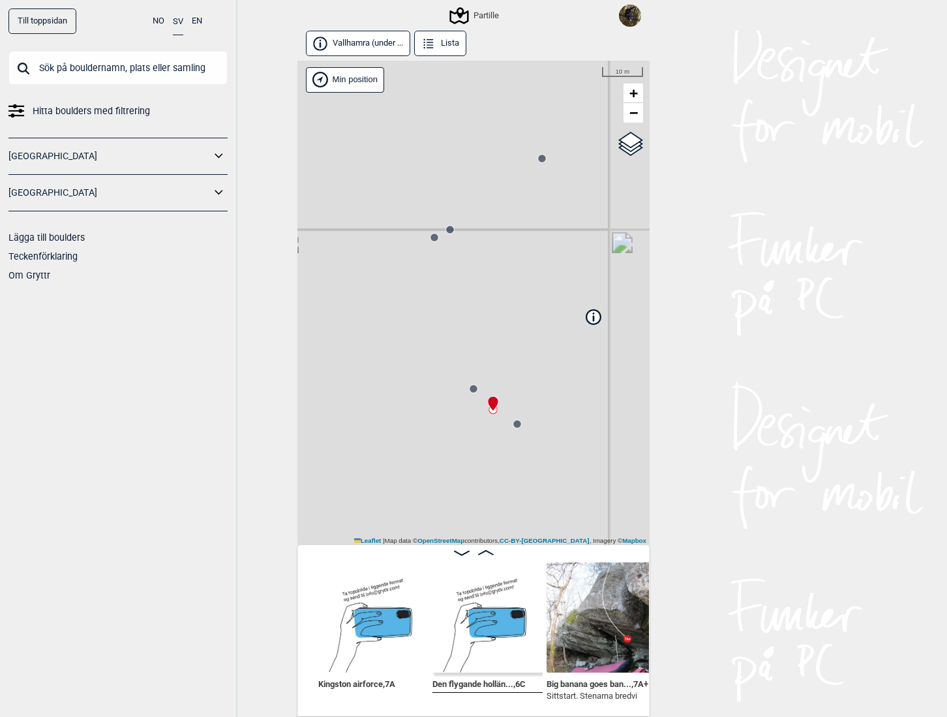
drag, startPoint x: 500, startPoint y: 420, endPoint x: 770, endPoint y: 298, distance: 295.5
click at [746, 312] on div "Till toppsidan NO SV EN Hitta boulders med filtrering Norge Sverige Lägga till …" at bounding box center [473, 358] width 947 height 717
drag, startPoint x: 480, startPoint y: 421, endPoint x: 446, endPoint y: 333, distance: 94.4
click at [446, 333] on div "Partille Brukerens posisjon Min position 10 m + − OpenStreetMap Google satellit…" at bounding box center [474, 303] width 352 height 485
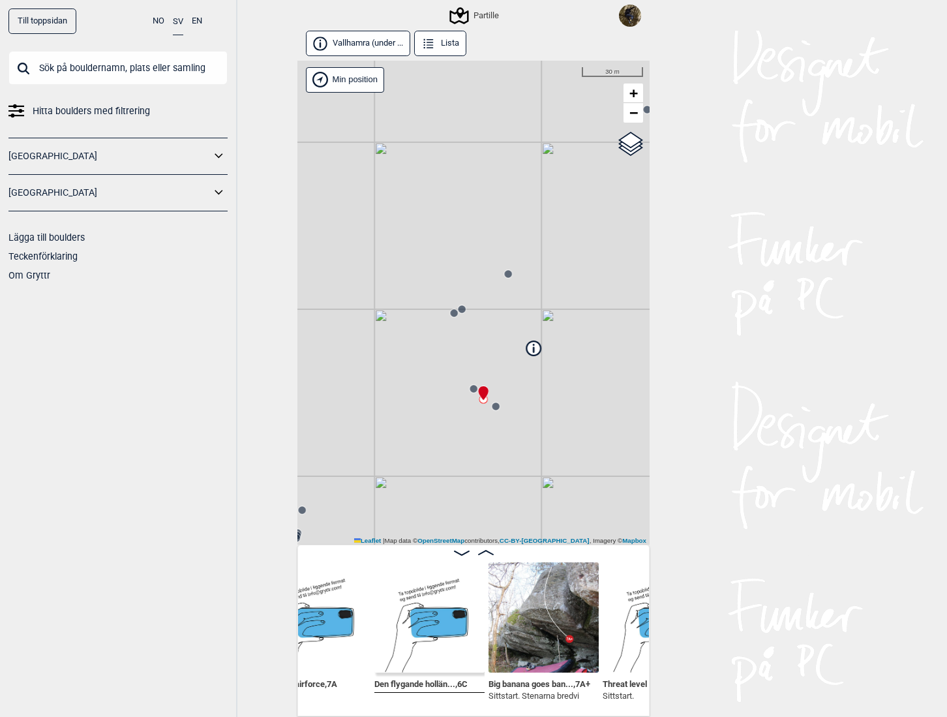
scroll to position [0, 1680]
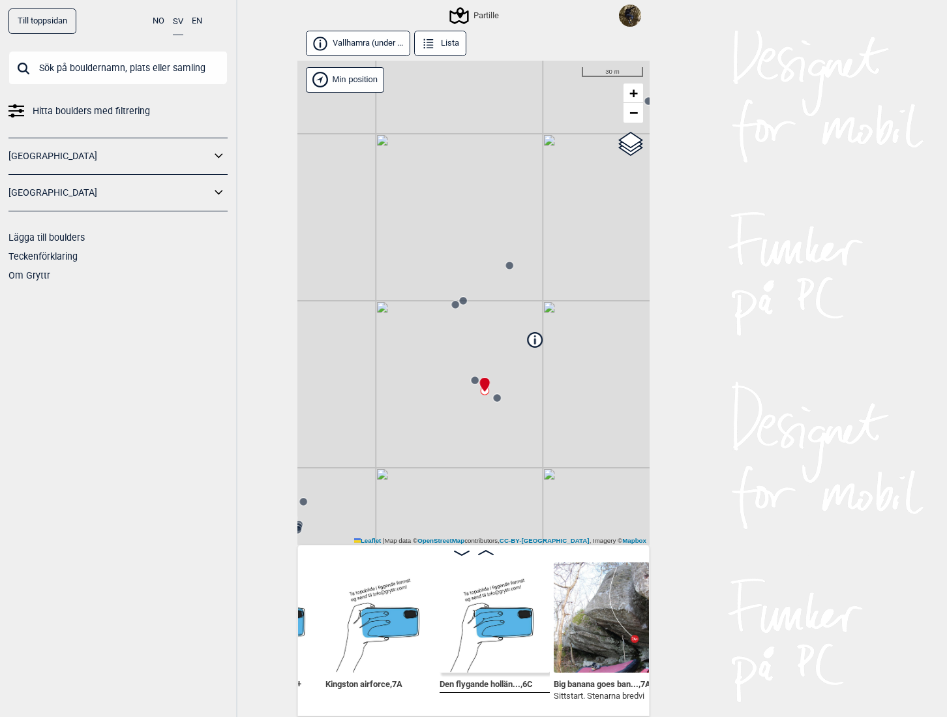
drag, startPoint x: 504, startPoint y: 475, endPoint x: 538, endPoint y: 353, distance: 126.8
click at [537, 356] on div "Partille Brukerens posisjon Min position 30 m + − OpenStreetMap Google satellit…" at bounding box center [474, 303] width 352 height 485
drag, startPoint x: 457, startPoint y: 463, endPoint x: 371, endPoint y: 395, distance: 109.2
click at [371, 395] on div "Partille Brukerens posisjon Min position 50 m + − OpenStreetMap Google satellit…" at bounding box center [474, 303] width 352 height 485
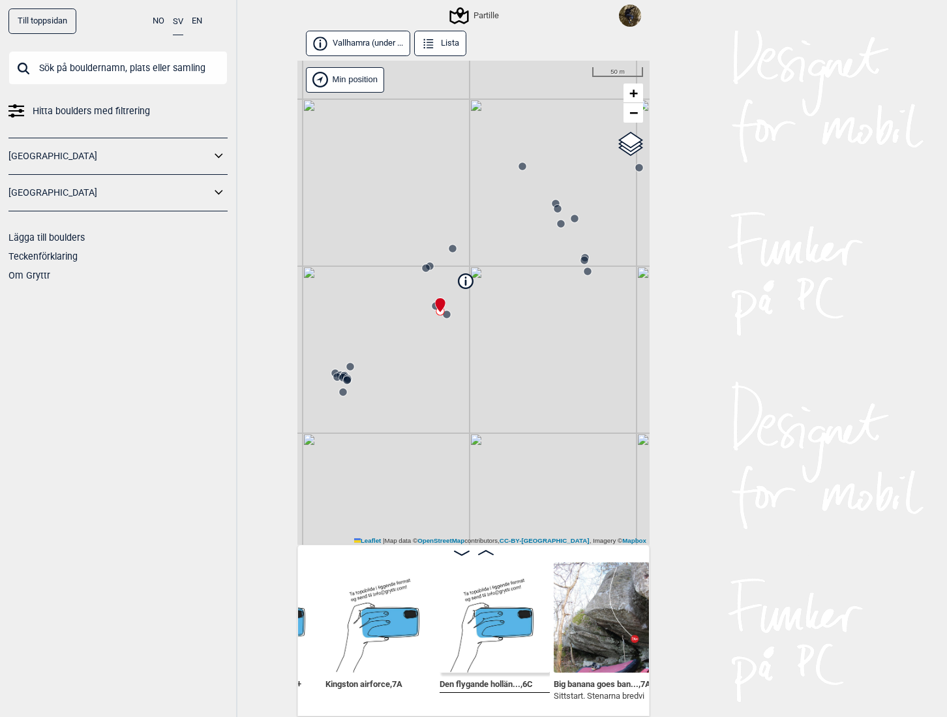
click at [422, 269] on circle at bounding box center [426, 268] width 8 height 8
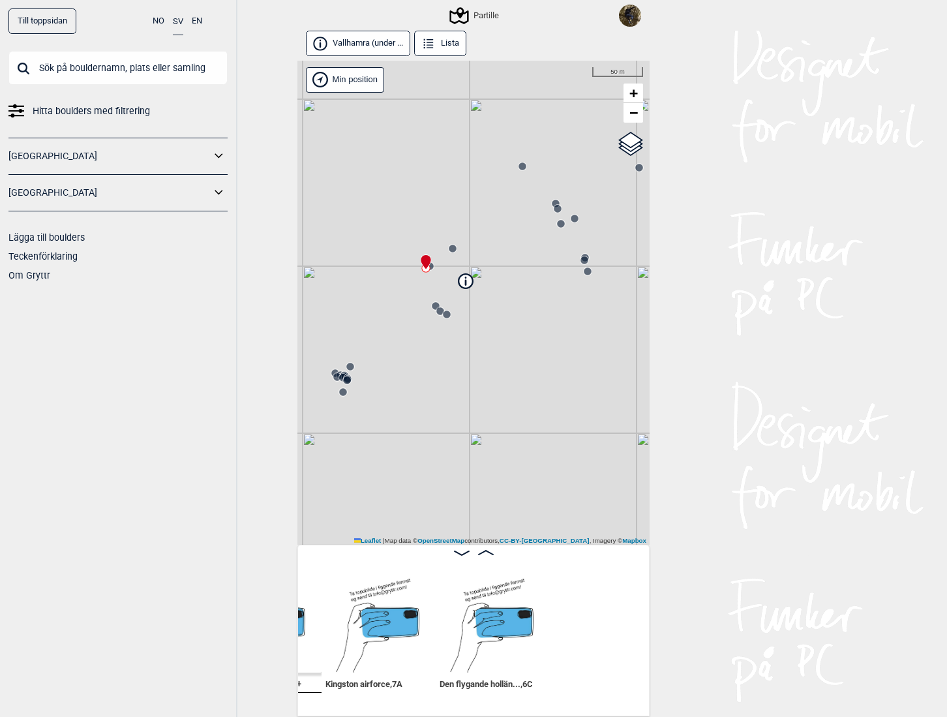
scroll to position [0, 1473]
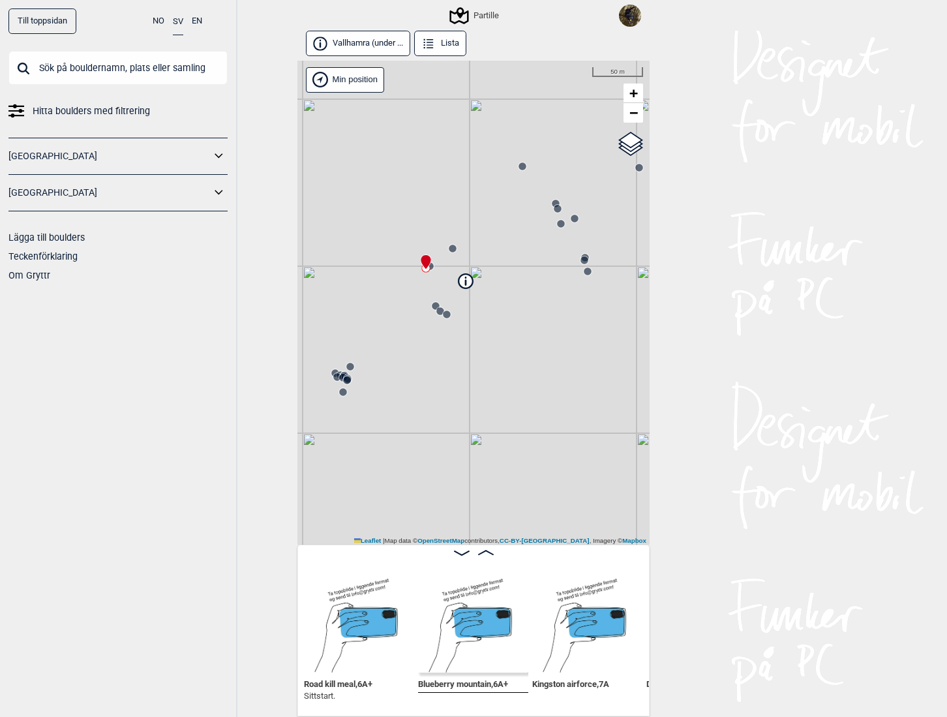
click at [429, 263] on icon at bounding box center [430, 265] width 10 height 10
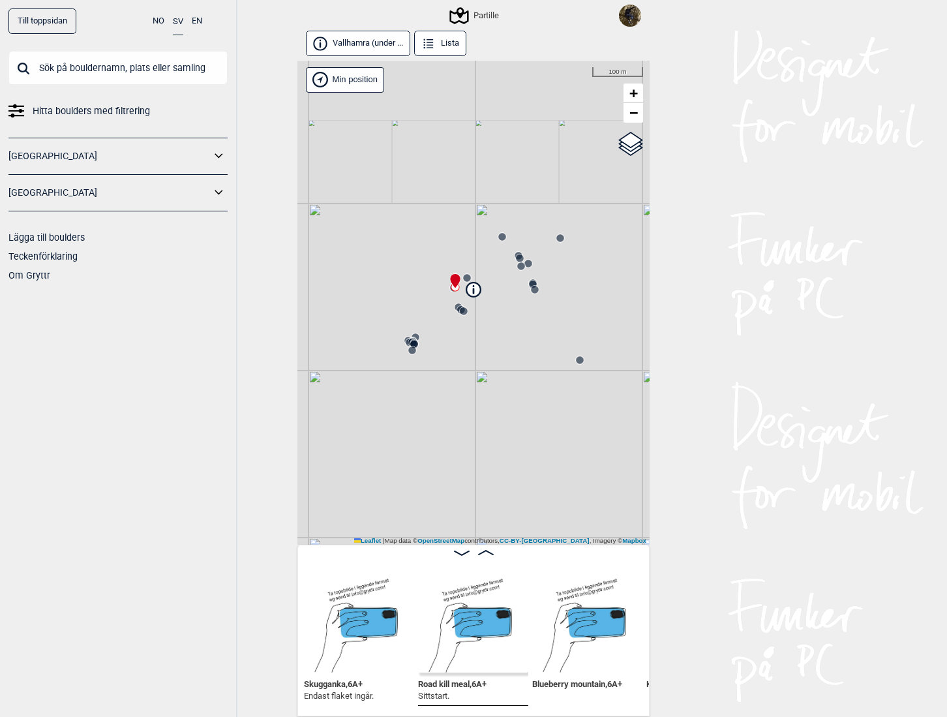
click at [473, 286] on icon at bounding box center [474, 286] width 2 height 2
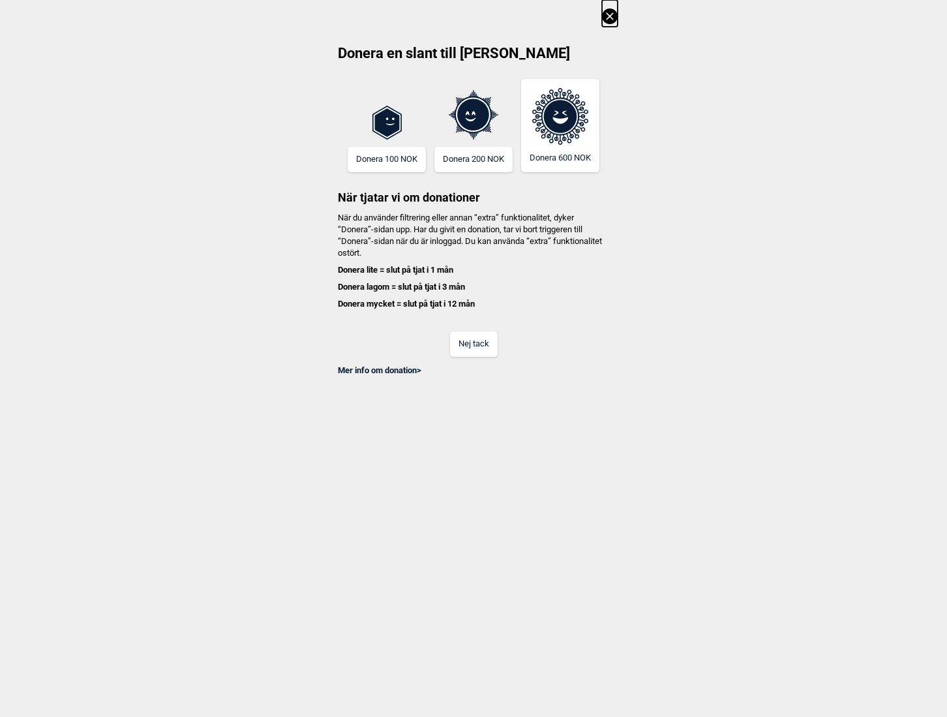
click at [484, 335] on button "Nej tack" at bounding box center [474, 343] width 48 height 25
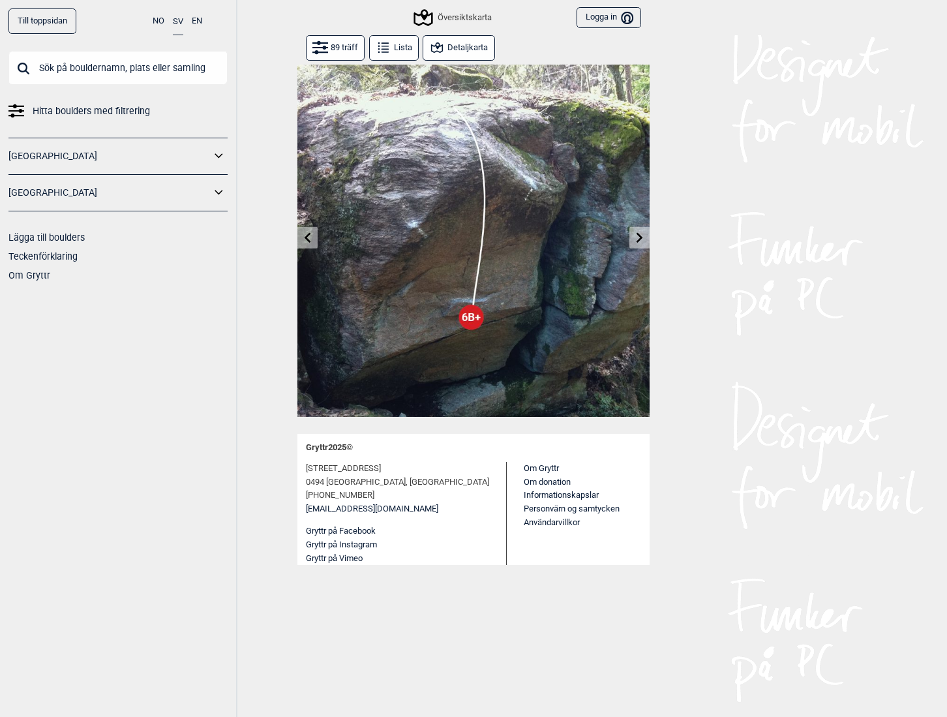
click at [151, 69] on input "text" at bounding box center [117, 68] width 219 height 34
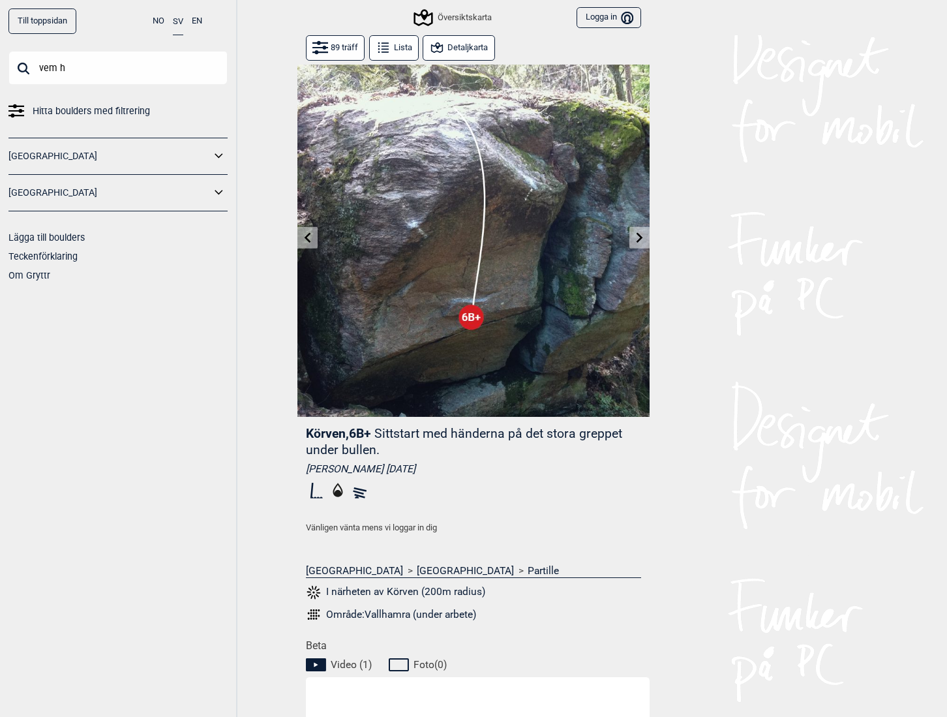
type input "vem h"
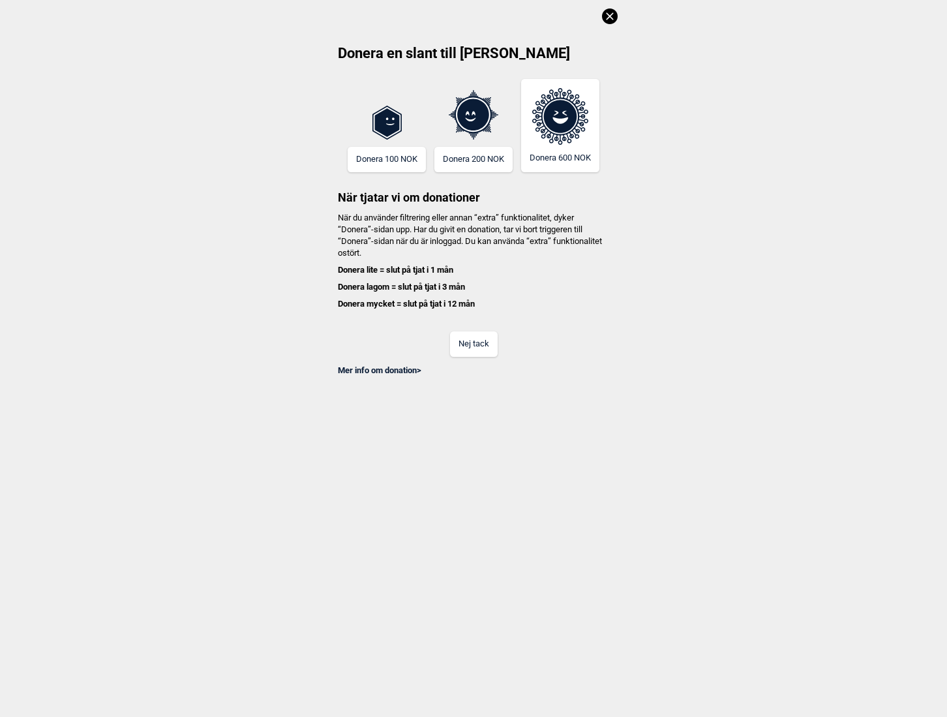
click button at bounding box center [610, 13] width 16 height 27
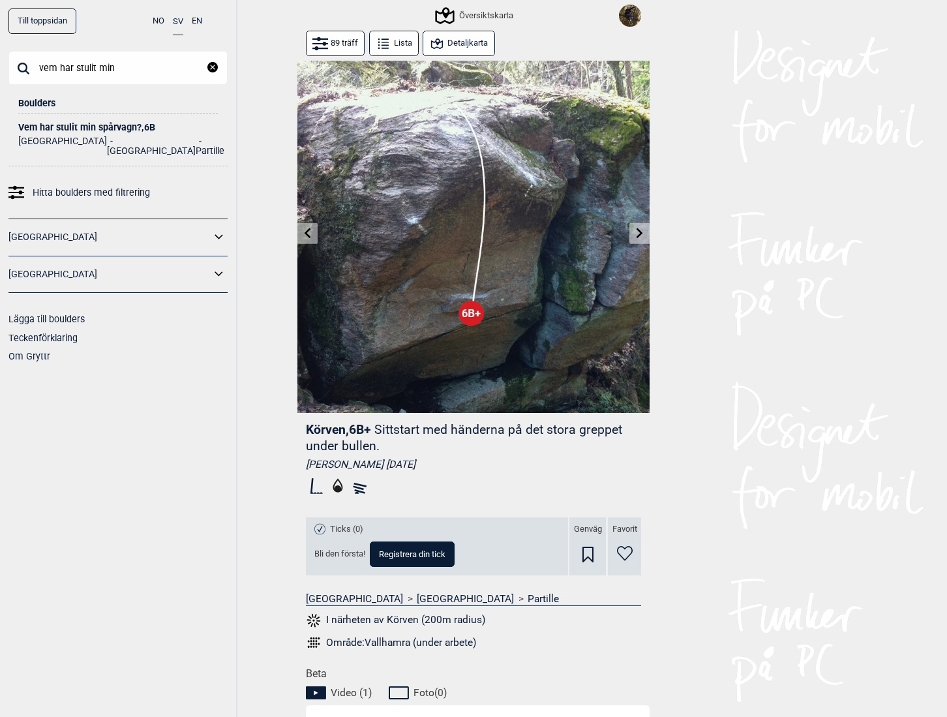
type input "vem har stulit min"
click at [142, 124] on div "Vem har stulit min spårvagn? , 6B" at bounding box center [118, 128] width 200 height 10
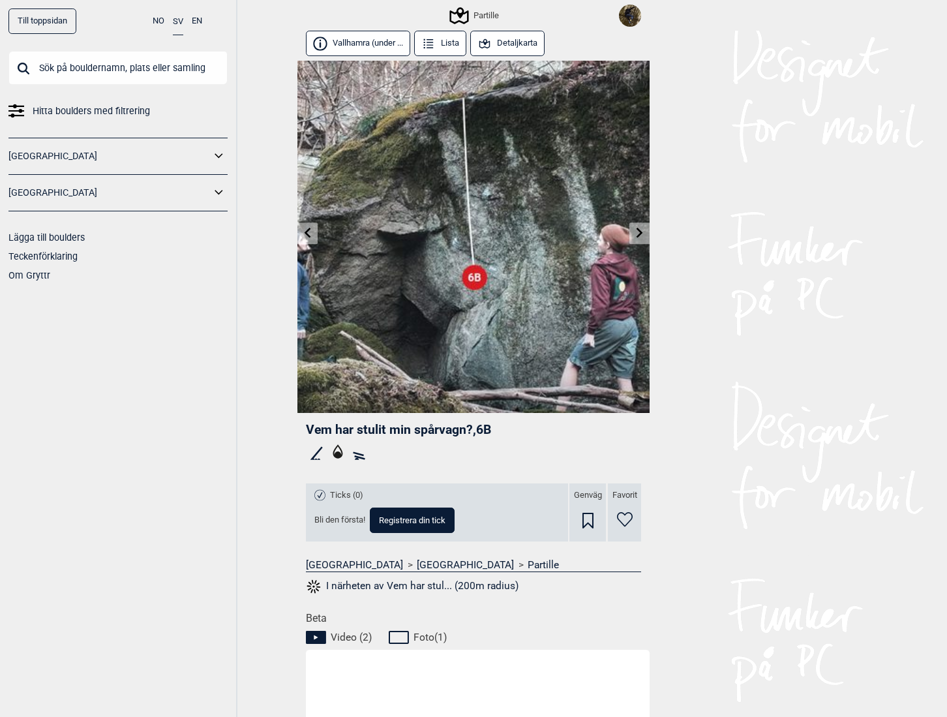
click at [514, 40] on button "Detaljkarta" at bounding box center [507, 43] width 74 height 25
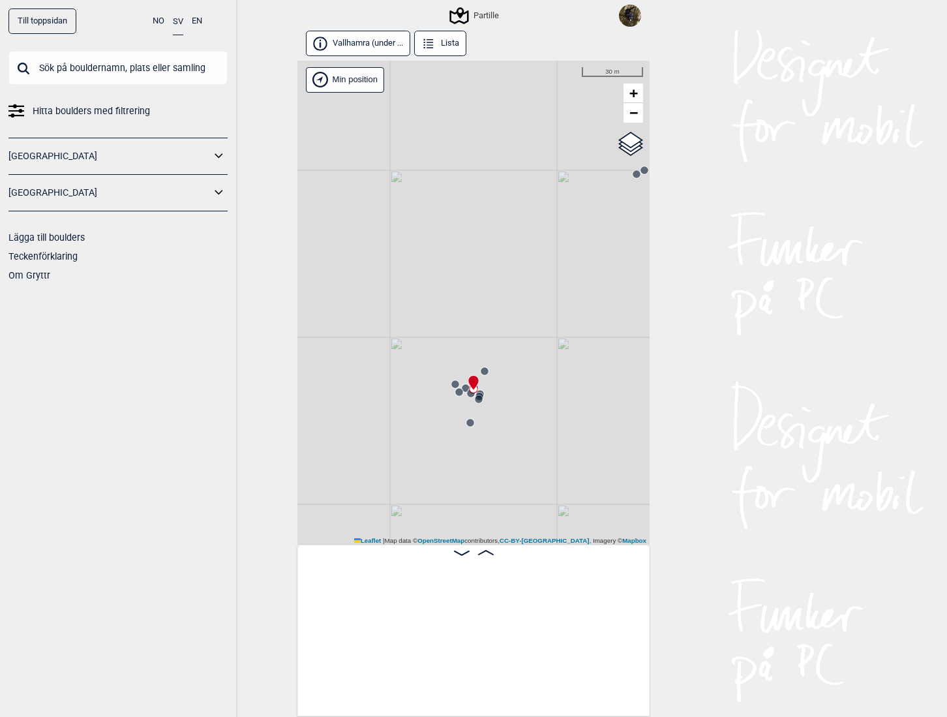
scroll to position [0, 2426]
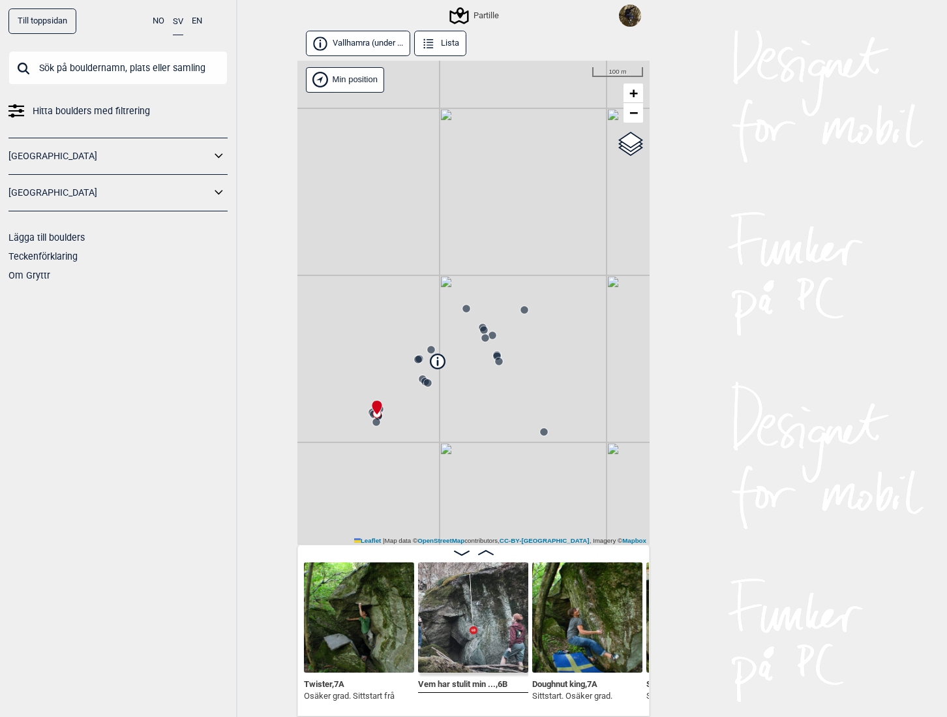
drag, startPoint x: 589, startPoint y: 354, endPoint x: 457, endPoint y: 393, distance: 136.7
click at [457, 393] on div "Partille Min position 100 m + − OpenStreetMap Google satellite Leaflet | Map da…" at bounding box center [474, 303] width 352 height 485
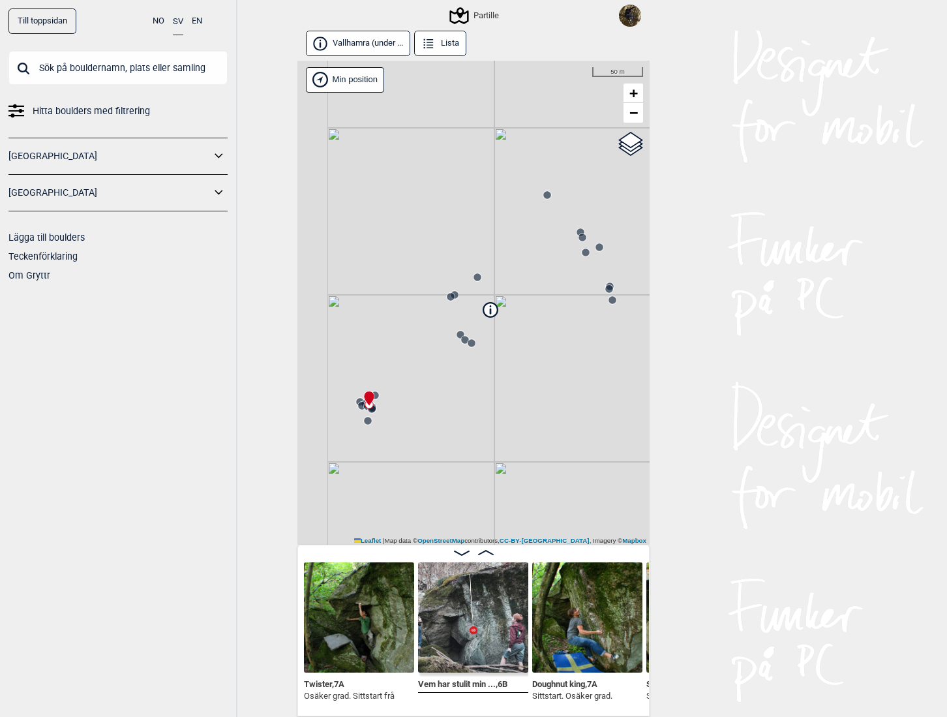
drag, startPoint x: 457, startPoint y: 385, endPoint x: 520, endPoint y: 369, distance: 65.4
click at [520, 369] on div "Partille Min position 50 m + − OpenStreetMap Google satellite Leaflet | Map dat…" at bounding box center [474, 303] width 352 height 485
drag, startPoint x: 431, startPoint y: 376, endPoint x: 509, endPoint y: 349, distance: 82.7
click at [509, 349] on div "Partille Brukerens posisjon Min position 50 m + − OpenStreetMap Google satellit…" at bounding box center [474, 303] width 352 height 485
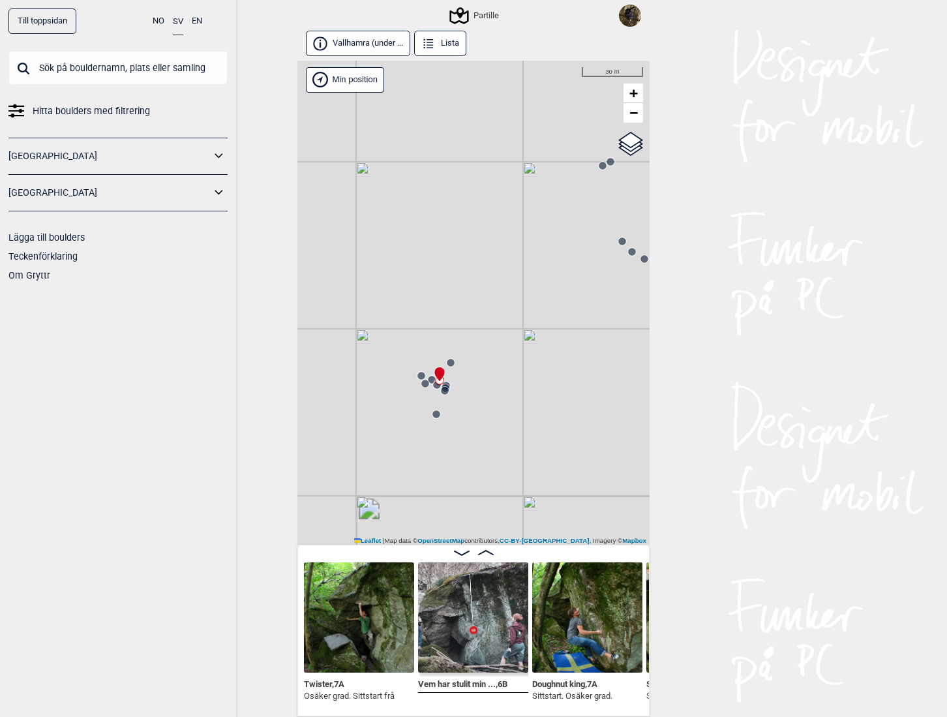
drag, startPoint x: 444, startPoint y: 371, endPoint x: 511, endPoint y: 360, distance: 68.1
click at [510, 361] on div "Partille Brukerens posisjon Min position 30 m + − OpenStreetMap Google satellit…" at bounding box center [474, 303] width 352 height 485
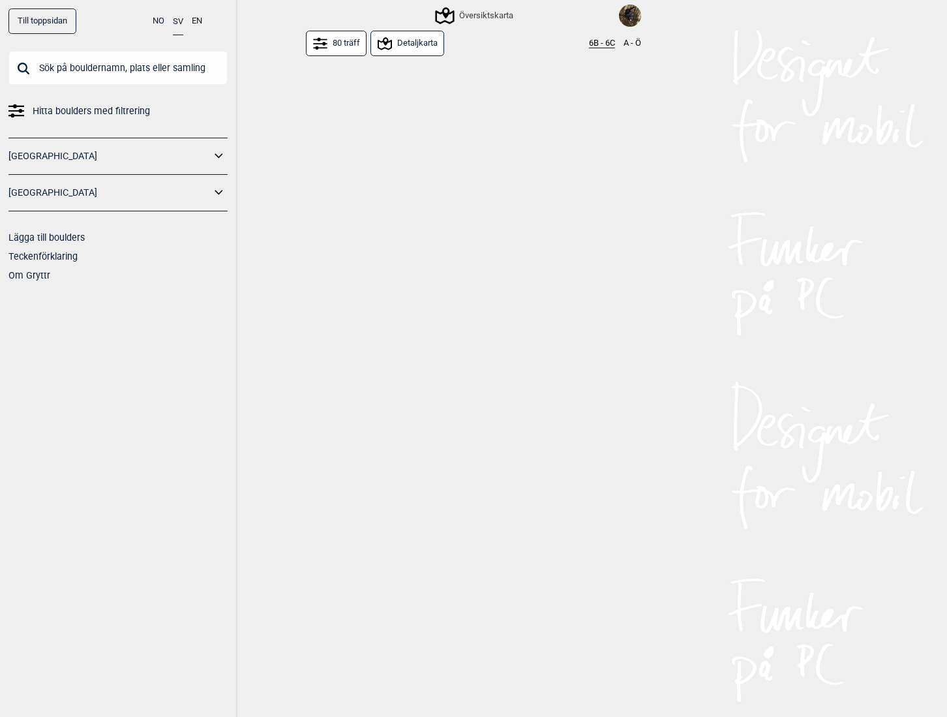
scroll to position [961, 0]
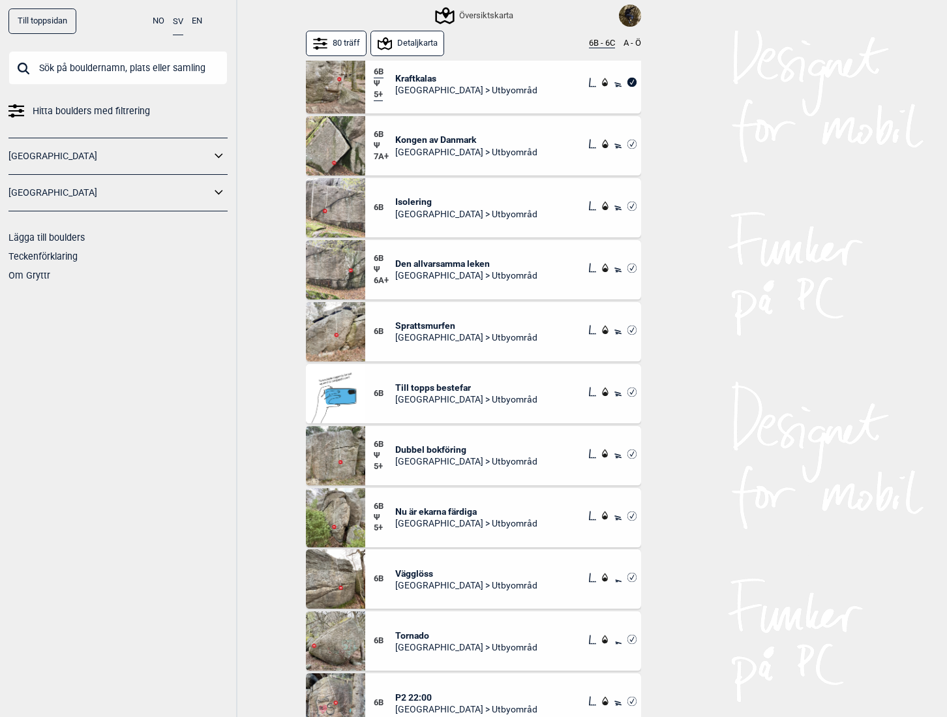
click at [425, 449] on span "Dubbel bokföring" at bounding box center [466, 450] width 142 height 12
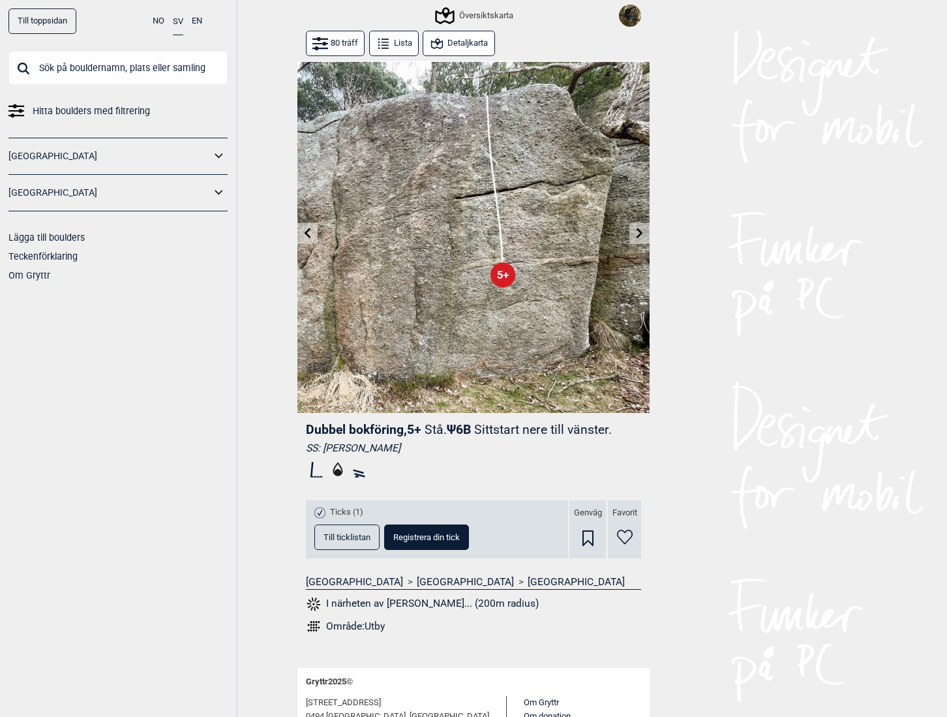
click at [464, 42] on button "Detaljkarta" at bounding box center [459, 43] width 72 height 25
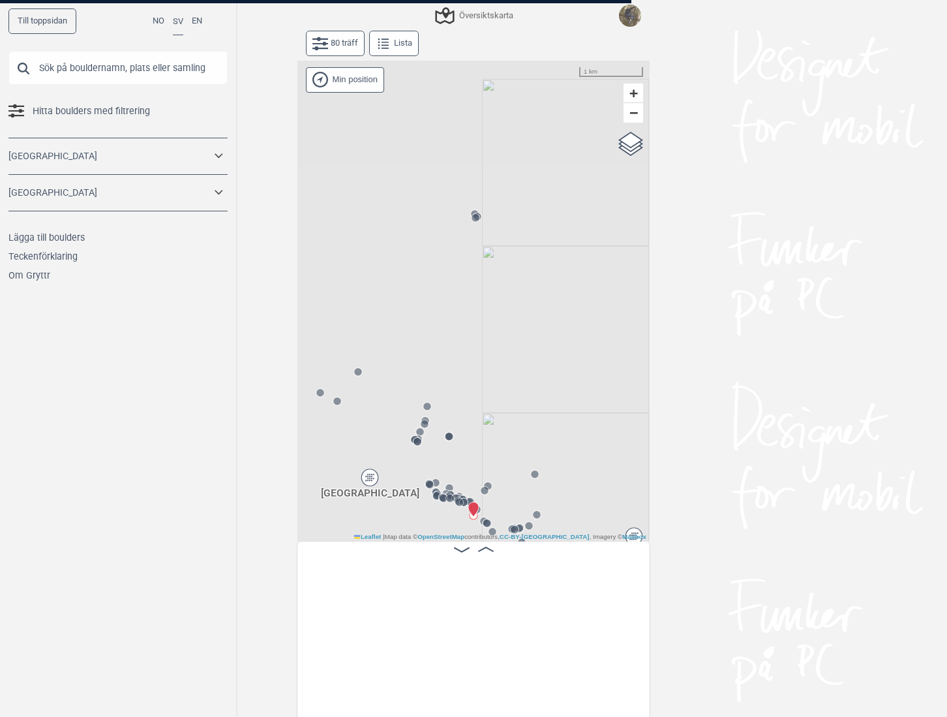
scroll to position [0, 6837]
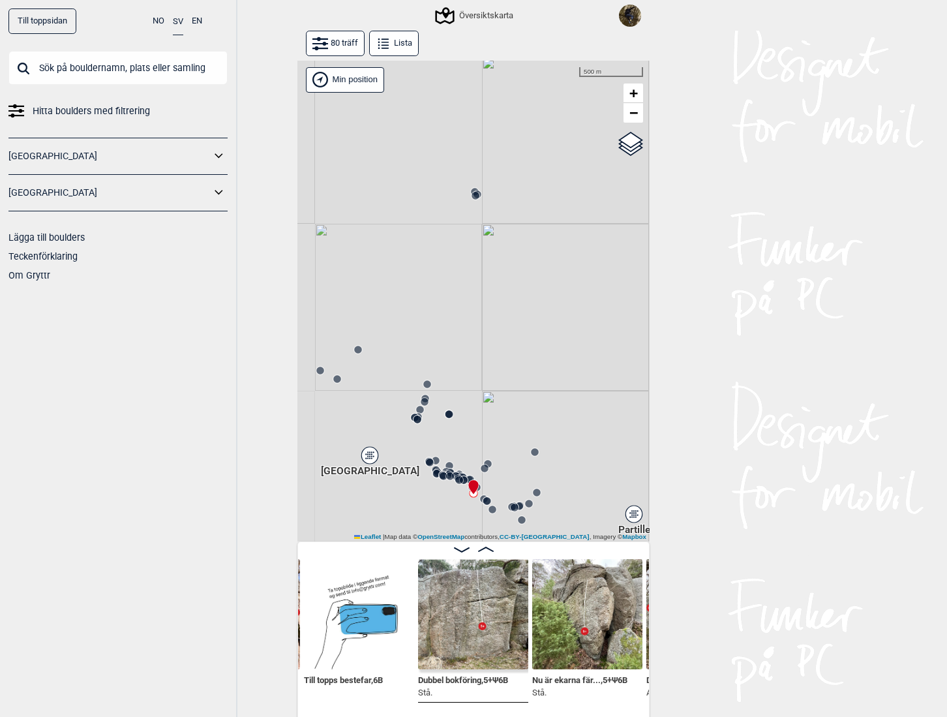
drag, startPoint x: 494, startPoint y: 382, endPoint x: 496, endPoint y: 271, distance: 110.9
click at [496, 271] on div "Gol [GEOGRAPHIC_DATA] Kolomoen [GEOGRAPHIC_DATA] [GEOGRAPHIC_DATA][PERSON_NAME]…" at bounding box center [474, 302] width 352 height 482
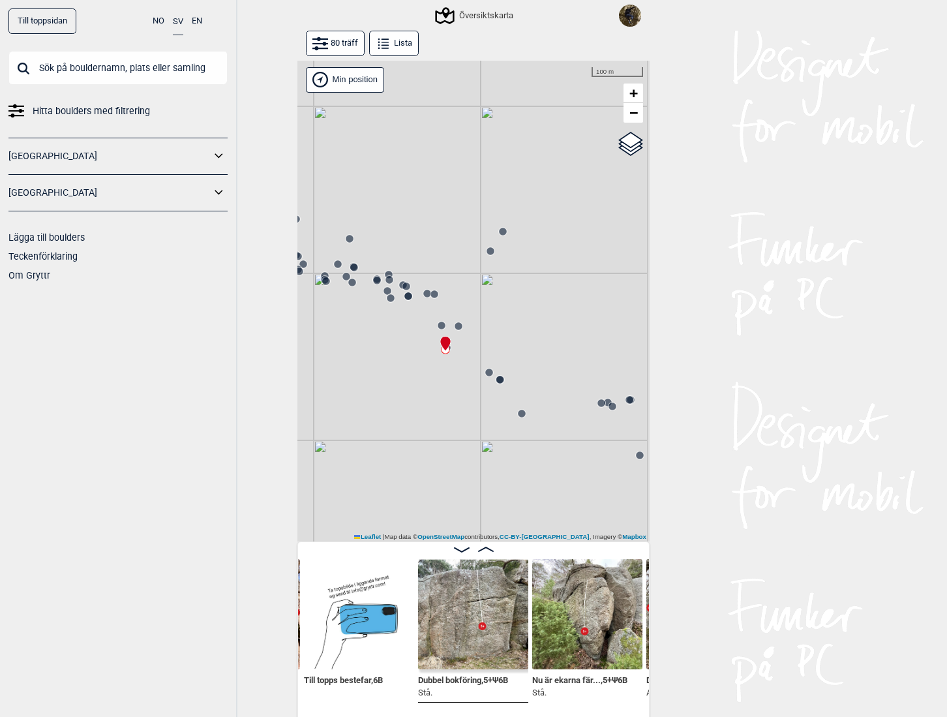
drag, startPoint x: 470, startPoint y: 298, endPoint x: 401, endPoint y: 345, distance: 82.7
click at [401, 341] on div "Gol [GEOGRAPHIC_DATA] Kolomoen [GEOGRAPHIC_DATA] [GEOGRAPHIC_DATA][PERSON_NAME]…" at bounding box center [474, 302] width 352 height 482
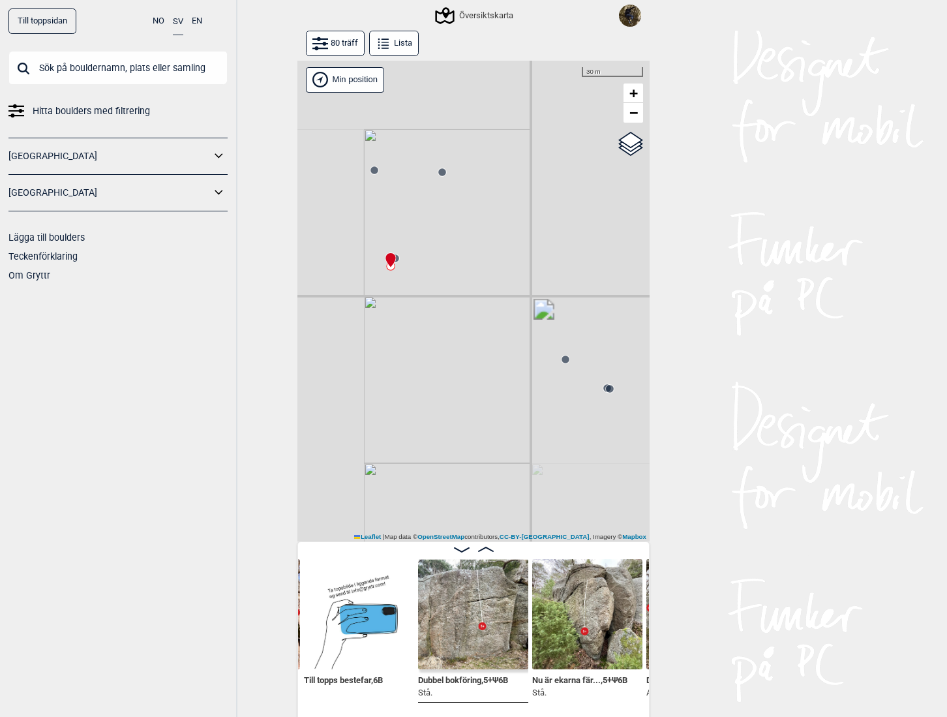
drag, startPoint x: 448, startPoint y: 404, endPoint x: 521, endPoint y: 505, distance: 124.8
click at [489, 462] on div "Gol [GEOGRAPHIC_DATA] Kolomoen [GEOGRAPHIC_DATA] [GEOGRAPHIC_DATA][PERSON_NAME]…" at bounding box center [474, 302] width 352 height 482
click at [384, 269] on circle at bounding box center [388, 269] width 8 height 8
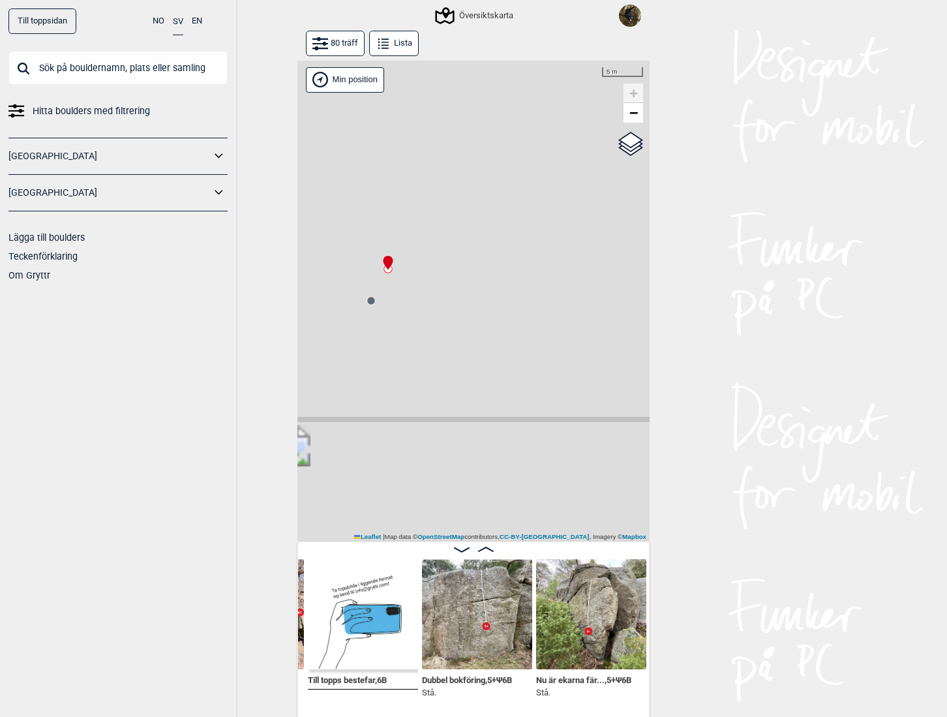
scroll to position [0, 6727]
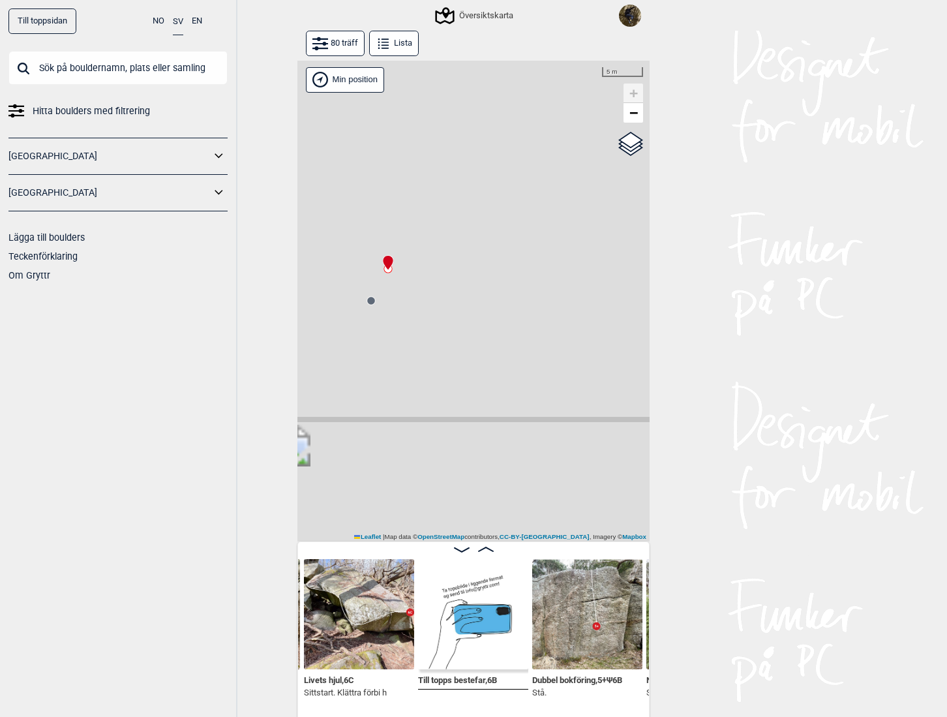
click at [367, 301] on circle at bounding box center [371, 301] width 8 height 8
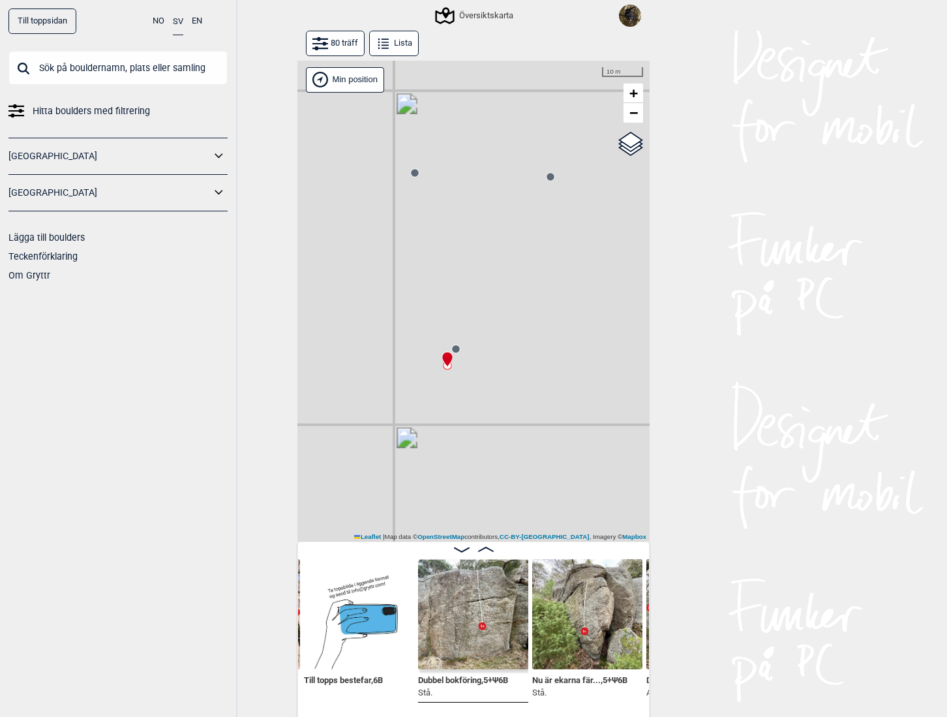
click at [482, 402] on div "Gol [GEOGRAPHIC_DATA] Kolomoen [GEOGRAPHIC_DATA] [GEOGRAPHIC_DATA][PERSON_NAME]…" at bounding box center [474, 302] width 352 height 482
click at [411, 175] on circle at bounding box center [415, 173] width 8 height 8
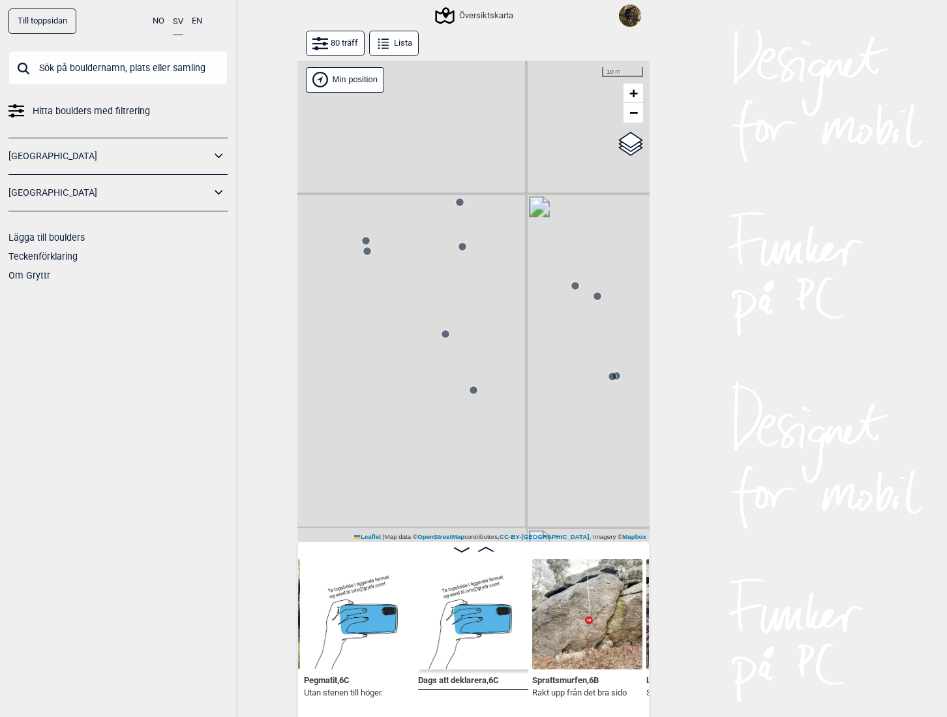
drag, startPoint x: 540, startPoint y: 424, endPoint x: 298, endPoint y: 263, distance: 290.3
click at [300, 265] on div "Gol Ål Kolomoen Vallset Tangen Sørli Åsbygda Kongsberg Efteløt Østmarka nord Se…" at bounding box center [474, 302] width 352 height 482
drag, startPoint x: 474, startPoint y: 354, endPoint x: 340, endPoint y: 238, distance: 177.6
click at [313, 209] on div "Gol Ål Kolomoen Vallset Tangen Sørli Åsbygda Kongsberg Efteløt Østmarka nord Se…" at bounding box center [474, 302] width 352 height 482
drag, startPoint x: 463, startPoint y: 331, endPoint x: 467, endPoint y: 274, distance: 57.6
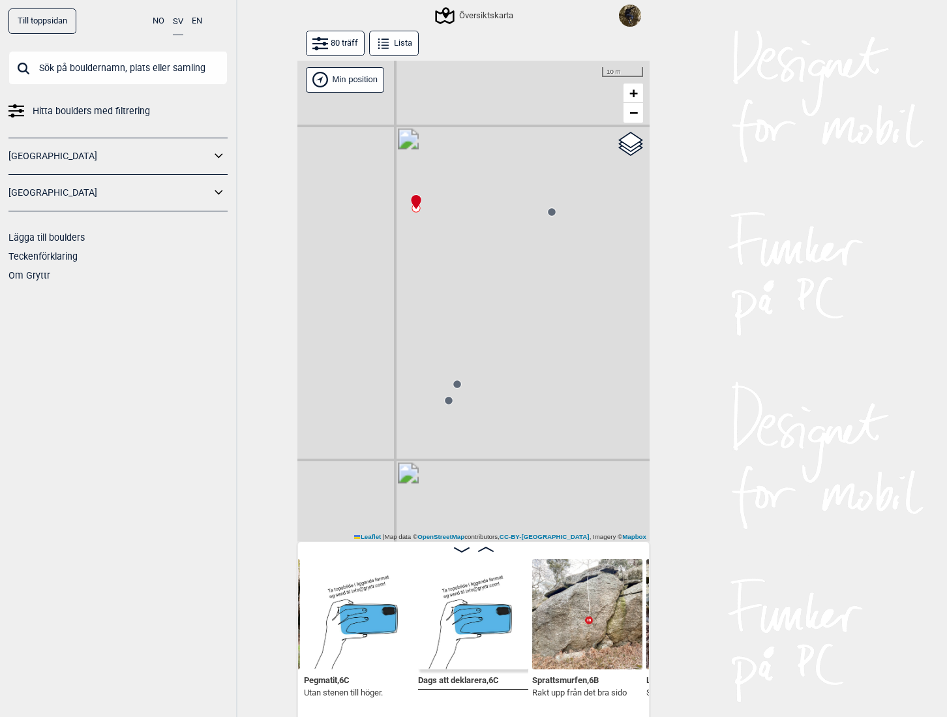
click at [467, 274] on div "Gol Ål Kolomoen Vallset Tangen Sørli Åsbygda Kongsberg Efteløt Østmarka nord Se…" at bounding box center [474, 302] width 352 height 482
drag, startPoint x: 509, startPoint y: 313, endPoint x: 480, endPoint y: 268, distance: 53.9
click at [480, 270] on div "Gol [GEOGRAPHIC_DATA] Kolomoen [GEOGRAPHIC_DATA] [GEOGRAPHIC_DATA] [GEOGRAPHIC_…" at bounding box center [474, 302] width 352 height 482
drag, startPoint x: 489, startPoint y: 389, endPoint x: 459, endPoint y: 384, distance: 31.1
click at [460, 386] on div "Gol [GEOGRAPHIC_DATA] Kolomoen [GEOGRAPHIC_DATA] [GEOGRAPHIC_DATA] [GEOGRAPHIC_…" at bounding box center [474, 302] width 352 height 482
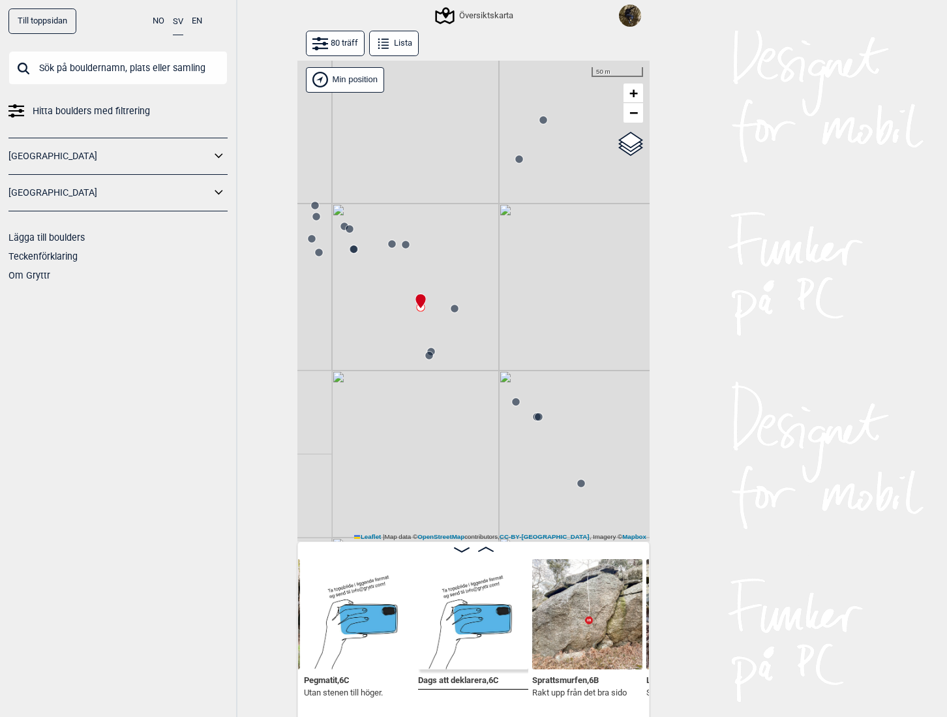
click at [512, 402] on circle at bounding box center [516, 402] width 8 height 8
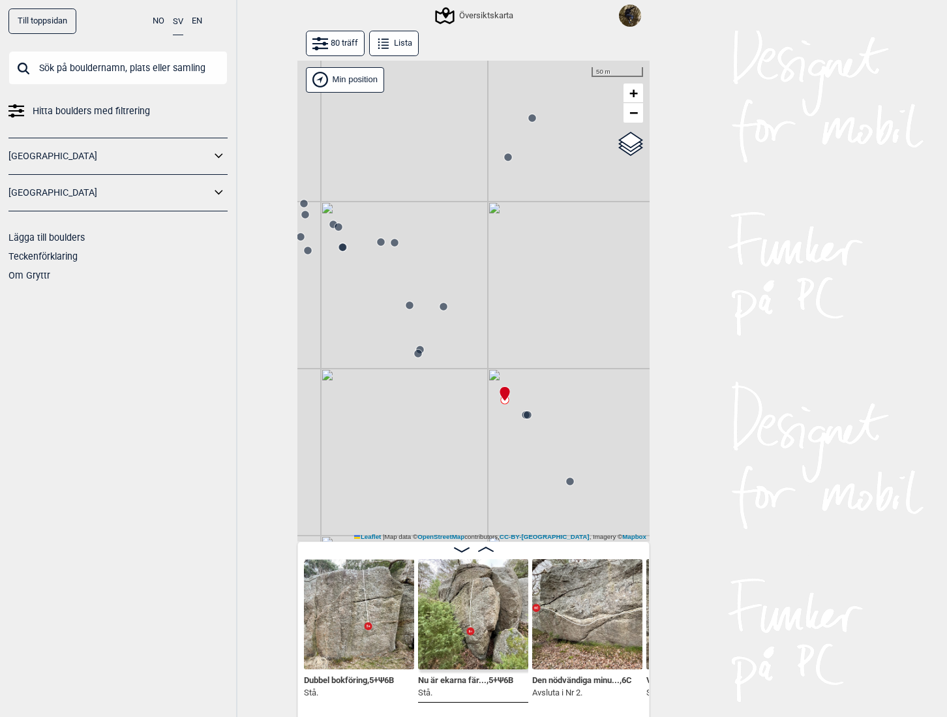
drag, startPoint x: 452, startPoint y: 404, endPoint x: 427, endPoint y: 399, distance: 25.3
click at [427, 399] on div "Gol [GEOGRAPHIC_DATA] Kolomoen [GEOGRAPHIC_DATA] [GEOGRAPHIC_DATA] [GEOGRAPHIC_…" at bounding box center [474, 302] width 352 height 482
click at [514, 416] on icon at bounding box center [514, 411] width 10 height 10
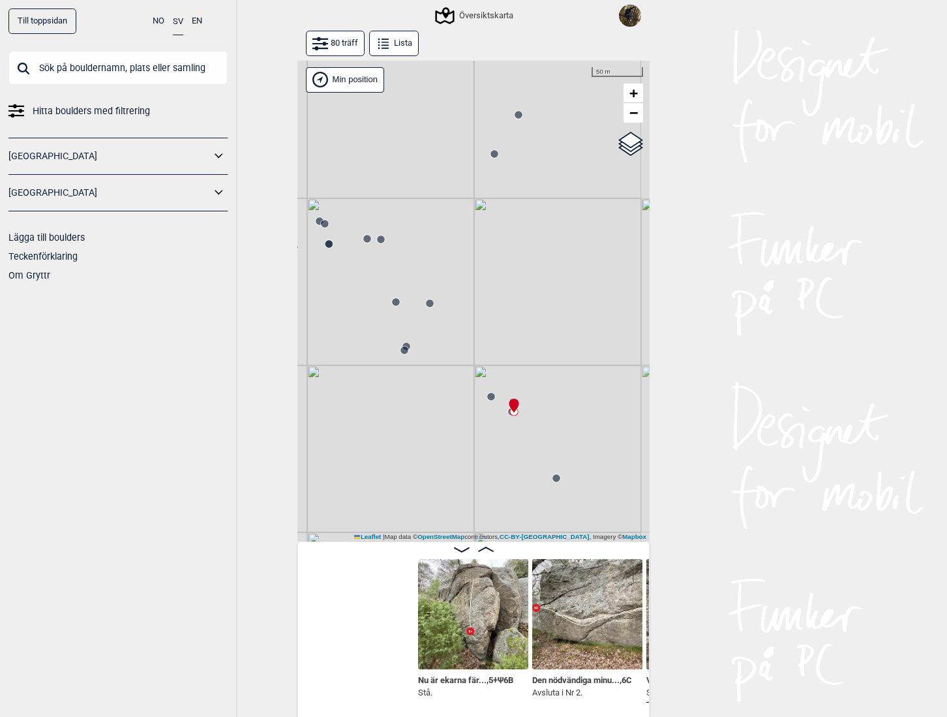
scroll to position [0, 7195]
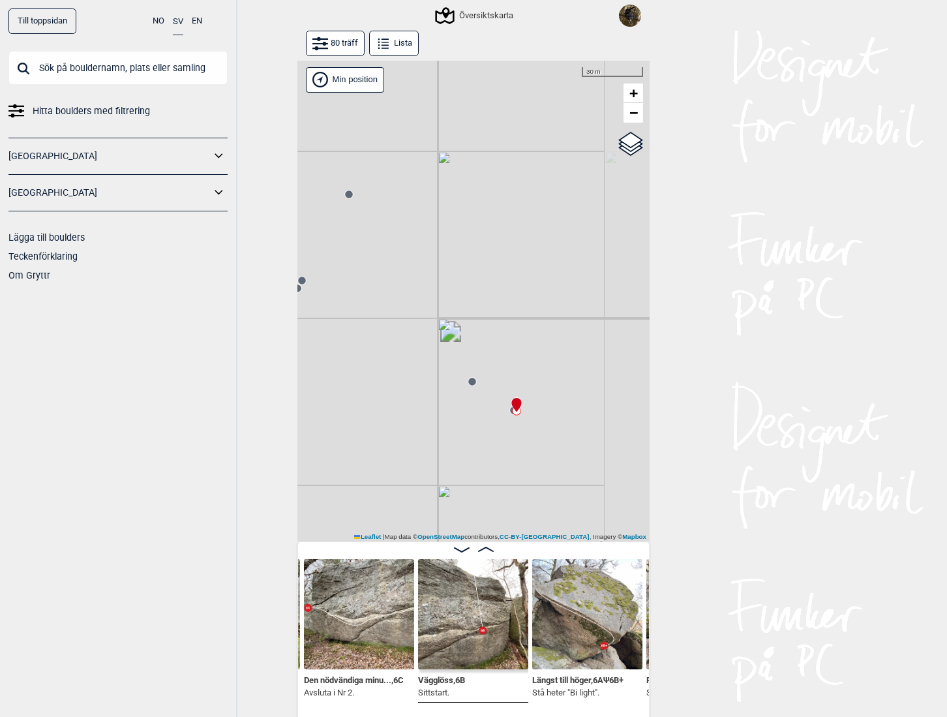
click at [518, 396] on circle at bounding box center [521, 392] width 8 height 8
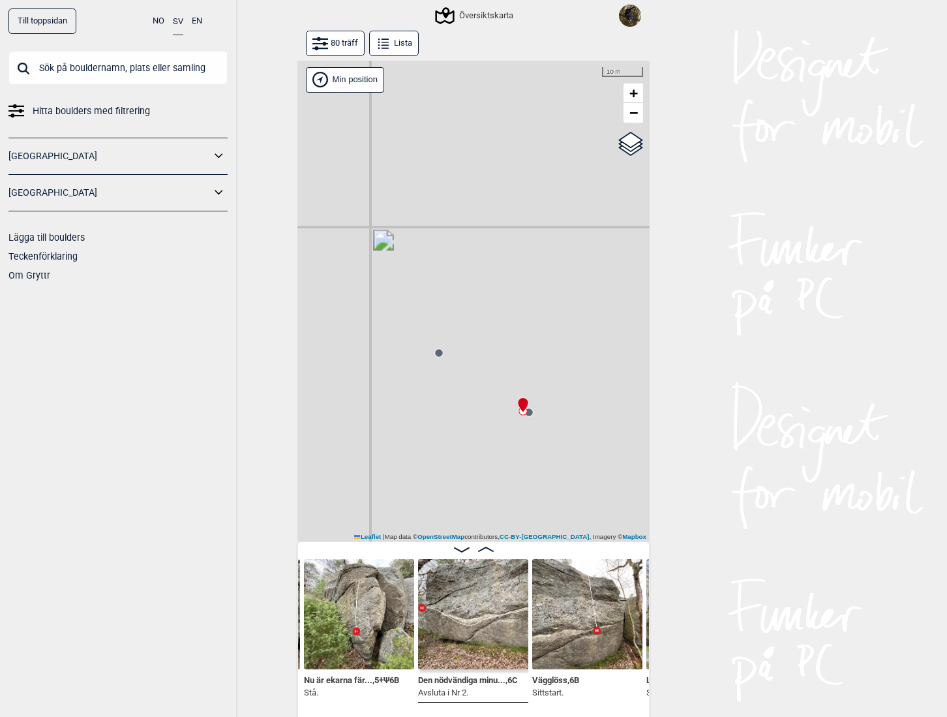
drag, startPoint x: 395, startPoint y: 384, endPoint x: 505, endPoint y: 423, distance: 116.2
click at [505, 423] on div "Gol [GEOGRAPHIC_DATA] Kolomoen [GEOGRAPHIC_DATA] [GEOGRAPHIC_DATA] [GEOGRAPHIC_…" at bounding box center [474, 302] width 352 height 482
drag, startPoint x: 397, startPoint y: 390, endPoint x: 409, endPoint y: 373, distance: 21.5
click at [411, 390] on div "Gol [GEOGRAPHIC_DATA] Kolomoen [GEOGRAPHIC_DATA] [GEOGRAPHIC_DATA] [GEOGRAPHIC_…" at bounding box center [474, 302] width 352 height 482
click at [338, 302] on circle at bounding box center [342, 302] width 8 height 8
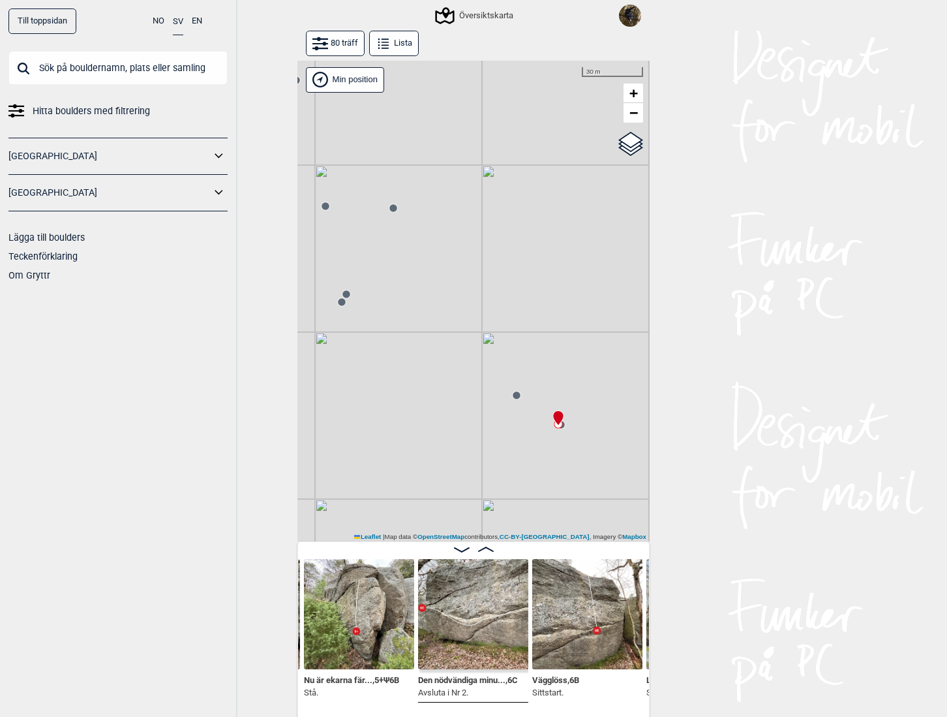
scroll to position [0, 6853]
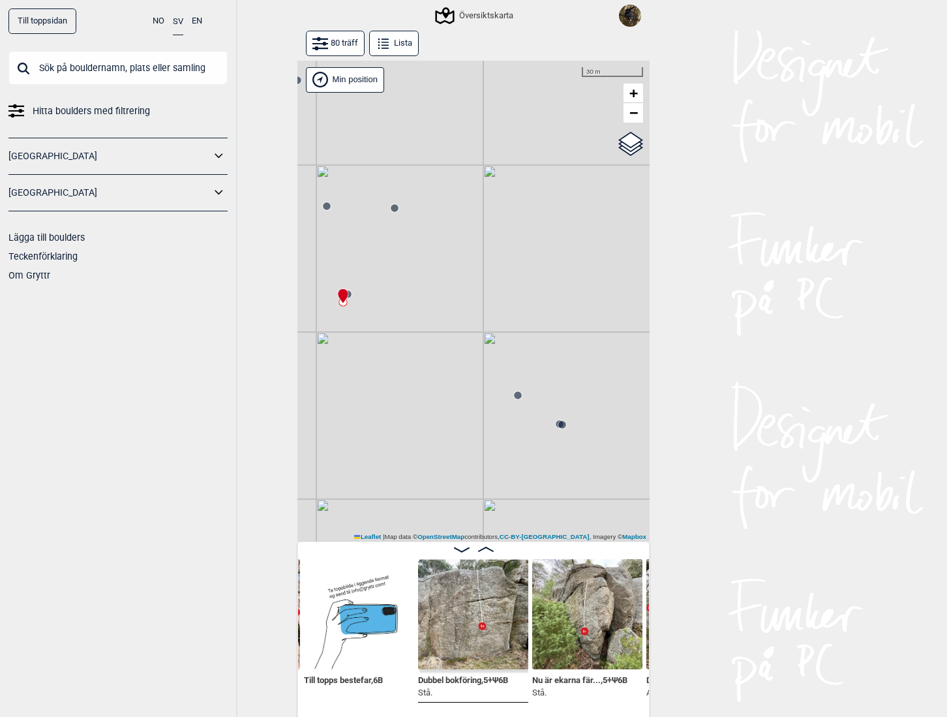
click at [345, 297] on circle at bounding box center [348, 294] width 8 height 8
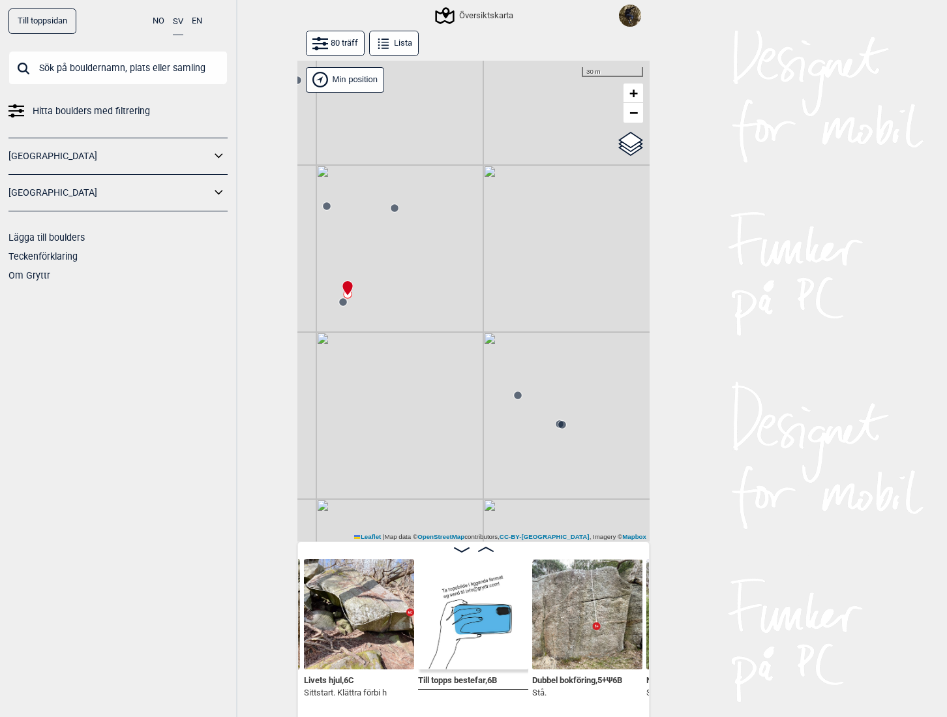
click at [339, 305] on circle at bounding box center [343, 302] width 8 height 8
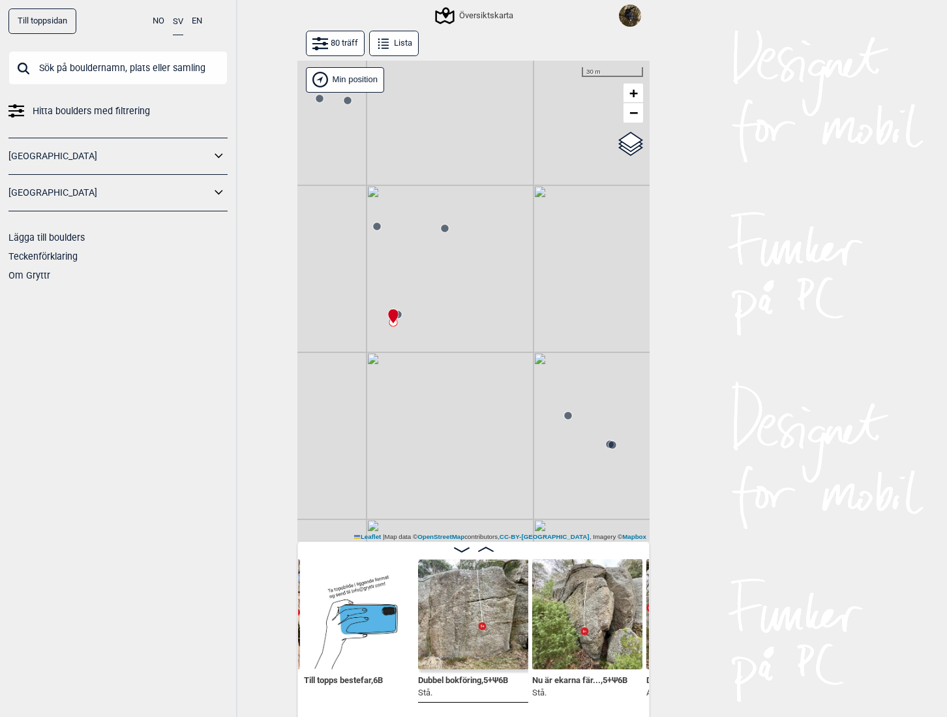
drag, startPoint x: 359, startPoint y: 320, endPoint x: 410, endPoint y: 341, distance: 55.0
click at [410, 341] on div "Gol [GEOGRAPHIC_DATA] Kolomoen [GEOGRAPHIC_DATA] [GEOGRAPHIC_DATA] [GEOGRAPHIC_…" at bounding box center [474, 302] width 352 height 482
click at [374, 226] on circle at bounding box center [378, 227] width 8 height 8
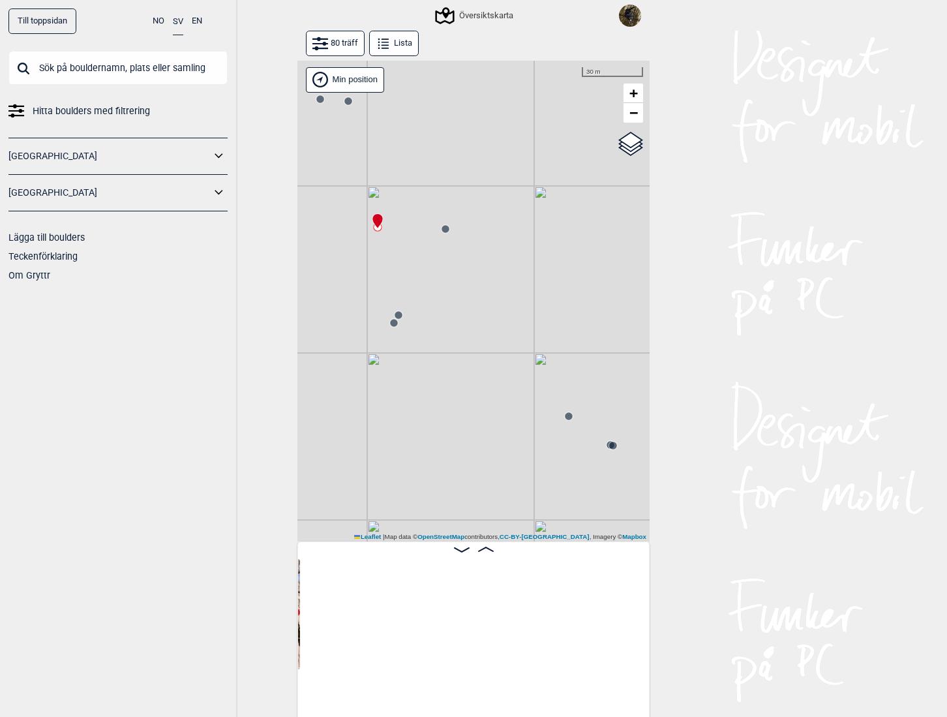
scroll to position [0, 6396]
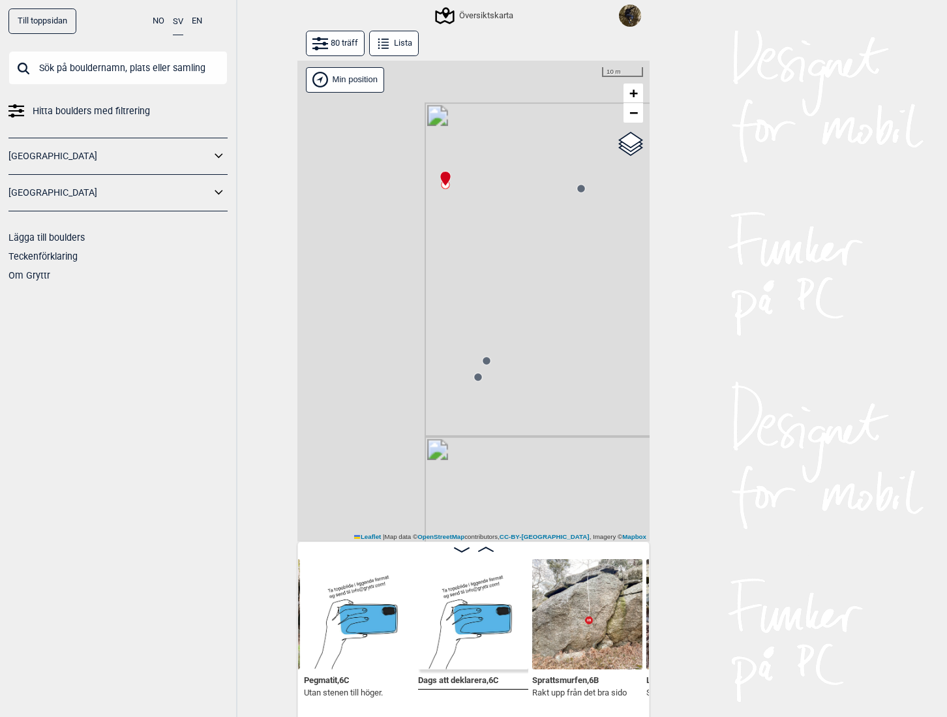
drag, startPoint x: 434, startPoint y: 373, endPoint x: 536, endPoint y: 443, distance: 124.0
click at [565, 476] on div "Gol [GEOGRAPHIC_DATA] Kolomoen [GEOGRAPHIC_DATA] [GEOGRAPHIC_DATA] [GEOGRAPHIC_…" at bounding box center [474, 302] width 352 height 482
click at [474, 377] on circle at bounding box center [478, 377] width 8 height 8
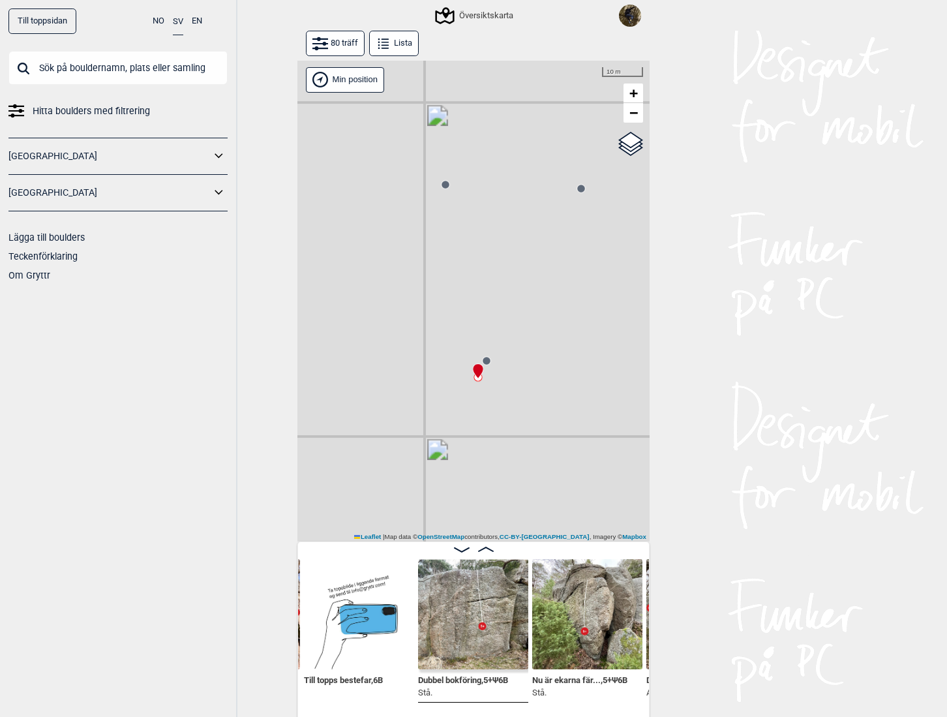
click at [463, 619] on img at bounding box center [473, 614] width 110 height 110
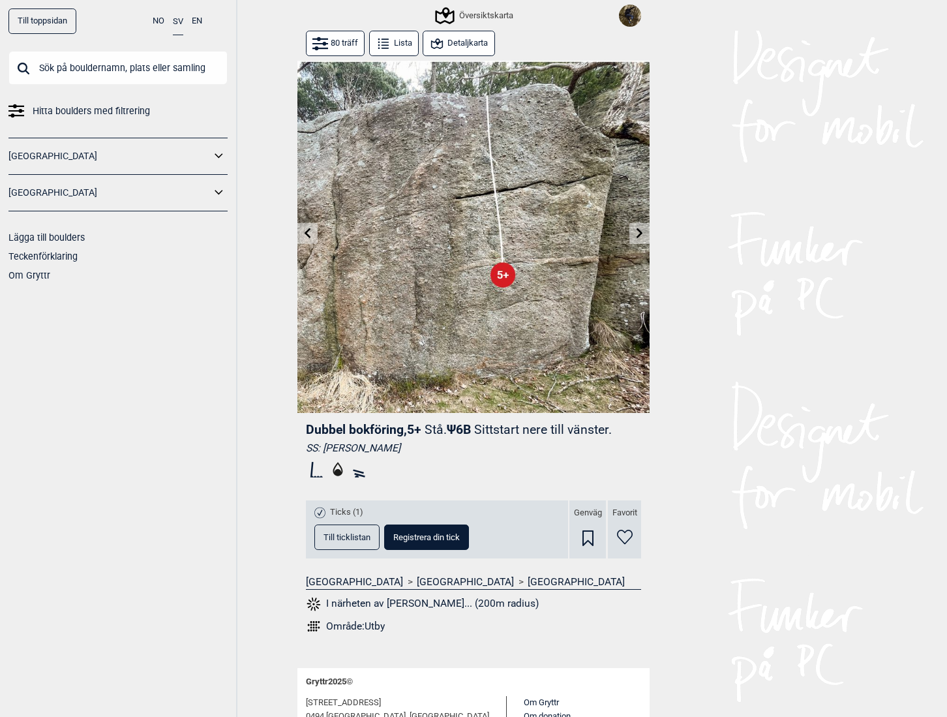
click at [341, 538] on span "Till ticklistan" at bounding box center [347, 537] width 47 height 8
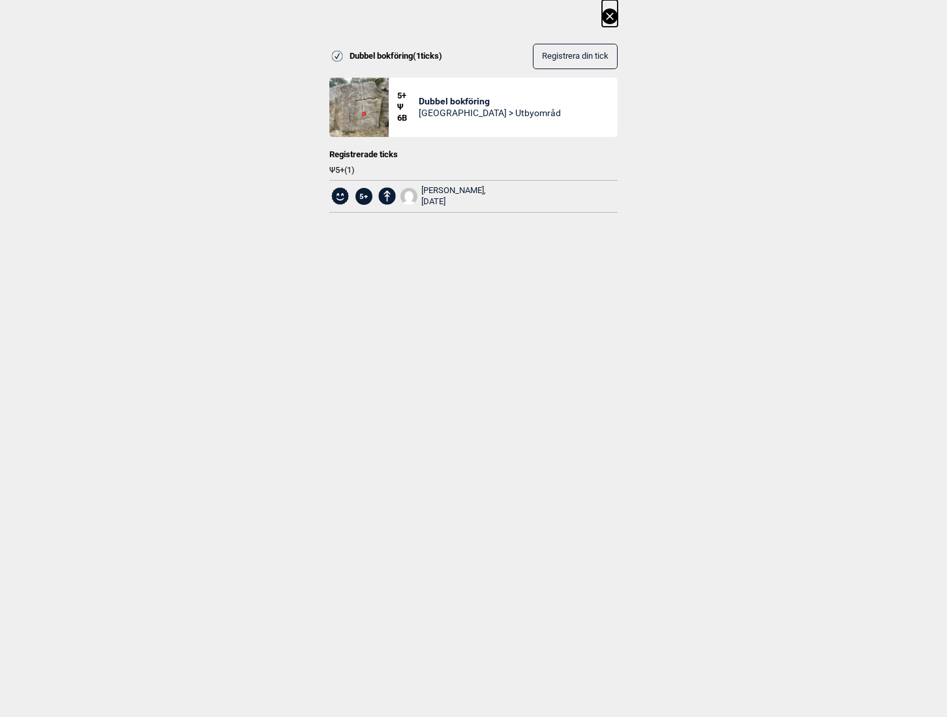
click at [606, 14] on icon at bounding box center [610, 16] width 16 height 16
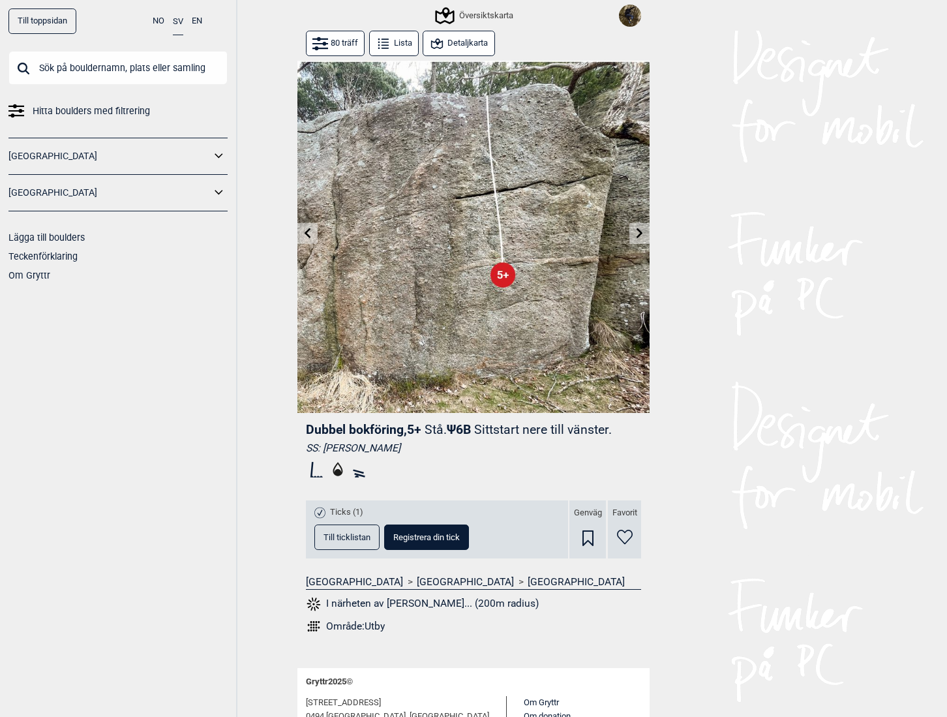
click at [350, 604] on button "I närheten av Dubbel bokfö... (200m radius)" at bounding box center [422, 604] width 233 height 17
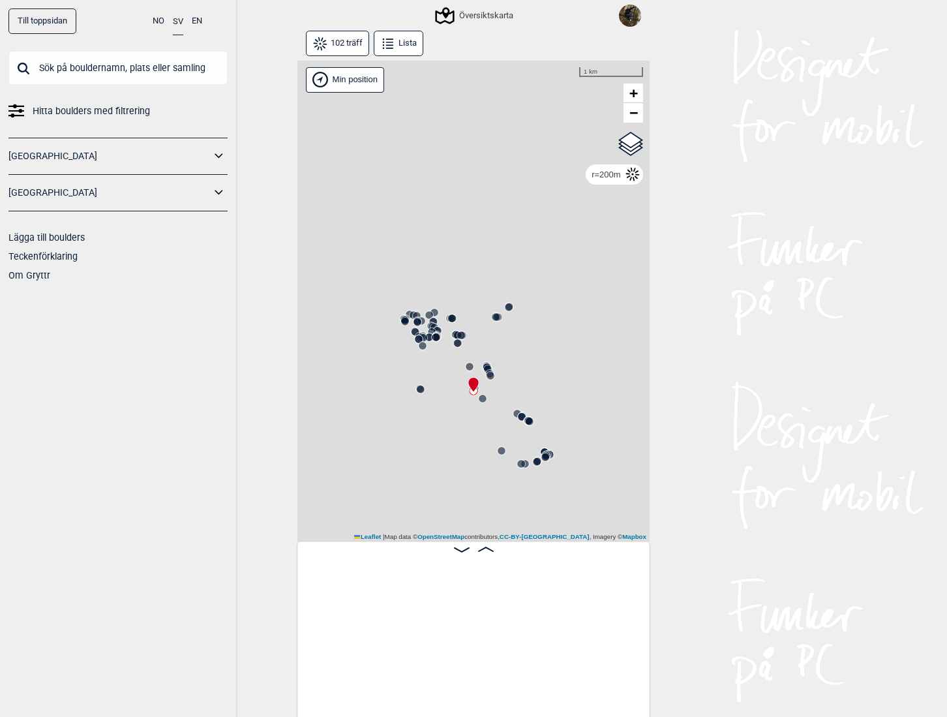
scroll to position [0, 8160]
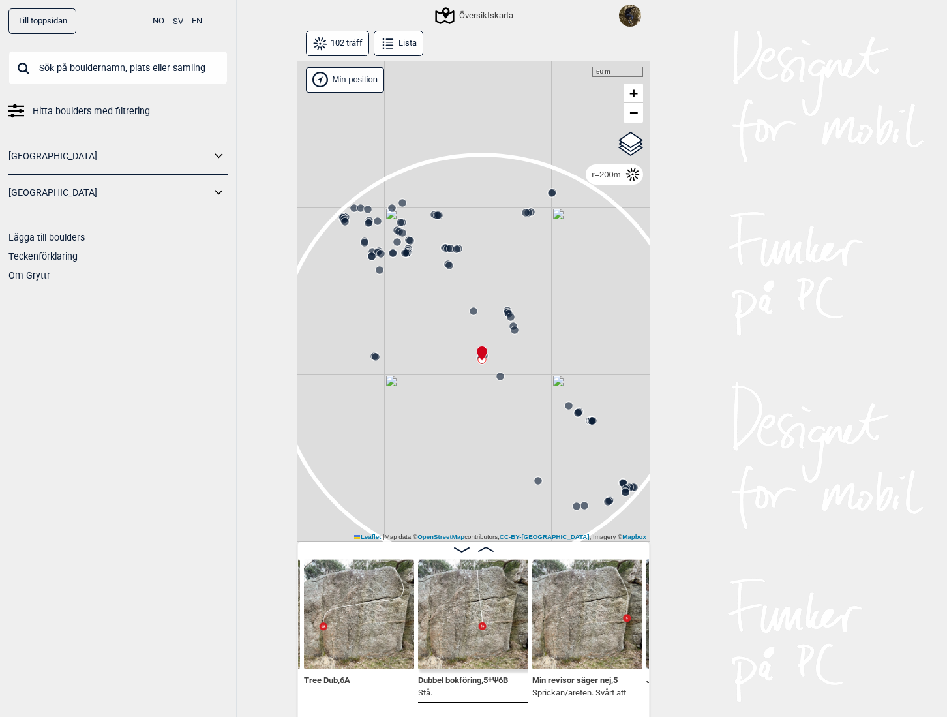
click at [588, 421] on icon at bounding box center [593, 421] width 10 height 10
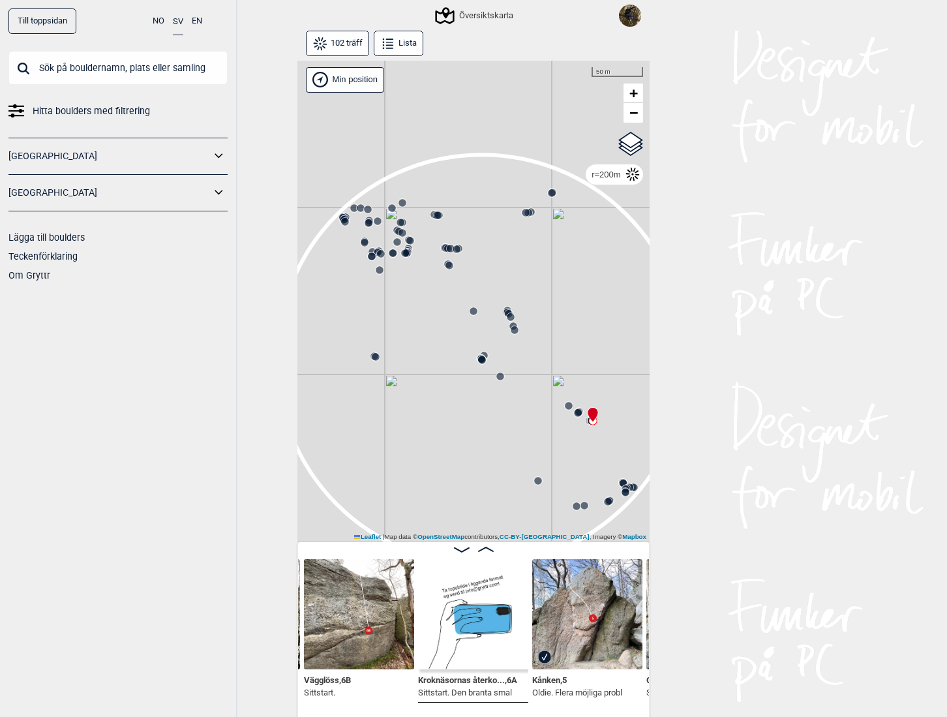
click at [478, 362] on circle at bounding box center [482, 360] width 8 height 8
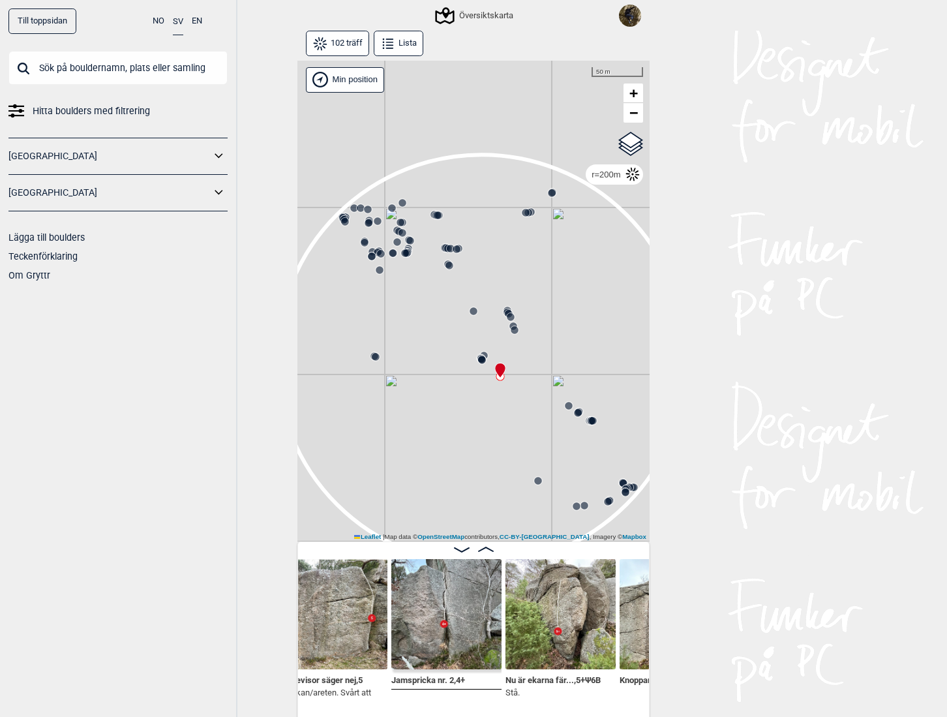
scroll to position [0, 8486]
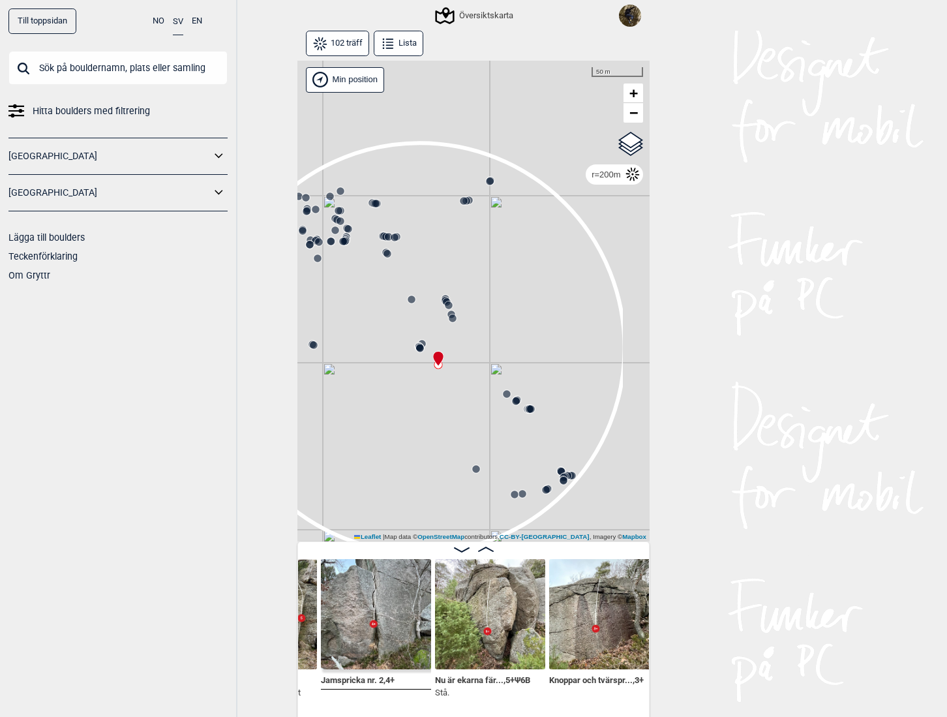
drag, startPoint x: 463, startPoint y: 448, endPoint x: 416, endPoint y: 437, distance: 47.8
click at [416, 437] on div "Gol [GEOGRAPHIC_DATA] Kolomoen [GEOGRAPHIC_DATA] [GEOGRAPHIC_DATA] [GEOGRAPHIC_…" at bounding box center [474, 302] width 352 height 482
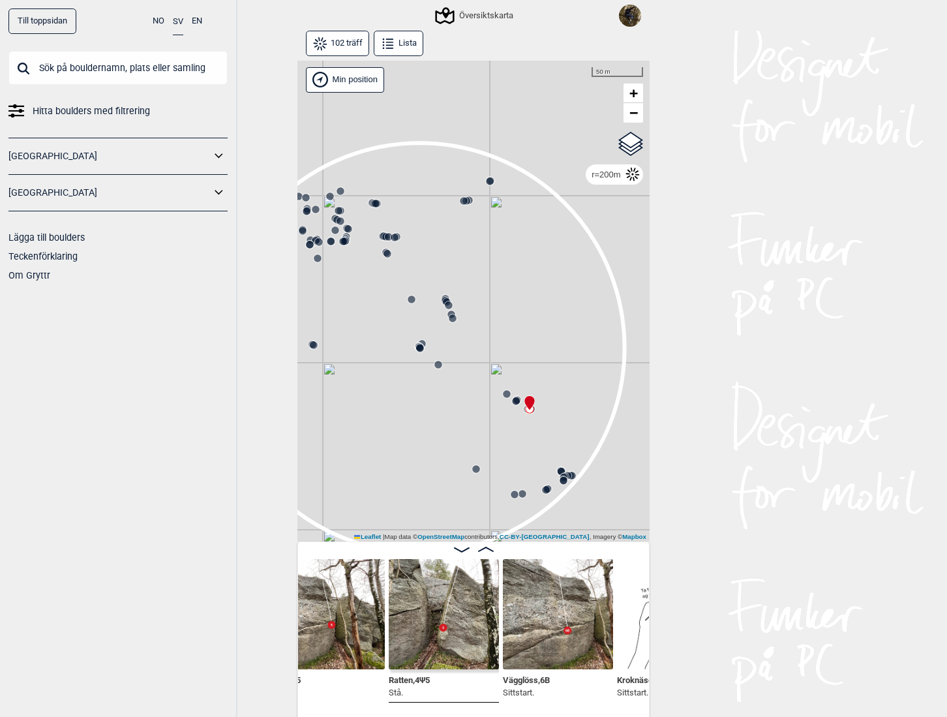
scroll to position [0, 9378]
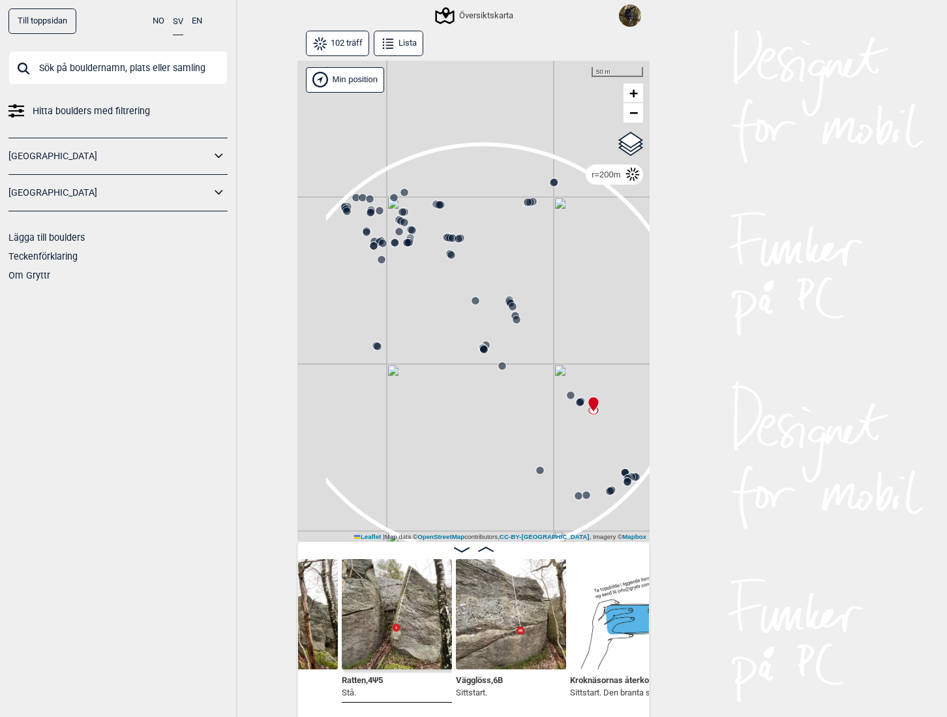
drag, startPoint x: 401, startPoint y: 345, endPoint x: 465, endPoint y: 346, distance: 64.0
click at [465, 346] on div "Gol [GEOGRAPHIC_DATA] Kolomoen [GEOGRAPHIC_DATA] [GEOGRAPHIC_DATA] [GEOGRAPHIC_…" at bounding box center [474, 302] width 352 height 482
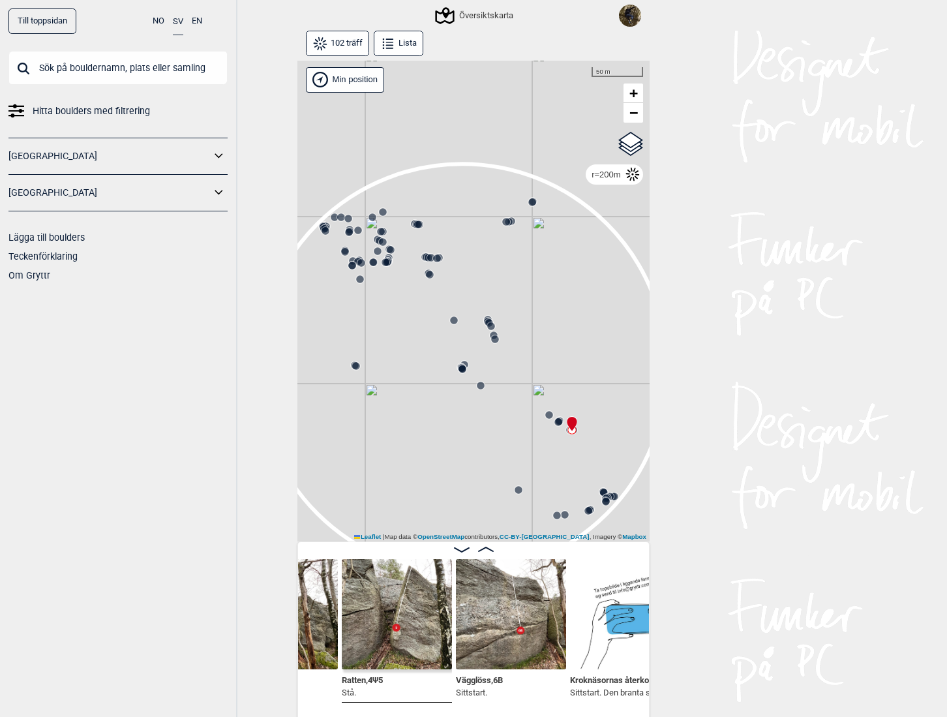
drag, startPoint x: 453, startPoint y: 331, endPoint x: 431, endPoint y: 350, distance: 29.1
click at [431, 350] on div "Gol [GEOGRAPHIC_DATA] Kolomoen [GEOGRAPHIC_DATA] [GEOGRAPHIC_DATA] [GEOGRAPHIC_…" at bounding box center [474, 302] width 352 height 482
click at [168, 72] on input "text" at bounding box center [117, 68] width 219 height 34
click at [129, 62] on input "text" at bounding box center [117, 68] width 219 height 34
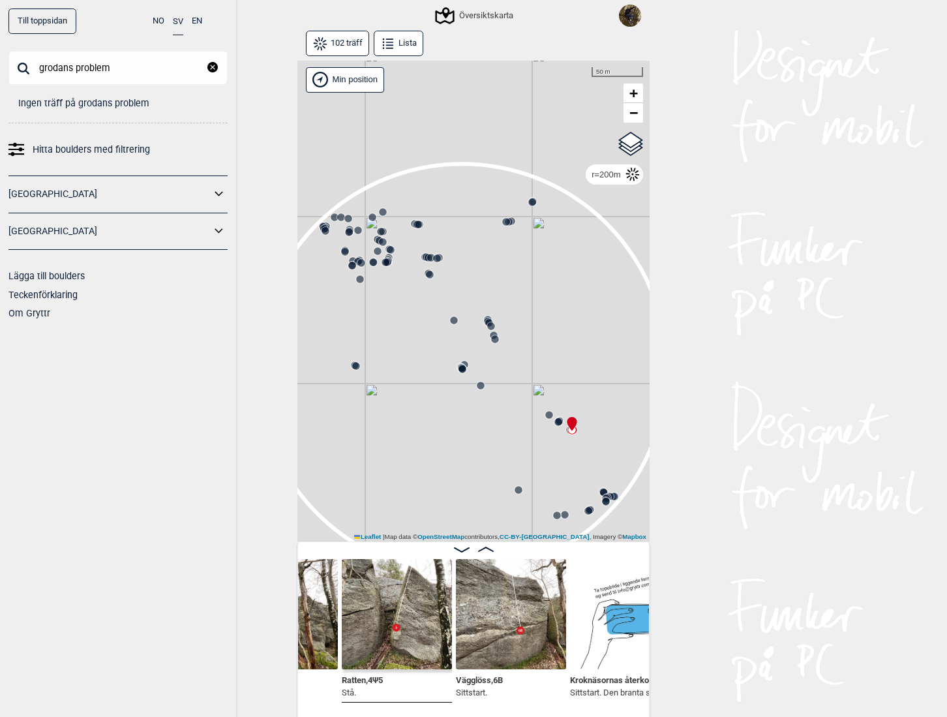
click at [115, 70] on input "grodans problem" at bounding box center [117, 68] width 219 height 34
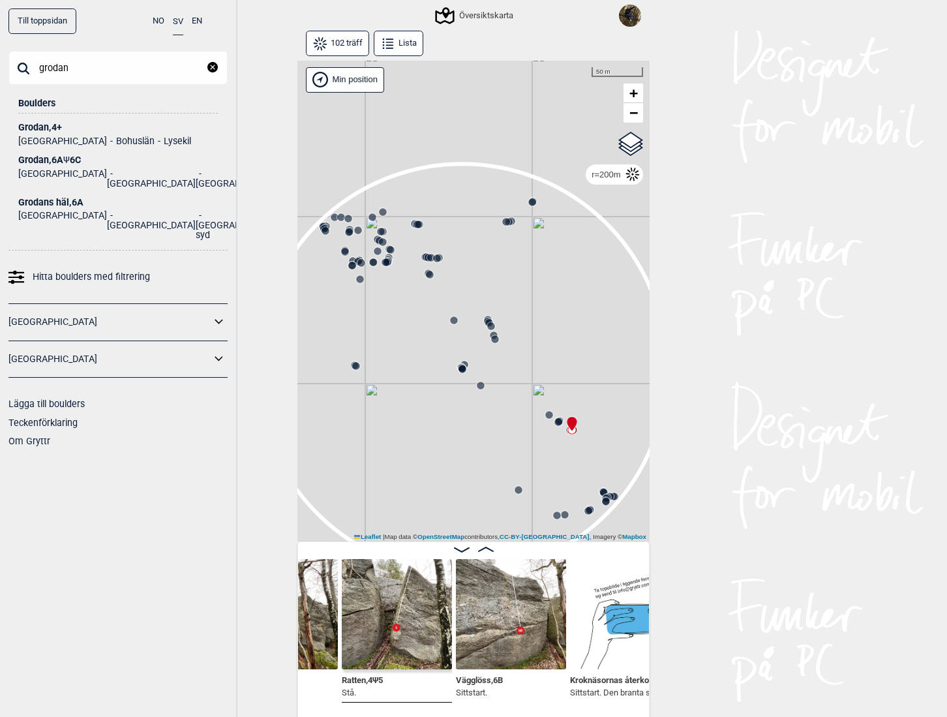
type input "grodan"
click at [31, 157] on div "Grodan , 6A Ψ 6C" at bounding box center [118, 160] width 200 height 10
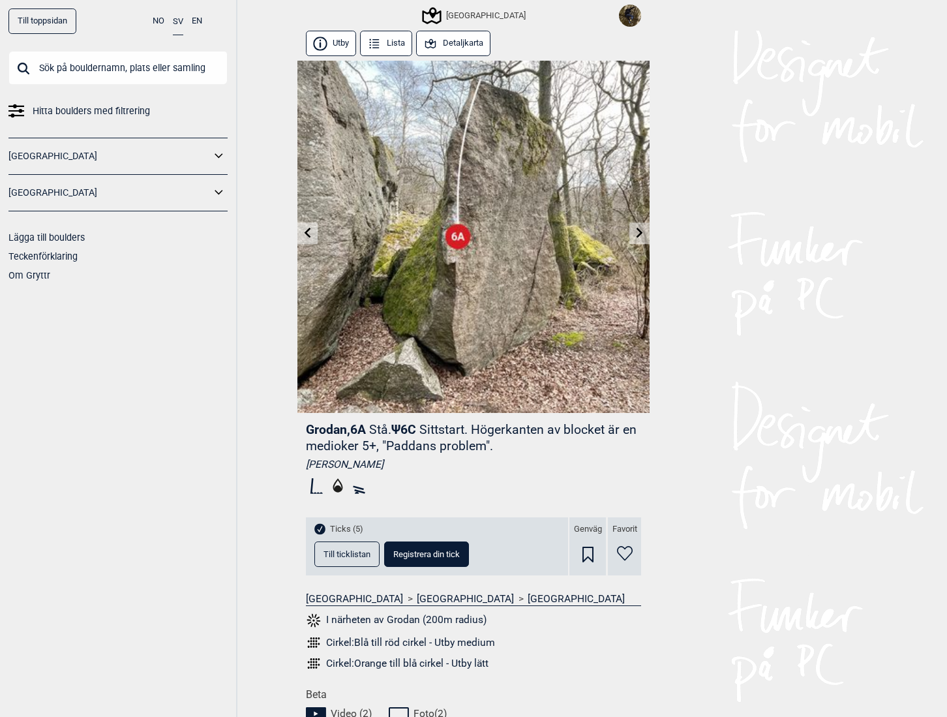
click at [457, 39] on button "Detaljkarta" at bounding box center [453, 43] width 74 height 25
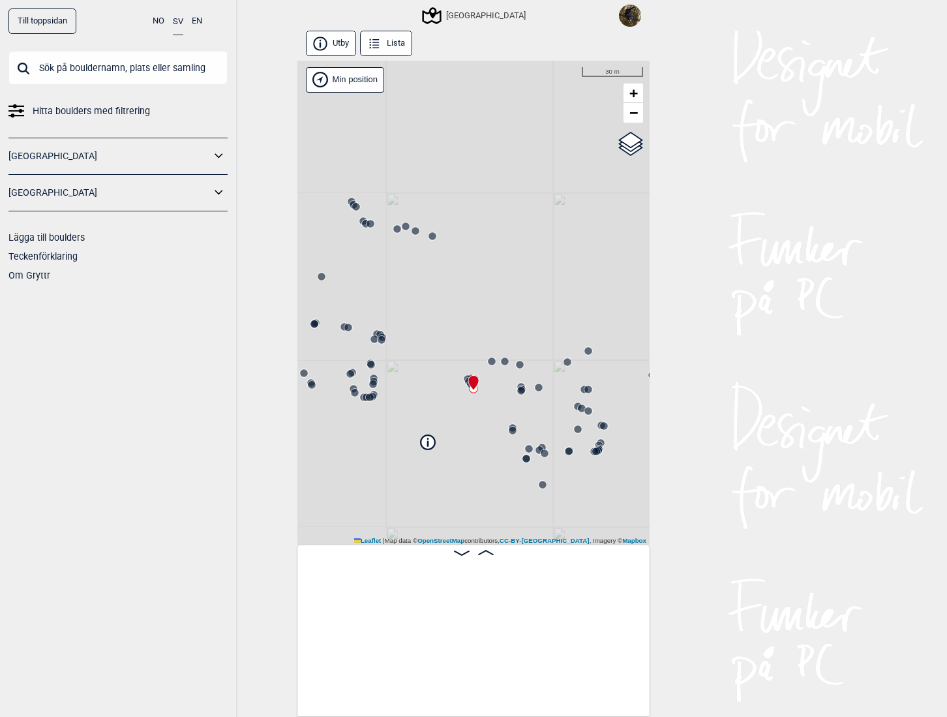
scroll to position [0, 12681]
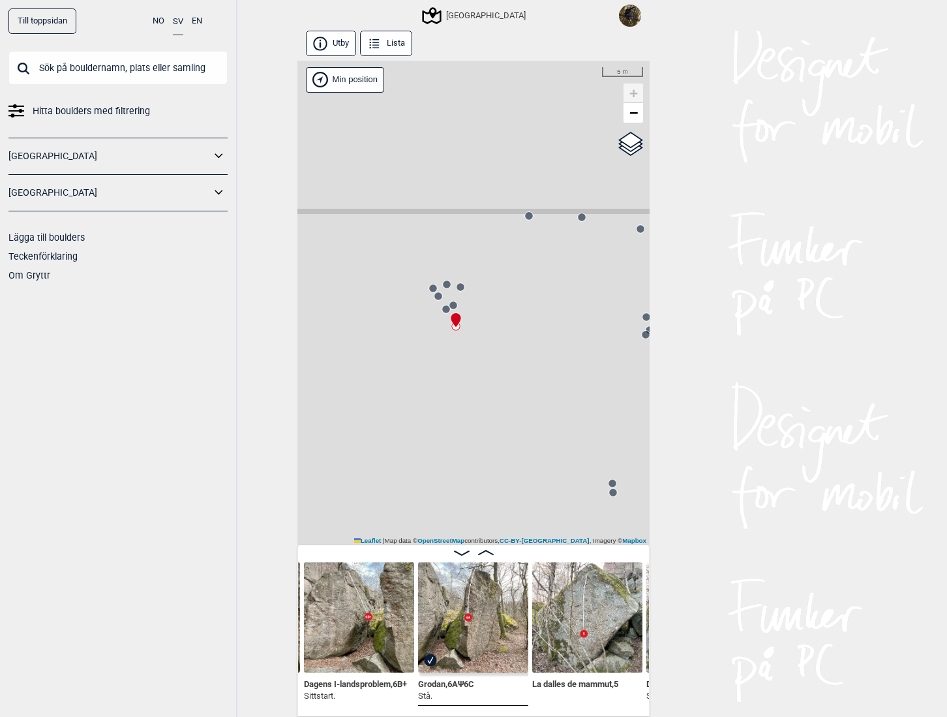
click at [471, 609] on img at bounding box center [473, 617] width 110 height 110
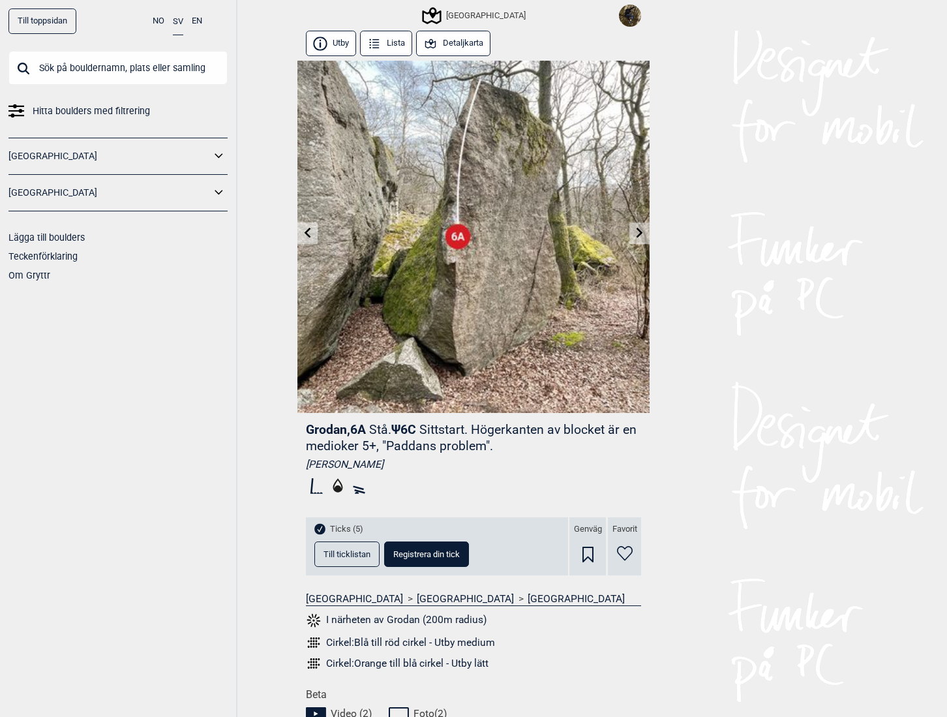
scroll to position [65, 0]
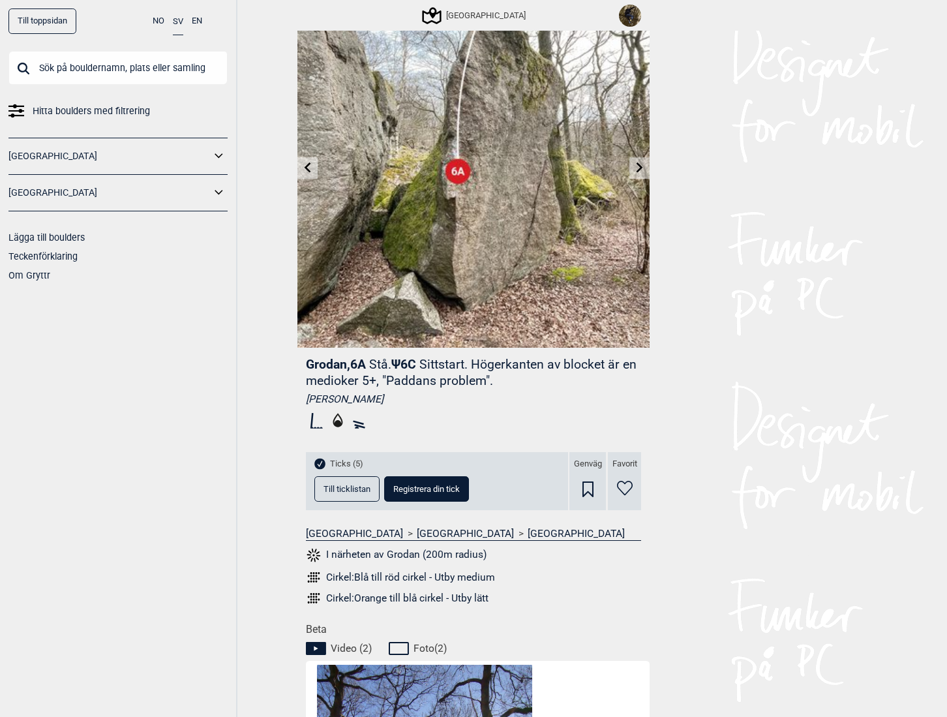
click at [414, 554] on button "I närheten av Grodan (200m radius)" at bounding box center [396, 555] width 181 height 17
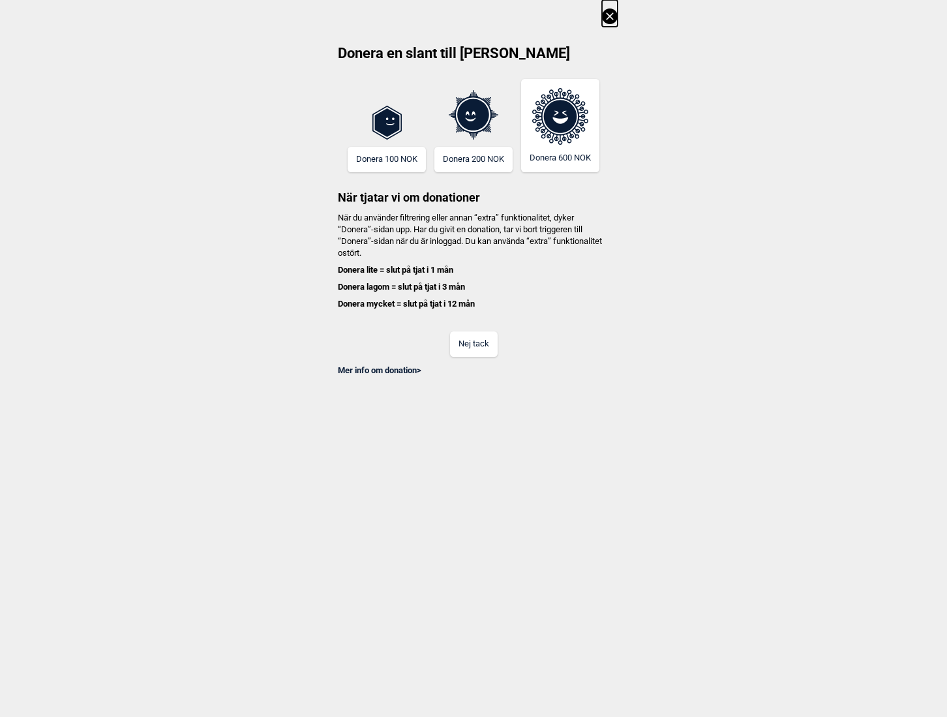
scroll to position [0, 10476]
click at [479, 346] on button "Nej tack" at bounding box center [474, 343] width 48 height 25
click at [472, 349] on button "Nej tack" at bounding box center [474, 343] width 48 height 25
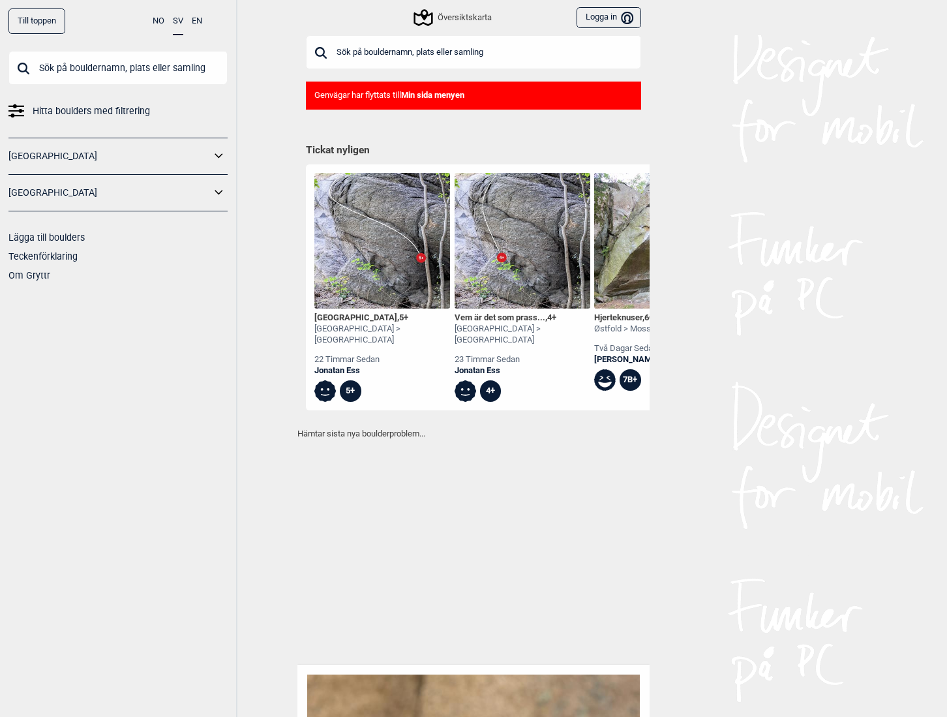
click at [436, 44] on input "text" at bounding box center [473, 52] width 335 height 34
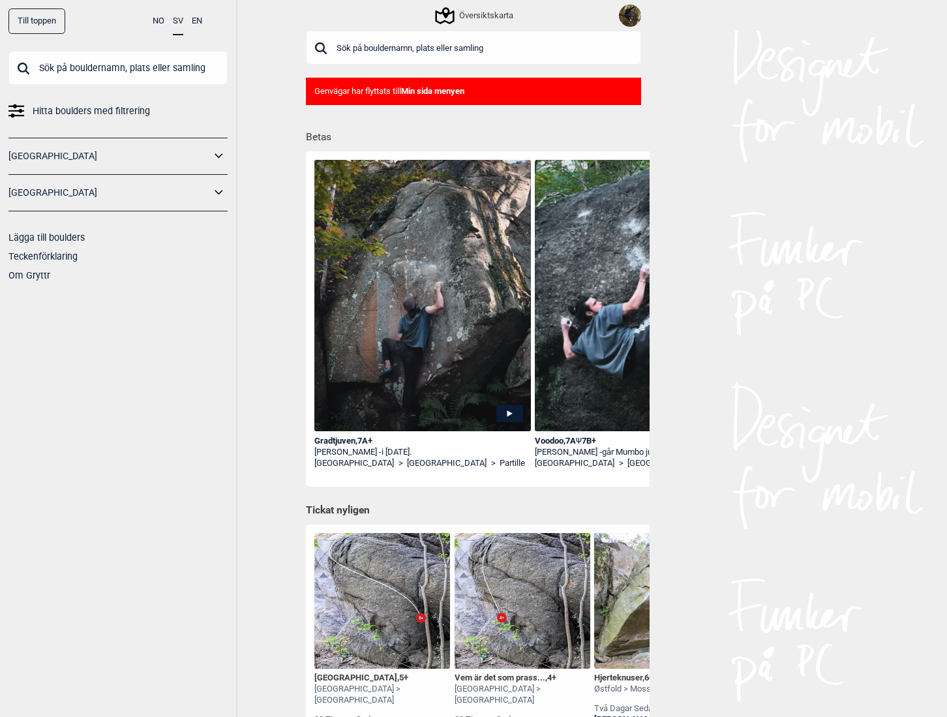
click at [451, 17] on icon at bounding box center [444, 15] width 25 height 25
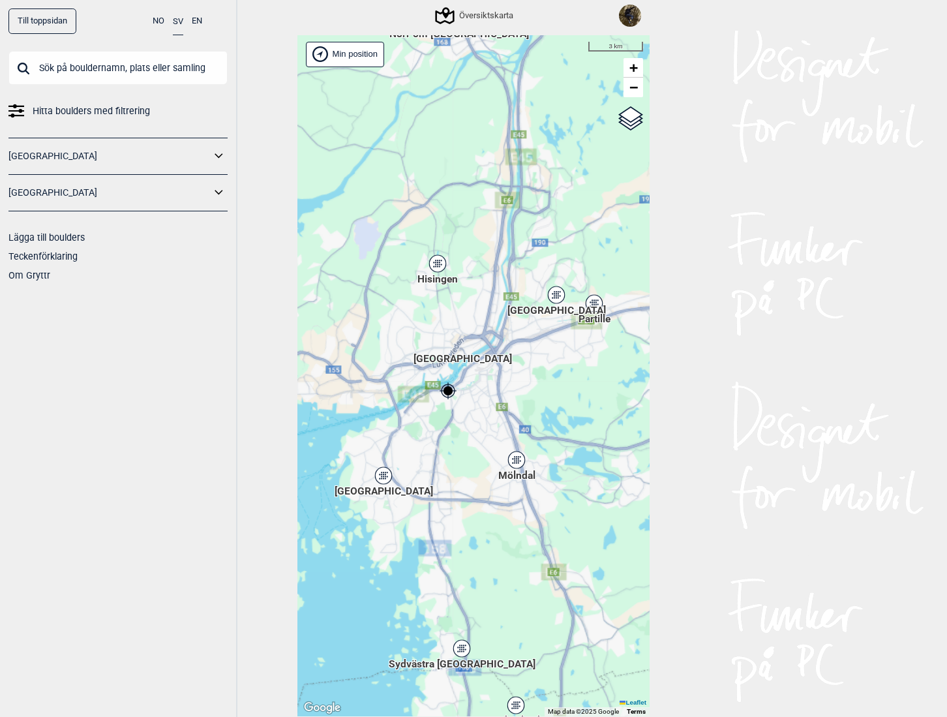
drag, startPoint x: 540, startPoint y: 358, endPoint x: 412, endPoint y: 376, distance: 129.9
click at [412, 377] on div "[PERSON_NAME] posisjon [GEOGRAPHIC_DATA] Stange [GEOGRAPHIC_DATA] syd [GEOGRAPH…" at bounding box center [474, 376] width 352 height 682
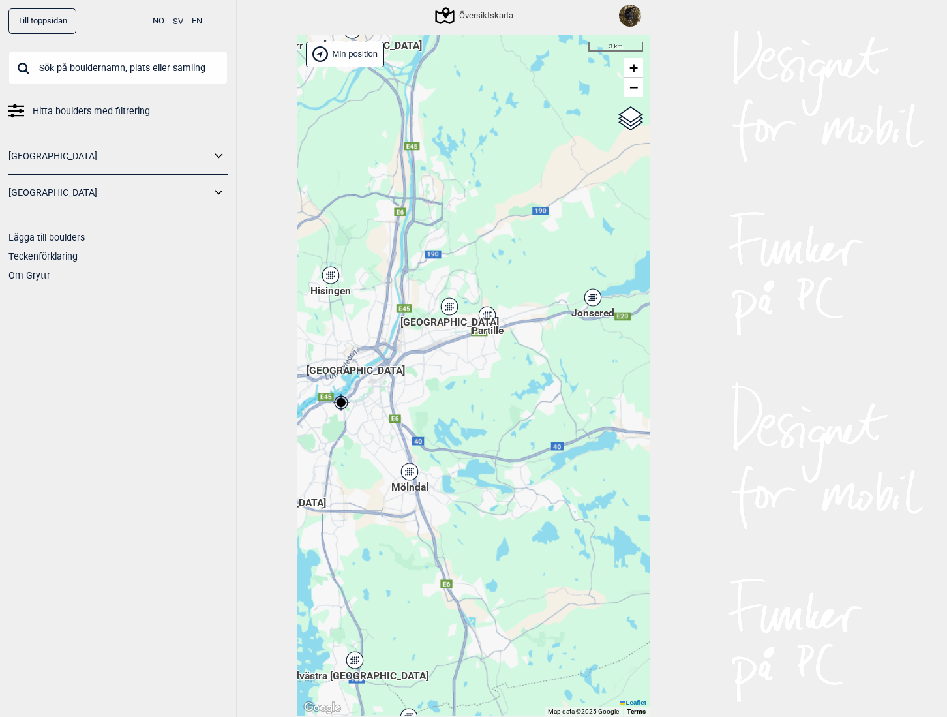
click at [479, 315] on icon at bounding box center [487, 315] width 16 height 17
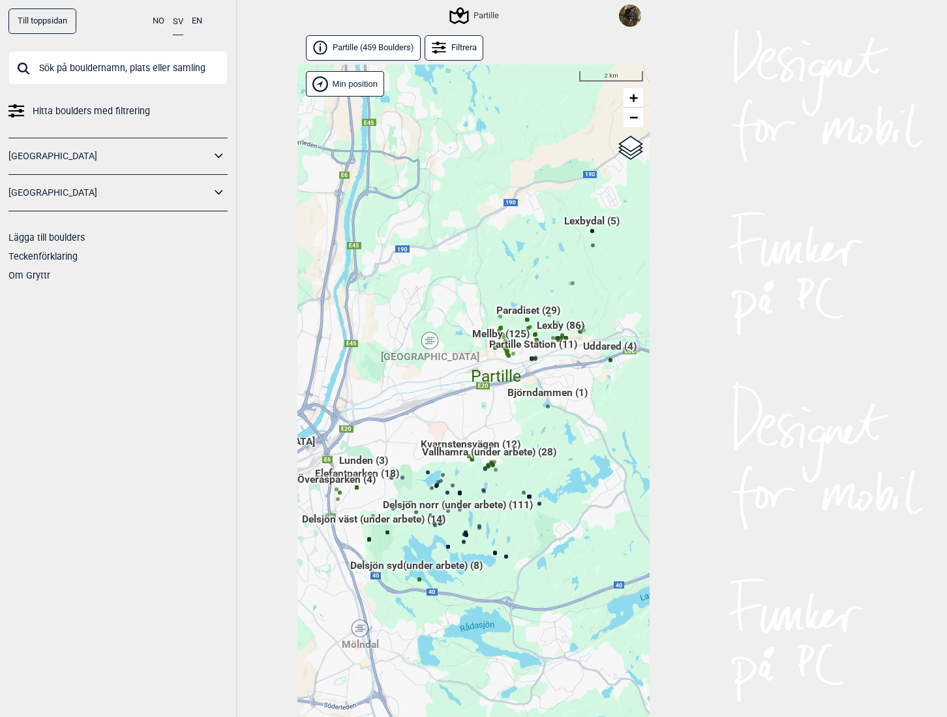
scroll to position [29, 0]
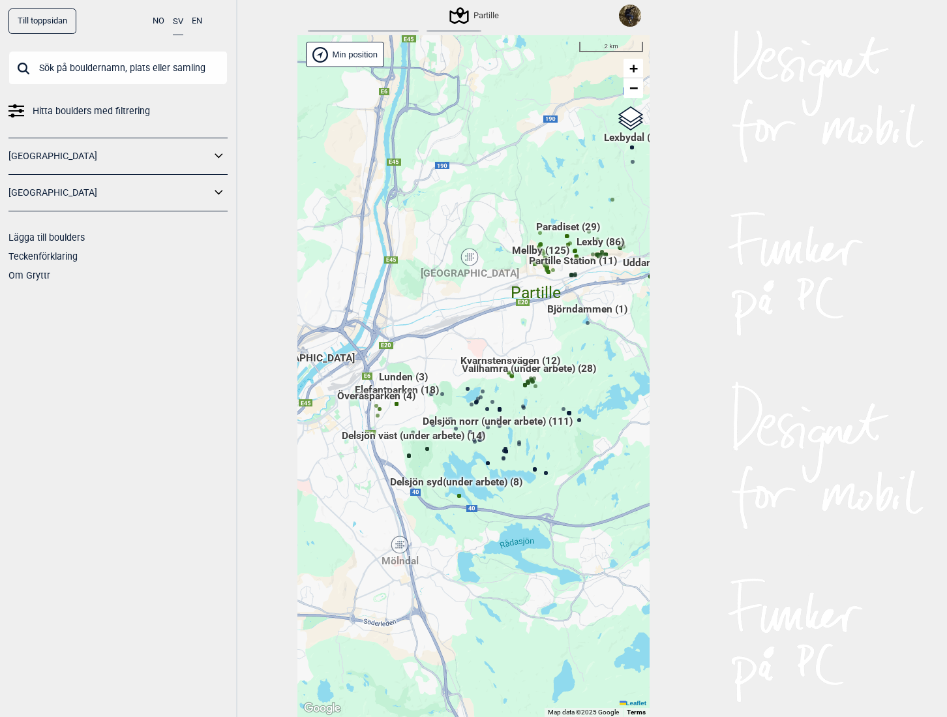
drag, startPoint x: 452, startPoint y: 394, endPoint x: 480, endPoint y: 364, distance: 41.5
click at [480, 364] on div "Brukerens posisjon Hallingdal Stange Buskerud syd Oslo og omegn Follo Østfold" at bounding box center [474, 376] width 352 height 682
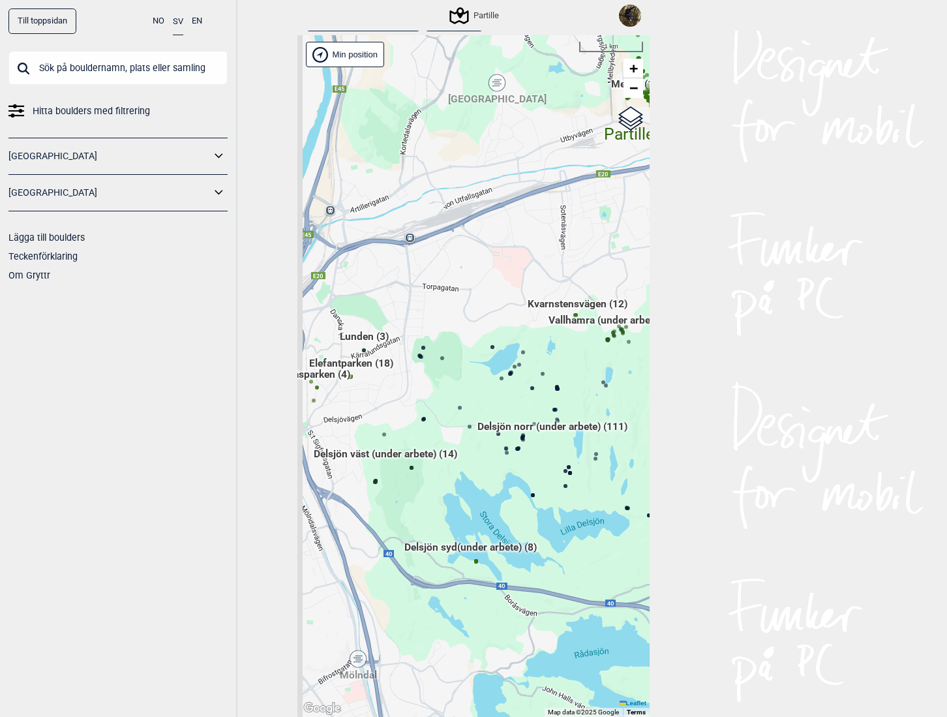
drag, startPoint x: 444, startPoint y: 413, endPoint x: 457, endPoint y: 376, distance: 38.8
click at [457, 378] on div "Brukerens posisjon Hallingdal Stange Buskerud syd Oslo og omegn Follo Østfold" at bounding box center [474, 376] width 352 height 682
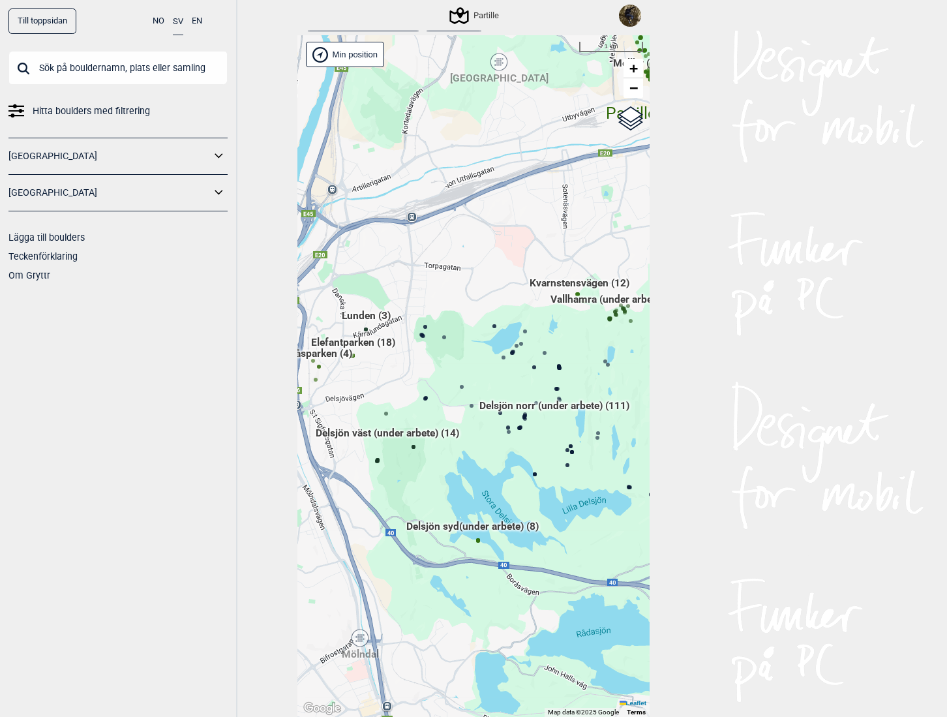
click at [507, 405] on span "Delsjön norr (under arbete) (111)" at bounding box center [555, 411] width 150 height 25
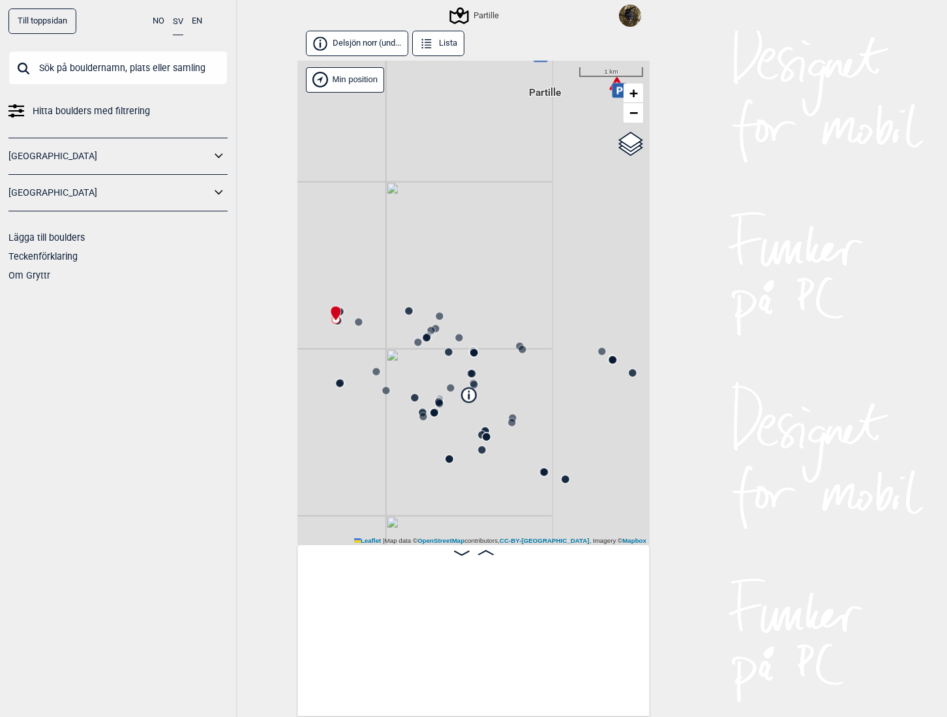
scroll to position [0, 102]
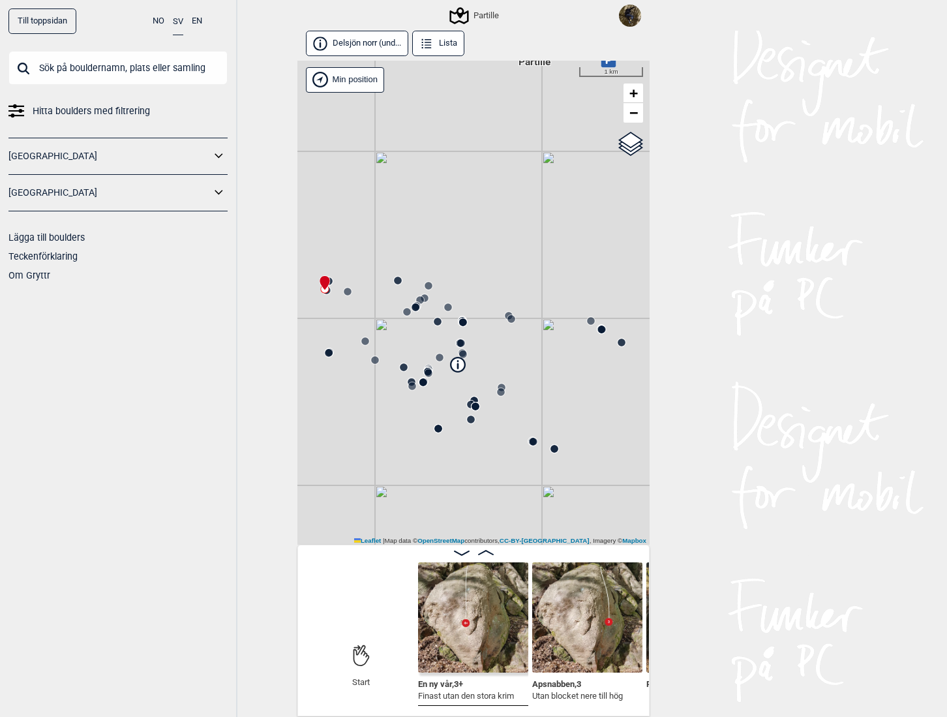
drag, startPoint x: 455, startPoint y: 264, endPoint x: 455, endPoint y: 239, distance: 24.8
click at [455, 239] on div "Partille" at bounding box center [474, 303] width 352 height 485
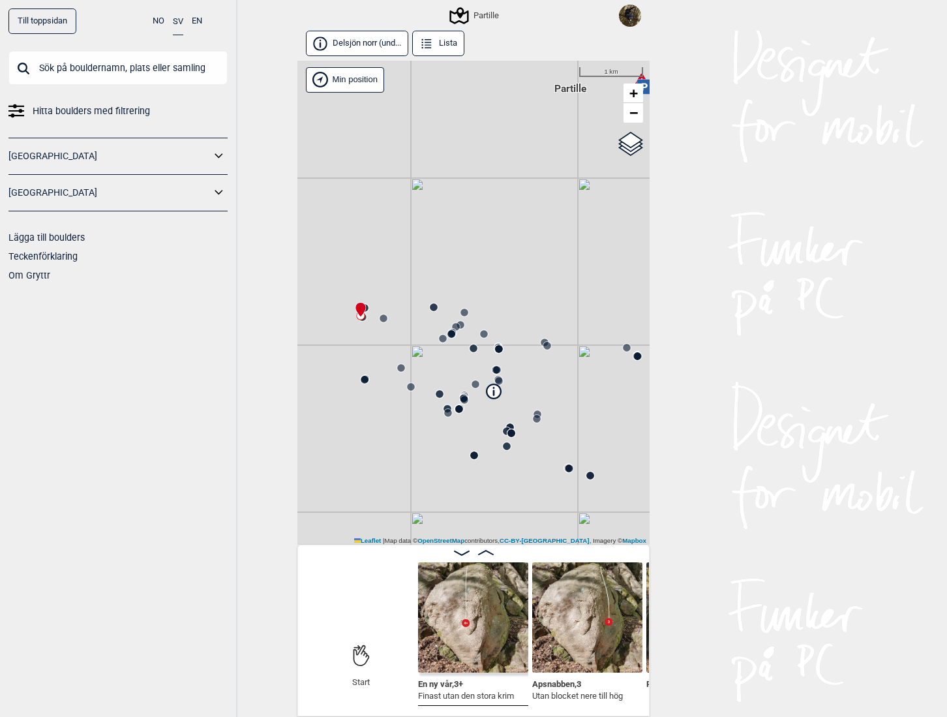
drag, startPoint x: 368, startPoint y: 384, endPoint x: 404, endPoint y: 410, distance: 44.8
click at [404, 410] on div "Partille" at bounding box center [474, 303] width 352 height 485
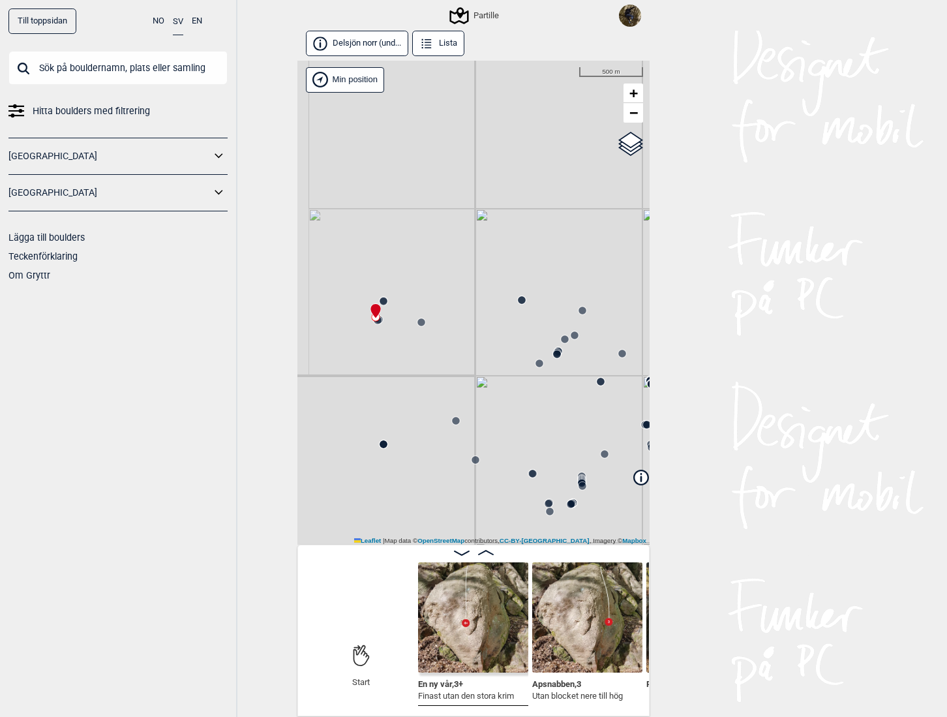
drag, startPoint x: 393, startPoint y: 353, endPoint x: 427, endPoint y: 346, distance: 35.3
click at [427, 346] on div "Partille" at bounding box center [474, 303] width 352 height 485
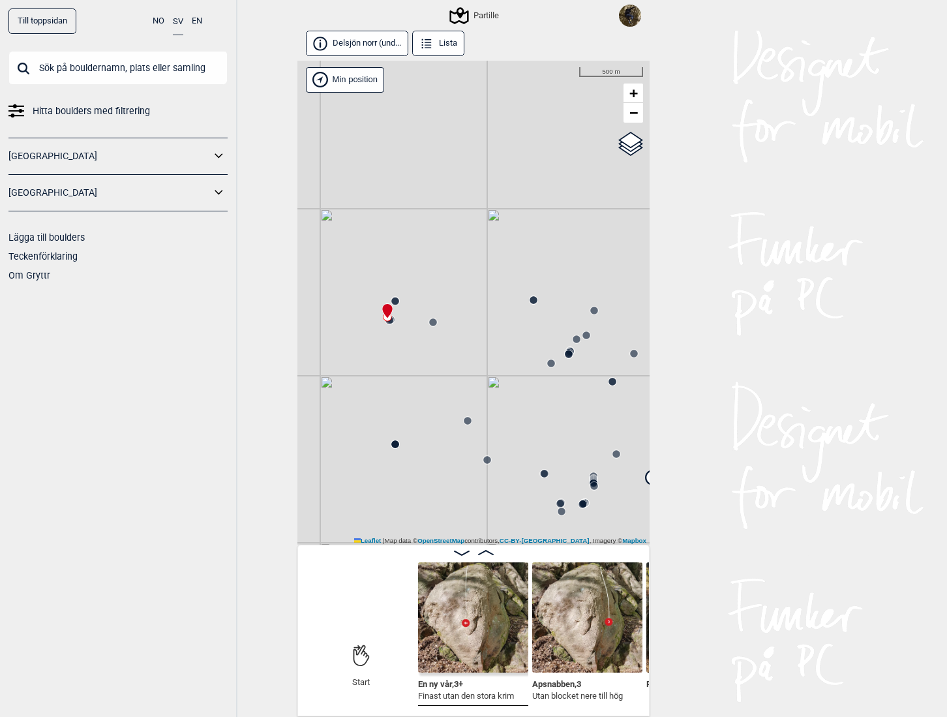
click at [482, 551] on icon at bounding box center [486, 552] width 16 height 5
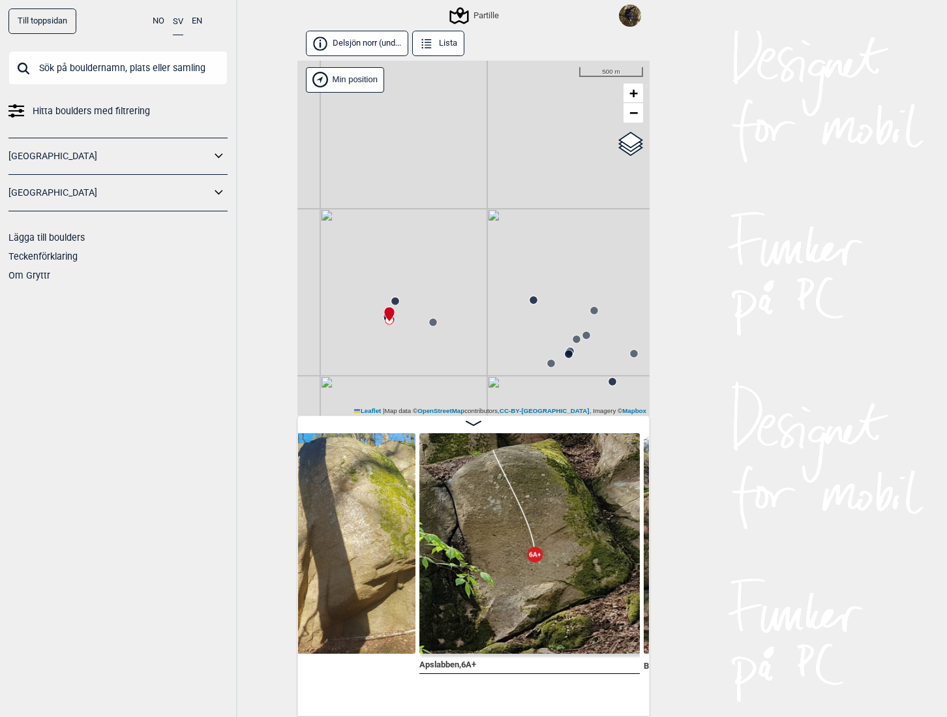
scroll to position [0, 854]
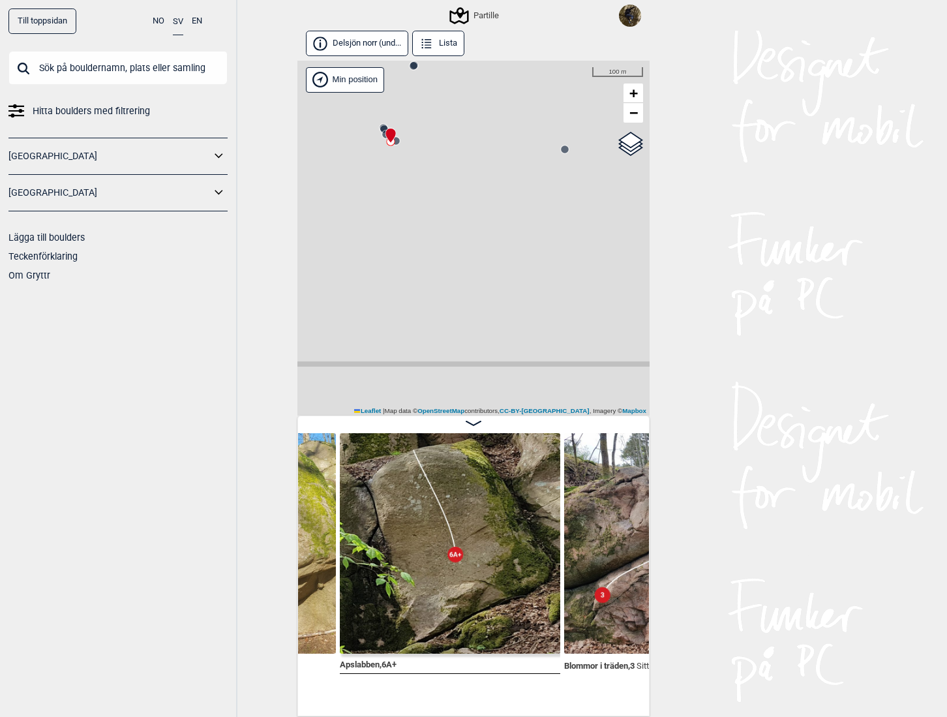
drag, startPoint x: 382, startPoint y: 355, endPoint x: 404, endPoint y: 429, distance: 77.4
click at [403, 444] on div "Delsjön norr (und... Lista Partille" at bounding box center [474, 374] width 352 height 686
drag, startPoint x: 402, startPoint y: 263, endPoint x: 410, endPoint y: 331, distance: 68.4
click at [410, 331] on div "Partille" at bounding box center [474, 238] width 352 height 355
drag, startPoint x: 405, startPoint y: 300, endPoint x: 416, endPoint y: 307, distance: 12.7
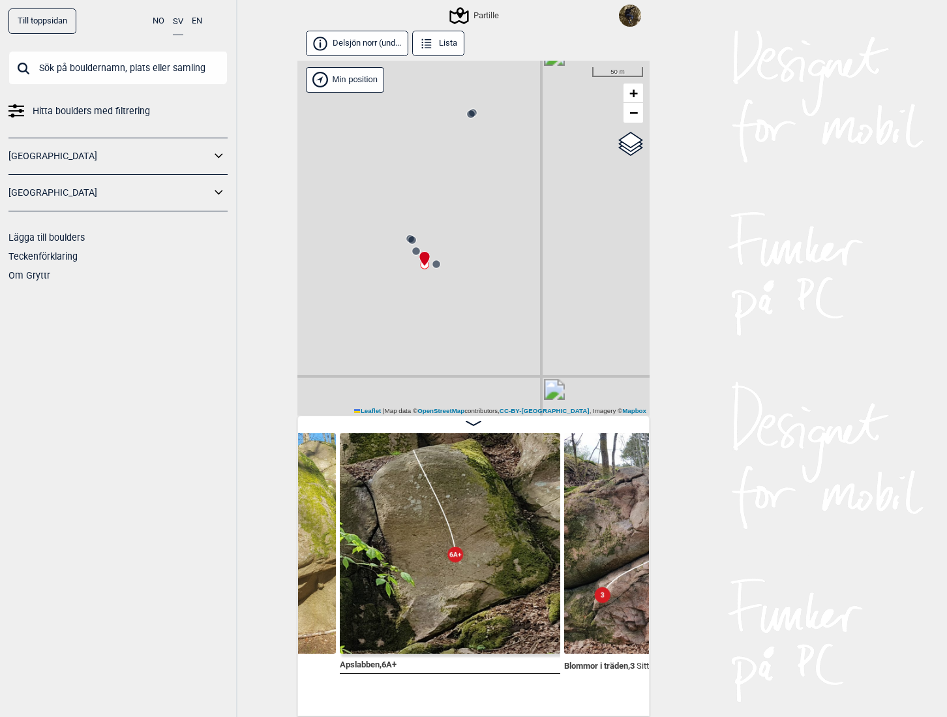
click at [416, 307] on div "Partille" at bounding box center [474, 238] width 352 height 355
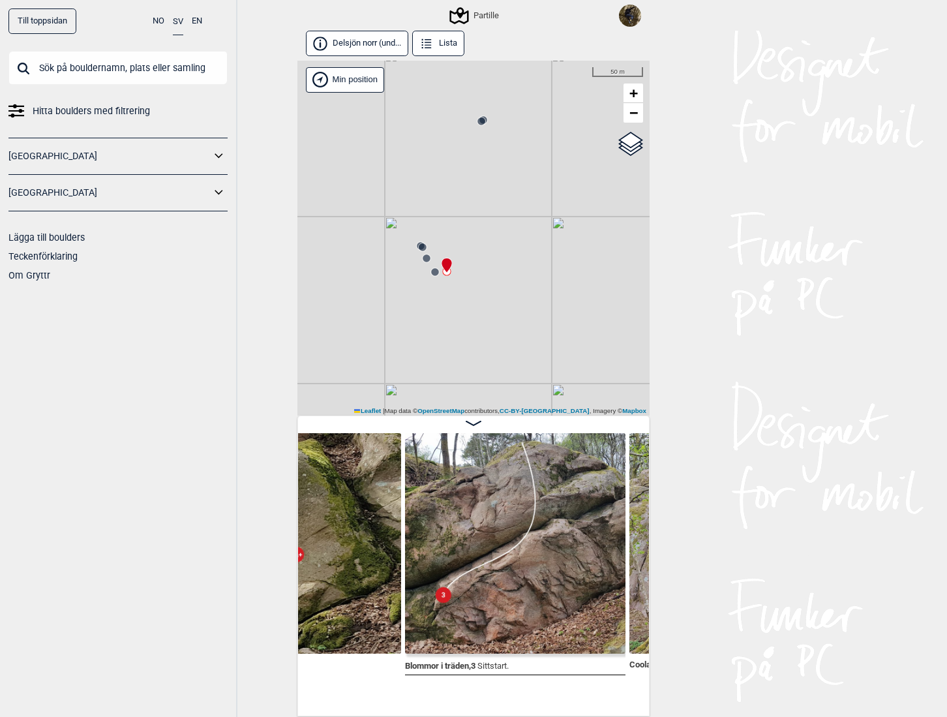
scroll to position [0, 1148]
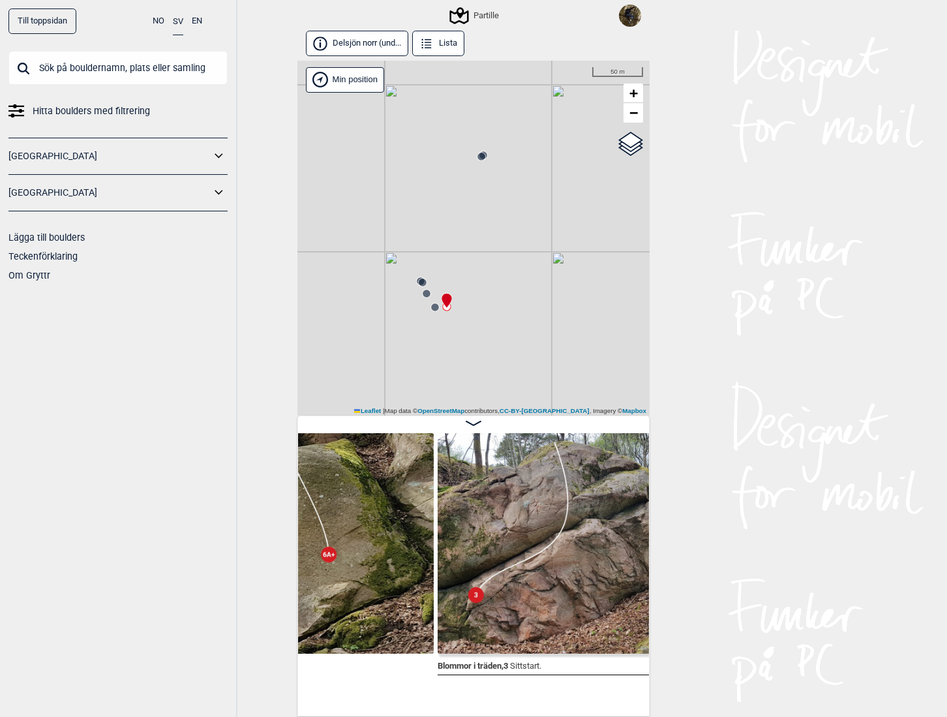
scroll to position [3, 0]
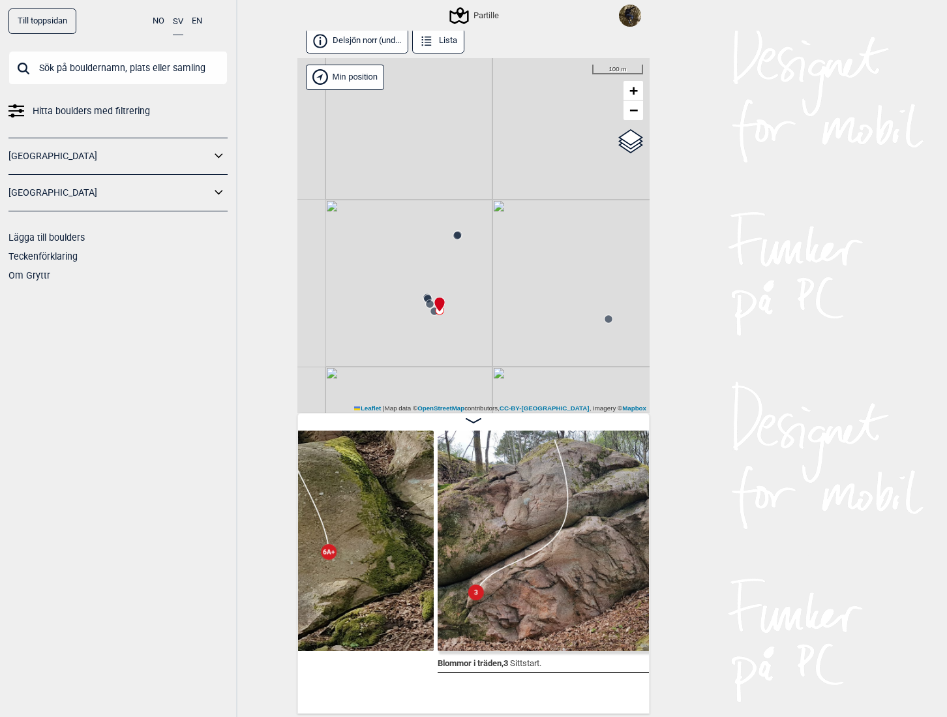
drag, startPoint x: 495, startPoint y: 335, endPoint x: 456, endPoint y: 267, distance: 78.6
click at [456, 269] on div "Partille" at bounding box center [474, 235] width 352 height 355
drag, startPoint x: 464, startPoint y: 296, endPoint x: 410, endPoint y: 307, distance: 54.6
click at [410, 307] on div "Partille" at bounding box center [474, 235] width 352 height 355
drag, startPoint x: 412, startPoint y: 309, endPoint x: 300, endPoint y: 267, distance: 119.4
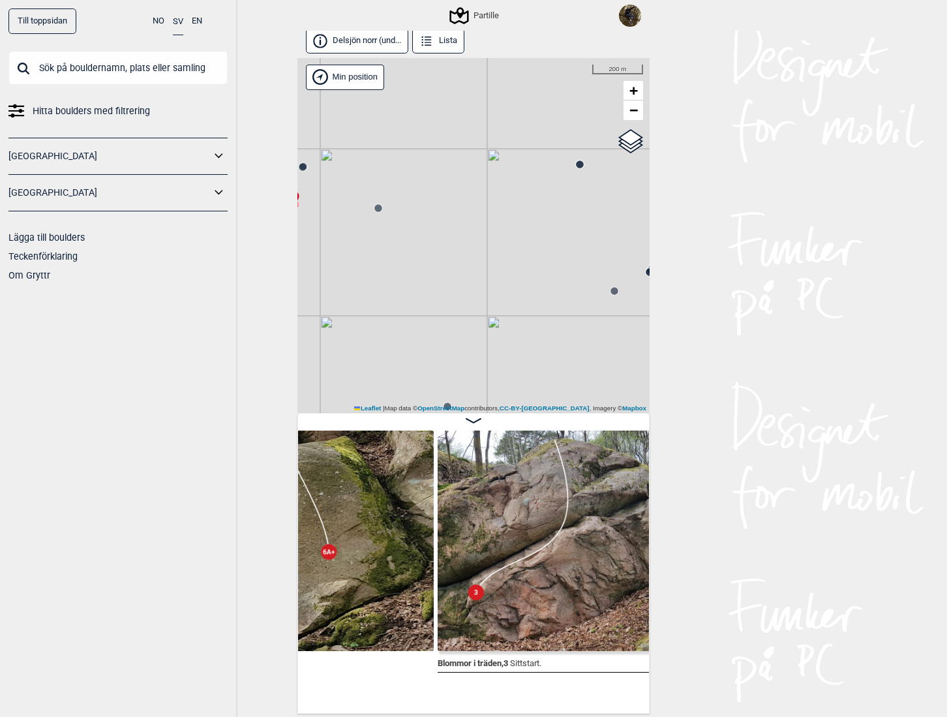
click at [301, 262] on div "Partille" at bounding box center [474, 235] width 352 height 355
drag, startPoint x: 502, startPoint y: 310, endPoint x: 380, endPoint y: 299, distance: 123.1
click at [380, 299] on div "Partille" at bounding box center [474, 235] width 352 height 355
drag, startPoint x: 421, startPoint y: 292, endPoint x: 623, endPoint y: 294, distance: 202.3
click at [617, 294] on div "Partille" at bounding box center [474, 235] width 352 height 355
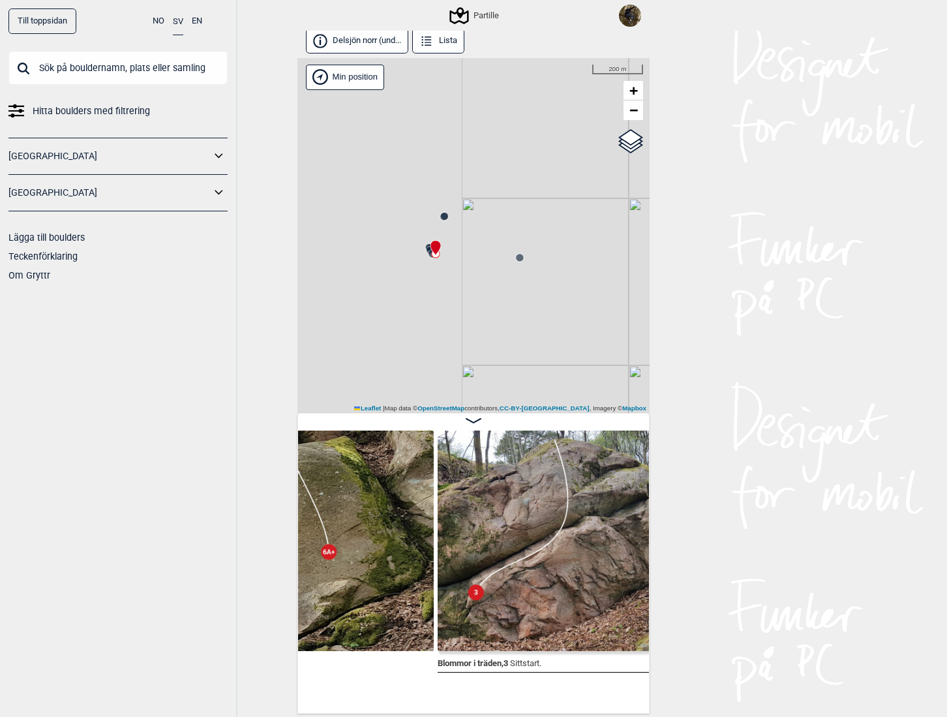
drag, startPoint x: 431, startPoint y: 260, endPoint x: 495, endPoint y: 318, distance: 86.8
click at [495, 318] on div "Partille" at bounding box center [474, 235] width 352 height 355
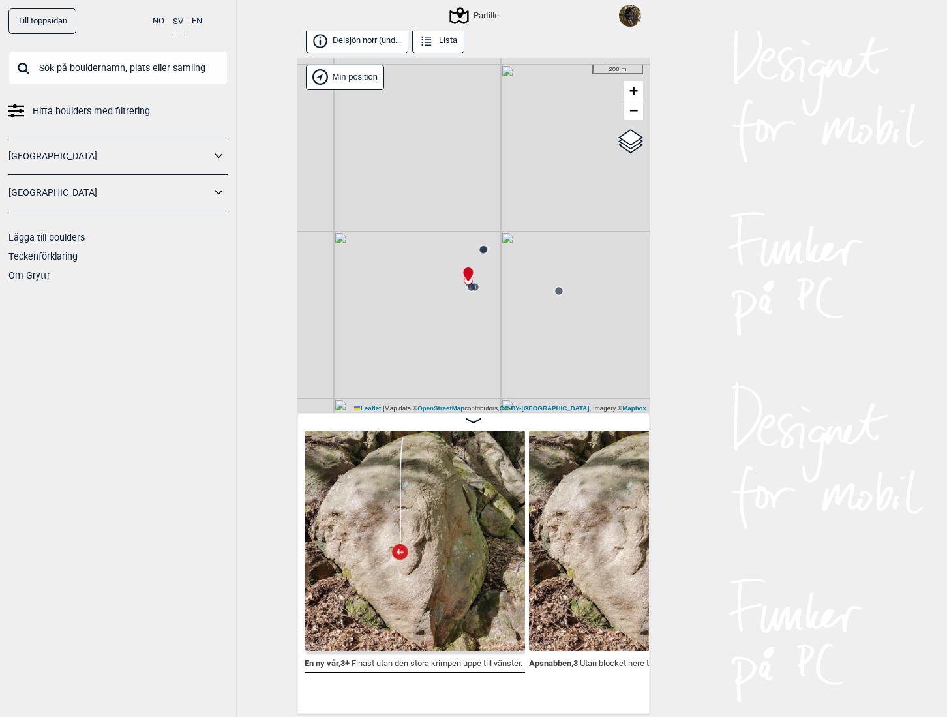
scroll to position [0, 107]
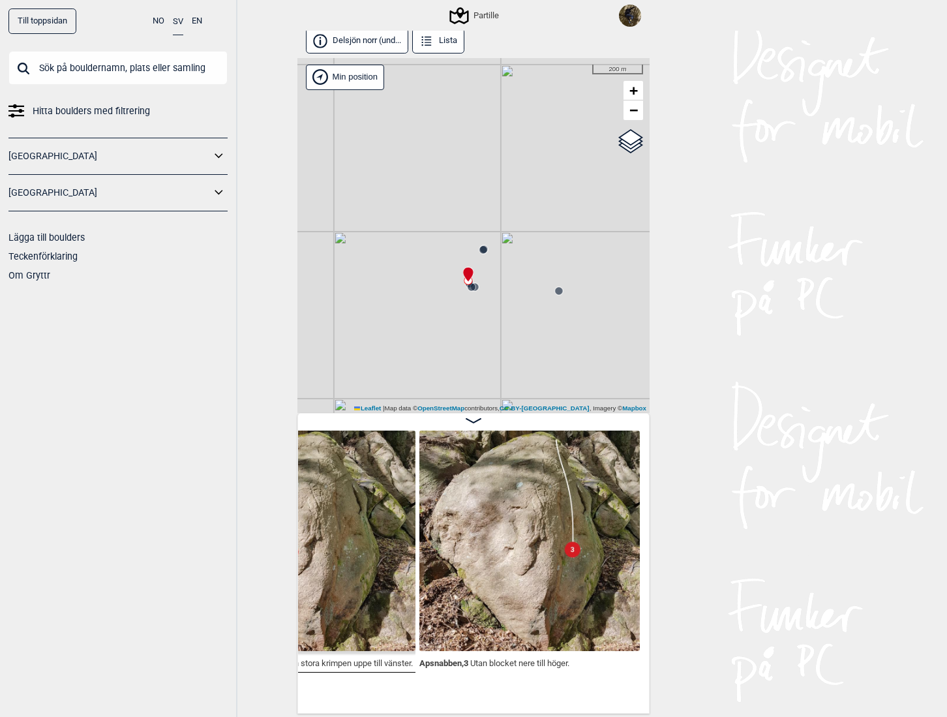
scroll to position [0, 352]
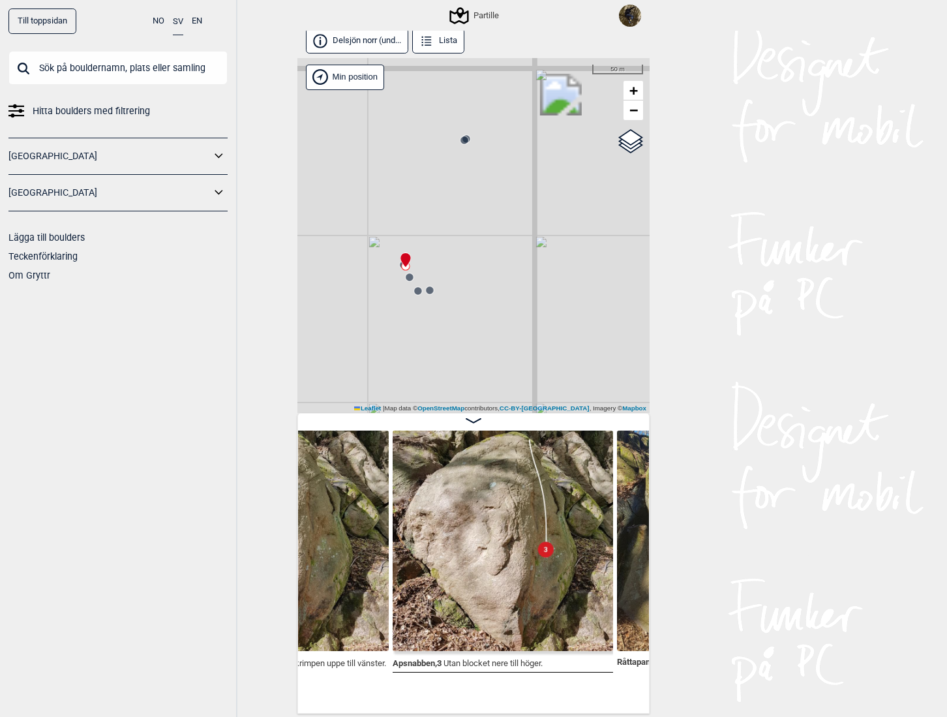
drag, startPoint x: 492, startPoint y: 207, endPoint x: 488, endPoint y: 252, distance: 44.5
click at [488, 252] on div "Partille" at bounding box center [474, 235] width 352 height 355
click at [459, 185] on circle at bounding box center [461, 185] width 8 height 8
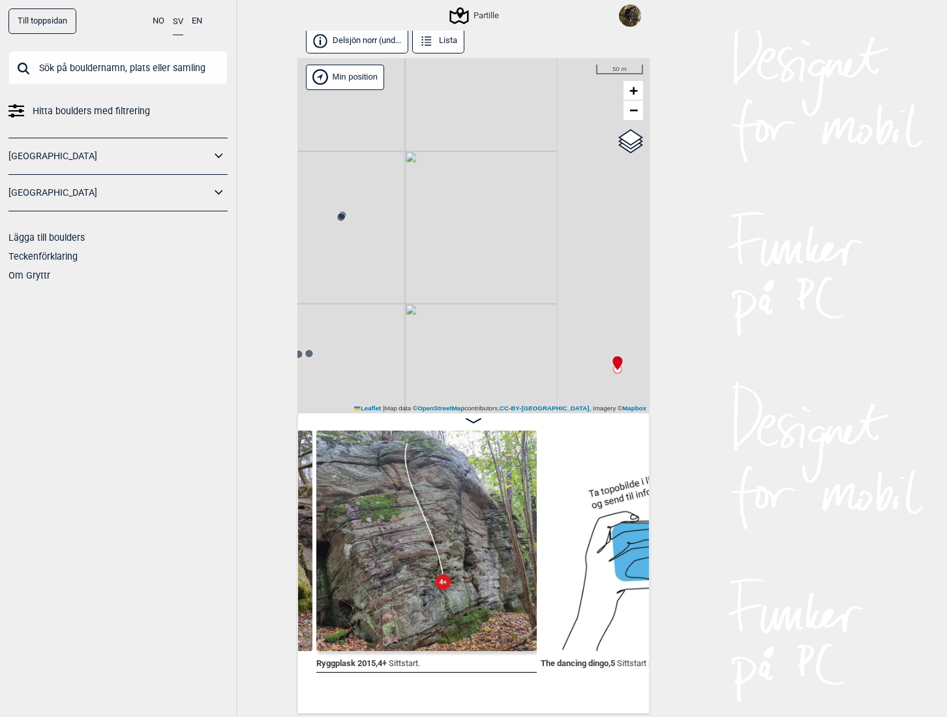
scroll to position [0, 1785]
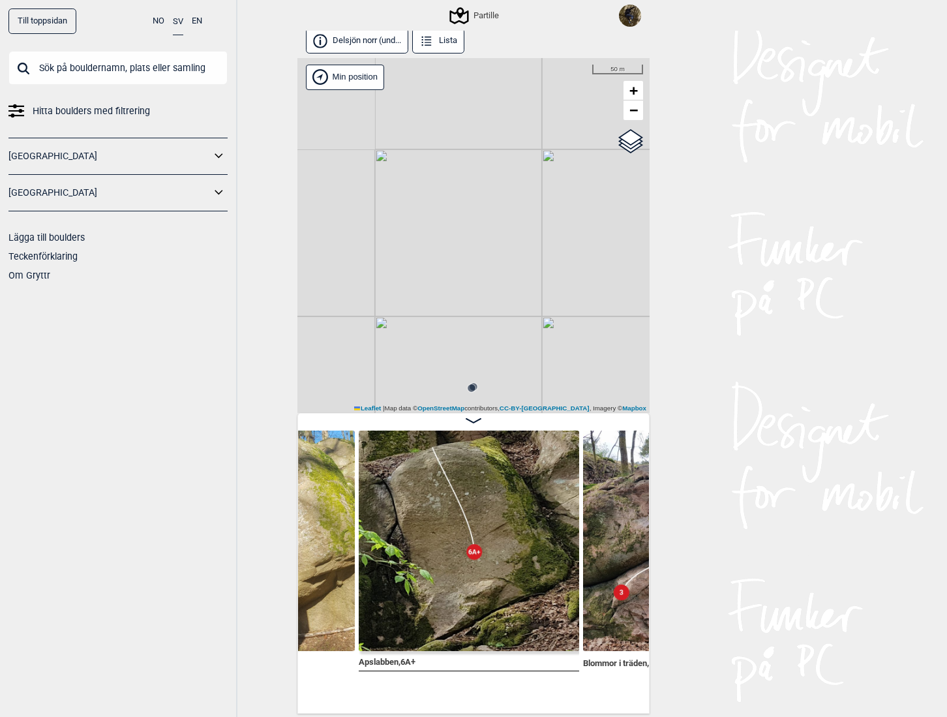
scroll to position [0, 748]
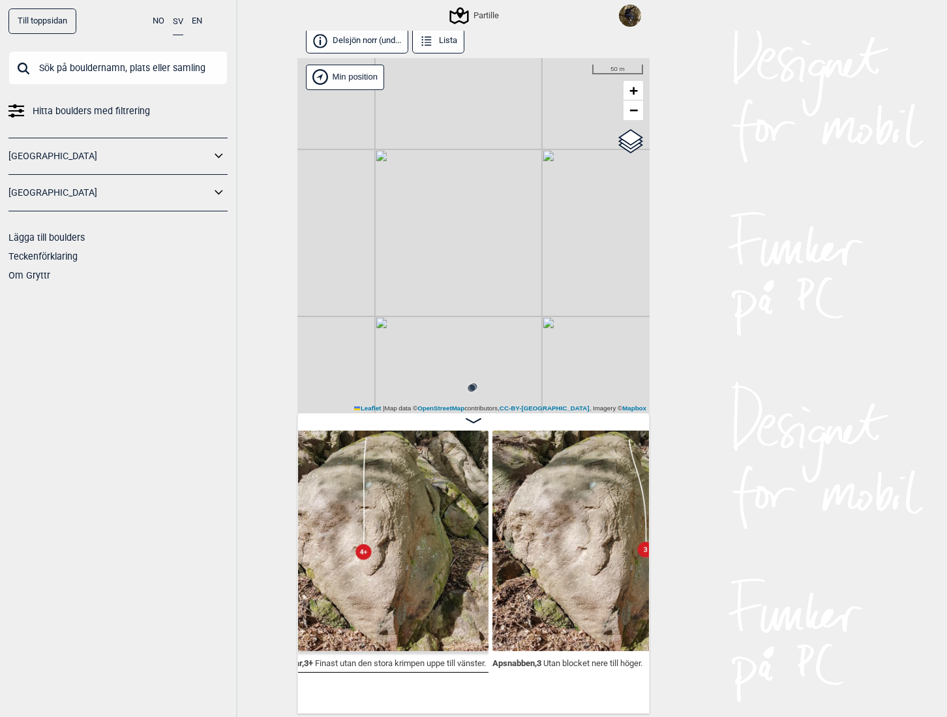
scroll to position [0, 142]
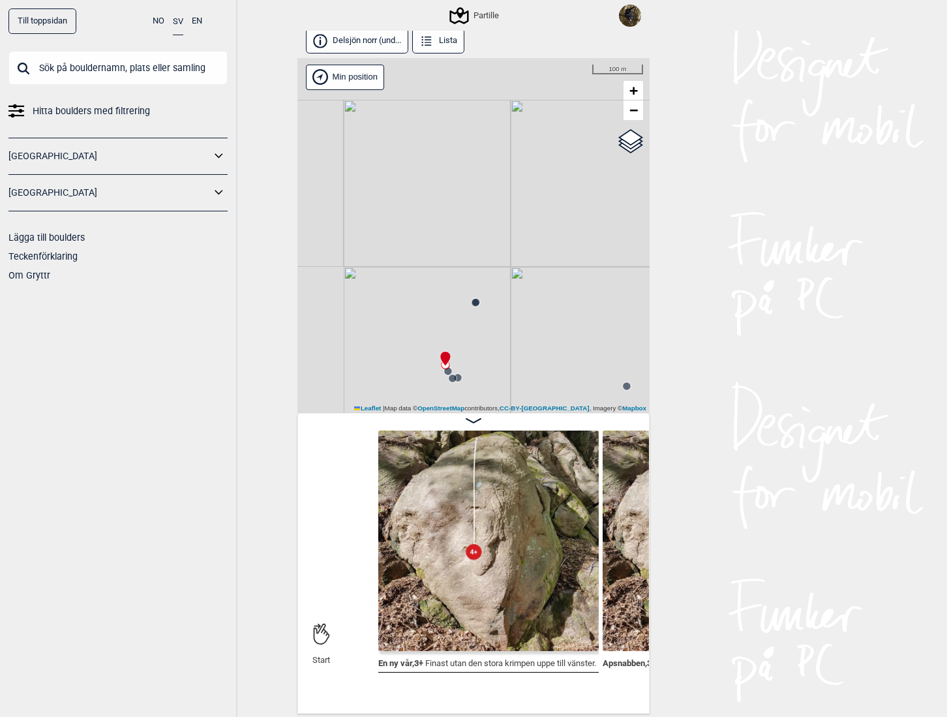
drag, startPoint x: 497, startPoint y: 340, endPoint x: 476, endPoint y: 219, distance: 123.3
click at [475, 228] on div "Partille" at bounding box center [474, 235] width 352 height 355
click at [545, 290] on icon at bounding box center [546, 286] width 10 height 10
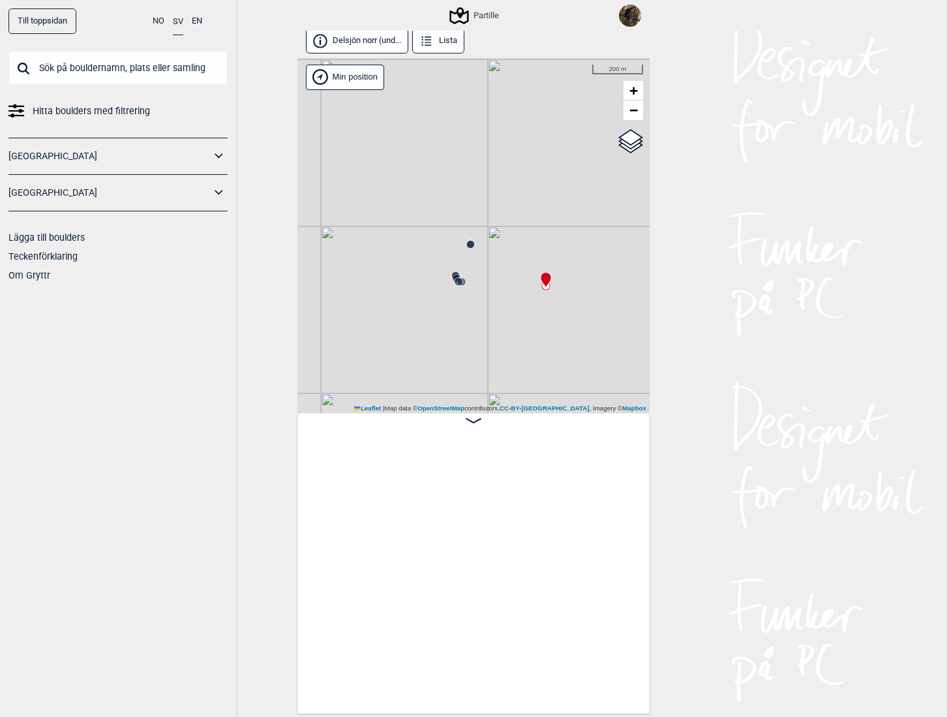
scroll to position [0, 1728]
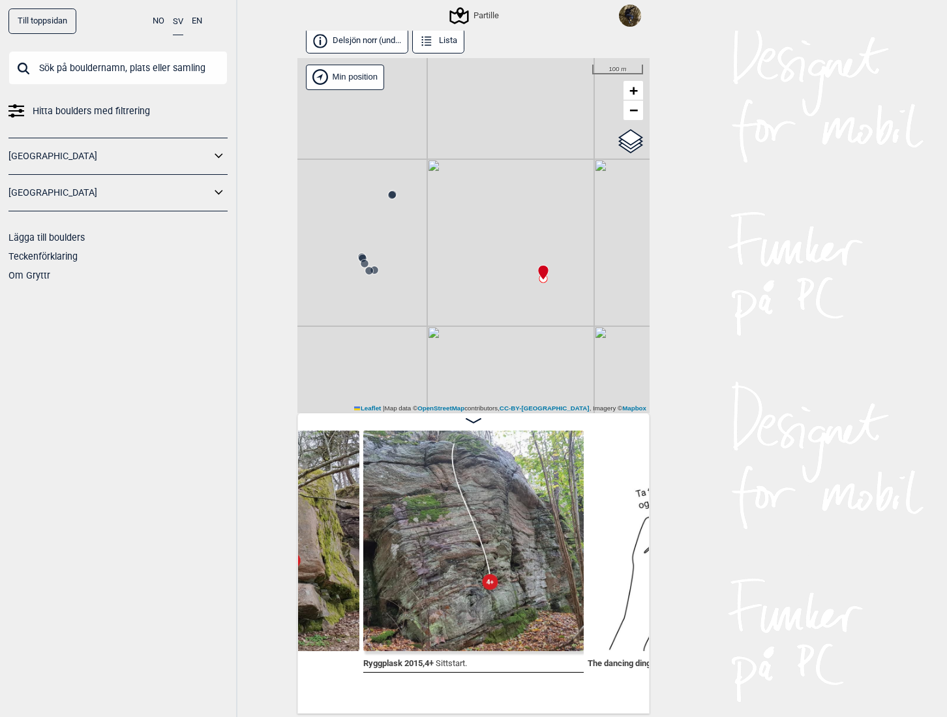
drag, startPoint x: 510, startPoint y: 295, endPoint x: 468, endPoint y: 299, distance: 42.6
click at [468, 299] on div "Partille" at bounding box center [474, 235] width 352 height 355
click at [431, 39] on icon at bounding box center [427, 41] width 14 height 14
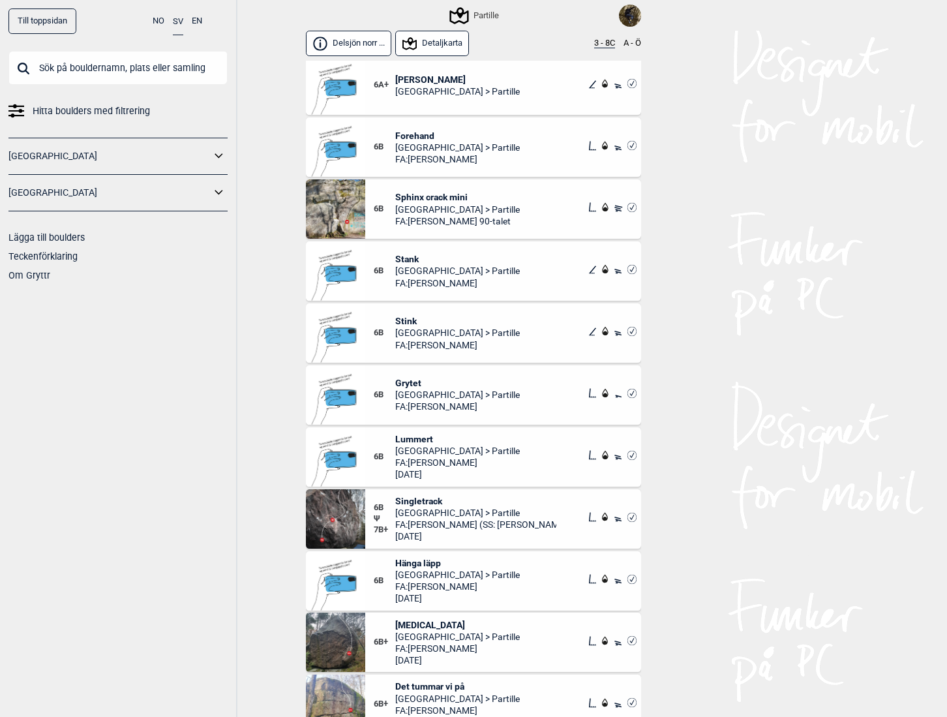
scroll to position [4480, 0]
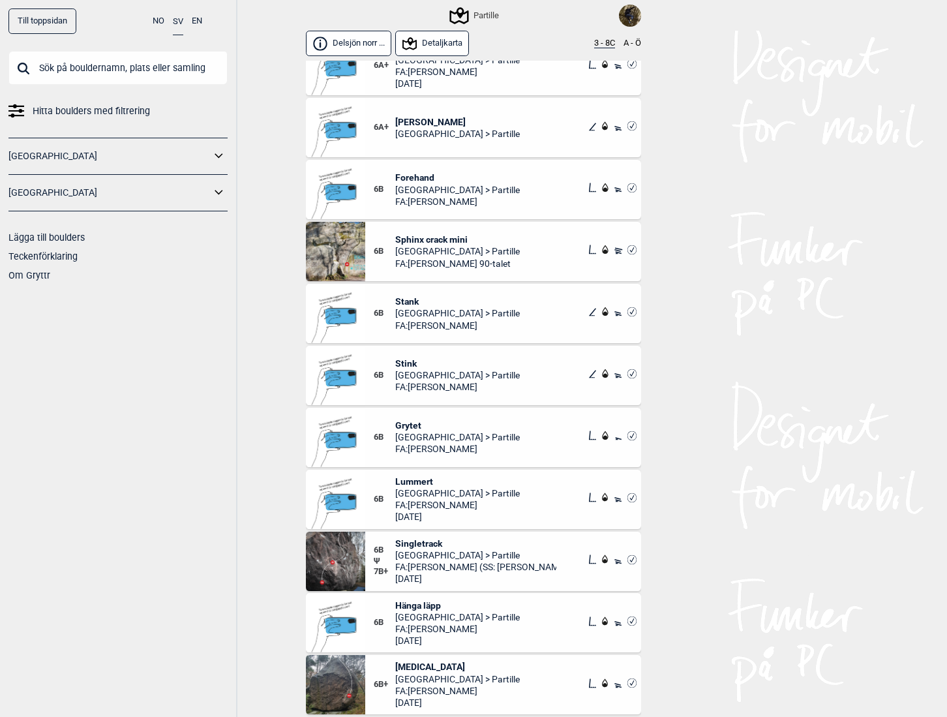
click at [422, 237] on span "Sphinx crack mini" at bounding box center [457, 240] width 125 height 12
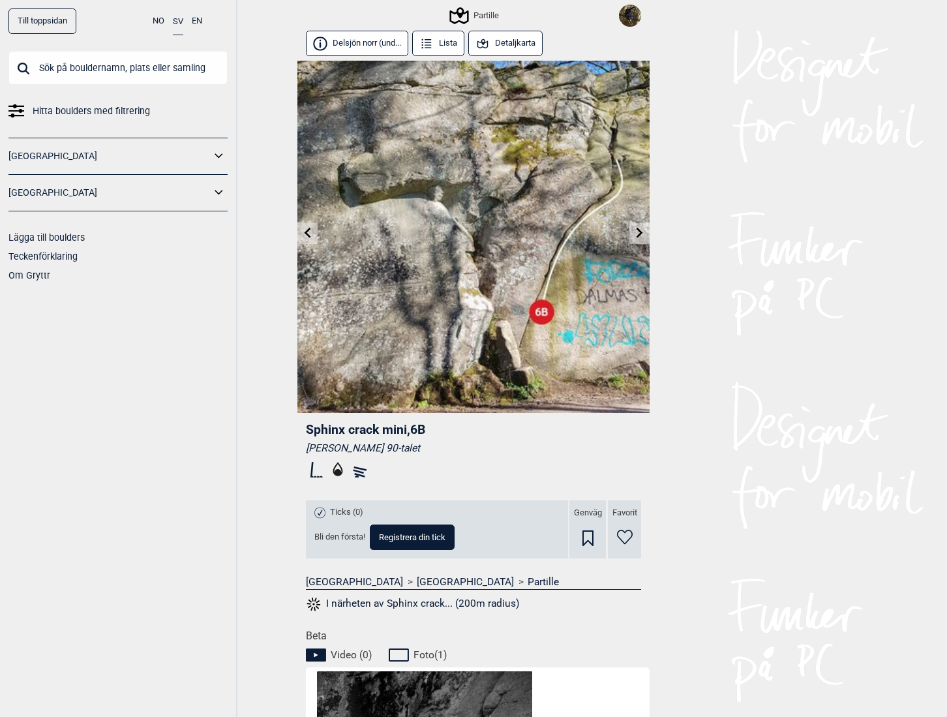
click at [487, 47] on icon at bounding box center [483, 44] width 14 height 14
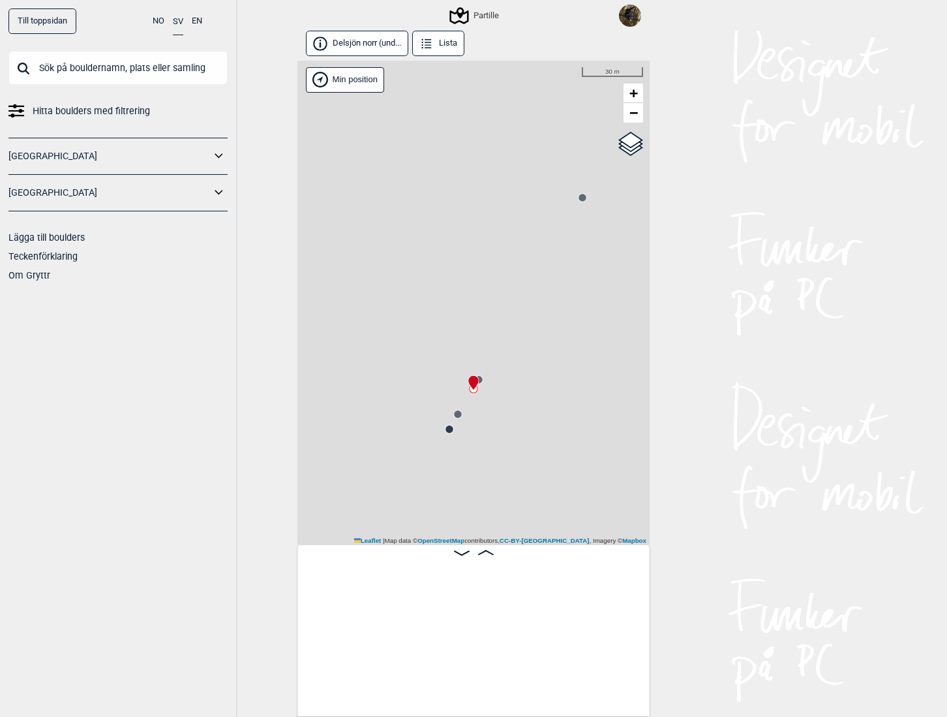
scroll to position [0, 5073]
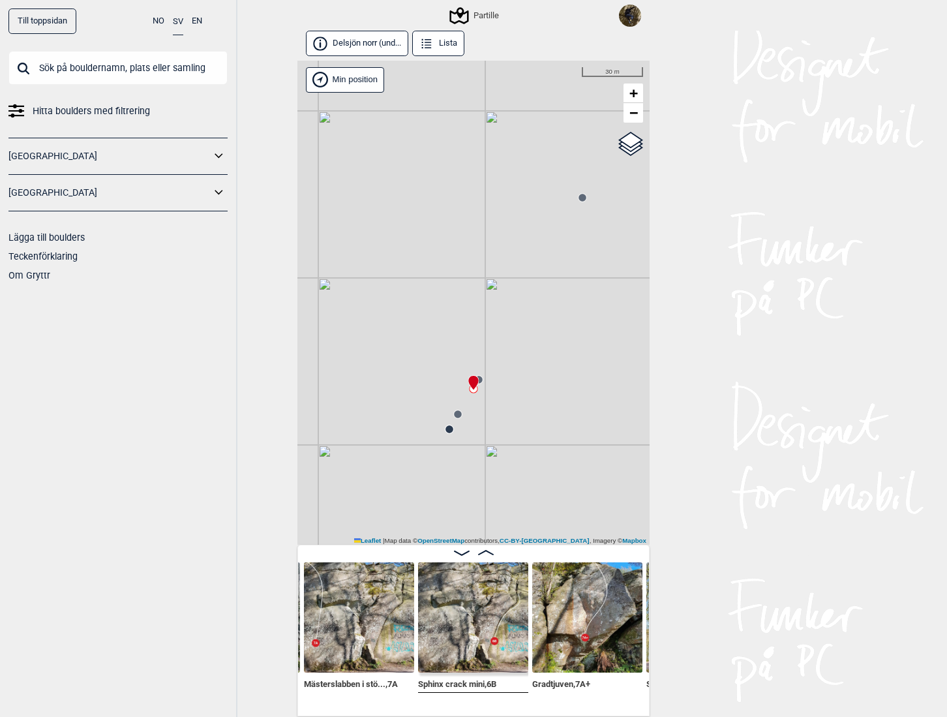
click at [576, 588] on img at bounding box center [587, 617] width 110 height 110
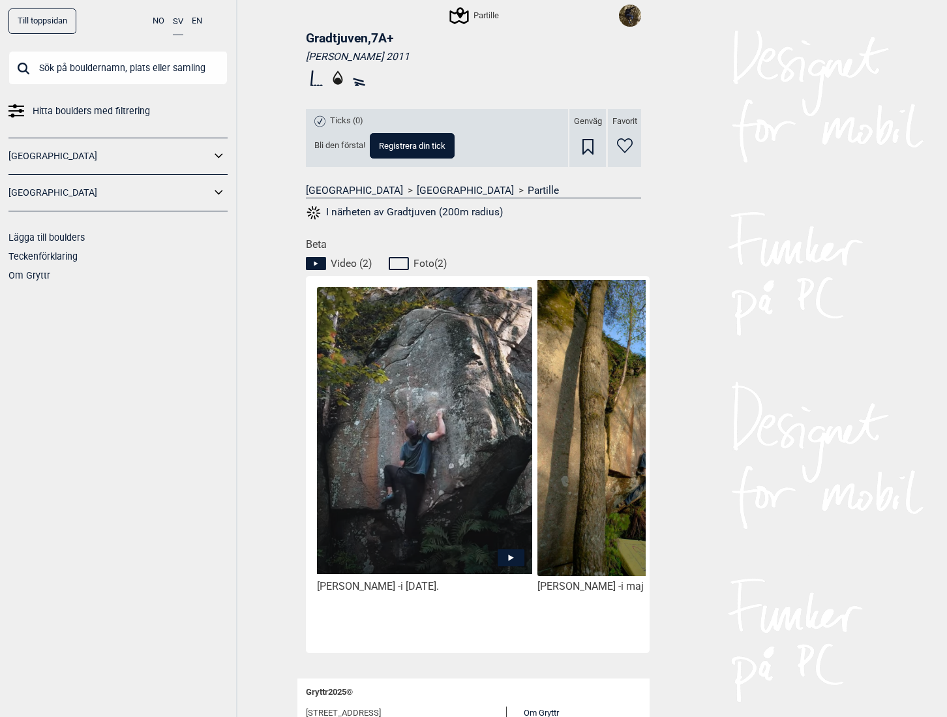
click at [507, 560] on icon at bounding box center [511, 557] width 27 height 17
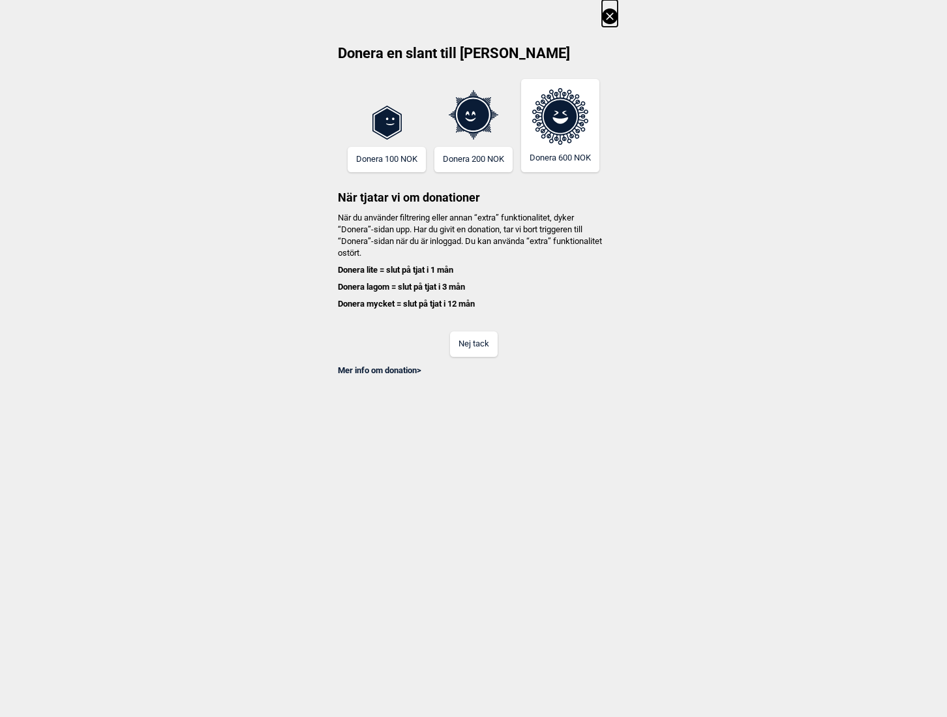
click at [474, 338] on button "Nej tack" at bounding box center [474, 343] width 48 height 25
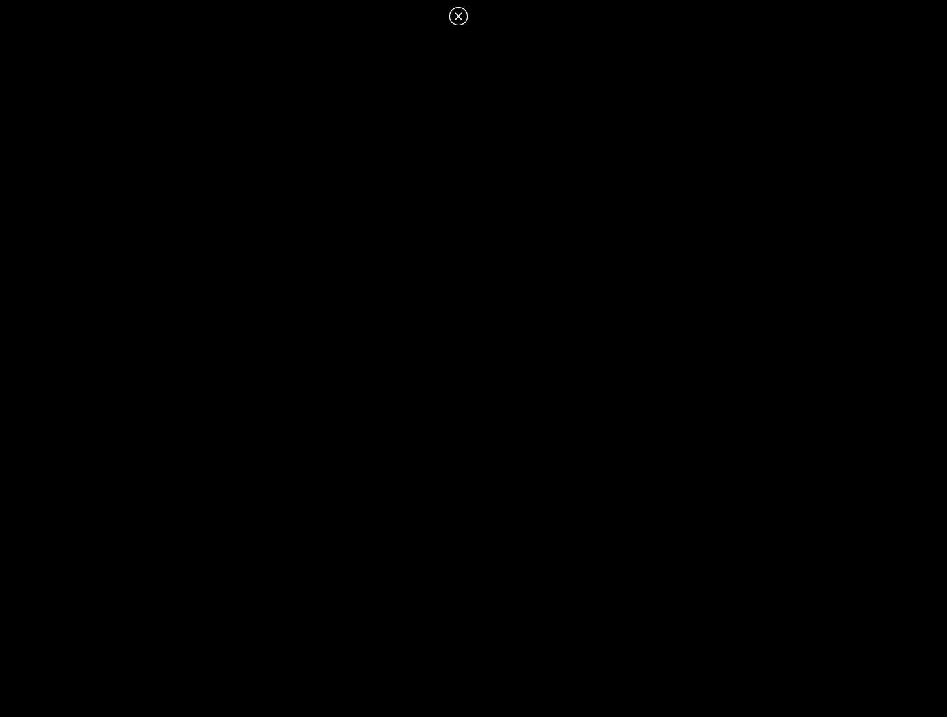
click at [459, 20] on icon at bounding box center [459, 16] width 16 height 16
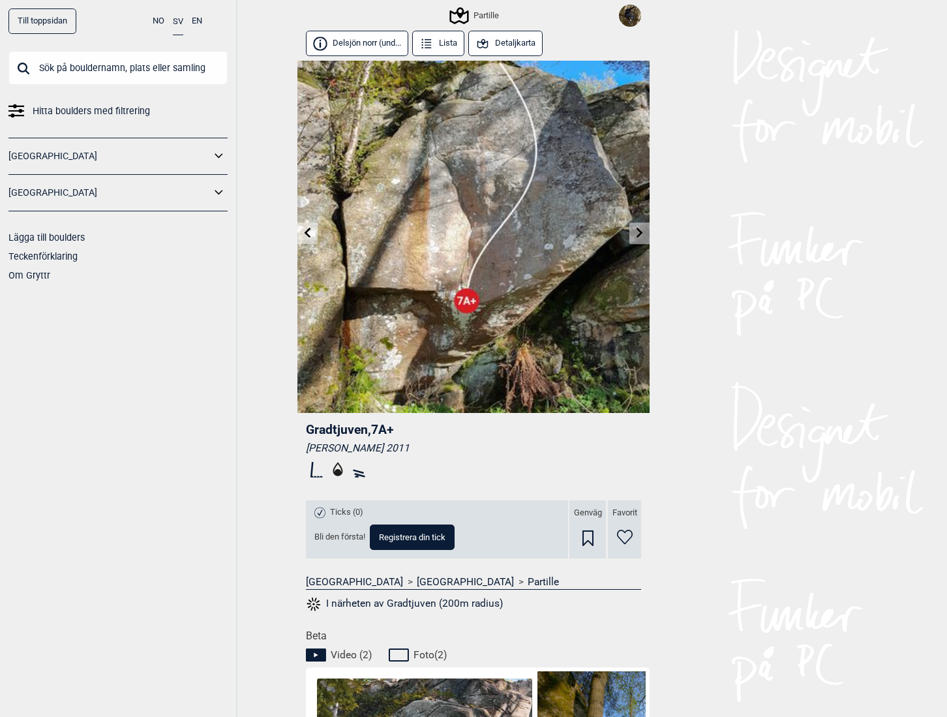
click at [493, 48] on button "Detaljkarta" at bounding box center [505, 43] width 74 height 25
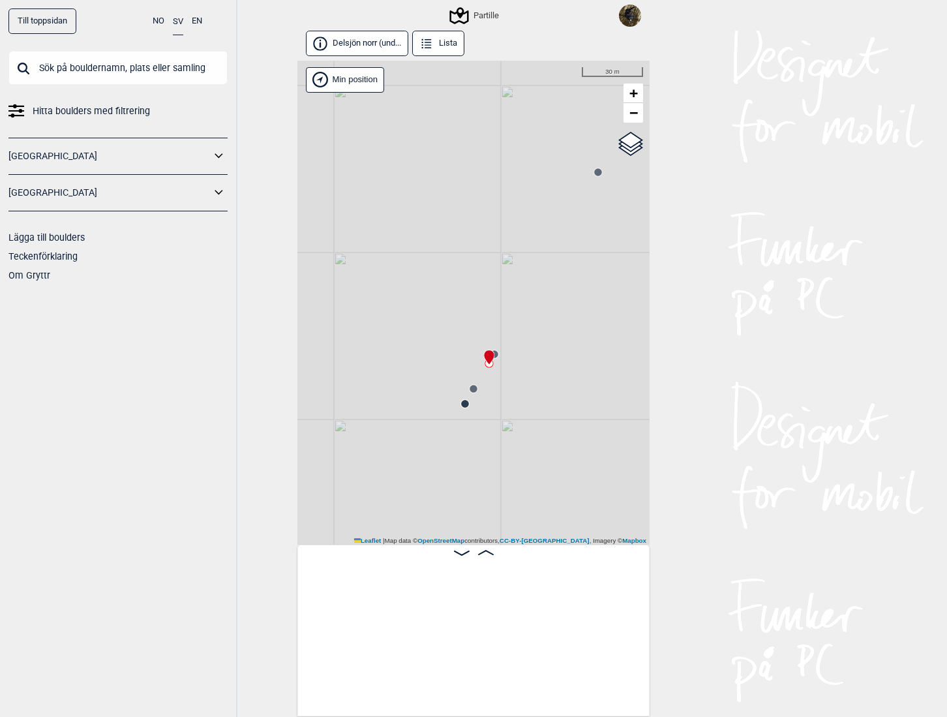
scroll to position [0, 5183]
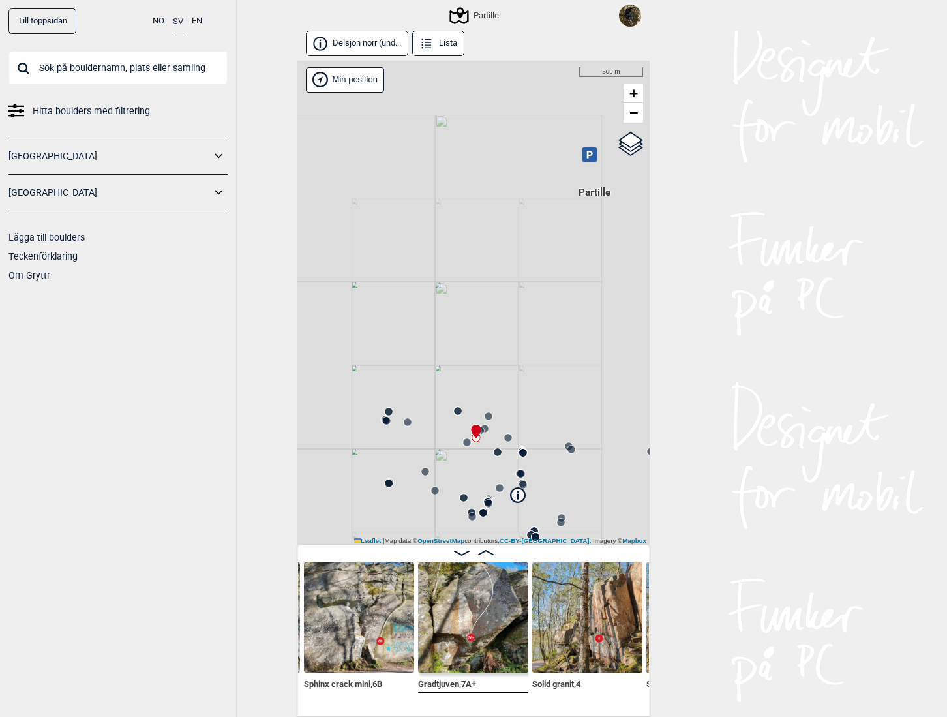
drag, startPoint x: 465, startPoint y: 449, endPoint x: 553, endPoint y: 348, distance: 134.1
click at [553, 348] on div "Partille" at bounding box center [474, 303] width 352 height 485
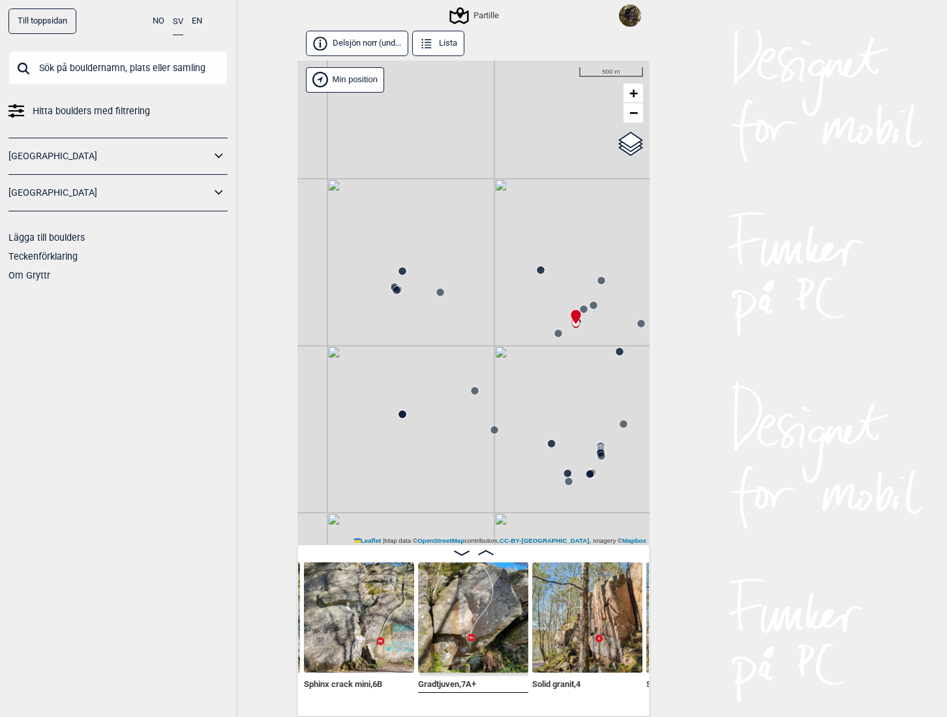
drag, startPoint x: 507, startPoint y: 370, endPoint x: 536, endPoint y: 356, distance: 32.1
click at [536, 356] on div "Partille" at bounding box center [474, 303] width 352 height 485
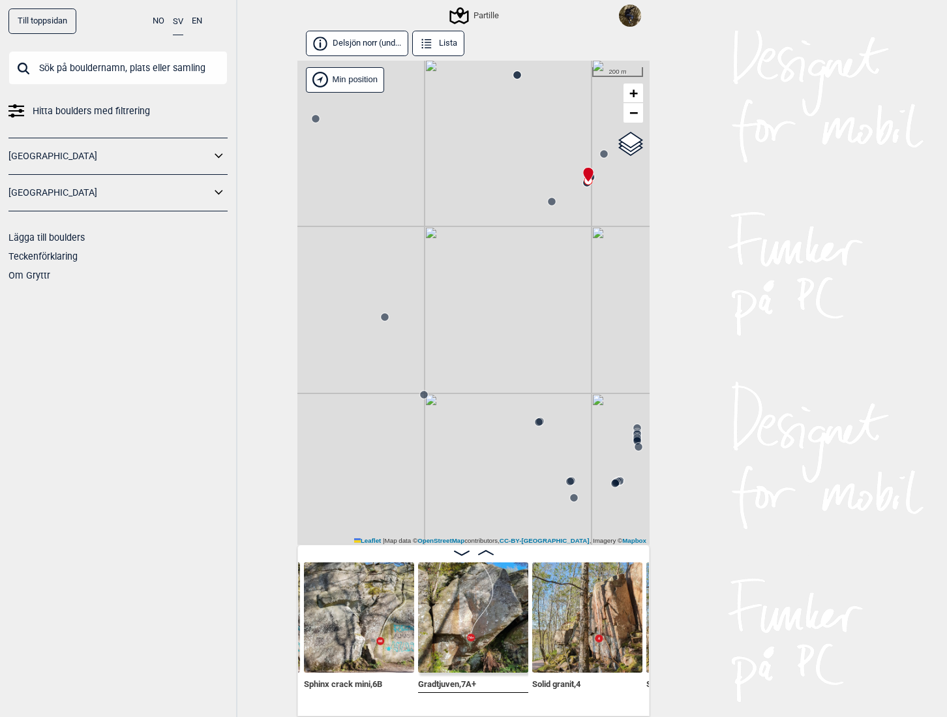
drag, startPoint x: 485, startPoint y: 434, endPoint x: 326, endPoint y: 279, distance: 222.4
click at [324, 279] on div "Partille" at bounding box center [474, 303] width 352 height 485
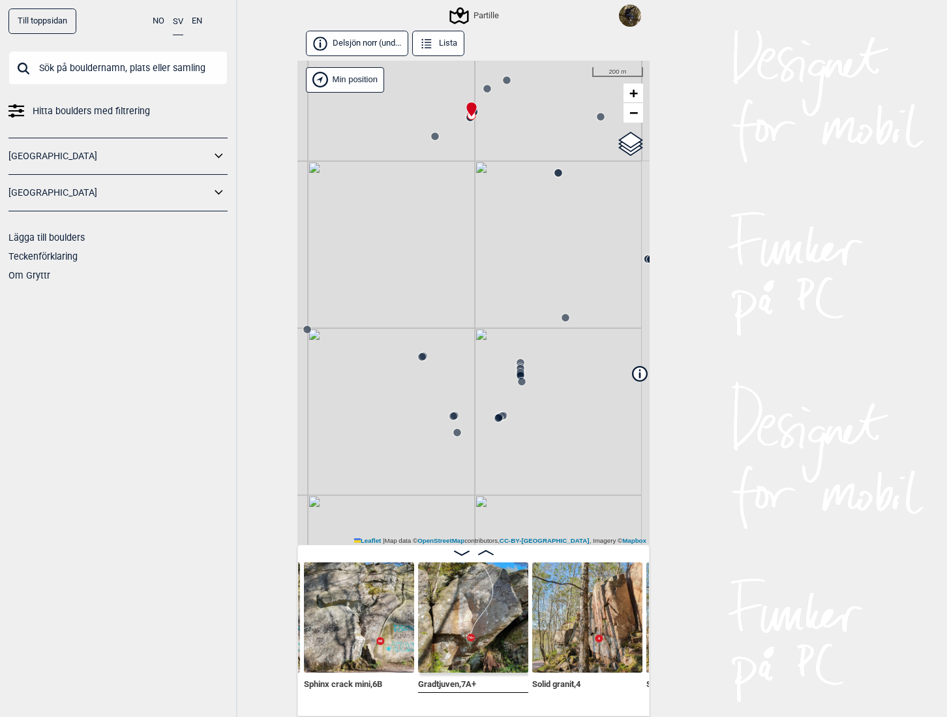
click at [515, 369] on icon at bounding box center [520, 374] width 10 height 10
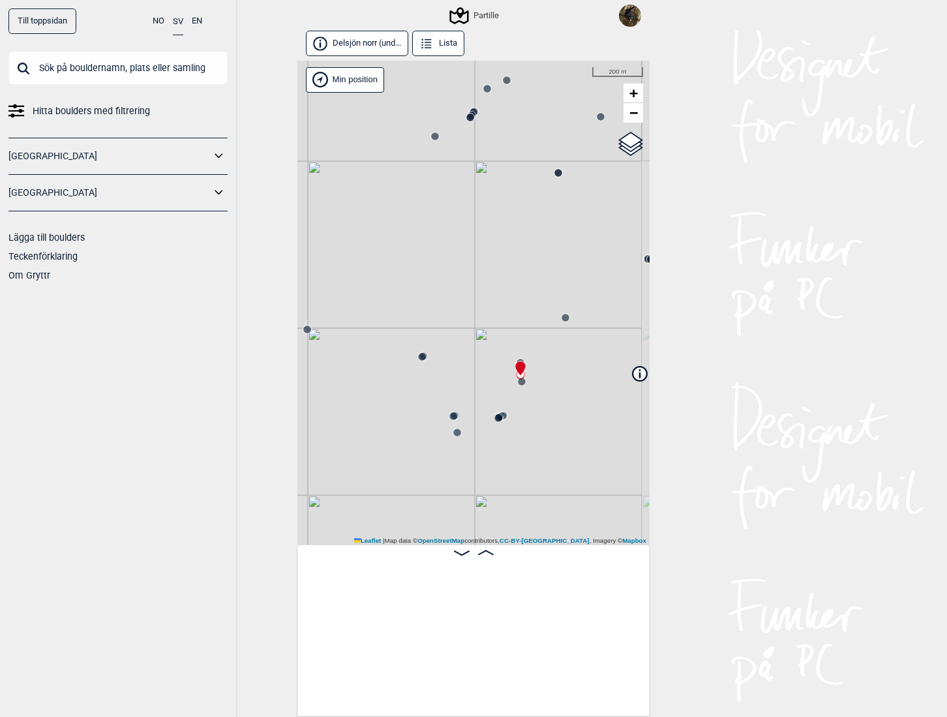
scroll to position [0, 3749]
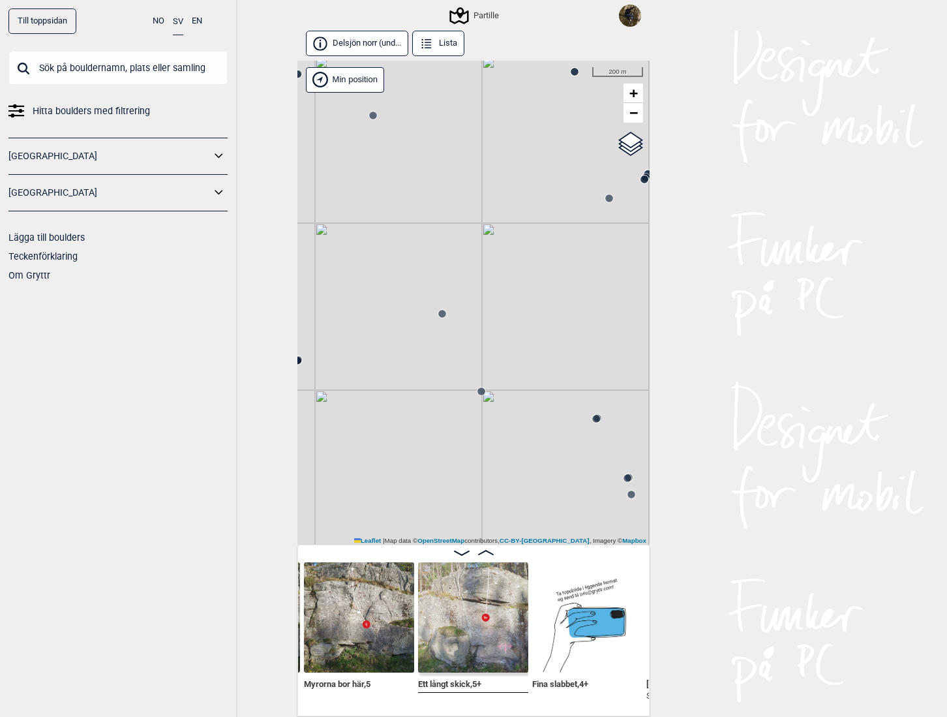
drag, startPoint x: 395, startPoint y: 368, endPoint x: 517, endPoint y: 382, distance: 123.5
click at [570, 431] on div "Partille" at bounding box center [474, 303] width 352 height 485
drag, startPoint x: 473, startPoint y: 359, endPoint x: 583, endPoint y: 414, distance: 123.4
click at [583, 414] on div "Partille" at bounding box center [474, 303] width 352 height 485
drag, startPoint x: 433, startPoint y: 264, endPoint x: 461, endPoint y: 378, distance: 117.7
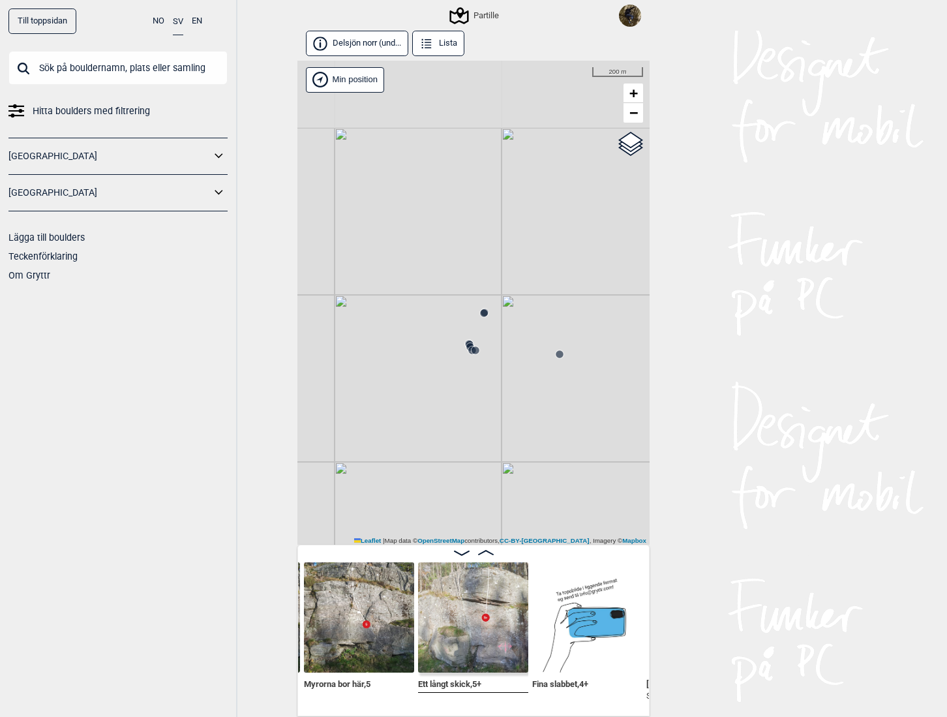
click at [462, 403] on div "Partille" at bounding box center [474, 303] width 352 height 485
drag, startPoint x: 509, startPoint y: 344, endPoint x: 468, endPoint y: 444, distance: 108.3
click at [474, 469] on div "Partille" at bounding box center [474, 303] width 352 height 485
click at [409, 392] on circle at bounding box center [412, 392] width 8 height 8
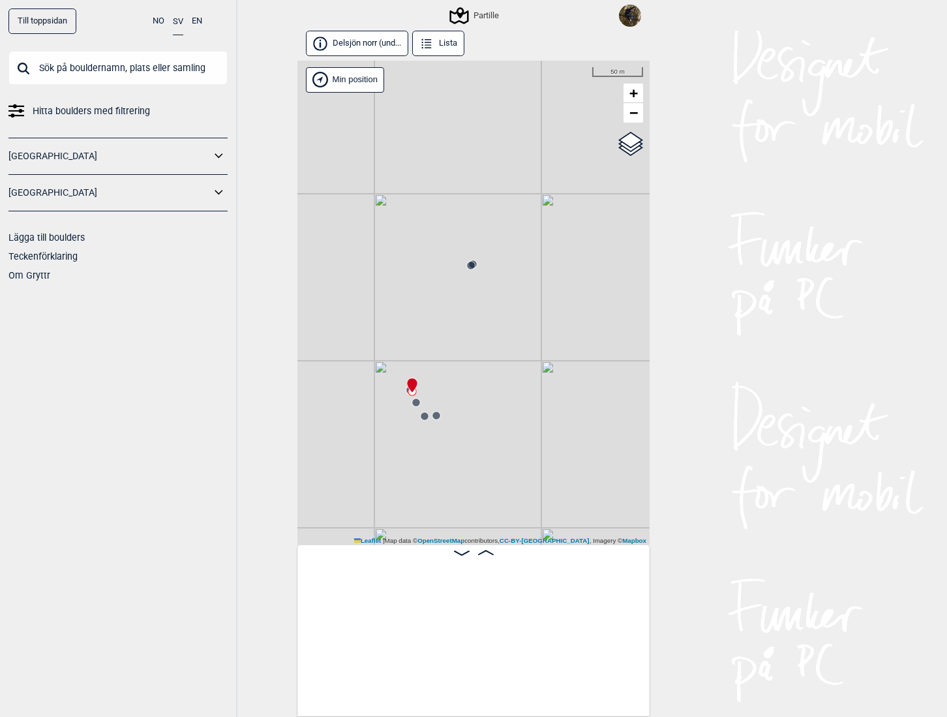
scroll to position [0, 217]
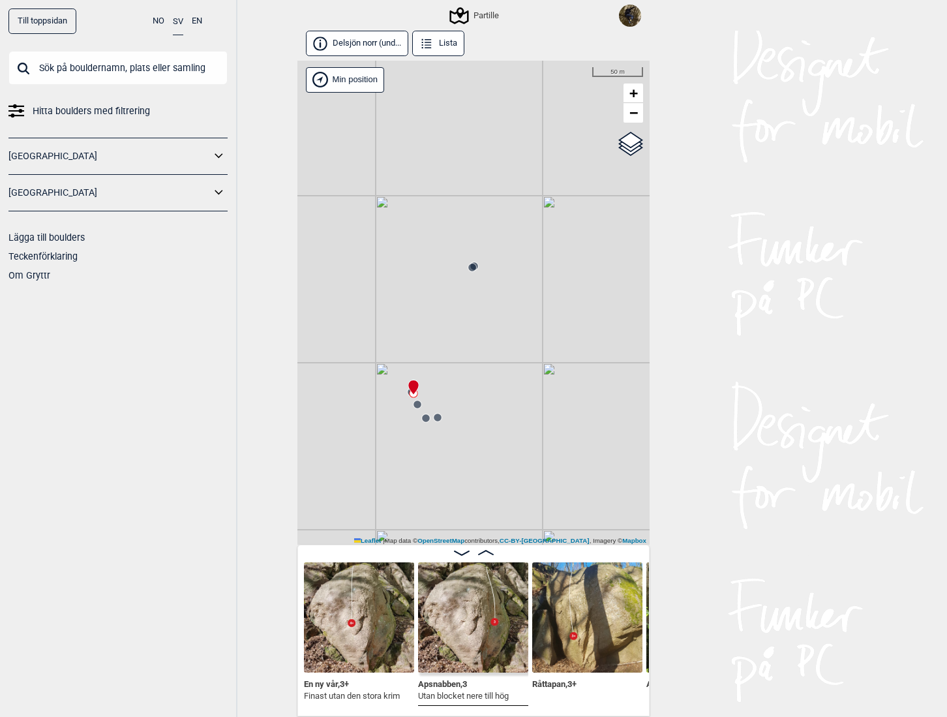
click at [468, 265] on circle at bounding box center [472, 268] width 8 height 8
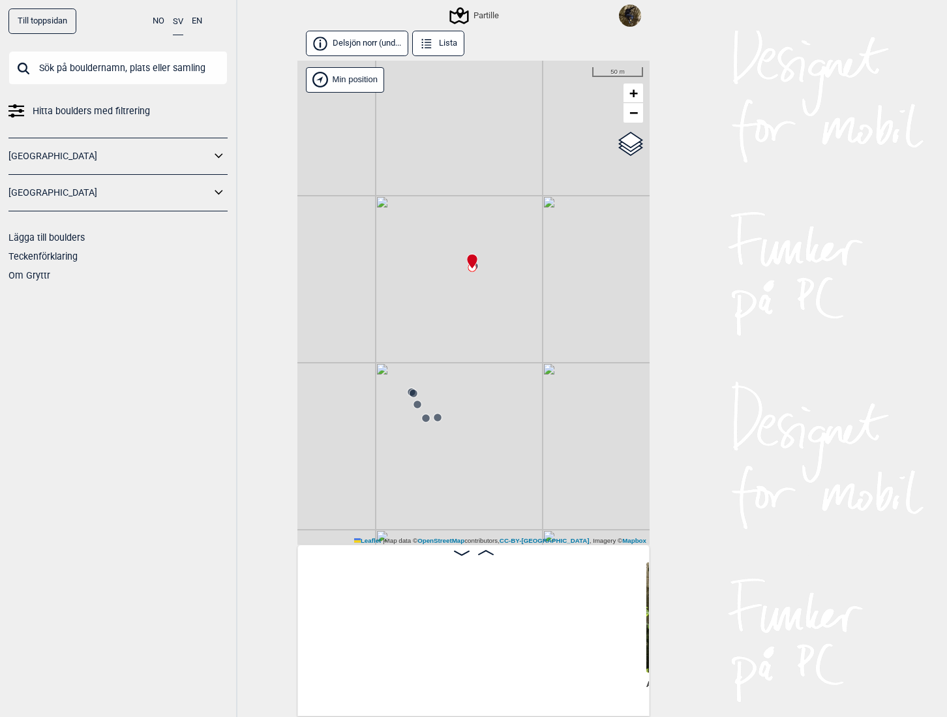
scroll to position [0, 673]
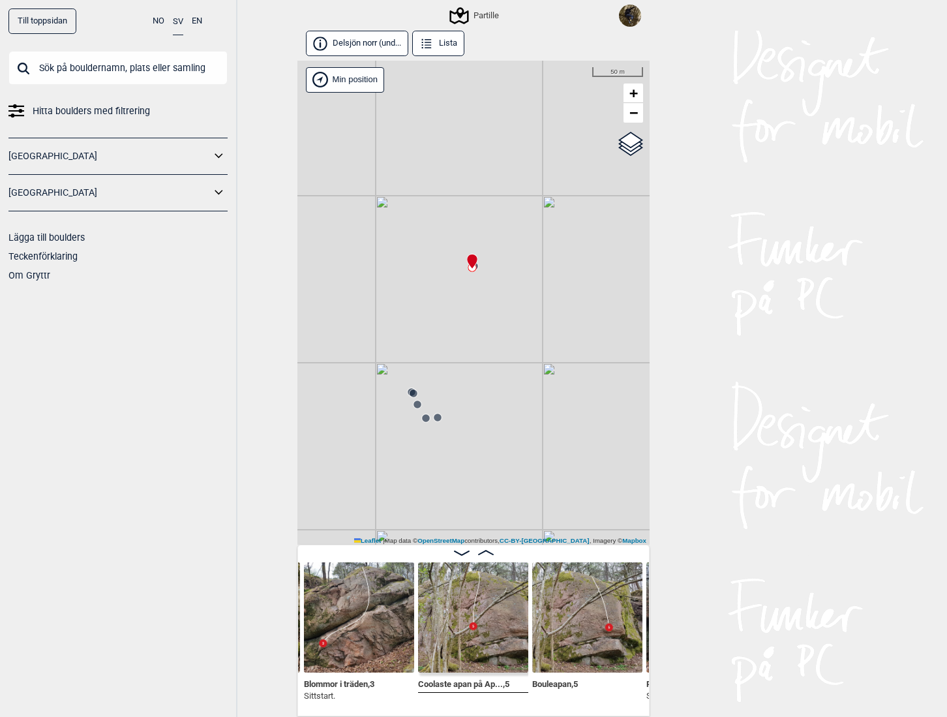
click at [410, 393] on circle at bounding box center [414, 394] width 8 height 8
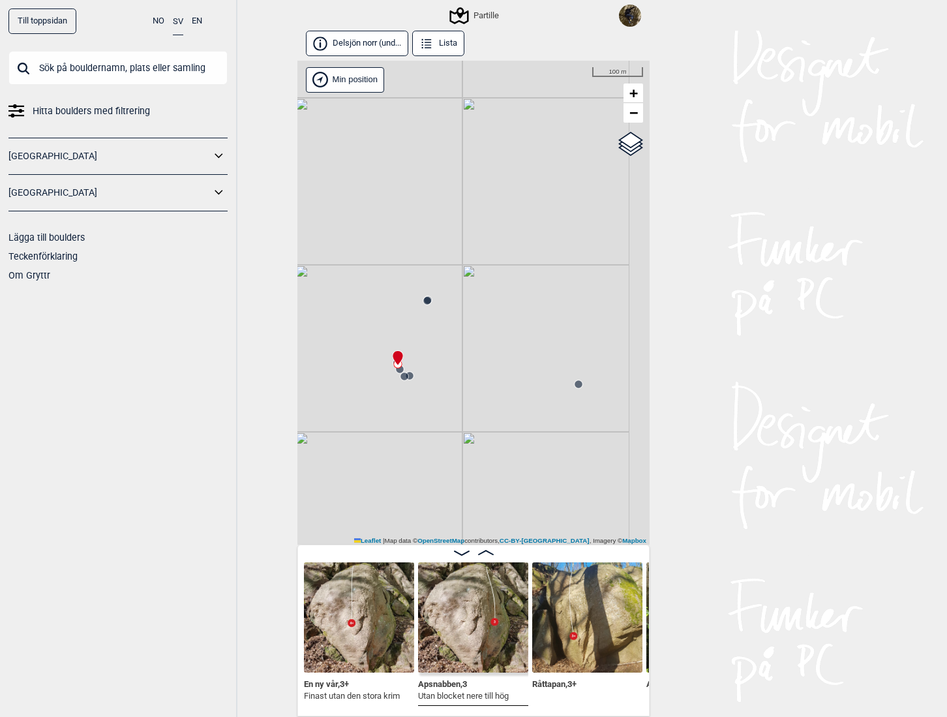
drag, startPoint x: 480, startPoint y: 449, endPoint x: 435, endPoint y: 378, distance: 84.5
click at [431, 382] on div "Partille" at bounding box center [474, 303] width 352 height 485
click at [561, 371] on circle at bounding box center [564, 370] width 8 height 8
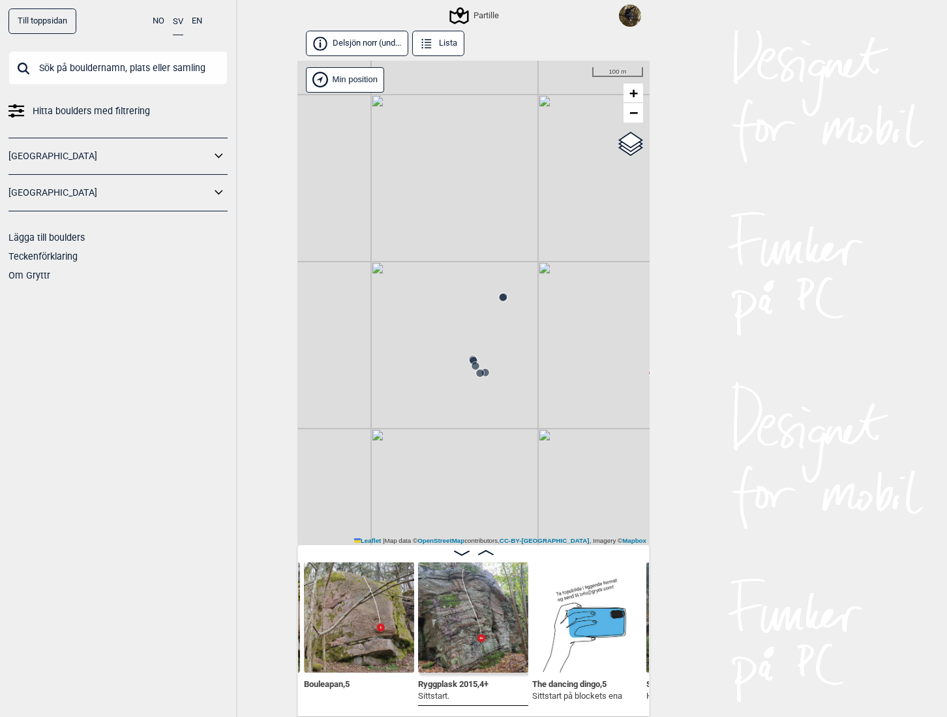
drag, startPoint x: 444, startPoint y: 376, endPoint x: 538, endPoint y: 260, distance: 149.3
click at [538, 261] on div "Partille" at bounding box center [474, 303] width 352 height 485
drag, startPoint x: 484, startPoint y: 420, endPoint x: 358, endPoint y: 464, distance: 133.3
click at [358, 464] on div "Partille" at bounding box center [474, 303] width 352 height 485
drag, startPoint x: 470, startPoint y: 367, endPoint x: 513, endPoint y: 360, distance: 43.7
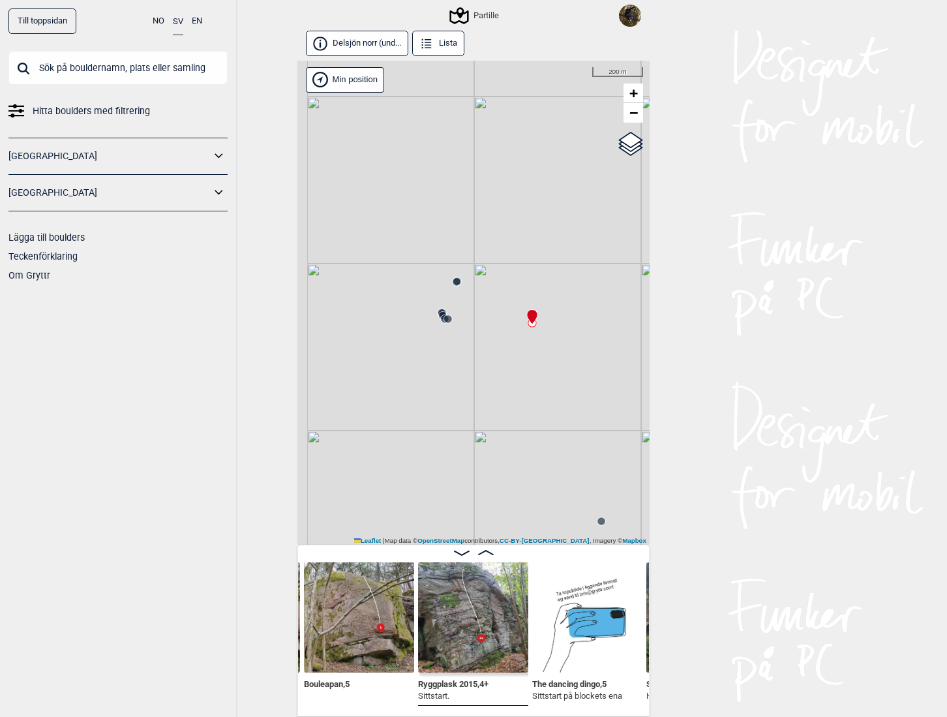
click at [513, 360] on div "Partille" at bounding box center [474, 303] width 352 height 485
click at [443, 320] on icon at bounding box center [448, 318] width 10 height 10
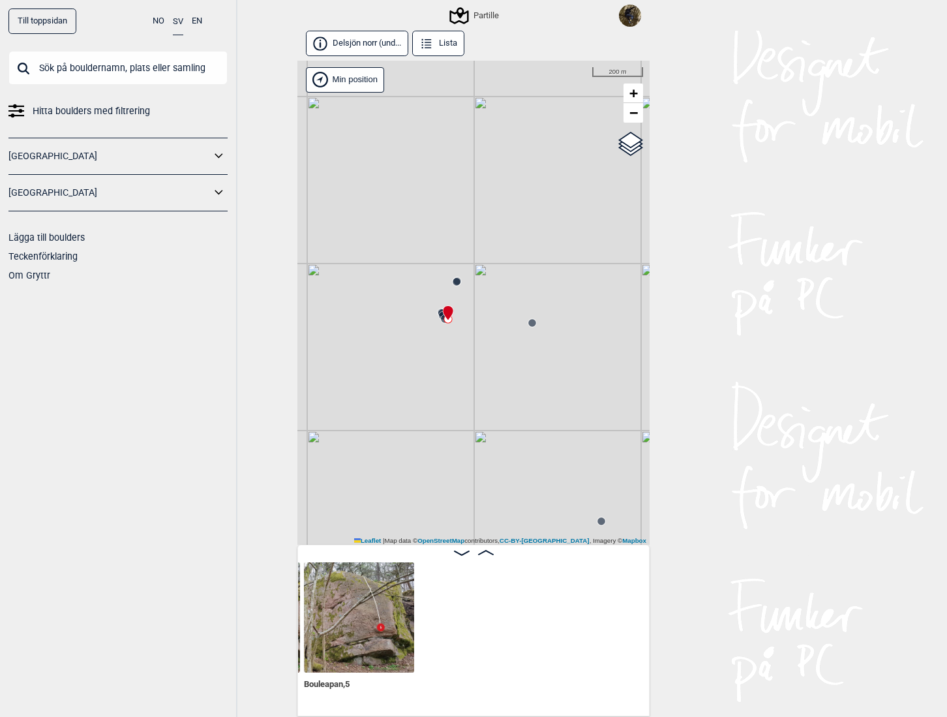
scroll to position [0, 559]
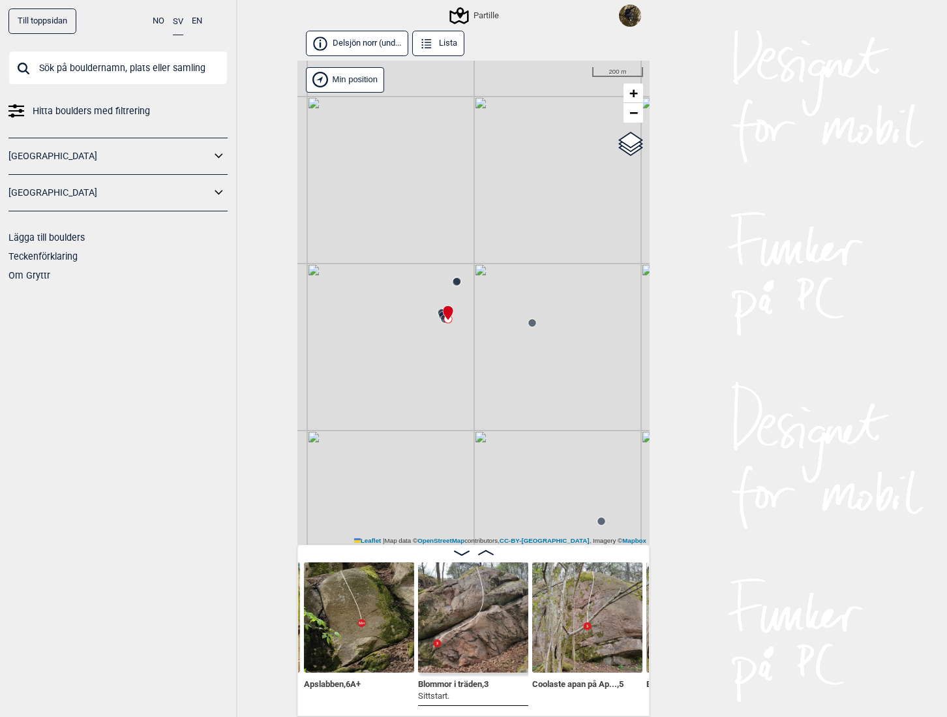
click at [352, 624] on img at bounding box center [359, 617] width 110 height 110
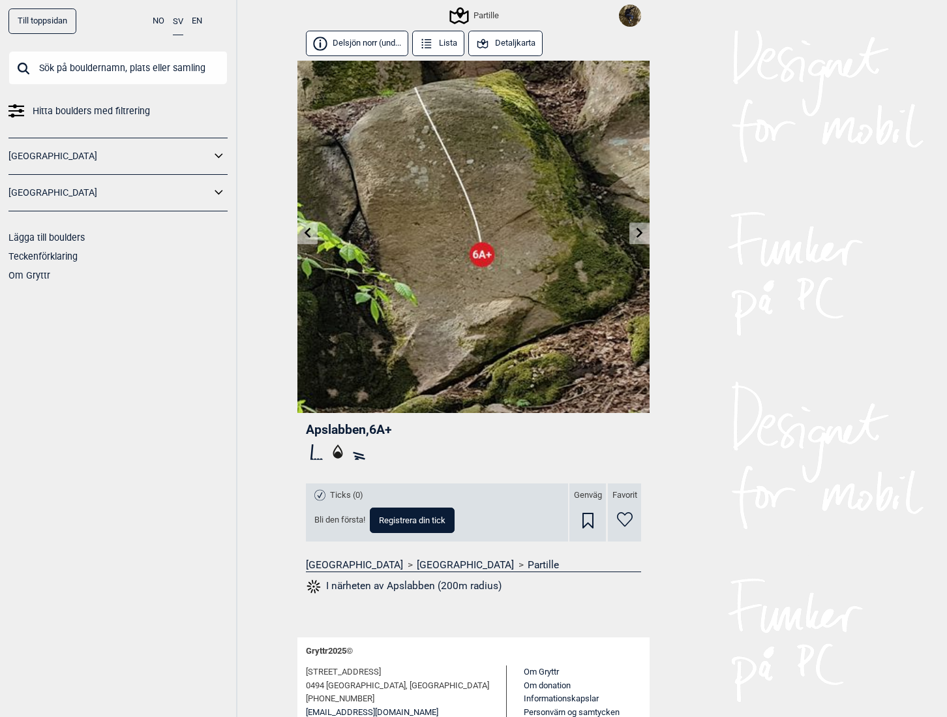
click at [501, 48] on button "Detaljkarta" at bounding box center [505, 43] width 74 height 25
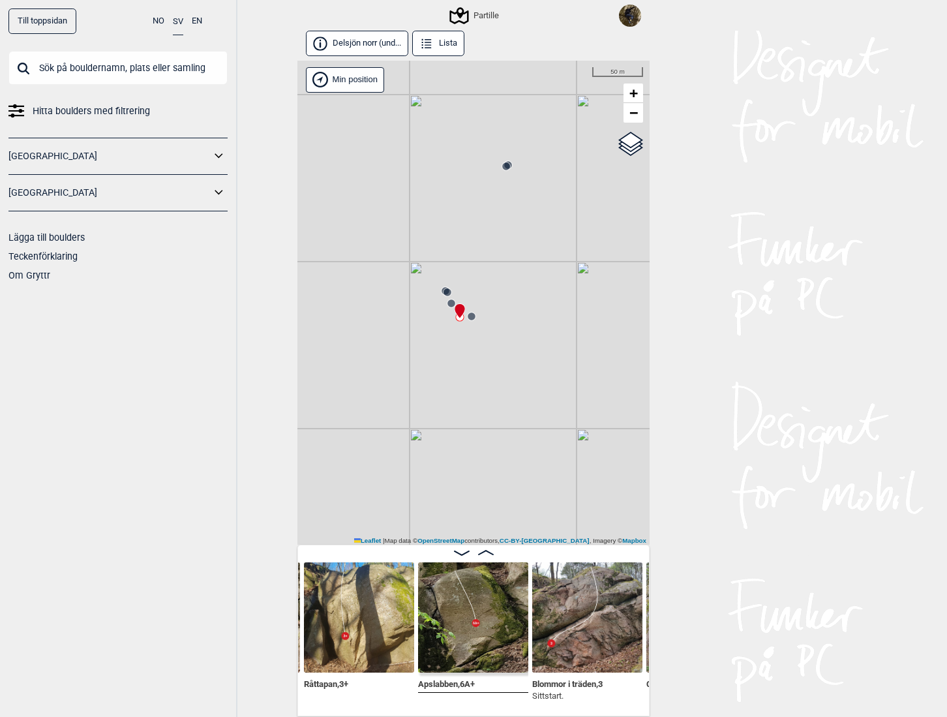
scroll to position [0, 365]
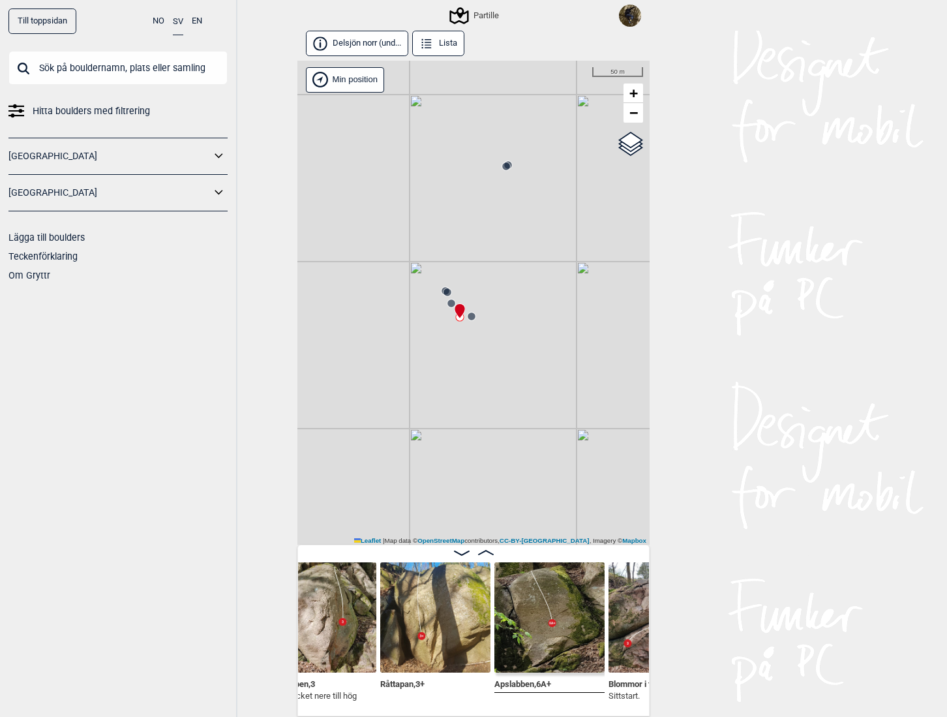
click at [442, 625] on img at bounding box center [435, 617] width 110 height 110
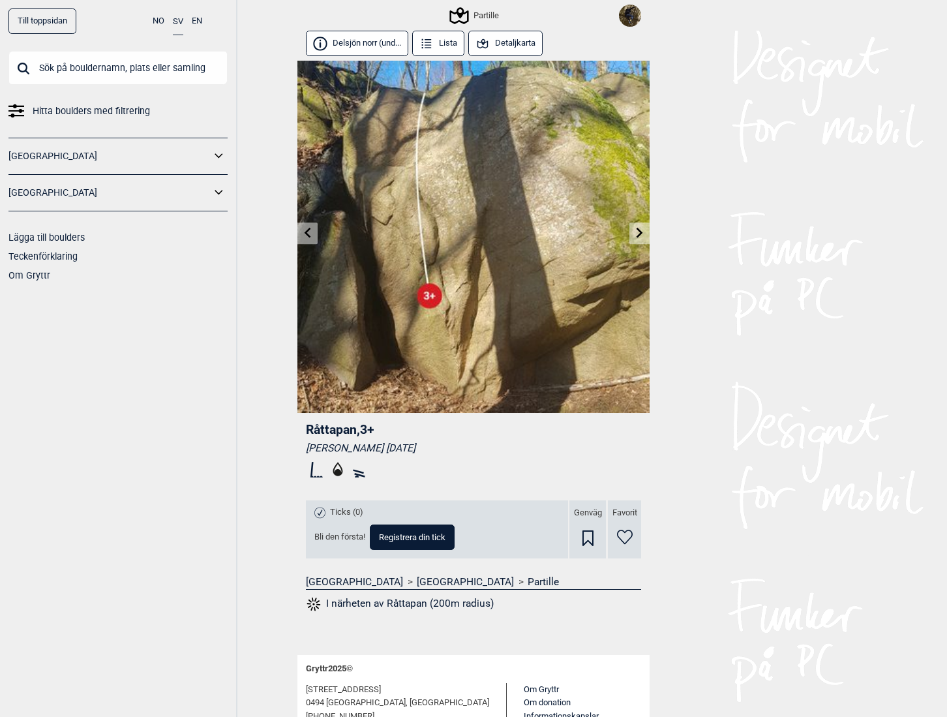
click at [407, 604] on button "I närheten av Råttapan (200m radius)" at bounding box center [400, 604] width 188 height 17
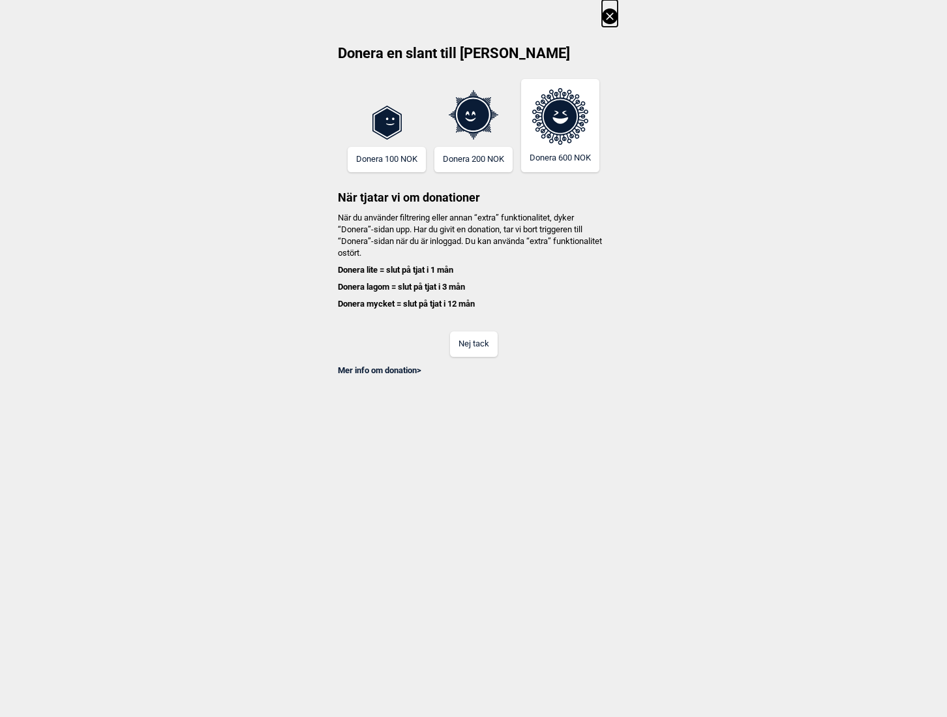
click at [467, 350] on button "Nej tack" at bounding box center [474, 343] width 48 height 25
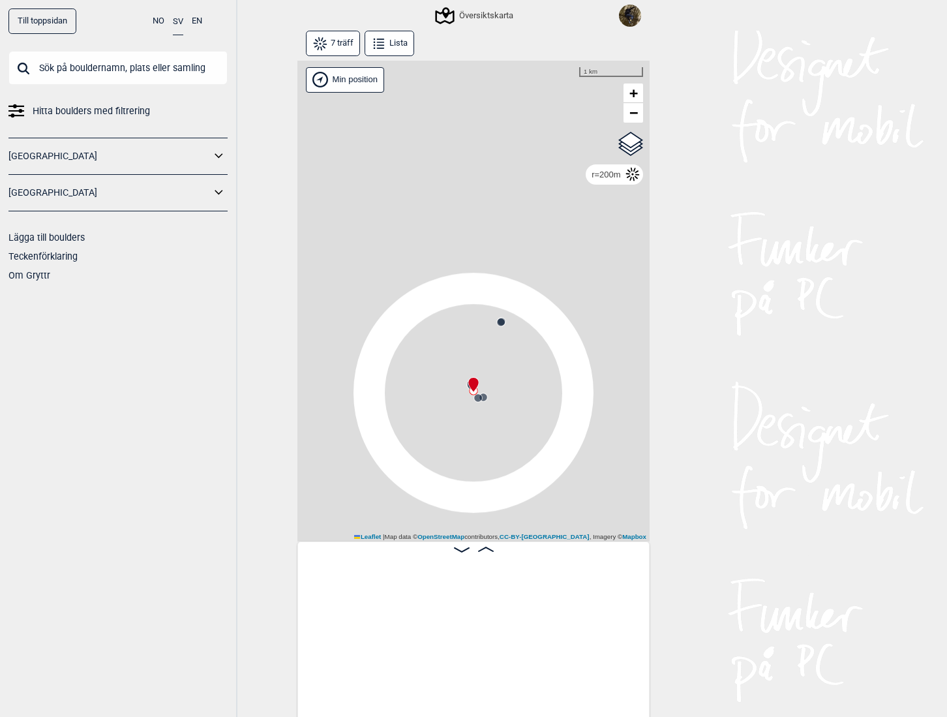
scroll to position [0, 551]
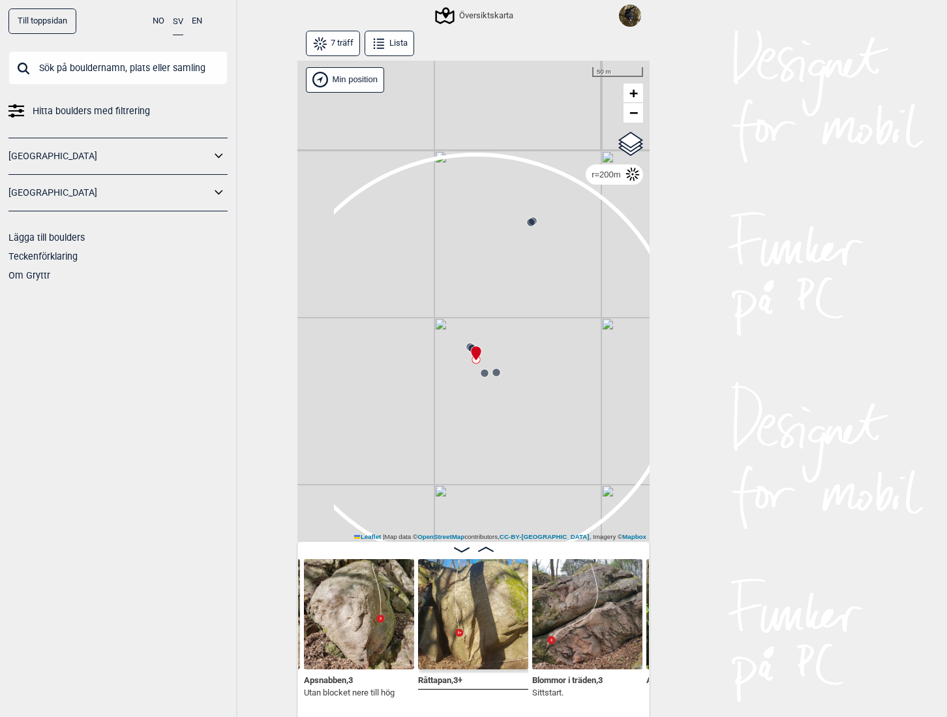
drag, startPoint x: 466, startPoint y: 374, endPoint x: 538, endPoint y: 296, distance: 105.7
click at [538, 296] on div "Gol [GEOGRAPHIC_DATA] Kolomoen [GEOGRAPHIC_DATA] [GEOGRAPHIC_DATA] [GEOGRAPHIC_…" at bounding box center [474, 302] width 352 height 482
click at [74, 73] on input "text" at bounding box center [117, 68] width 219 height 34
click at [177, 82] on input "text" at bounding box center [117, 68] width 219 height 34
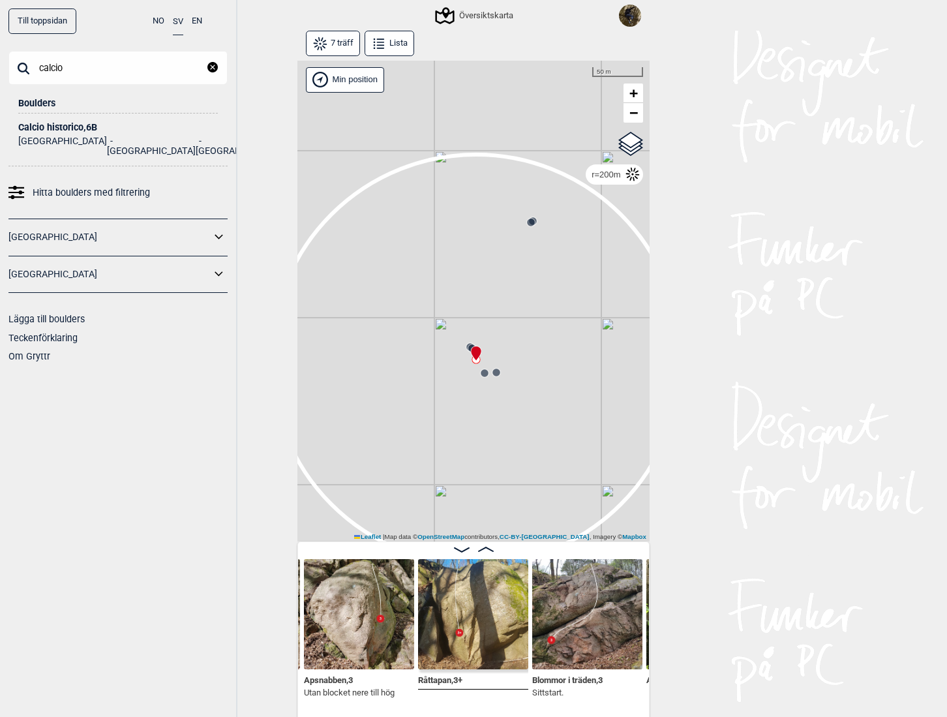
type input "calcio"
click at [52, 128] on div "Calcio historico , 6B" at bounding box center [118, 128] width 200 height 10
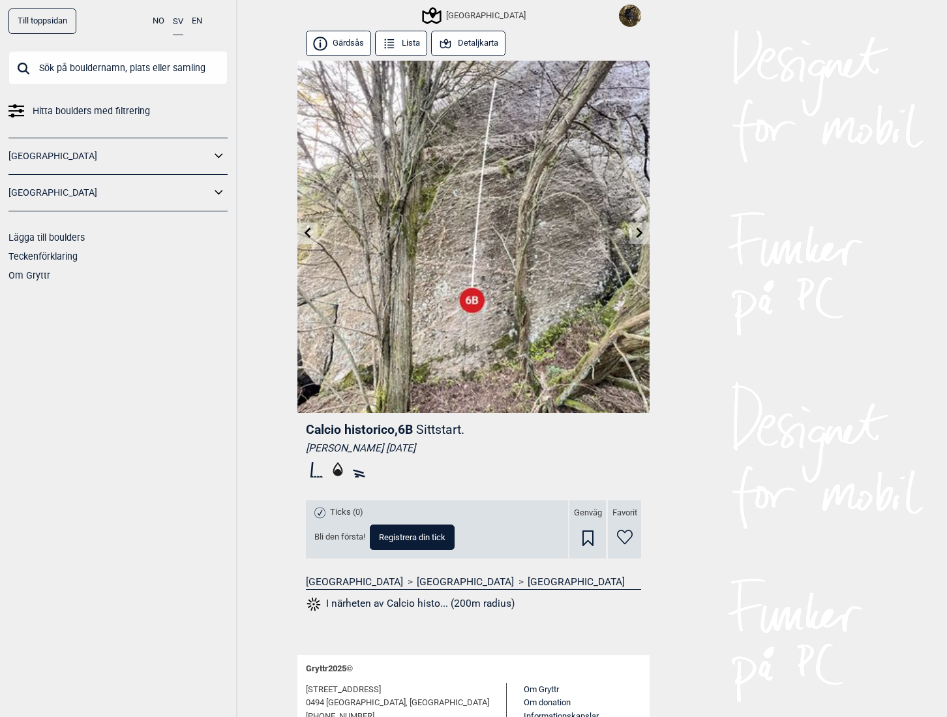
click at [395, 602] on button "I närheten av Calcio histo... (200m radius)" at bounding box center [410, 604] width 209 height 17
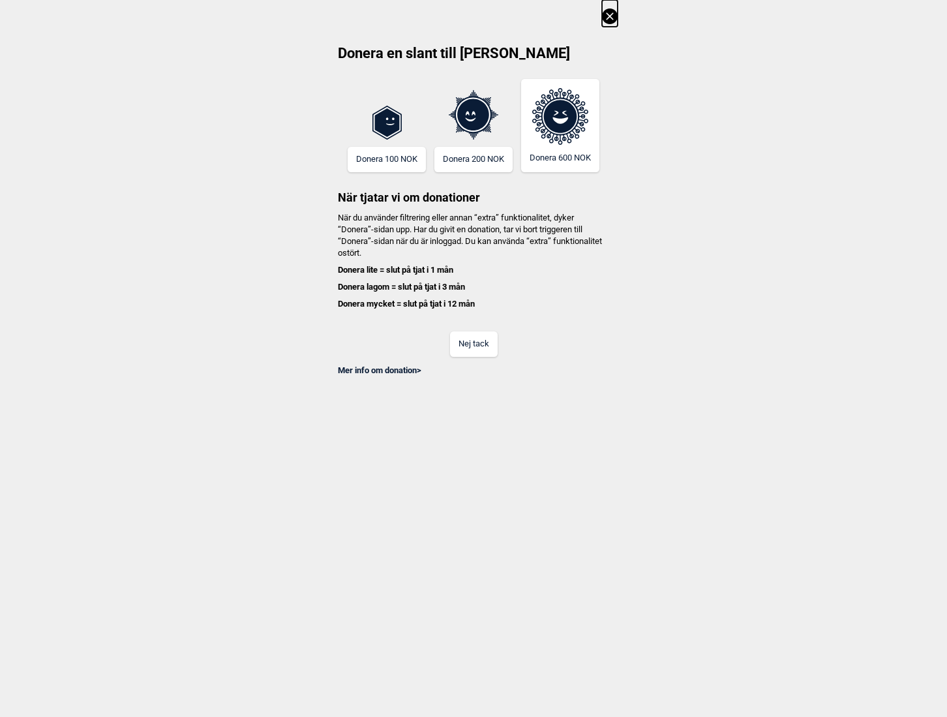
scroll to position [0, 102]
click at [618, 14] on div "Donera en slant till Gryttr Donera 100 NOK Donera 200 NOK Donera 600 NOK När tj…" at bounding box center [473, 188] width 947 height 376
click at [607, 19] on icon at bounding box center [609, 15] width 7 height 7
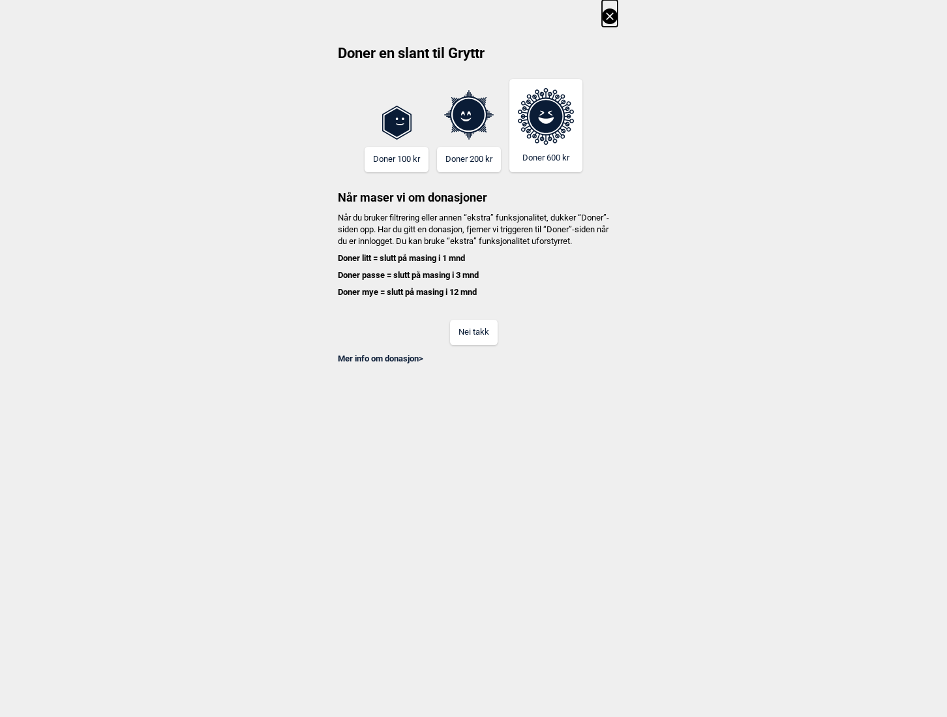
click at [476, 345] on button "Nei takk" at bounding box center [474, 332] width 48 height 25
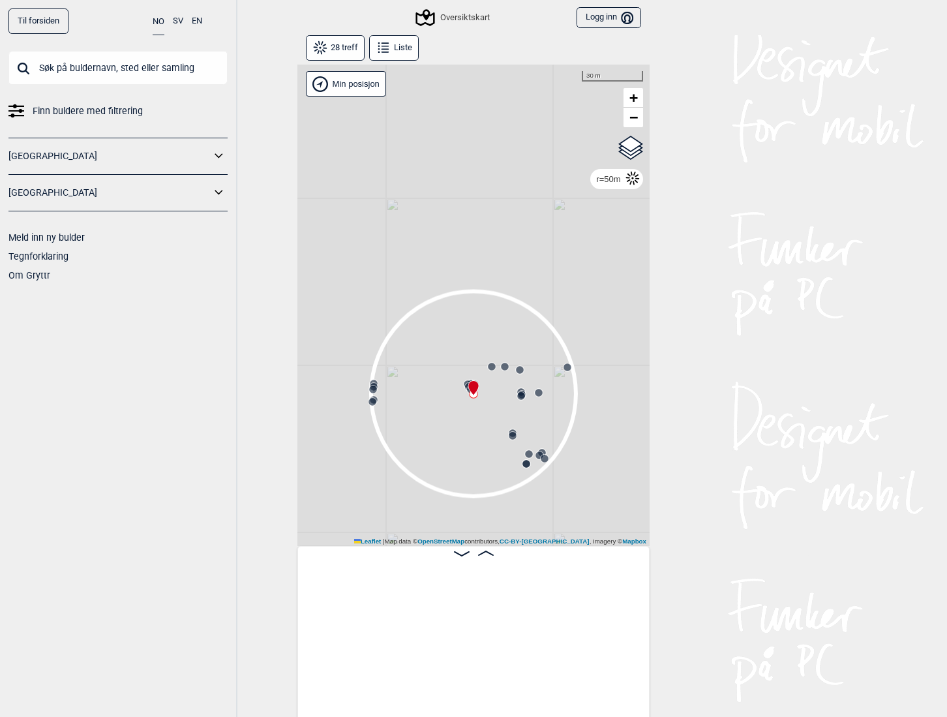
scroll to position [0, 1764]
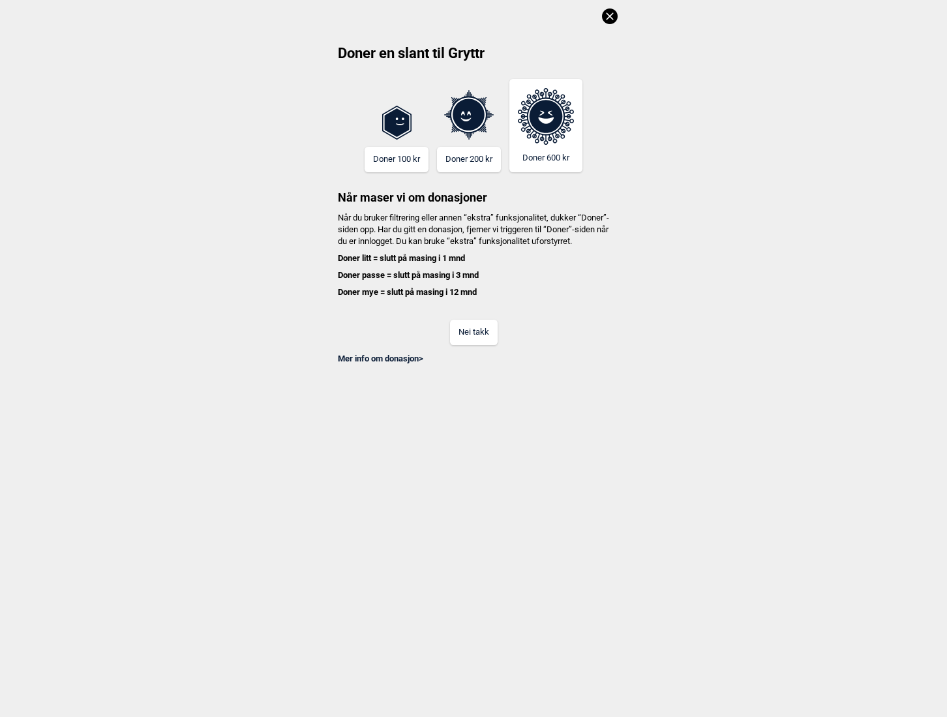
click at [412, 161] on button "Doner 100 kr" at bounding box center [397, 159] width 64 height 25
click at [480, 342] on button "Nei takk" at bounding box center [474, 332] width 48 height 25
click at [606, 16] on icon at bounding box center [610, 16] width 16 height 16
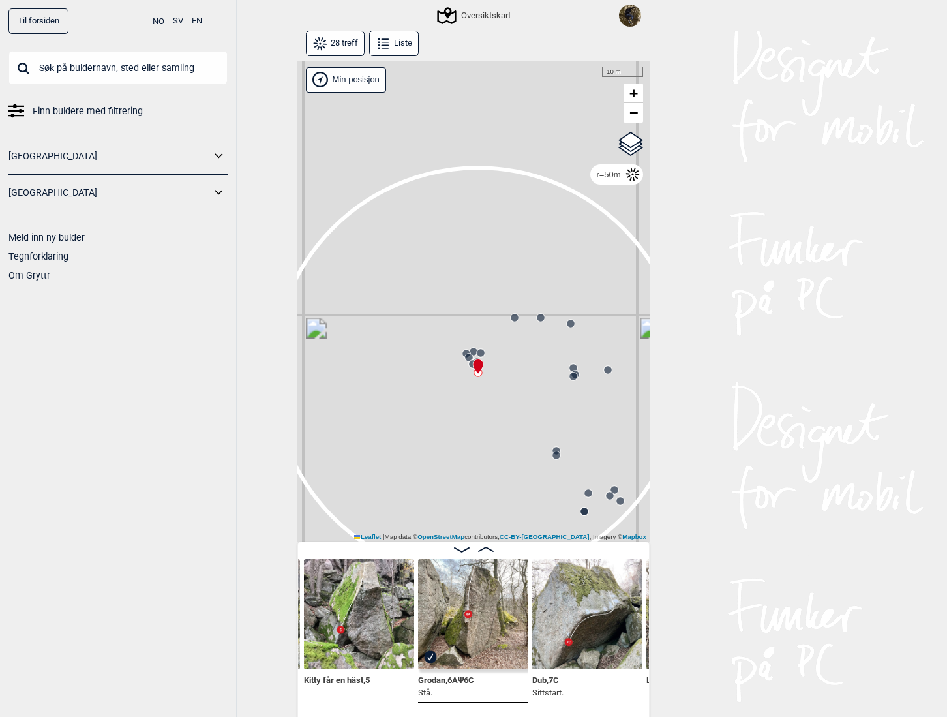
click at [511, 319] on circle at bounding box center [515, 318] width 8 height 8
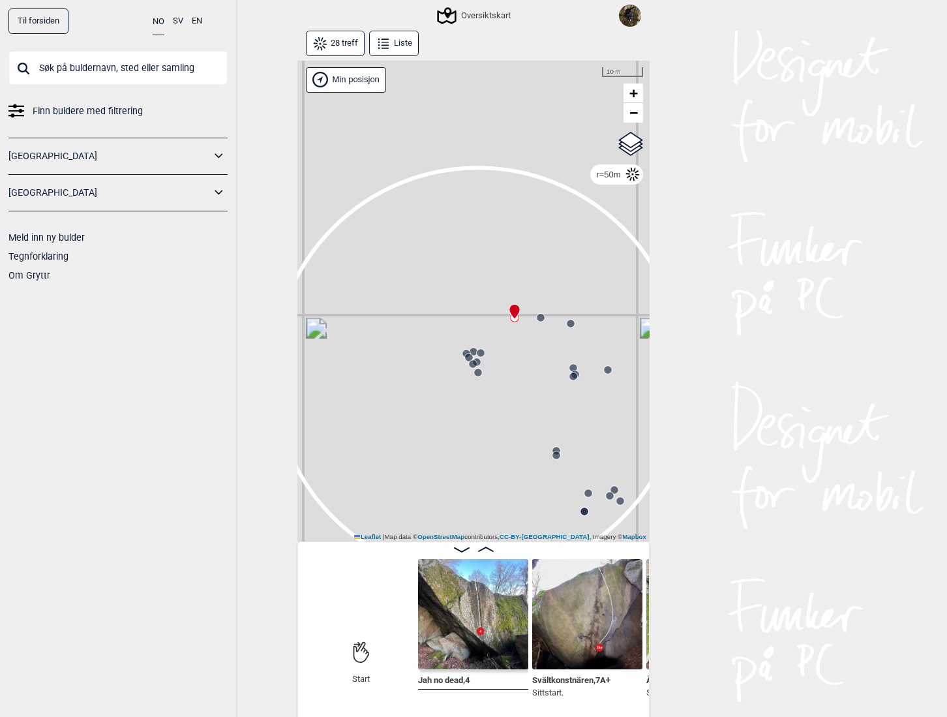
click at [542, 316] on div "Gol [GEOGRAPHIC_DATA] Kolomoen [GEOGRAPHIC_DATA] [GEOGRAPHIC_DATA] [GEOGRAPHIC_…" at bounding box center [474, 302] width 352 height 482
click at [537, 320] on circle at bounding box center [541, 318] width 8 height 8
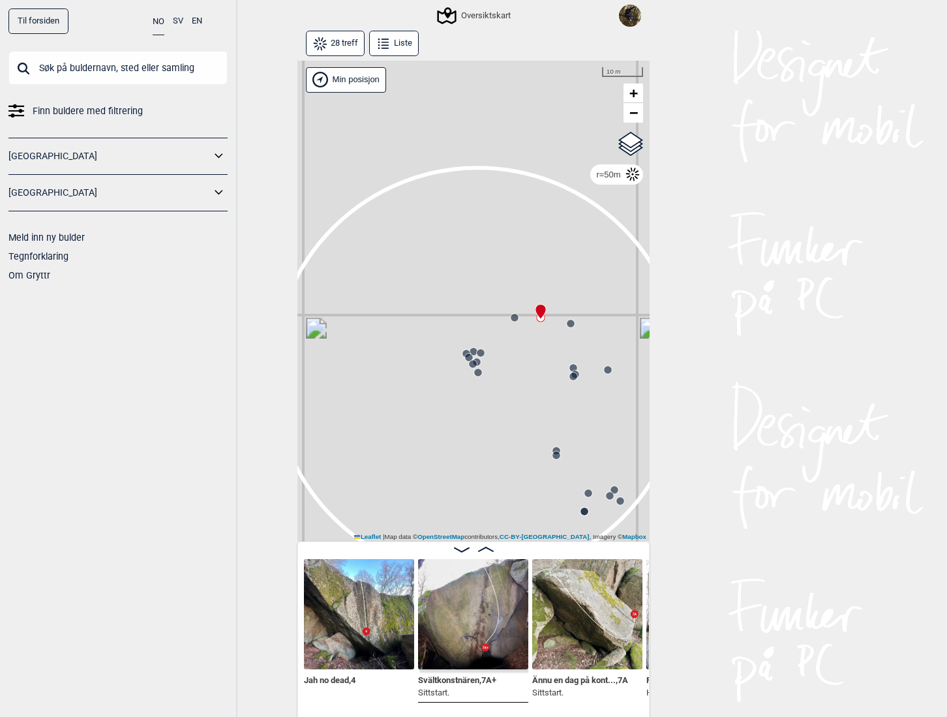
click at [566, 328] on icon at bounding box center [571, 323] width 10 height 10
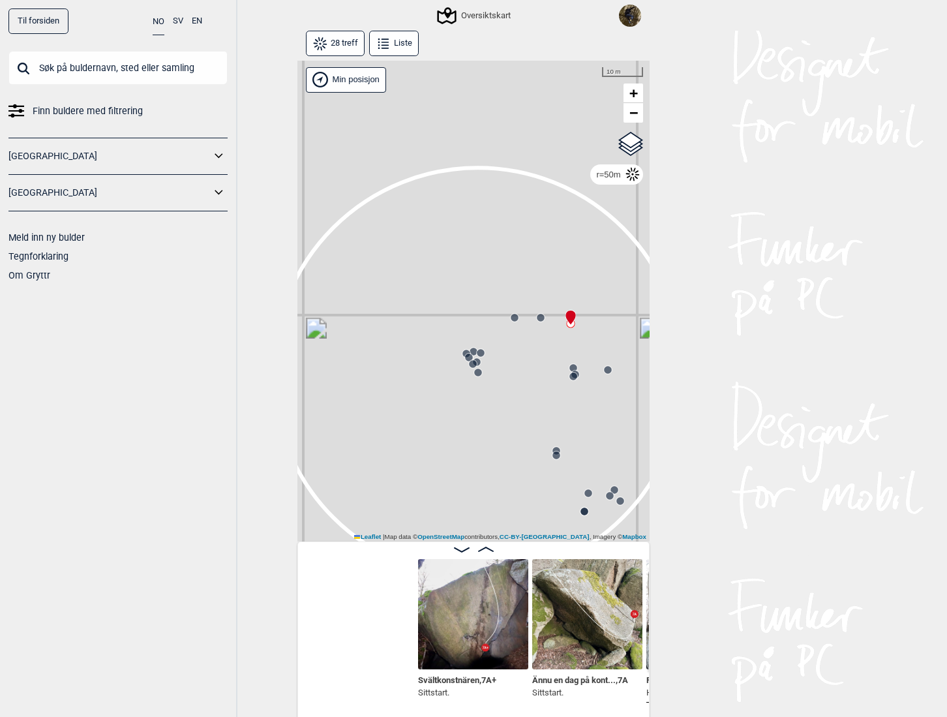
scroll to position [0, 445]
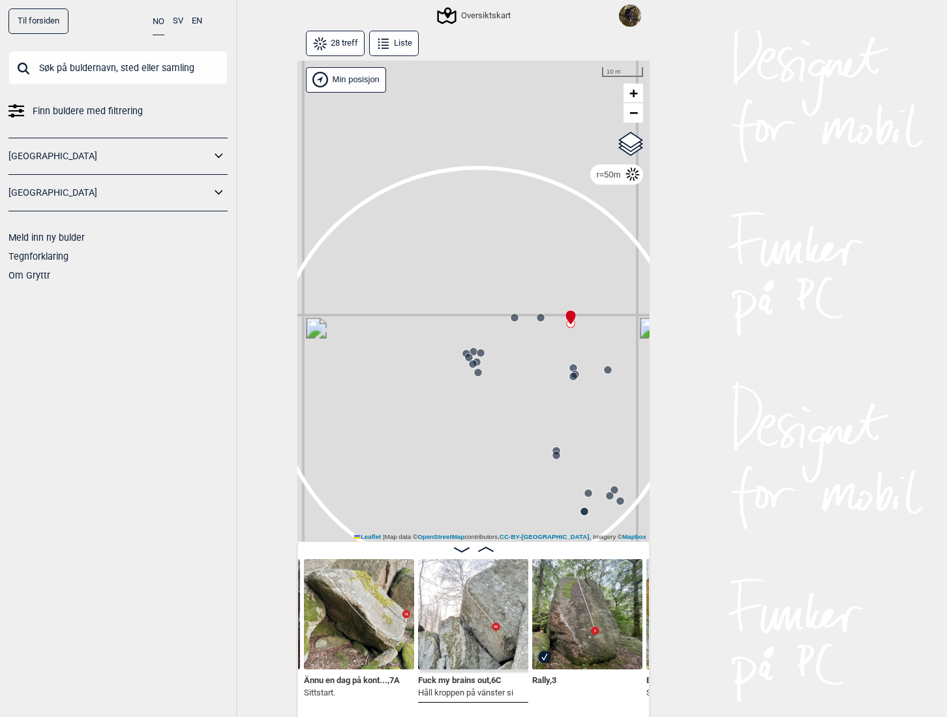
click at [606, 373] on circle at bounding box center [608, 369] width 8 height 8
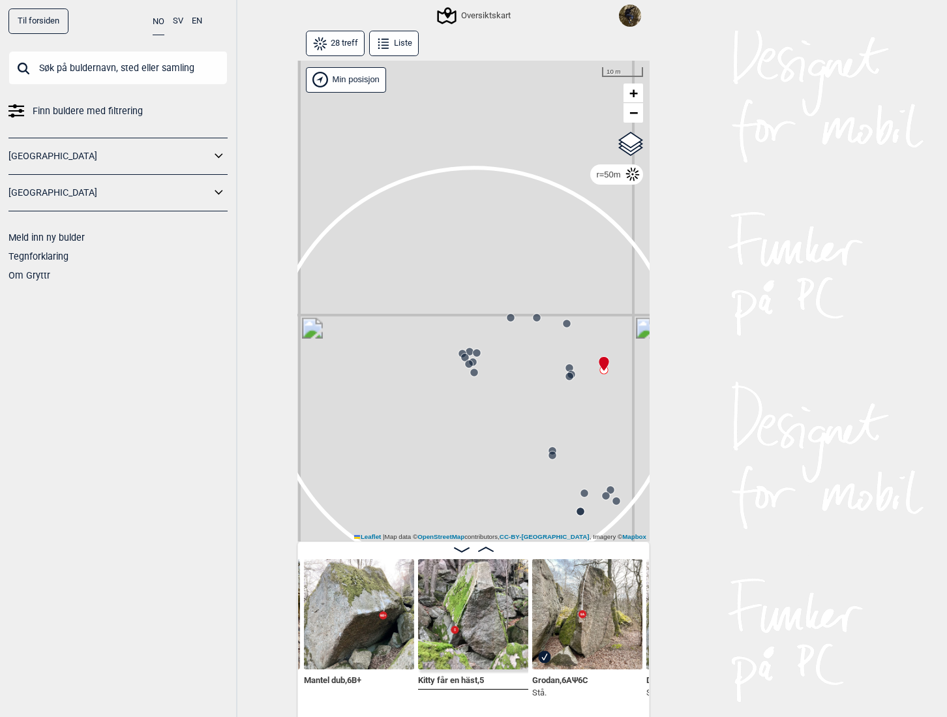
click at [569, 373] on icon at bounding box center [569, 376] width 10 height 10
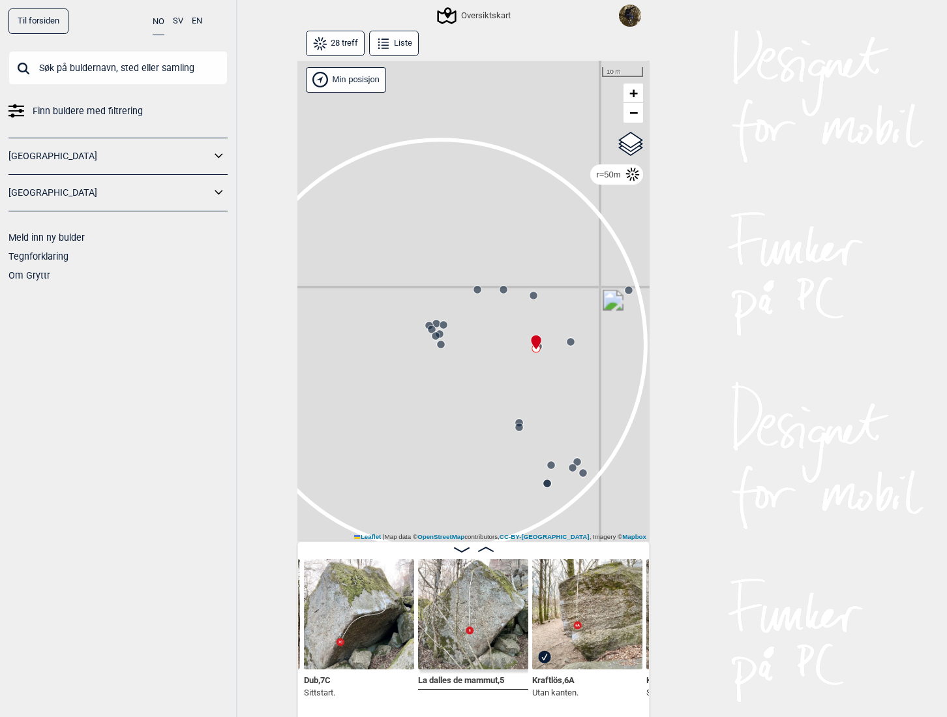
drag, startPoint x: 516, startPoint y: 399, endPoint x: 480, endPoint y: 370, distance: 46.9
click at [480, 370] on div "Gol [GEOGRAPHIC_DATA] Kolomoen [GEOGRAPHIC_DATA] [GEOGRAPHIC_DATA] [GEOGRAPHIC_…" at bounding box center [474, 302] width 352 height 482
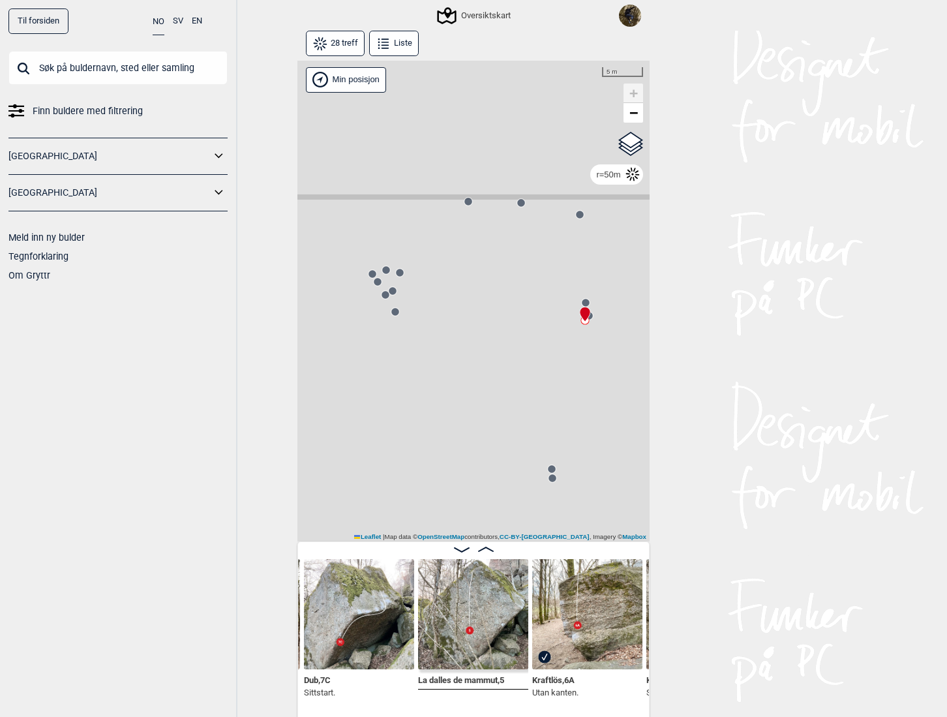
click at [549, 477] on circle at bounding box center [553, 478] width 8 height 8
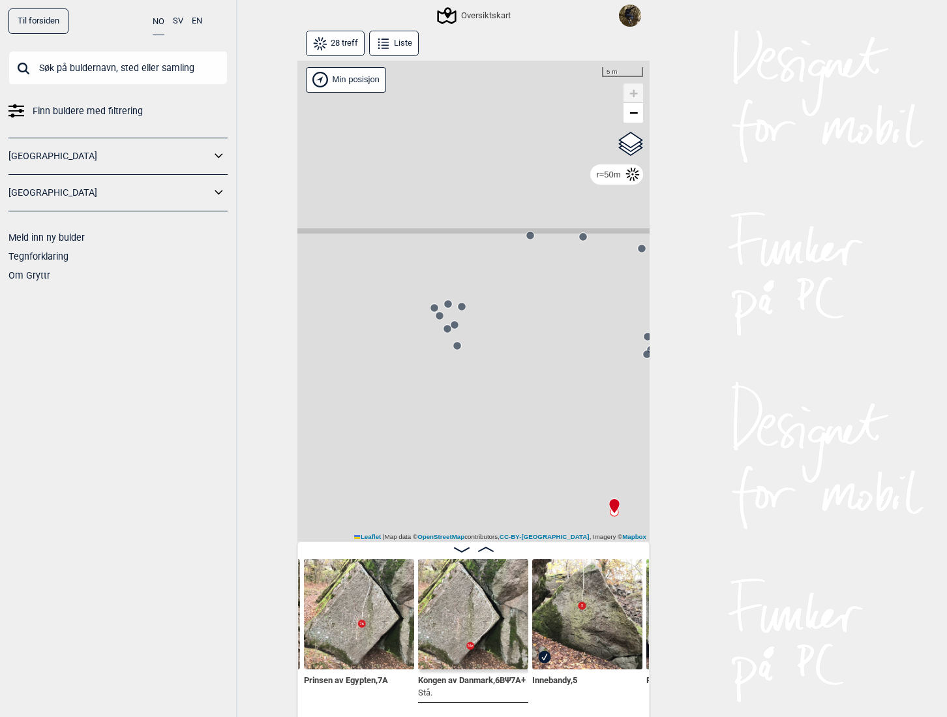
drag, startPoint x: 442, startPoint y: 409, endPoint x: 514, endPoint y: 435, distance: 75.5
click at [510, 444] on div "Gol [GEOGRAPHIC_DATA] Kolomoen [GEOGRAPHIC_DATA] [GEOGRAPHIC_DATA] [GEOGRAPHIC_…" at bounding box center [474, 302] width 352 height 482
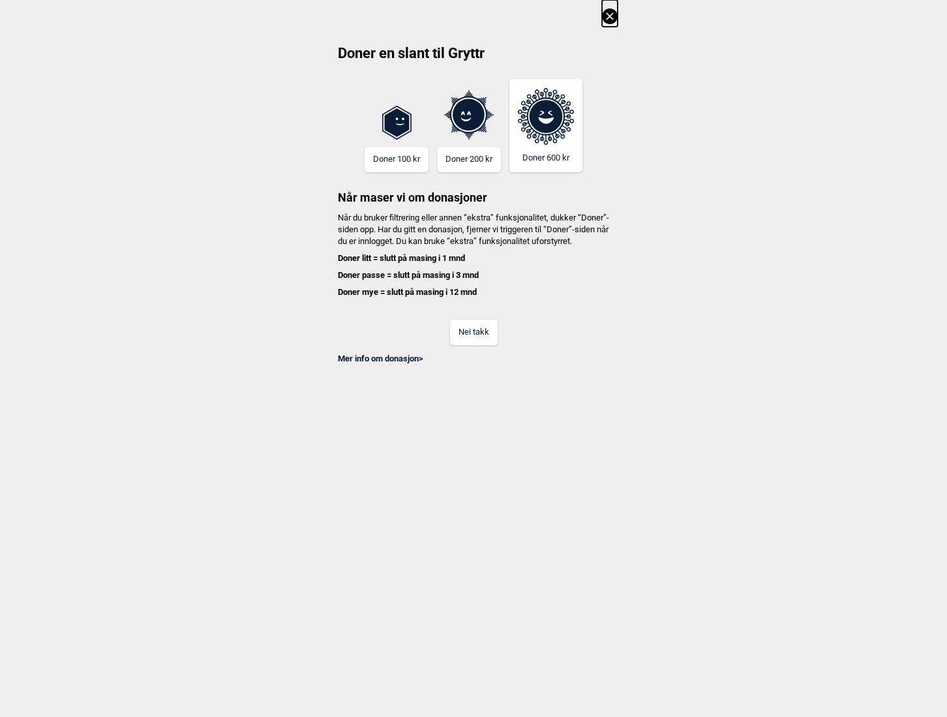
scroll to position [0, 882]
click at [482, 339] on button "Nei takk" at bounding box center [474, 332] width 48 height 25
click at [489, 337] on button "Nei takk" at bounding box center [474, 332] width 48 height 25
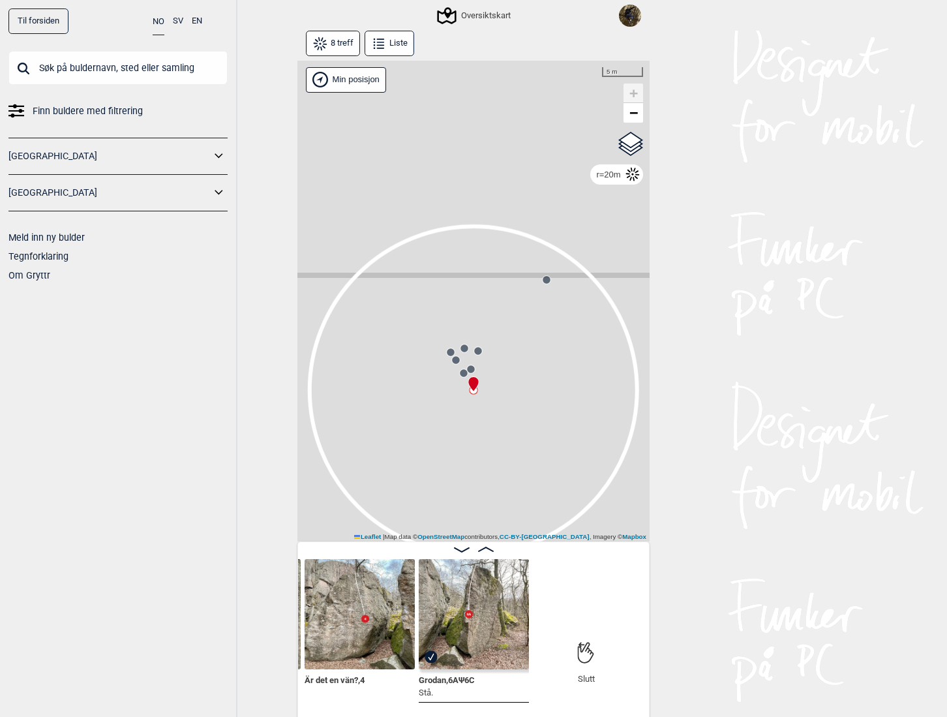
scroll to position [0, 861]
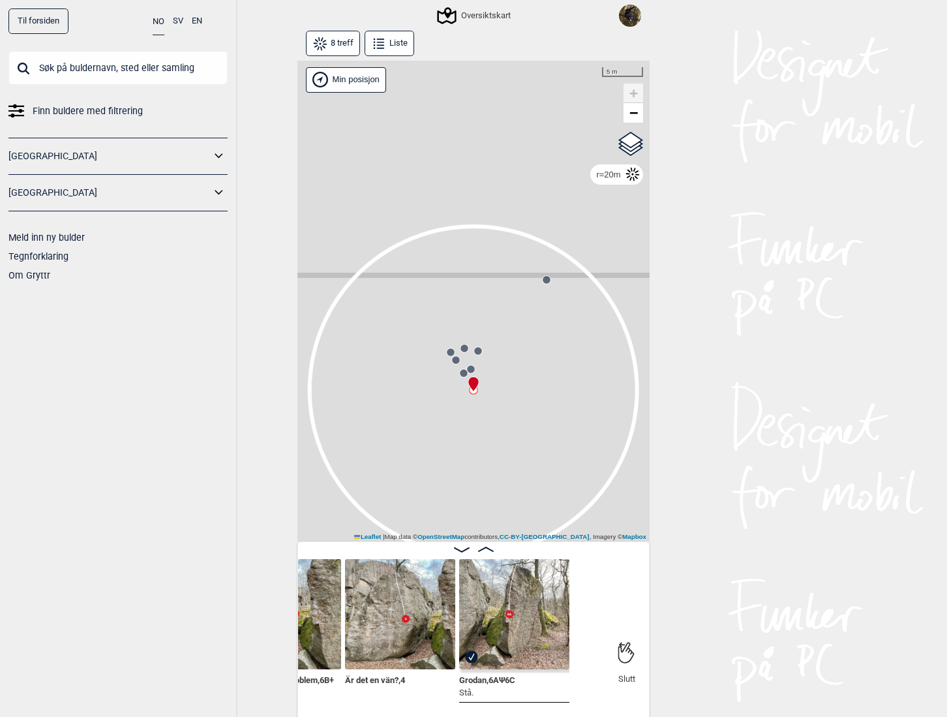
click at [129, 69] on input "text" at bounding box center [117, 68] width 219 height 34
click at [174, 17] on button "SV" at bounding box center [178, 20] width 10 height 25
click at [144, 61] on input "text" at bounding box center [117, 68] width 219 height 34
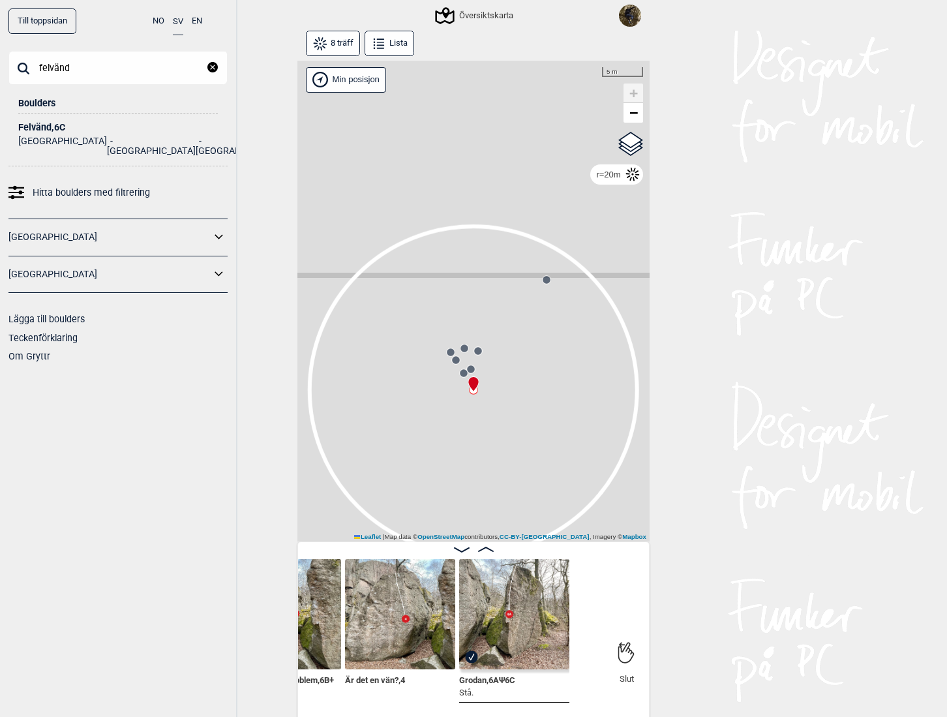
type input "felvänd"
click at [46, 123] on div "Felvänd , 6C" at bounding box center [118, 128] width 200 height 10
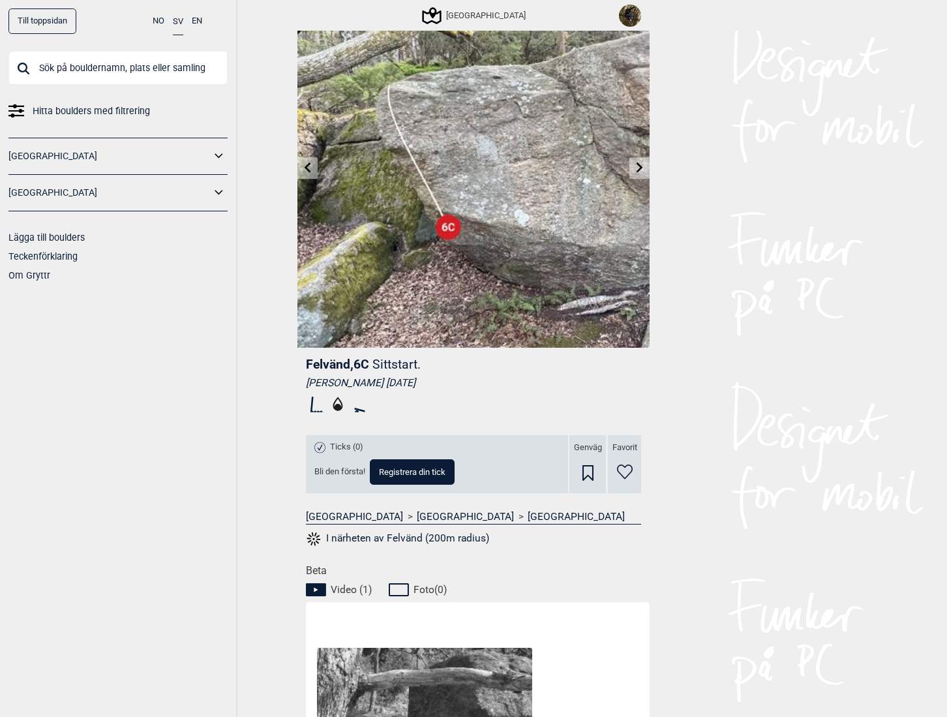
scroll to position [130, 0]
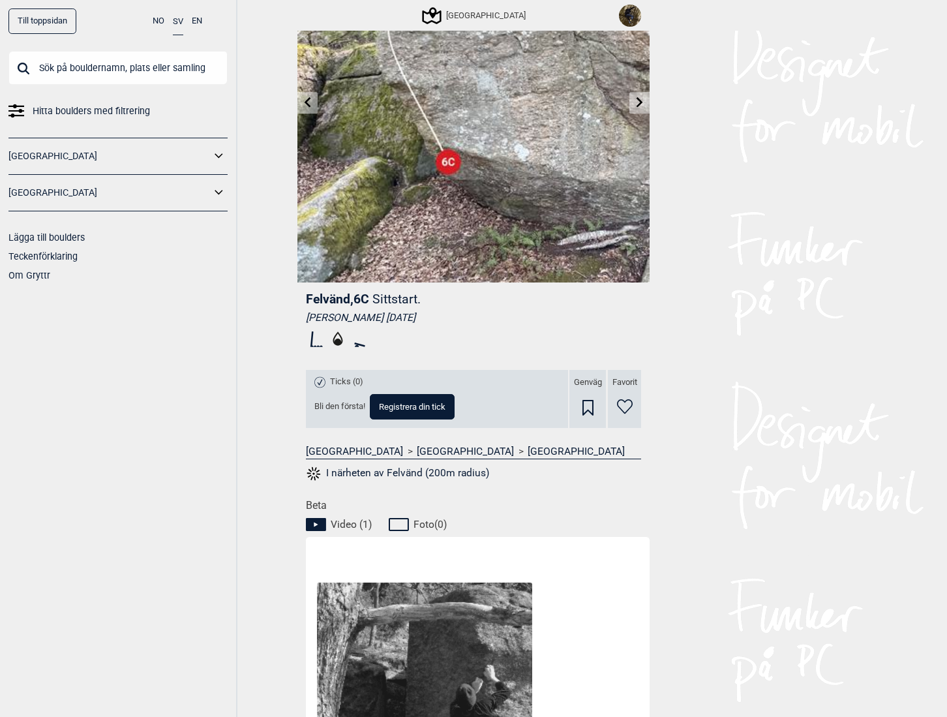
click at [422, 472] on button "I närheten av Felvänd (200m radius)" at bounding box center [397, 473] width 183 height 17
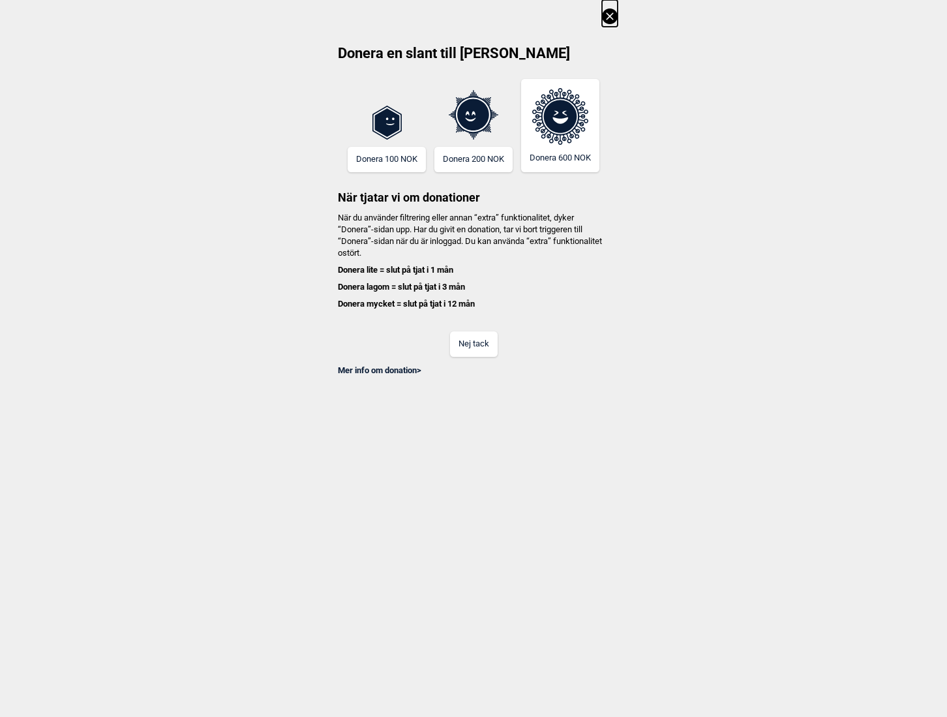
click at [473, 350] on button "Nej tack" at bounding box center [474, 343] width 48 height 25
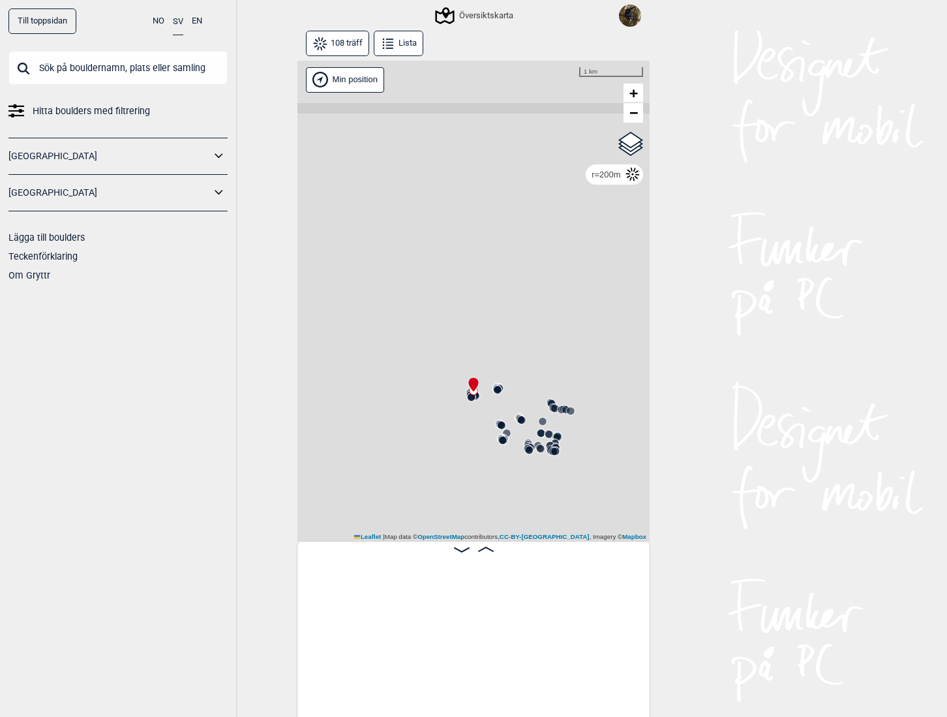
scroll to position [0, 1434]
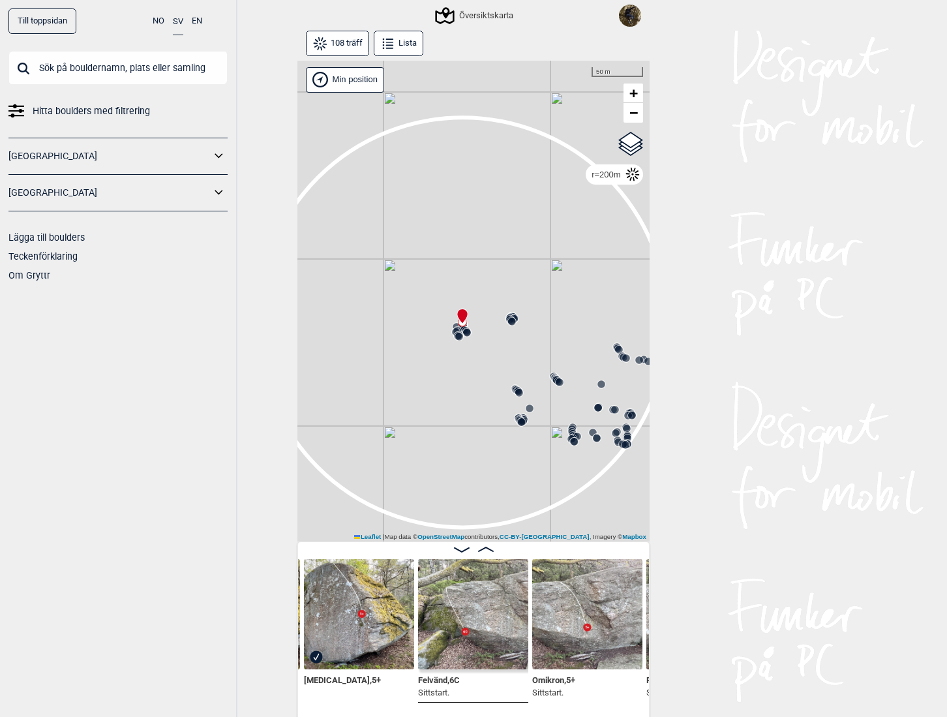
click at [621, 354] on icon at bounding box center [626, 358] width 10 height 10
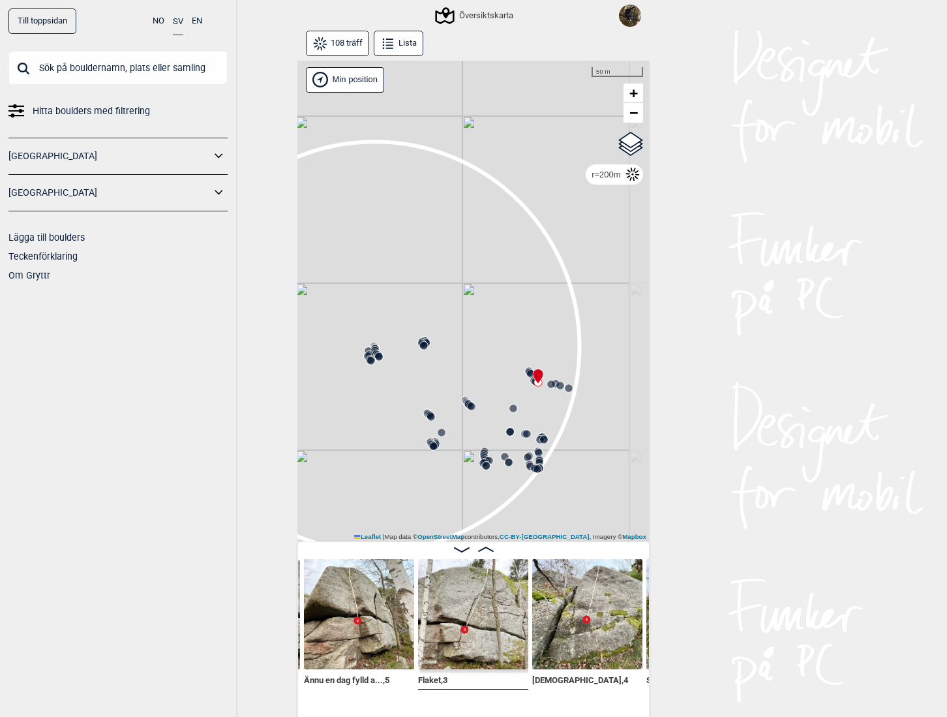
drag, startPoint x: 547, startPoint y: 404, endPoint x: 473, endPoint y: 416, distance: 75.3
click at [482, 428] on div "Gol [GEOGRAPHIC_DATA] Kolomoen [GEOGRAPHIC_DATA] [GEOGRAPHIC_DATA] [GEOGRAPHIC_…" at bounding box center [474, 302] width 352 height 482
click at [557, 384] on circle at bounding box center [560, 386] width 8 height 8
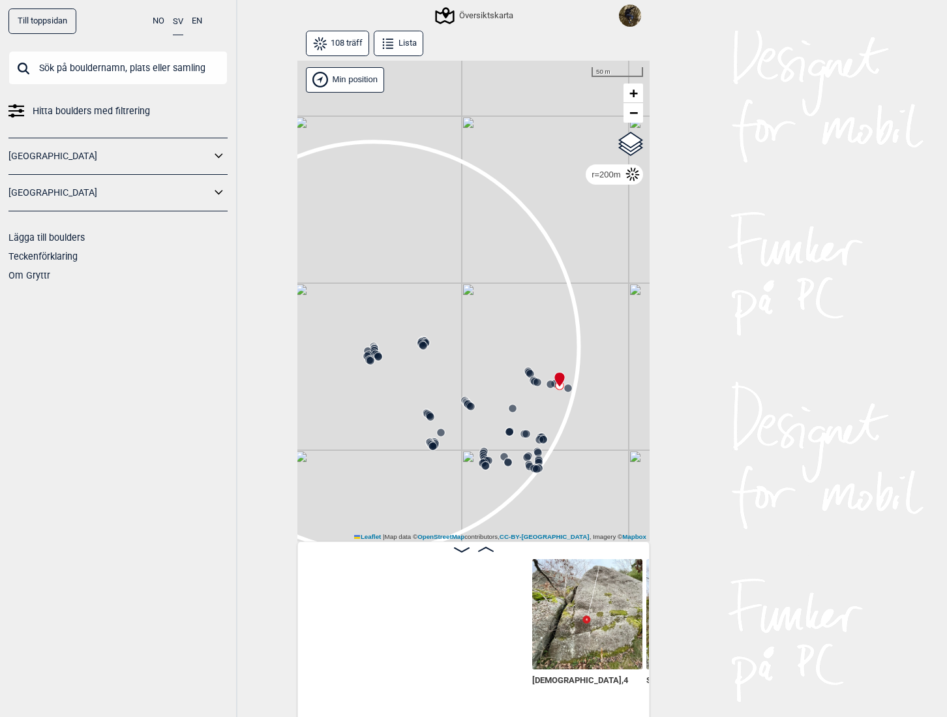
scroll to position [0, 4442]
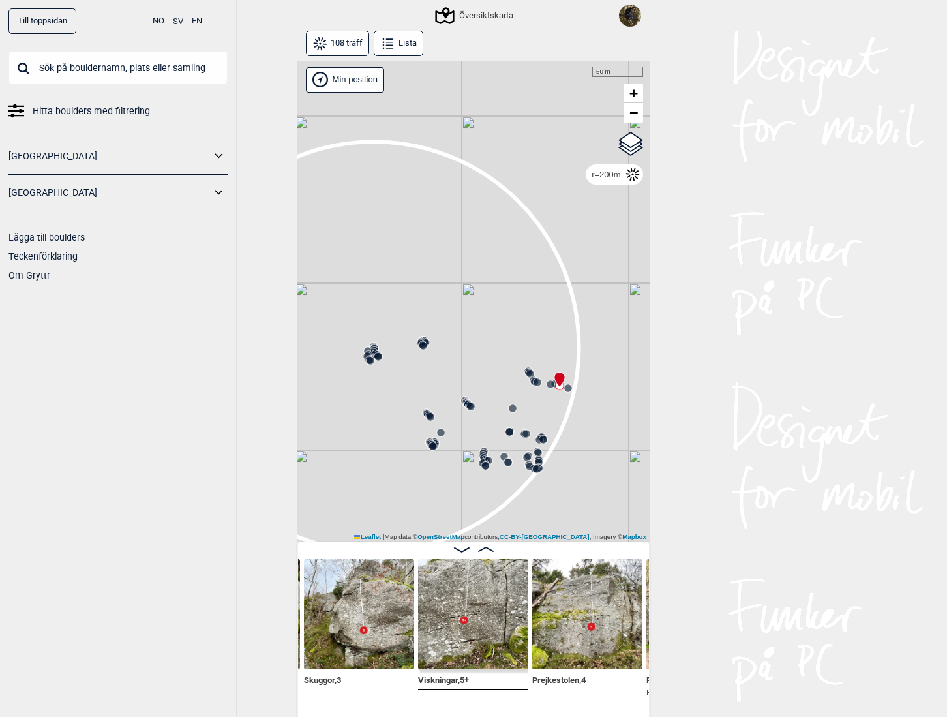
drag, startPoint x: 525, startPoint y: 408, endPoint x: 485, endPoint y: 403, distance: 39.4
click at [486, 403] on div "Gol [GEOGRAPHIC_DATA] Kolomoen [GEOGRAPHIC_DATA] [GEOGRAPHIC_DATA] [GEOGRAPHIC_…" at bounding box center [474, 302] width 352 height 482
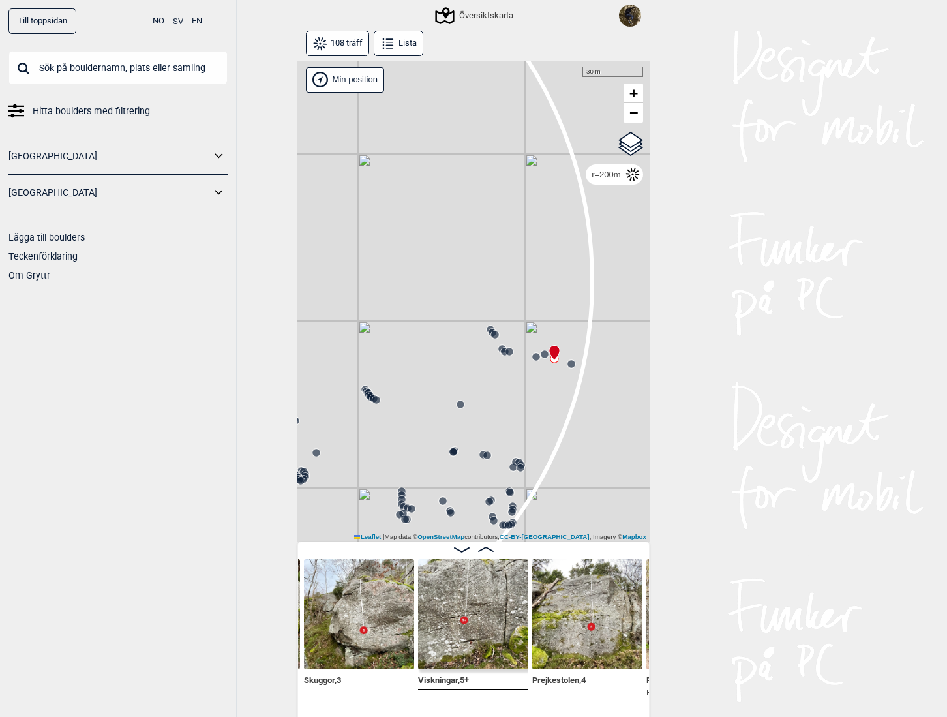
click at [571, 367] on icon at bounding box center [571, 364] width 10 height 10
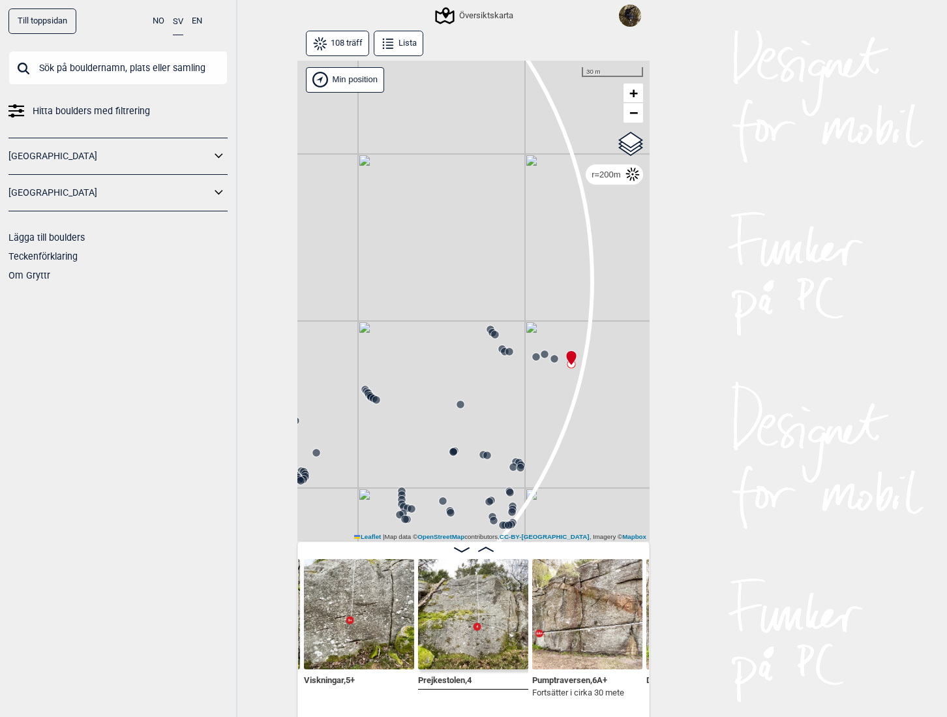
click at [549, 361] on icon at bounding box center [554, 359] width 10 height 10
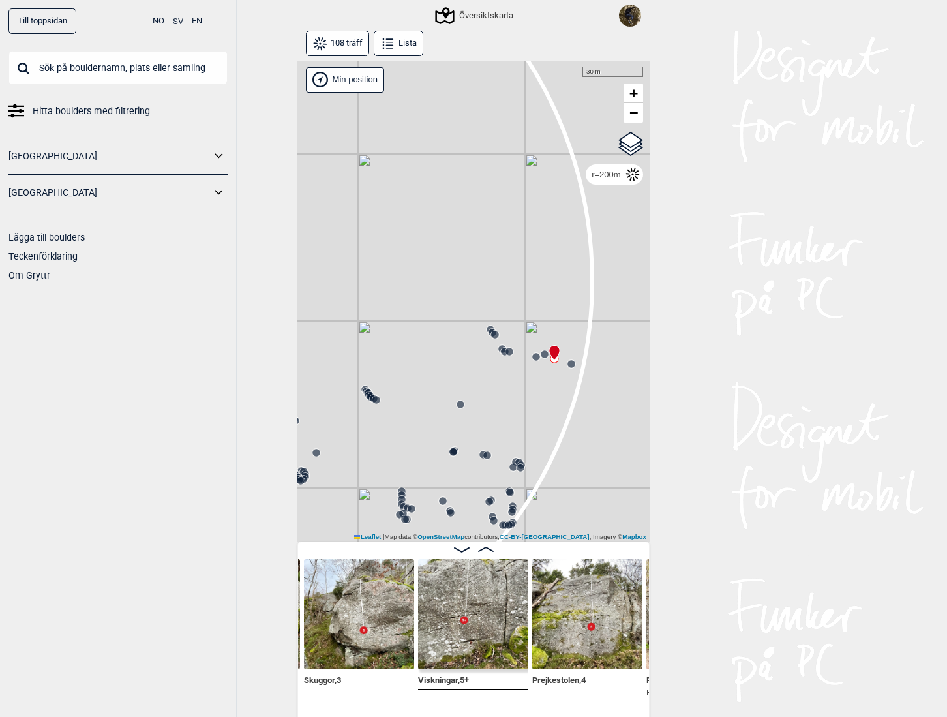
click at [541, 356] on circle at bounding box center [545, 354] width 8 height 8
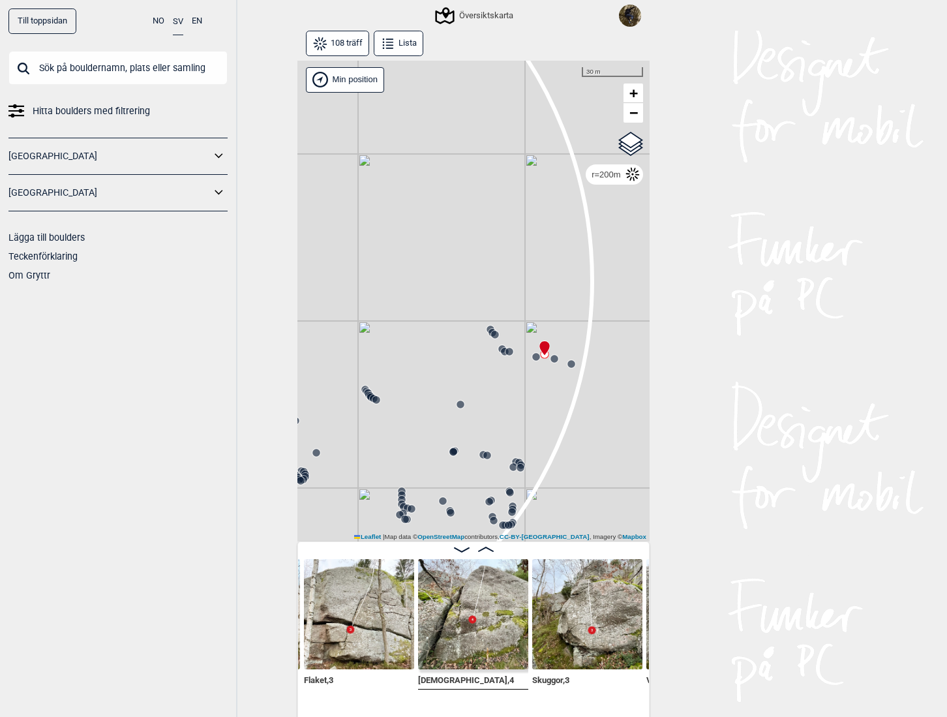
click at [529, 362] on div "Gol Ål Kolomoen Vallset Tangen Sørli Åsbygda Kongsberg Efteløt Østmarka nord Se…" at bounding box center [474, 302] width 352 height 482
click at [532, 356] on circle at bounding box center [536, 357] width 8 height 8
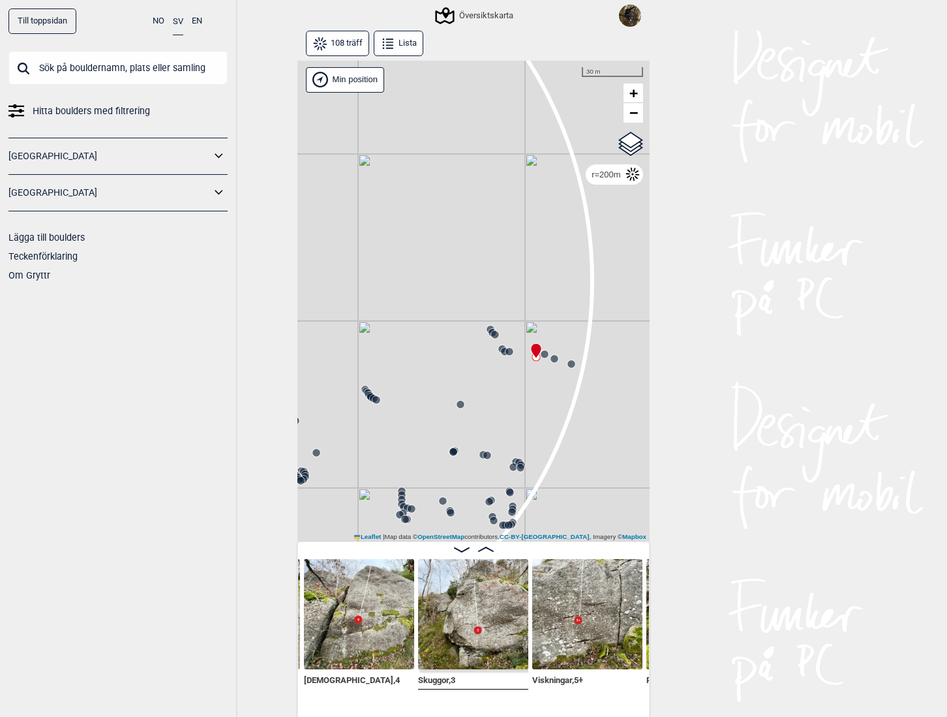
click at [507, 352] on circle at bounding box center [510, 352] width 8 height 8
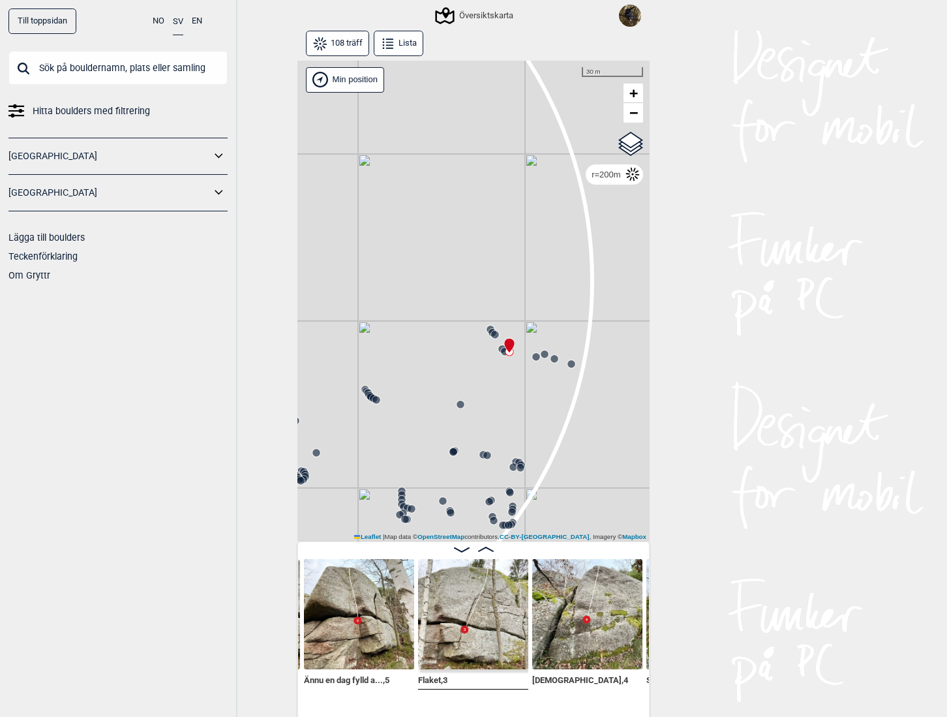
click at [500, 356] on icon at bounding box center [505, 351] width 10 height 10
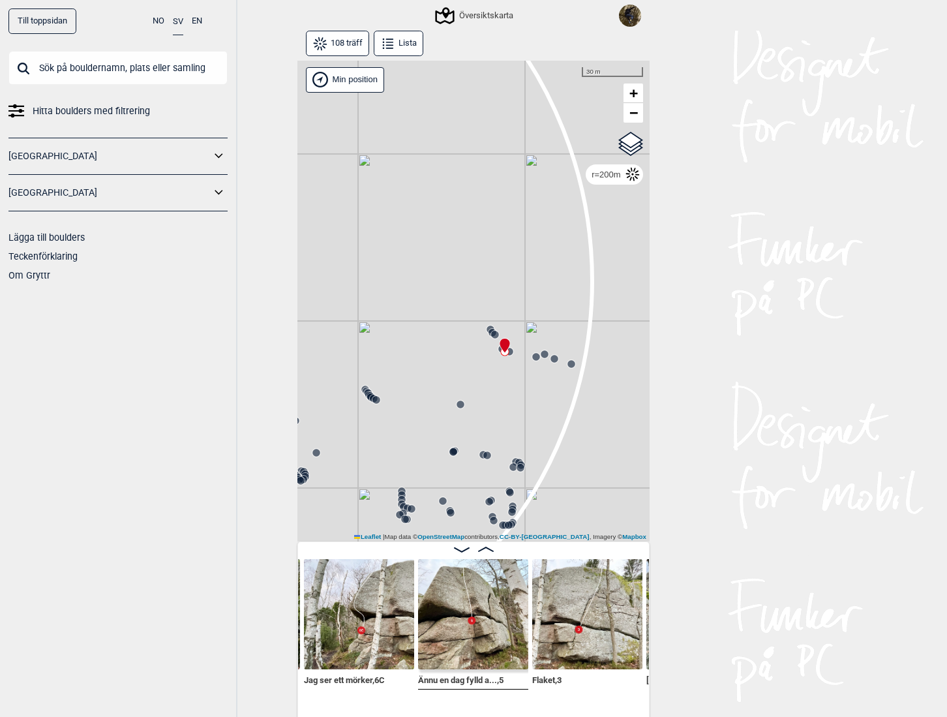
click at [500, 350] on icon at bounding box center [505, 346] width 11 height 16
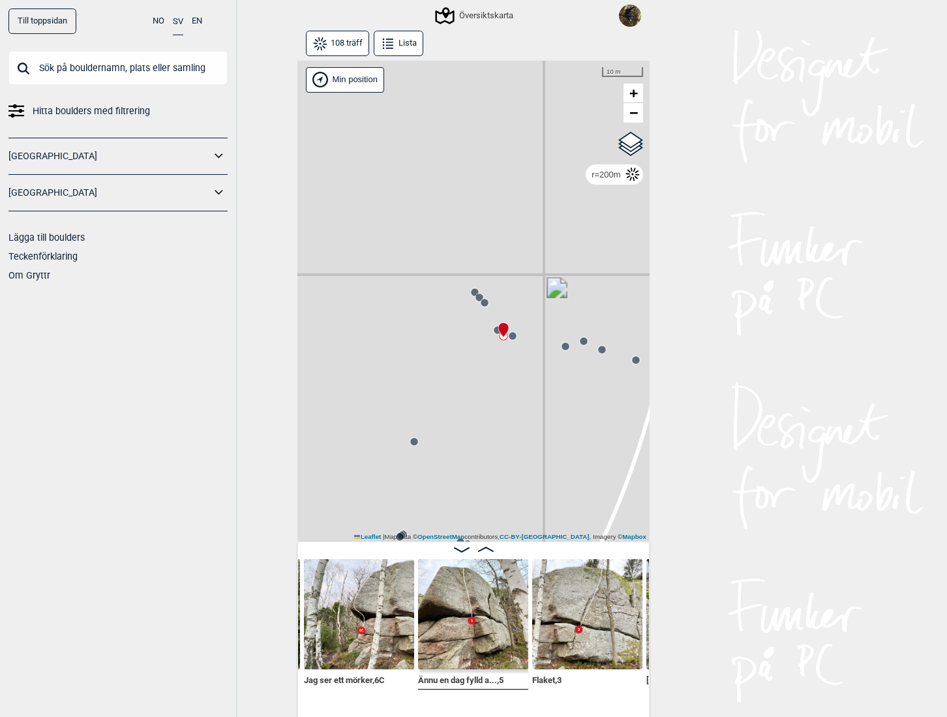
click at [494, 330] on circle at bounding box center [498, 330] width 8 height 8
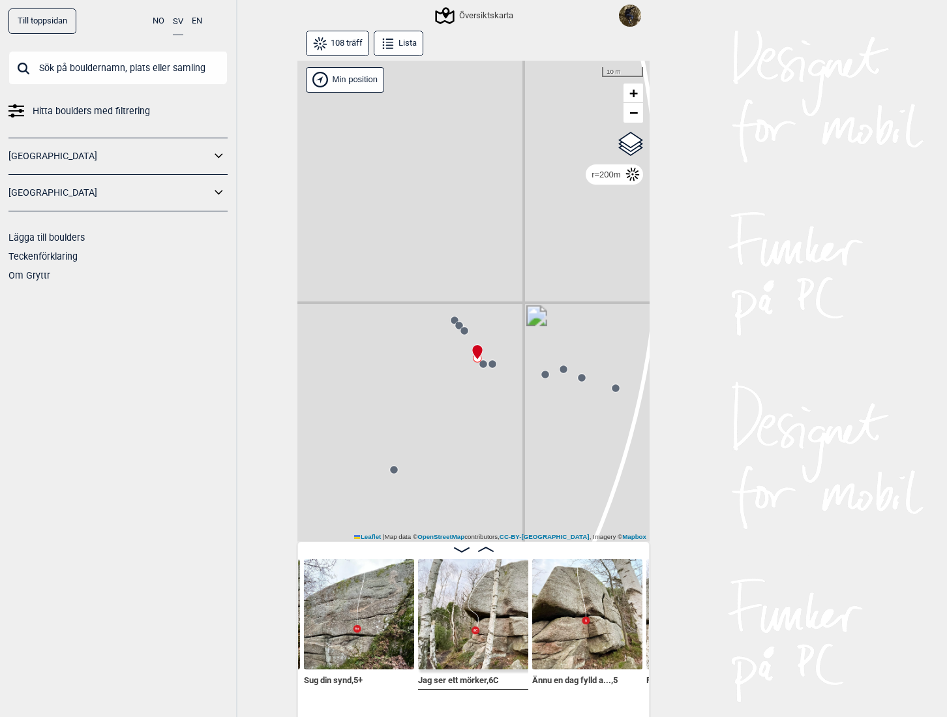
drag, startPoint x: 480, startPoint y: 324, endPoint x: 459, endPoint y: 354, distance: 36.0
click at [459, 354] on div "Gol [GEOGRAPHIC_DATA] Kolomoen [GEOGRAPHIC_DATA] [GEOGRAPHIC_DATA] [GEOGRAPHIC_…" at bounding box center [474, 302] width 352 height 482
click at [461, 334] on circle at bounding box center [463, 332] width 8 height 8
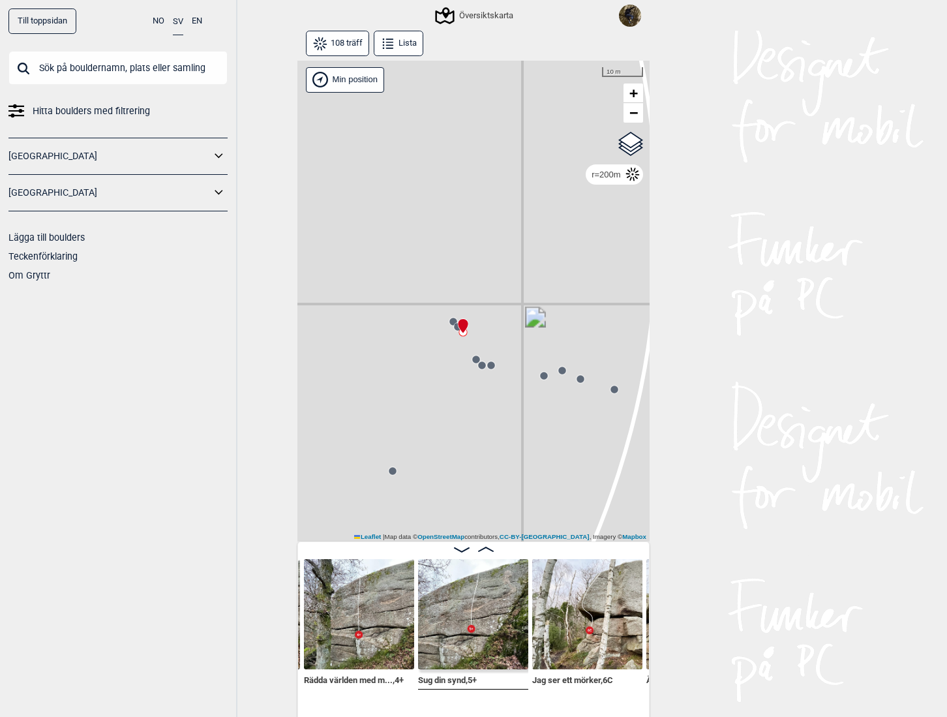
click at [454, 328] on circle at bounding box center [458, 327] width 8 height 8
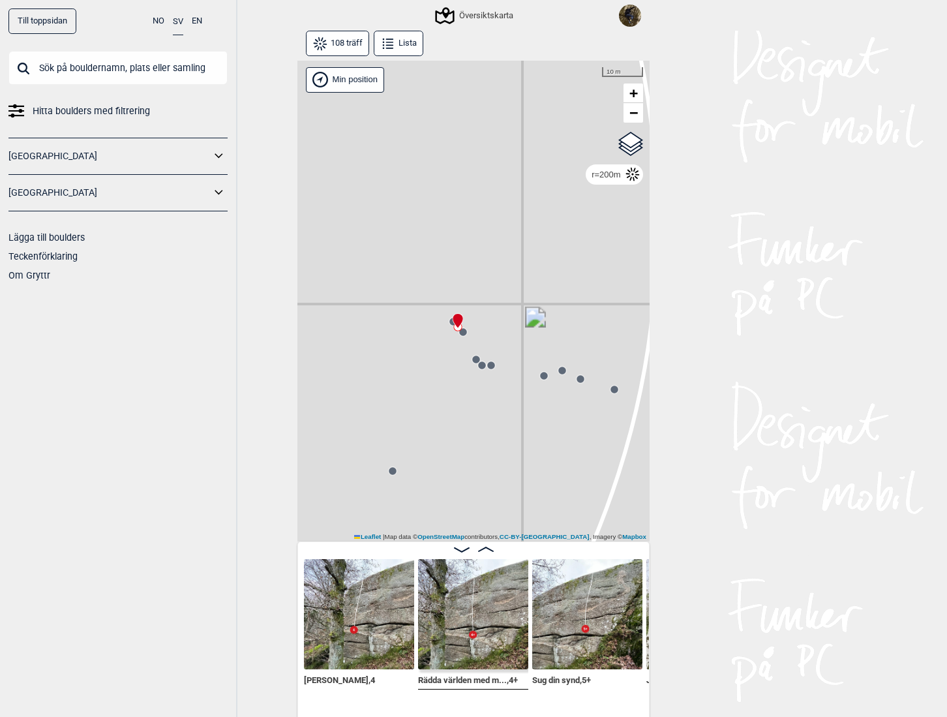
click at [448, 322] on icon at bounding box center [453, 321] width 10 height 10
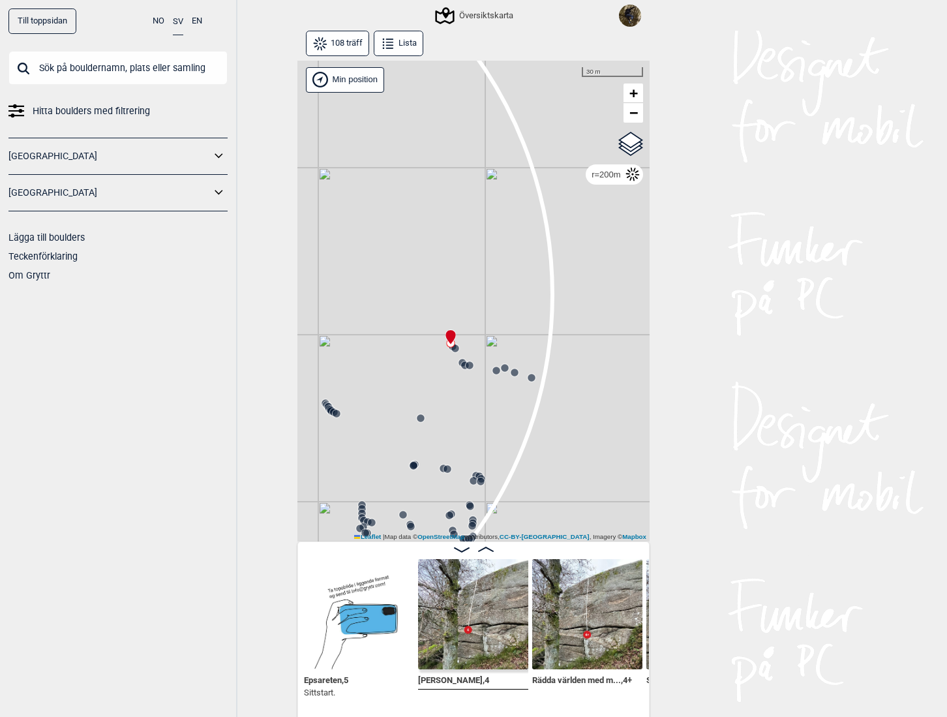
drag, startPoint x: 443, startPoint y: 365, endPoint x: 529, endPoint y: 410, distance: 96.9
click at [529, 410] on div "Gol [GEOGRAPHIC_DATA] Kolomoen [GEOGRAPHIC_DATA] [GEOGRAPHIC_DATA] [GEOGRAPHIC_…" at bounding box center [474, 302] width 352 height 482
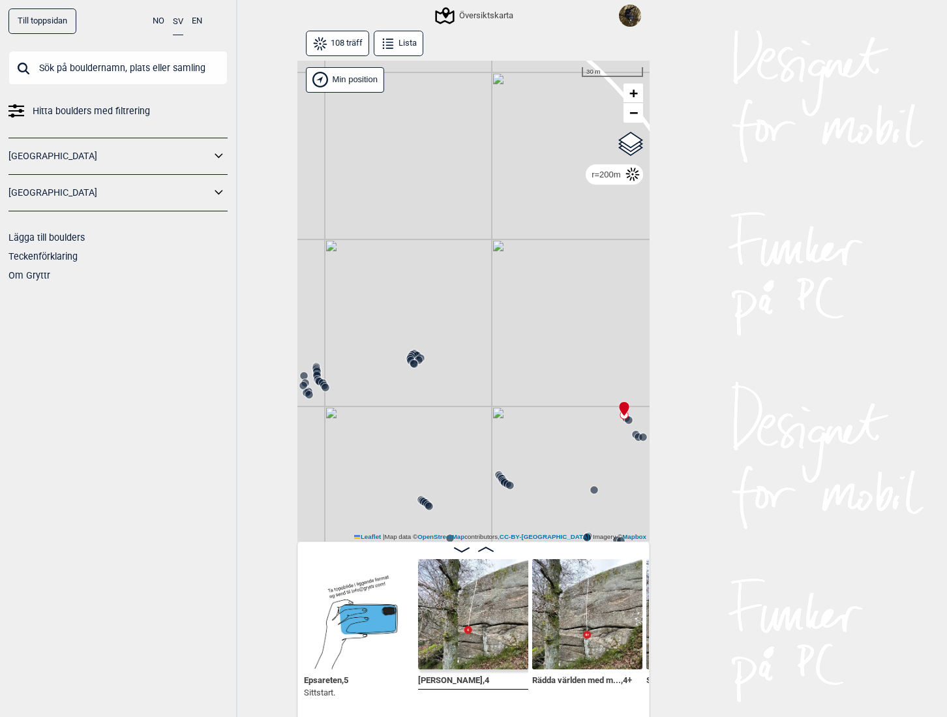
drag, startPoint x: 535, startPoint y: 413, endPoint x: 493, endPoint y: 369, distance: 60.9
click at [493, 371] on div "Gol Ål Kolomoen Vallset Tangen Sørli Åsbygda Kongsberg Efteløt Østmarka nord Se…" at bounding box center [474, 302] width 352 height 482
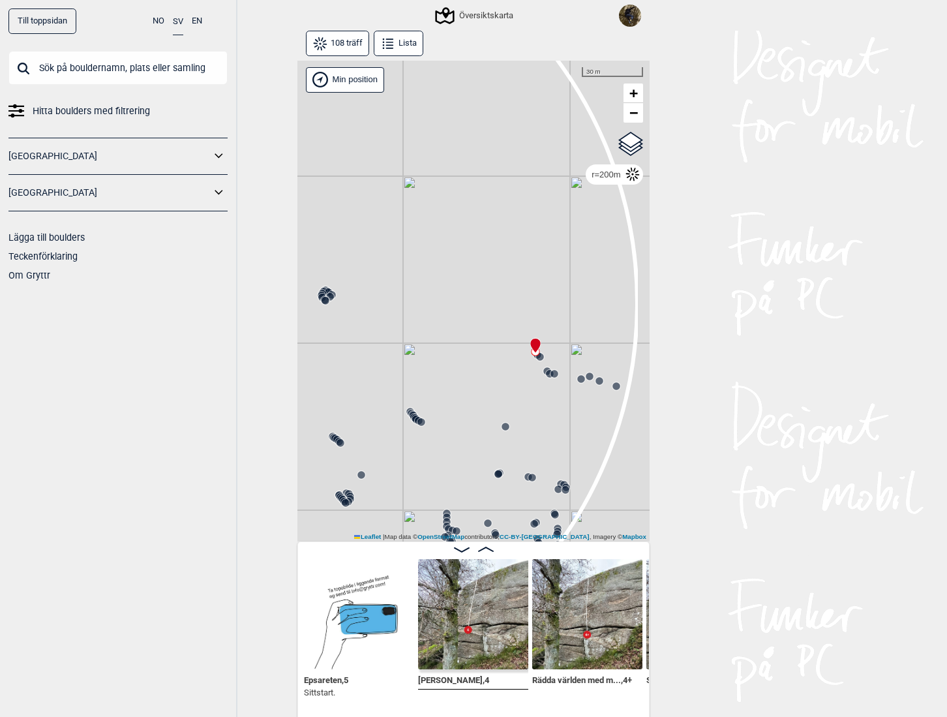
drag, startPoint x: 435, startPoint y: 349, endPoint x: 388, endPoint y: 341, distance: 47.1
click at [388, 341] on div "Gol Ål Kolomoen Vallset Tangen Sørli Åsbygda Kongsberg Efteløt Østmarka nord Se…" at bounding box center [474, 302] width 352 height 482
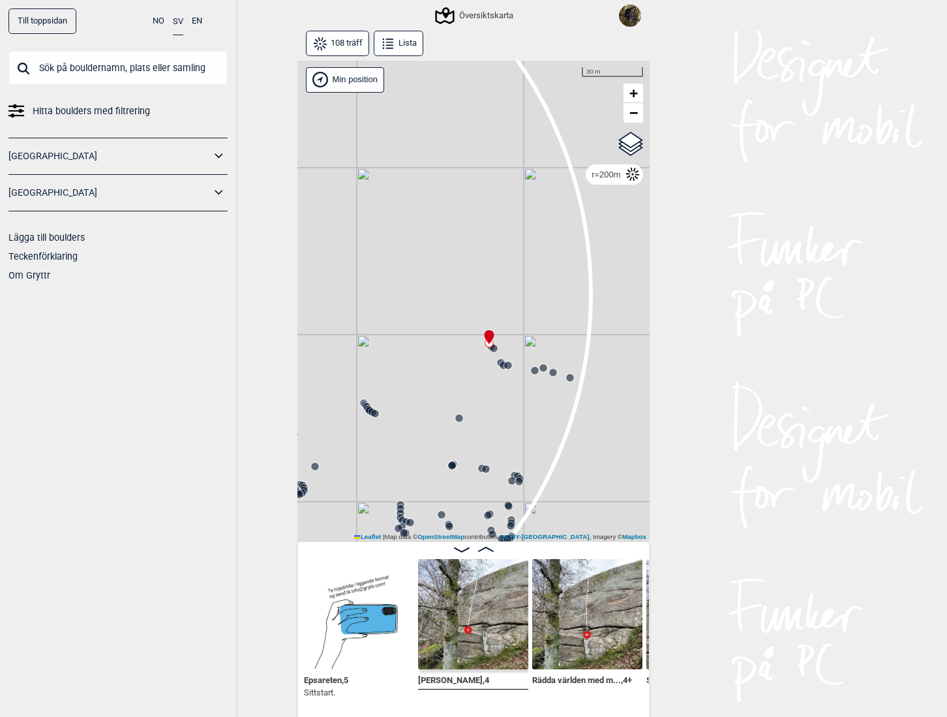
click at [506, 367] on circle at bounding box center [508, 365] width 8 height 8
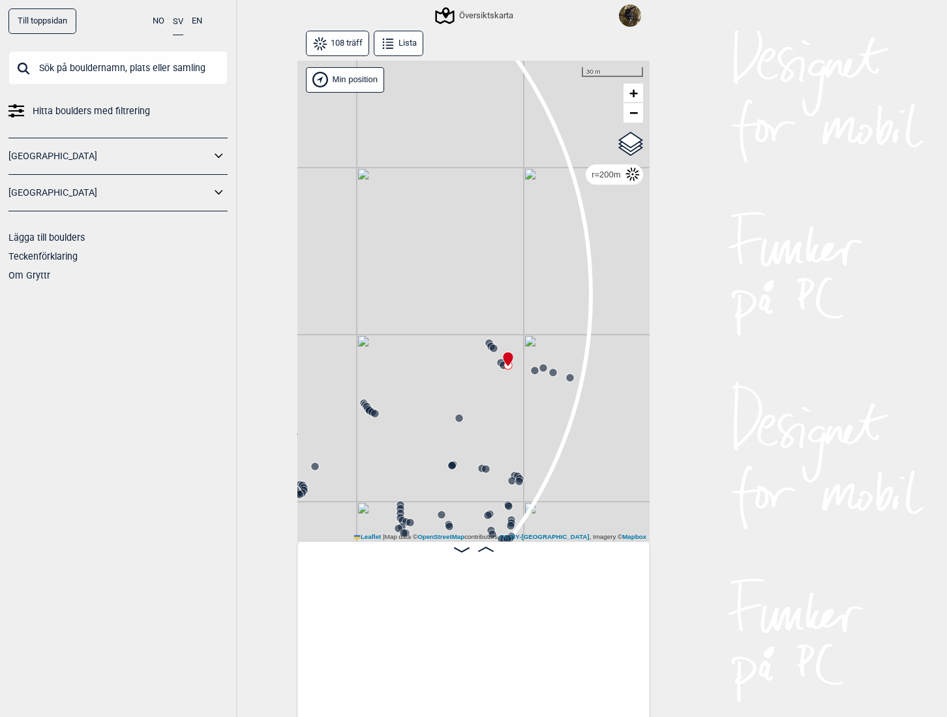
scroll to position [0, 4119]
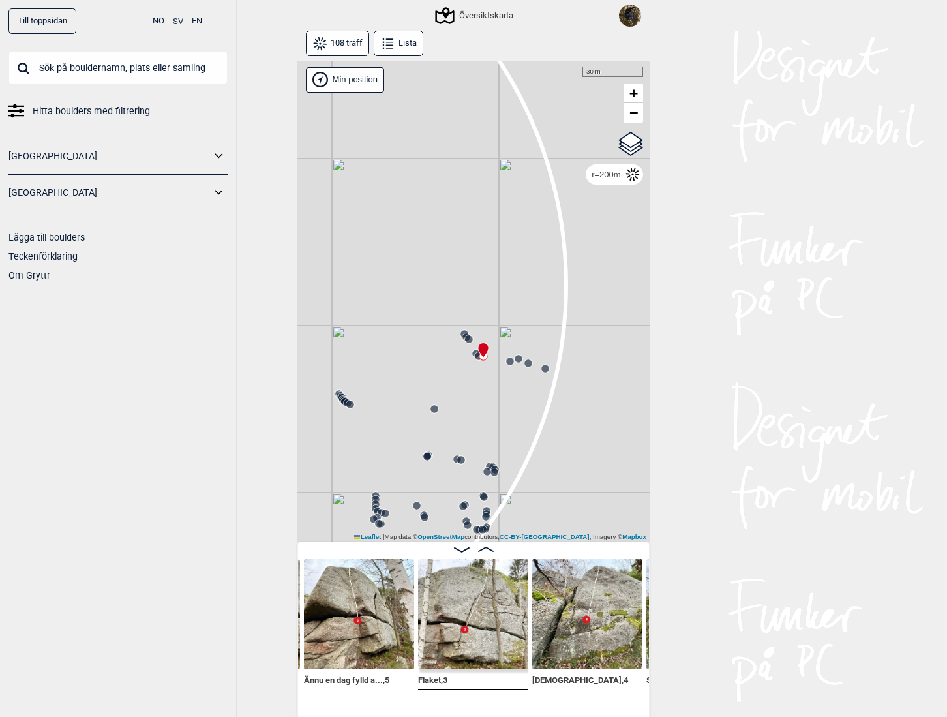
drag, startPoint x: 433, startPoint y: 350, endPoint x: 411, endPoint y: 340, distance: 23.7
click at [411, 340] on div "Gol [GEOGRAPHIC_DATA] Kolomoen [GEOGRAPHIC_DATA] [GEOGRAPHIC_DATA] [GEOGRAPHIC_…" at bounding box center [474, 302] width 352 height 482
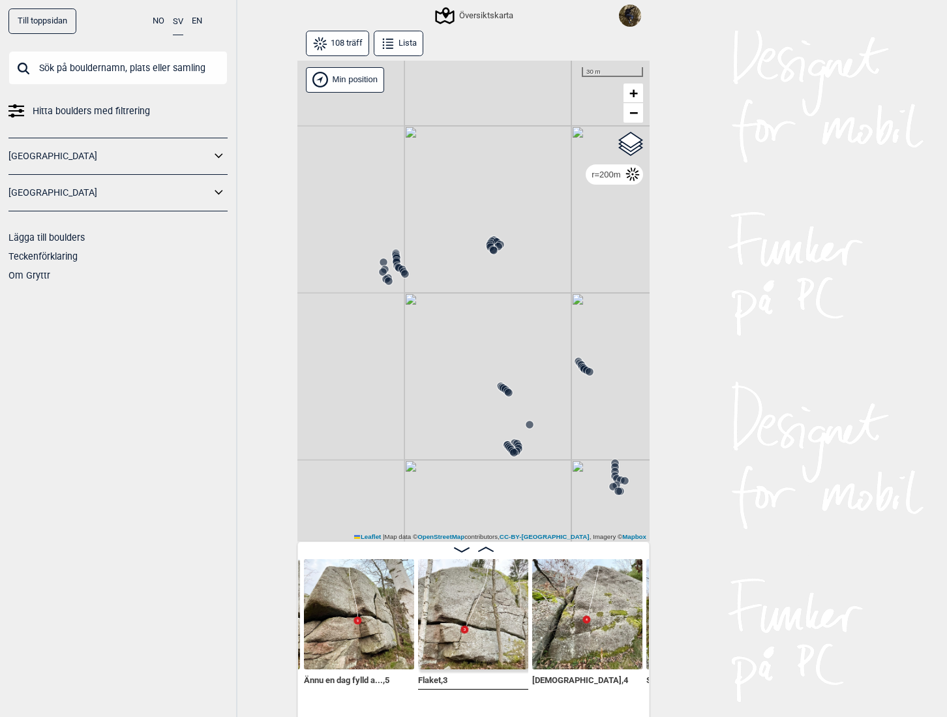
drag, startPoint x: 393, startPoint y: 369, endPoint x: 632, endPoint y: 336, distance: 241.7
click at [632, 336] on div "Gol [GEOGRAPHIC_DATA] Kolomoen [GEOGRAPHIC_DATA] [GEOGRAPHIC_DATA] [GEOGRAPHIC_…" at bounding box center [474, 302] width 352 height 482
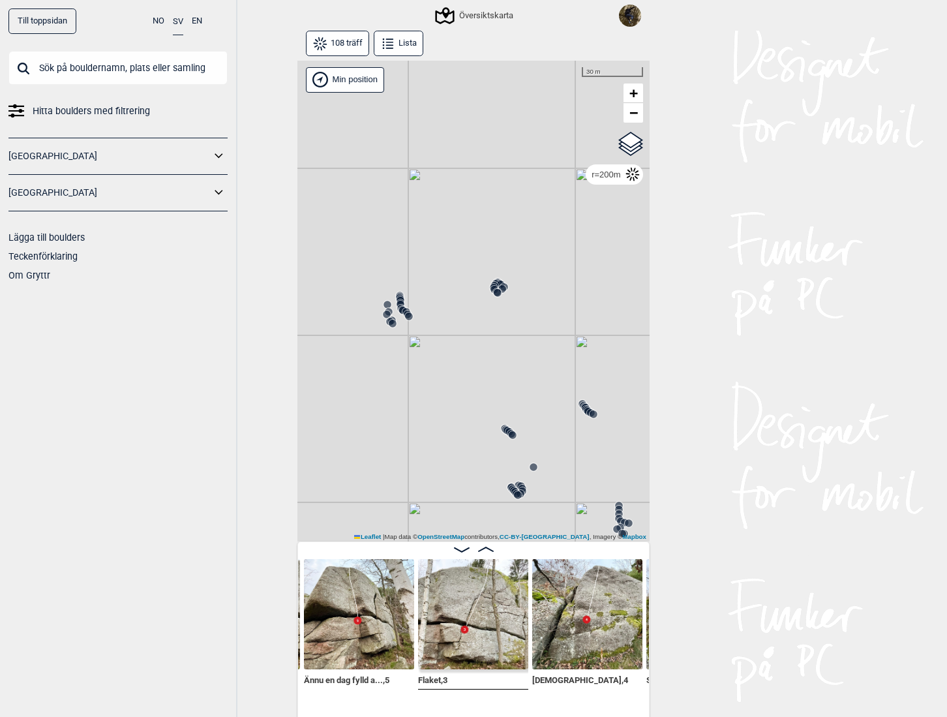
drag, startPoint x: 476, startPoint y: 348, endPoint x: 478, endPoint y: 366, distance: 18.4
click at [478, 364] on div "Gol [GEOGRAPHIC_DATA] Kolomoen [GEOGRAPHIC_DATA] [GEOGRAPHIC_DATA] [GEOGRAPHIC_…" at bounding box center [474, 302] width 352 height 482
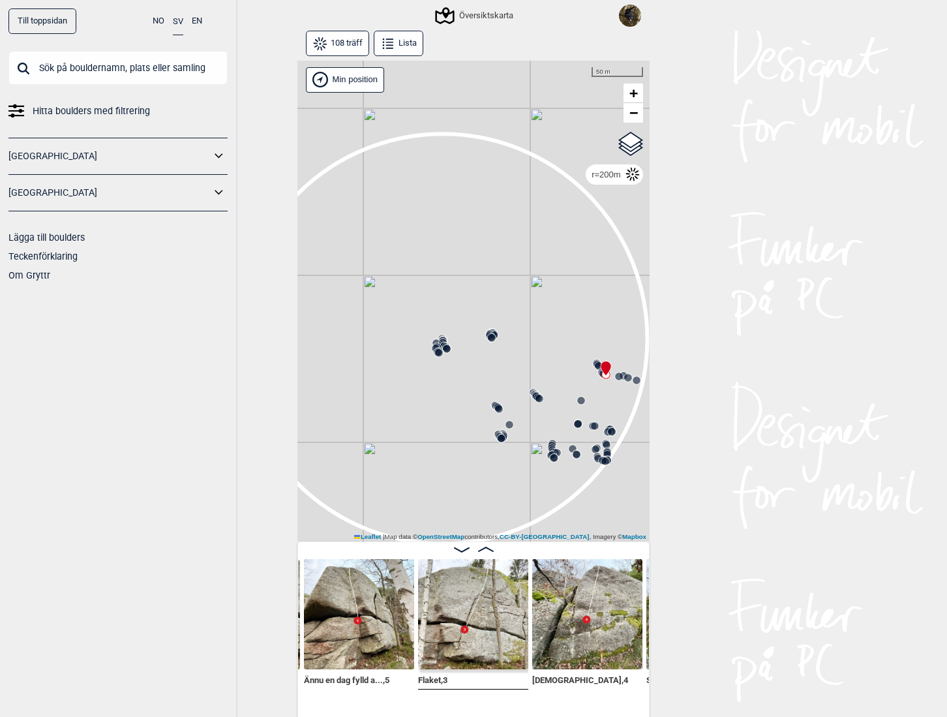
click at [438, 339] on circle at bounding box center [442, 343] width 8 height 8
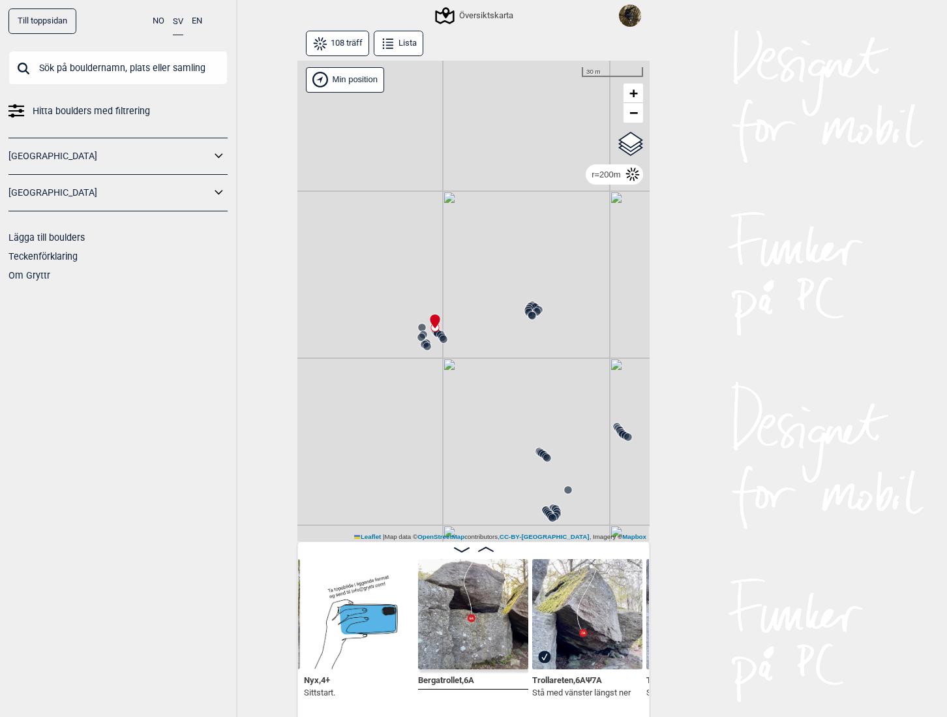
click at [418, 334] on circle at bounding box center [422, 337] width 8 height 8
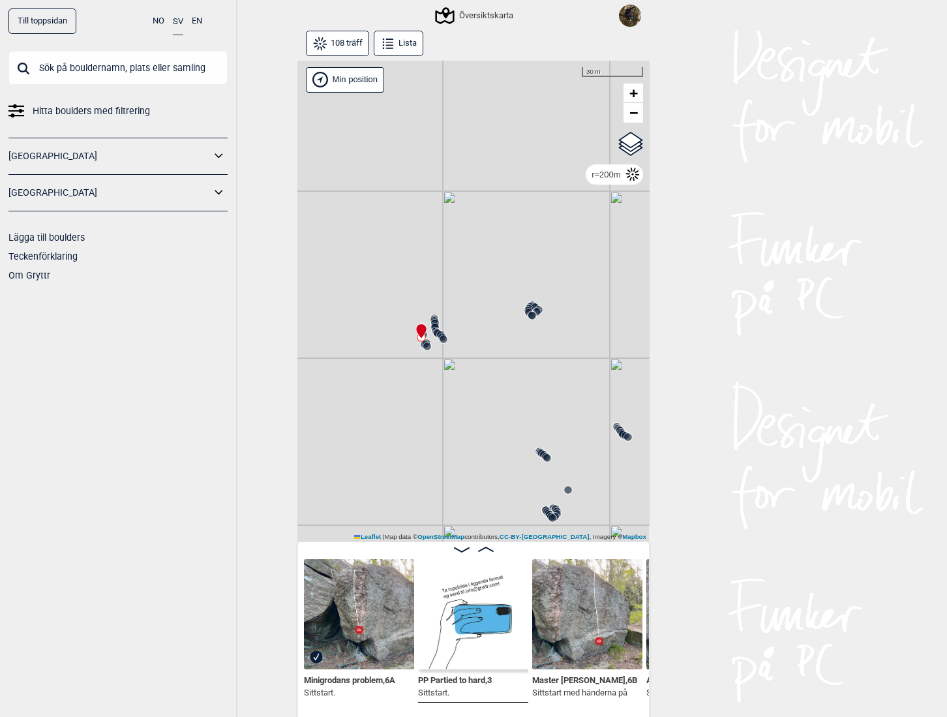
click at [527, 310] on icon at bounding box center [532, 315] width 10 height 10
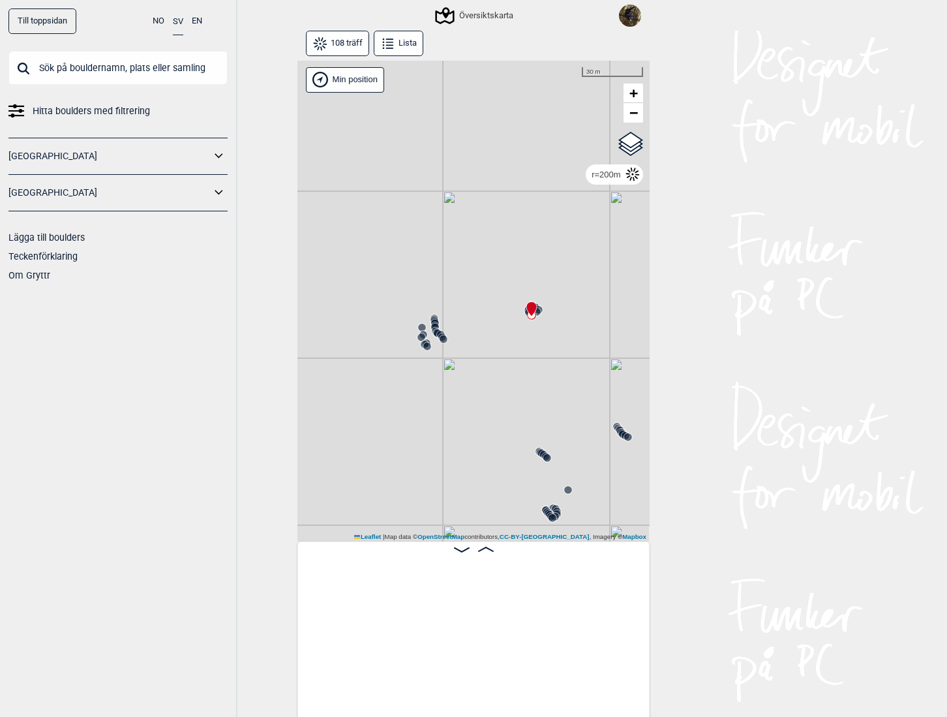
scroll to position [0, 1213]
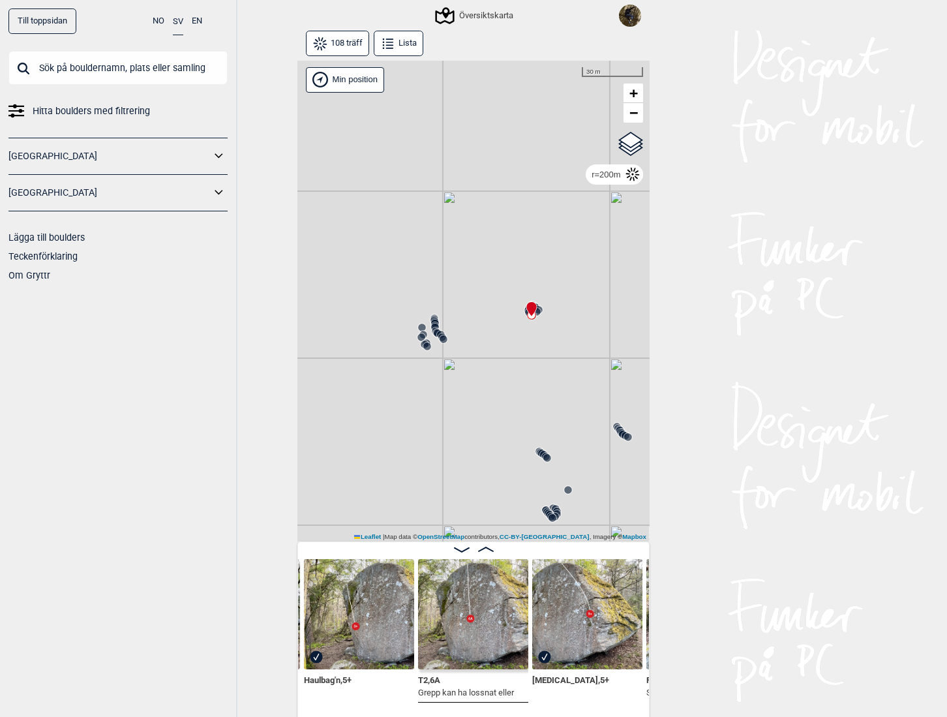
click at [420, 340] on icon at bounding box center [425, 344] width 10 height 10
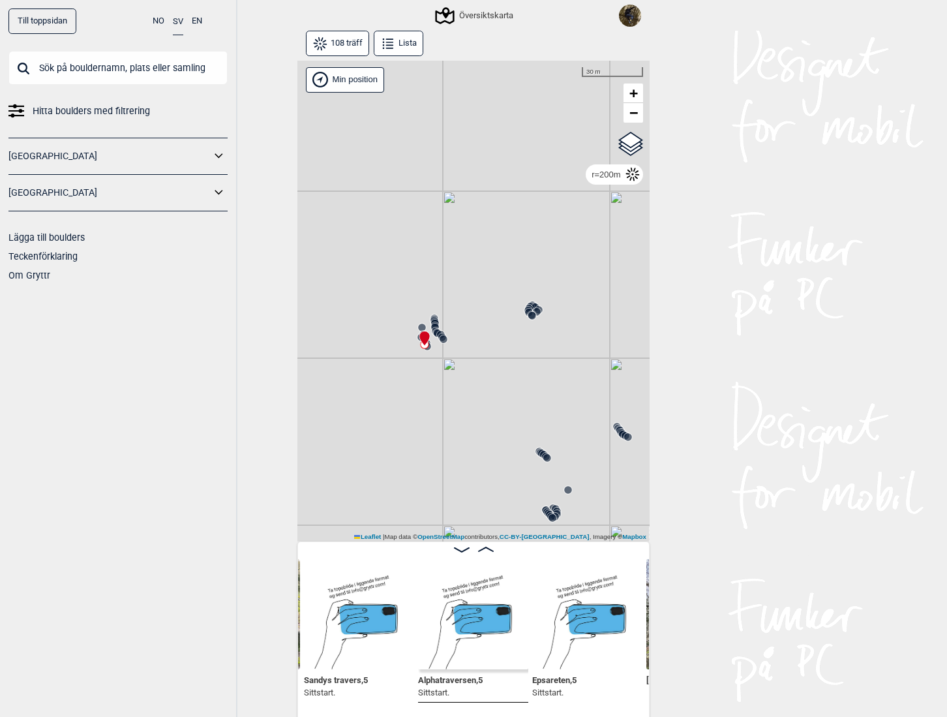
click at [531, 315] on circle at bounding box center [533, 316] width 8 height 8
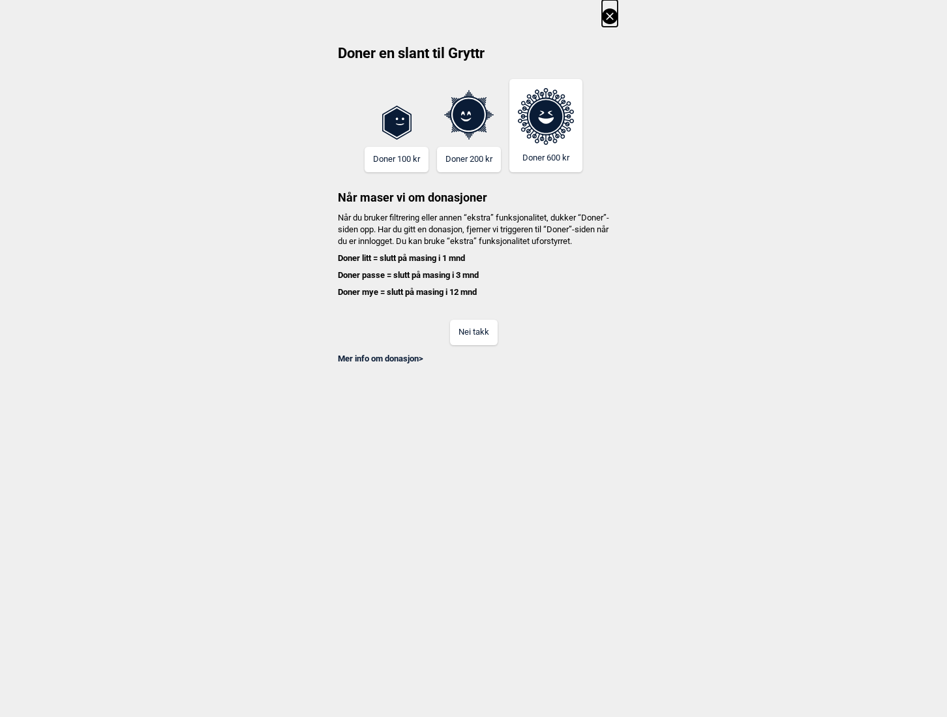
scroll to position [0, 102]
click at [459, 345] on button "Nei takk" at bounding box center [474, 332] width 48 height 25
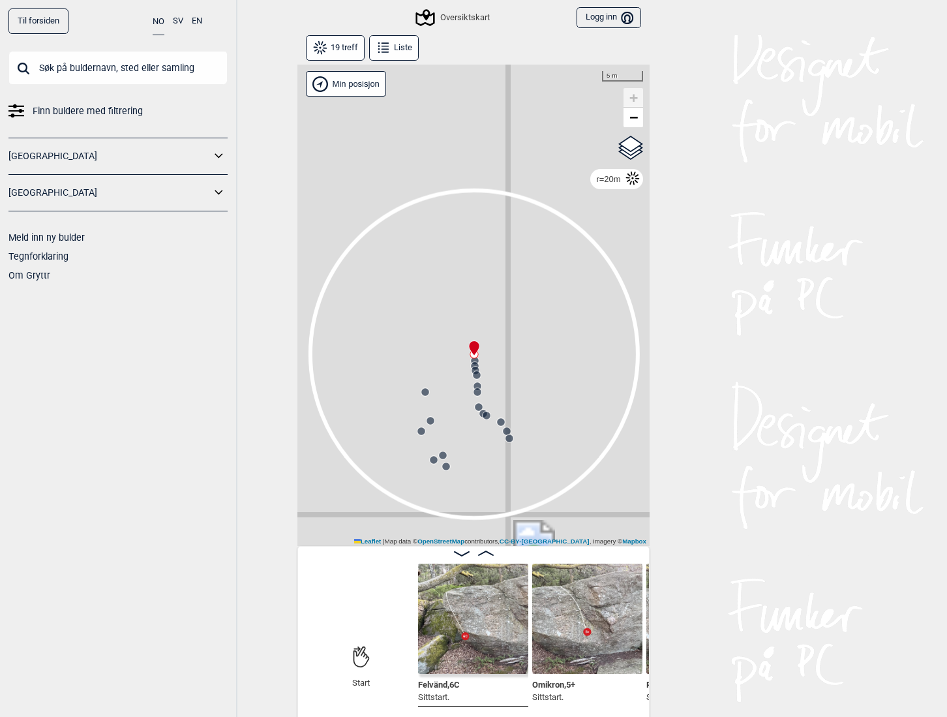
drag, startPoint x: 499, startPoint y: 380, endPoint x: 483, endPoint y: 281, distance: 99.8
click at [483, 281] on div "Gol [GEOGRAPHIC_DATA] Kolomoen [GEOGRAPHIC_DATA] [GEOGRAPHIC_DATA] [GEOGRAPHIC_…" at bounding box center [474, 306] width 352 height 482
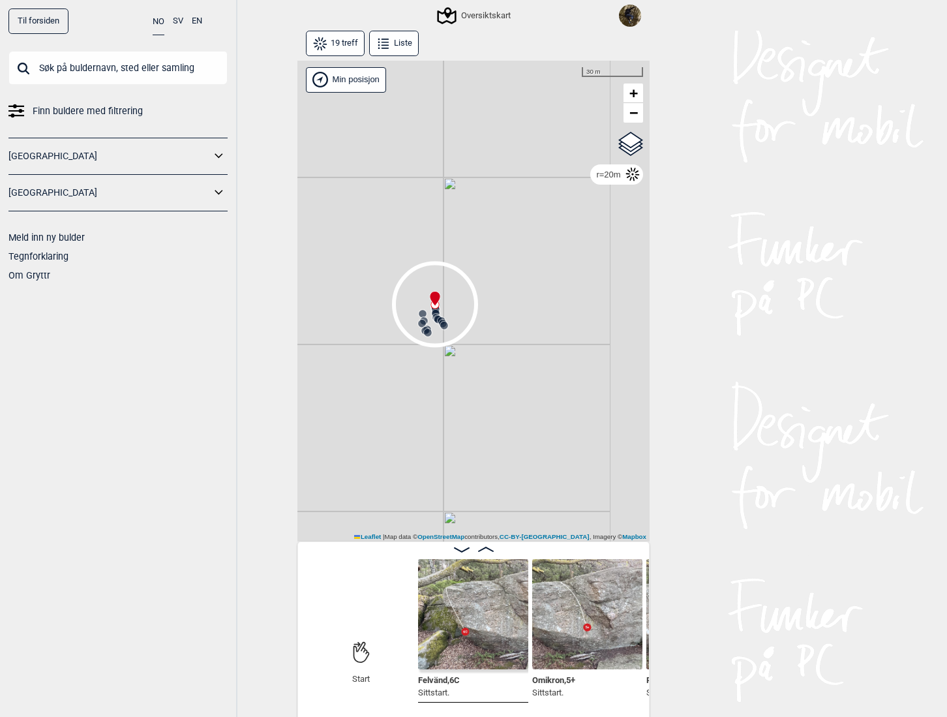
drag, startPoint x: 505, startPoint y: 288, endPoint x: 423, endPoint y: 321, distance: 88.5
click at [423, 321] on div "Gol [GEOGRAPHIC_DATA] Kolomoen [GEOGRAPHIC_DATA] [GEOGRAPHIC_DATA] [GEOGRAPHIC_…" at bounding box center [474, 302] width 352 height 482
click at [114, 65] on input "text" at bounding box center [117, 68] width 219 height 34
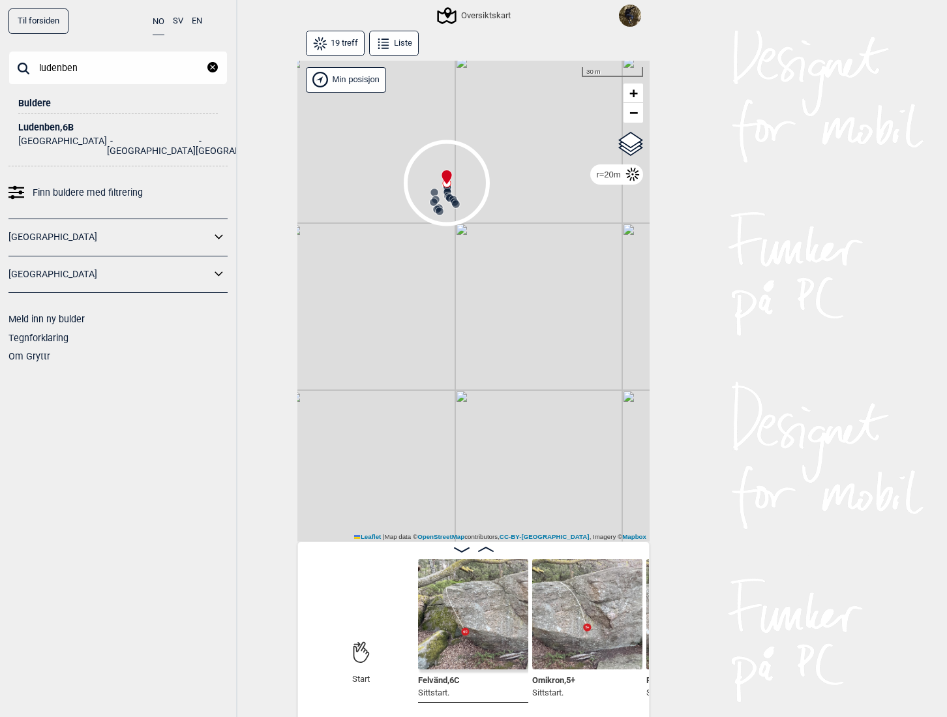
type input "ludenben"
click at [27, 103] on div "Buldere" at bounding box center [118, 99] width 200 height 29
click at [29, 127] on div "Ludenben , 6B" at bounding box center [118, 128] width 200 height 10
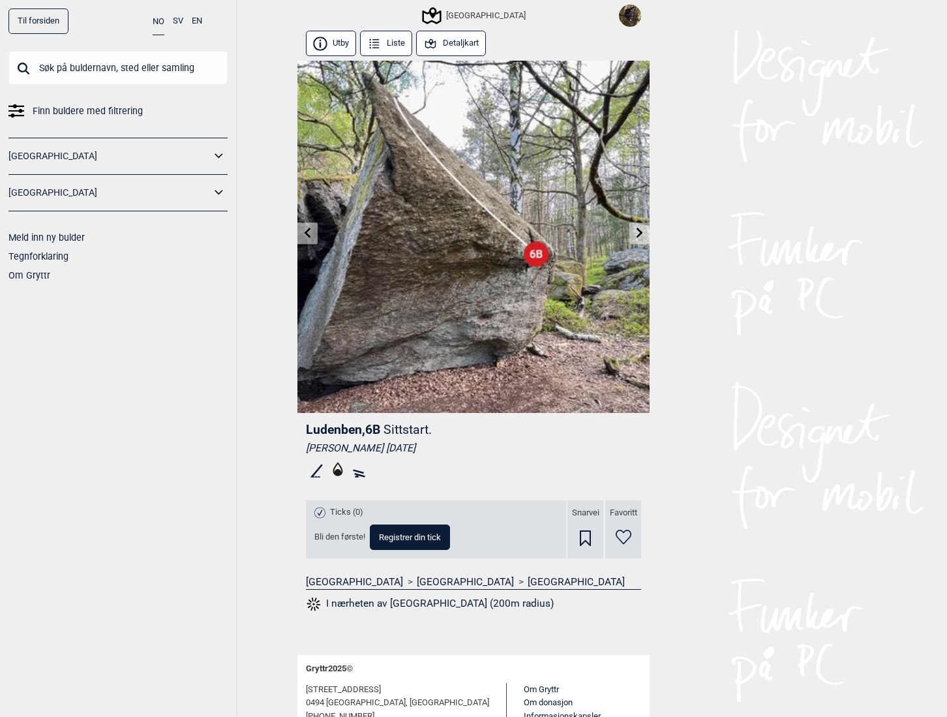
click at [177, 20] on button "SV" at bounding box center [178, 20] width 10 height 25
click at [394, 603] on button "I närheten av Ludenben (200m radius)" at bounding box center [402, 604] width 192 height 17
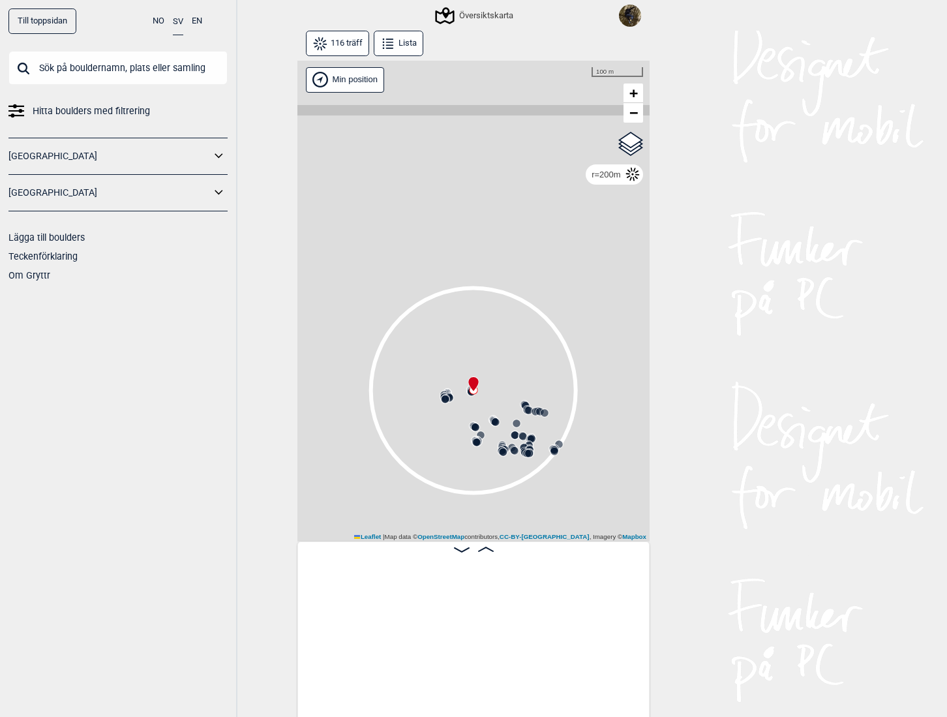
scroll to position [0, 772]
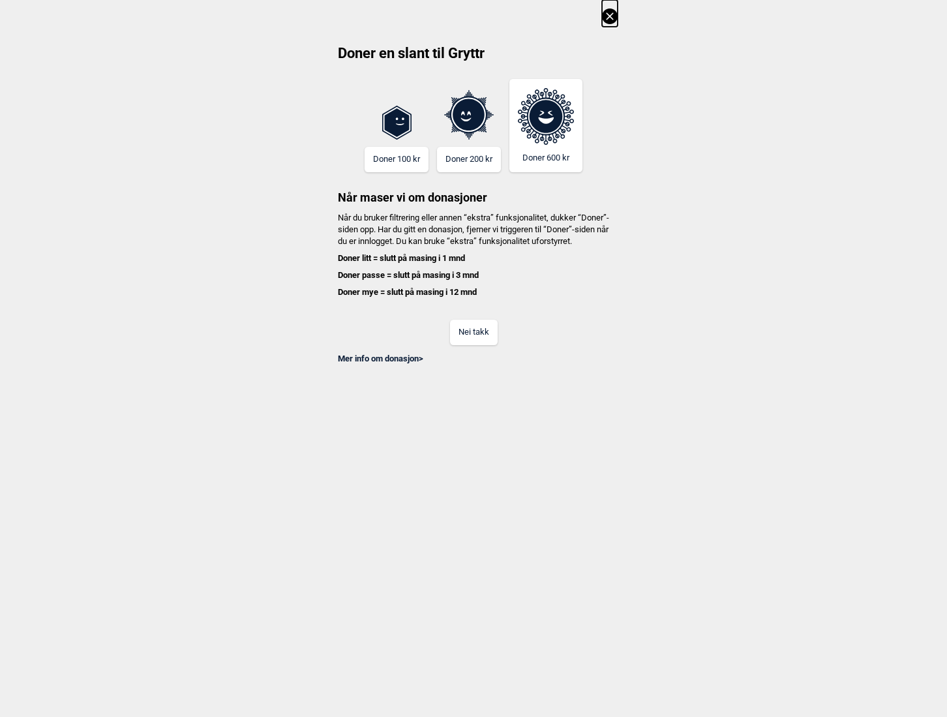
scroll to position [0, 772]
click at [472, 345] on button "Nei takk" at bounding box center [474, 332] width 48 height 25
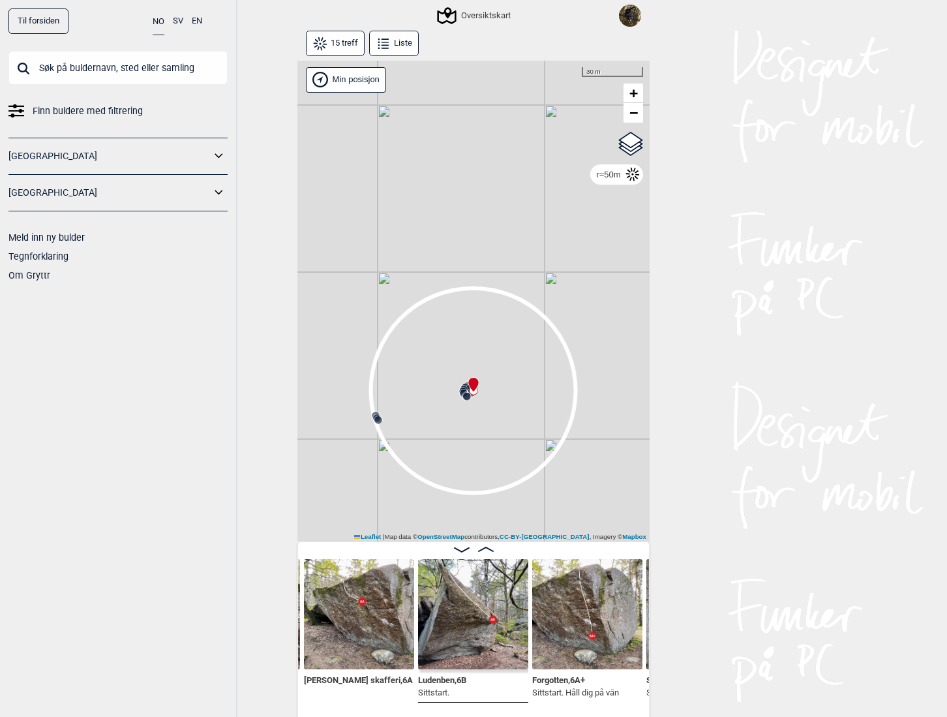
click at [175, 18] on button "SV" at bounding box center [178, 20] width 10 height 25
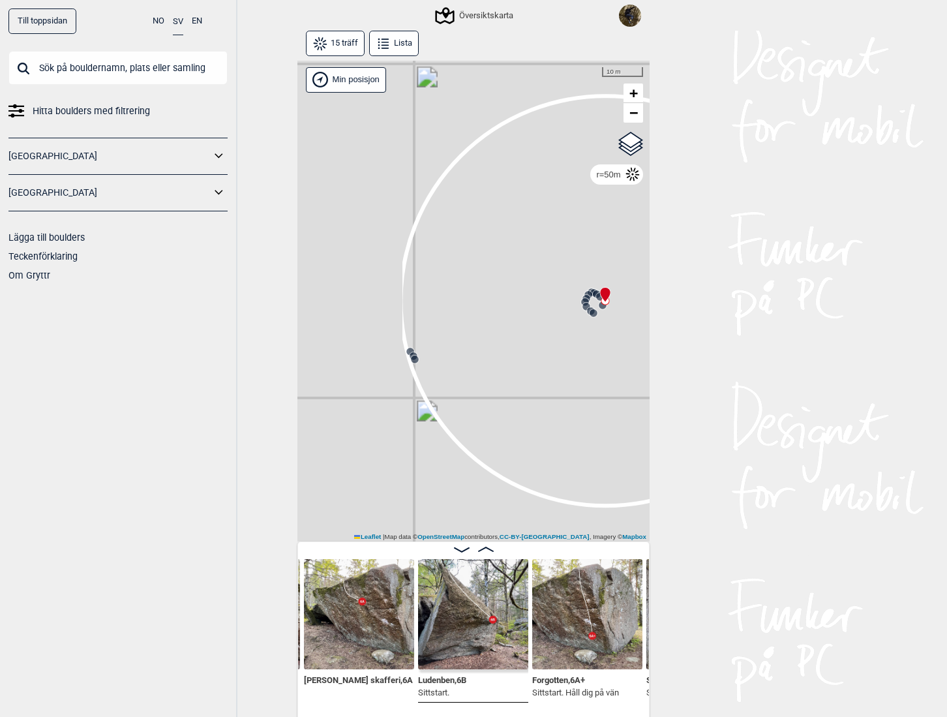
drag, startPoint x: 491, startPoint y: 418, endPoint x: 631, endPoint y: 343, distance: 159.1
click at [631, 343] on div "Gol [GEOGRAPHIC_DATA] Kolomoen [GEOGRAPHIC_DATA] [GEOGRAPHIC_DATA] [GEOGRAPHIC_…" at bounding box center [474, 302] width 352 height 482
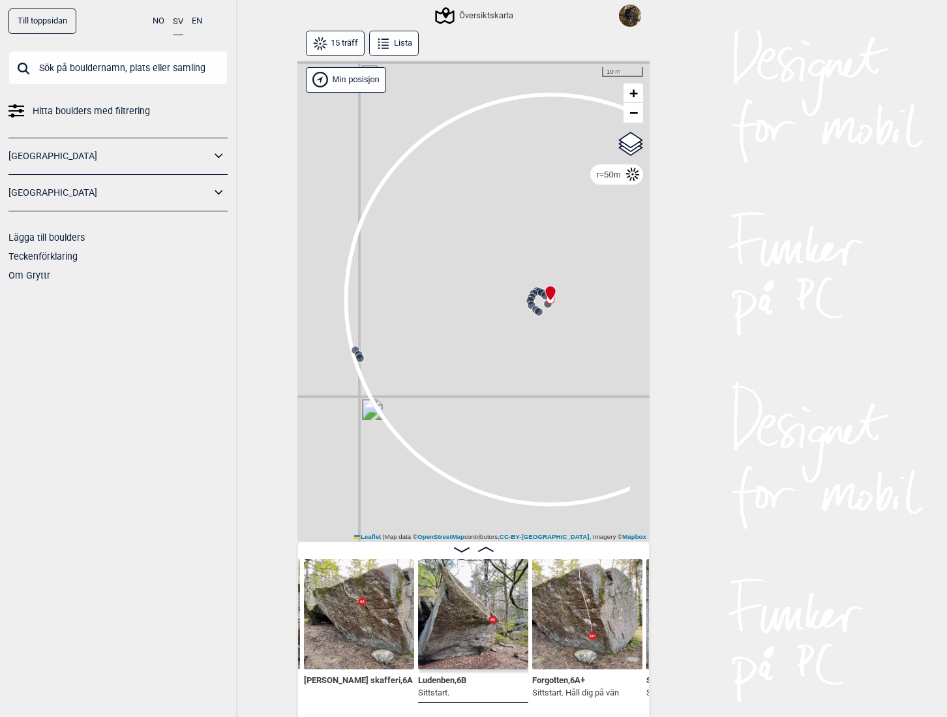
drag, startPoint x: 540, startPoint y: 358, endPoint x: 519, endPoint y: 350, distance: 22.5
click at [526, 355] on div "Gol [GEOGRAPHIC_DATA] Kolomoen [GEOGRAPHIC_DATA] [GEOGRAPHIC_DATA] [GEOGRAPHIC_…" at bounding box center [474, 302] width 352 height 482
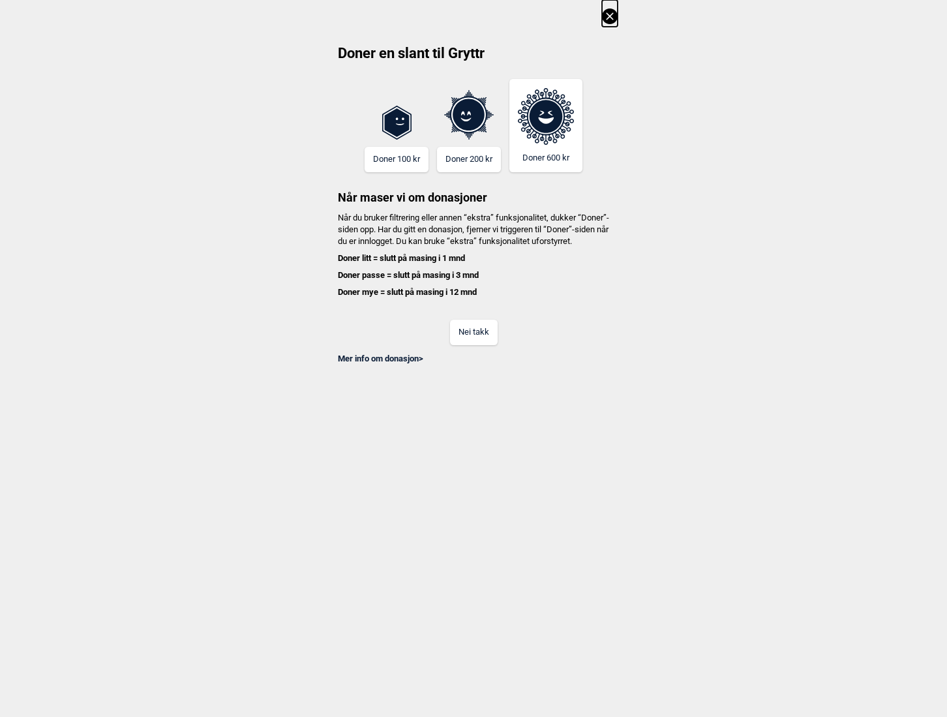
scroll to position [0, 772]
click at [609, 12] on icon at bounding box center [610, 16] width 16 height 16
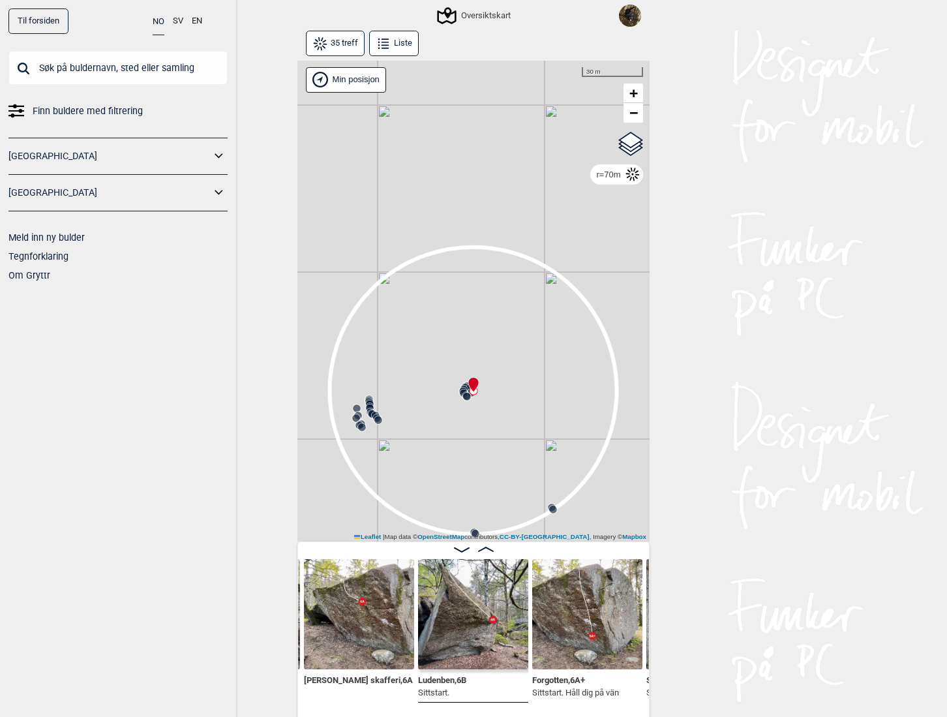
click at [174, 23] on button "SV" at bounding box center [178, 20] width 10 height 25
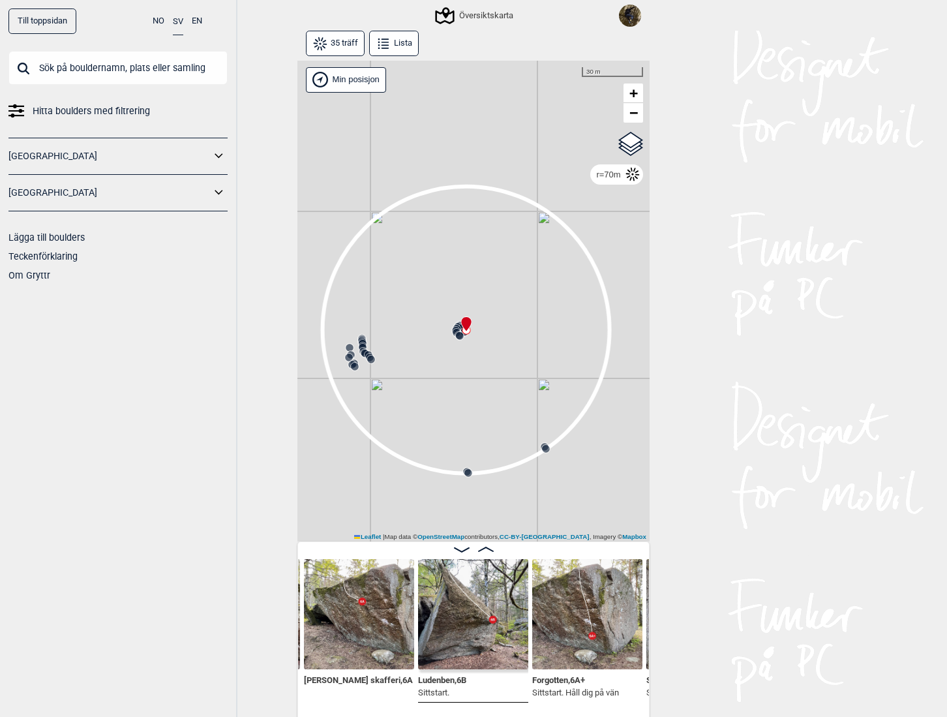
drag, startPoint x: 492, startPoint y: 408, endPoint x: 488, endPoint y: 360, distance: 48.4
click at [488, 360] on div "Gol [GEOGRAPHIC_DATA] Kolomoen [GEOGRAPHIC_DATA] [GEOGRAPHIC_DATA] [GEOGRAPHIC_…" at bounding box center [474, 302] width 352 height 482
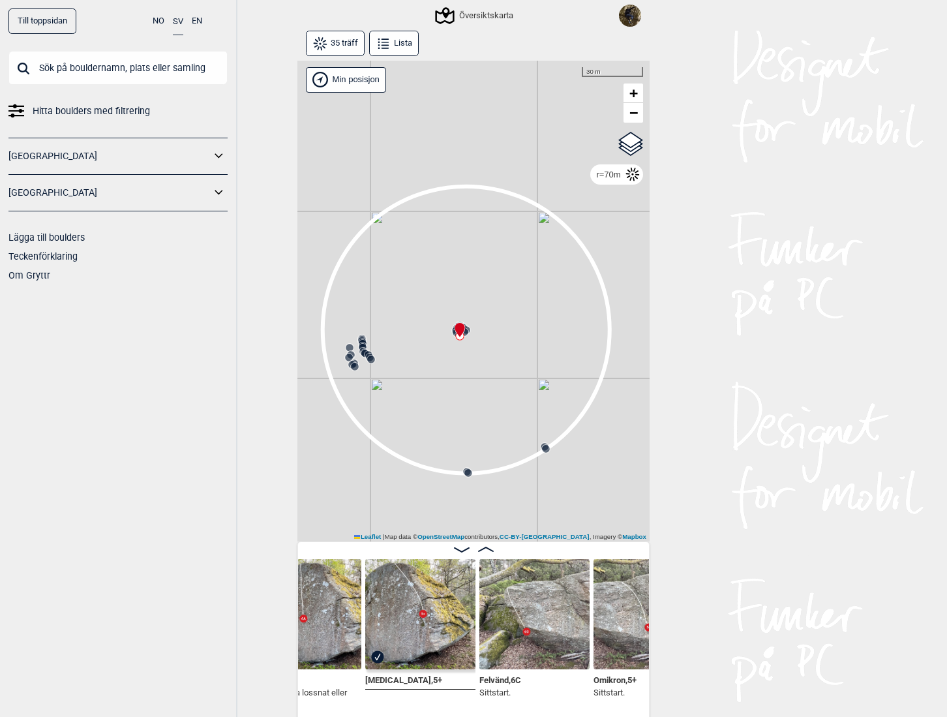
scroll to position [0, 1298]
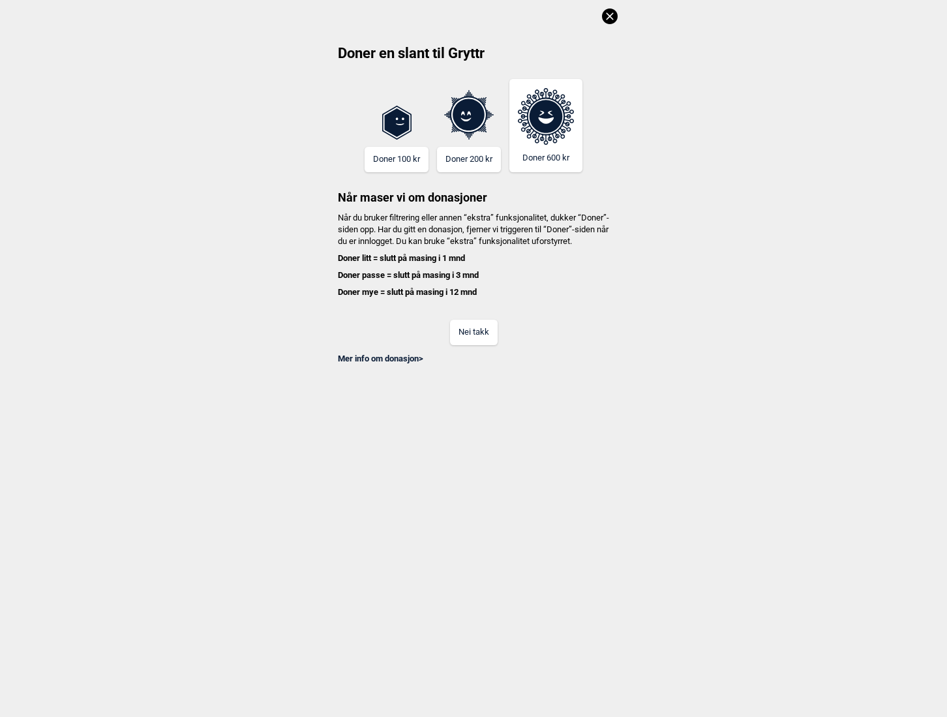
scroll to position [0, 102]
click at [606, 21] on icon at bounding box center [610, 16] width 16 height 16
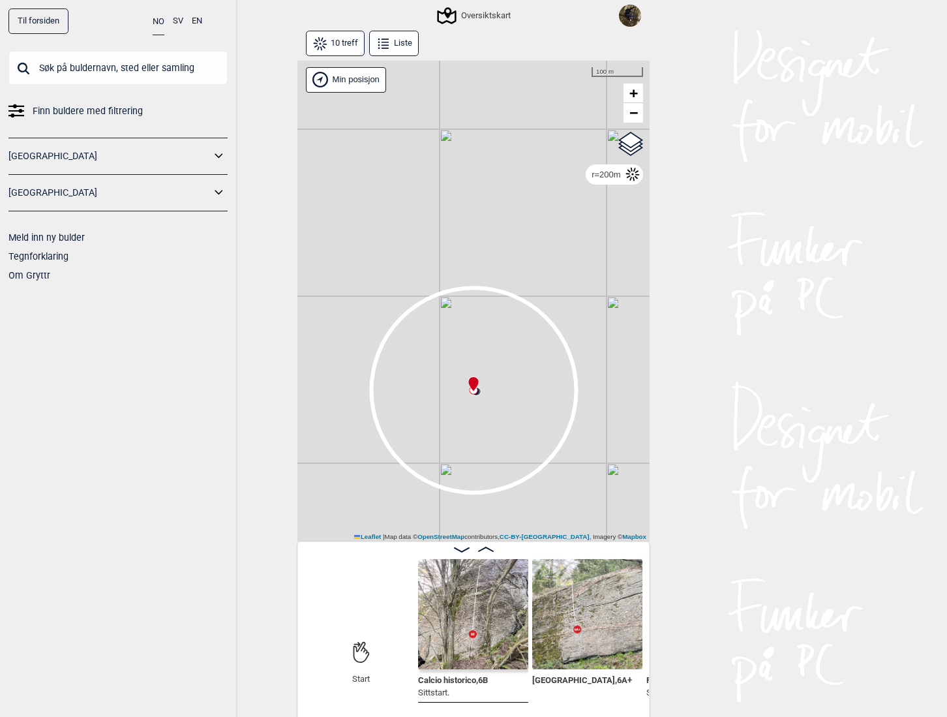
click at [179, 22] on button "SV" at bounding box center [178, 20] width 10 height 25
click at [626, 15] on img at bounding box center [630, 16] width 22 height 22
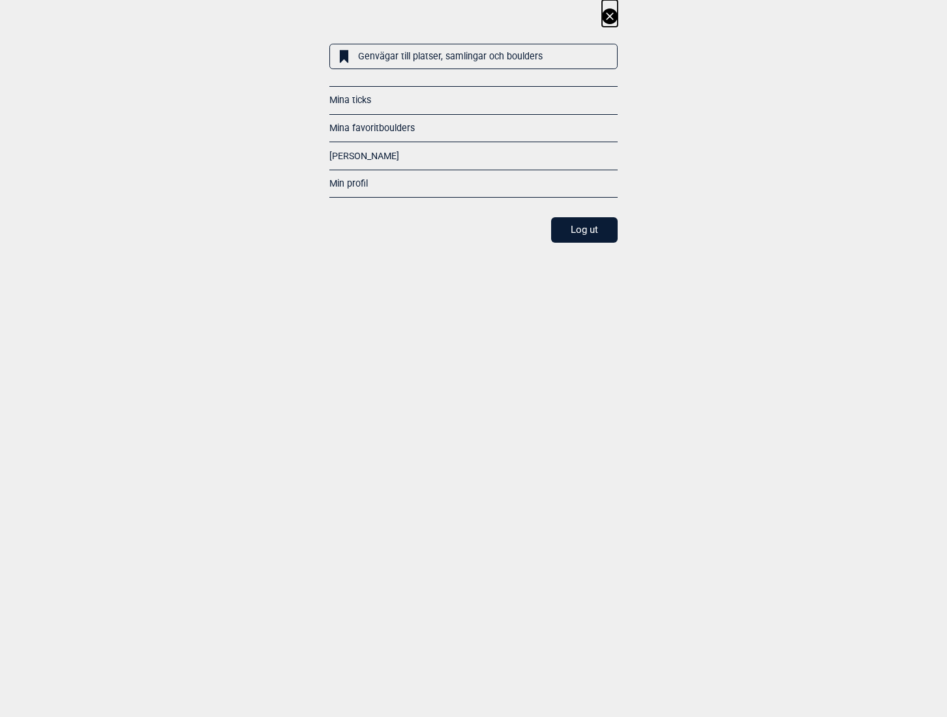
click at [597, 226] on button "Log ut" at bounding box center [584, 229] width 67 height 25
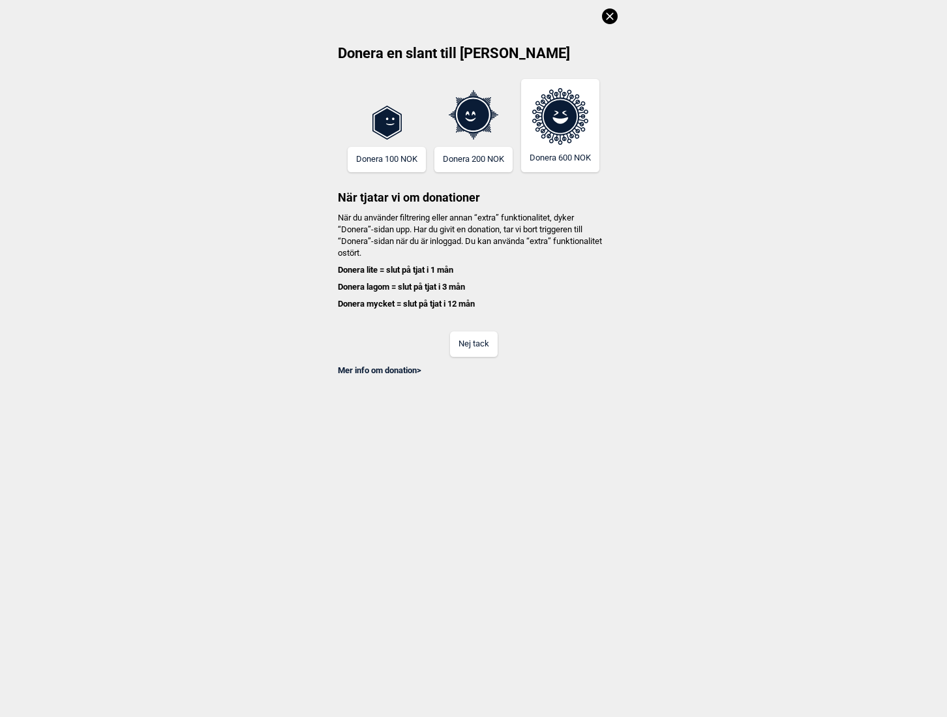
click at [478, 349] on button "Nej tack" at bounding box center [474, 343] width 48 height 25
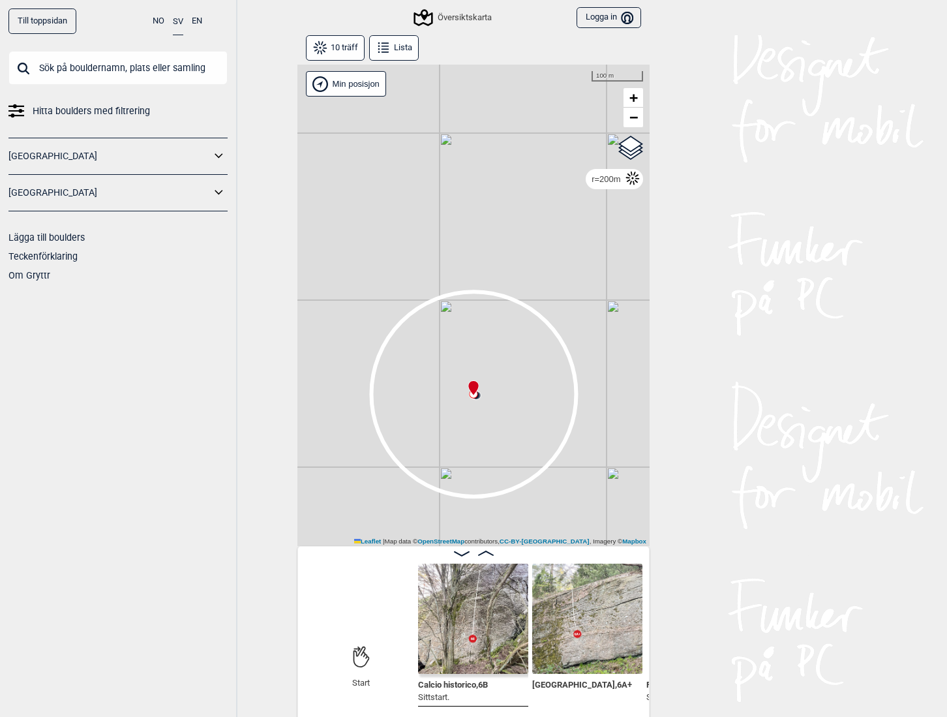
click at [624, 17] on icon "Bruker" at bounding box center [627, 17] width 12 height 12
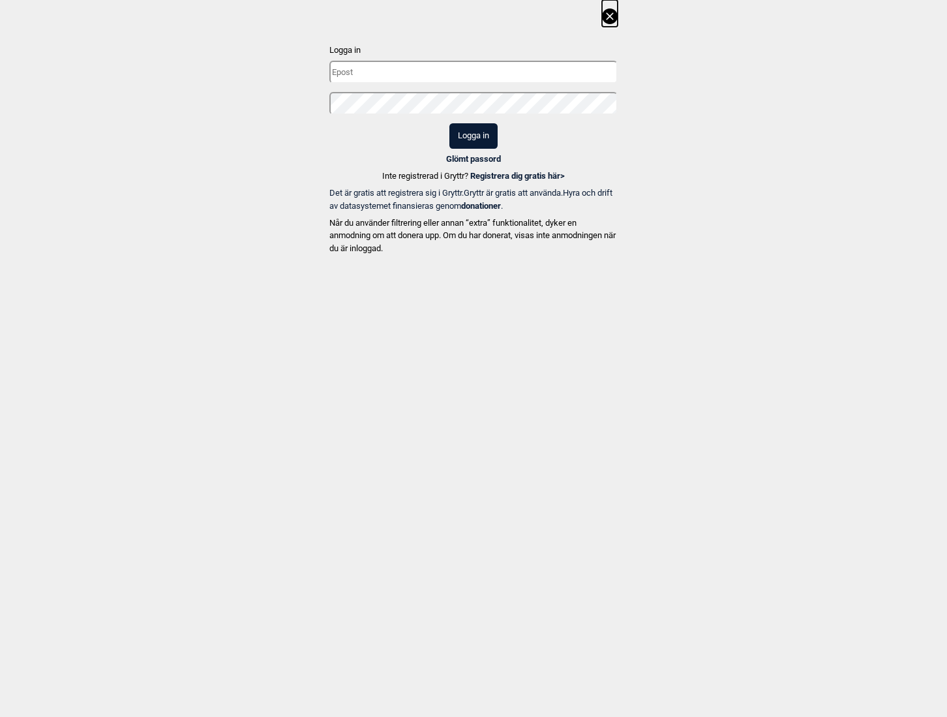
type input "jonatan.stromsten@gmail.com"
click at [467, 142] on button "Logga in" at bounding box center [474, 135] width 48 height 25
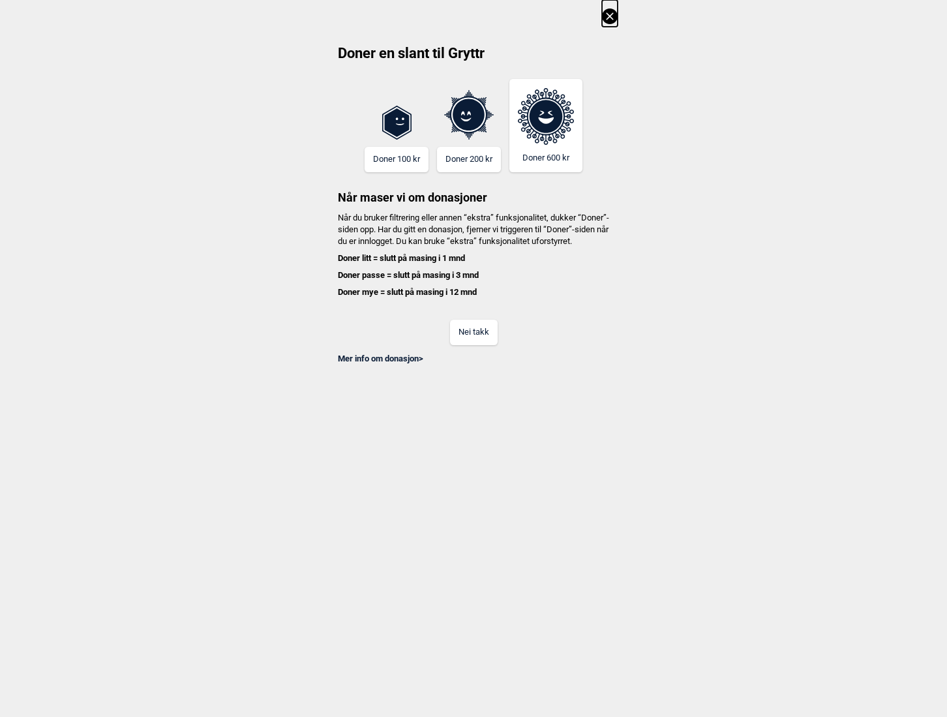
scroll to position [0, 772]
click at [617, 10] on icon at bounding box center [610, 16] width 16 height 16
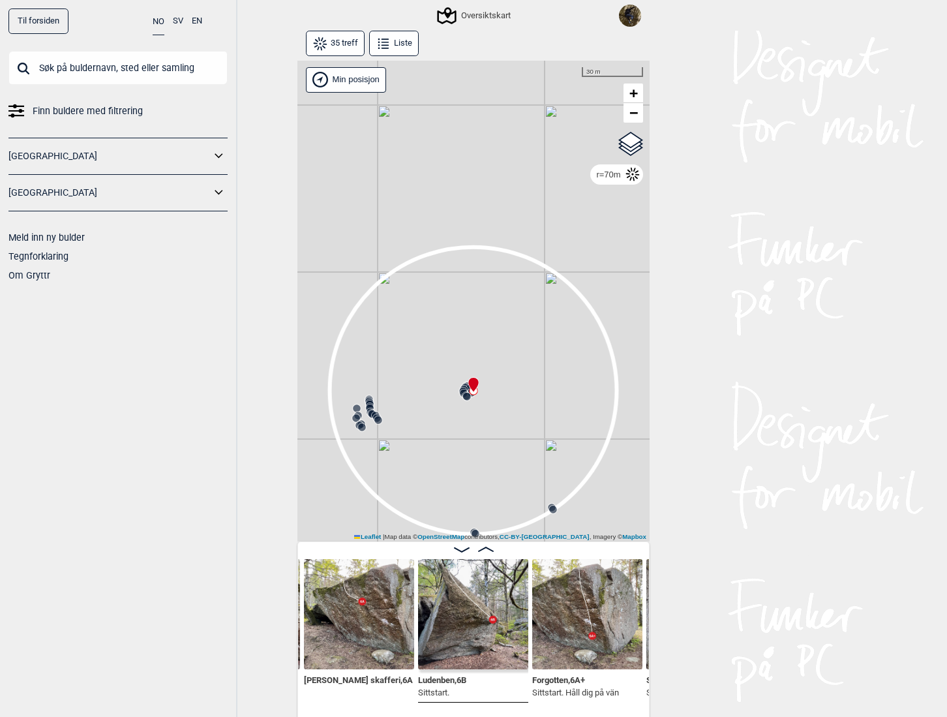
click at [178, 23] on button "SV" at bounding box center [178, 20] width 10 height 25
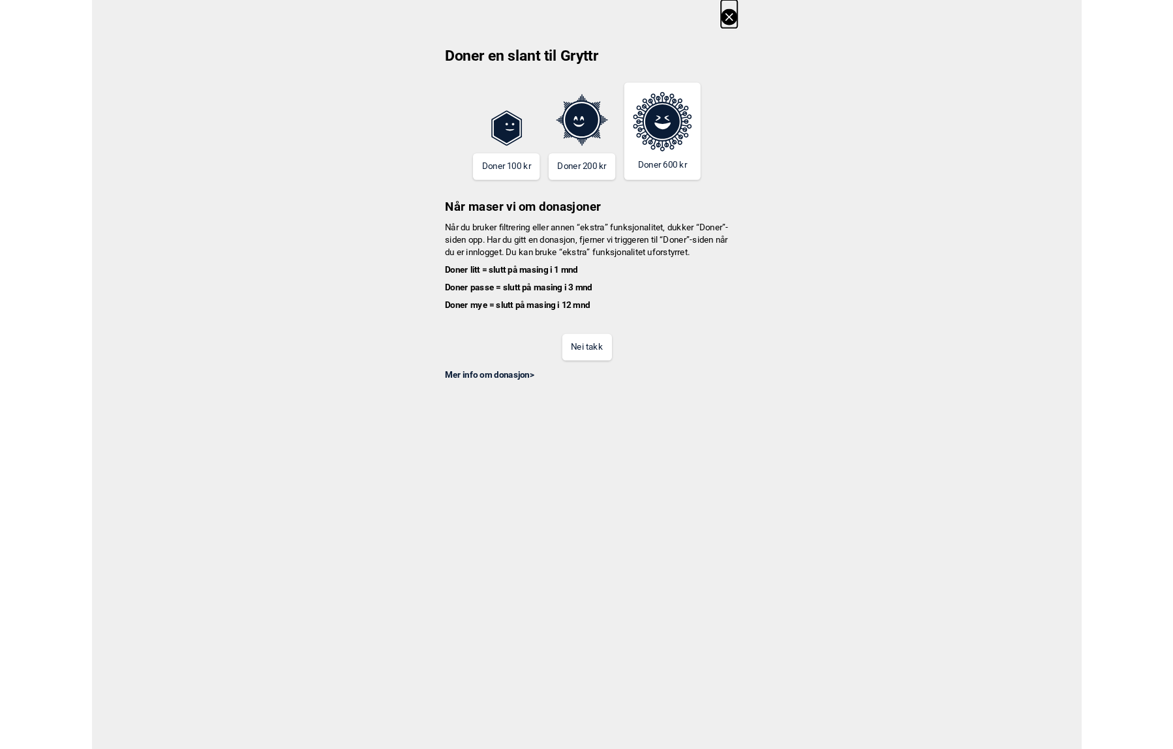
scroll to position [0, 772]
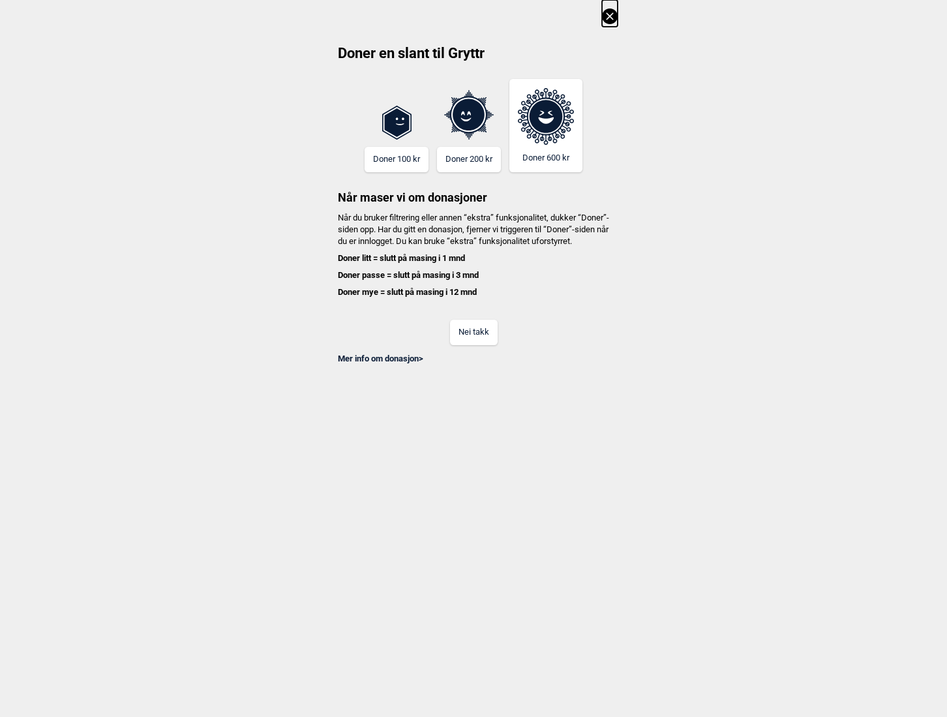
click at [611, 14] on icon at bounding box center [610, 16] width 16 height 16
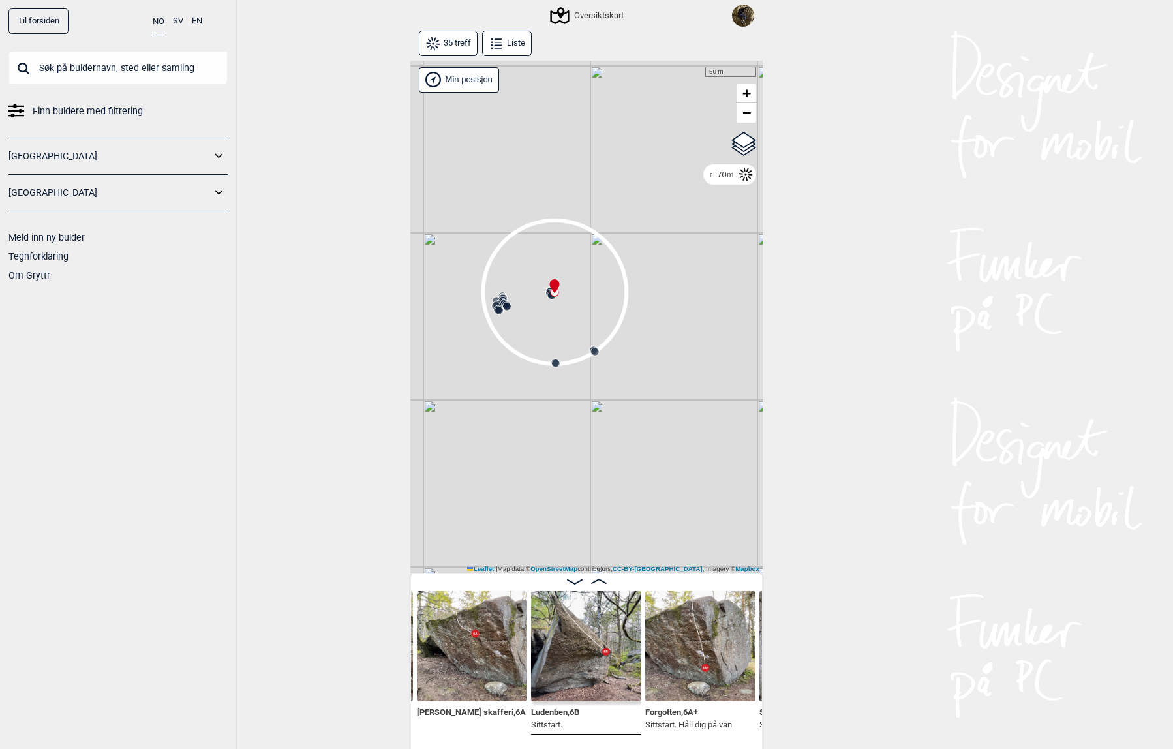
click at [180, 16] on button "SV" at bounding box center [178, 20] width 10 height 25
click at [592, 14] on div "Översiktskarta" at bounding box center [588, 16] width 76 height 16
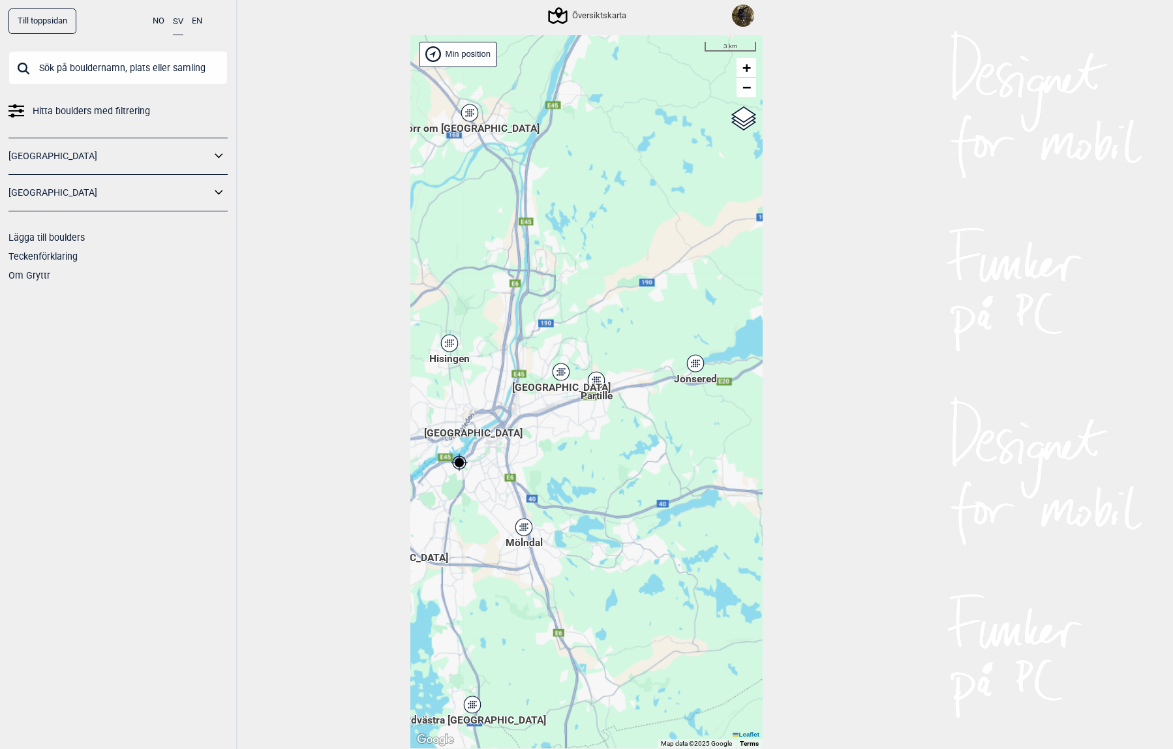
drag, startPoint x: 649, startPoint y: 367, endPoint x: 512, endPoint y: 435, distance: 152.6
click at [512, 437] on div "Brukerens posisjon Hallingdal Stange Buskerud syd Oslo og omegn Follo Østfold" at bounding box center [586, 392] width 352 height 714
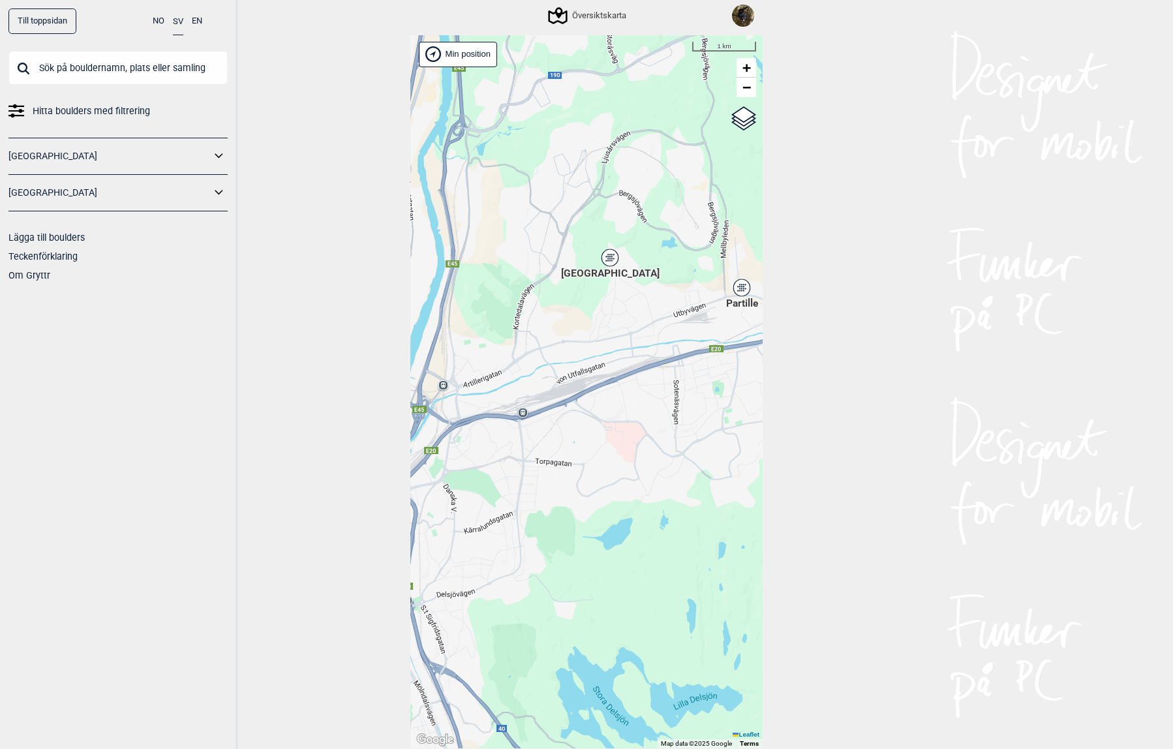
click at [612, 253] on icon at bounding box center [610, 257] width 16 height 17
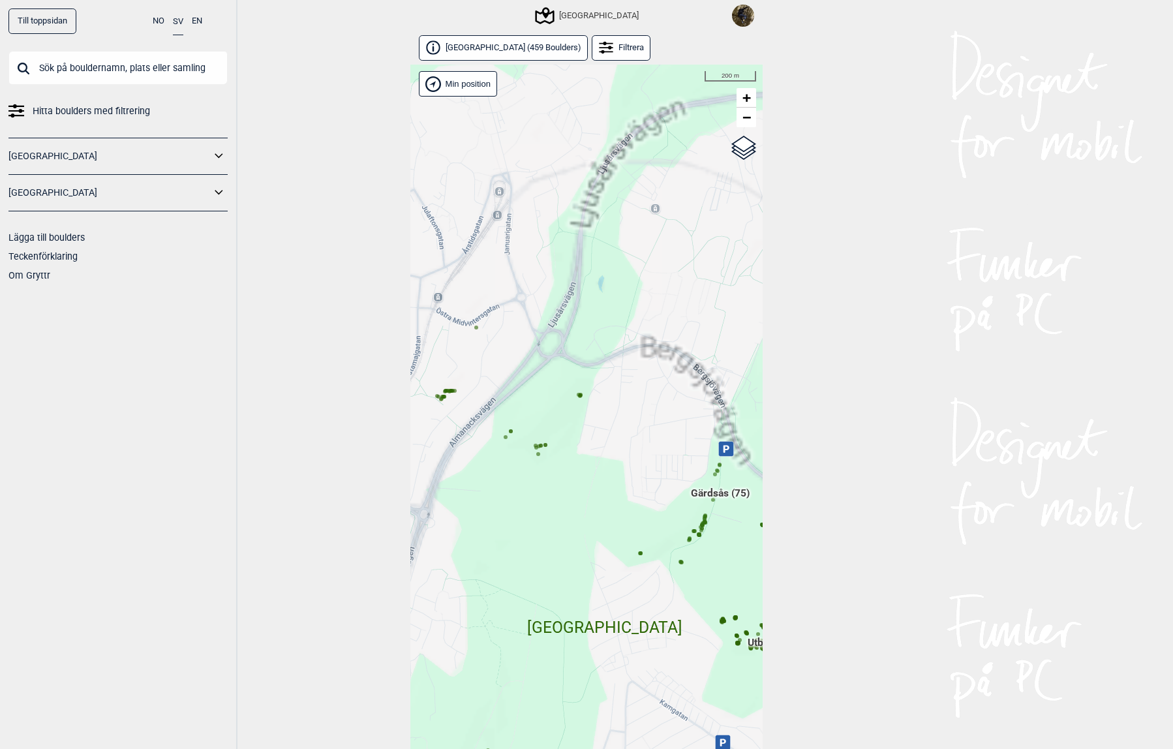
scroll to position [29, 0]
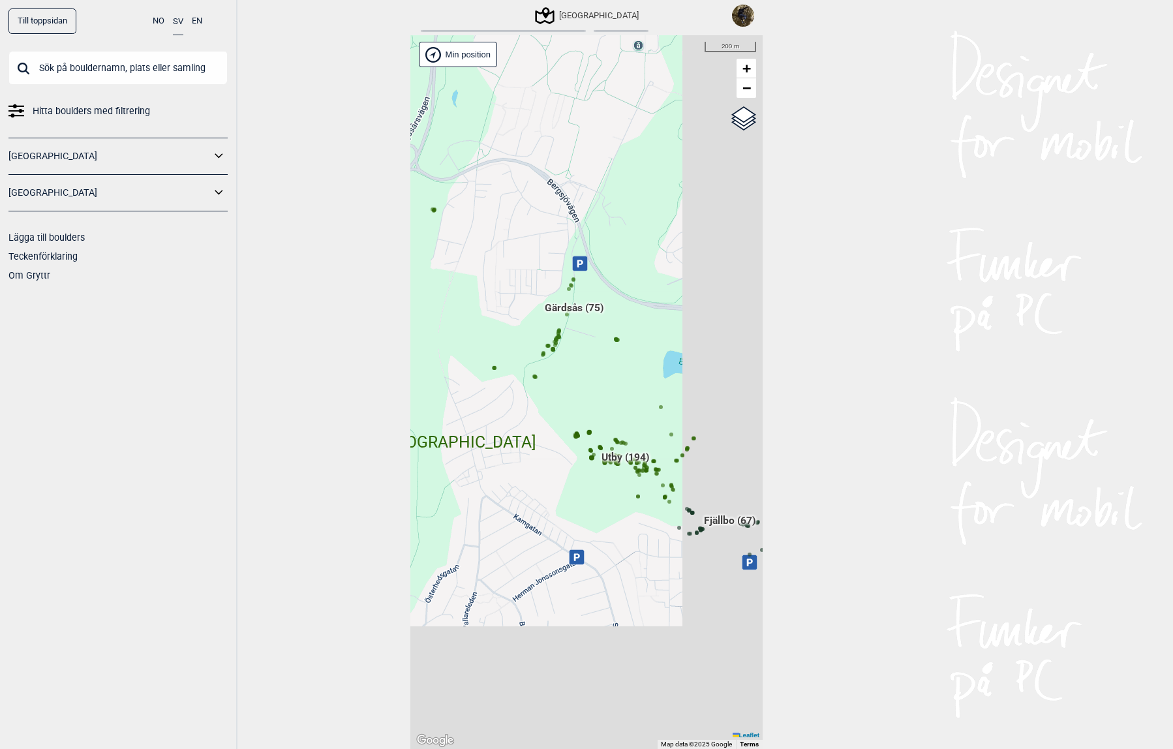
drag, startPoint x: 576, startPoint y: 467, endPoint x: 450, endPoint y: 320, distance: 193.4
click at [450, 320] on div "Brukerens posisjon Hallingdal Stange Buskerud syd Oslo og omegn Follo Østfold" at bounding box center [586, 392] width 352 height 714
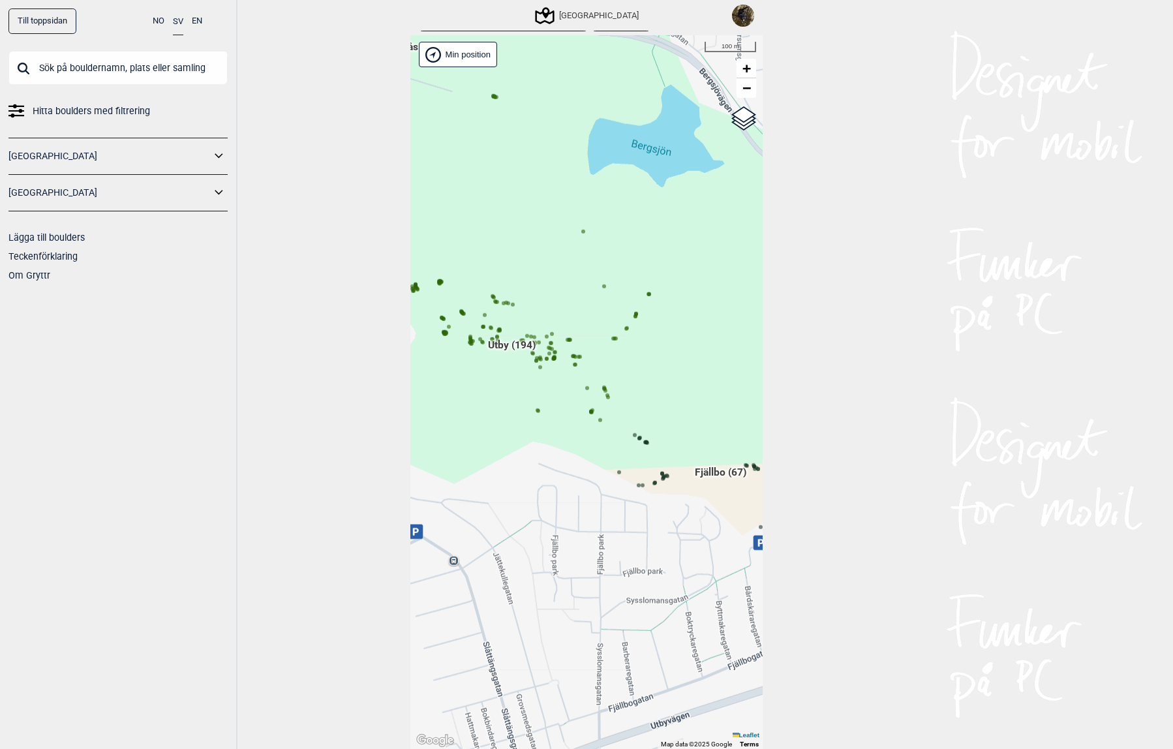
drag, startPoint x: 606, startPoint y: 556, endPoint x: 484, endPoint y: 425, distance: 178.7
click at [484, 425] on div "Brukerens posisjon Hallingdal Stange Buskerud syd Oslo og omegn Follo Østfold" at bounding box center [586, 392] width 352 height 714
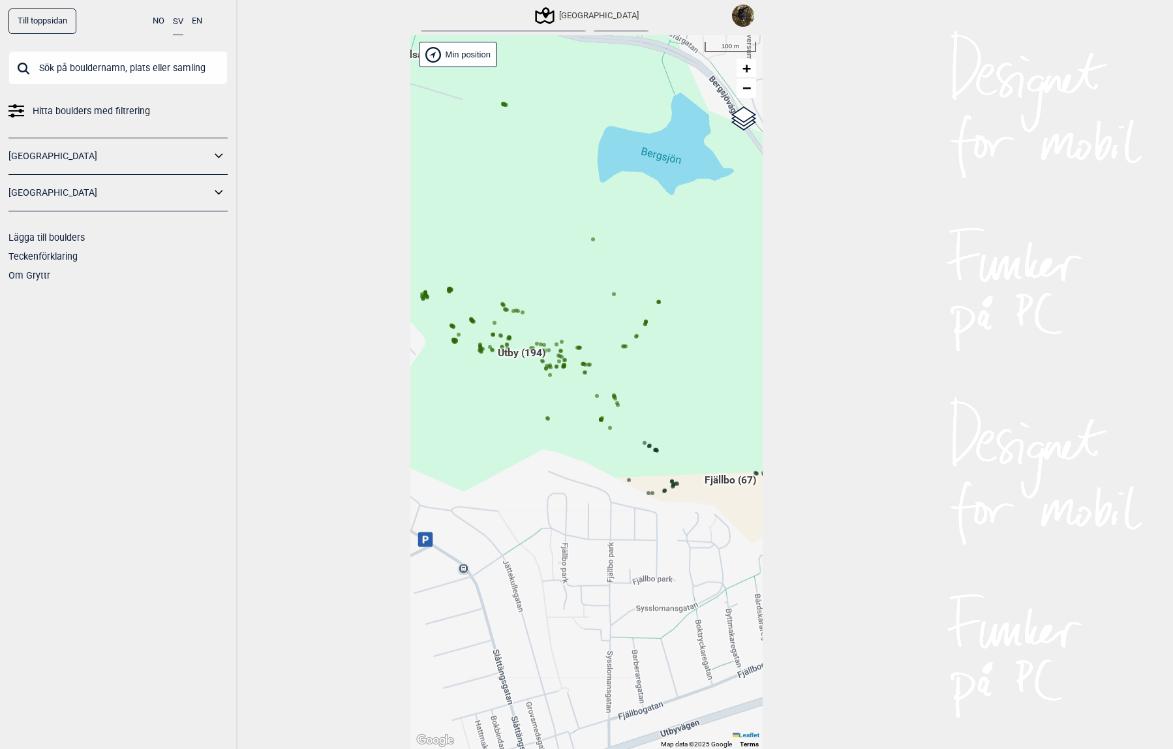
drag, startPoint x: 560, startPoint y: 368, endPoint x: 631, endPoint y: 403, distance: 79.4
click at [637, 403] on div "Brukerens posisjon Hallingdal Stange Buskerud syd Oslo og omegn Follo Østfold" at bounding box center [586, 392] width 352 height 714
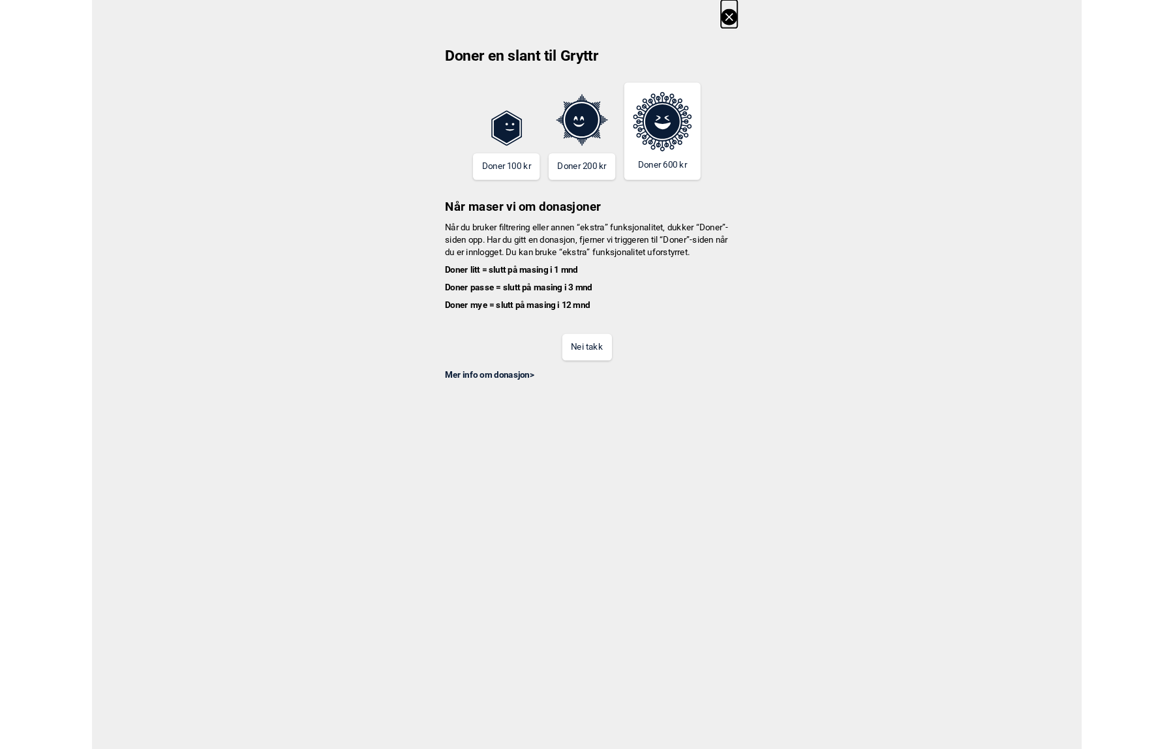
scroll to position [0, 102]
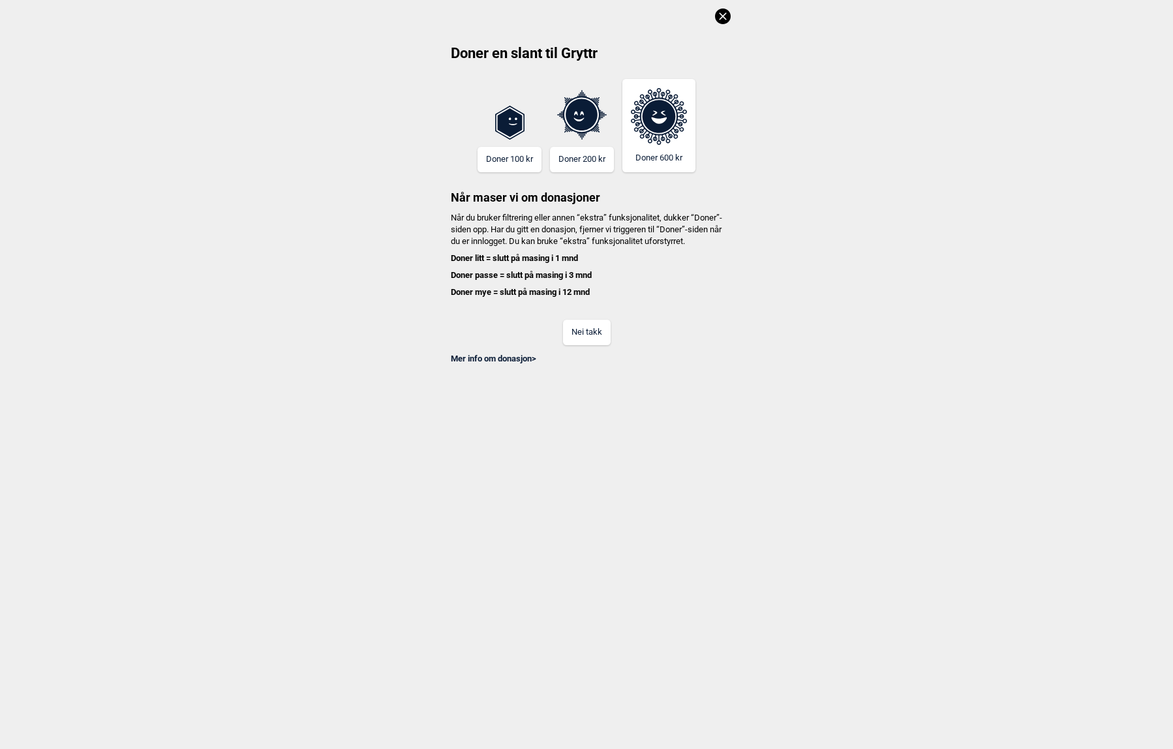
click at [725, 20] on icon at bounding box center [723, 16] width 16 height 16
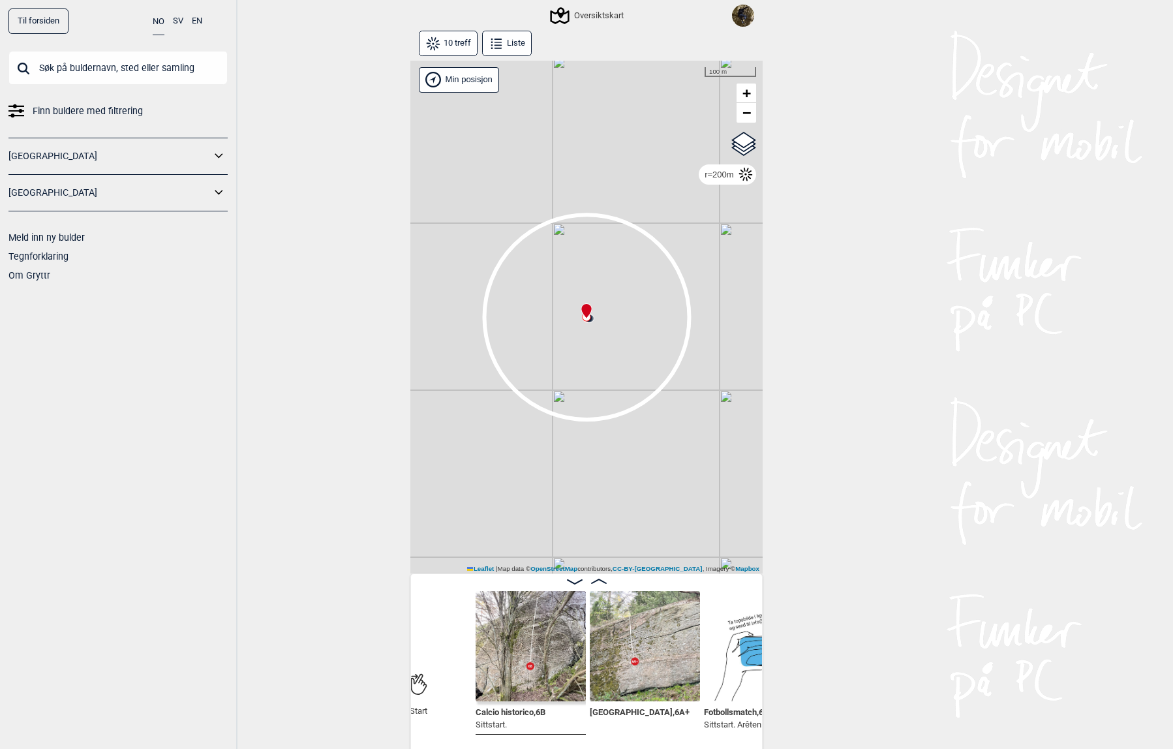
scroll to position [0, 161]
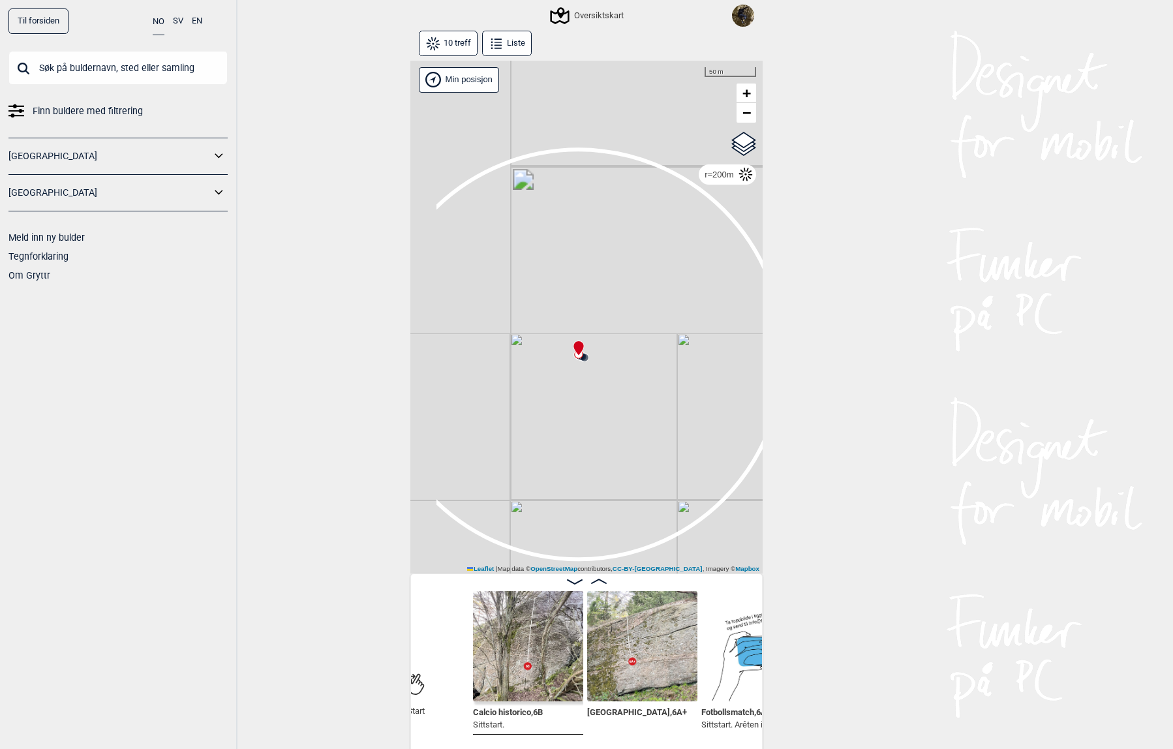
drag, startPoint x: 550, startPoint y: 369, endPoint x: 639, endPoint y: 295, distance: 115.9
click at [639, 295] on div "Gol [GEOGRAPHIC_DATA] Kolomoen [GEOGRAPHIC_DATA] [GEOGRAPHIC_DATA][PERSON_NAME]…" at bounding box center [586, 318] width 352 height 514
drag, startPoint x: 643, startPoint y: 266, endPoint x: 603, endPoint y: 284, distance: 44.1
click at [605, 284] on div "Gol [GEOGRAPHIC_DATA] Kolomoen [GEOGRAPHIC_DATA] [GEOGRAPHIC_DATA][PERSON_NAME]…" at bounding box center [586, 318] width 352 height 514
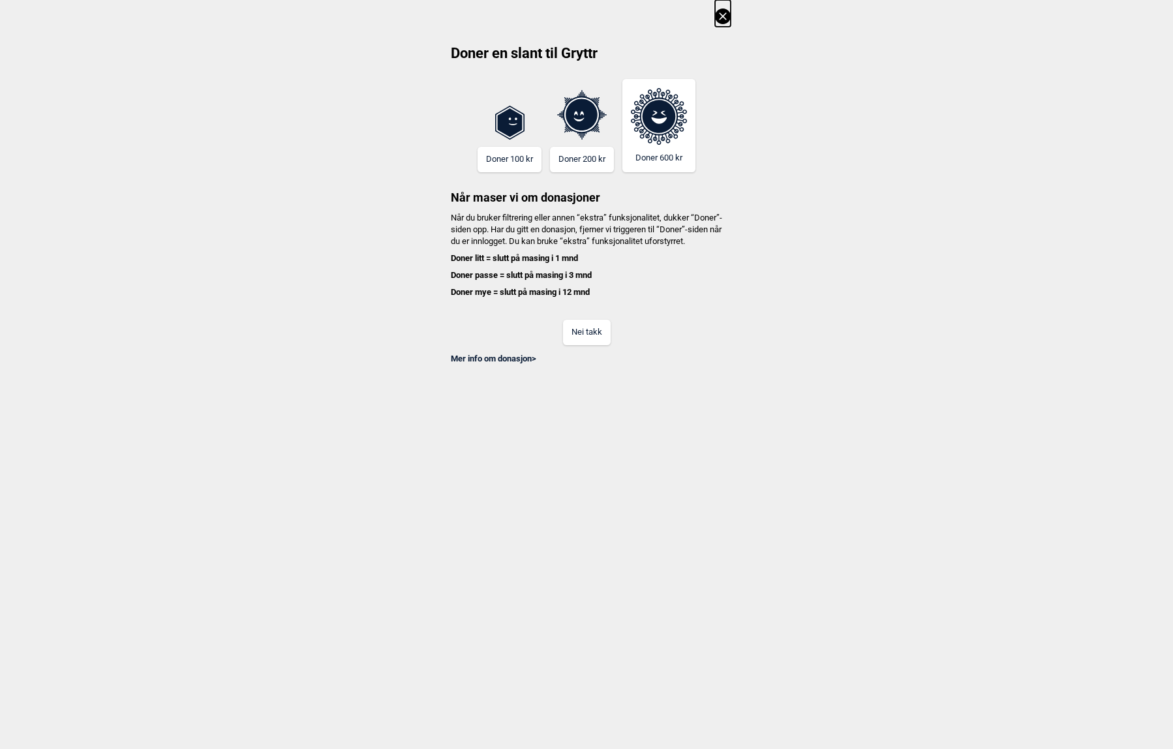
scroll to position [0, 3418]
click at [727, 16] on icon at bounding box center [723, 16] width 16 height 16
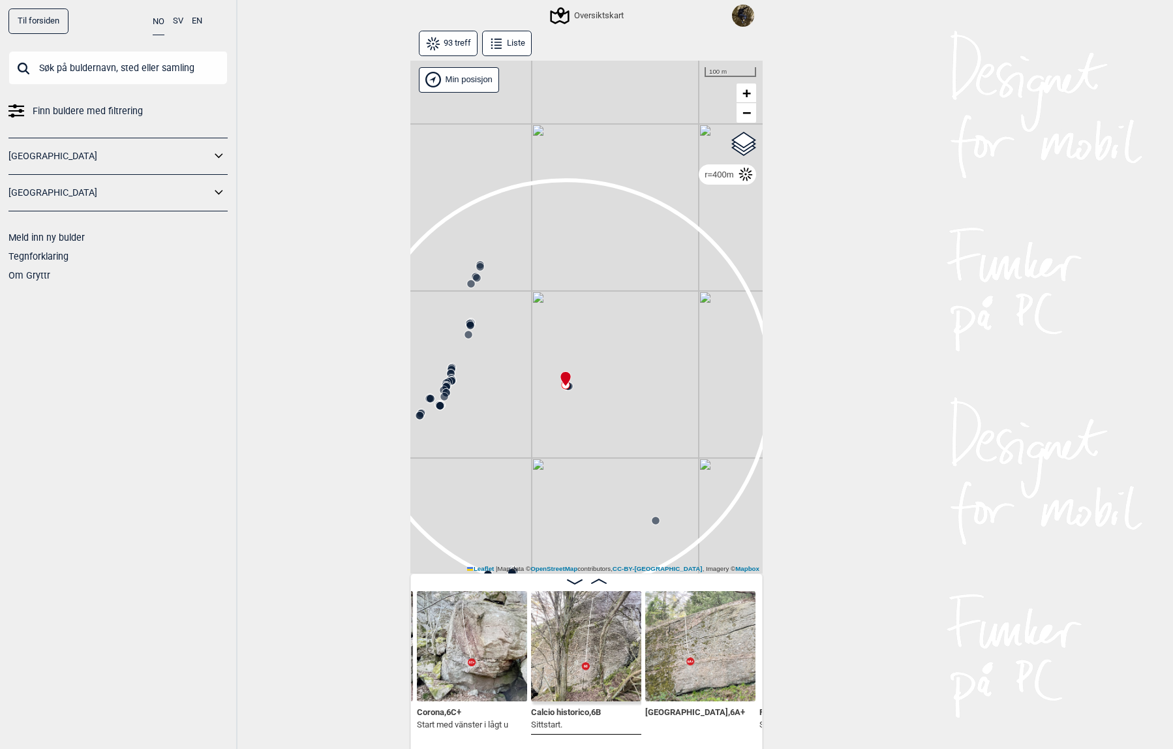
drag, startPoint x: 552, startPoint y: 405, endPoint x: 523, endPoint y: 400, distance: 29.1
click at [522, 378] on div "Gol [GEOGRAPHIC_DATA] Kolomoen [GEOGRAPHIC_DATA] [GEOGRAPHIC_DATA] [GEOGRAPHIC_…" at bounding box center [586, 318] width 352 height 514
click at [466, 322] on circle at bounding box center [470, 326] width 8 height 8
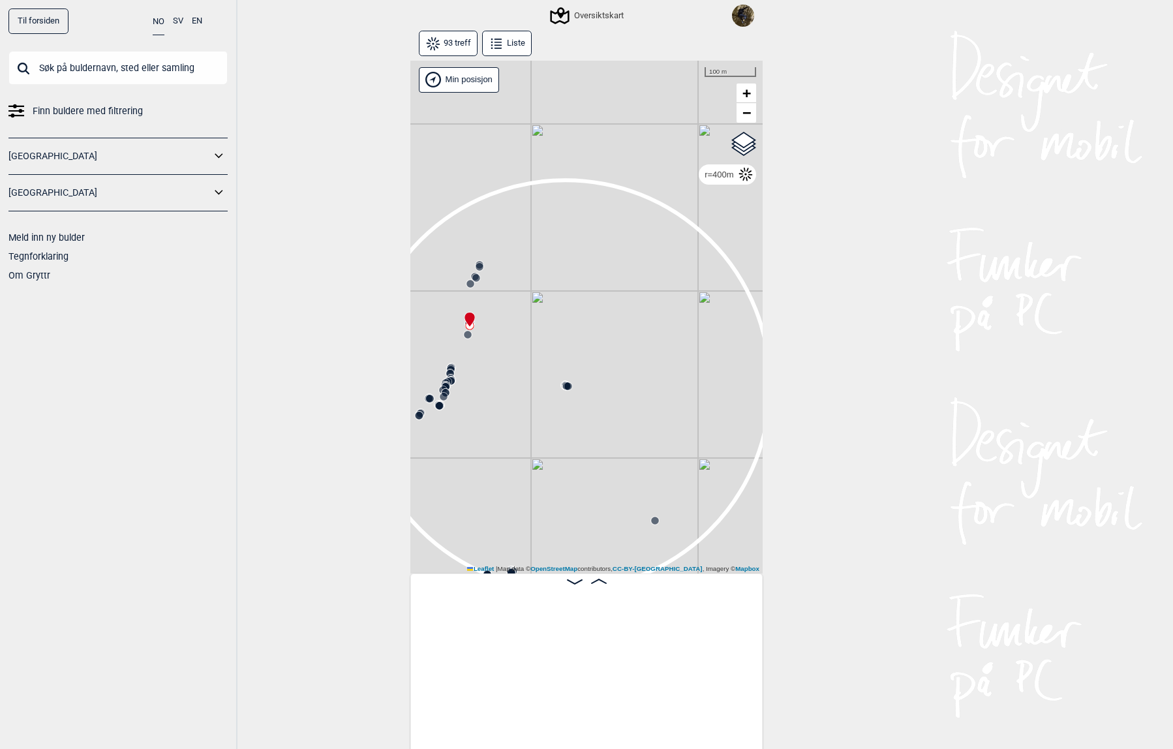
scroll to position [0, 1544]
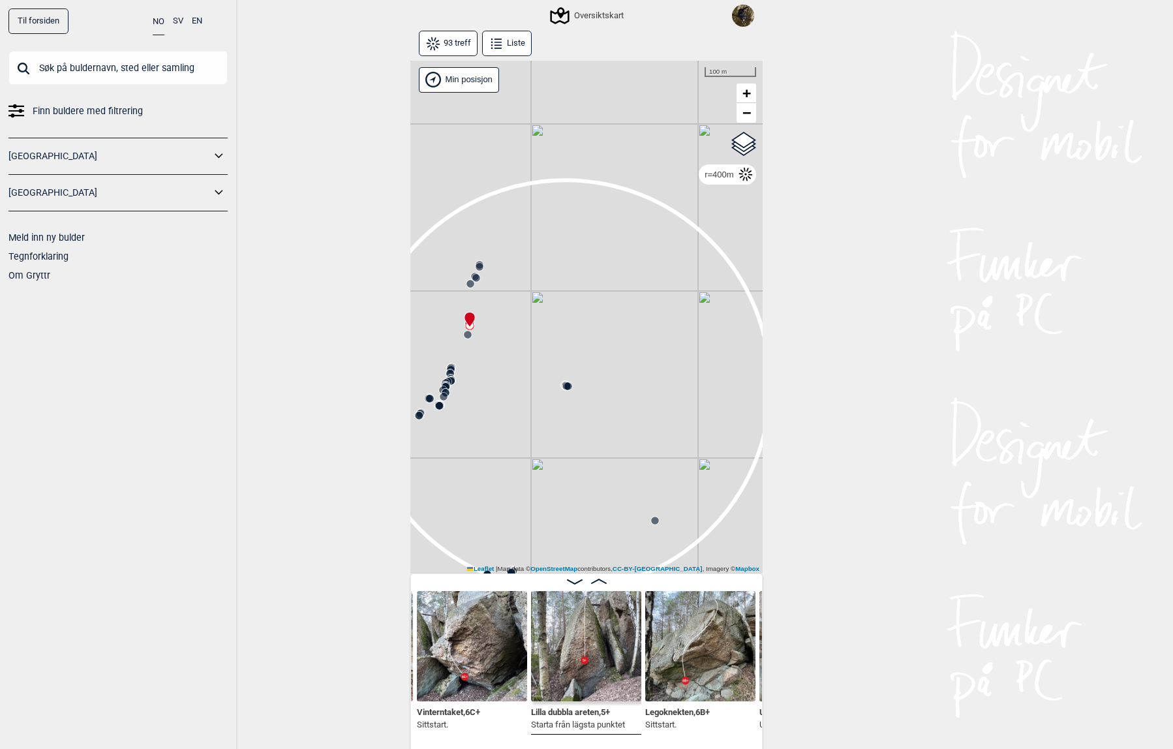
click at [687, 668] on img at bounding box center [700, 646] width 110 height 110
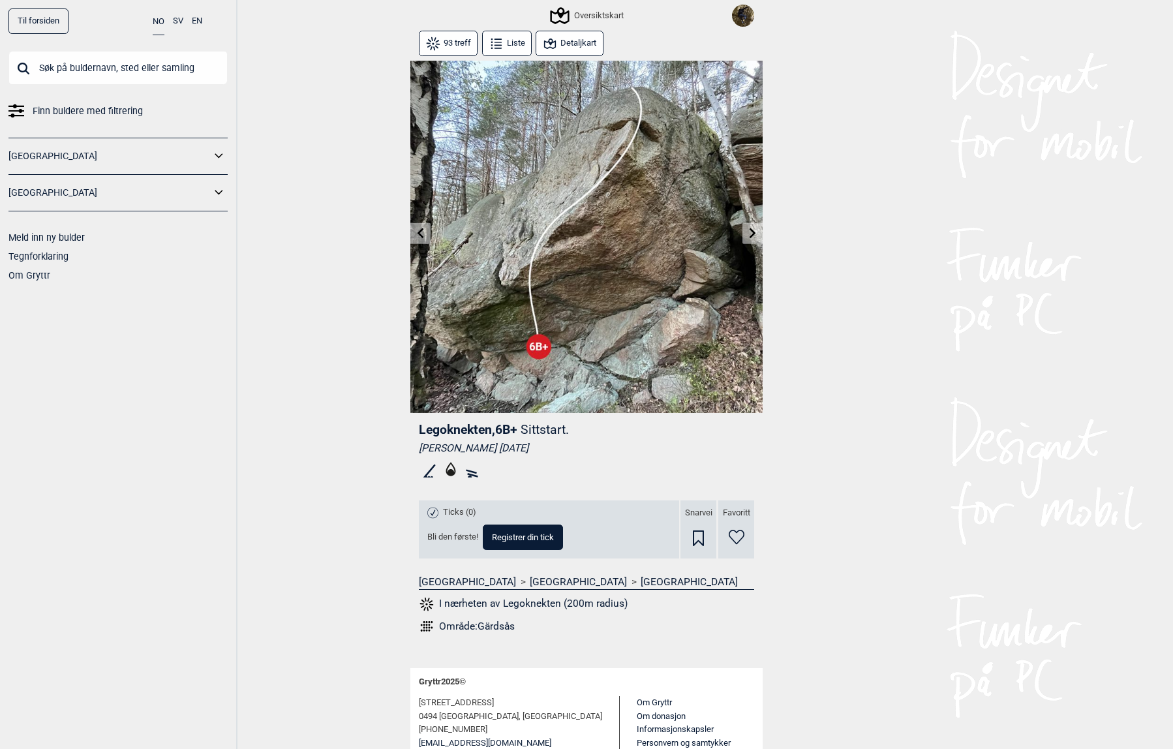
click at [581, 40] on button "Detaljkart" at bounding box center [569, 43] width 67 height 25
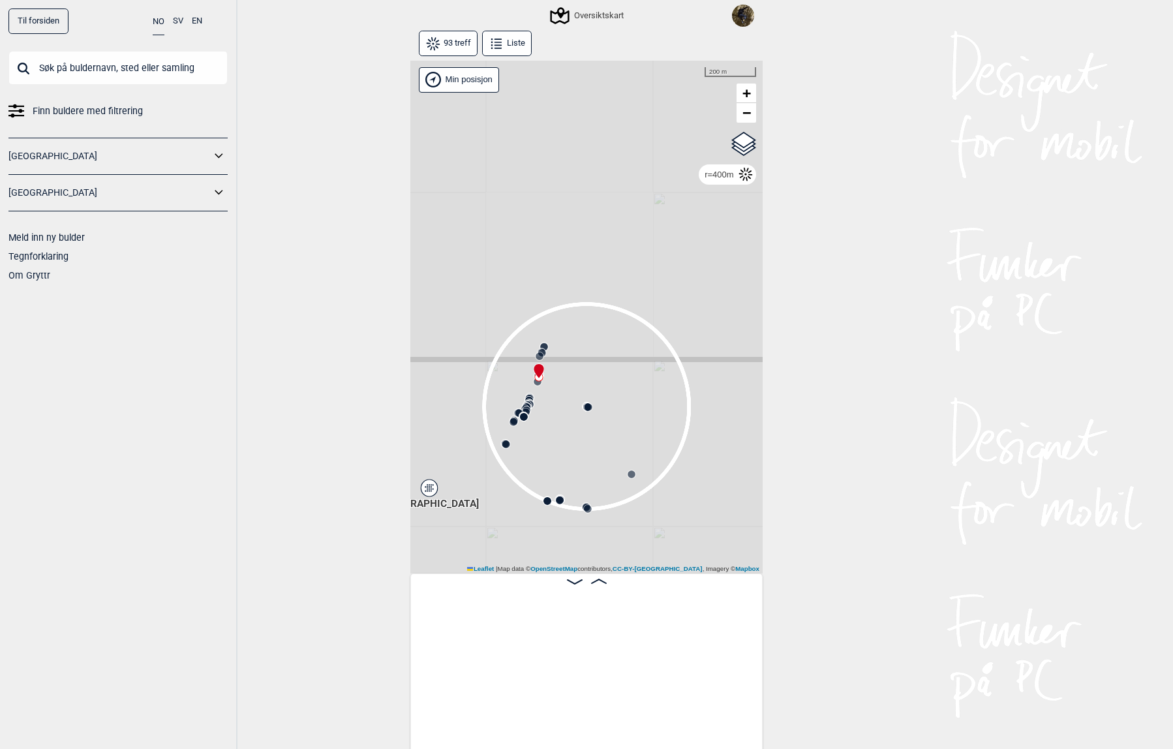
scroll to position [0, 1644]
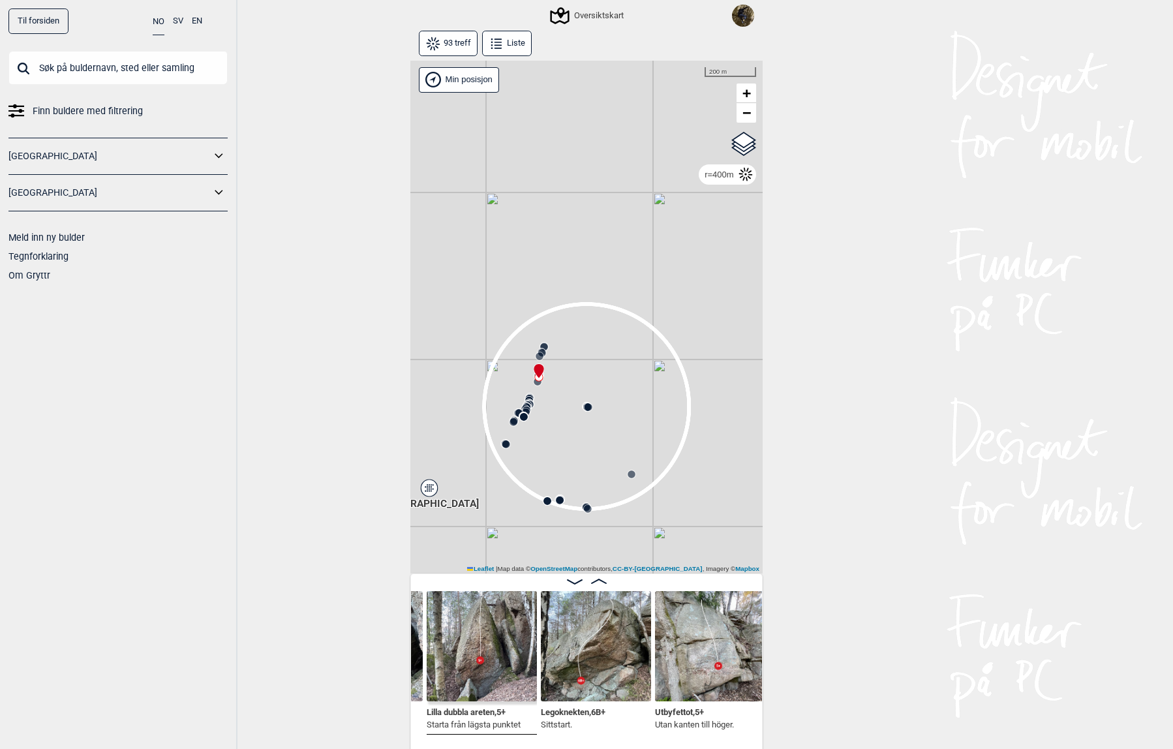
click at [175, 18] on button "SV" at bounding box center [178, 20] width 10 height 25
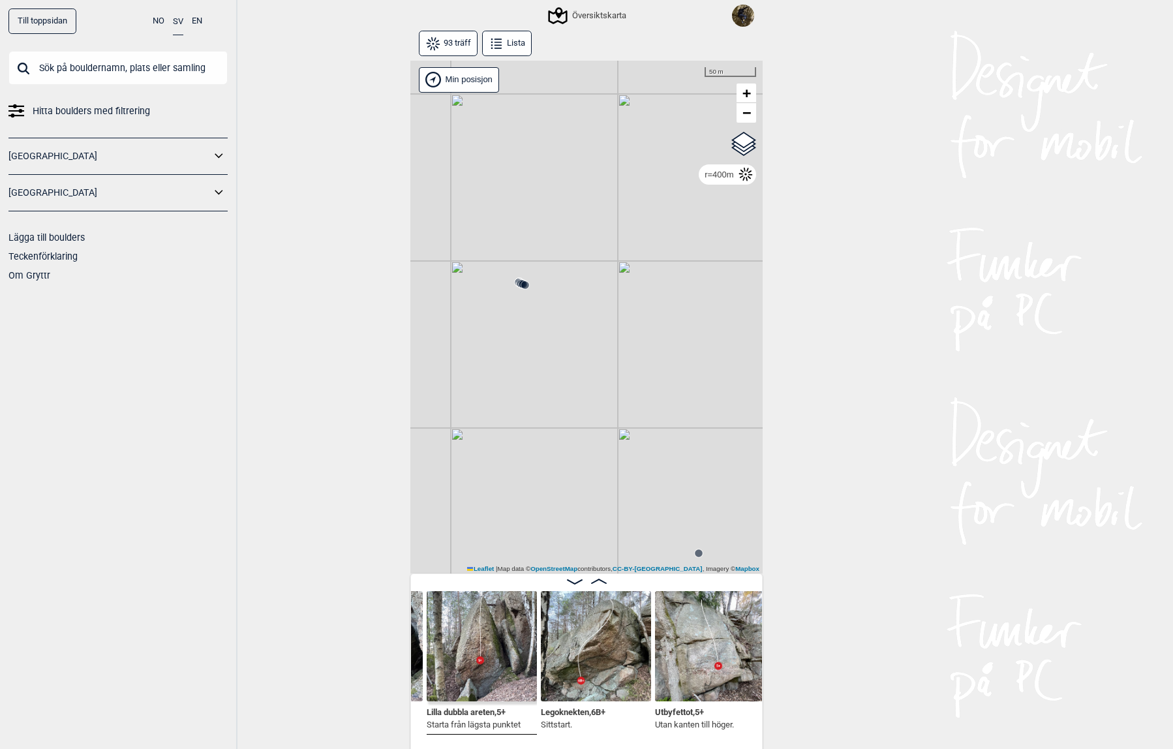
drag, startPoint x: 497, startPoint y: 321, endPoint x: 675, endPoint y: 400, distance: 194.2
click at [669, 400] on div "Gol [GEOGRAPHIC_DATA] Kolomoen [GEOGRAPHIC_DATA] [GEOGRAPHIC_DATA] [GEOGRAPHIC_…" at bounding box center [586, 318] width 352 height 514
drag, startPoint x: 607, startPoint y: 339, endPoint x: 553, endPoint y: 354, distance: 56.0
click at [555, 355] on div "Gol [GEOGRAPHIC_DATA] Kolomoen [GEOGRAPHIC_DATA] [GEOGRAPHIC_DATA] [GEOGRAPHIC_…" at bounding box center [586, 318] width 352 height 514
drag, startPoint x: 610, startPoint y: 284, endPoint x: 547, endPoint y: 463, distance: 189.7
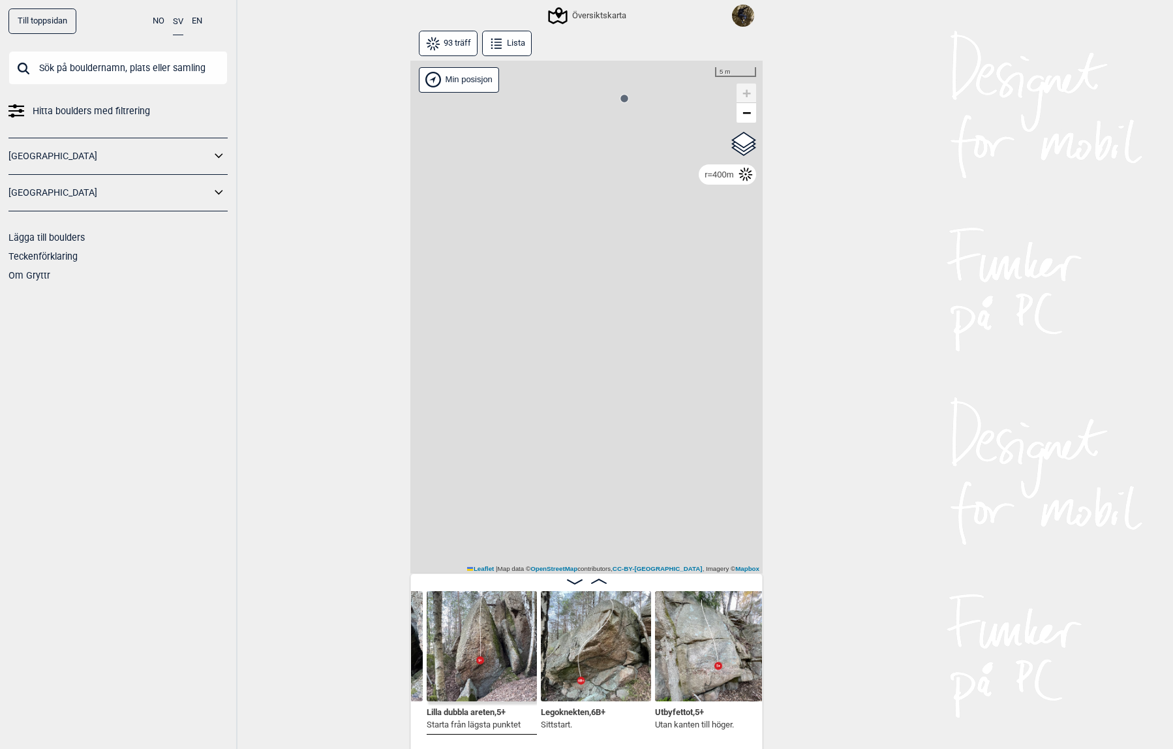
click at [547, 463] on div "Gol Ål Kolomoen Vallset Tangen Sørli Åsbygda Kongsberg Efteløt Østmarka nord Se…" at bounding box center [586, 318] width 352 height 514
drag, startPoint x: 566, startPoint y: 345, endPoint x: 549, endPoint y: 348, distance: 17.9
click at [531, 408] on div "Gol Ål Kolomoen Vallset Tangen Sørli Åsbygda Kongsberg Efteløt Østmarka nord Se…" at bounding box center [586, 318] width 352 height 514
drag, startPoint x: 576, startPoint y: 262, endPoint x: 646, endPoint y: 415, distance: 168.8
click at [646, 418] on div "Gol Ål Kolomoen Vallset Tangen Sørli Åsbygda Kongsberg Efteløt Østmarka nord Se…" at bounding box center [586, 318] width 352 height 514
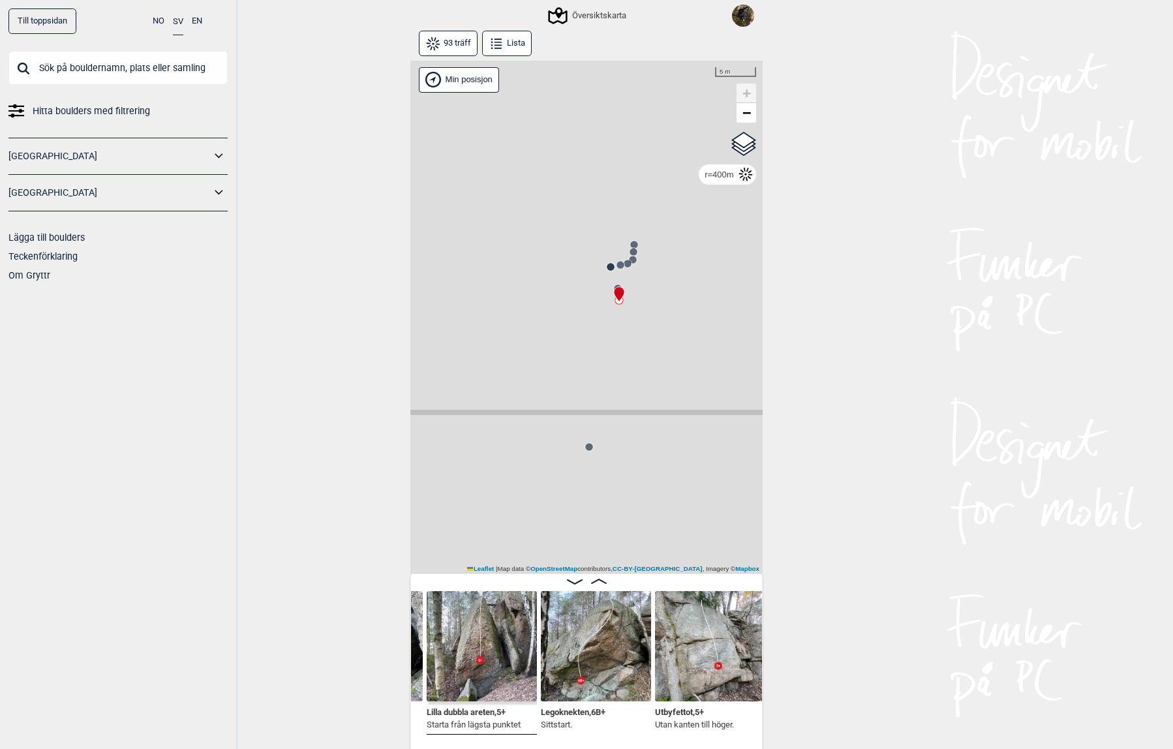
click at [607, 268] on circle at bounding box center [611, 267] width 8 height 8
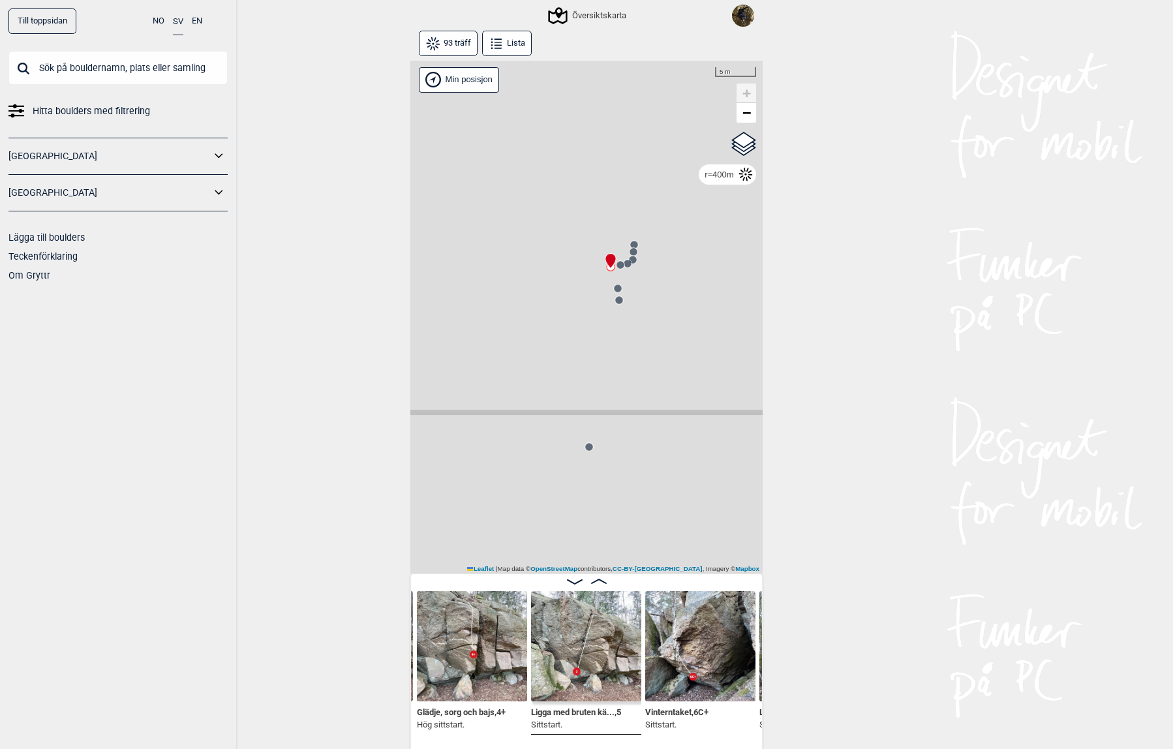
click at [624, 265] on circle at bounding box center [628, 264] width 8 height 8
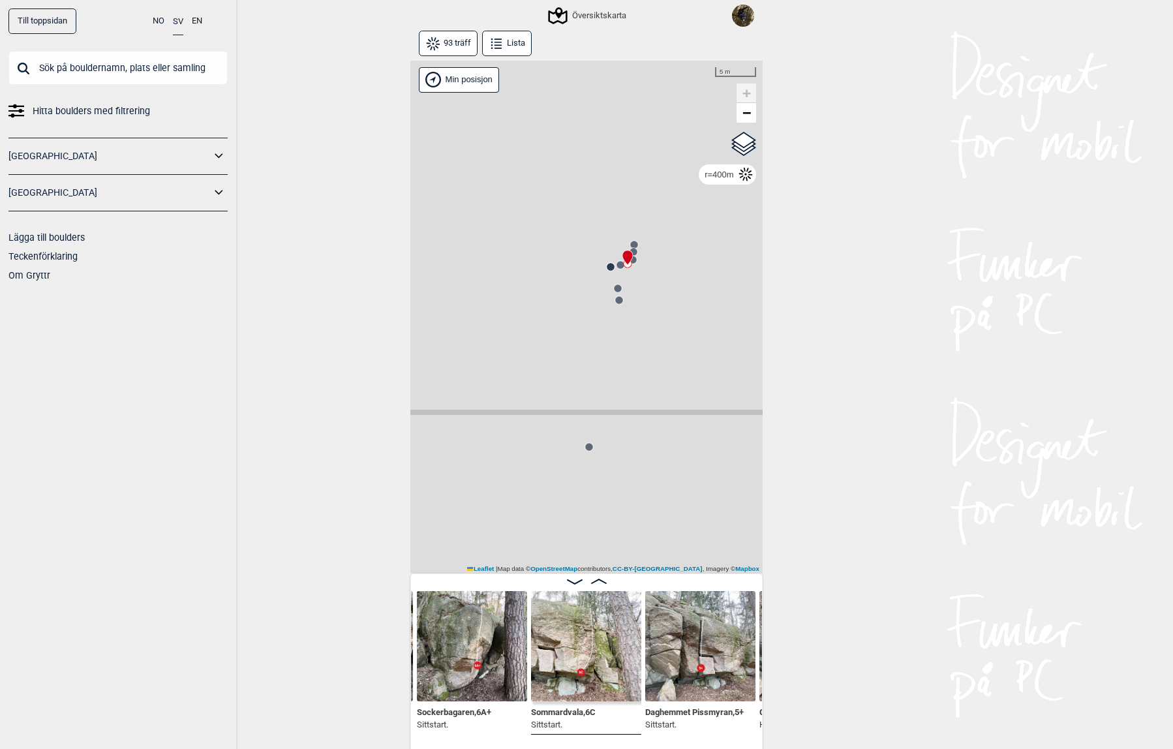
click at [635, 251] on div "Gol Ål Kolomoen Vallset Tangen Sørli Åsbygda Kongsberg Efteløt Østmarka nord Se…" at bounding box center [586, 318] width 352 height 514
click at [630, 250] on circle at bounding box center [634, 252] width 8 height 8
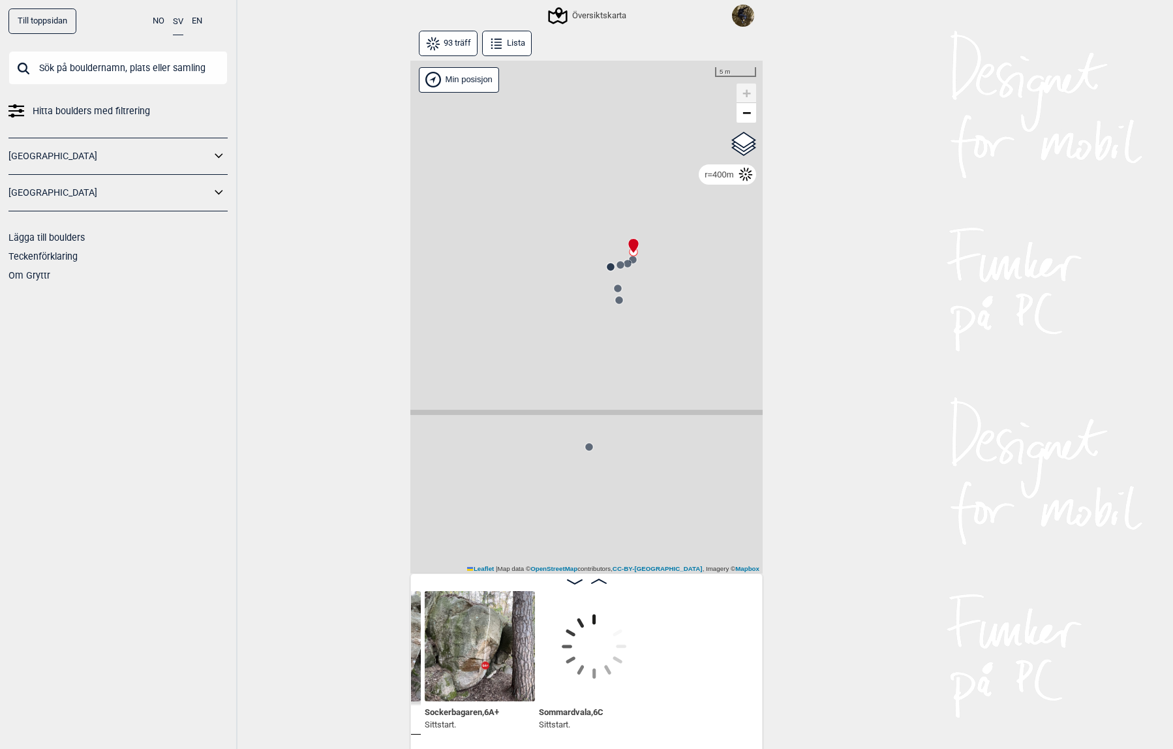
scroll to position [0, 772]
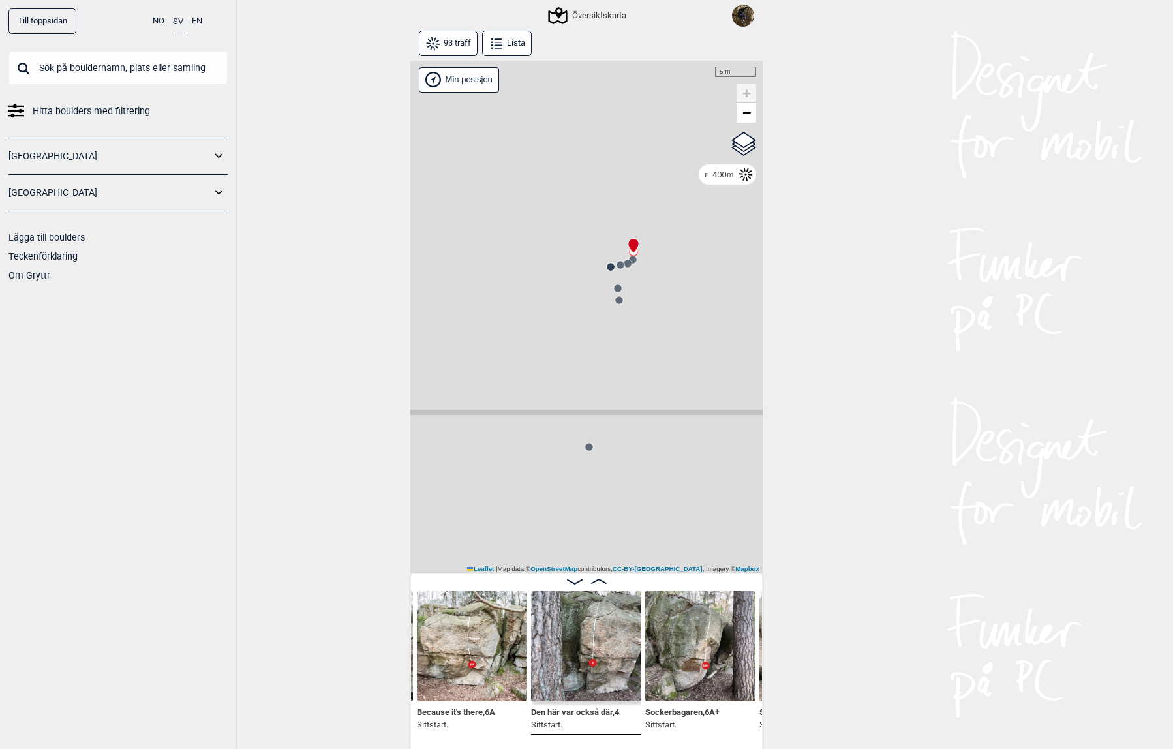
click at [626, 258] on icon at bounding box center [627, 263] width 10 height 10
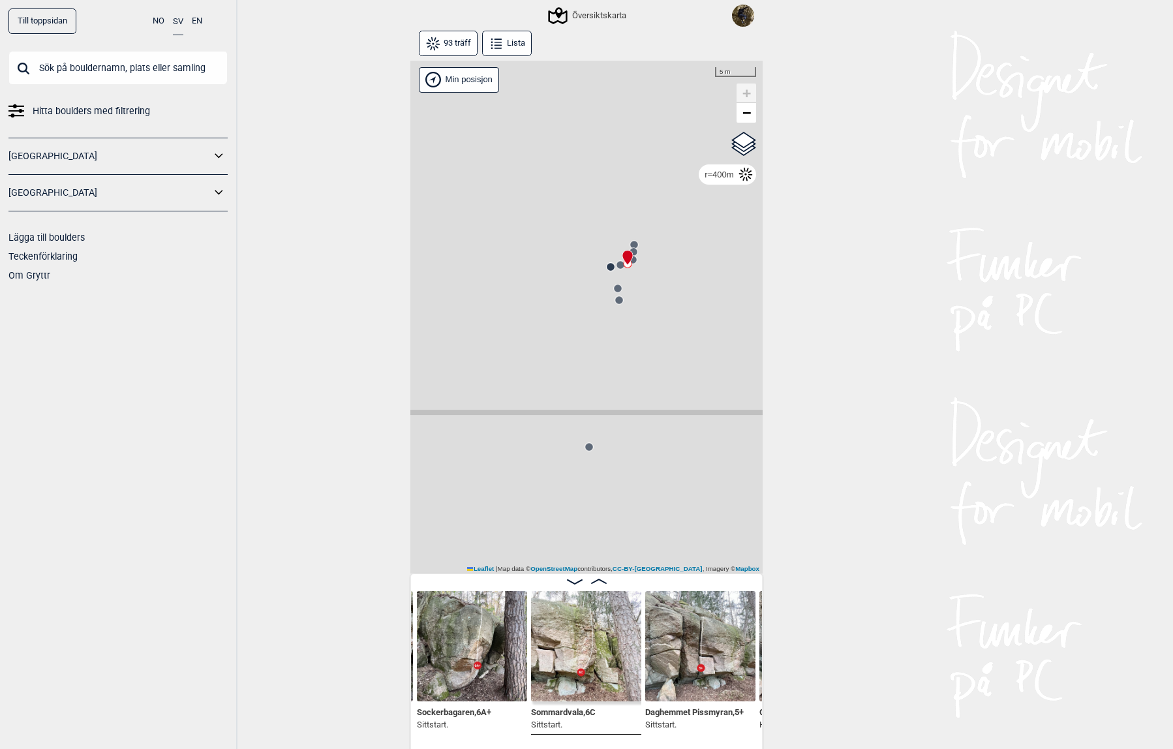
click at [630, 256] on icon at bounding box center [633, 259] width 10 height 10
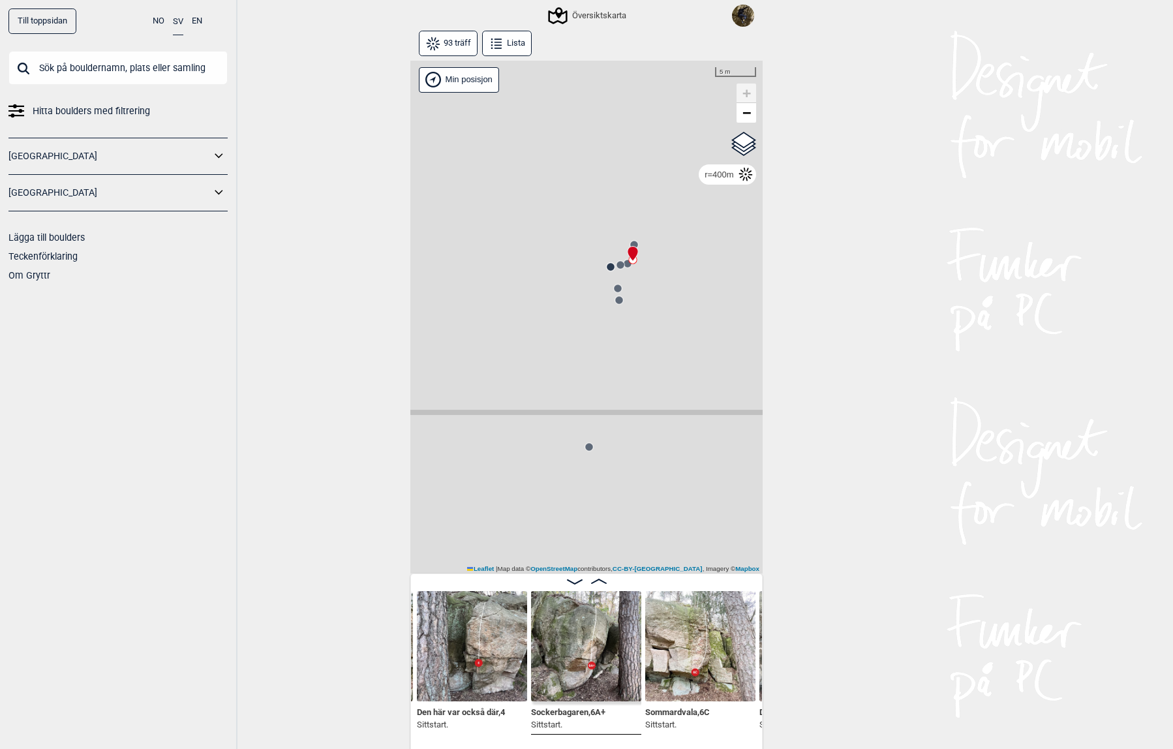
click at [617, 262] on circle at bounding box center [621, 265] width 8 height 8
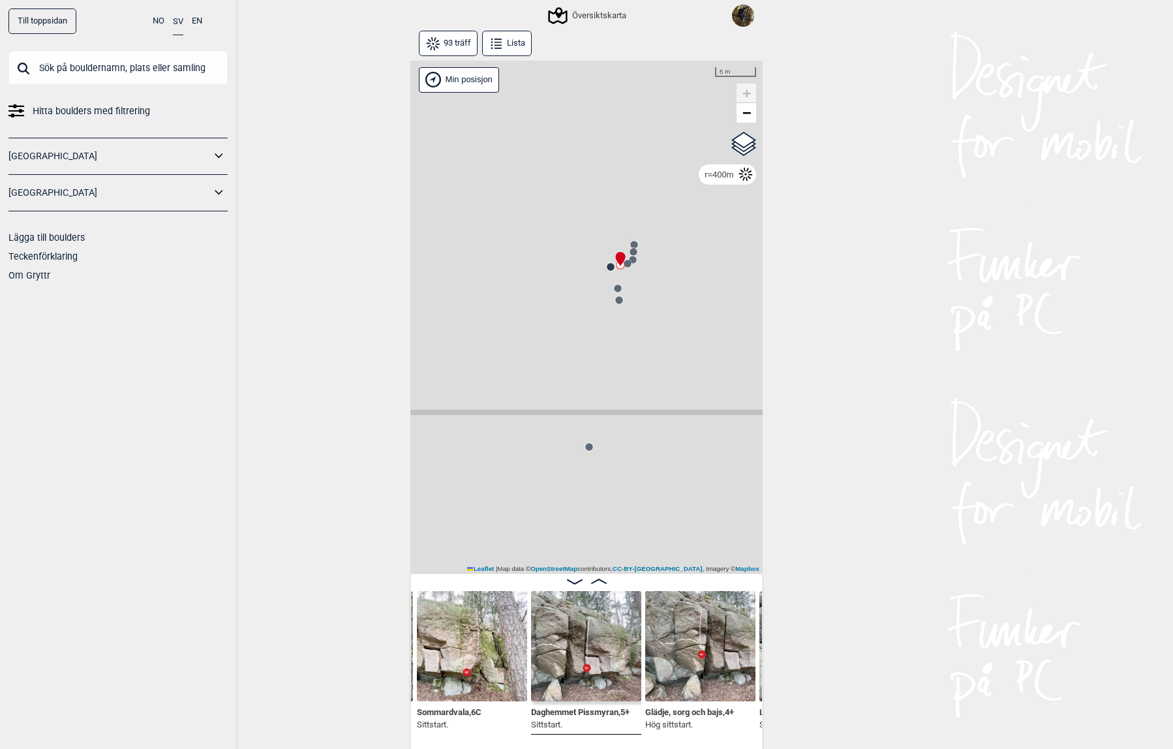
click at [615, 290] on circle at bounding box center [618, 288] width 8 height 8
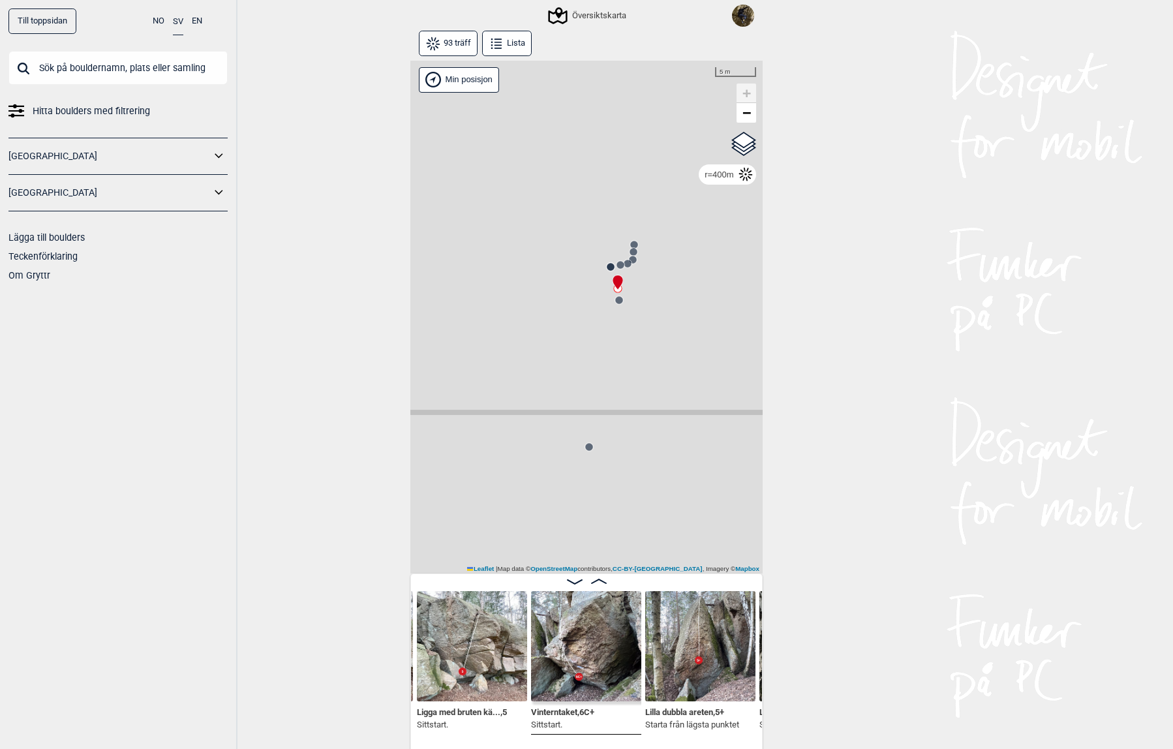
click at [615, 302] on circle at bounding box center [619, 300] width 8 height 8
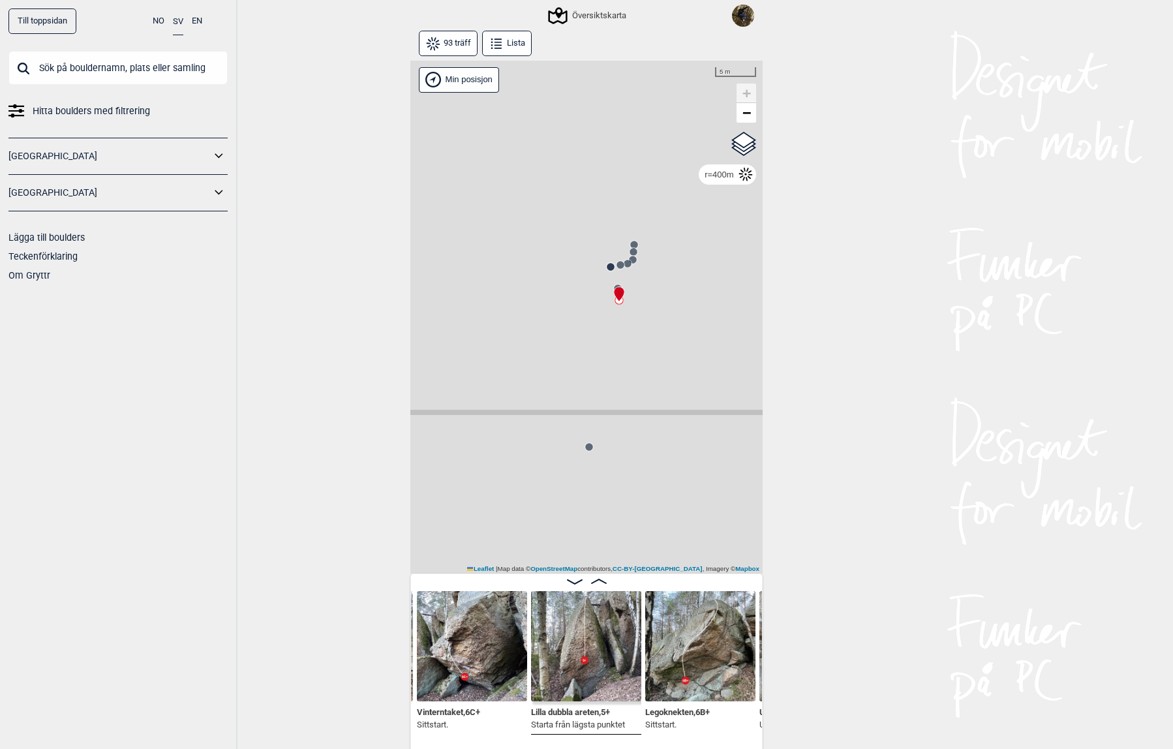
click at [585, 448] on circle at bounding box center [589, 447] width 8 height 8
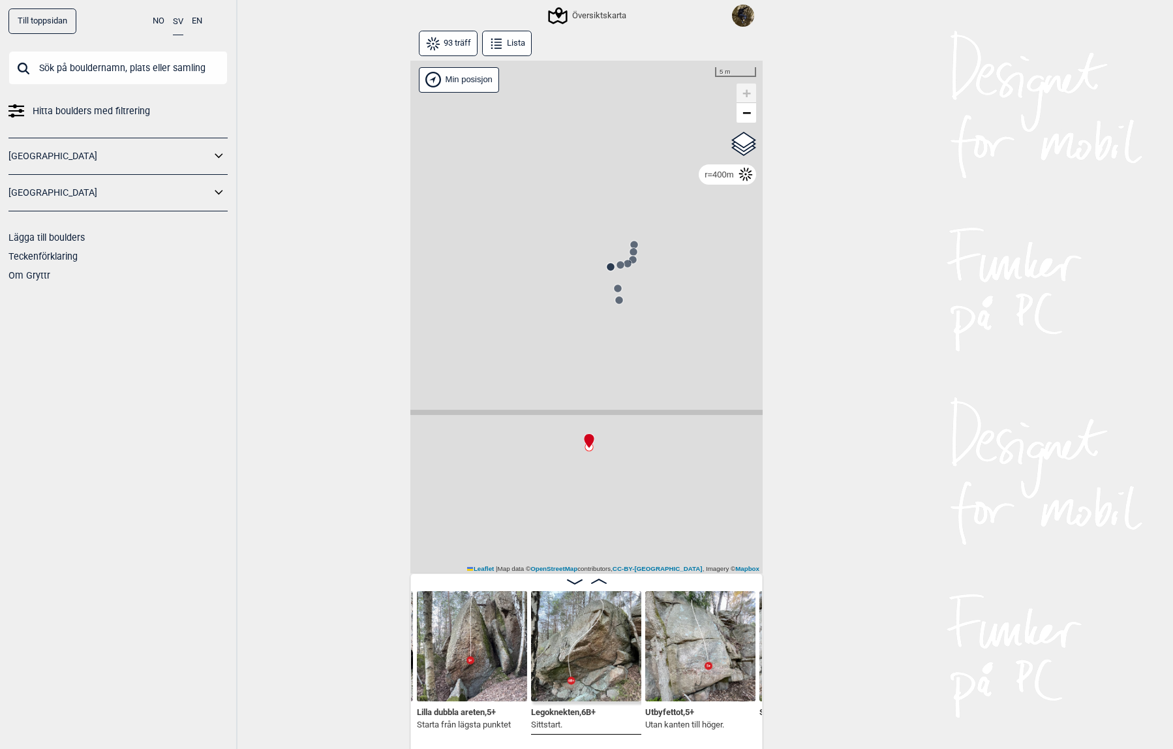
click at [624, 267] on circle at bounding box center [628, 264] width 8 height 8
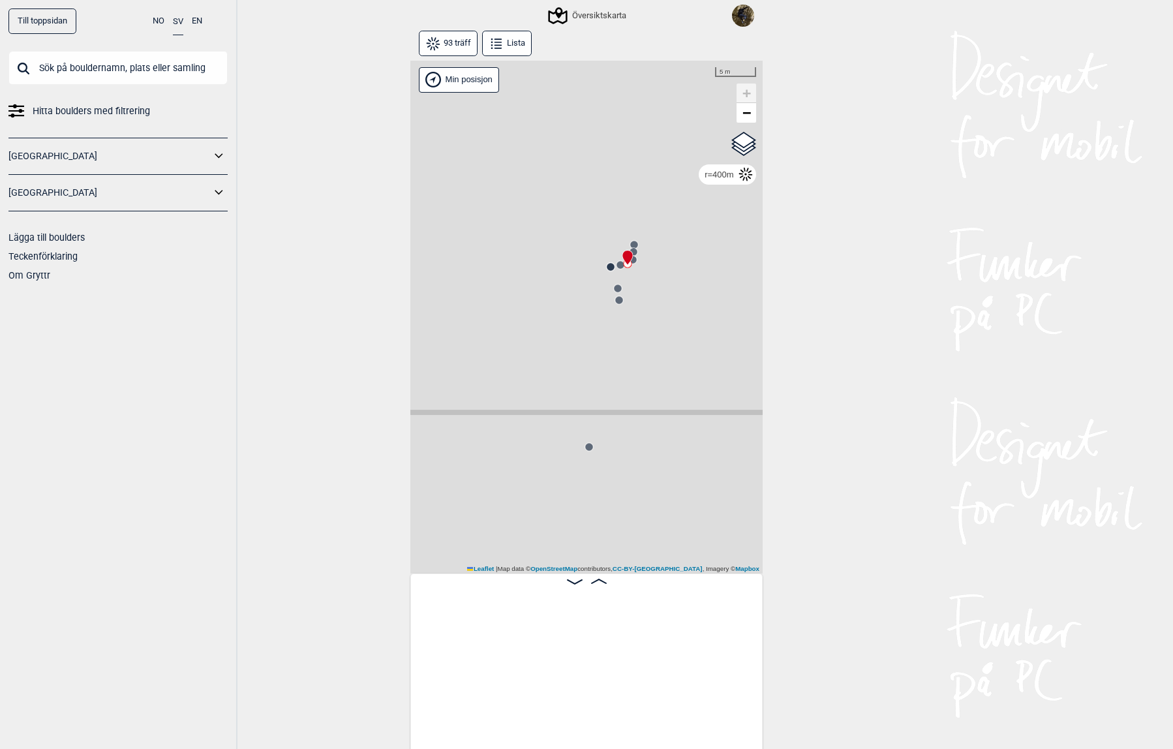
scroll to position [0, 1000]
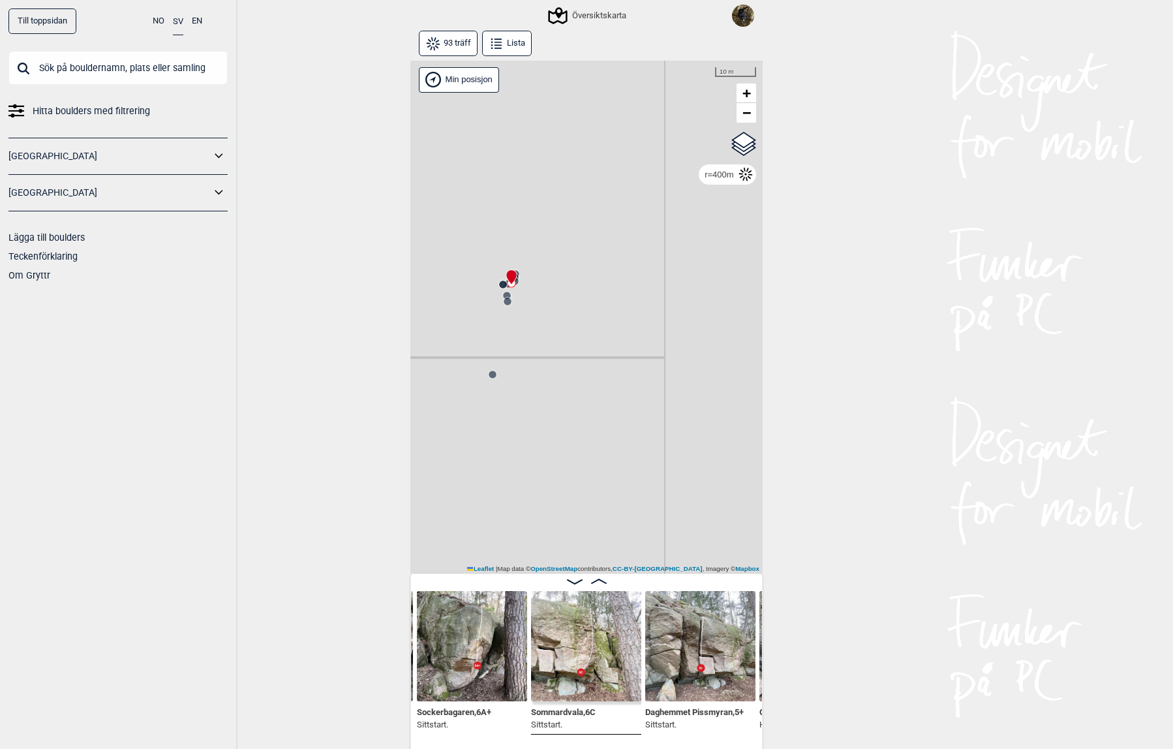
drag, startPoint x: 657, startPoint y: 426, endPoint x: 487, endPoint y: 359, distance: 183.1
click at [491, 360] on div "Gol [GEOGRAPHIC_DATA] Kolomoen [GEOGRAPHIC_DATA] [GEOGRAPHIC_DATA] [GEOGRAPHIC_…" at bounding box center [586, 318] width 352 height 514
click at [598, 417] on icon at bounding box center [603, 420] width 10 height 10
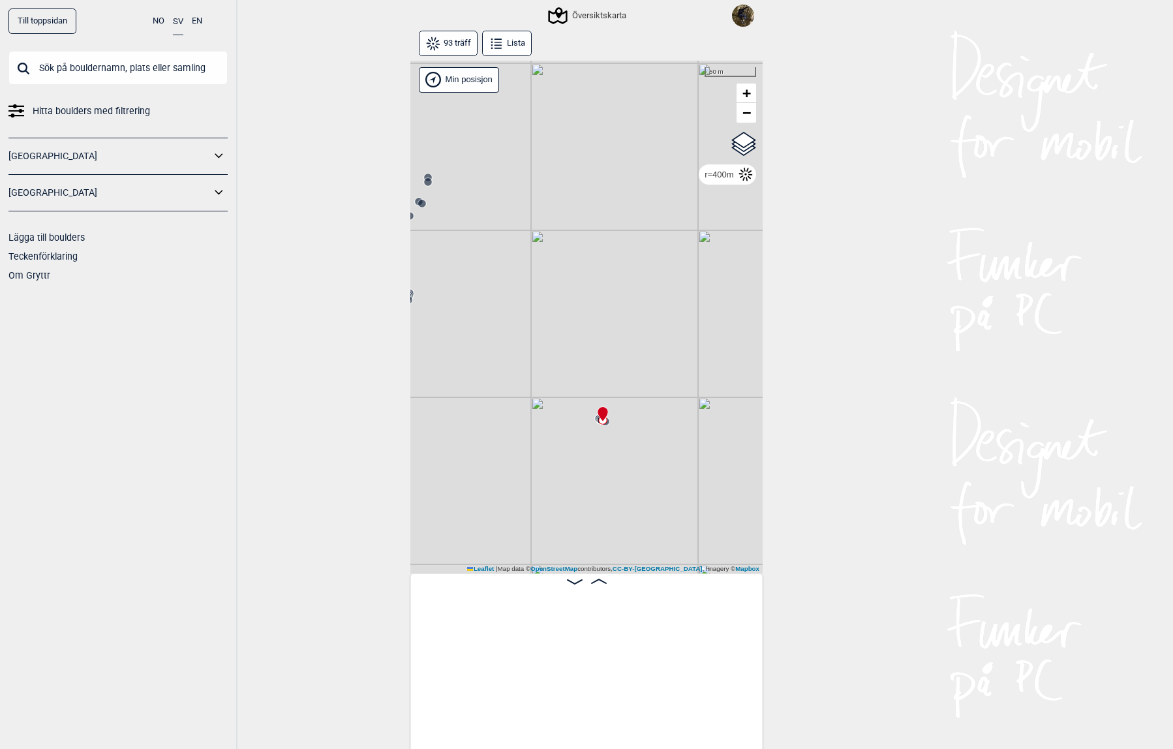
scroll to position [0, 4462]
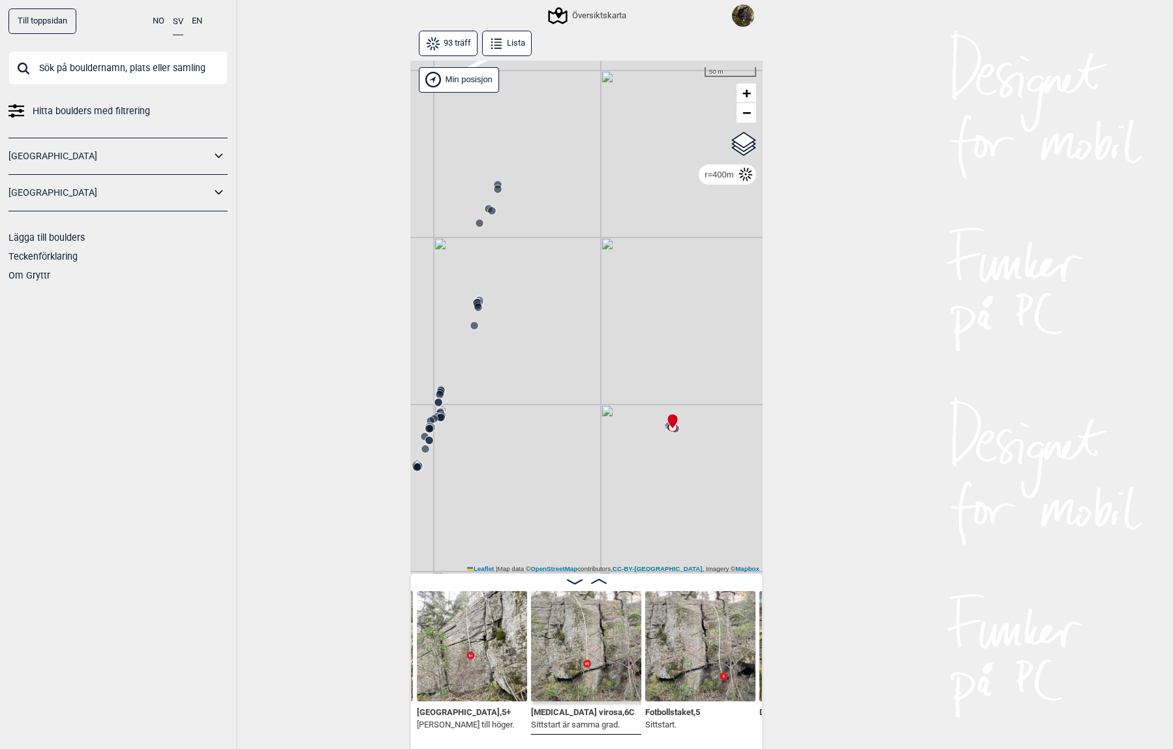
drag, startPoint x: 520, startPoint y: 368, endPoint x: 594, endPoint y: 366, distance: 74.4
click at [594, 366] on div "Gol [GEOGRAPHIC_DATA] Kolomoen [GEOGRAPHIC_DATA] [GEOGRAPHIC_DATA] [GEOGRAPHIC_…" at bounding box center [586, 318] width 352 height 514
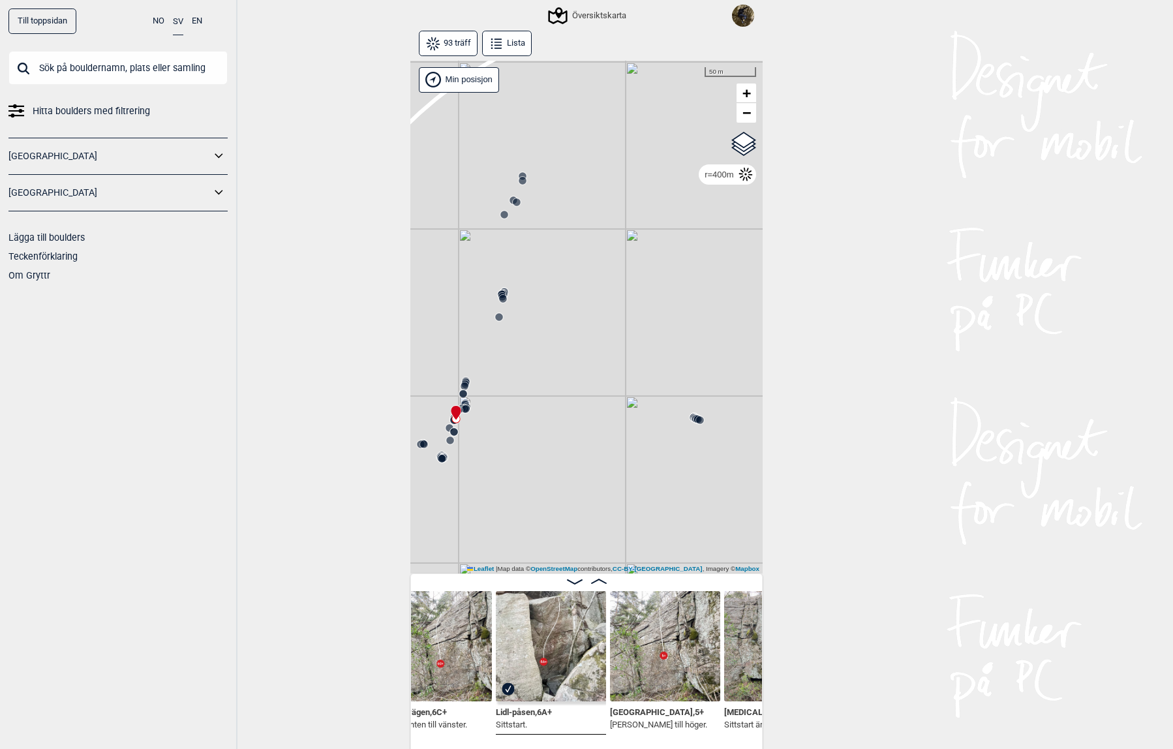
scroll to position [0, 4337]
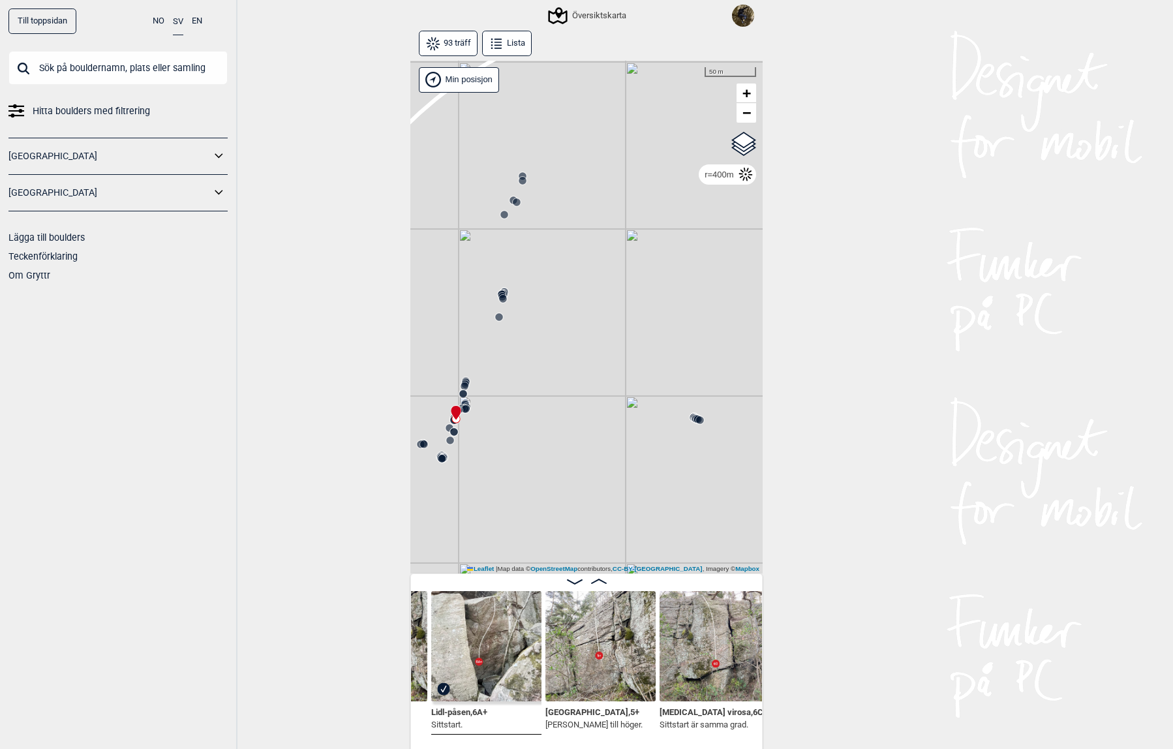
click at [695, 419] on icon at bounding box center [700, 420] width 10 height 10
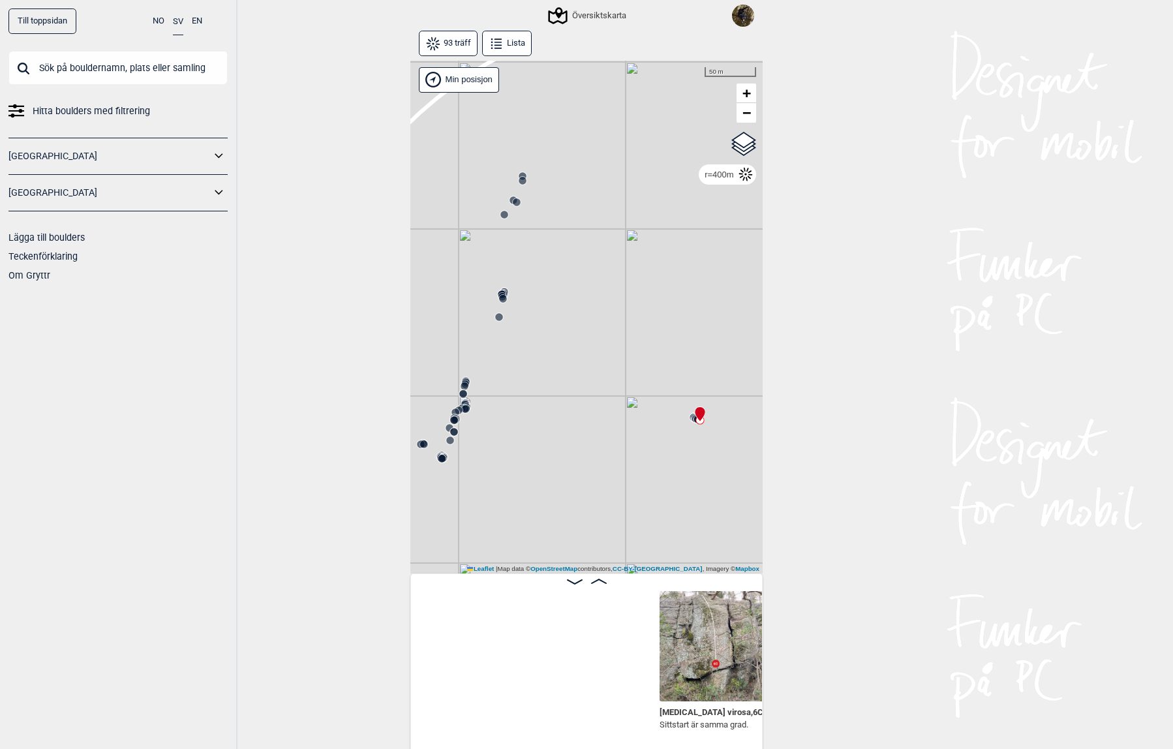
scroll to position [0, 4694]
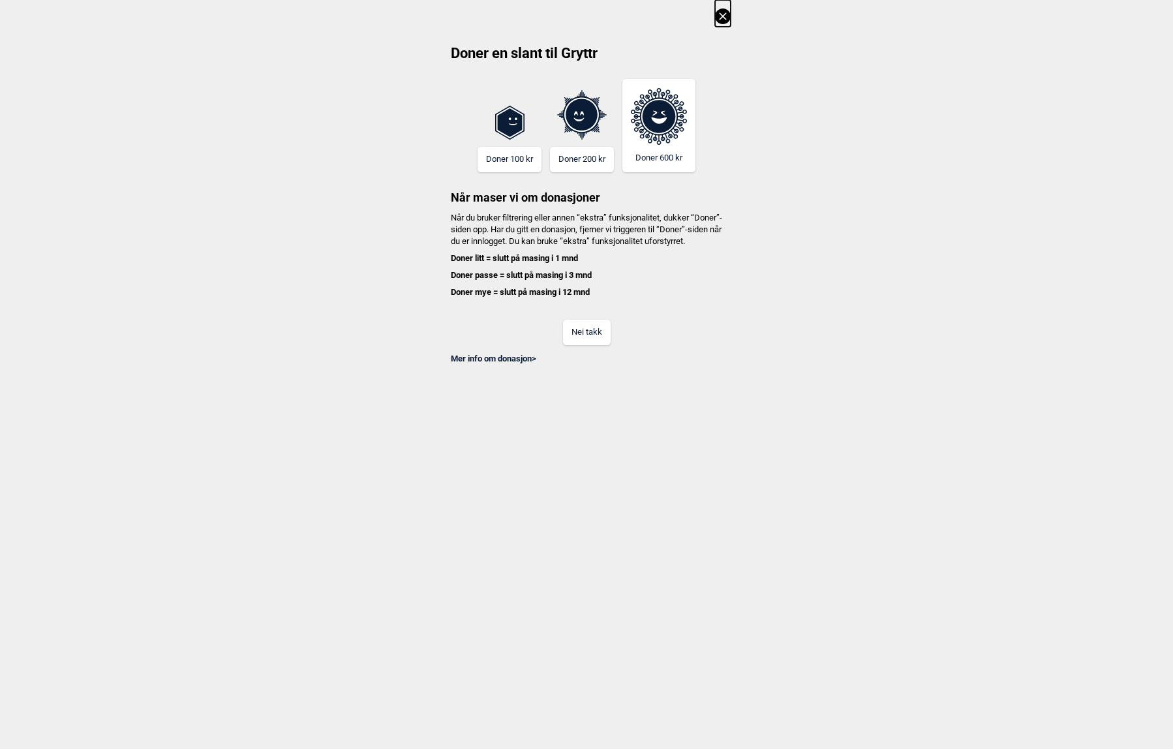
scroll to position [0, 1654]
click at [724, 14] on icon at bounding box center [723, 16] width 16 height 16
click at [721, 18] on icon at bounding box center [722, 15] width 7 height 7
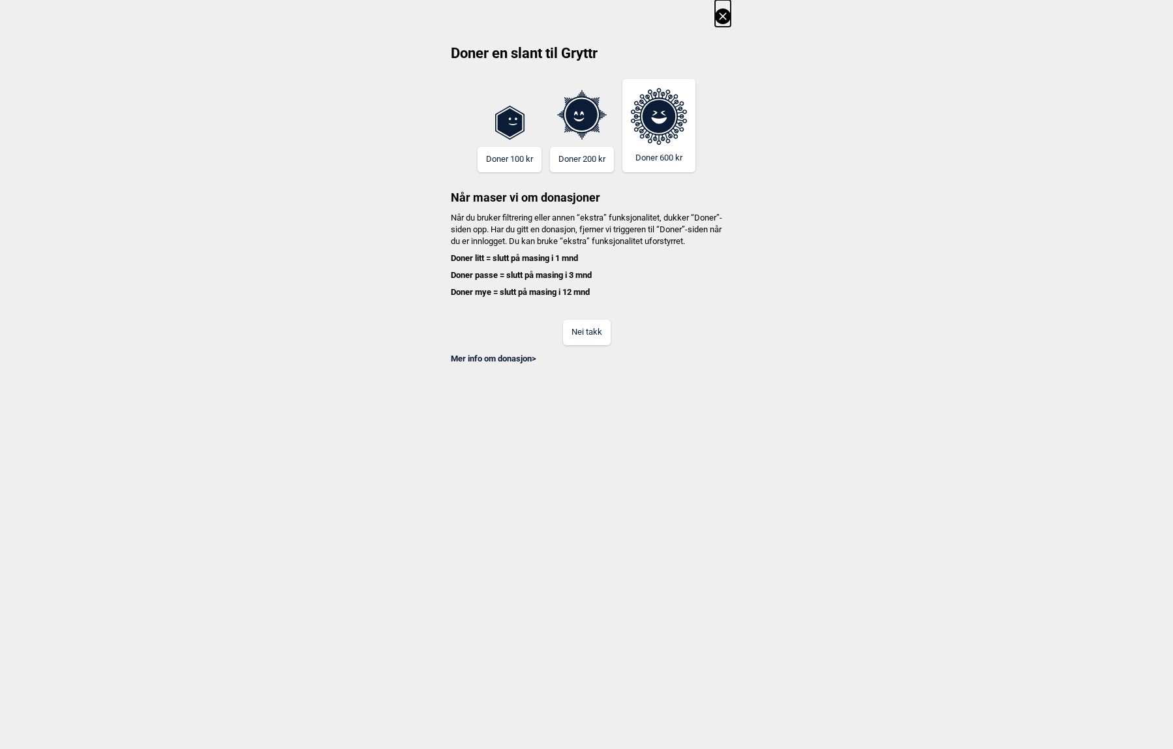
click at [718, 17] on icon at bounding box center [723, 16] width 16 height 16
click at [726, 15] on icon at bounding box center [723, 16] width 16 height 16
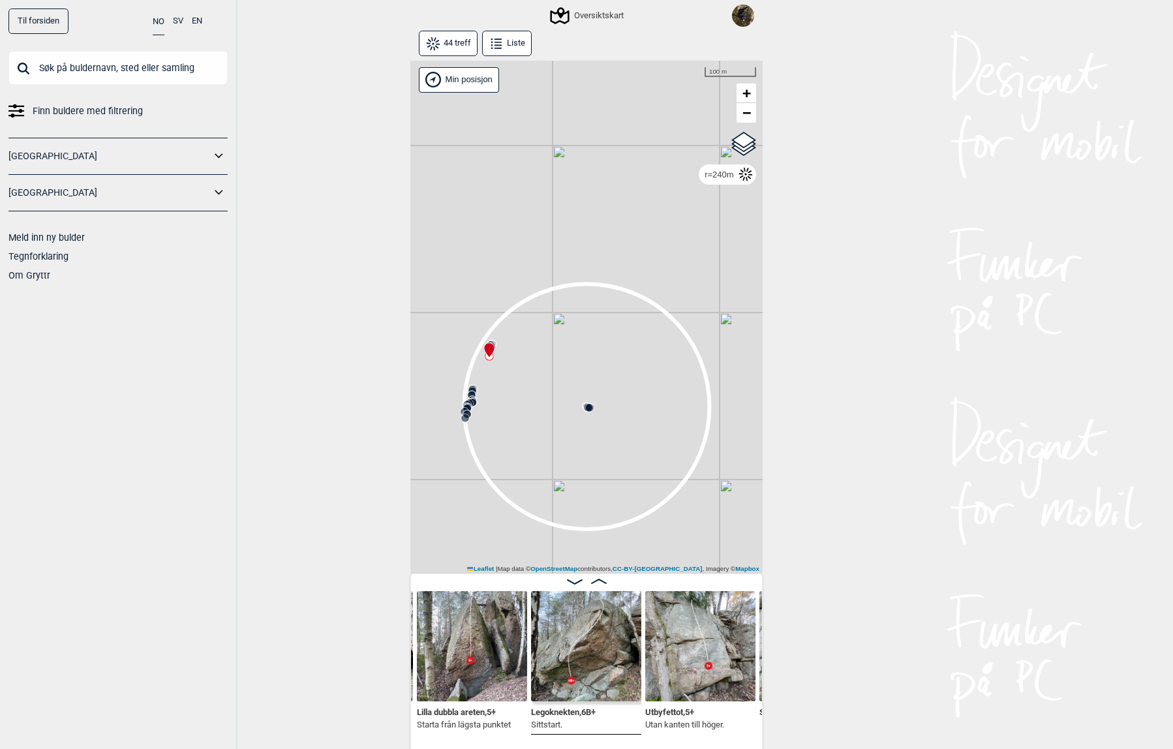
click at [462, 404] on icon at bounding box center [467, 408] width 10 height 10
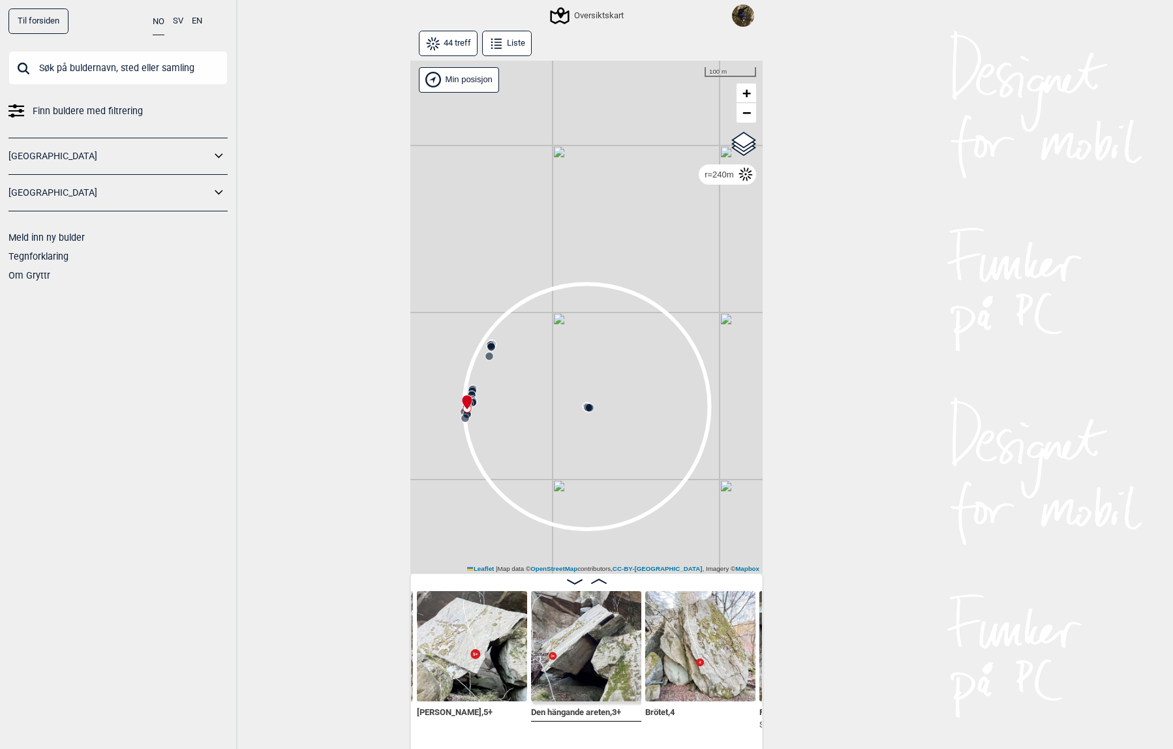
click at [467, 390] on icon at bounding box center [472, 395] width 10 height 10
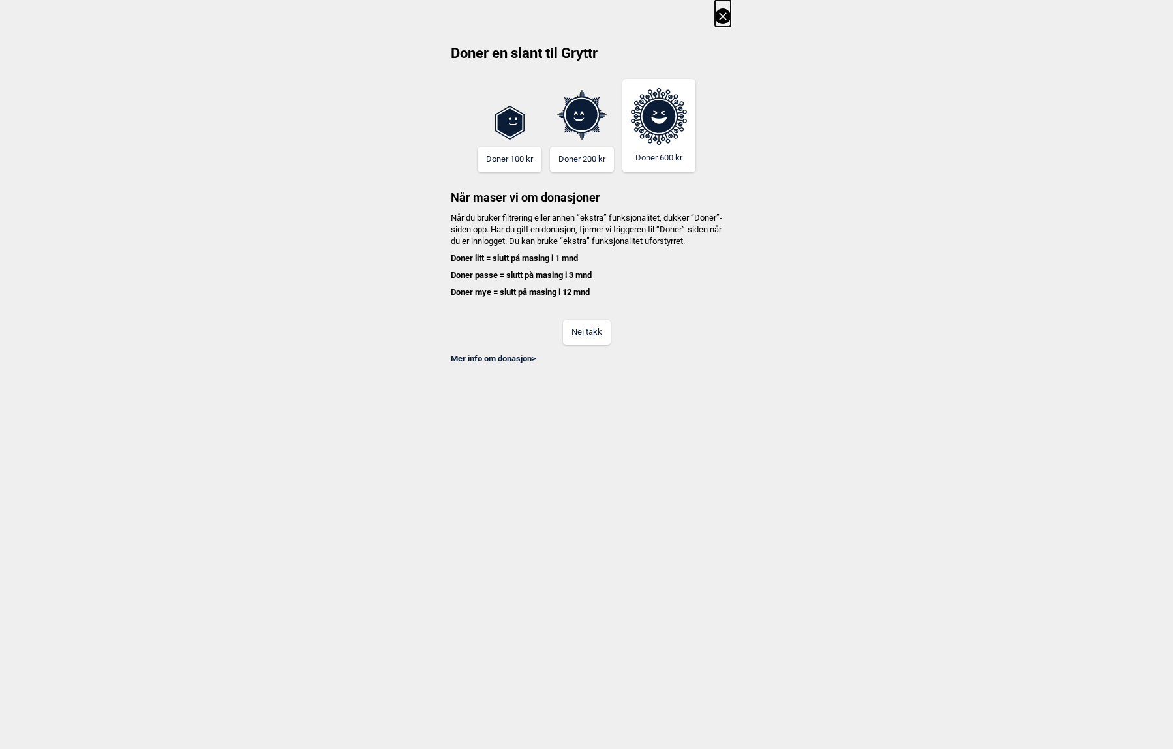
scroll to position [0, 1103]
click at [720, 13] on icon at bounding box center [722, 15] width 7 height 7
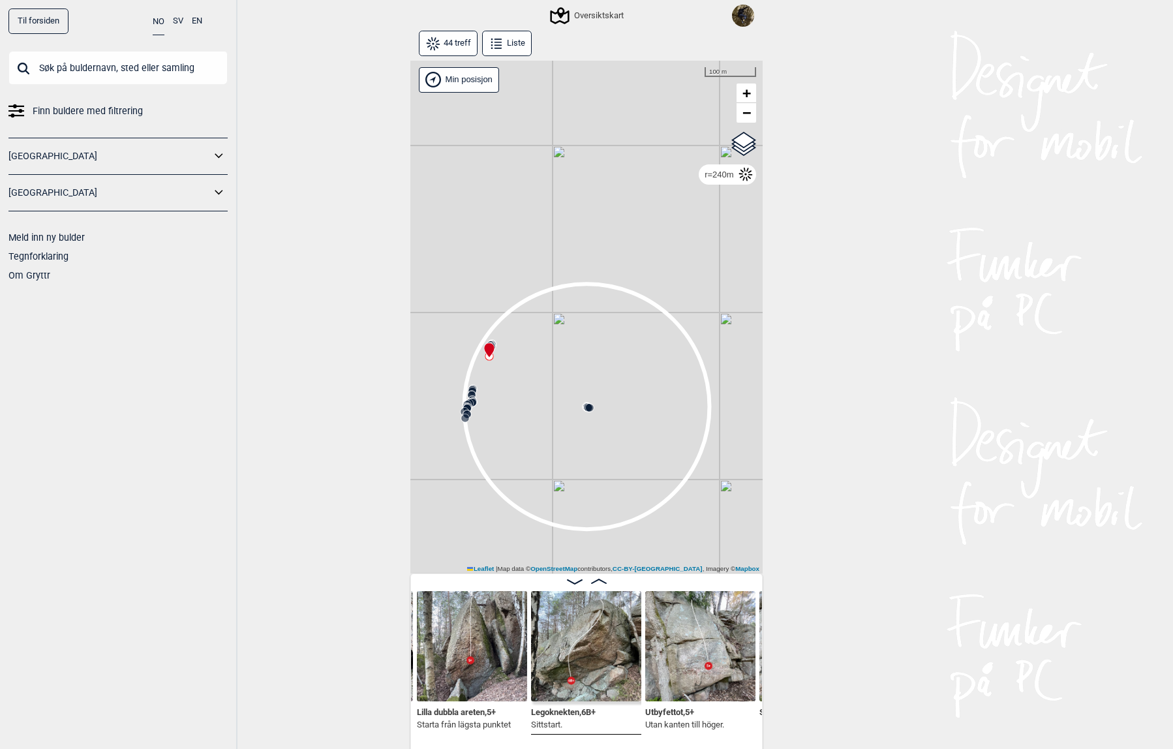
click at [164, 63] on input "text" at bounding box center [117, 68] width 219 height 34
click at [177, 30] on button "SV" at bounding box center [178, 20] width 10 height 25
click at [179, 23] on button "SV" at bounding box center [178, 20] width 10 height 25
click at [173, 69] on input "text" at bounding box center [117, 68] width 219 height 34
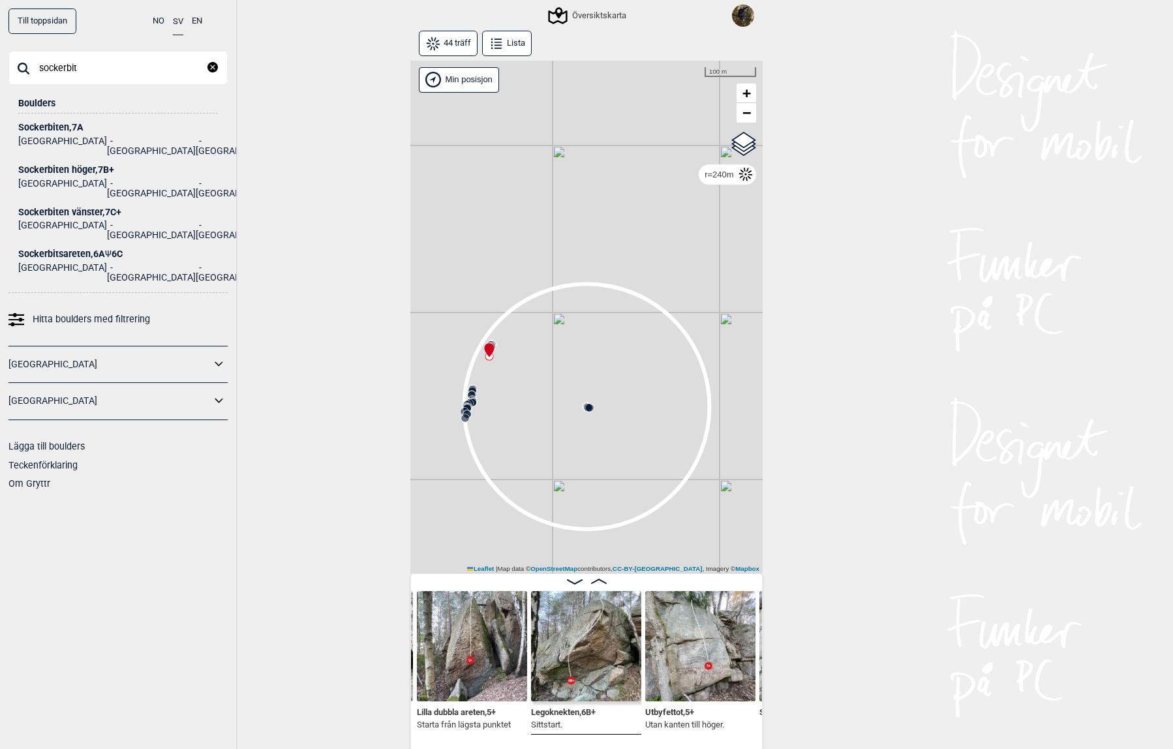
type input "sockerbit"
click at [63, 249] on div "Sockerbitsareten , 6A Ψ 6C" at bounding box center [118, 254] width 200 height 10
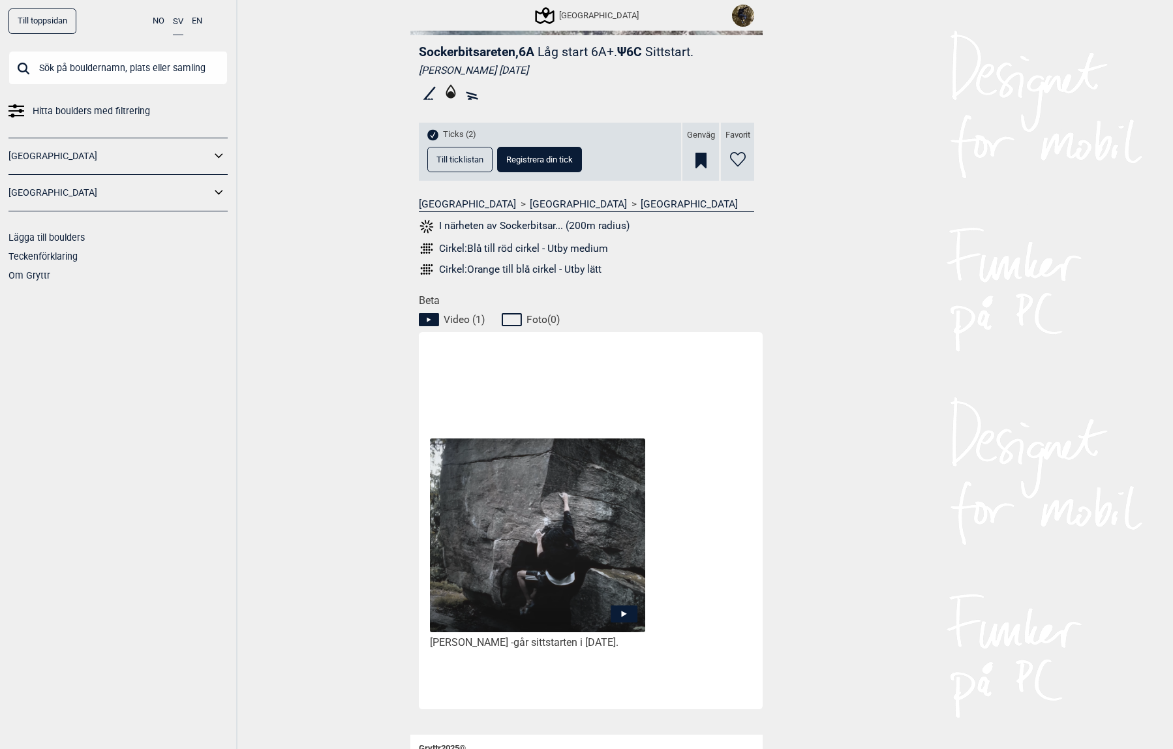
scroll to position [457, 0]
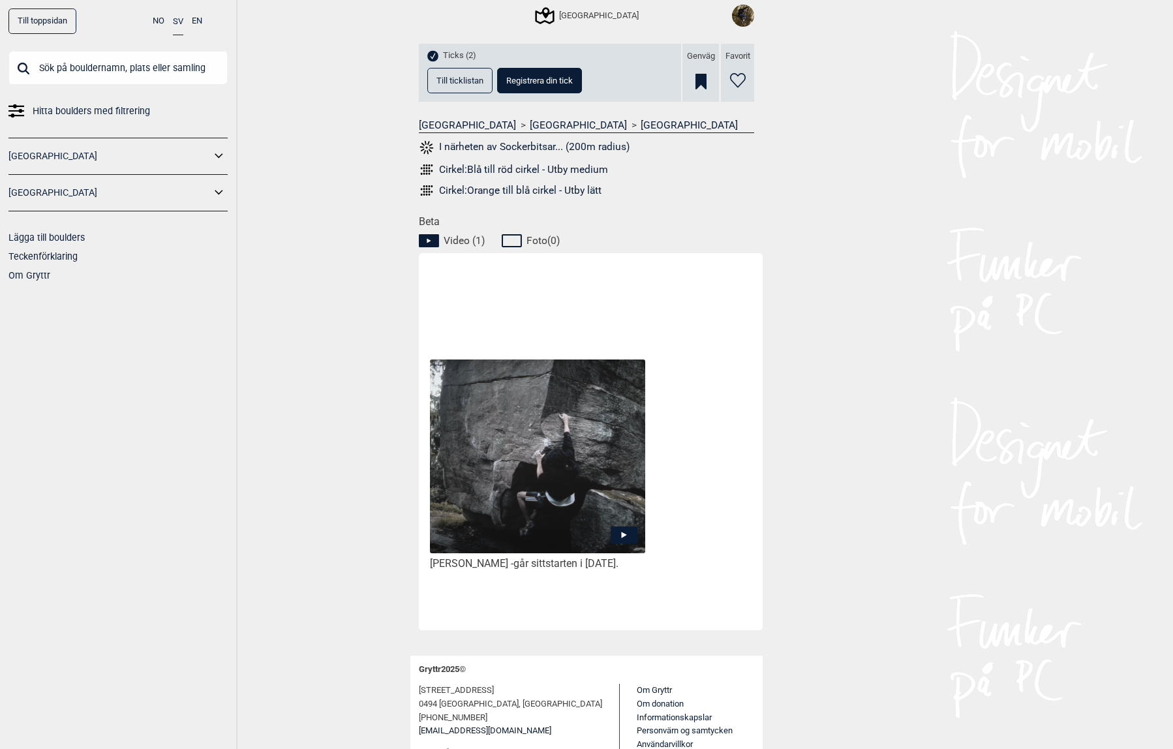
click at [464, 85] on button "Till ticklistan" at bounding box center [459, 80] width 65 height 25
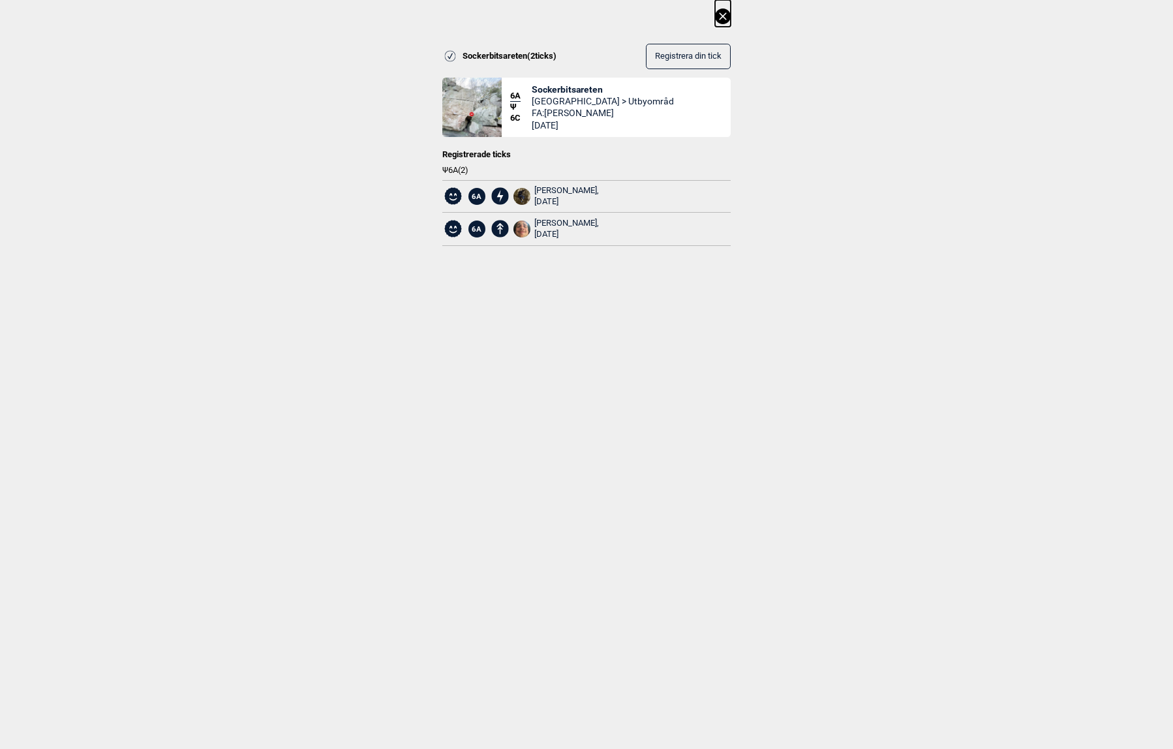
click at [720, 18] on icon at bounding box center [722, 15] width 7 height 7
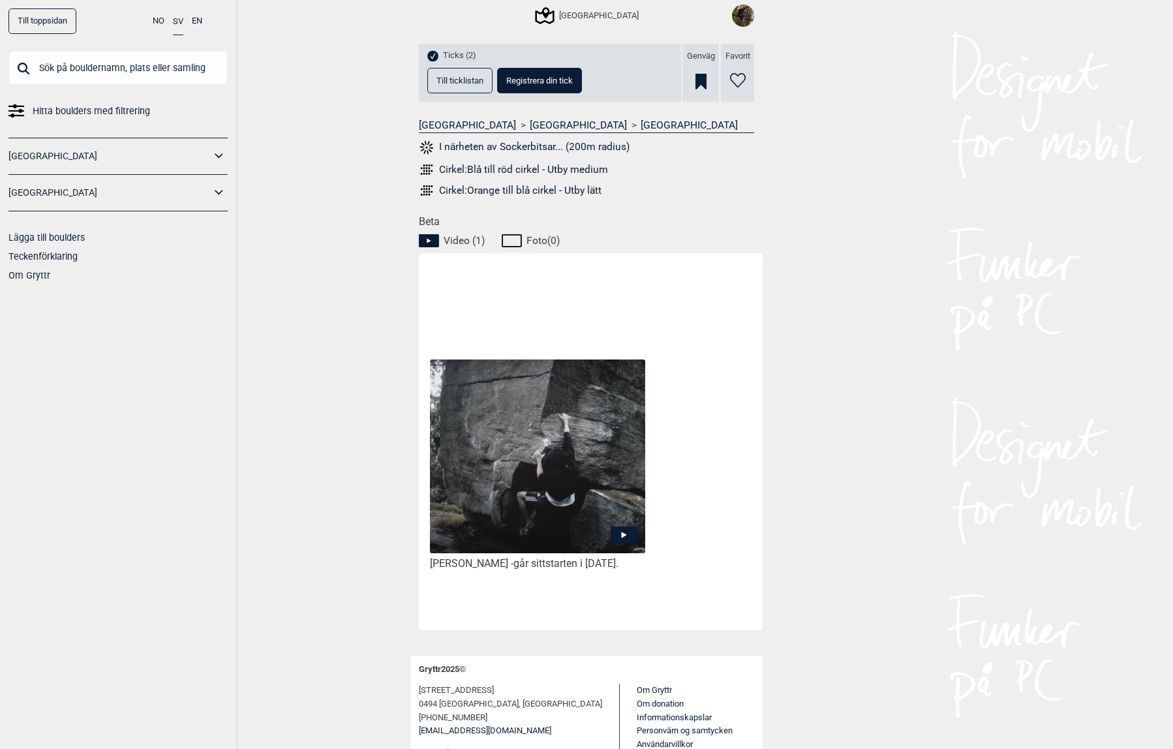
click at [614, 526] on icon at bounding box center [624, 534] width 27 height 17
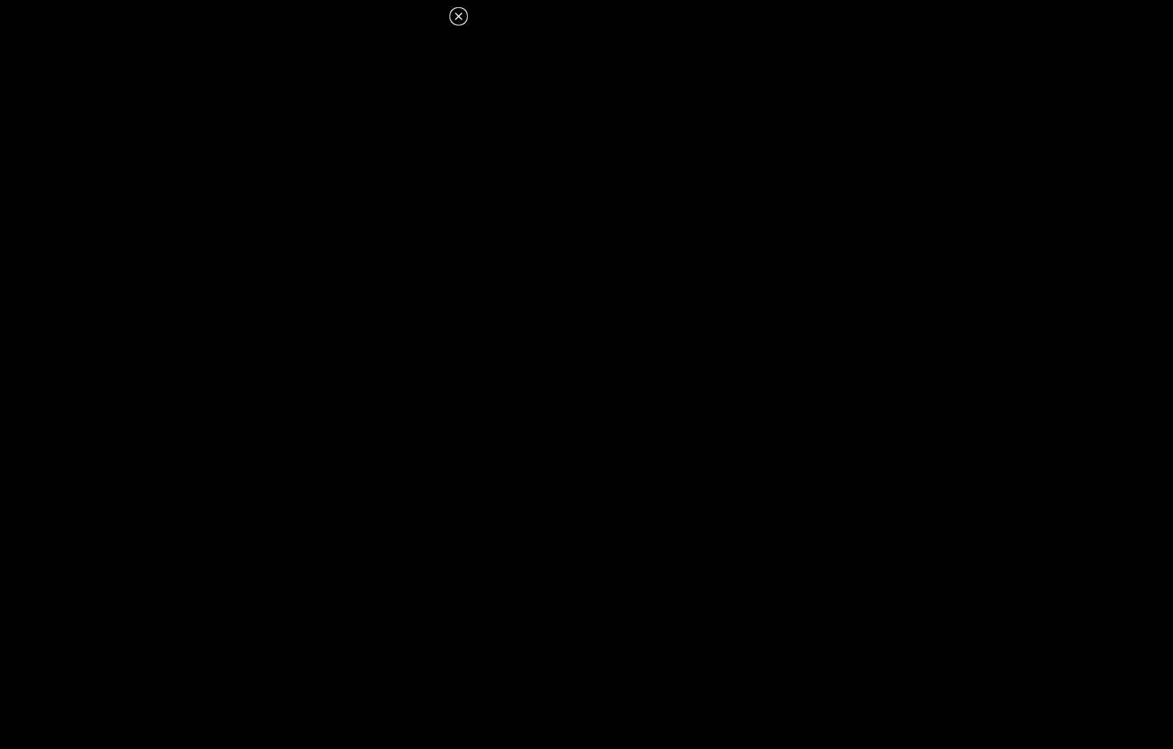
click at [463, 19] on icon at bounding box center [459, 16] width 16 height 16
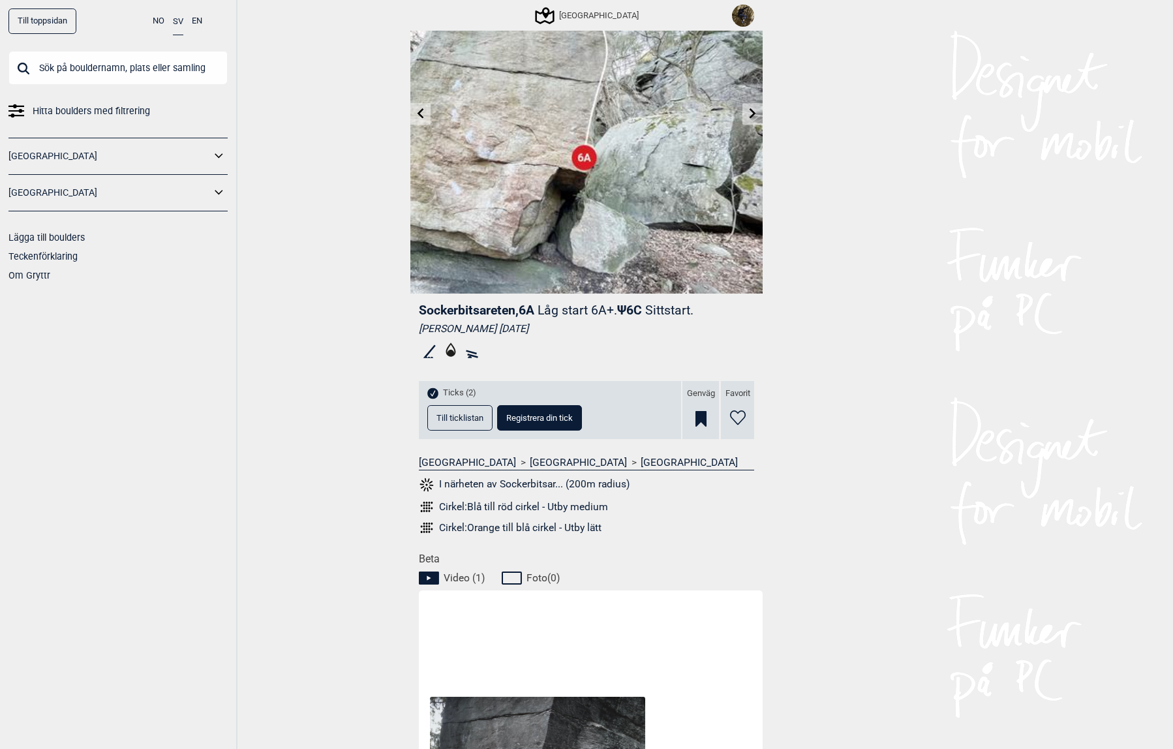
scroll to position [0, 0]
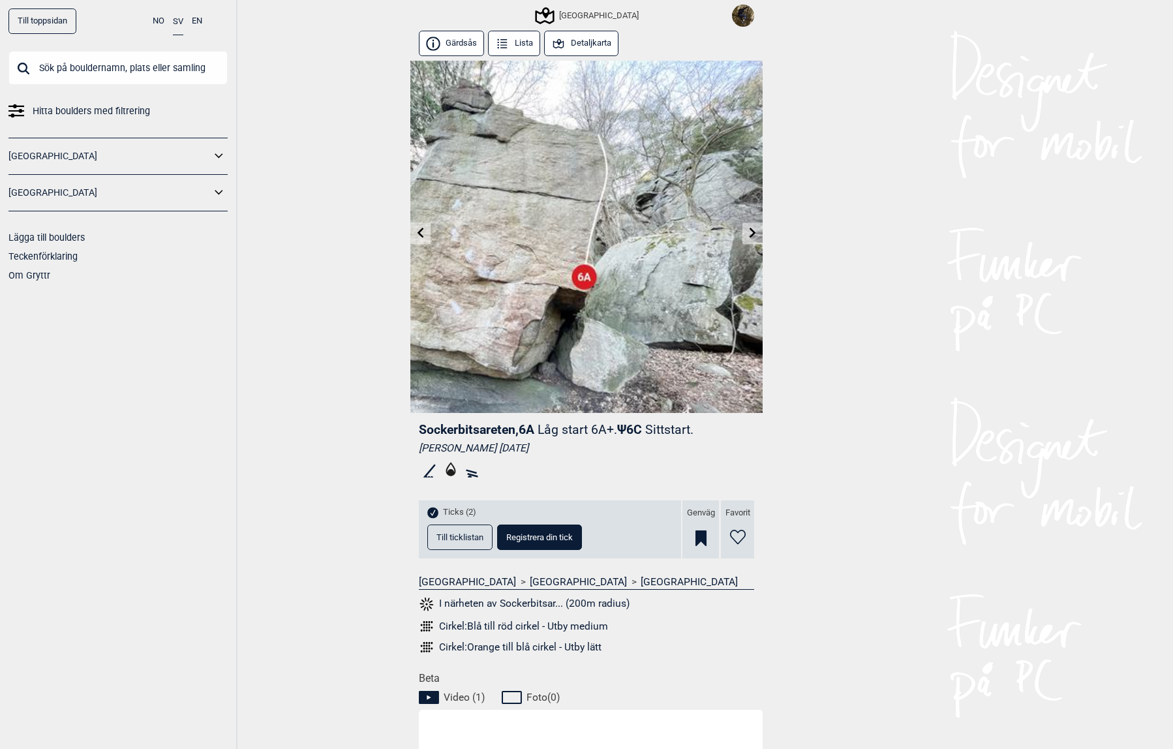
click at [140, 50] on div "Till toppsidan NO SV EN Hitta boulders med filtrering Norge Sverige Lägga till …" at bounding box center [119, 374] width 238 height 749
click at [138, 63] on input "text" at bounding box center [117, 68] width 219 height 34
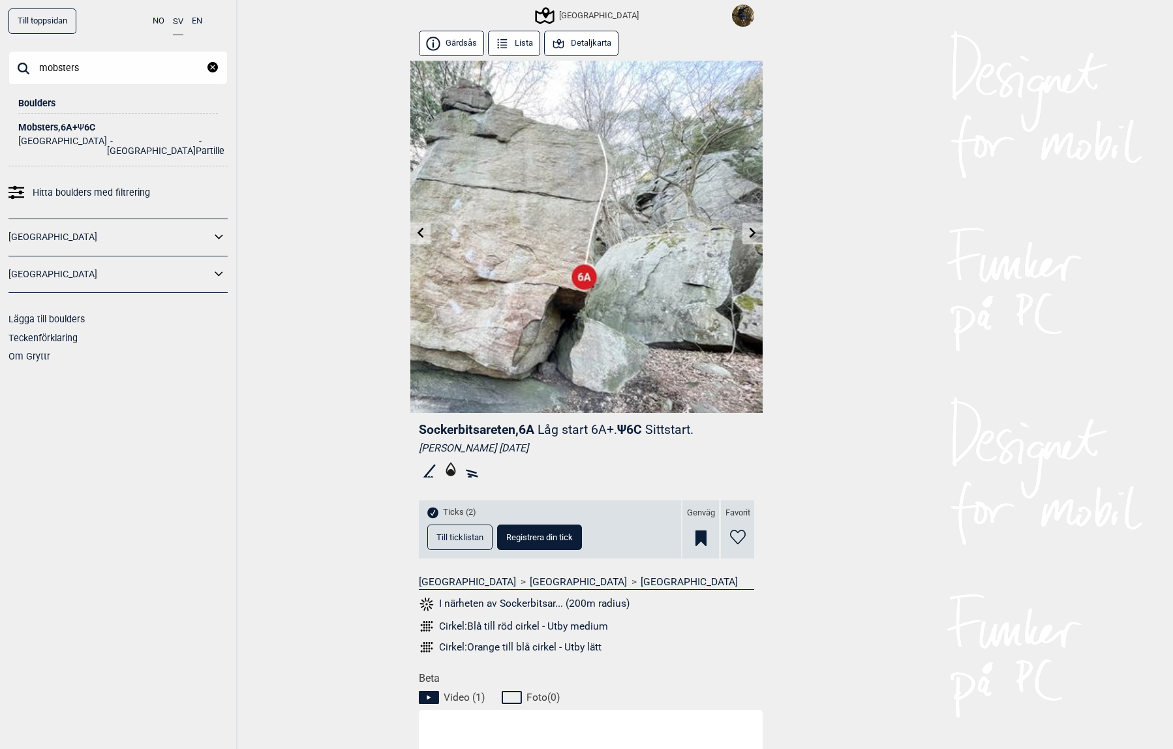
type input "mobsters"
click at [63, 125] on div "Mobsters , 6A+ Ψ 6C" at bounding box center [118, 128] width 200 height 10
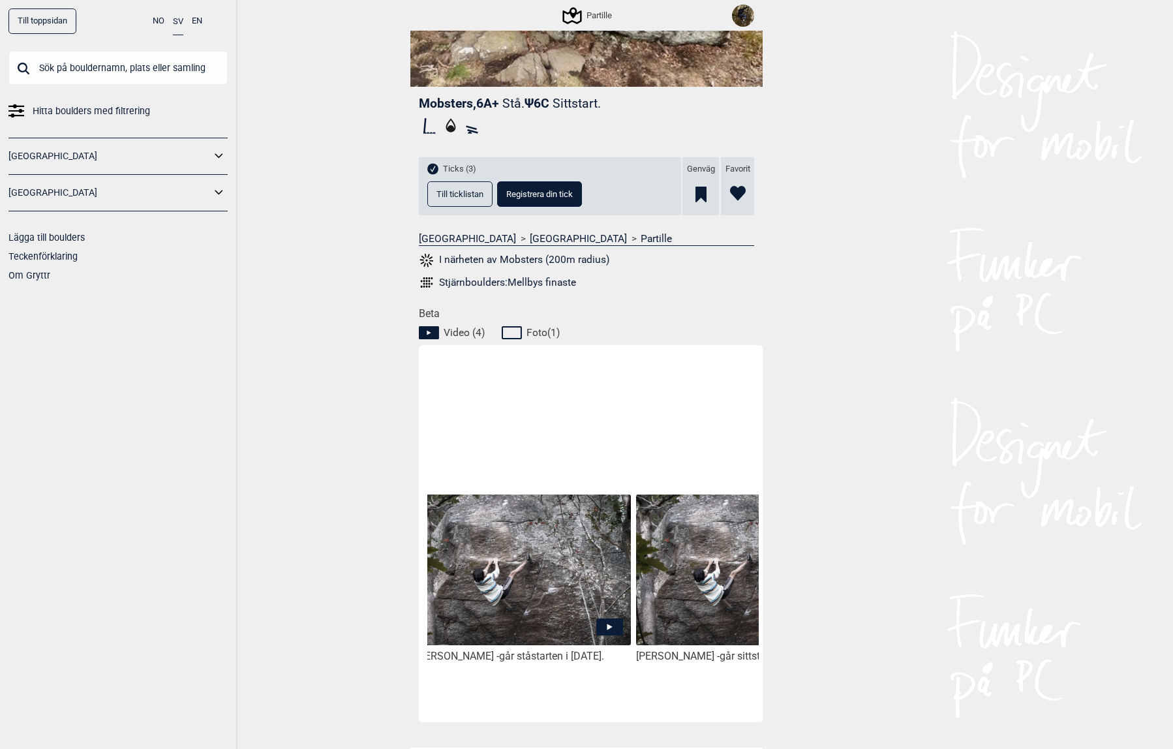
scroll to position [0, 237]
click at [609, 572] on img at bounding box center [521, 571] width 215 height 153
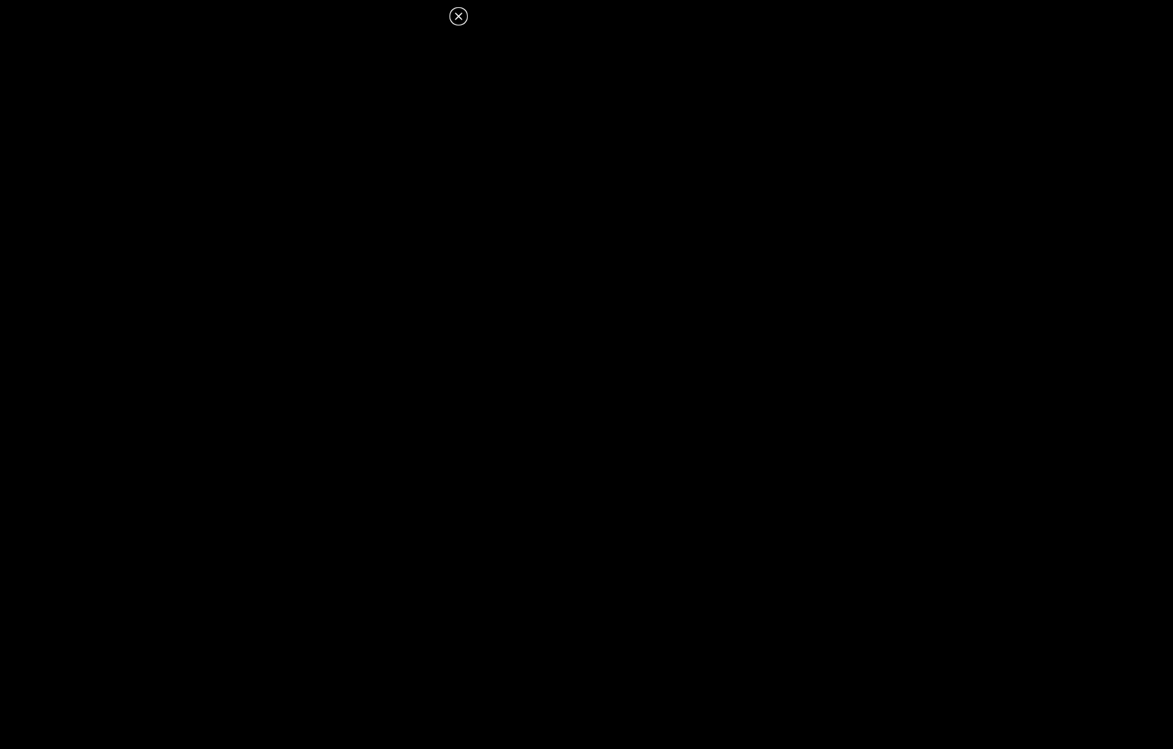
click at [457, 18] on icon at bounding box center [458, 15] width 7 height 7
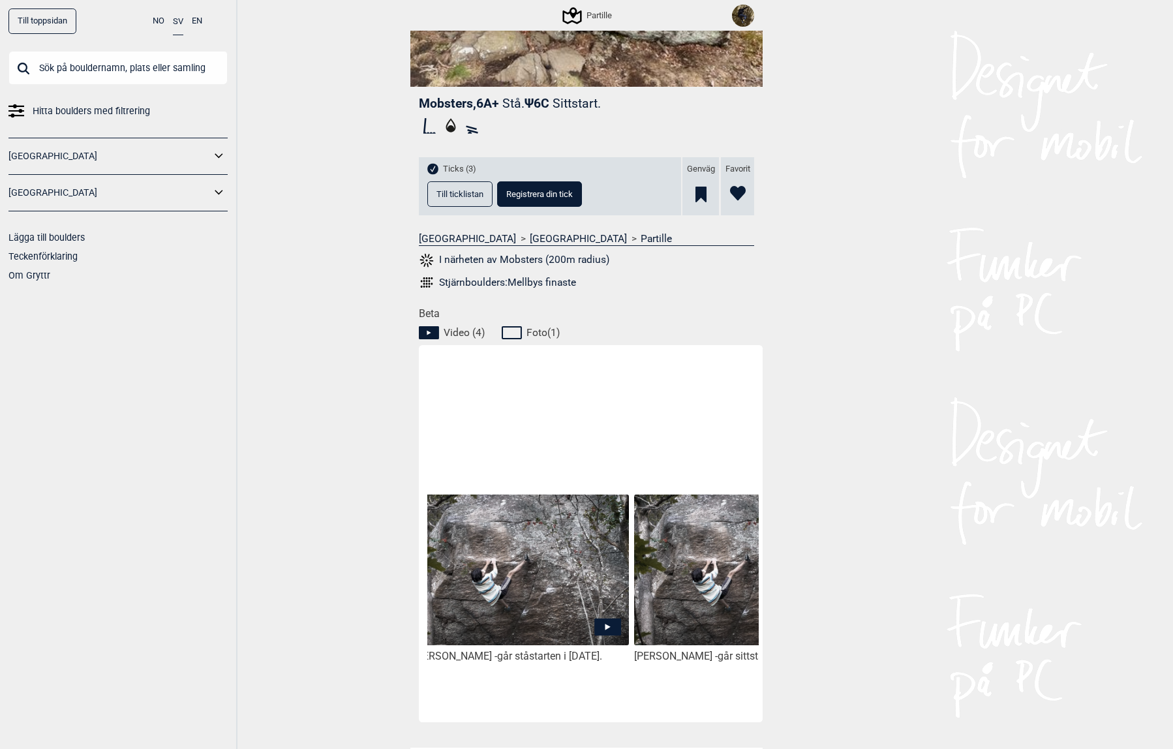
click at [559, 591] on img at bounding box center [521, 571] width 215 height 153
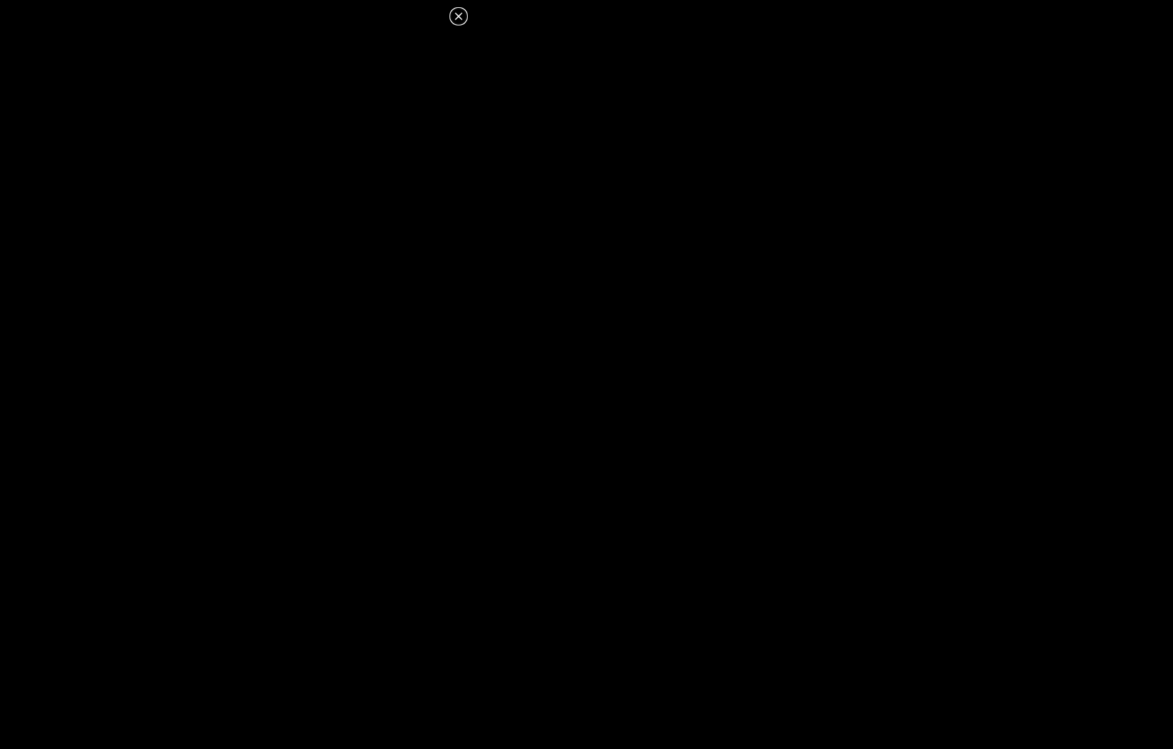
click at [461, 12] on icon at bounding box center [459, 16] width 16 height 16
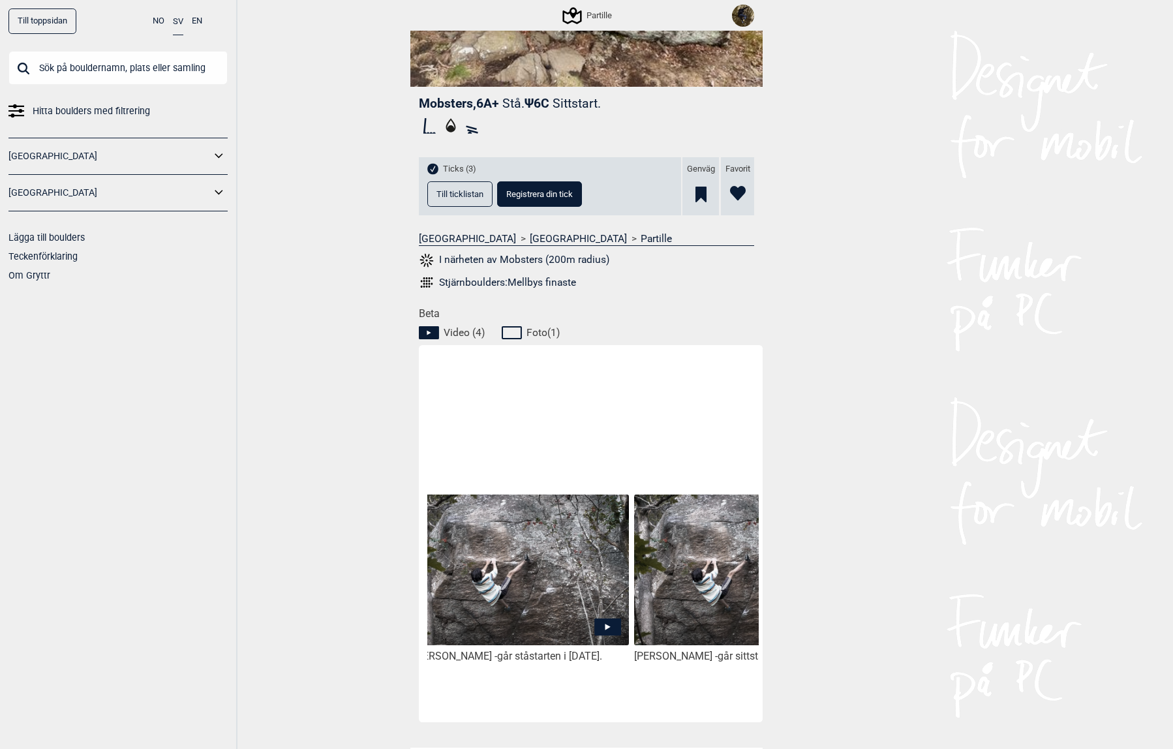
click at [675, 585] on img at bounding box center [741, 571] width 215 height 153
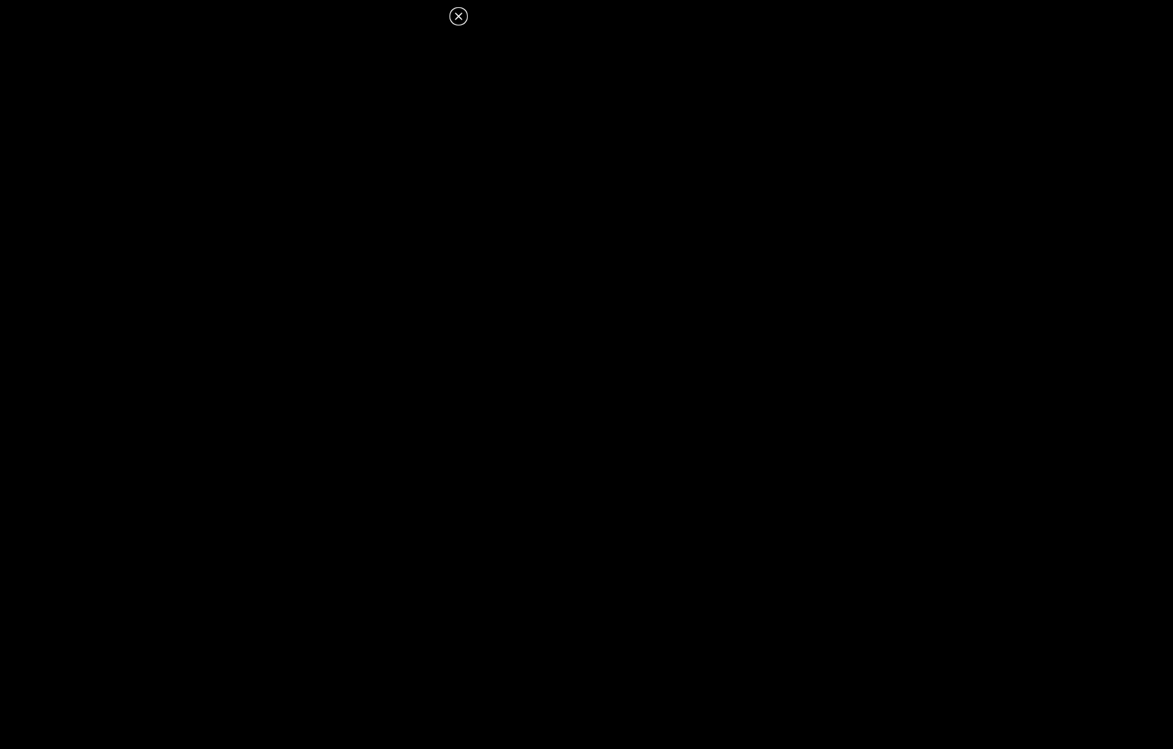
click at [458, 16] on icon at bounding box center [458, 15] width 7 height 7
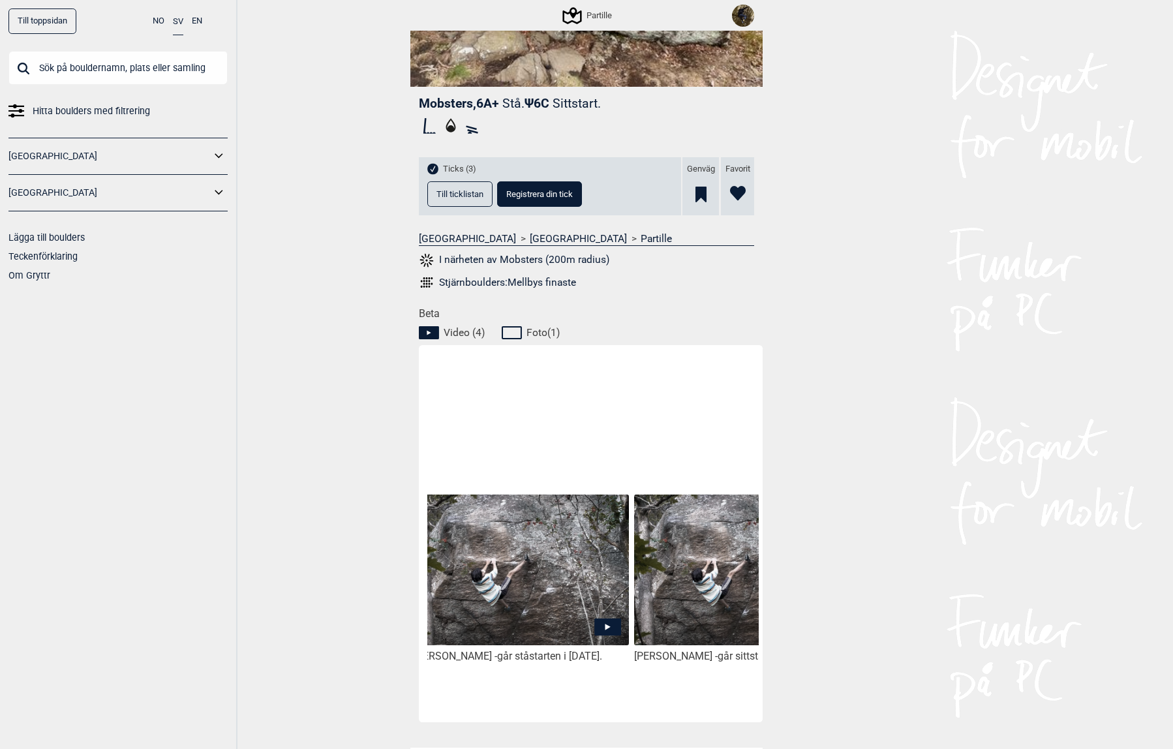
scroll to position [261, 0]
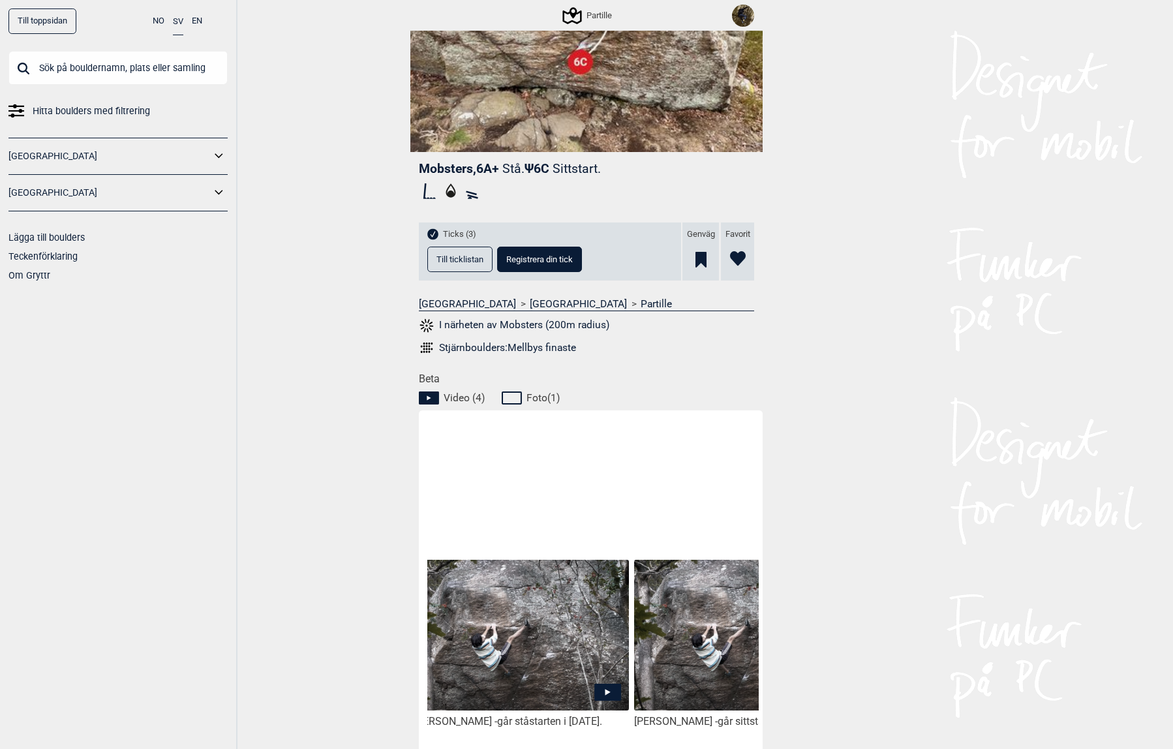
drag, startPoint x: 526, startPoint y: 346, endPoint x: 517, endPoint y: 322, distance: 25.8
drag, startPoint x: 517, startPoint y: 322, endPoint x: 434, endPoint y: 413, distance: 122.9
click at [435, 416] on div "Marcello Mårtensson - går ståstarten i september 2024." at bounding box center [521, 571] width 221 height 314
click at [459, 319] on button "I närheten av Mobsters (200m radius)" at bounding box center [514, 325] width 191 height 17
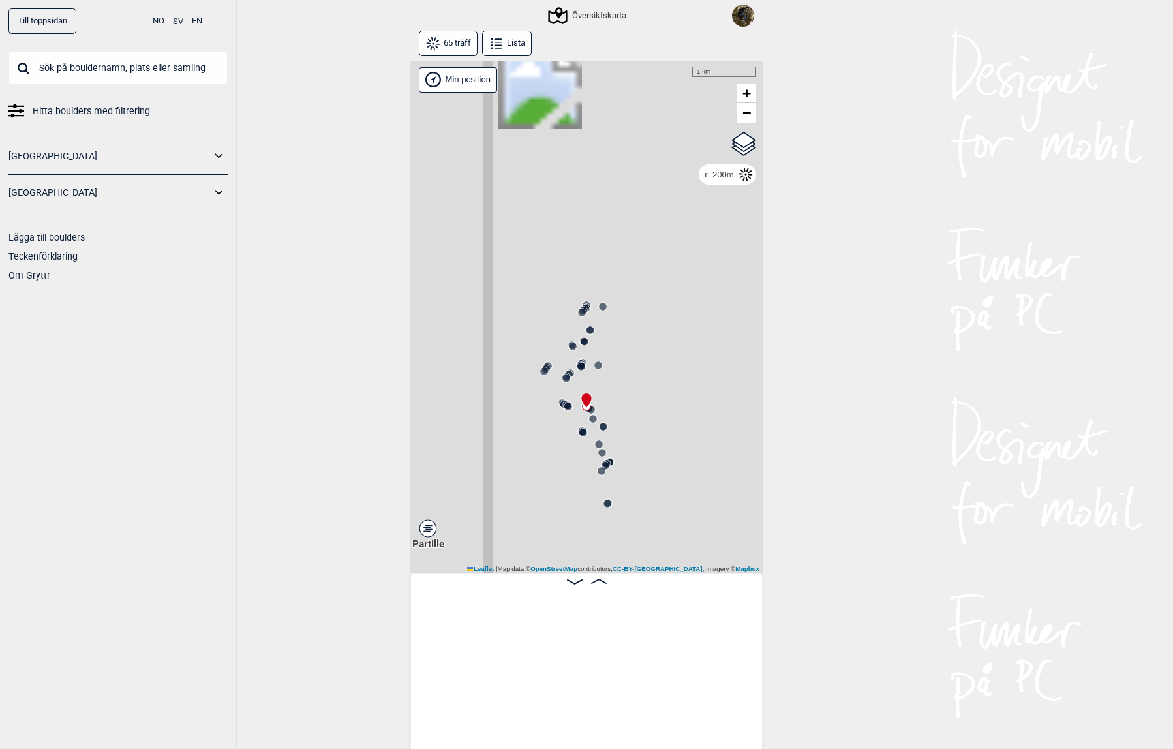
scroll to position [0, 4631]
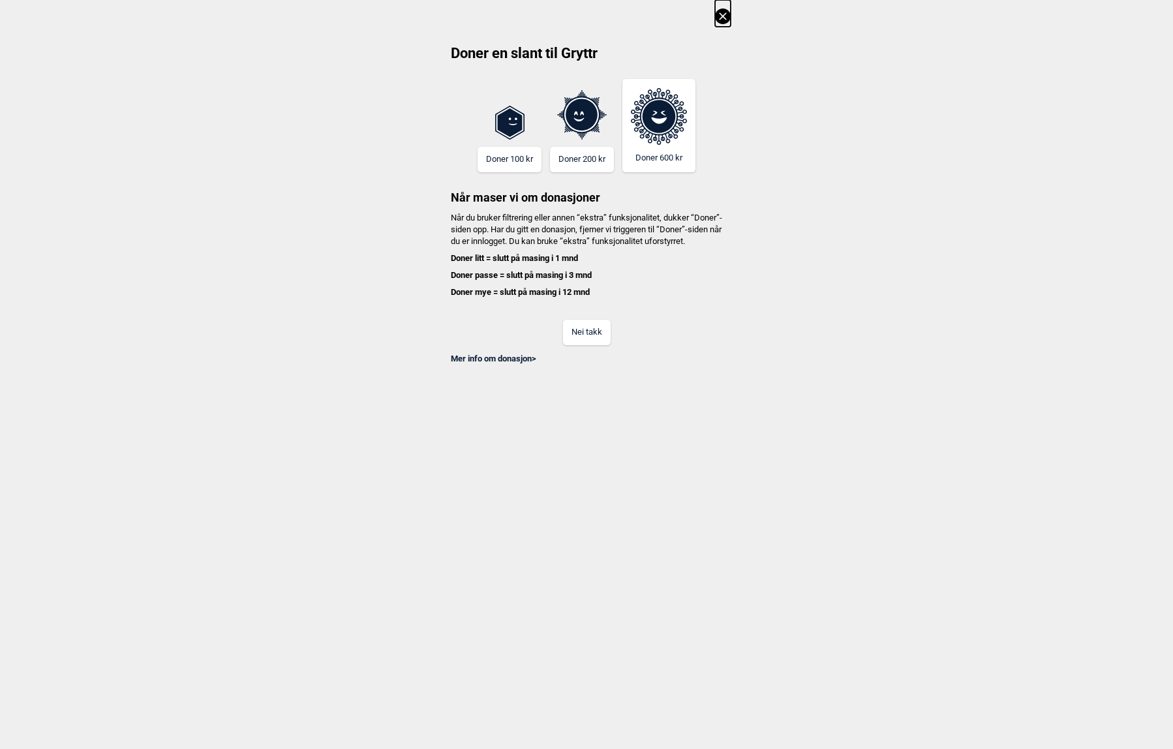
click at [729, 12] on icon at bounding box center [723, 16] width 16 height 16
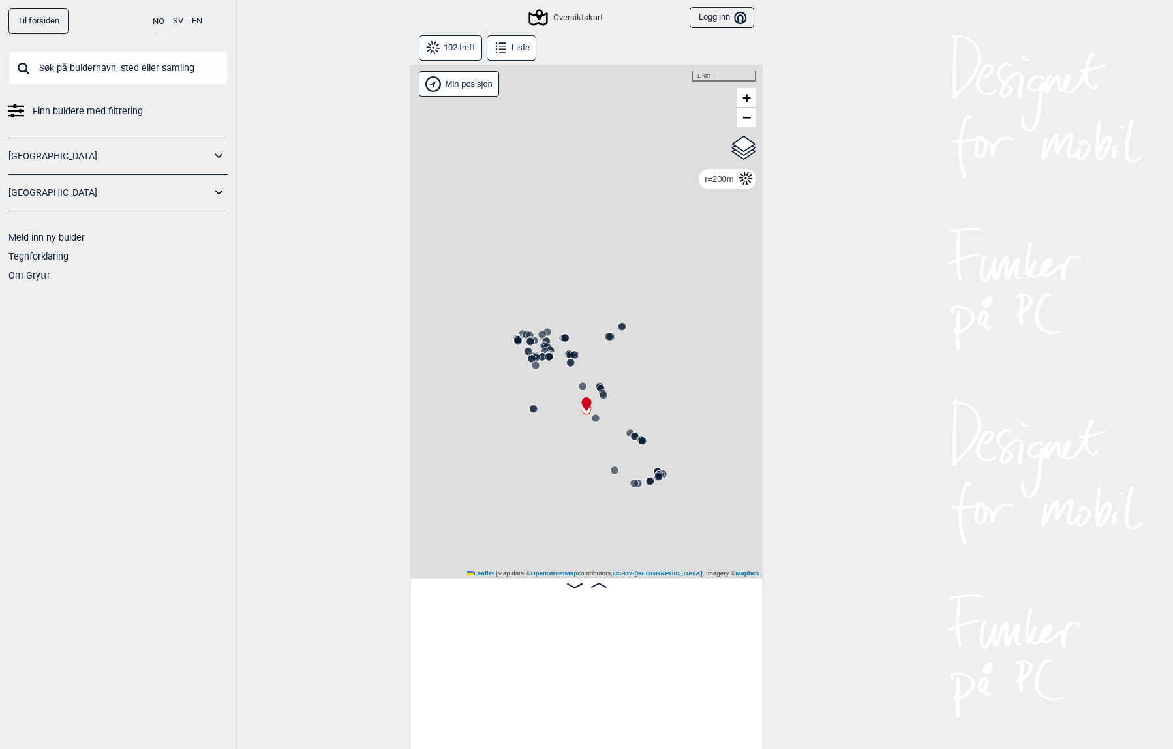
scroll to position [0, 8160]
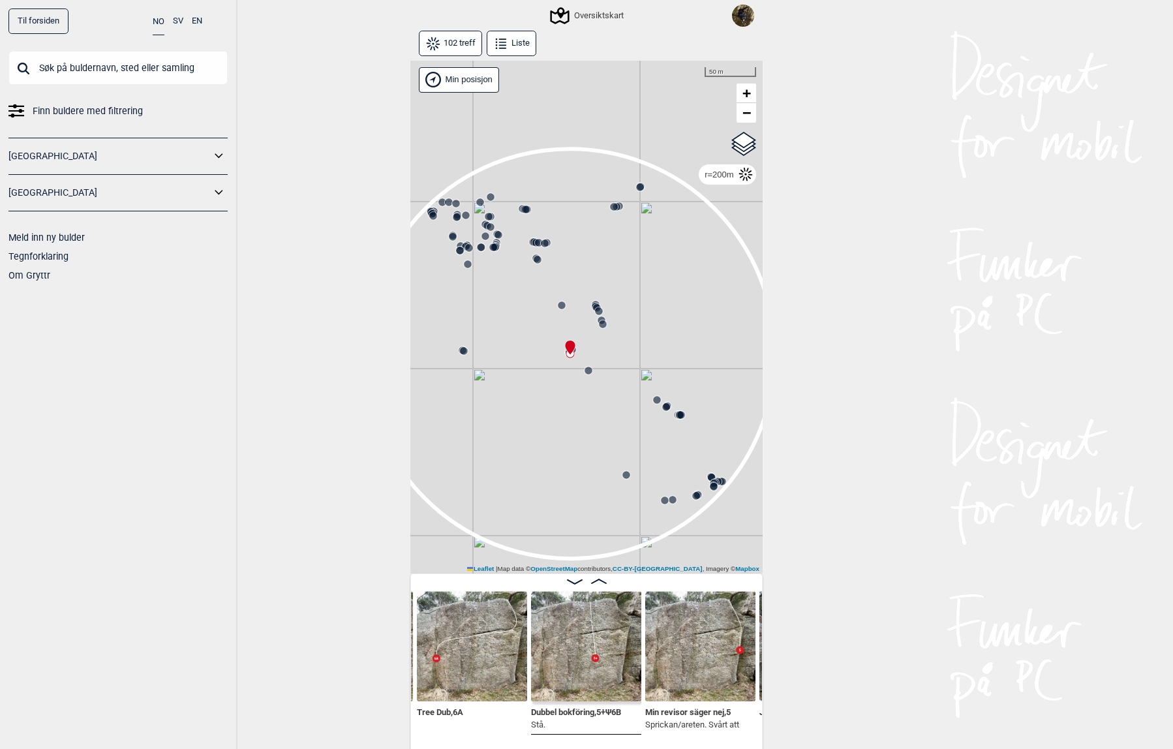
drag, startPoint x: 561, startPoint y: 411, endPoint x: 537, endPoint y: 357, distance: 59.3
click at [537, 360] on div "Gol [GEOGRAPHIC_DATA] Kolomoen [GEOGRAPHIC_DATA] [GEOGRAPHIC_DATA] [GEOGRAPHIC_…" at bounding box center [586, 318] width 352 height 514
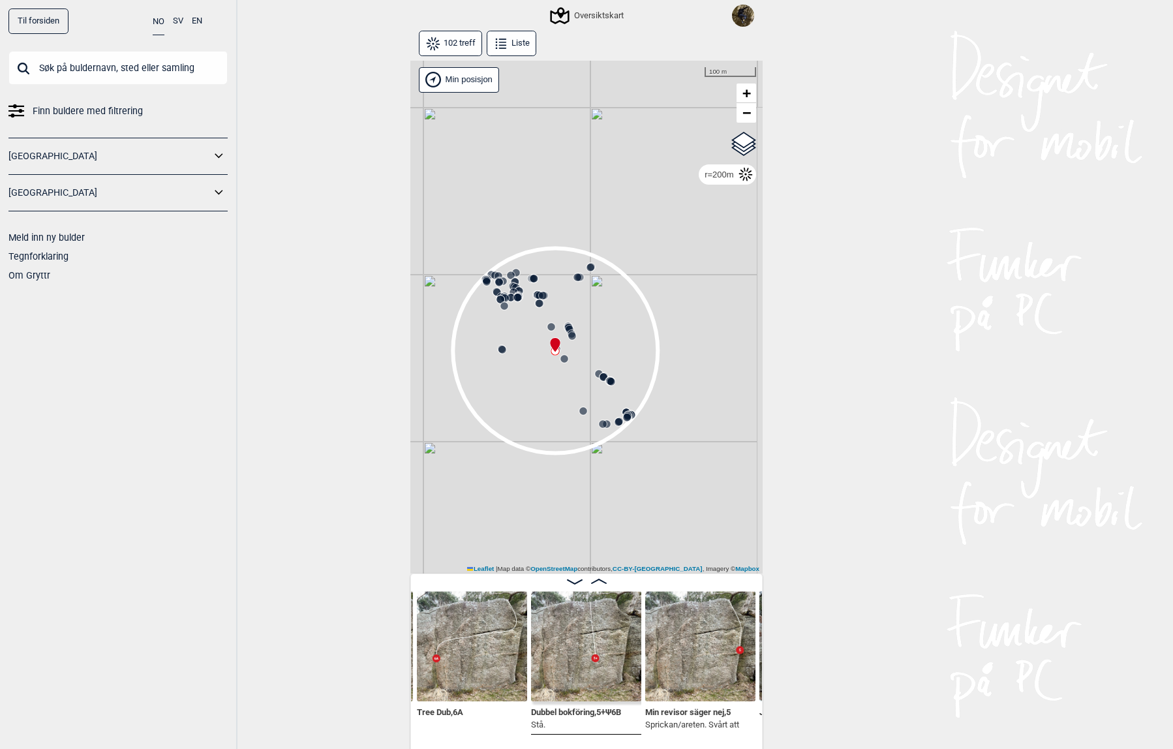
click at [517, 293] on icon at bounding box center [517, 297] width 10 height 10
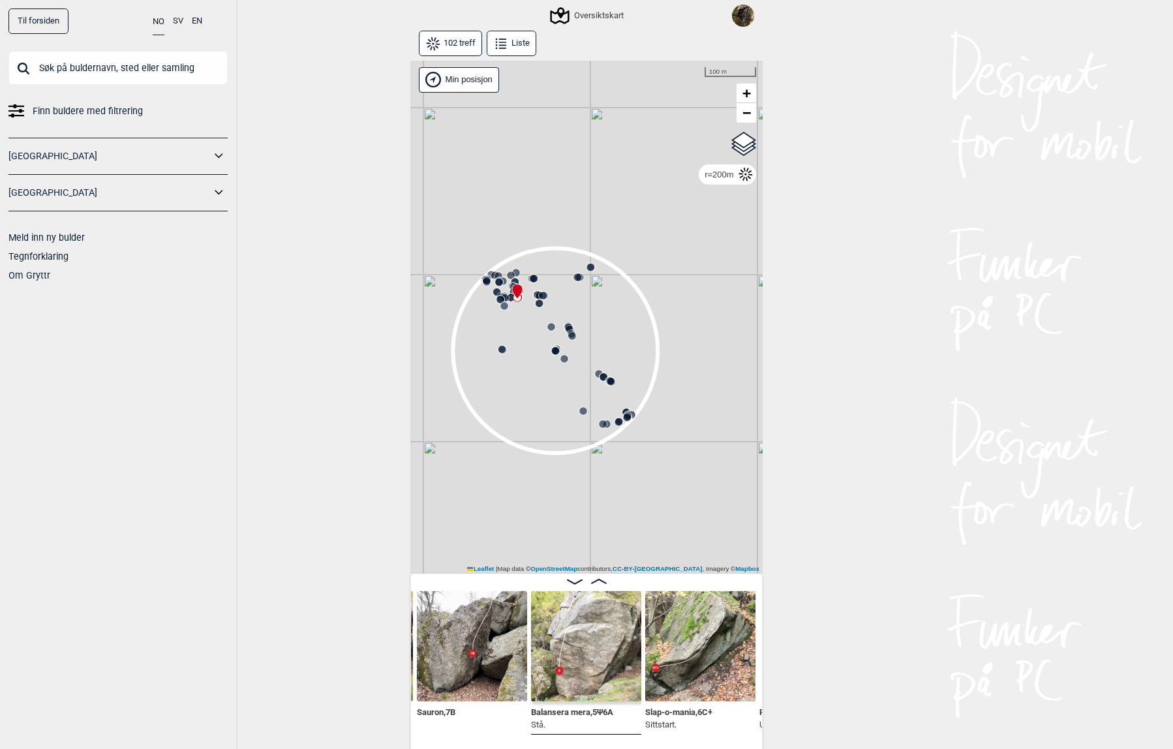
click at [539, 292] on circle at bounding box center [543, 296] width 8 height 8
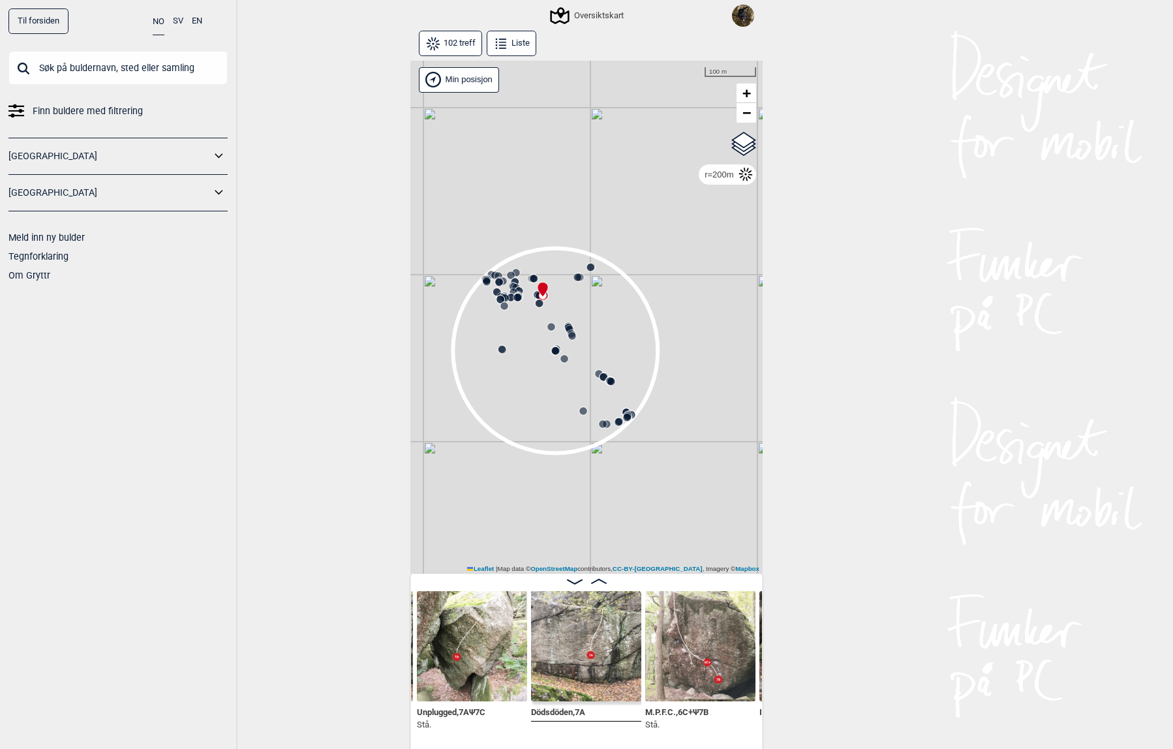
click at [494, 277] on icon at bounding box center [499, 282] width 10 height 10
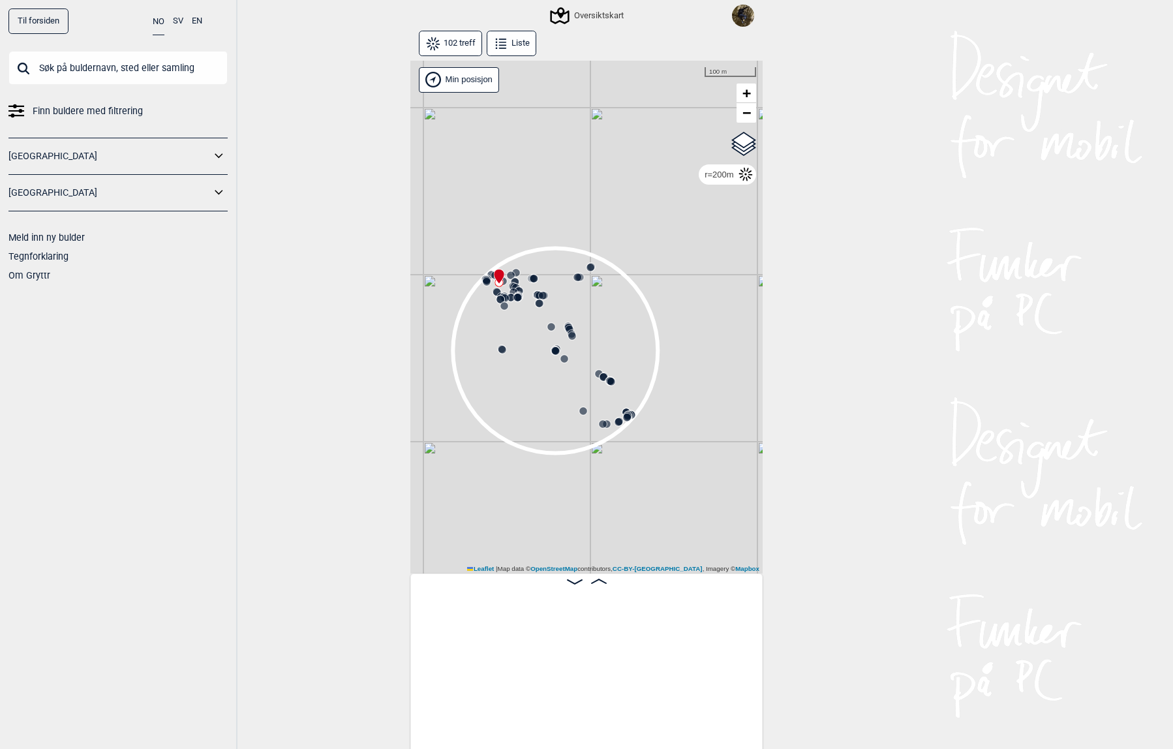
scroll to position [0, 2977]
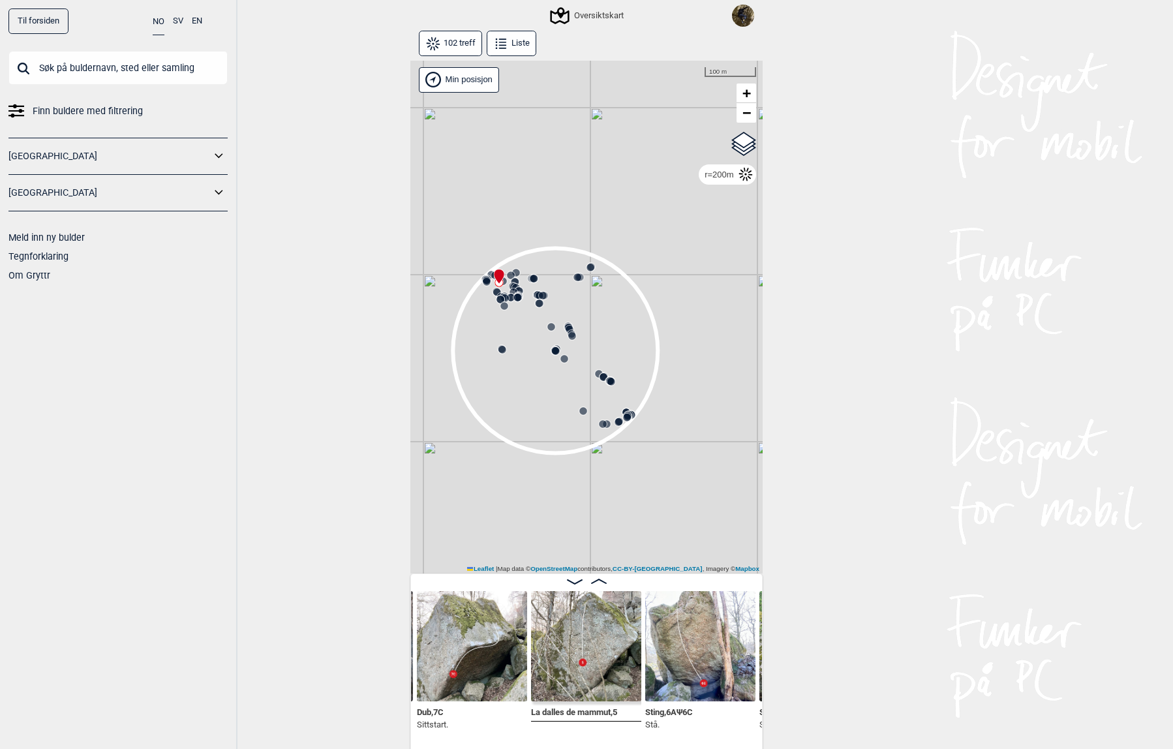
click at [571, 334] on icon at bounding box center [572, 335] width 10 height 10
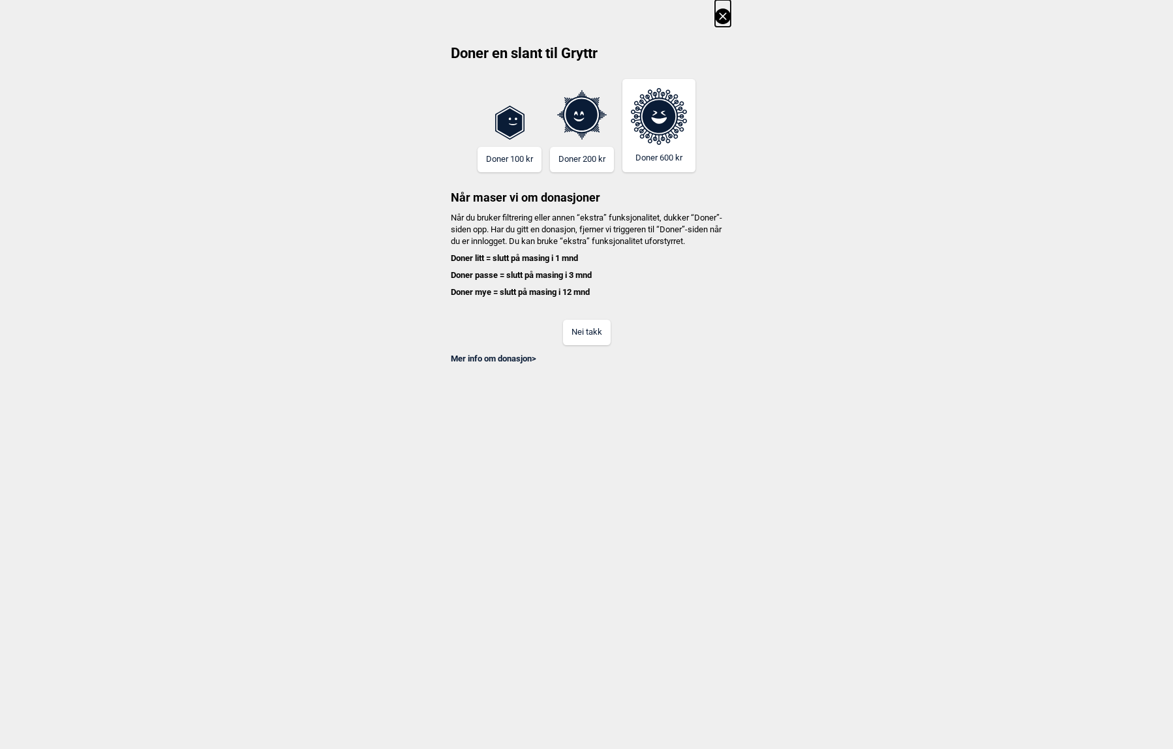
scroll to position [0, 1544]
click at [723, 16] on icon at bounding box center [722, 15] width 7 height 7
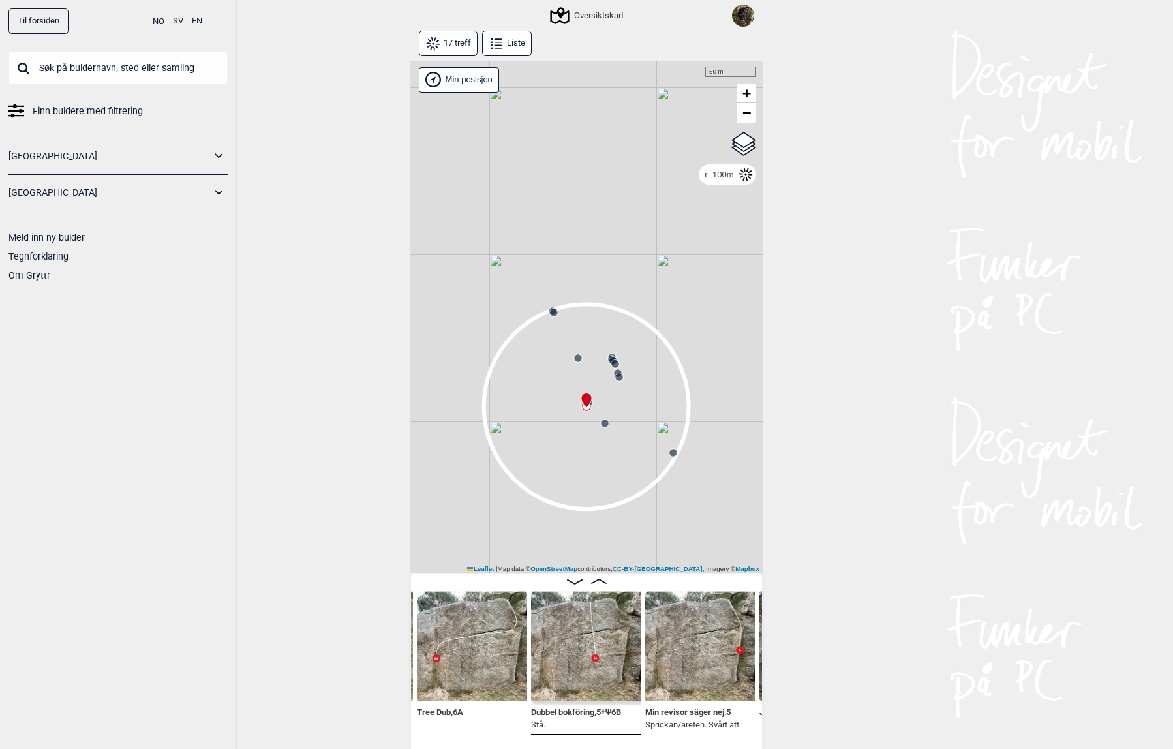
click at [669, 451] on circle at bounding box center [673, 453] width 8 height 8
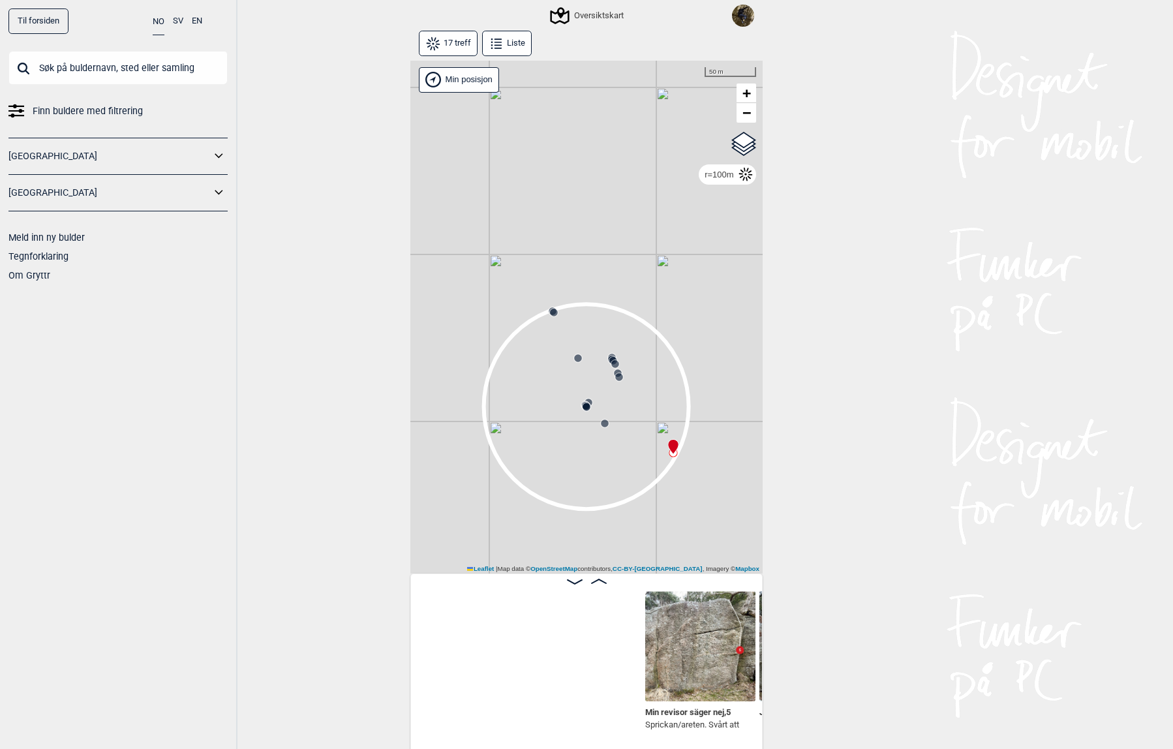
scroll to position [0, 1886]
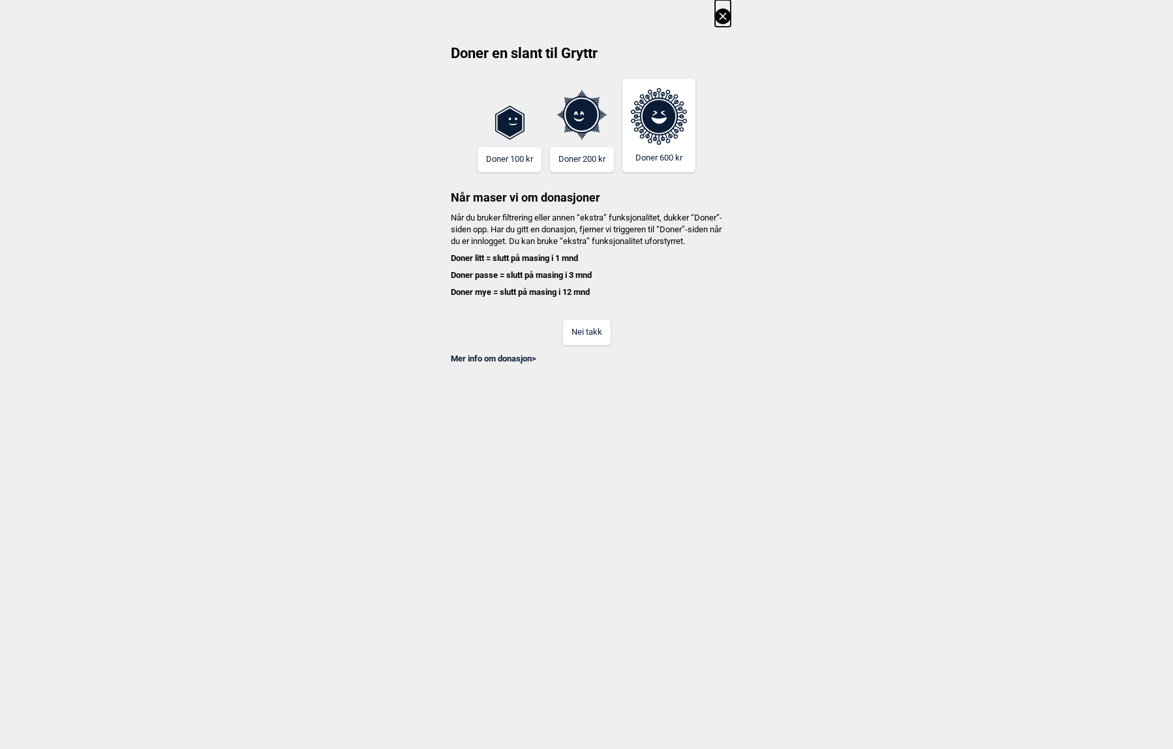
scroll to position [0, 5403]
click at [720, 18] on icon at bounding box center [723, 16] width 16 height 16
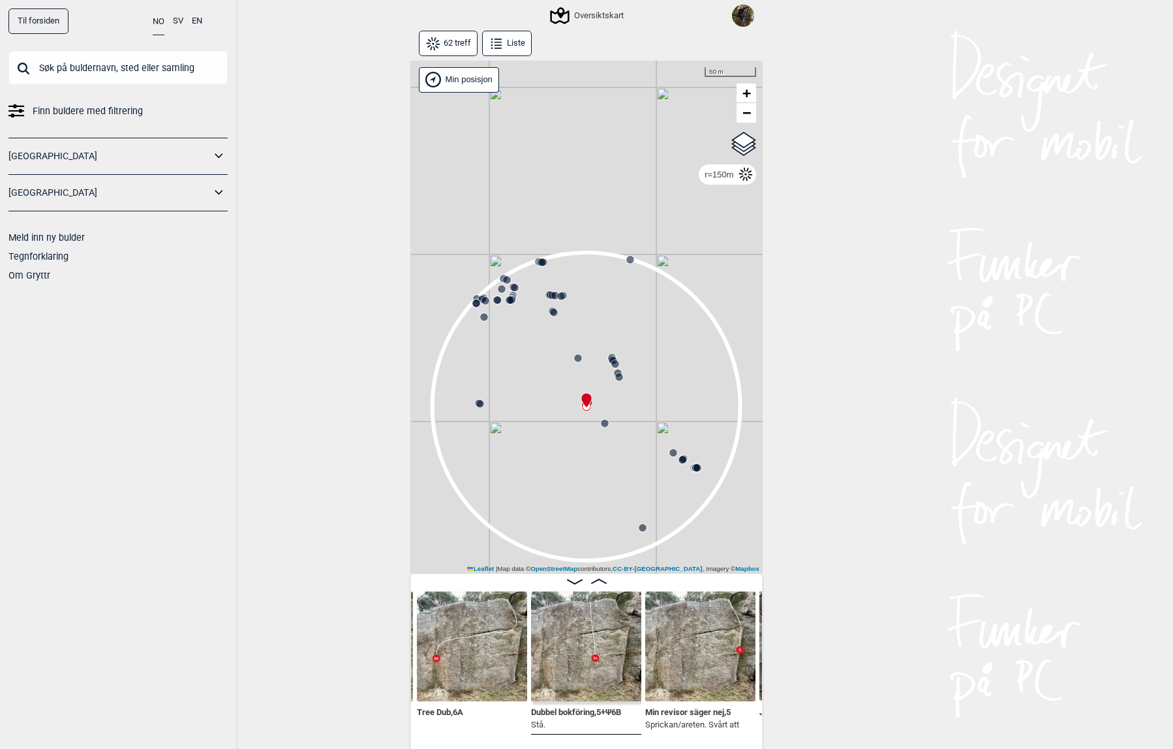
click at [551, 292] on circle at bounding box center [555, 295] width 8 height 8
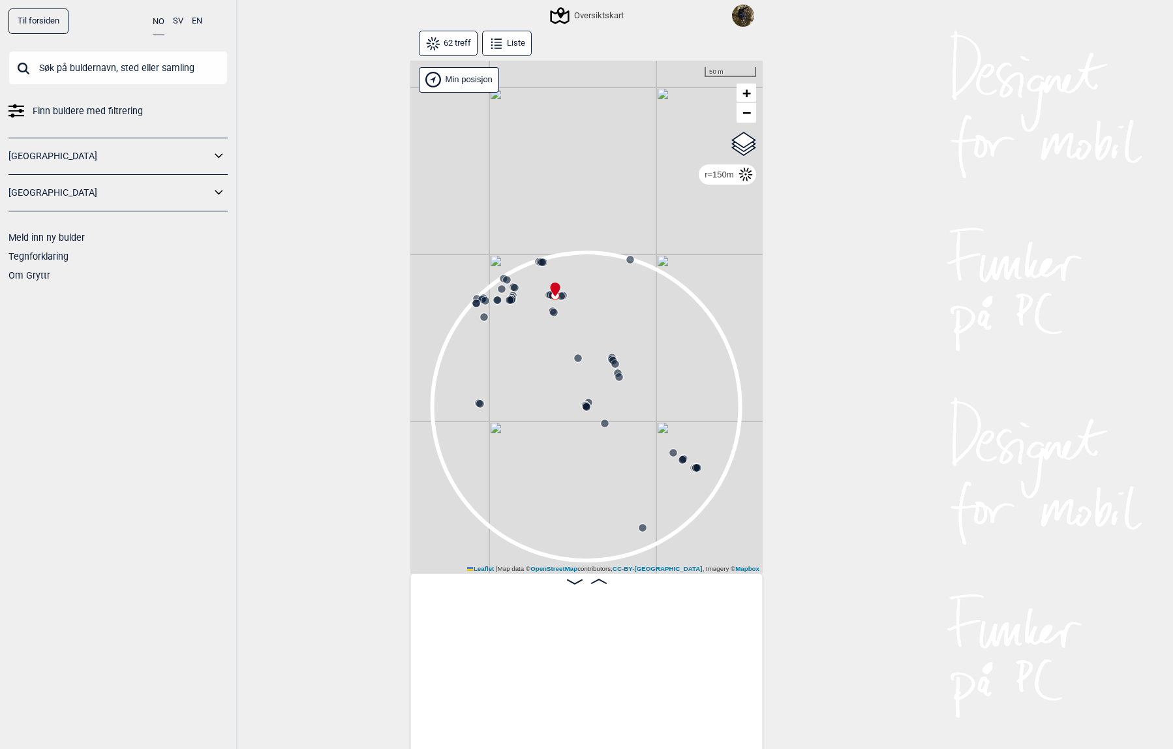
scroll to position [0, 1654]
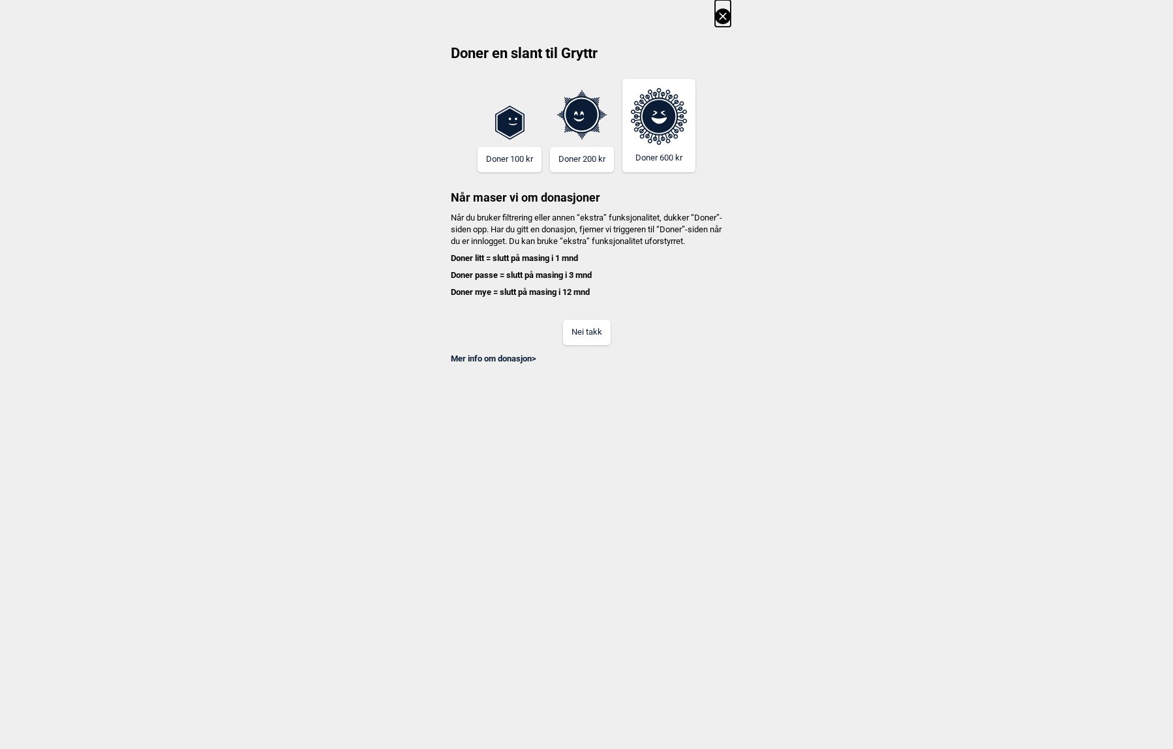
scroll to position [0, 2426]
click at [719, 14] on icon at bounding box center [723, 16] width 16 height 16
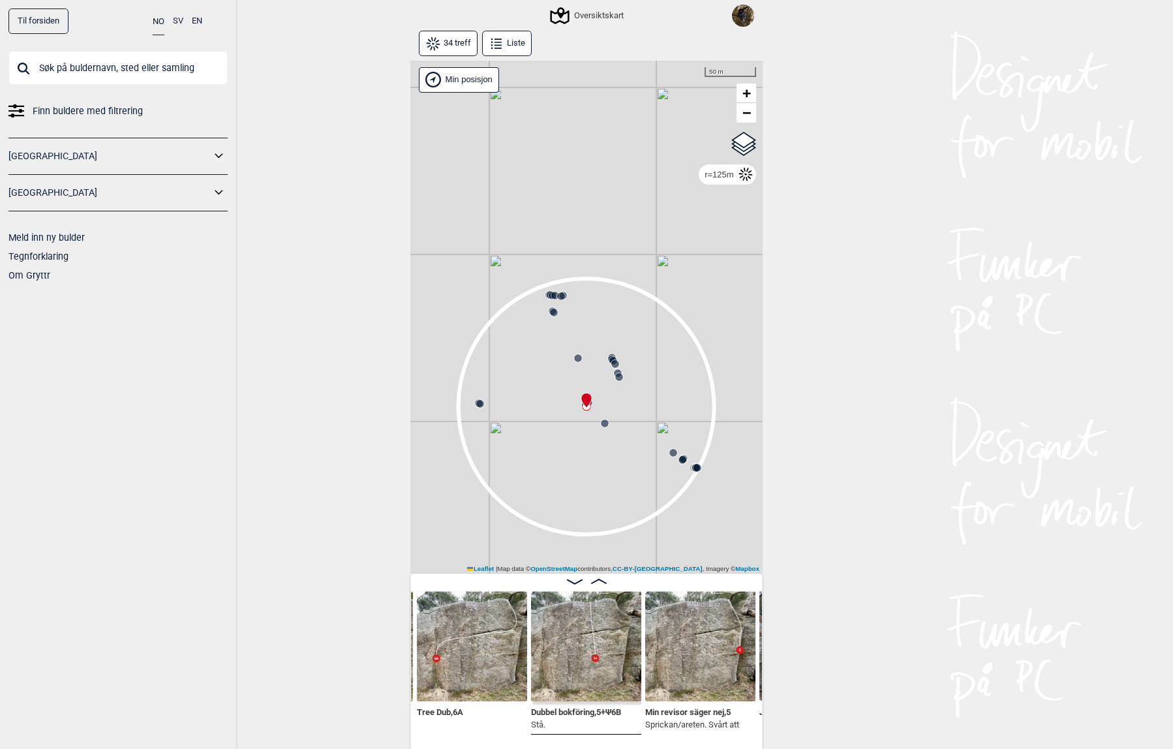
click at [556, 297] on icon at bounding box center [561, 296] width 10 height 10
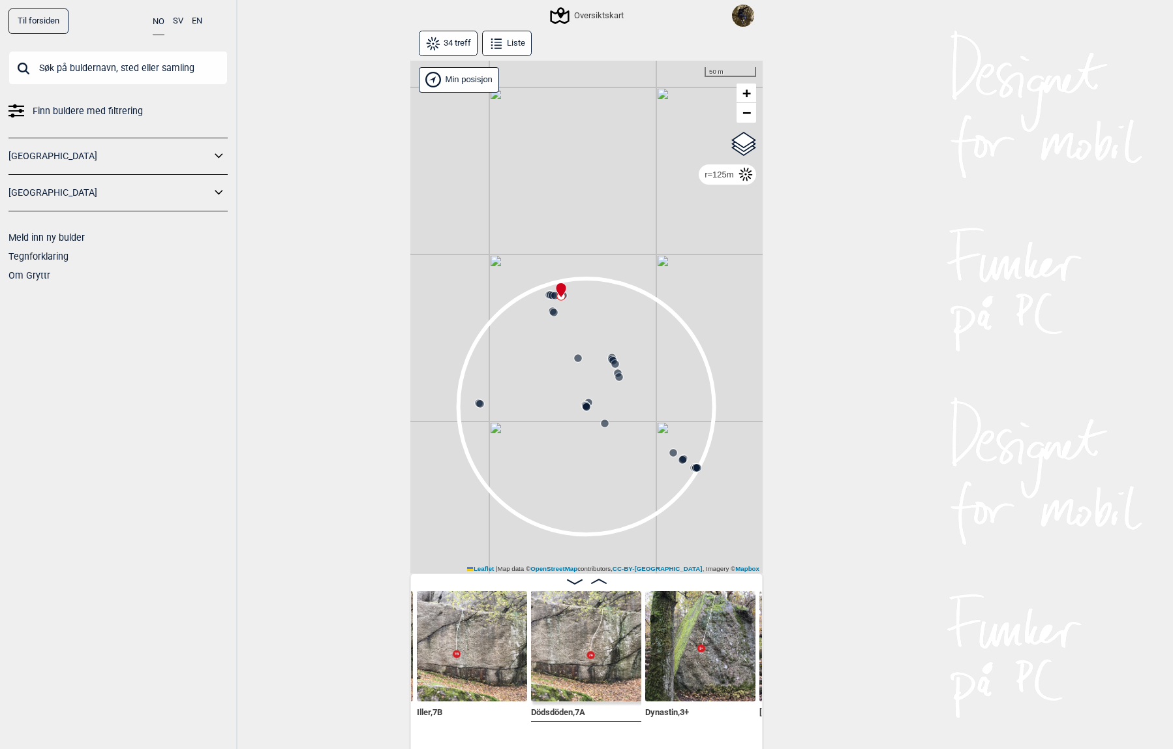
click at [613, 363] on circle at bounding box center [615, 364] width 8 height 8
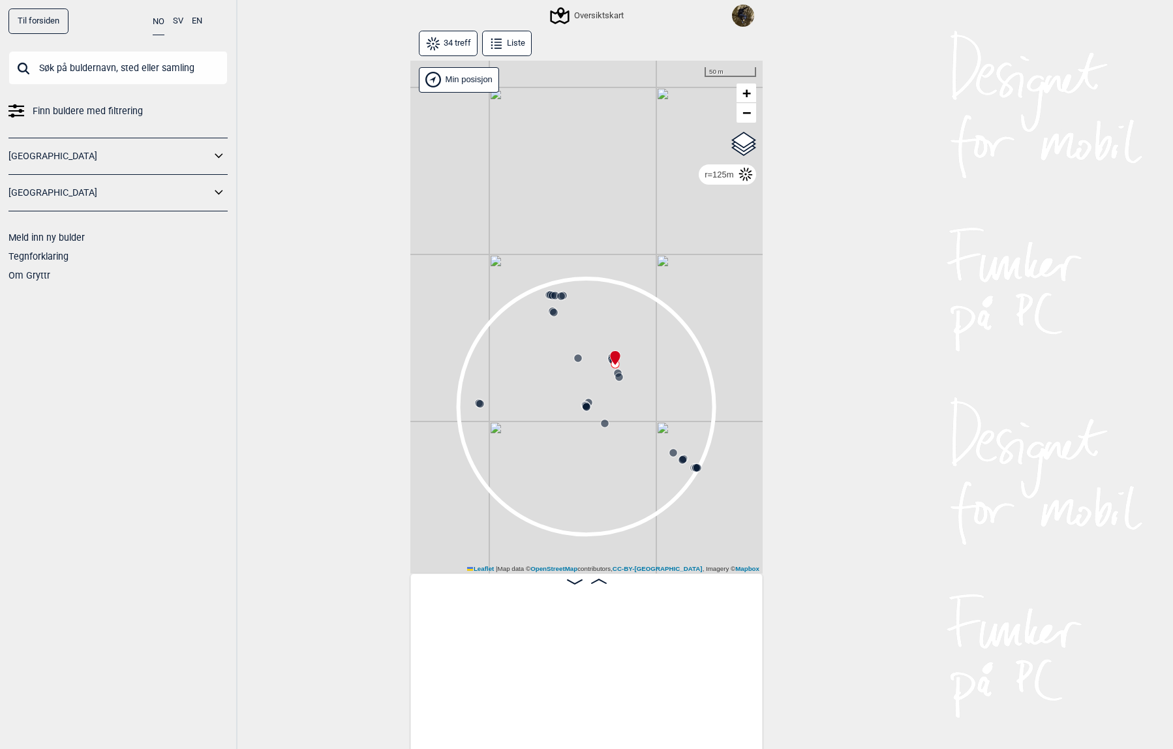
scroll to position [0, 1453]
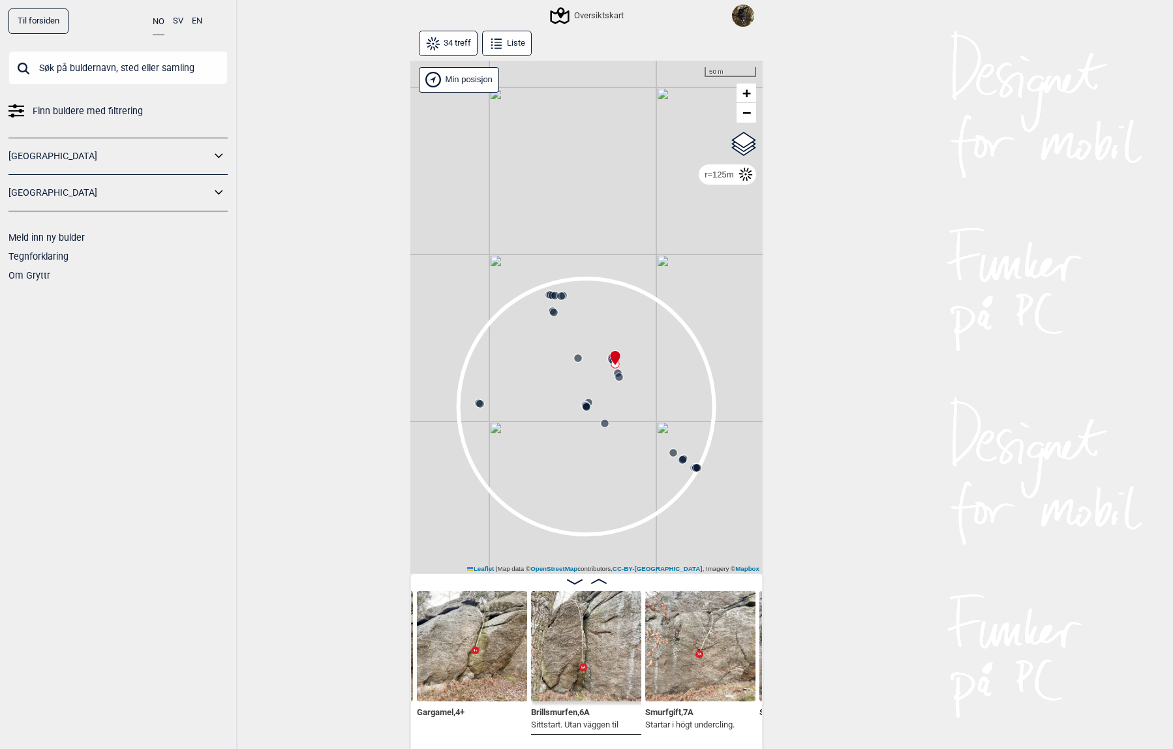
click at [607, 356] on div at bounding box center [612, 352] width 10 height 10
click at [615, 382] on icon at bounding box center [619, 377] width 10 height 10
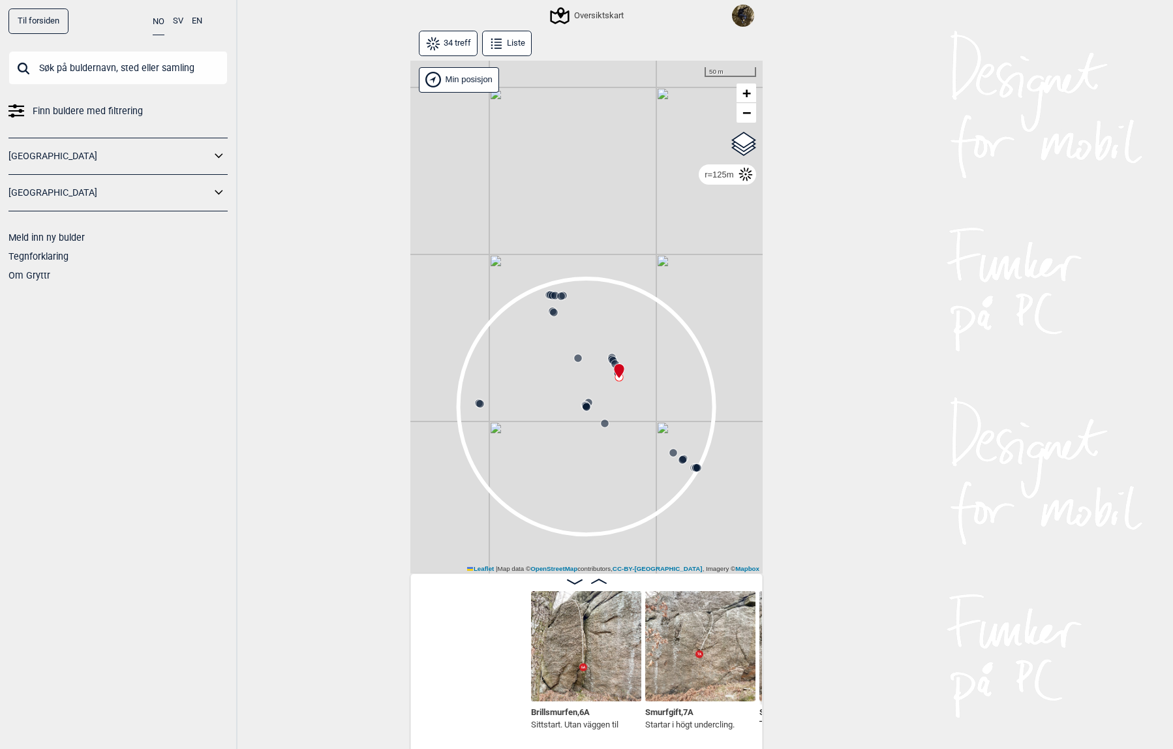
scroll to position [0, 1681]
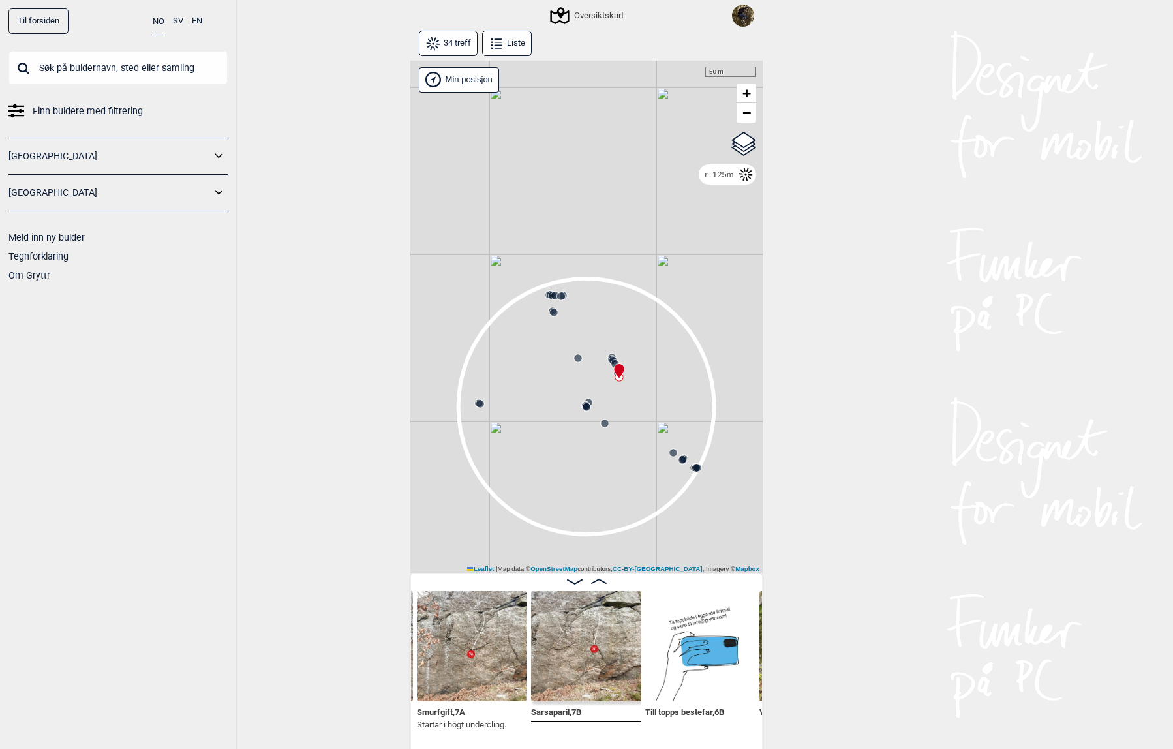
click at [601, 424] on circle at bounding box center [605, 424] width 8 height 8
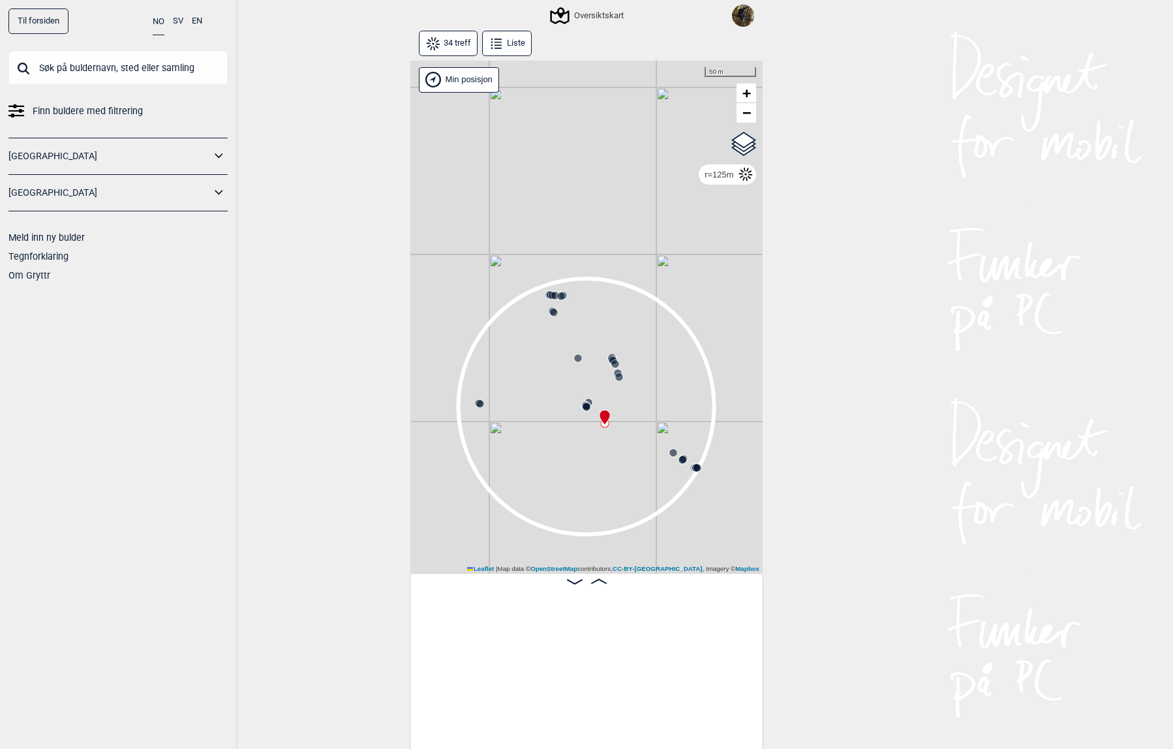
scroll to position [0, 2701]
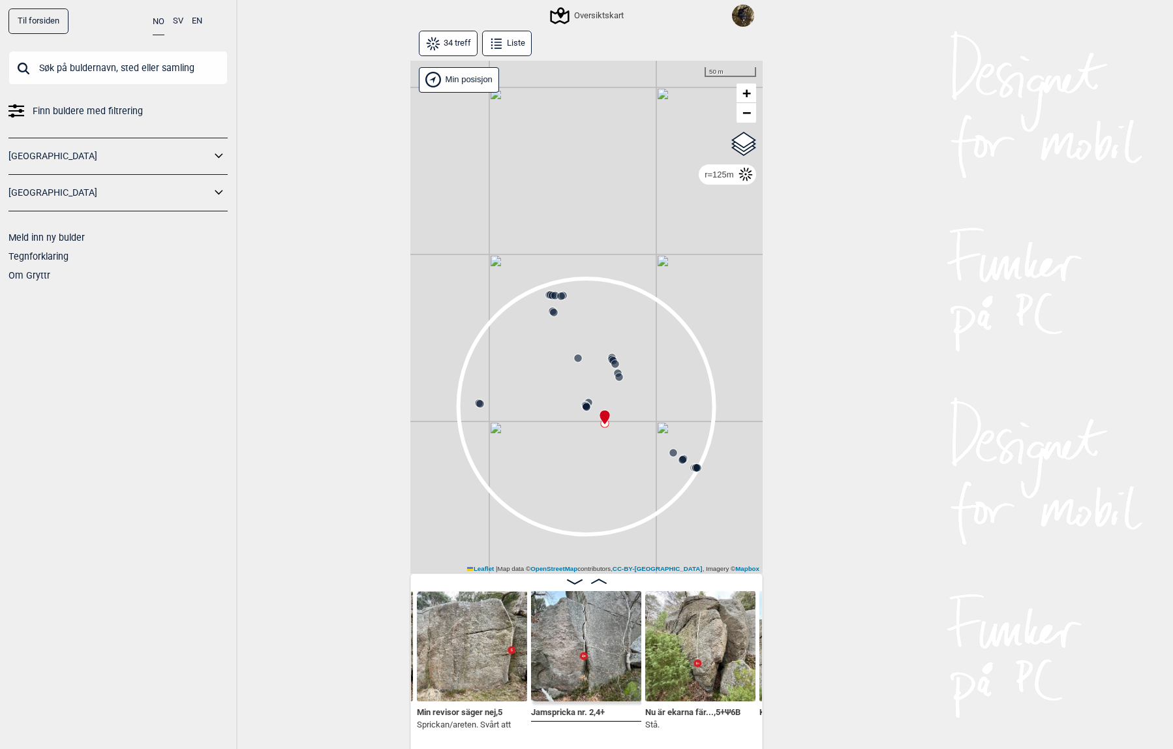
click at [575, 360] on circle at bounding box center [578, 358] width 8 height 8
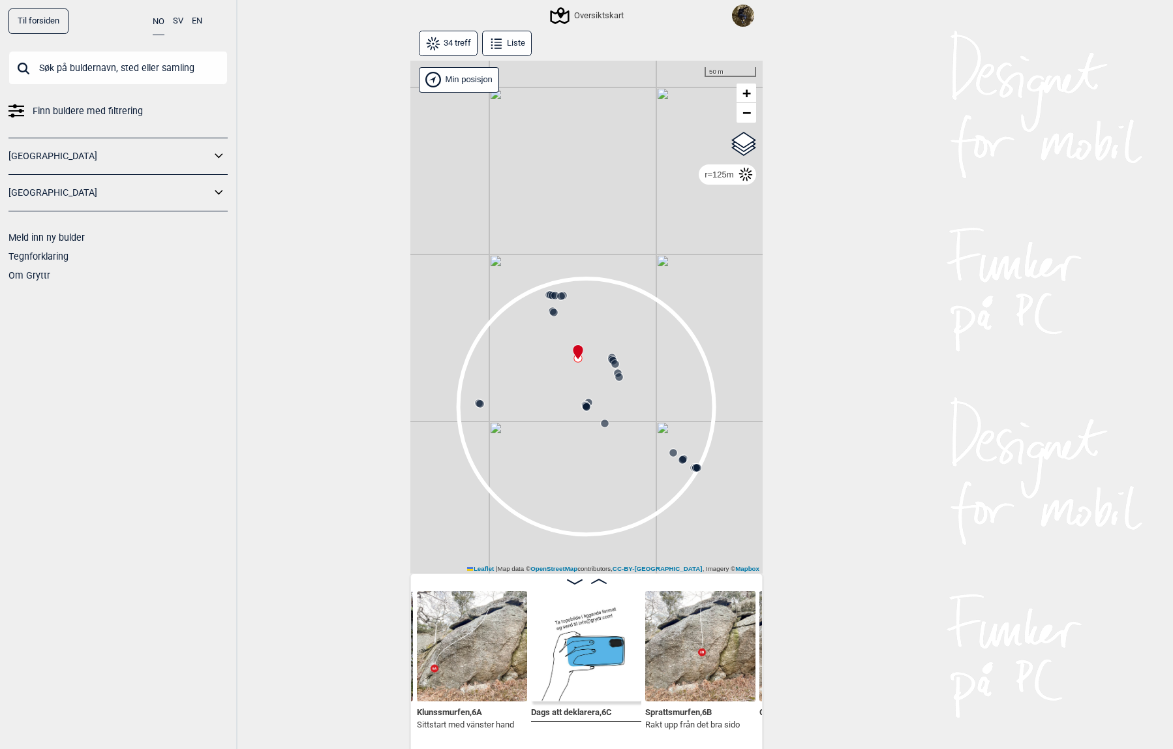
click at [694, 465] on circle at bounding box center [698, 468] width 8 height 8
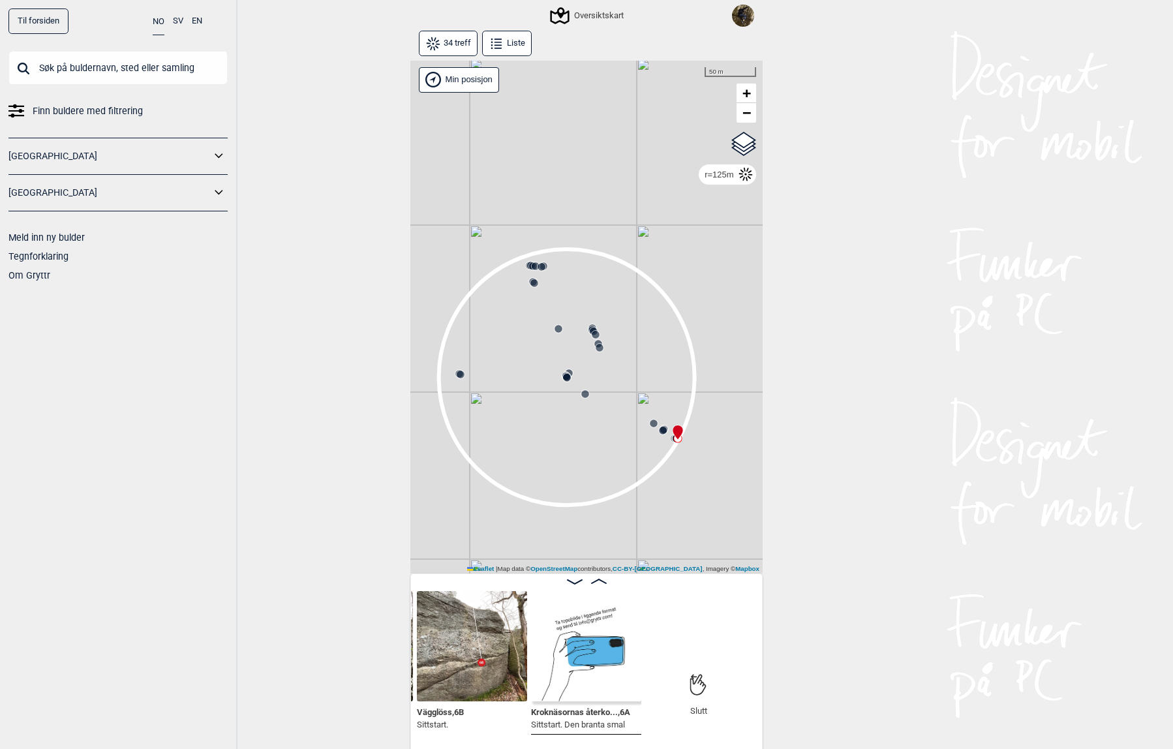
drag, startPoint x: 636, startPoint y: 479, endPoint x: 622, endPoint y: 478, distance: 13.1
click at [628, 468] on div "Gol [GEOGRAPHIC_DATA] Kolomoen [GEOGRAPHIC_DATA] [GEOGRAPHIC_DATA] [GEOGRAPHIC_…" at bounding box center [586, 318] width 352 height 514
click at [468, 669] on img at bounding box center [472, 646] width 110 height 110
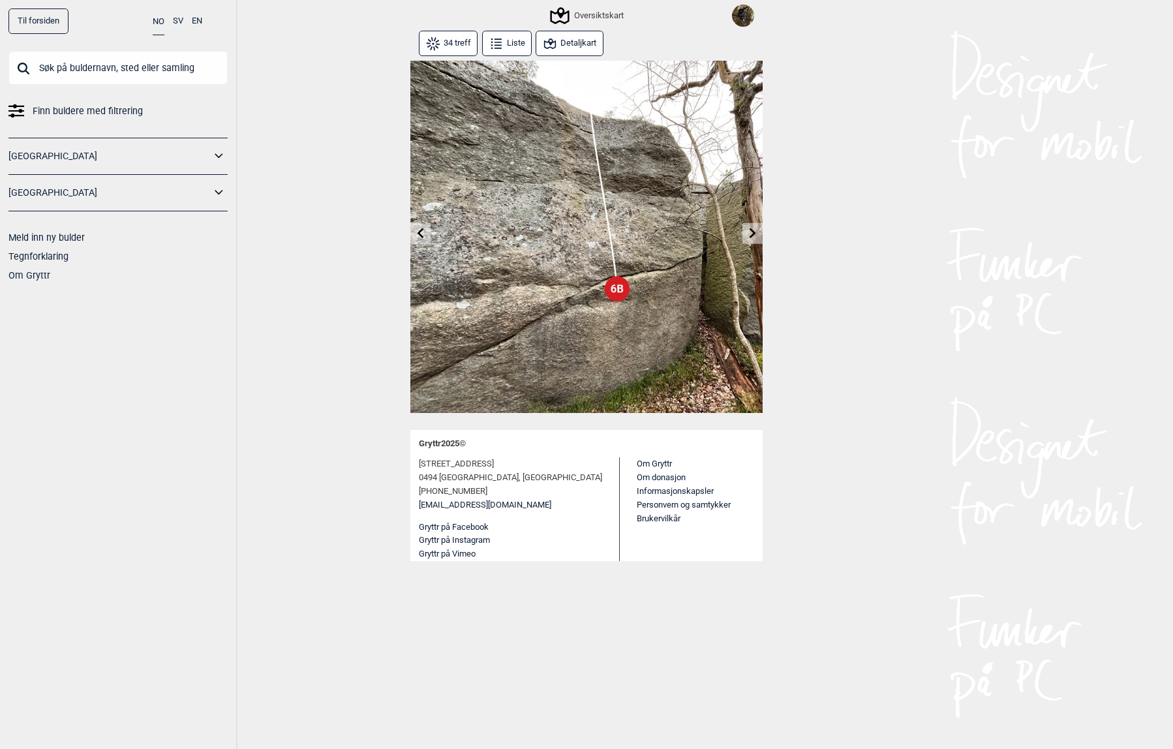
click at [559, 45] on button "Detaljkart" at bounding box center [569, 43] width 67 height 25
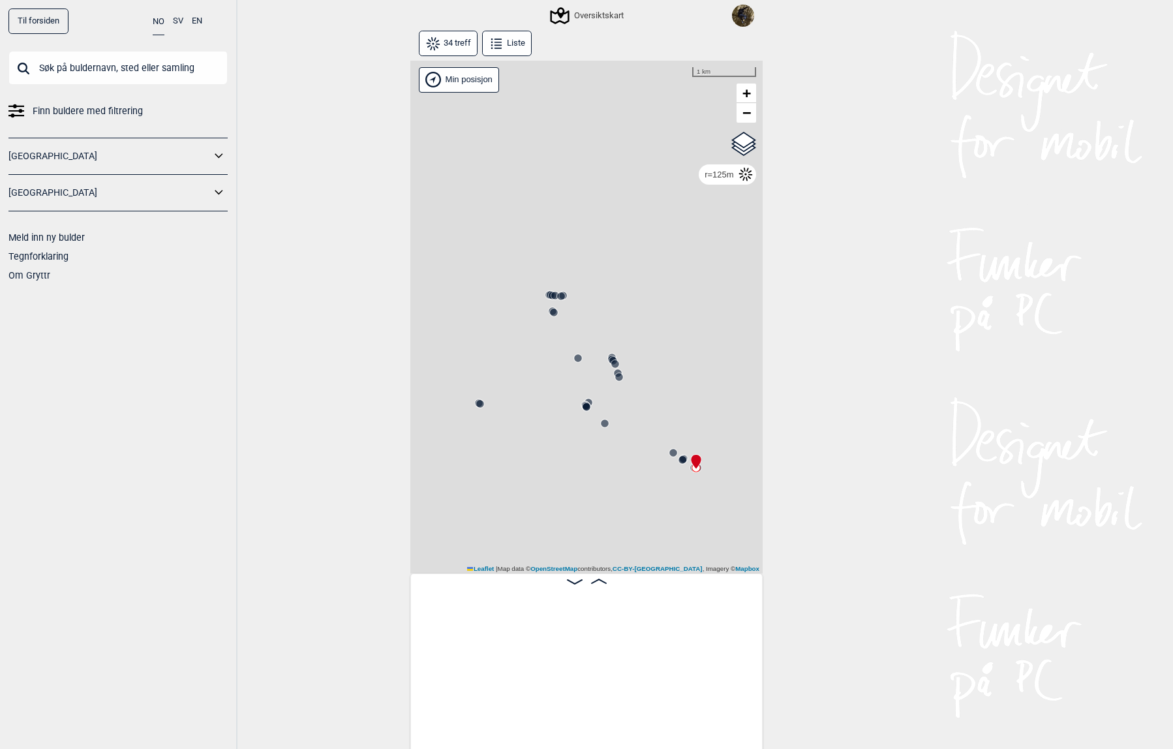
scroll to position [0, 3639]
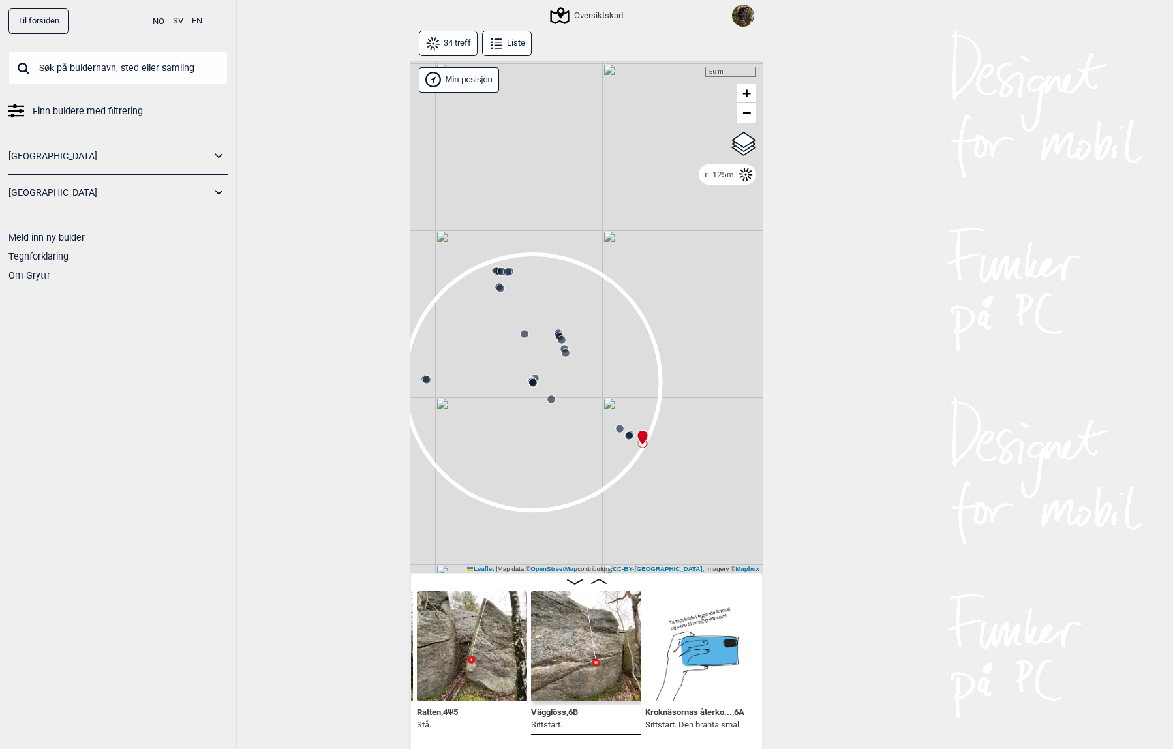
drag, startPoint x: 579, startPoint y: 457, endPoint x: 485, endPoint y: 409, distance: 105.3
click at [485, 409] on div "Gol [GEOGRAPHIC_DATA] Kolomoen [GEOGRAPHIC_DATA] [GEOGRAPHIC_DATA] [GEOGRAPHIC_…" at bounding box center [586, 318] width 352 height 514
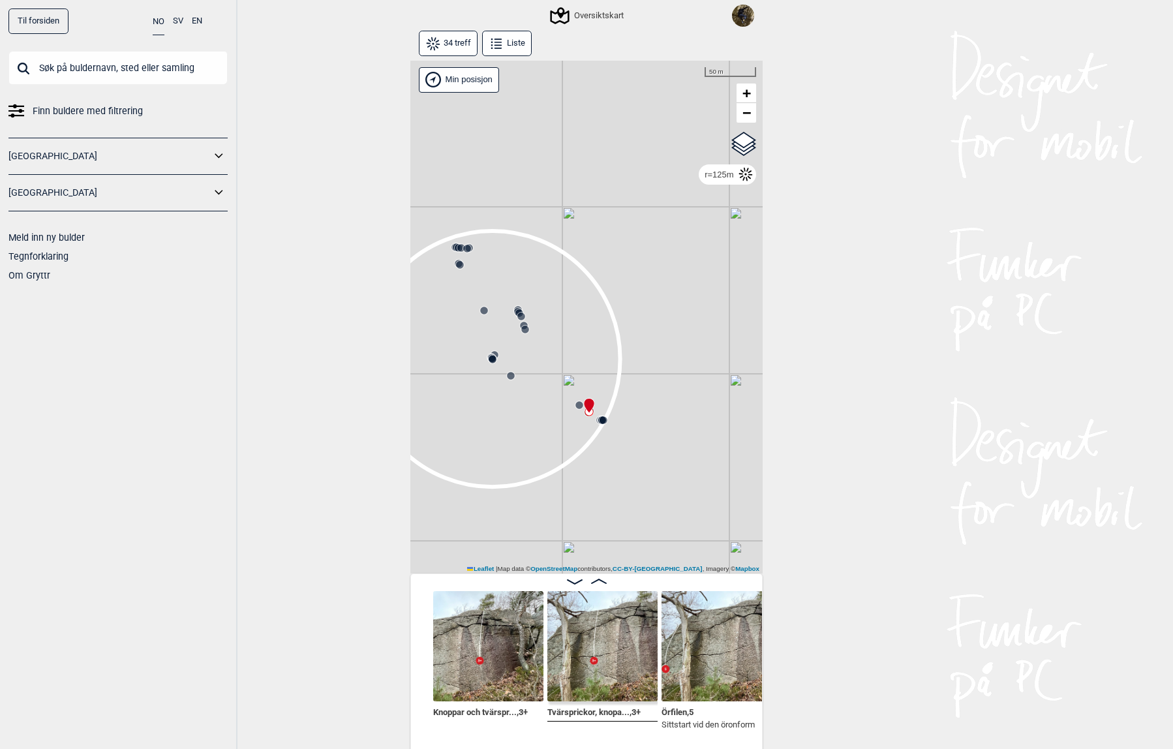
scroll to position [0, 2905]
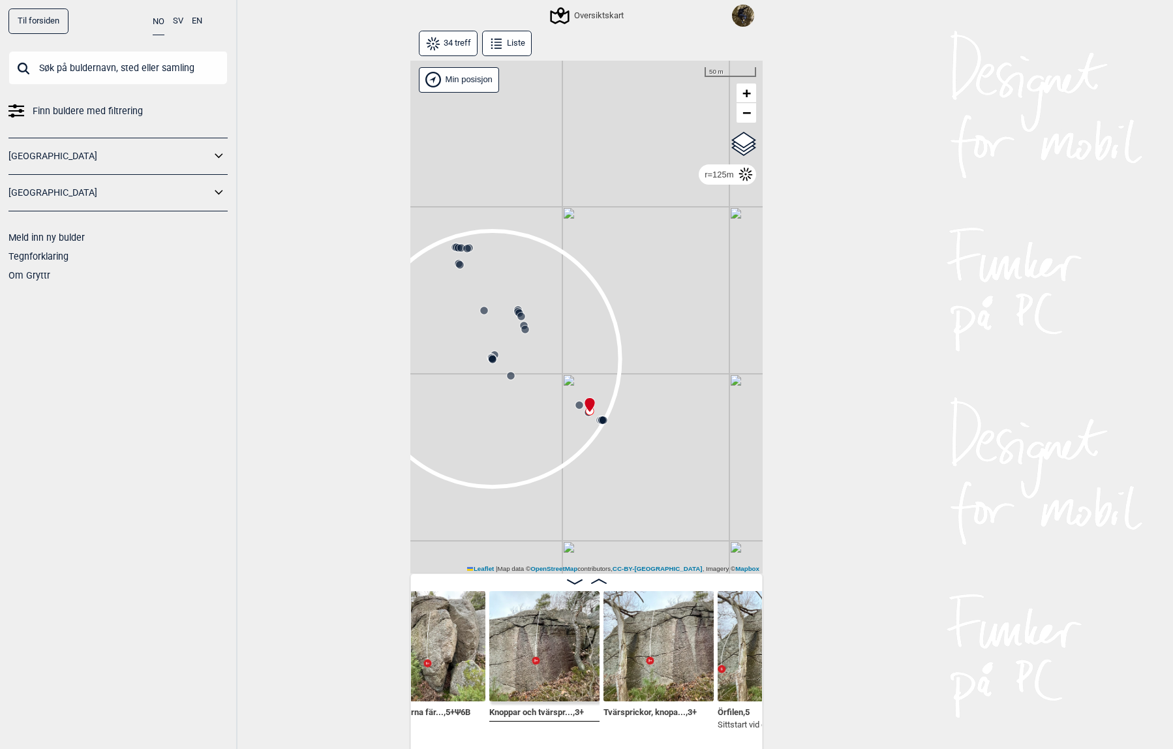
click at [517, 652] on img at bounding box center [544, 646] width 110 height 110
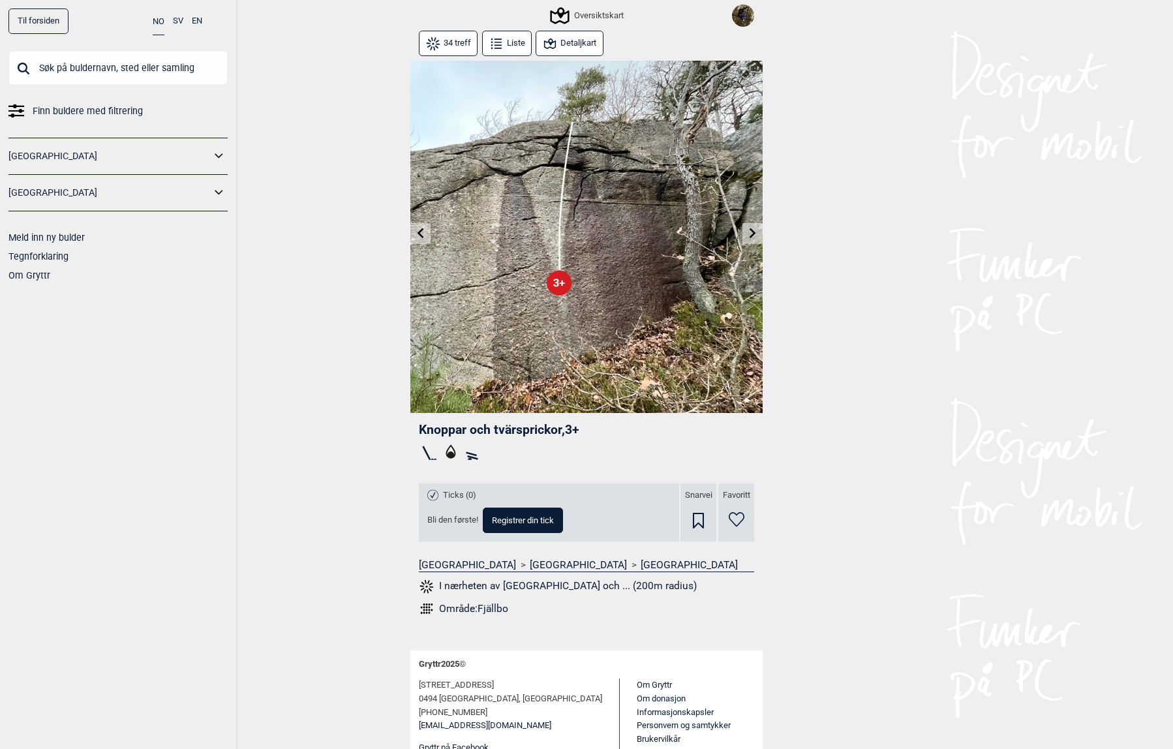
click at [175, 23] on button "SV" at bounding box center [178, 20] width 10 height 25
click at [164, 69] on input "text" at bounding box center [117, 68] width 219 height 34
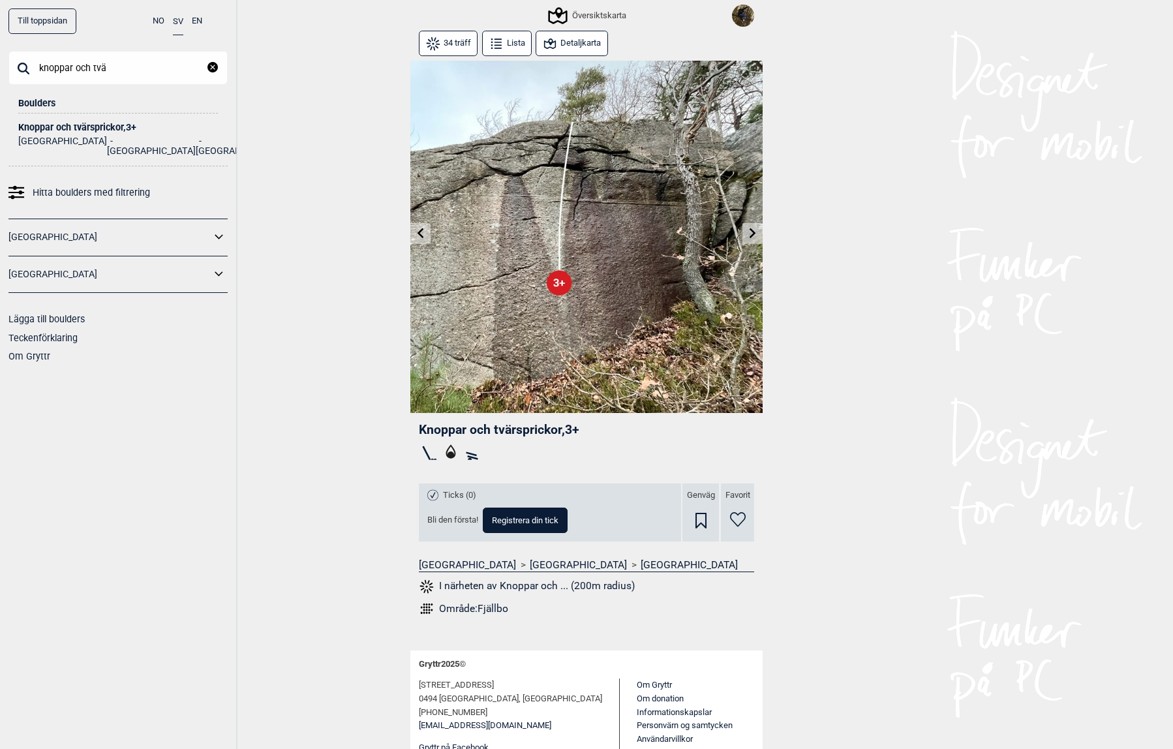
type input "knoppar och tvä"
click at [439, 613] on div "Område: Fjällbo" at bounding box center [473, 608] width 69 height 13
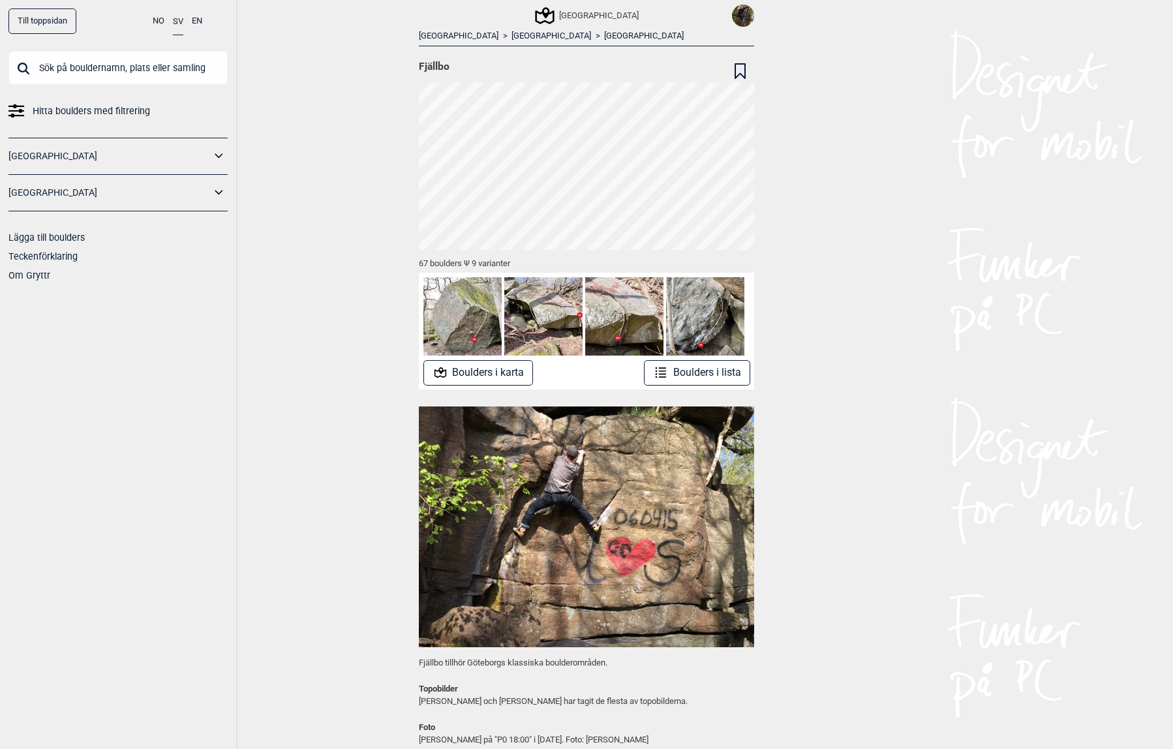
click at [478, 378] on button "Boulders i karta" at bounding box center [478, 372] width 110 height 25
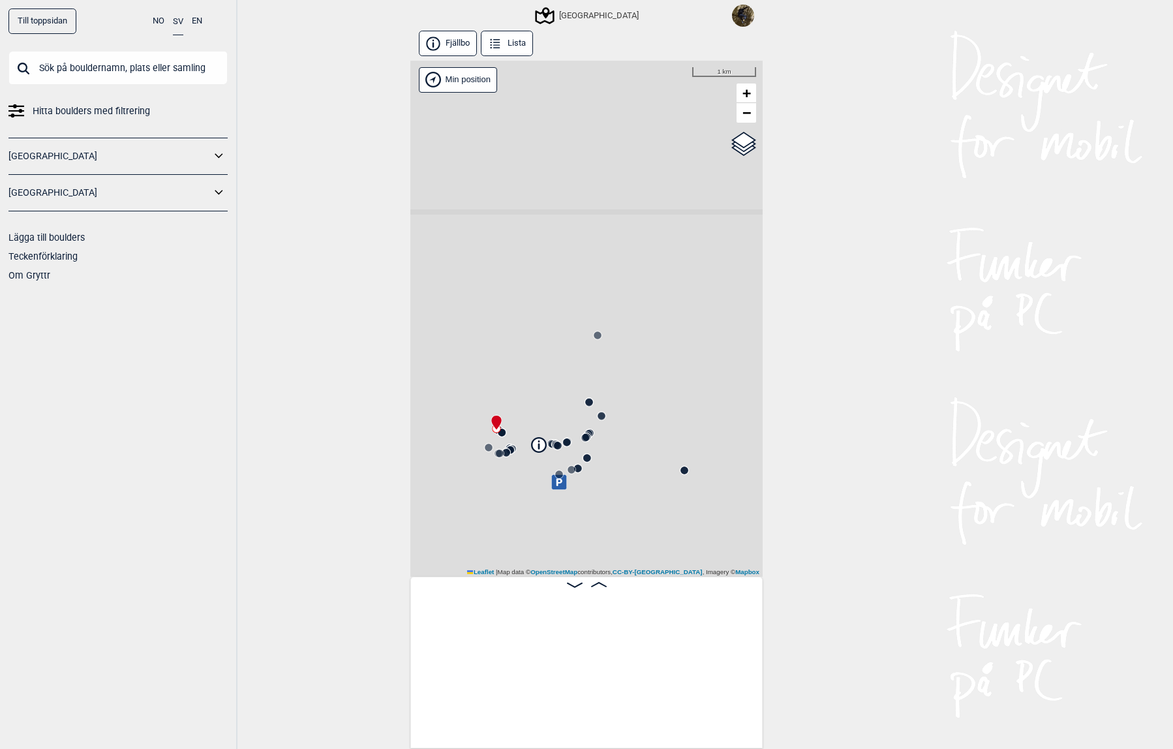
scroll to position [0, 102]
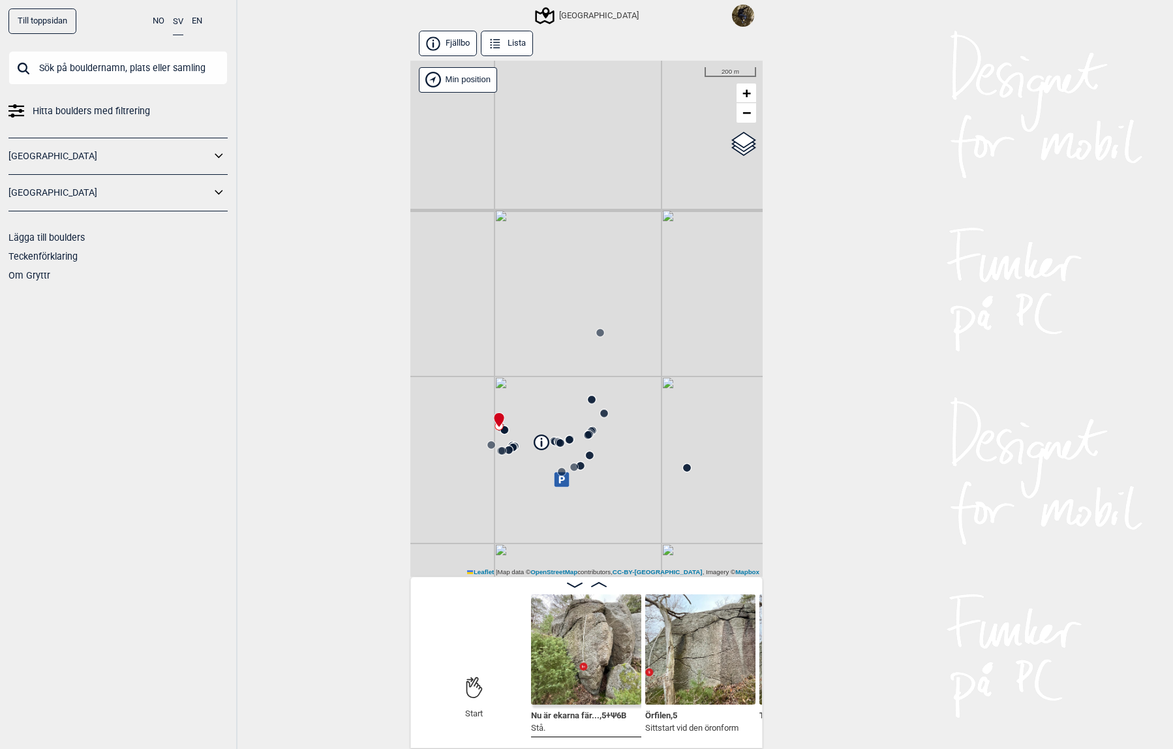
drag, startPoint x: 530, startPoint y: 365, endPoint x: 592, endPoint y: 313, distance: 81.0
click at [592, 313] on div "Utbyområdet Min position 200 m + −" at bounding box center [586, 319] width 352 height 516
click at [752, 741] on div "Start Start Nu är ekarna fär... , 5+ Ψ 6B Stå. Örfilen , 5 Sittstart vid den ör…" at bounding box center [586, 663] width 352 height 172
click at [602, 411] on circle at bounding box center [606, 413] width 8 height 8
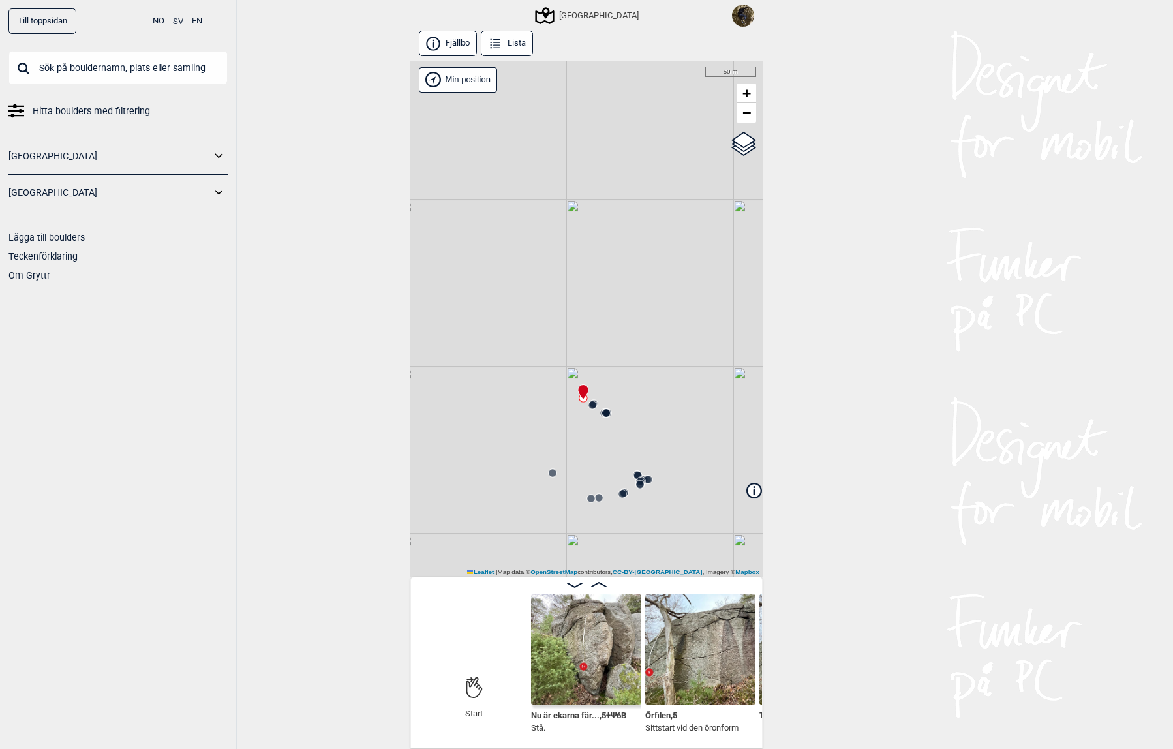
scroll to position [0, 1114]
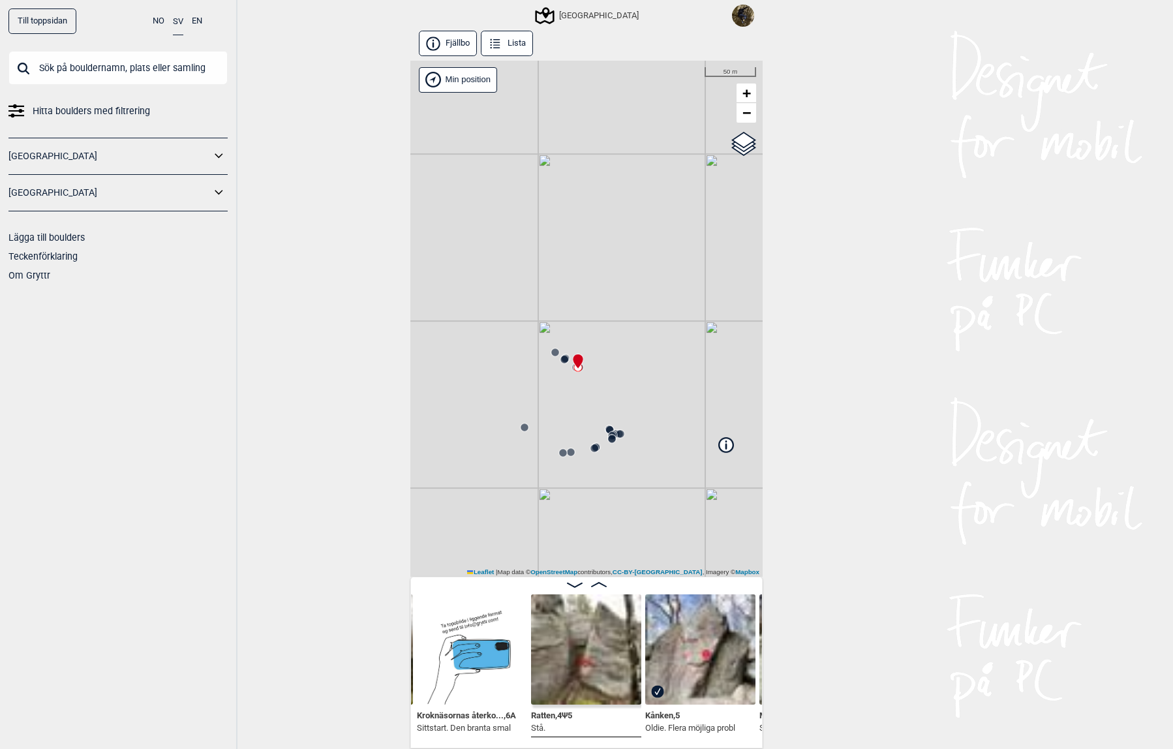
drag, startPoint x: 582, startPoint y: 453, endPoint x: 554, endPoint y: 407, distance: 53.6
click at [554, 407] on div "Utbyområdet Brukerens posisjon" at bounding box center [586, 319] width 352 height 516
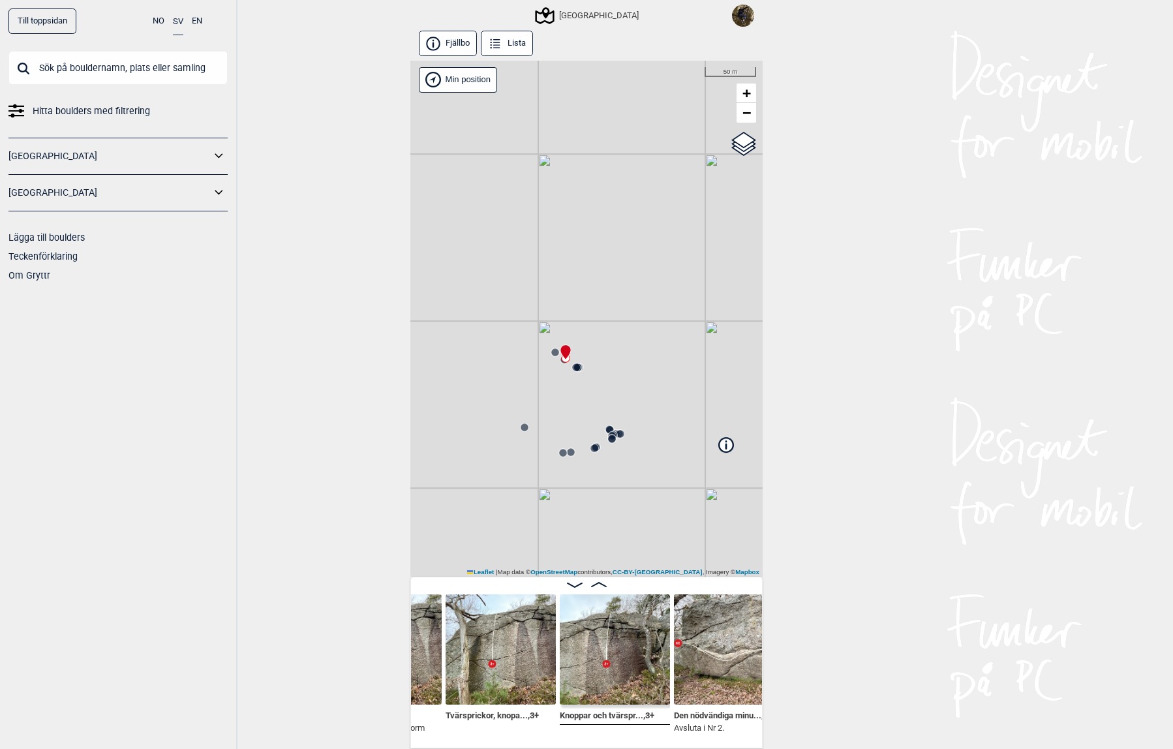
scroll to position [0, 354]
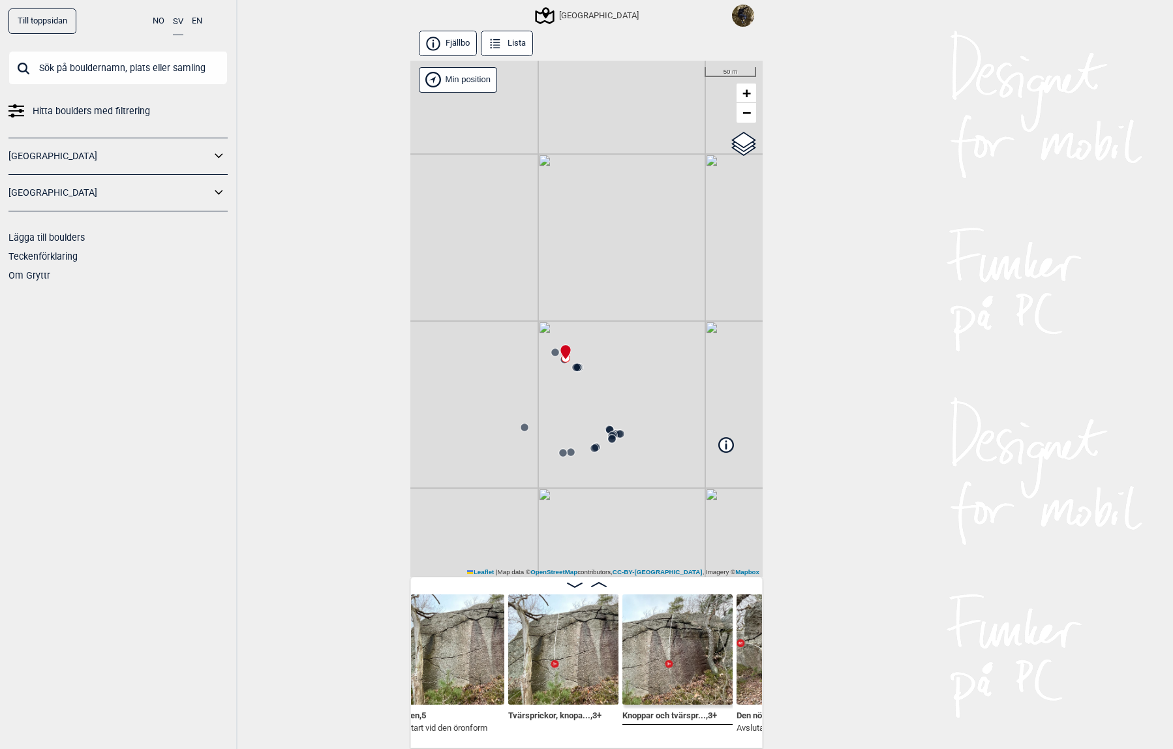
click at [556, 660] on img at bounding box center [563, 649] width 110 height 110
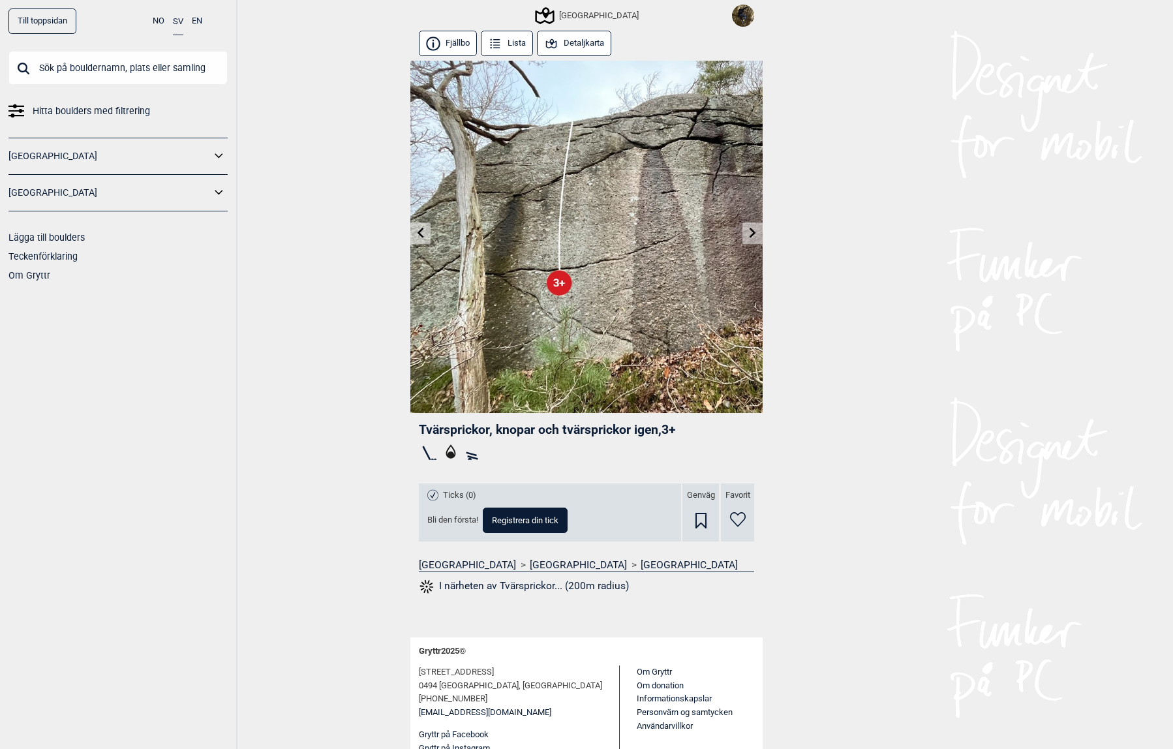
click at [528, 591] on button "I närheten av Tvärsprickor... (200m radius)" at bounding box center [524, 586] width 210 height 17
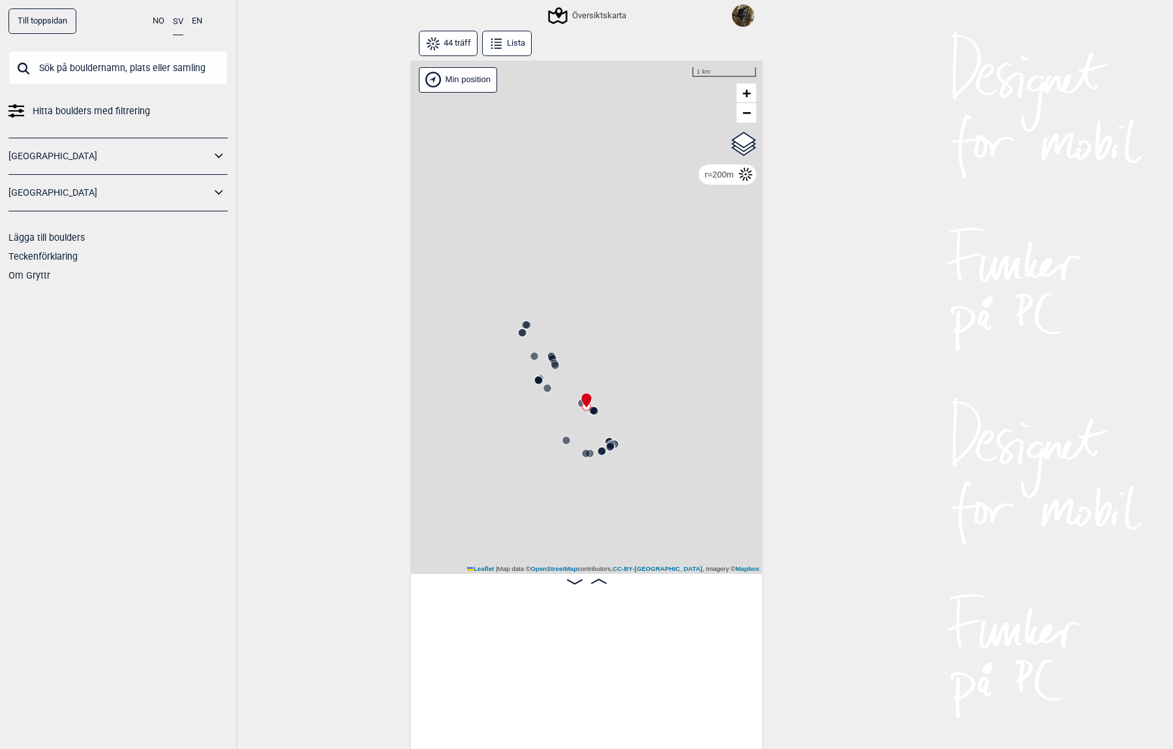
scroll to position [0, 2316]
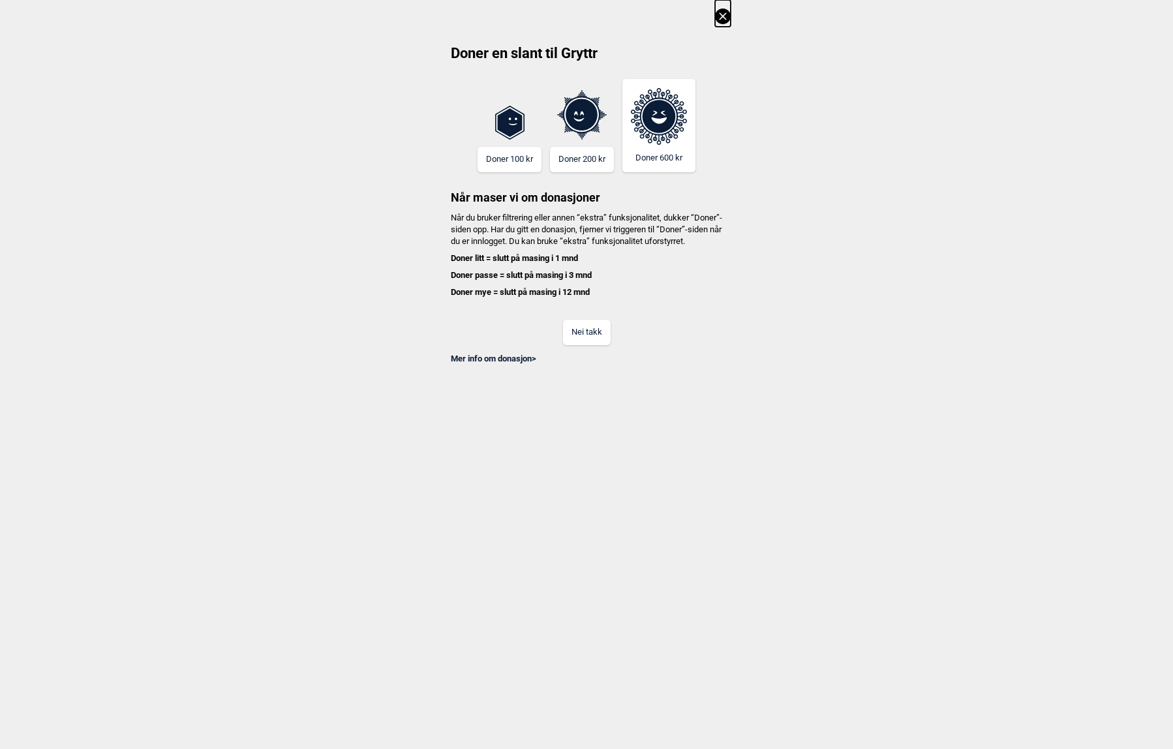
scroll to position [0, 441]
click at [593, 345] on button "Nei takk" at bounding box center [587, 332] width 48 height 25
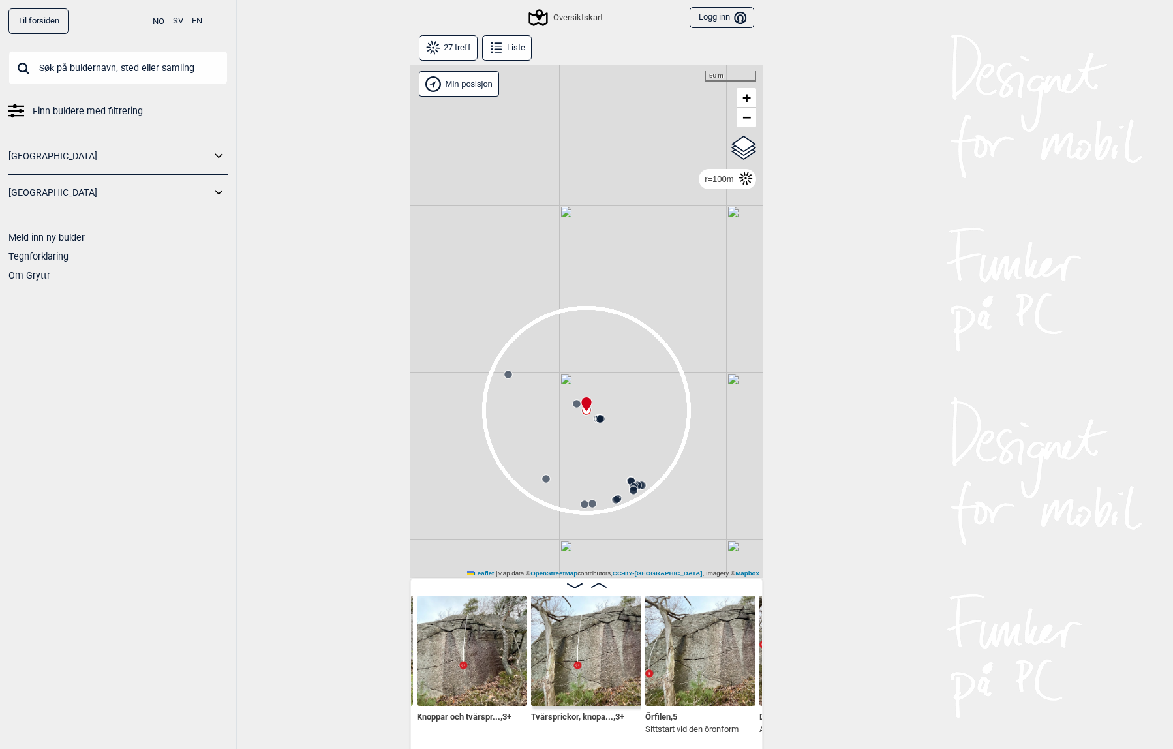
click at [181, 20] on button "SV" at bounding box center [178, 20] width 10 height 25
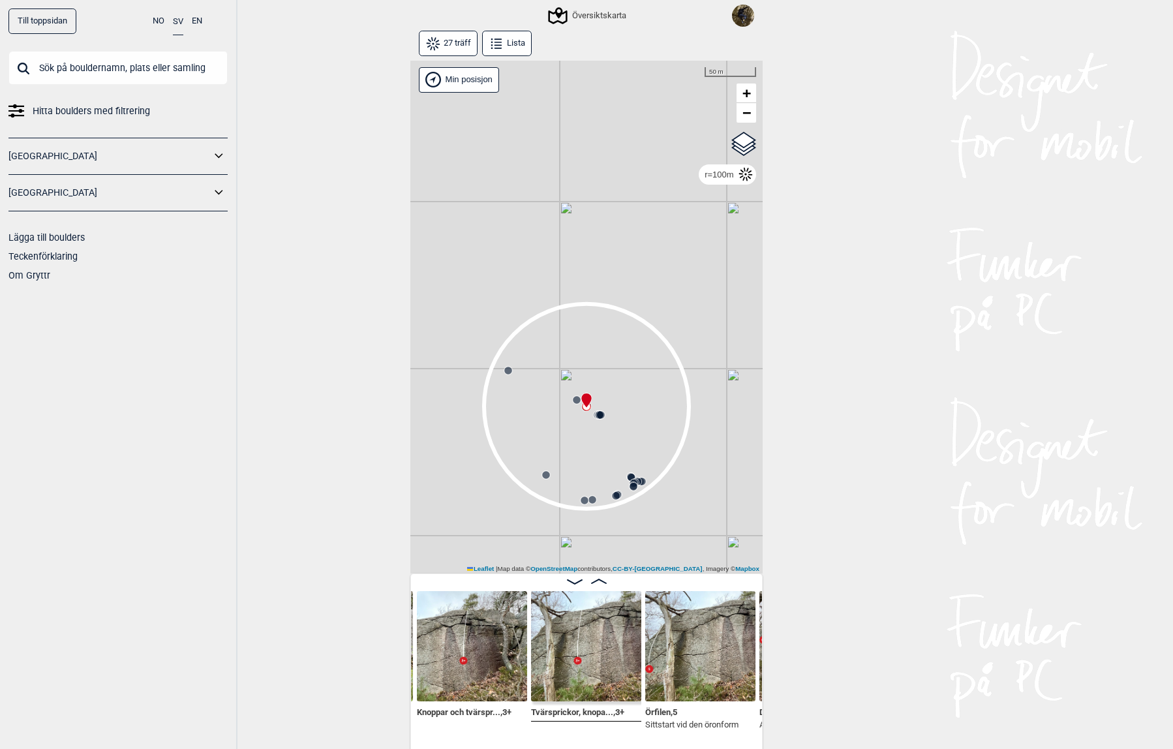
click at [597, 413] on circle at bounding box center [601, 415] width 8 height 8
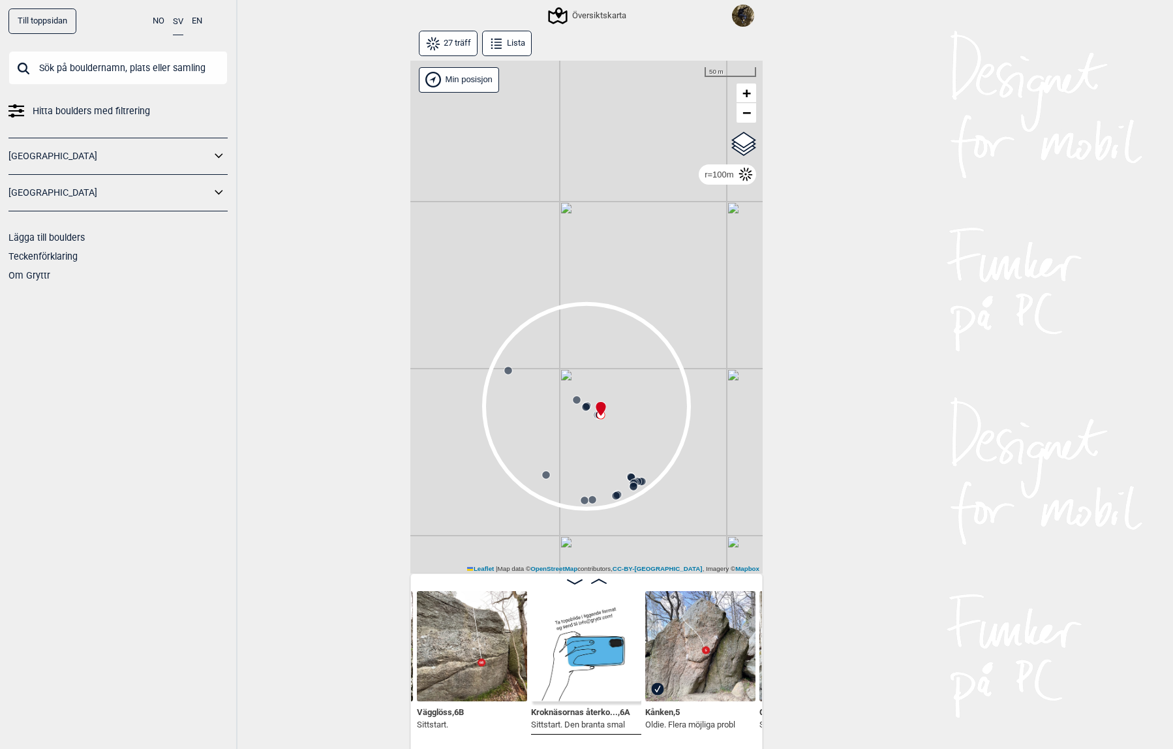
click at [596, 415] on icon at bounding box center [601, 409] width 11 height 16
click at [614, 408] on icon at bounding box center [619, 404] width 10 height 10
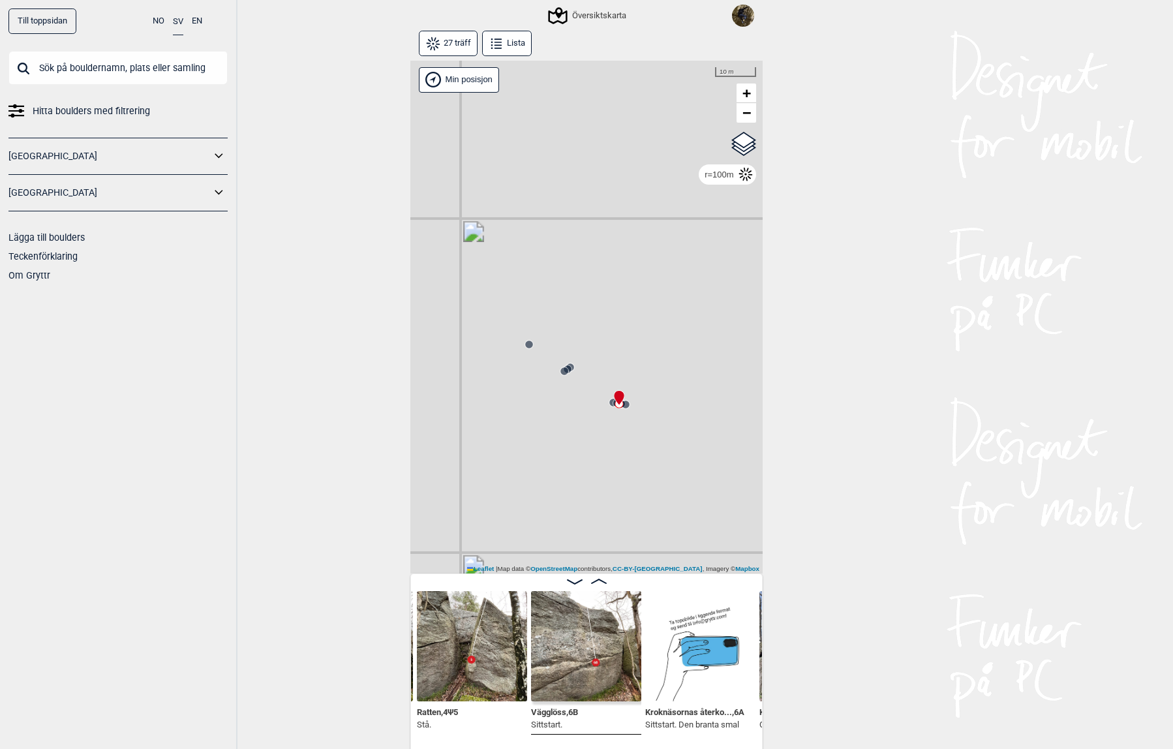
click at [608, 399] on icon at bounding box center [613, 402] width 10 height 10
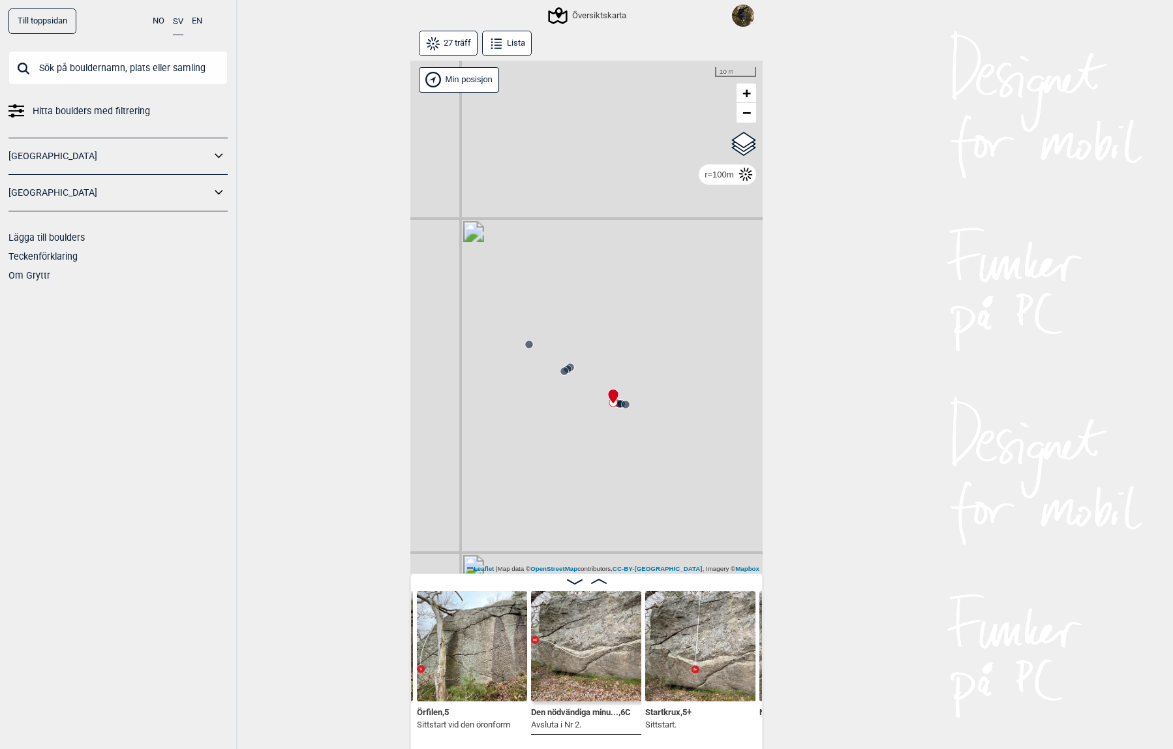
click at [560, 370] on circle at bounding box center [564, 371] width 8 height 8
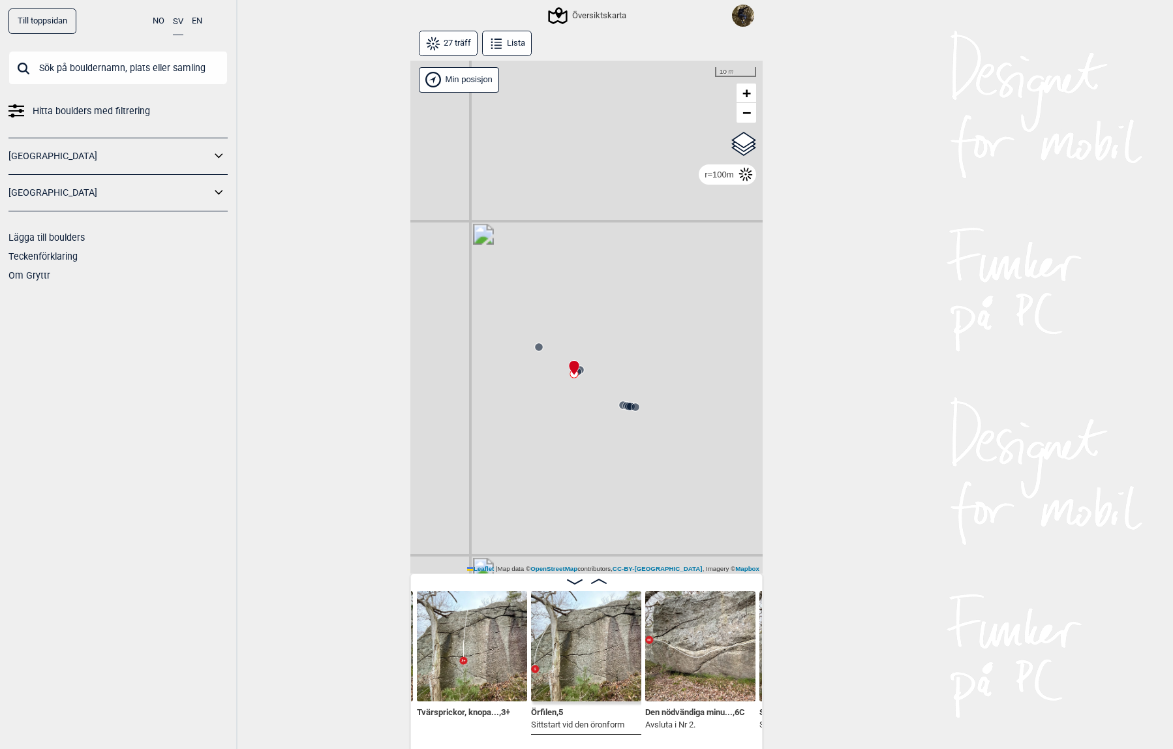
drag, startPoint x: 555, startPoint y: 413, endPoint x: 564, endPoint y: 416, distance: 10.1
click at [564, 416] on div "Gol [GEOGRAPHIC_DATA] Kolomoen [GEOGRAPHIC_DATA] [GEOGRAPHIC_DATA] [GEOGRAPHIC_…" at bounding box center [586, 318] width 352 height 514
drag, startPoint x: 508, startPoint y: 485, endPoint x: 545, endPoint y: 375, distance: 116.8
click at [545, 375] on div "Gol [GEOGRAPHIC_DATA] Kolomoen [GEOGRAPHIC_DATA] [GEOGRAPHIC_DATA] [GEOGRAPHIC_…" at bounding box center [586, 318] width 352 height 514
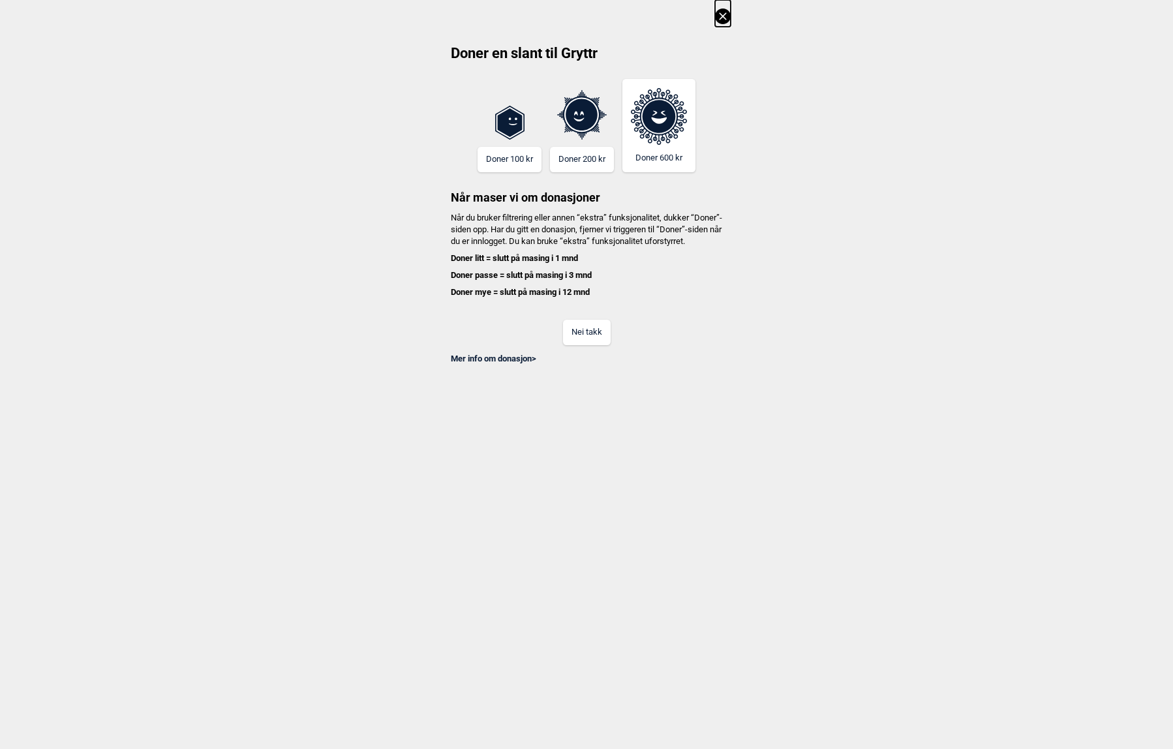
scroll to position [0, 882]
click at [733, 15] on div "Doner en slant til Gryttr Doner 100 kr Doner 200 kr Doner 600 kr Når maser vi o…" at bounding box center [586, 182] width 1173 height 365
click at [729, 14] on icon at bounding box center [723, 16] width 16 height 16
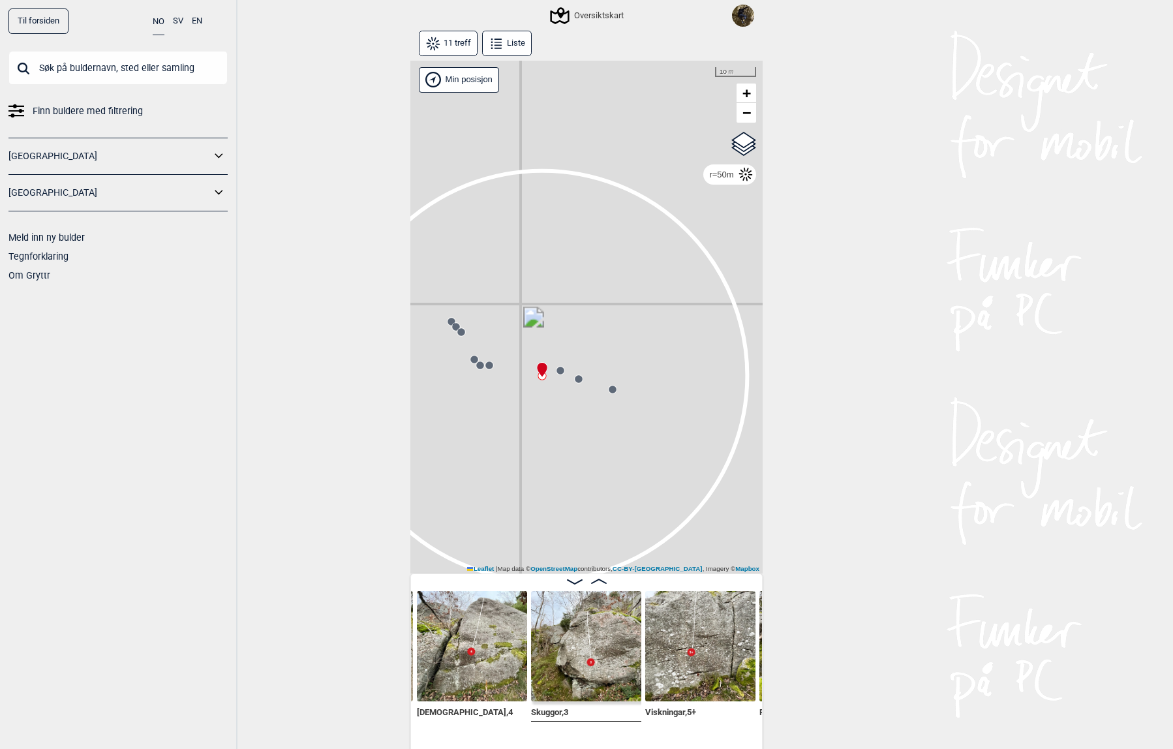
click at [448, 322] on circle at bounding box center [452, 322] width 8 height 8
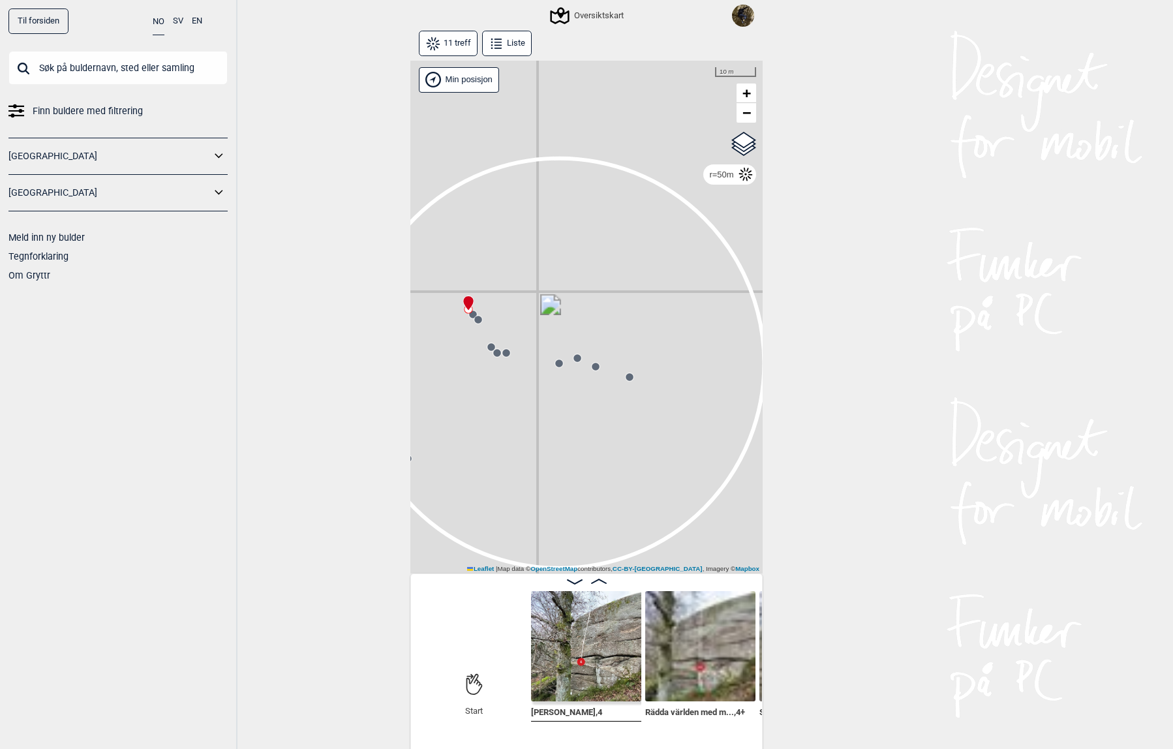
drag, startPoint x: 472, startPoint y: 413, endPoint x: 487, endPoint y: 396, distance: 22.7
click at [487, 396] on div "Gol [GEOGRAPHIC_DATA] Kolomoen [GEOGRAPHIC_DATA] [GEOGRAPHIC_DATA] [GEOGRAPHIC_…" at bounding box center [586, 318] width 352 height 514
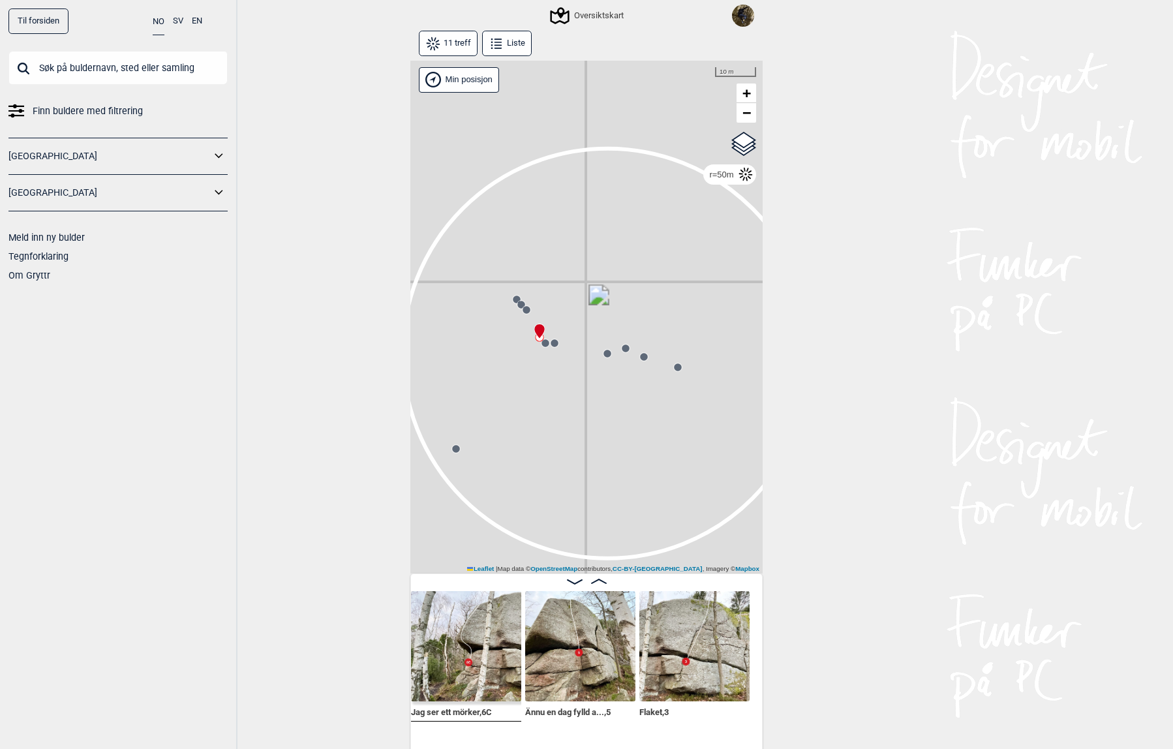
scroll to position [0, 521]
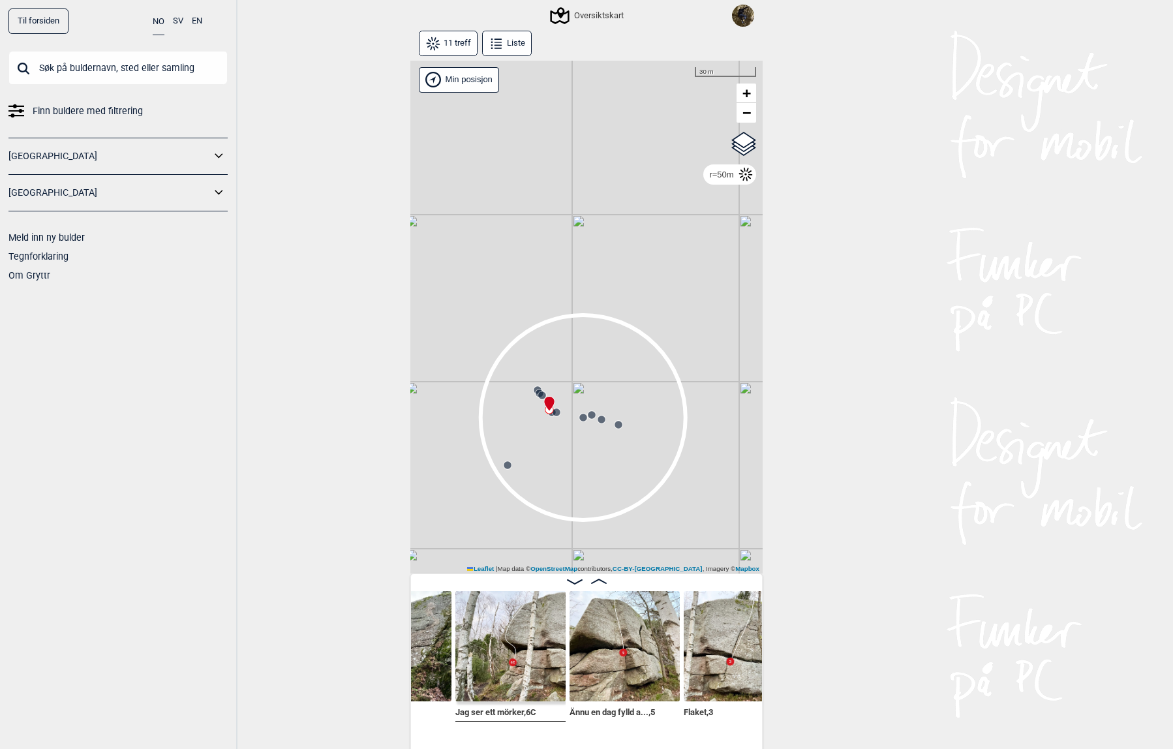
click at [504, 467] on circle at bounding box center [508, 465] width 8 height 8
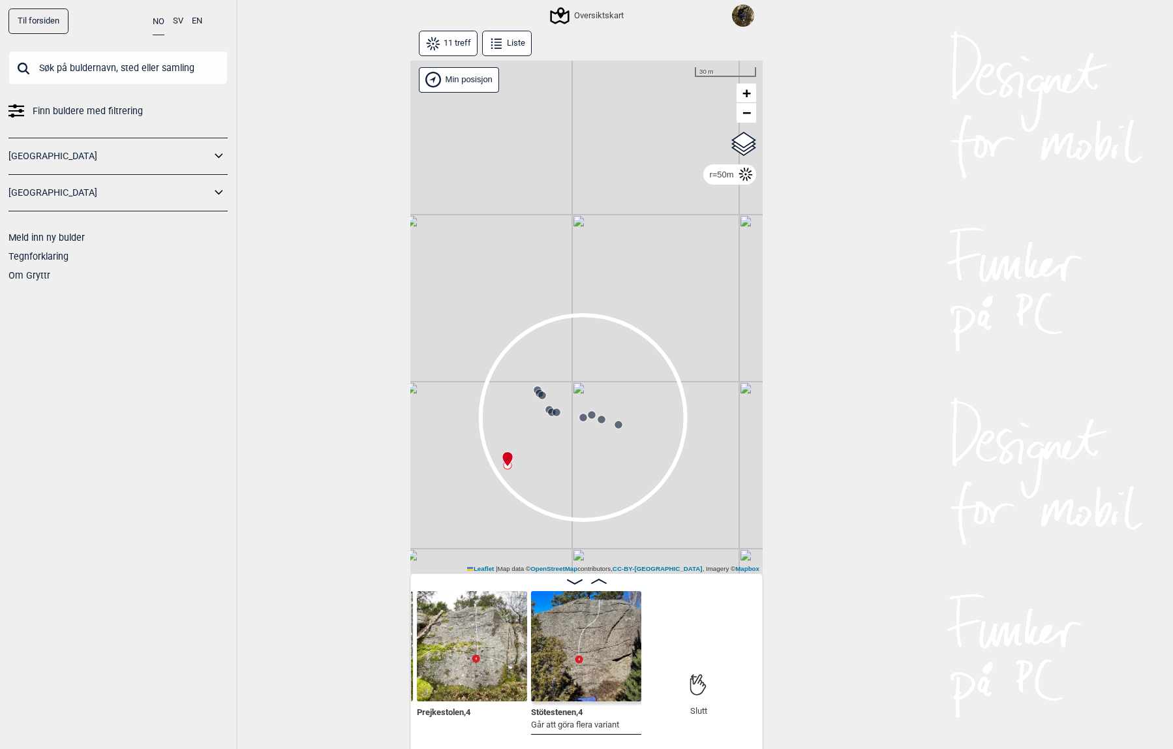
click at [619, 427] on icon at bounding box center [618, 425] width 10 height 10
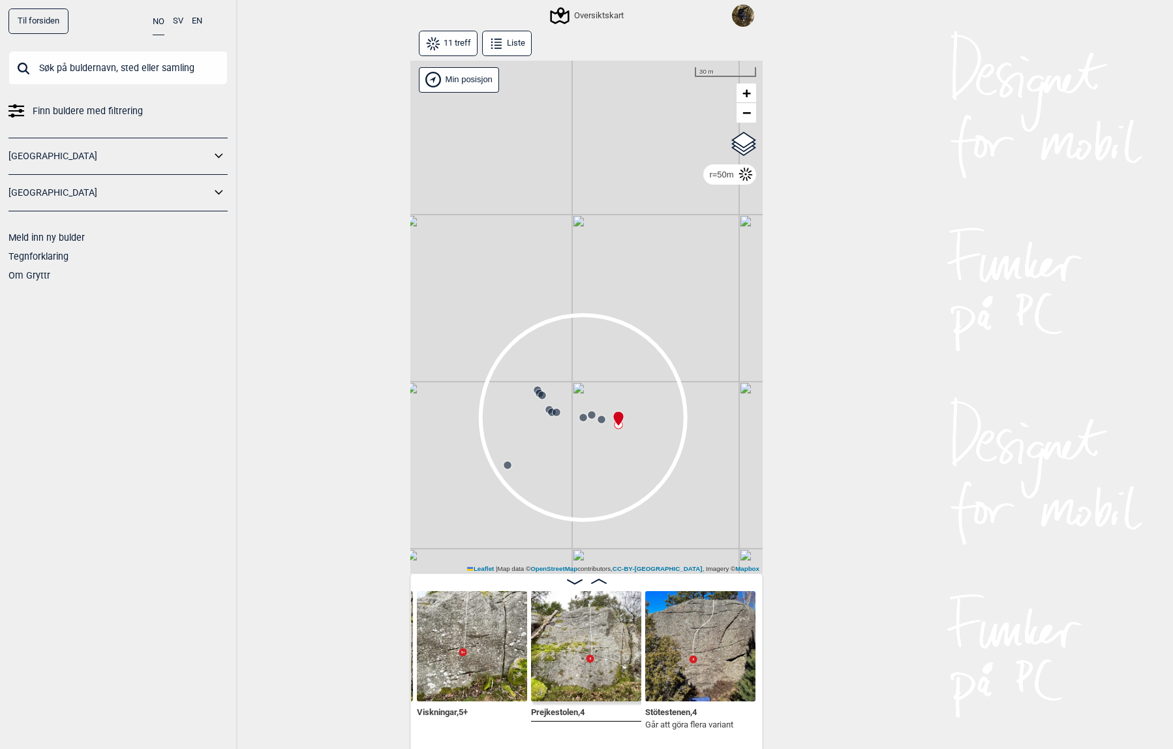
click at [553, 410] on circle at bounding box center [557, 412] width 8 height 8
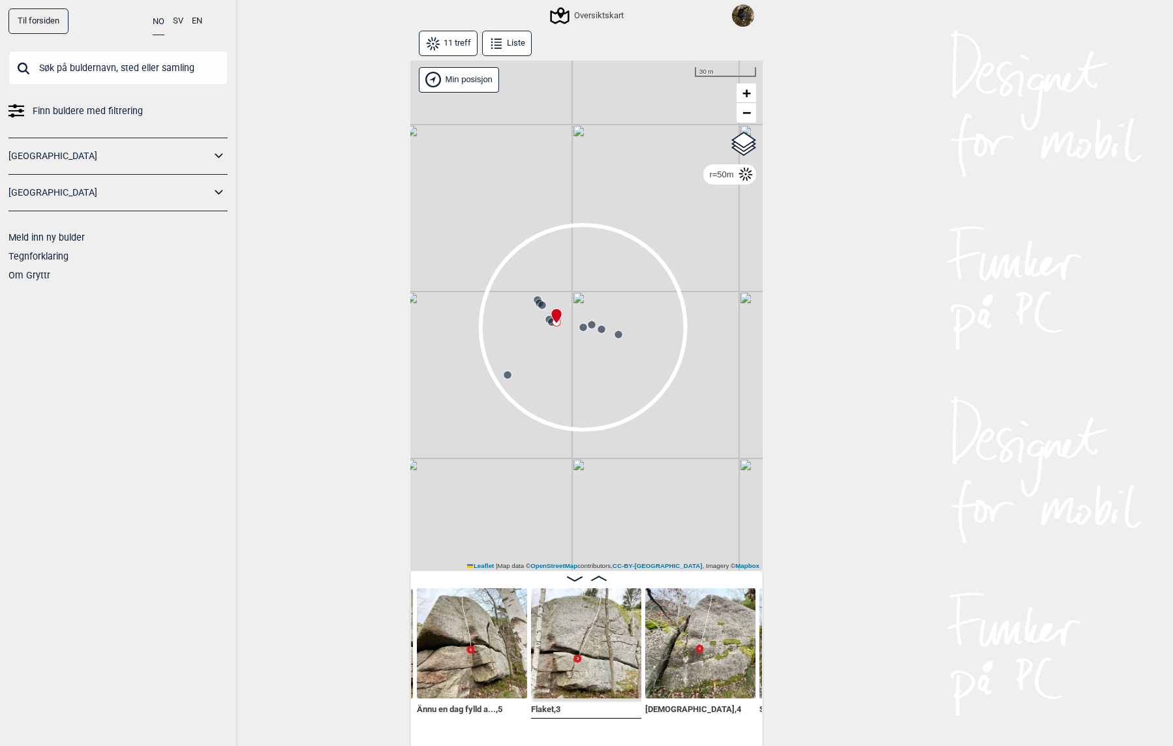
click at [178, 23] on button "SV" at bounding box center [178, 20] width 10 height 25
click at [607, 21] on div "Översiktskarta" at bounding box center [588, 16] width 76 height 16
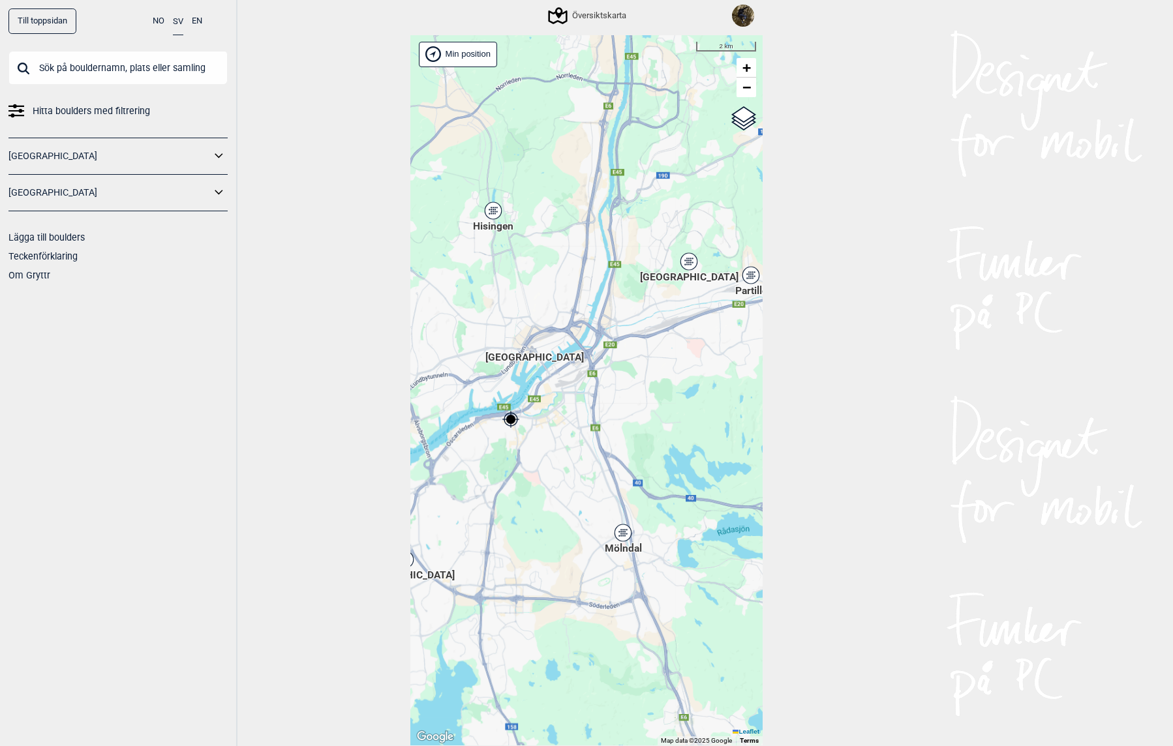
drag, startPoint x: 726, startPoint y: 277, endPoint x: 538, endPoint y: 348, distance: 200.3
click at [538, 348] on div "Brukerens posisjon Hallingdal Stange Buskerud syd Oslo og omegn Follo Østfold" at bounding box center [586, 390] width 352 height 711
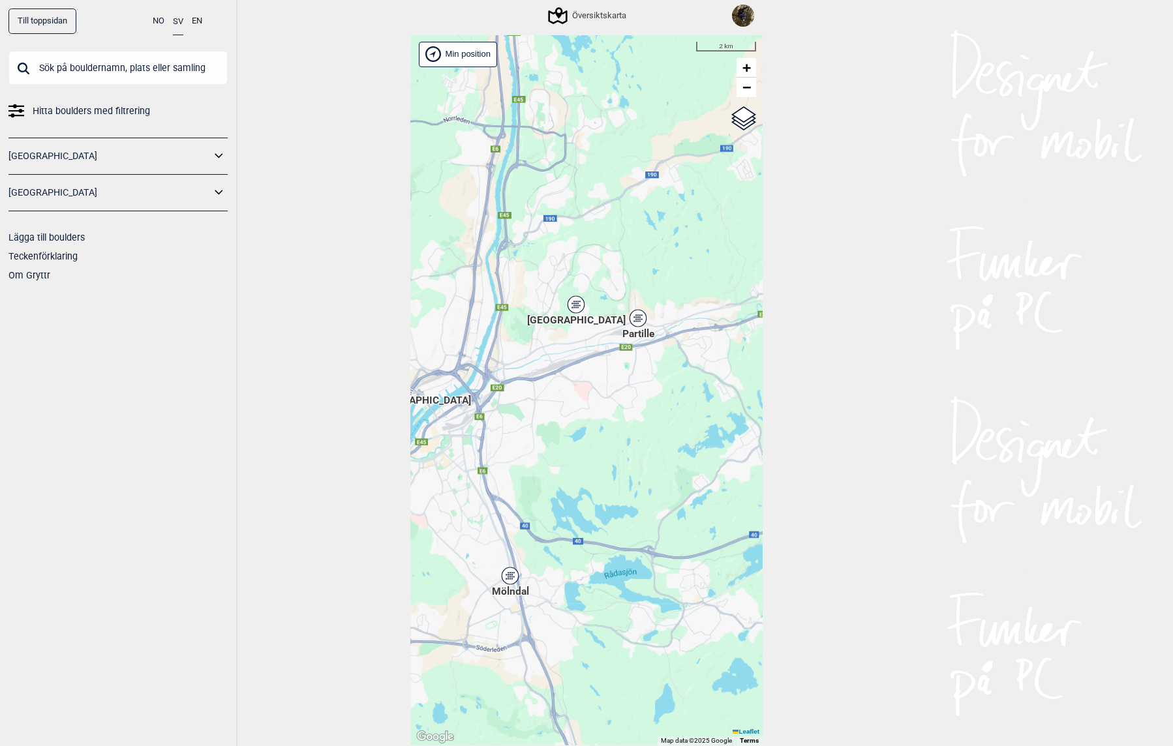
click at [572, 301] on div "[GEOGRAPHIC_DATA]" at bounding box center [576, 305] width 8 height 8
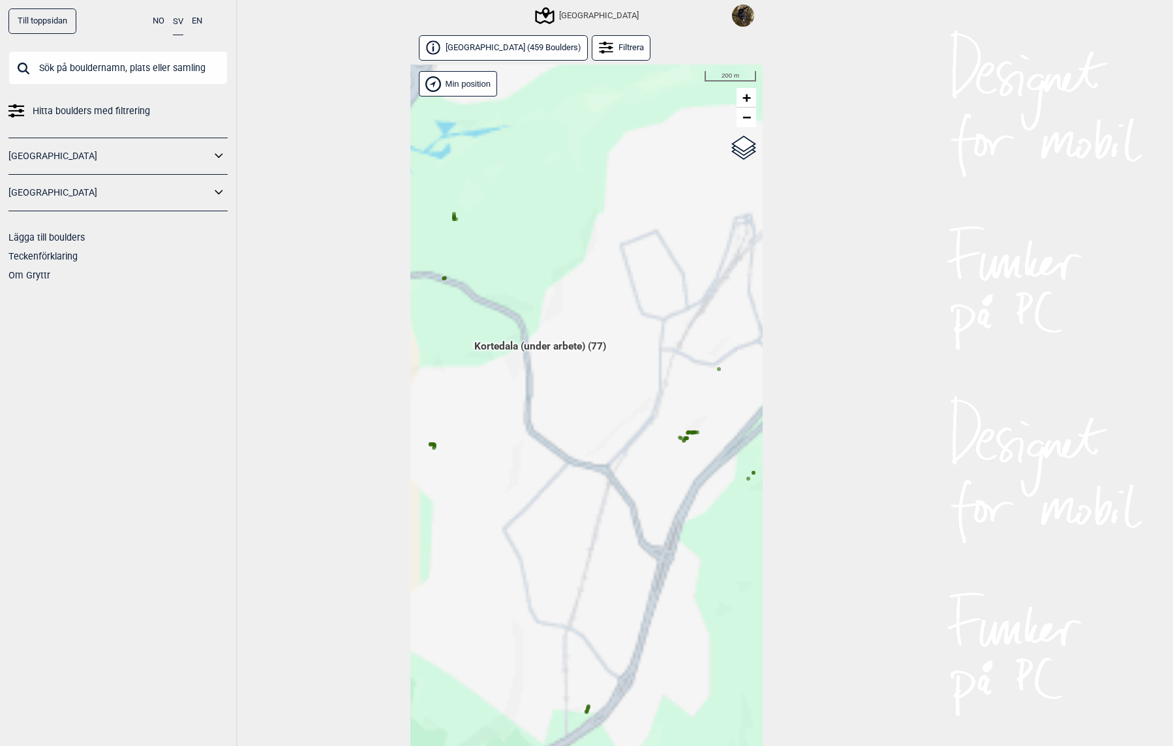
scroll to position [29, 0]
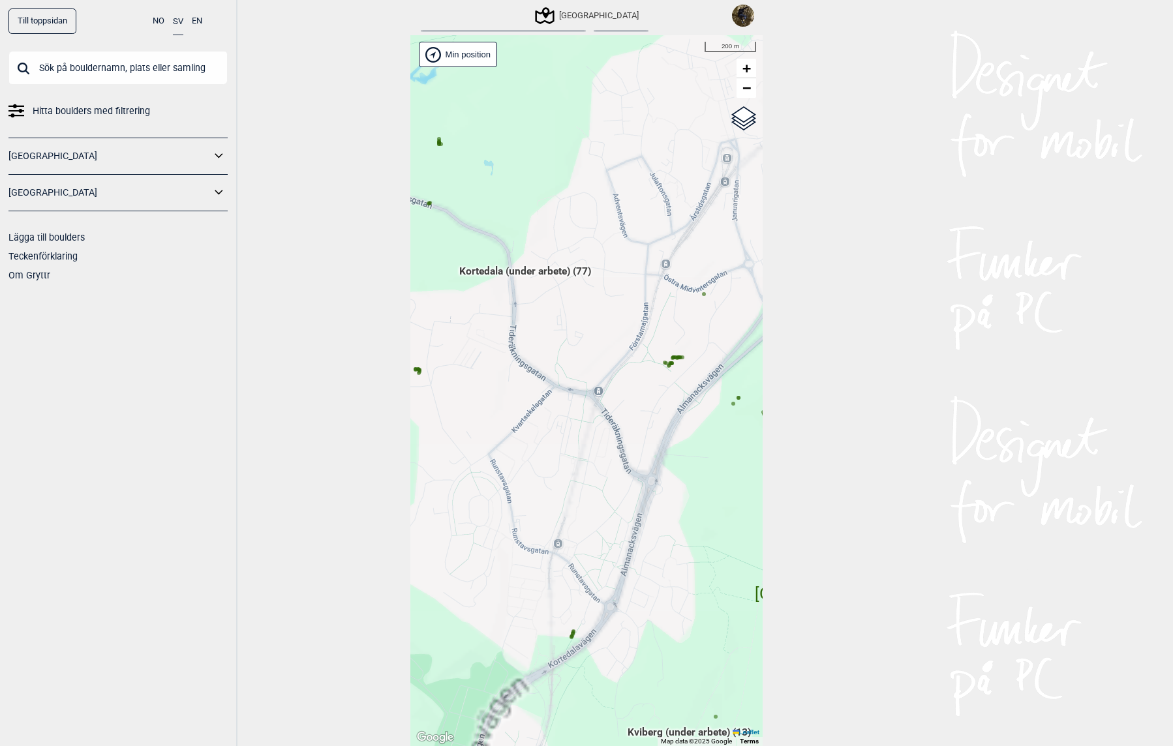
drag, startPoint x: 544, startPoint y: 464, endPoint x: 407, endPoint y: 314, distance: 203.7
click at [433, 330] on div "Brukerens posisjon Hallingdal Stange Buskerud syd Oslo og omegn Follo Østfold" at bounding box center [586, 390] width 352 height 711
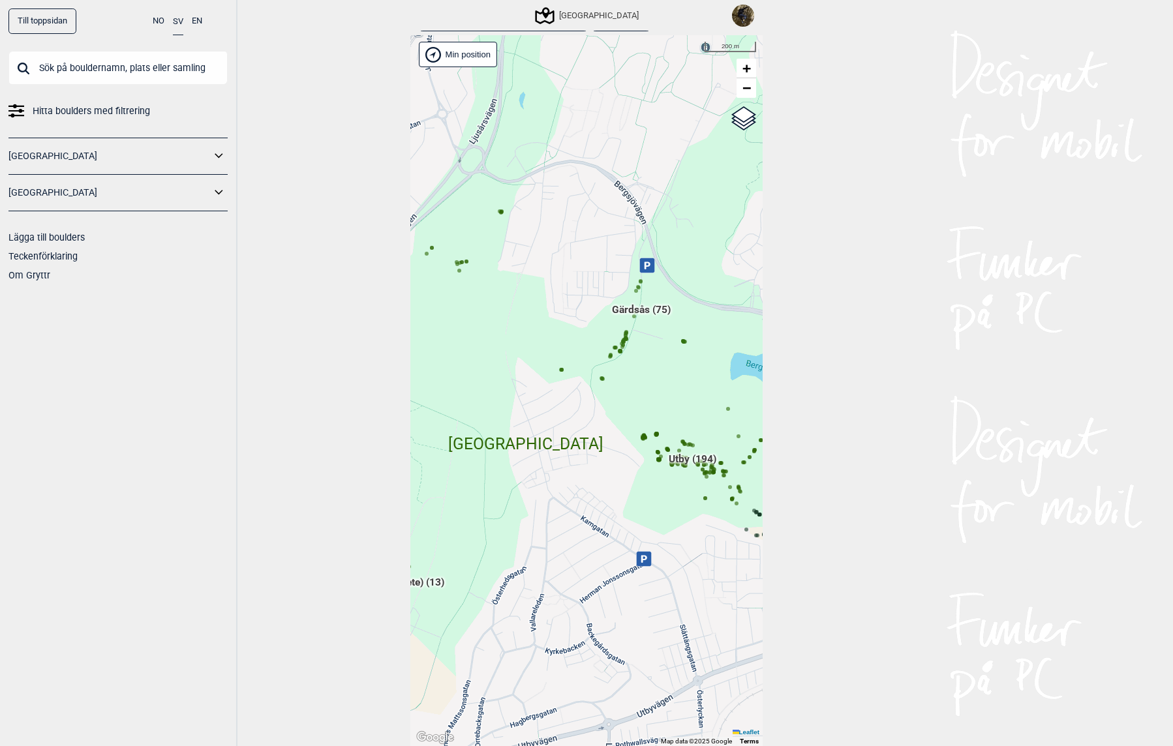
drag, startPoint x: 628, startPoint y: 303, endPoint x: 568, endPoint y: 303, distance: 60.0
click at [557, 303] on div "Brukerens posisjon Hallingdal Stange Buskerud syd Oslo og omegn Follo Østfold" at bounding box center [586, 390] width 352 height 711
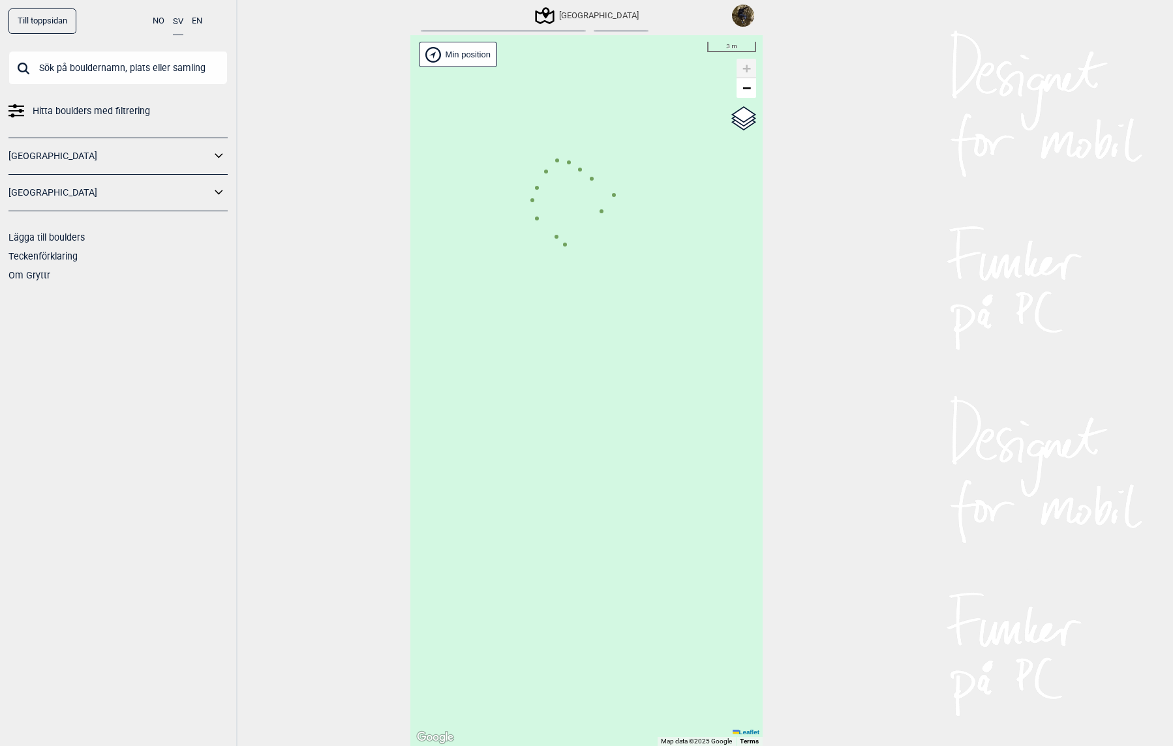
drag, startPoint x: 529, startPoint y: 250, endPoint x: 551, endPoint y: 316, distance: 69.7
click at [549, 320] on div "Brukerens posisjon Hallingdal Stange Buskerud syd Oslo og omegn Follo Østfold" at bounding box center [586, 390] width 352 height 711
click at [534, 223] on icon at bounding box center [537, 219] width 7 height 7
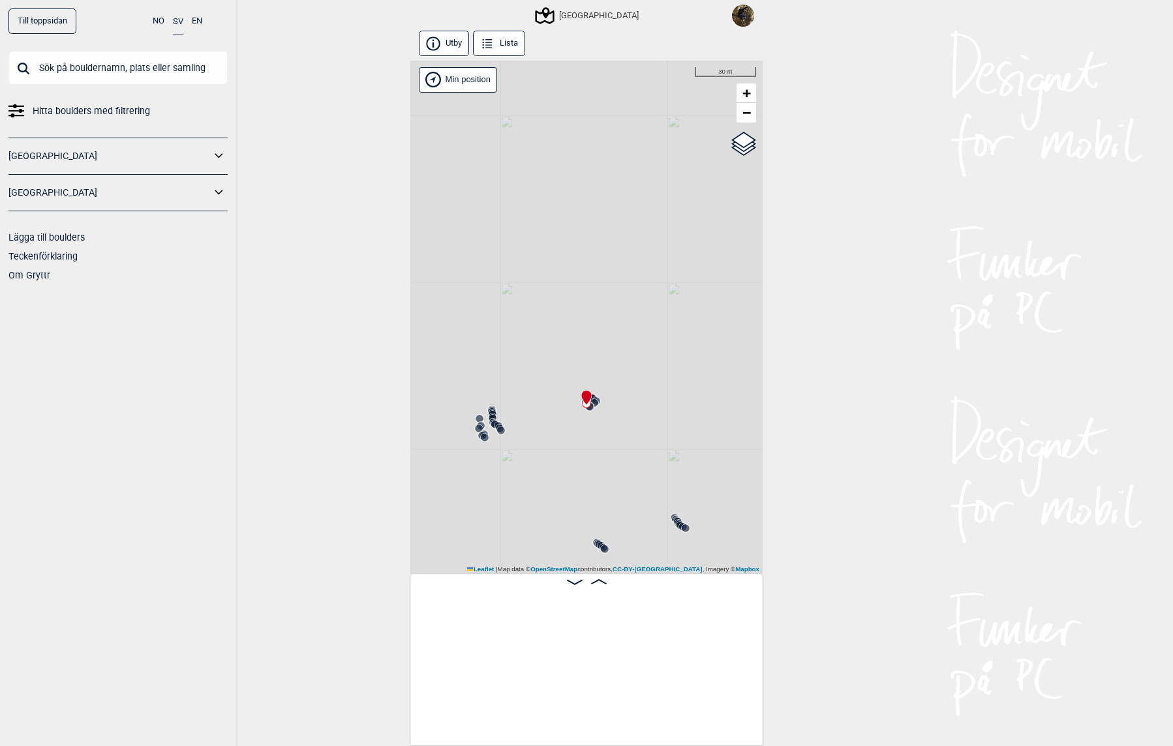
scroll to position [0, 2977]
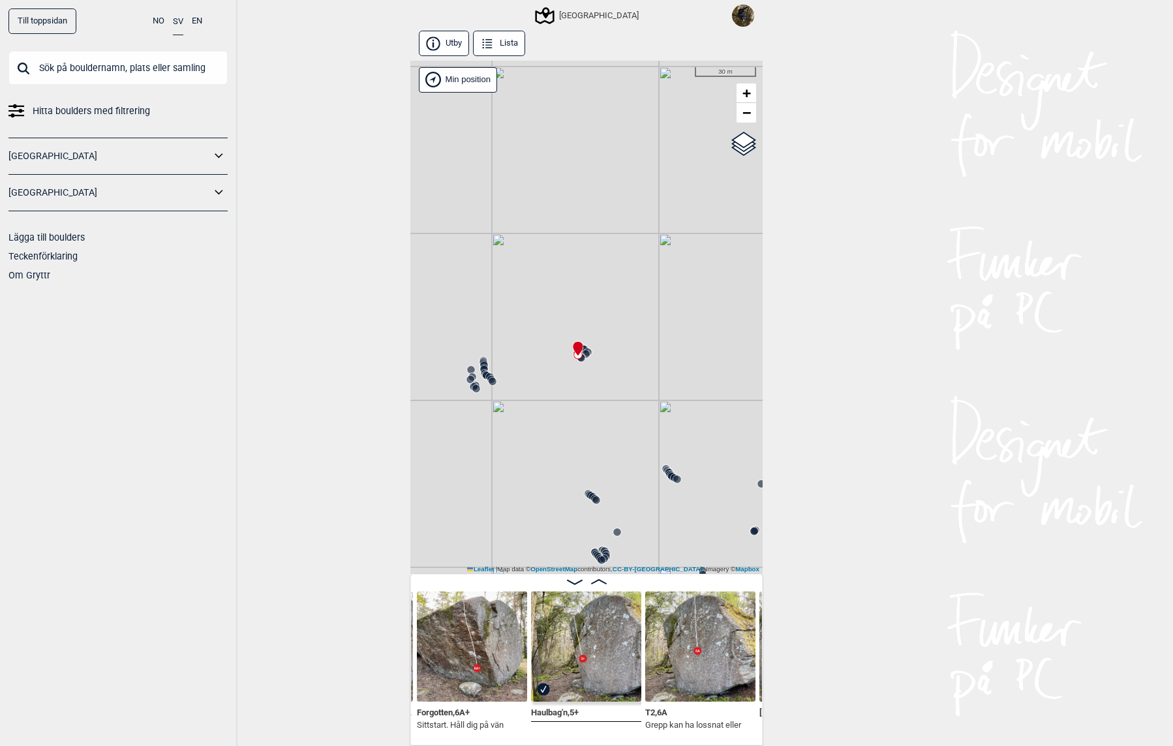
drag, startPoint x: 606, startPoint y: 338, endPoint x: 597, endPoint y: 289, distance: 49.7
click at [597, 289] on div "[GEOGRAPHIC_DATA]" at bounding box center [586, 318] width 352 height 514
drag, startPoint x: 556, startPoint y: 271, endPoint x: 583, endPoint y: 370, distance: 102.1
click at [583, 370] on div "[GEOGRAPHIC_DATA]" at bounding box center [586, 318] width 352 height 514
click at [561, 300] on circle at bounding box center [565, 301] width 8 height 8
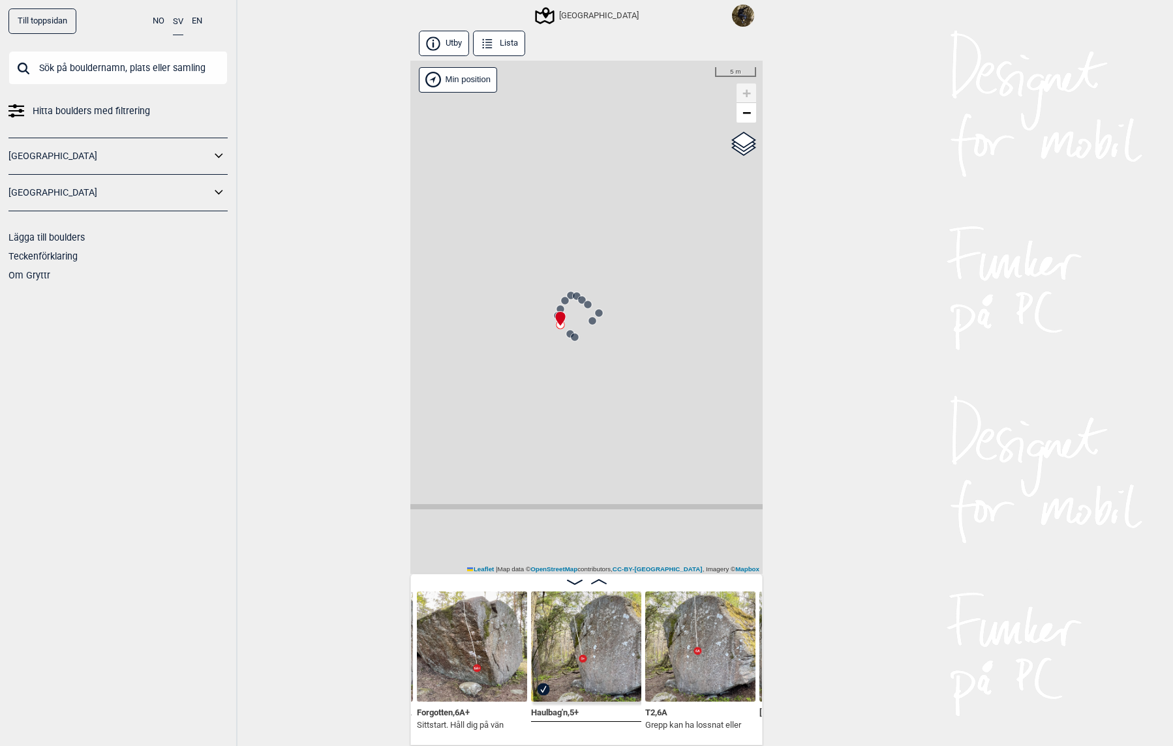
scroll to position [0, 2647]
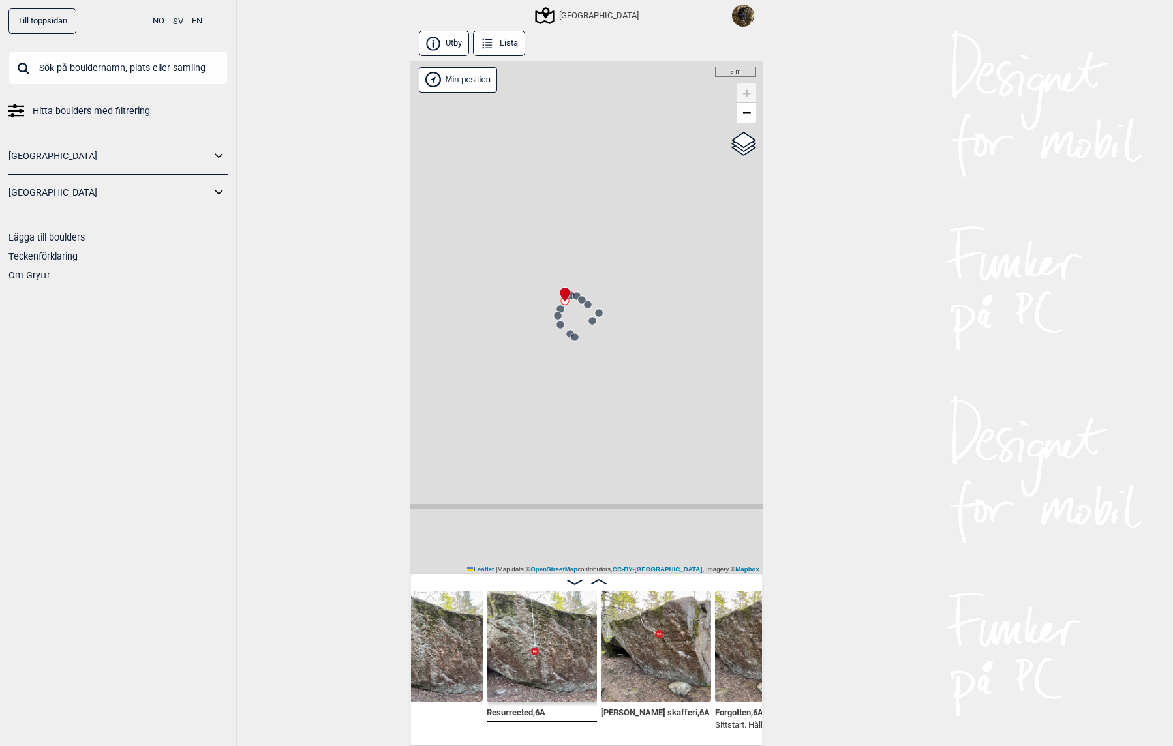
scroll to position [0, 2650]
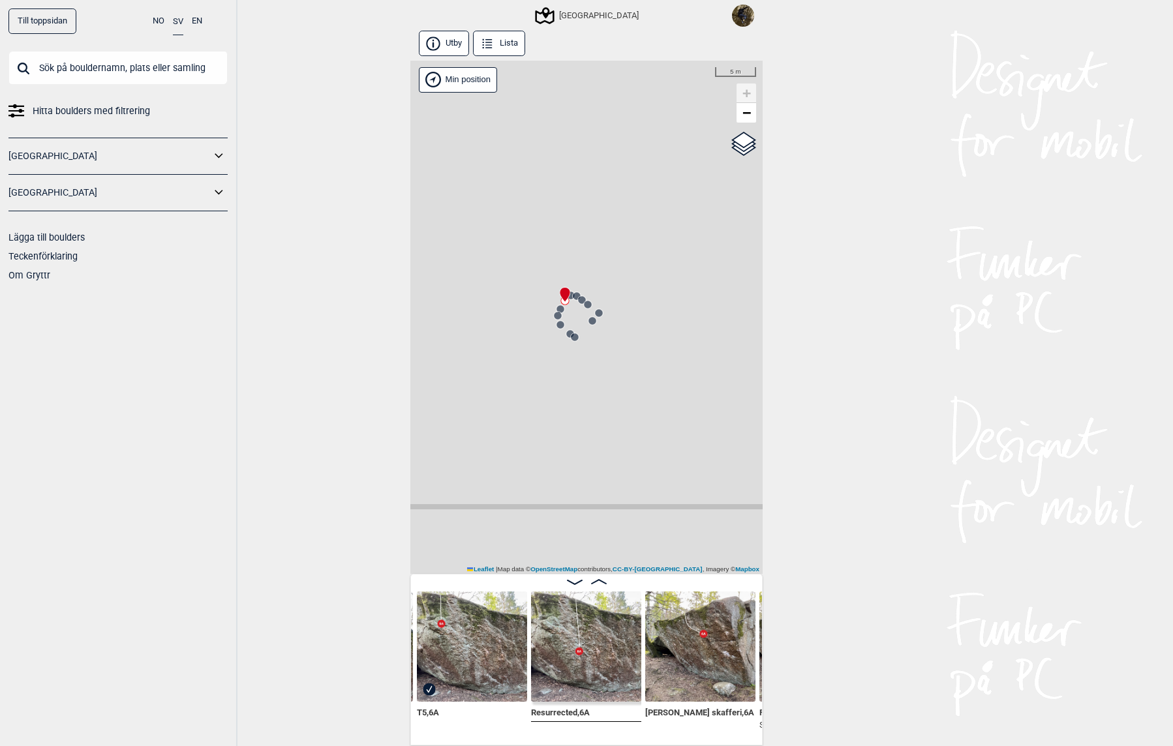
click at [561, 669] on img at bounding box center [586, 647] width 110 height 110
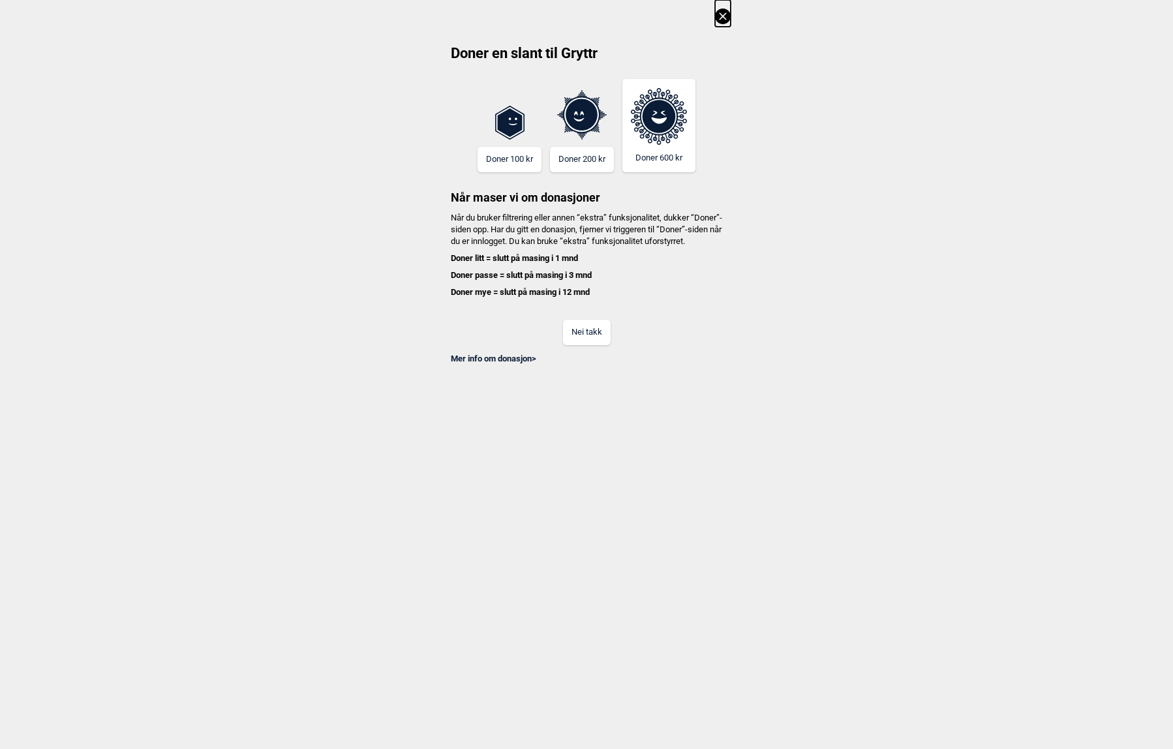
scroll to position [0, 4631]
click at [729, 18] on icon at bounding box center [723, 16] width 16 height 16
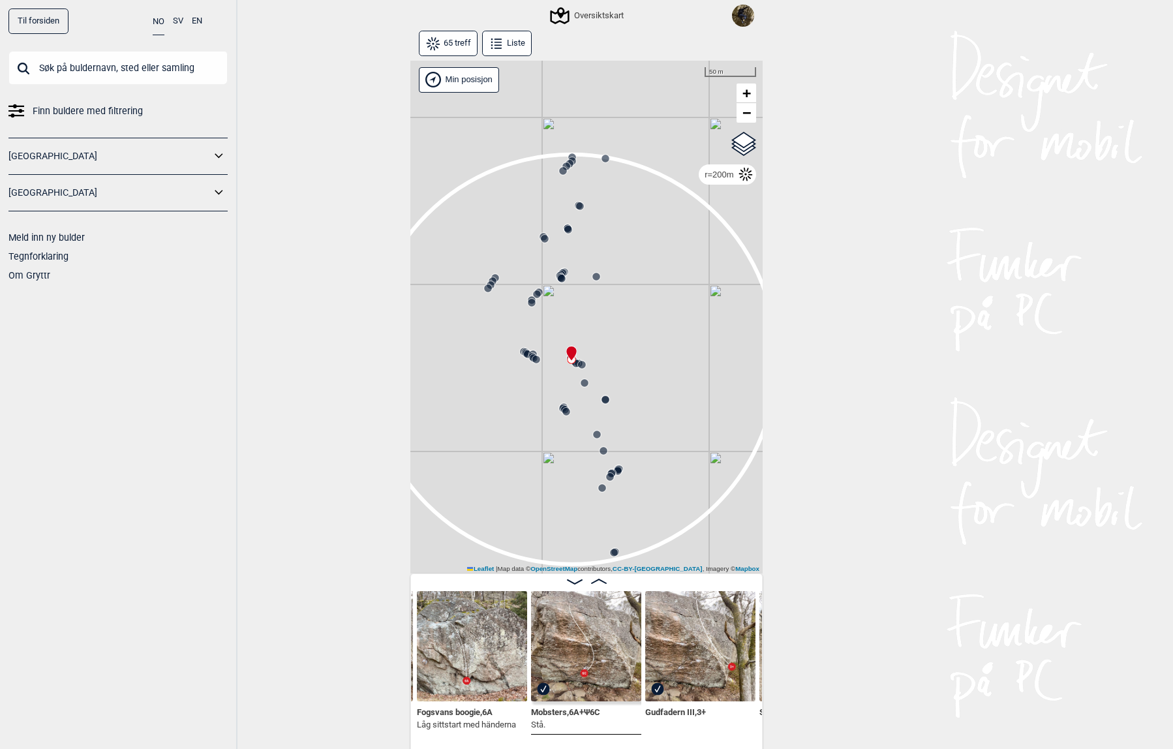
drag, startPoint x: 636, startPoint y: 440, endPoint x: 621, endPoint y: 403, distance: 40.1
click at [621, 403] on div "Gol [GEOGRAPHIC_DATA] Kolomoen [GEOGRAPHIC_DATA] [GEOGRAPHIC_DATA] [GEOGRAPHIC_…" at bounding box center [586, 318] width 352 height 514
click at [616, 470] on circle at bounding box center [620, 473] width 8 height 8
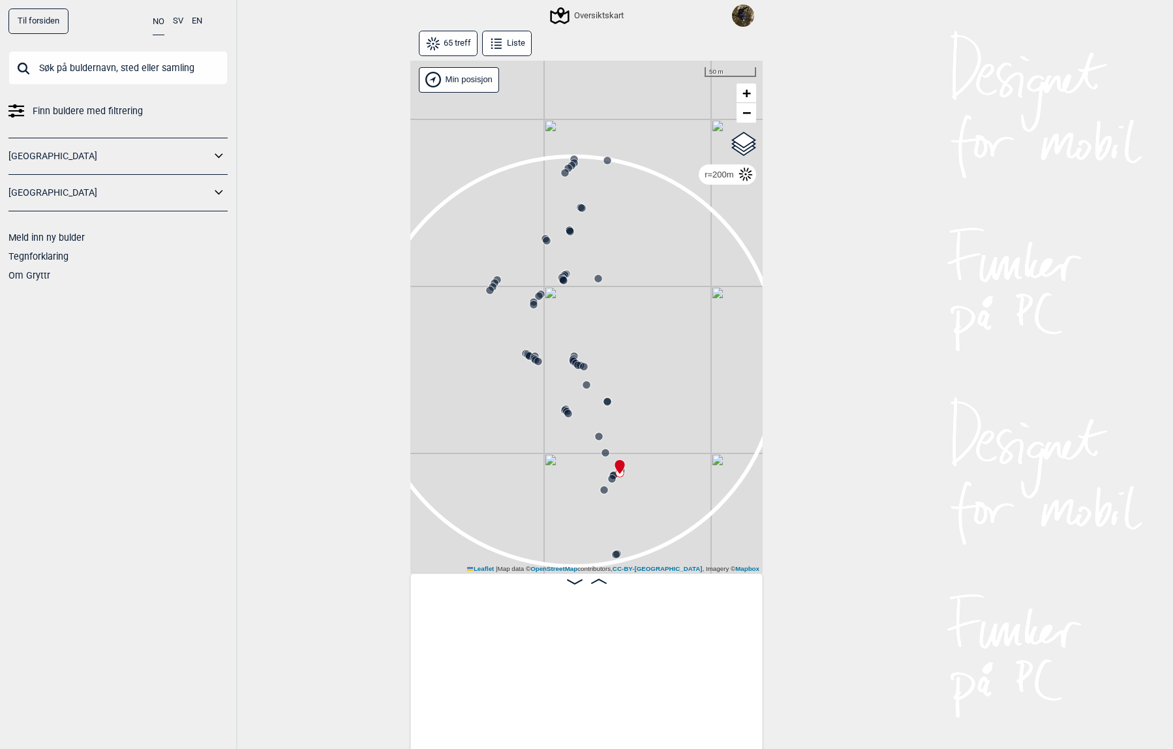
scroll to position [0, 6526]
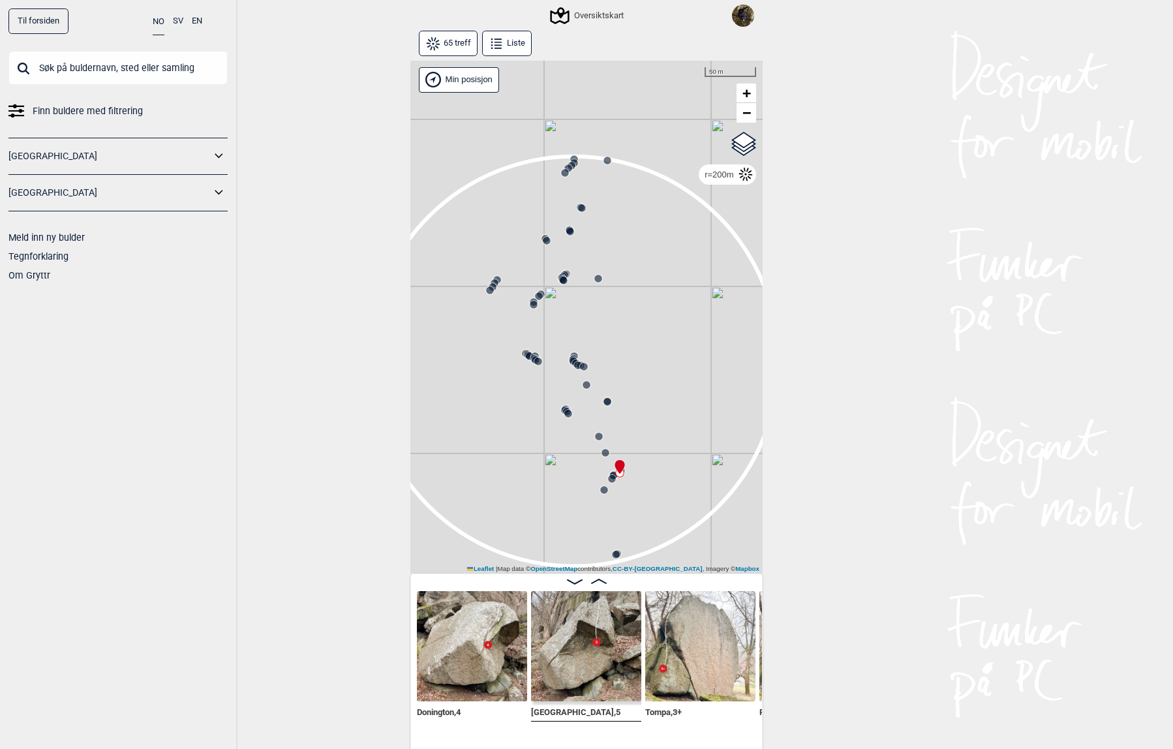
click at [534, 362] on circle at bounding box center [538, 362] width 8 height 8
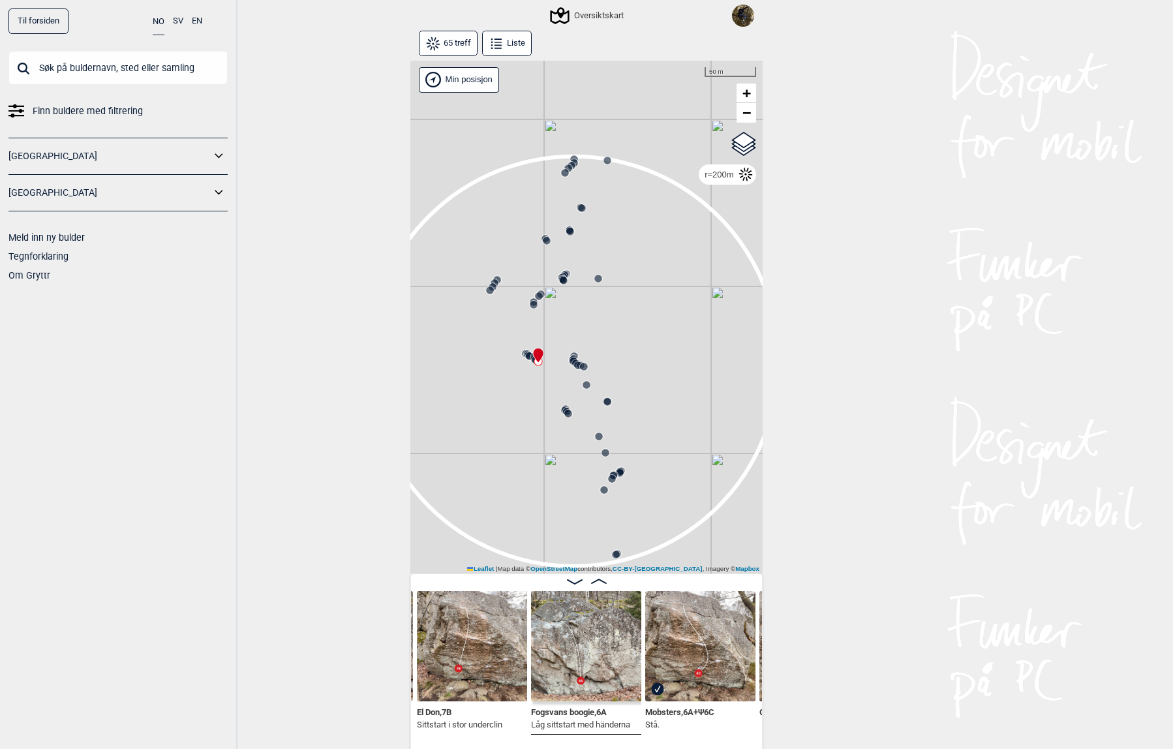
click at [576, 359] on icon at bounding box center [576, 363] width 10 height 10
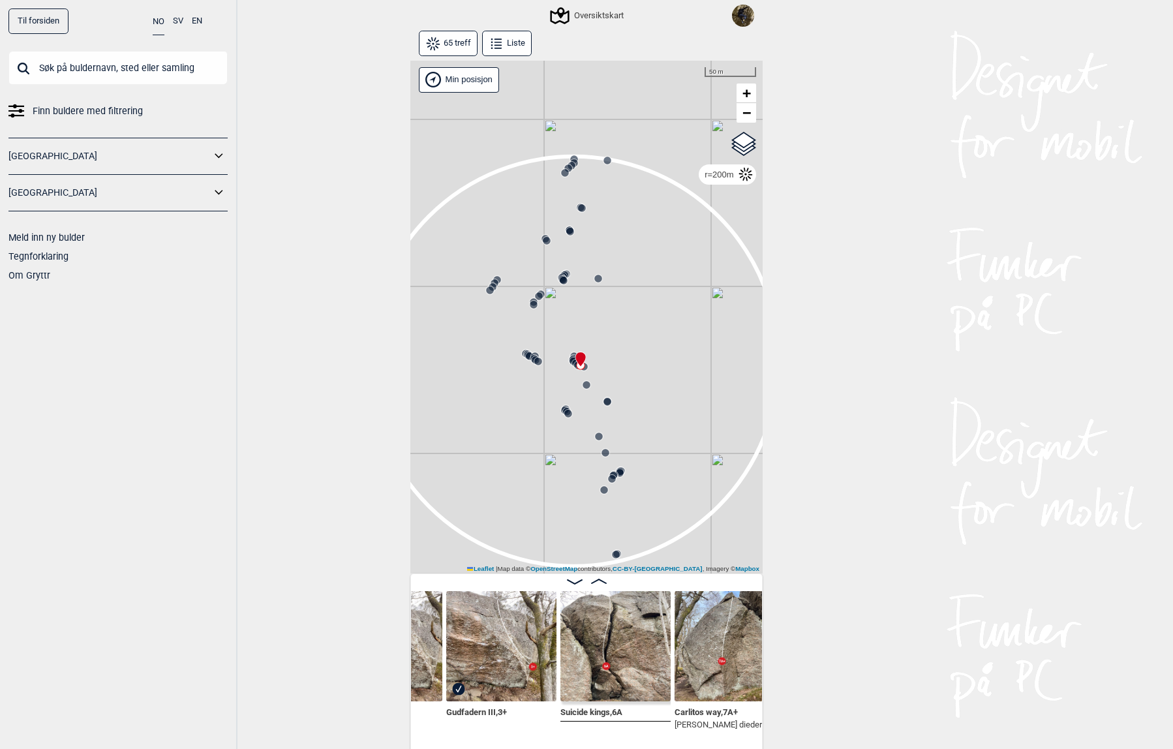
scroll to position [0, 4883]
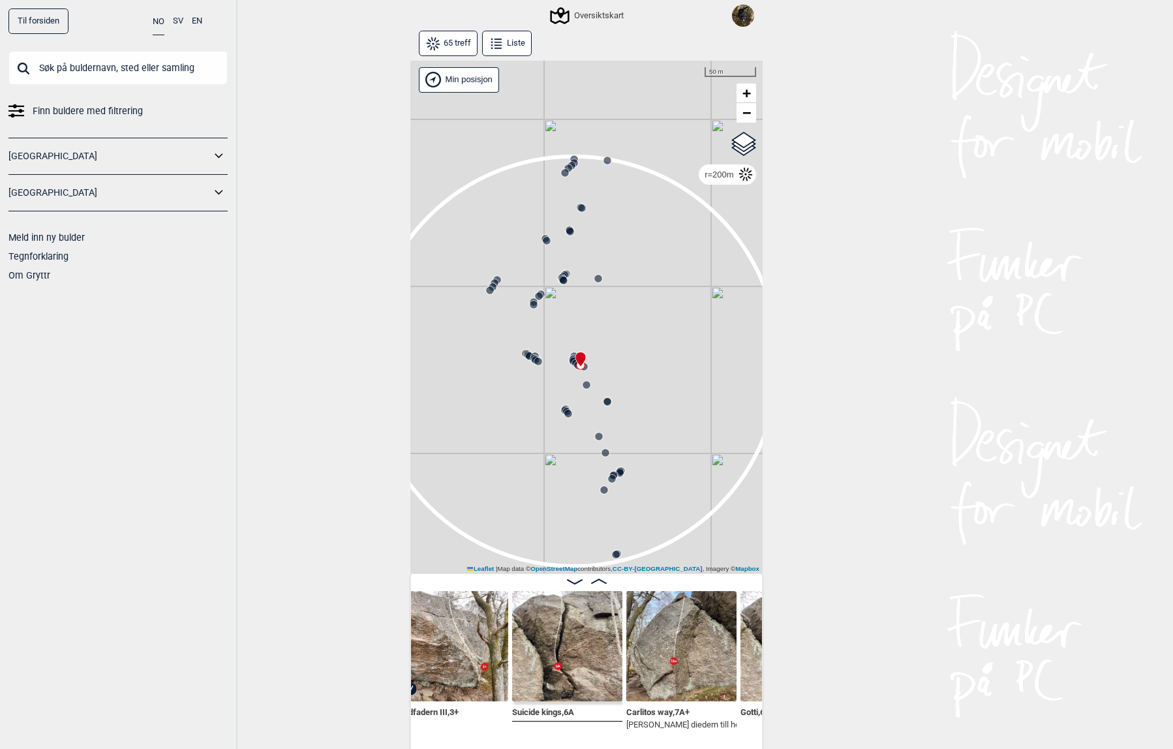
click at [581, 633] on img at bounding box center [567, 646] width 110 height 110
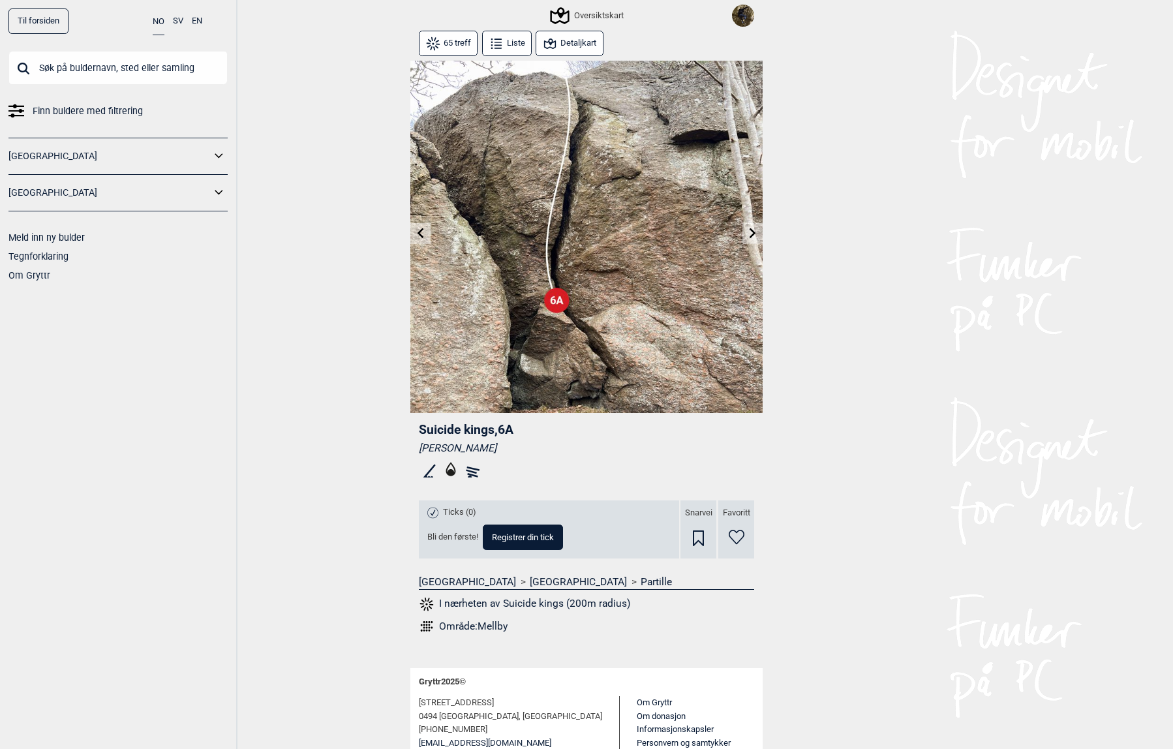
click at [574, 42] on button "Detaljkart" at bounding box center [569, 43] width 67 height 25
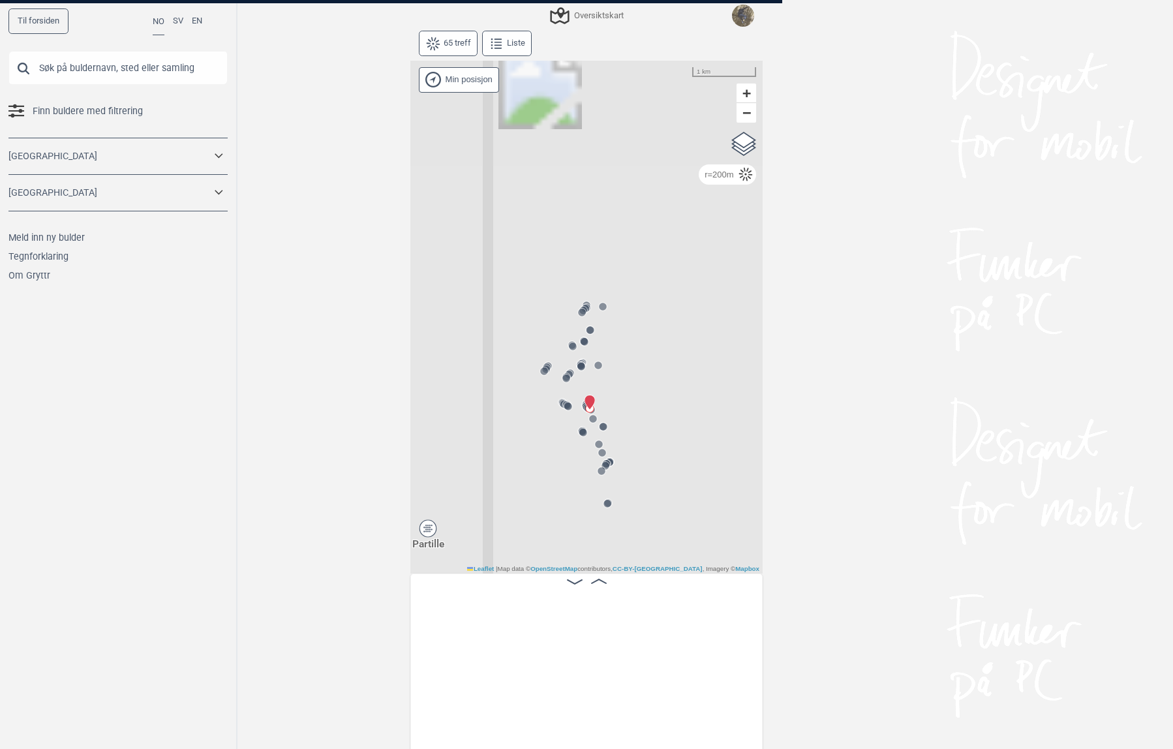
scroll to position [0, 4852]
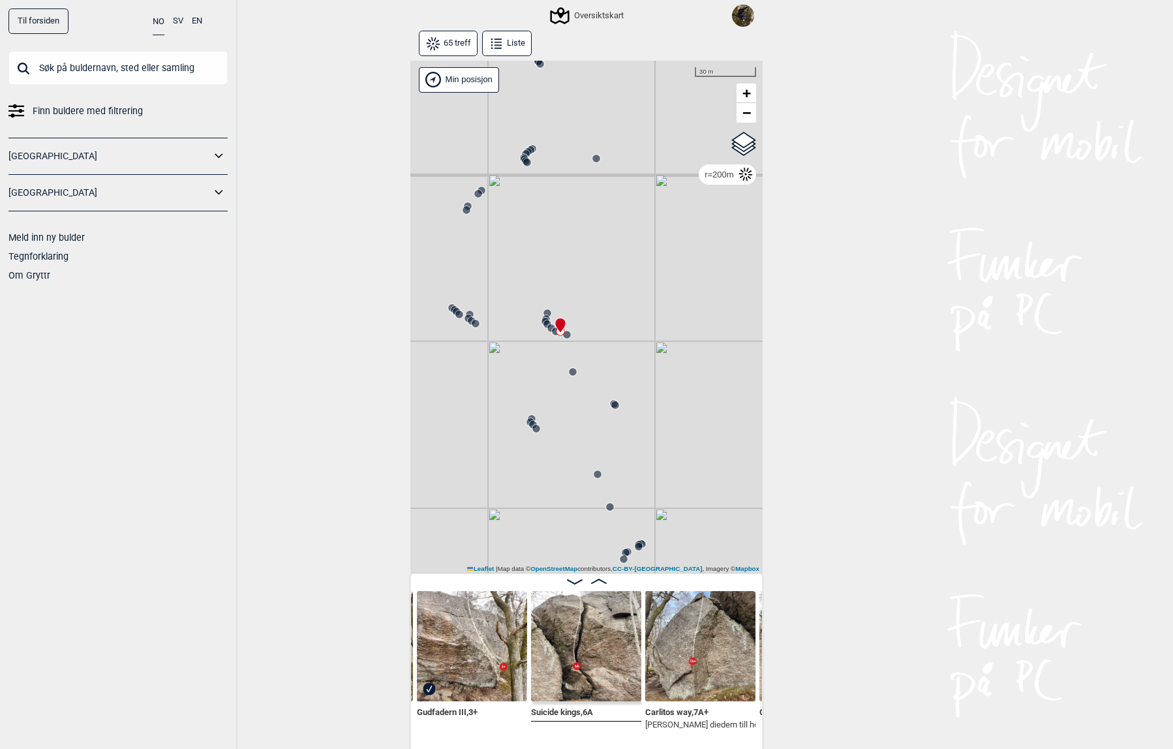
click at [563, 334] on circle at bounding box center [567, 335] width 8 height 8
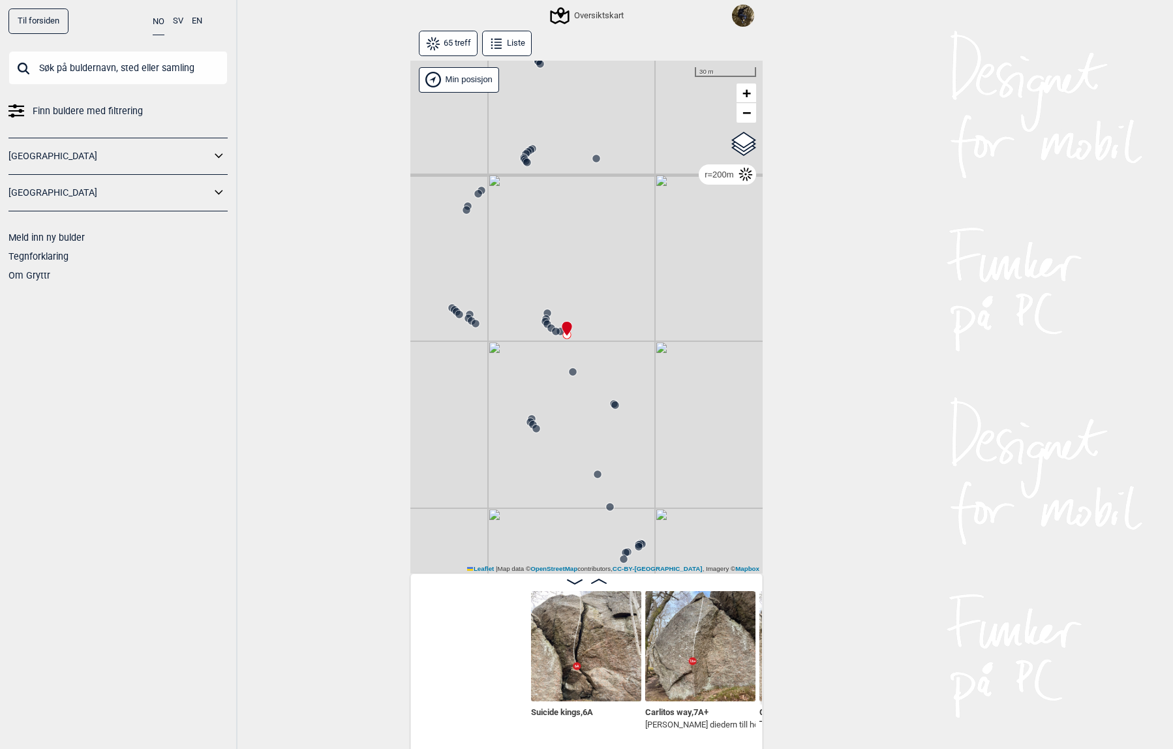
scroll to position [0, 5080]
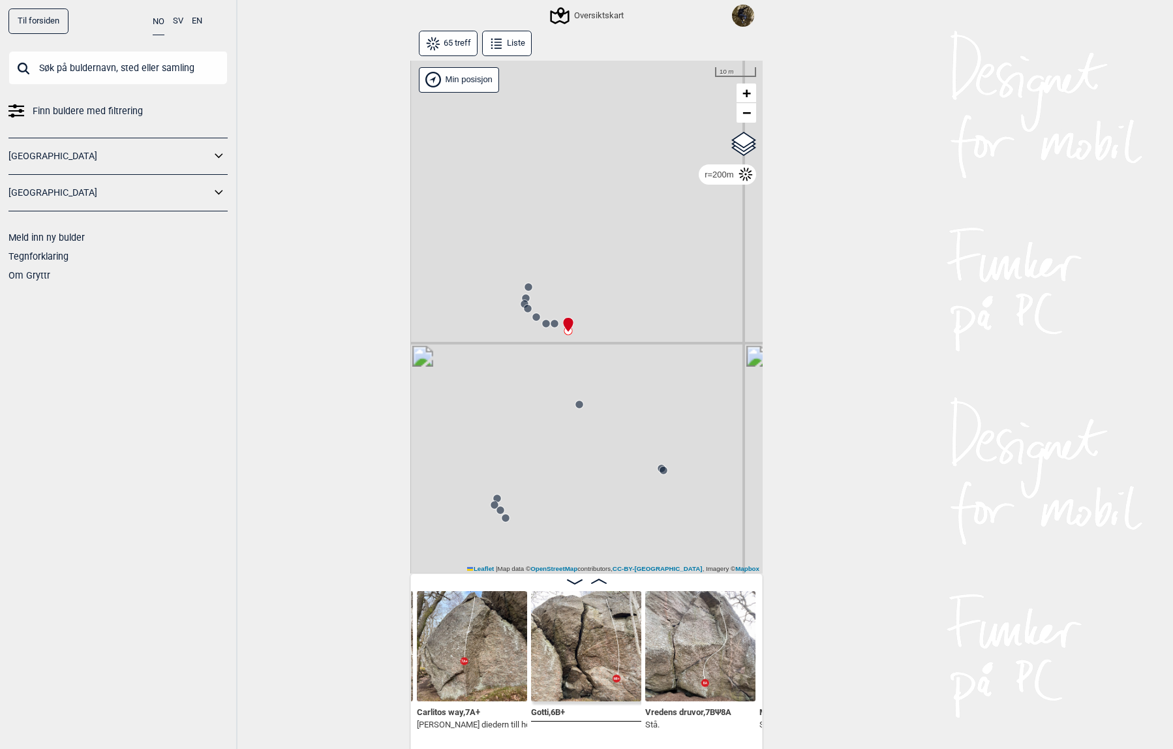
click at [551, 324] on circle at bounding box center [555, 324] width 8 height 8
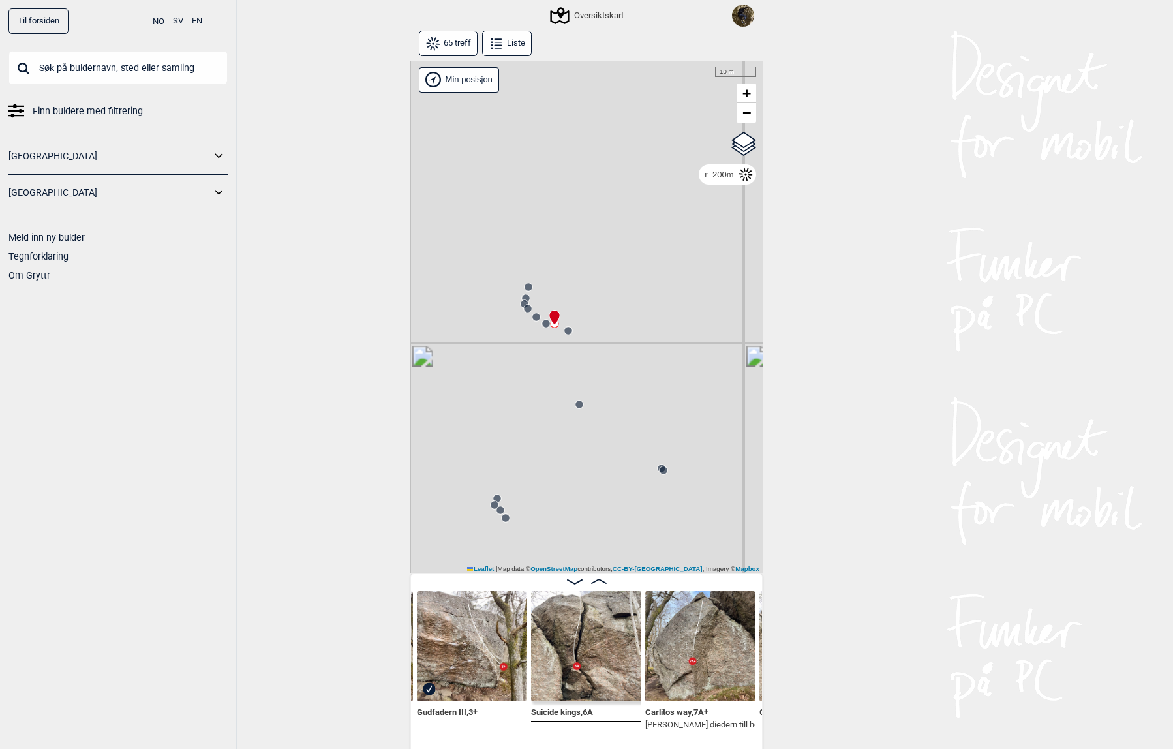
click at [176, 22] on button "SV" at bounding box center [178, 20] width 10 height 25
click at [440, 45] on button "65 träff" at bounding box center [448, 43] width 59 height 25
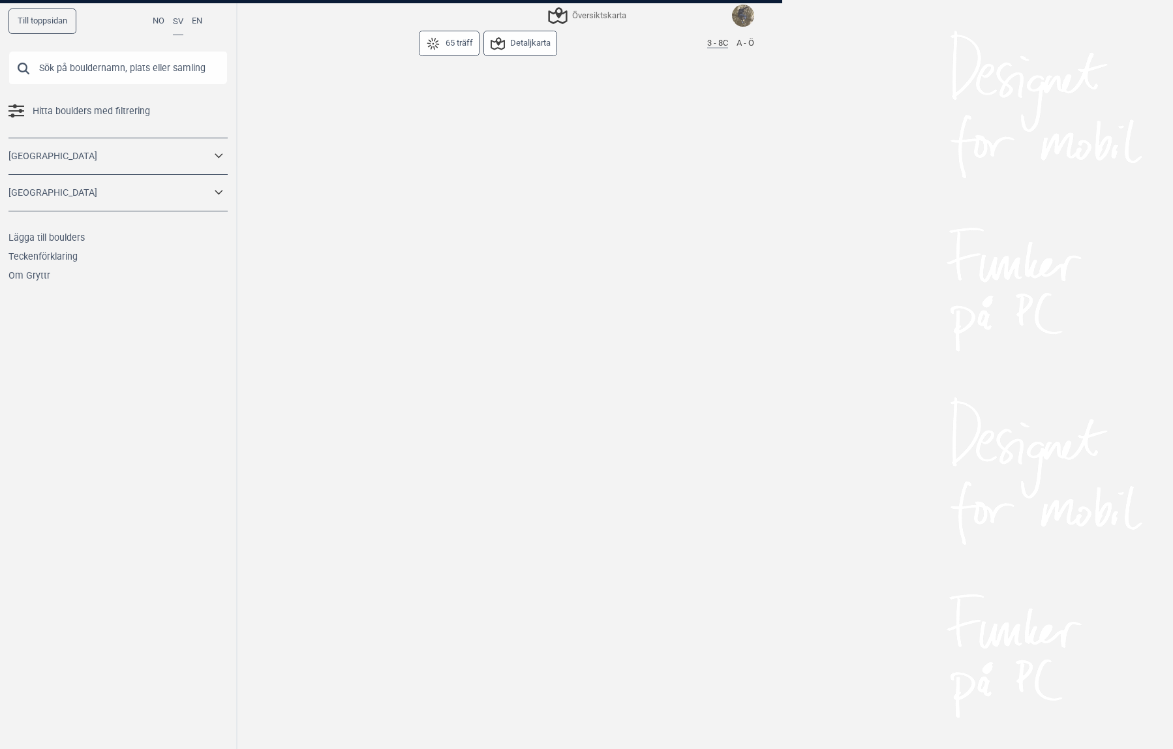
scroll to position [2434, 0]
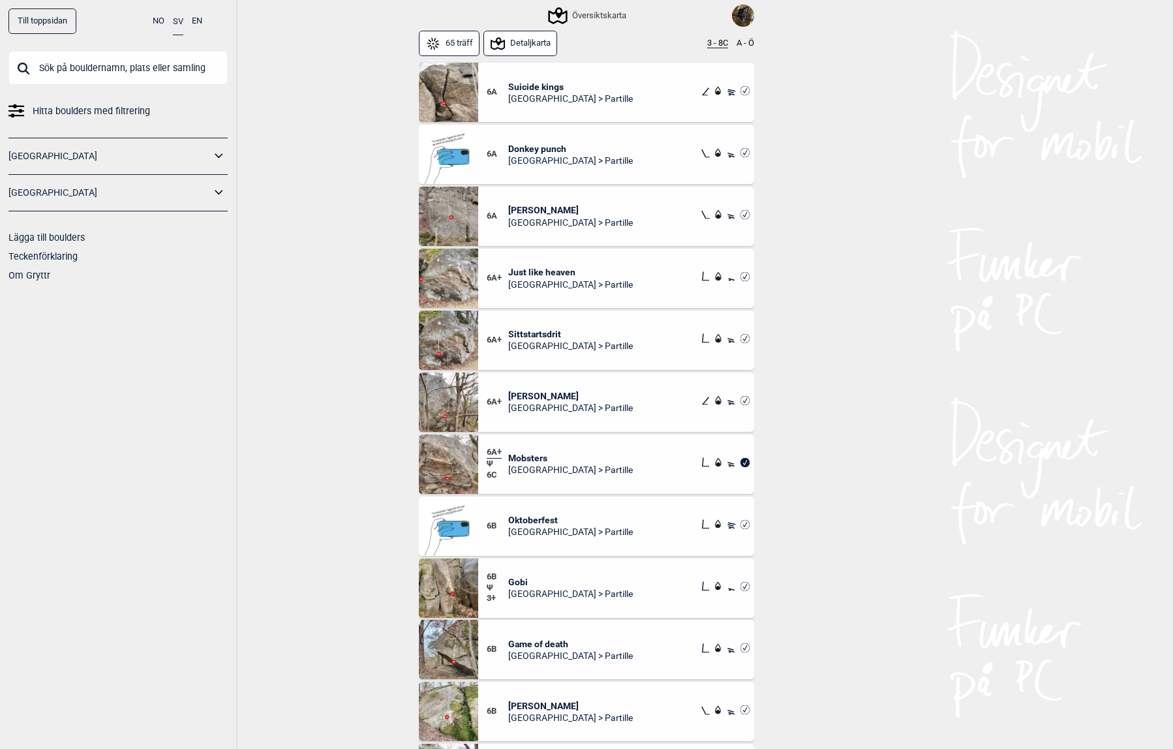
click at [530, 455] on span "Mobsters" at bounding box center [570, 458] width 125 height 12
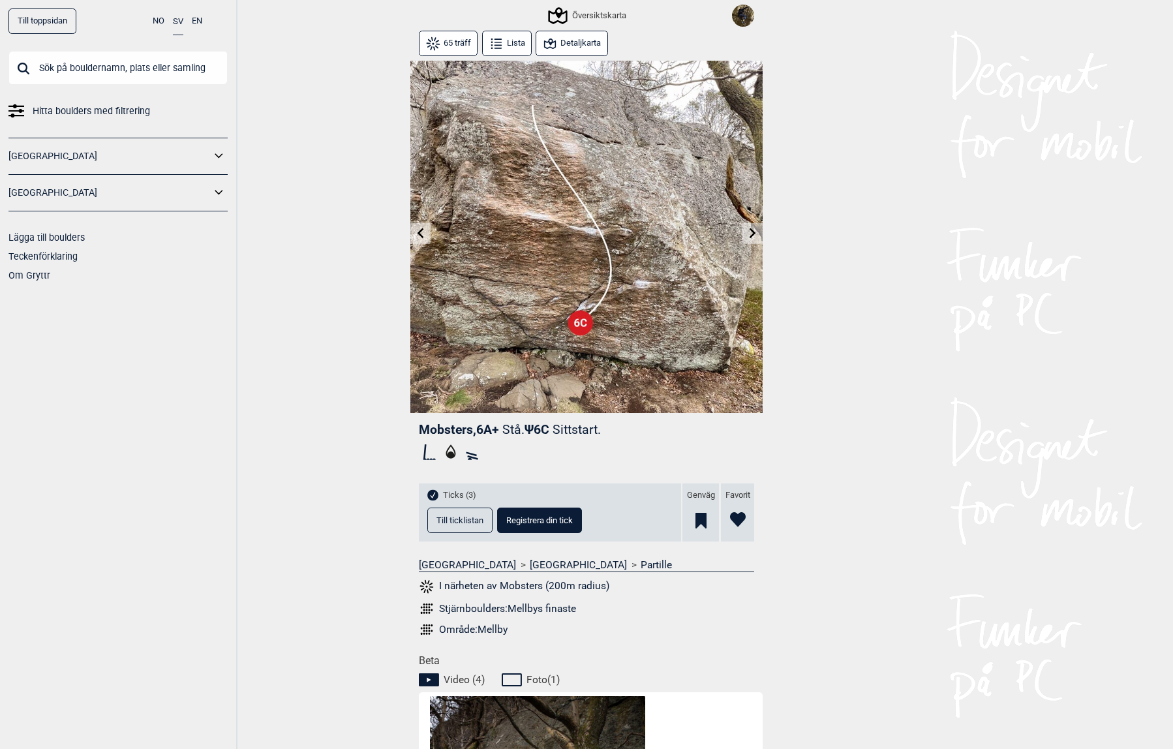
click at [529, 587] on button "I närheten av Mobsters (200m radius)" at bounding box center [514, 586] width 191 height 17
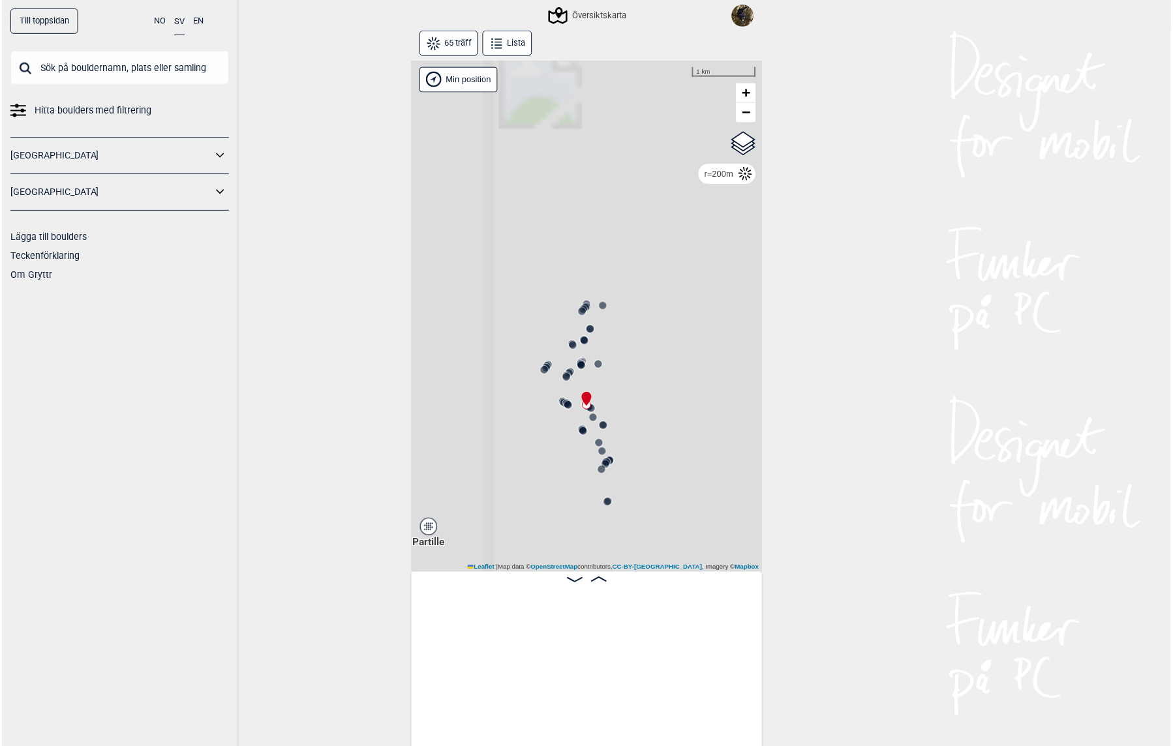
scroll to position [0, 4631]
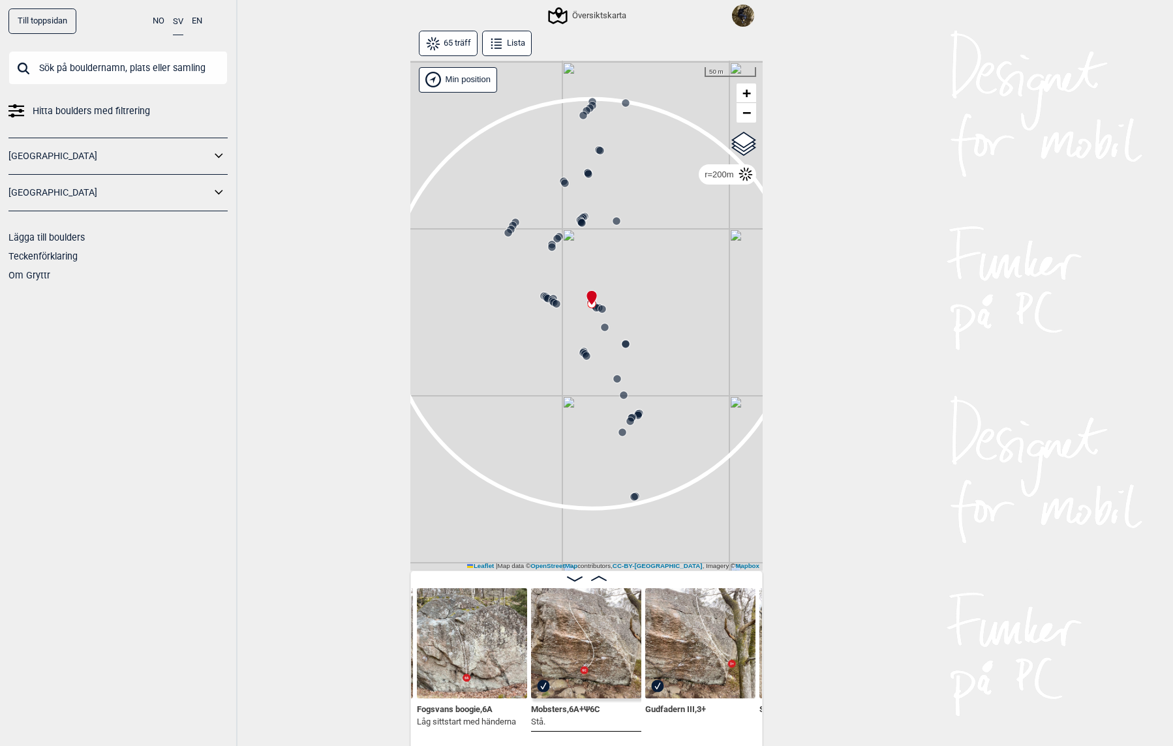
click at [129, 72] on input "text" at bounding box center [117, 68] width 219 height 34
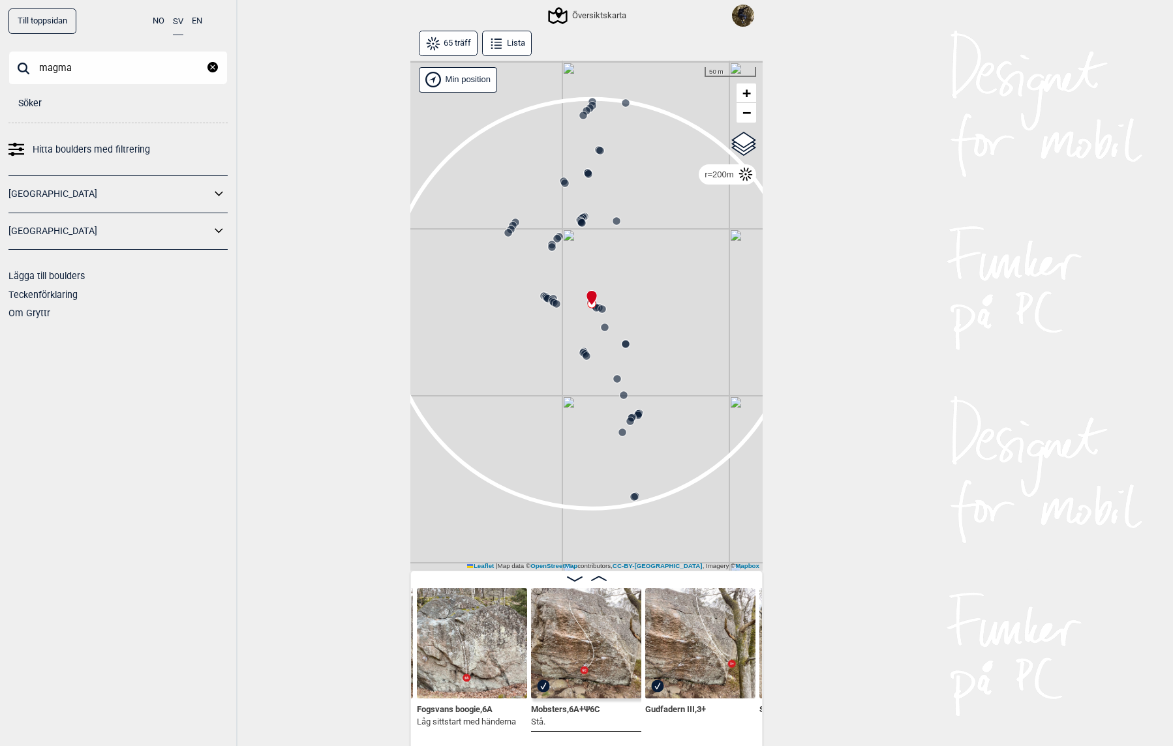
type input "magma"
